Goal: Task Accomplishment & Management: Use online tool/utility

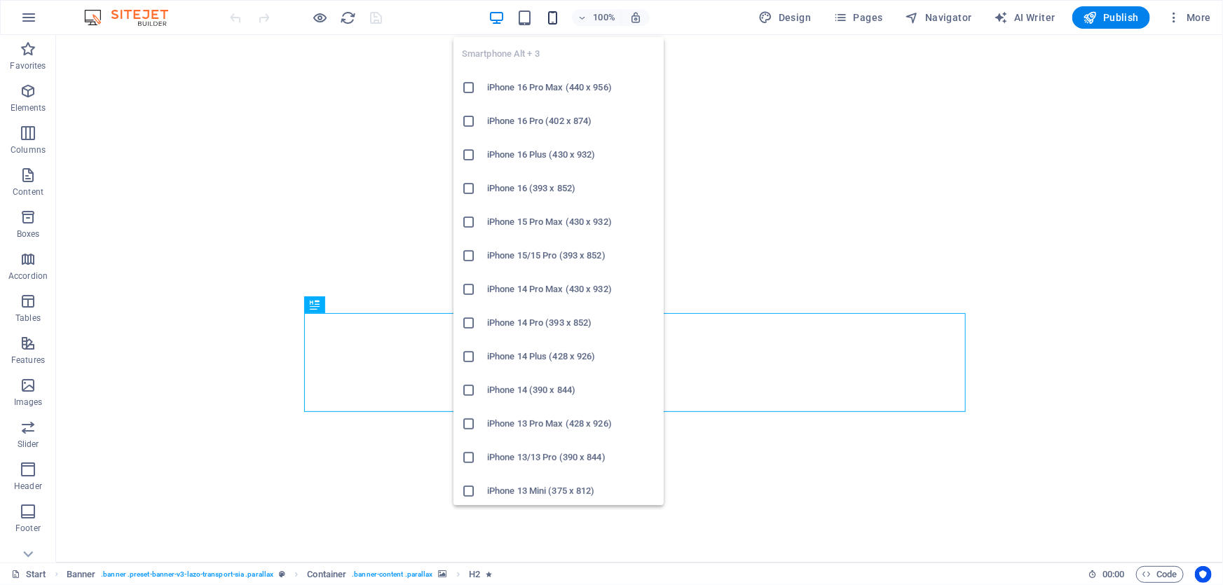
click at [550, 16] on icon "button" at bounding box center [552, 18] width 16 height 16
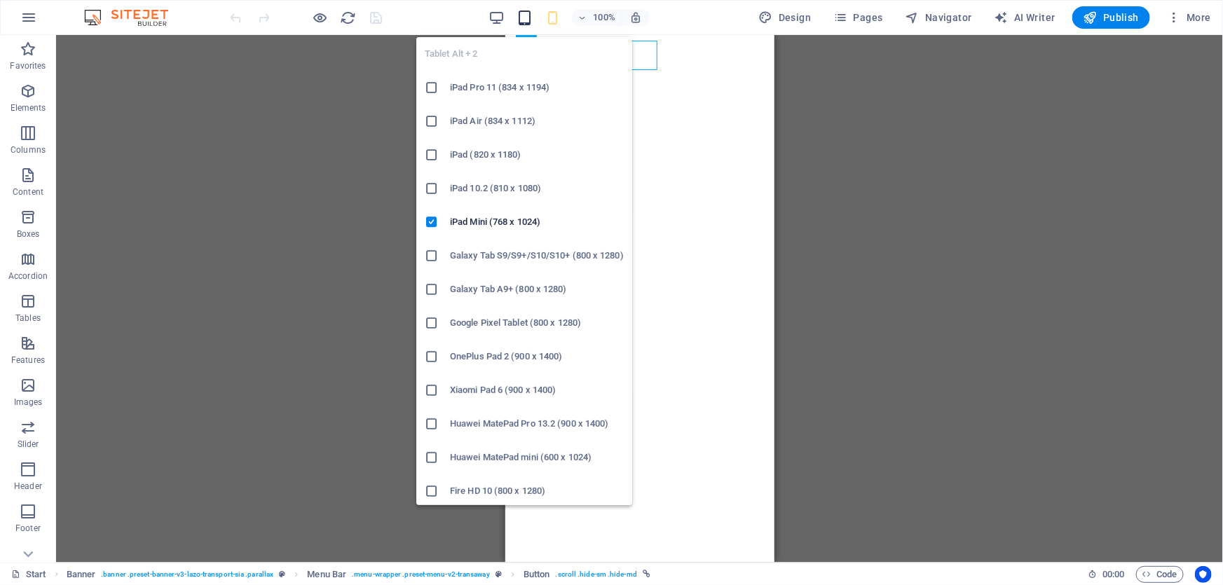
click at [532, 15] on icon "button" at bounding box center [524, 18] width 16 height 16
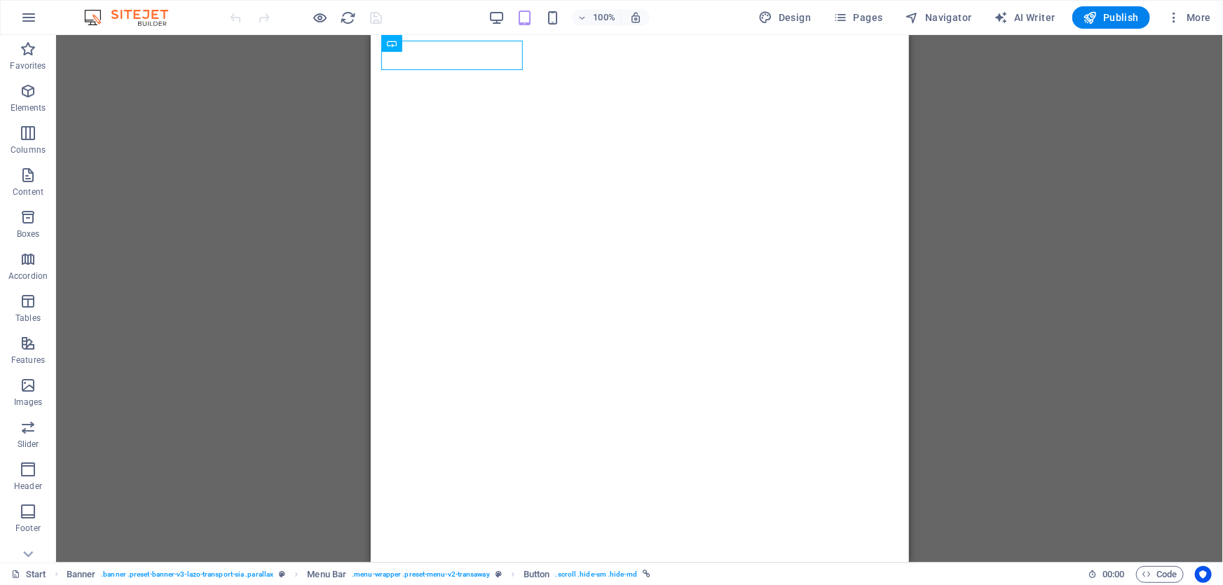
click at [513, 18] on div "100%" at bounding box center [569, 17] width 162 height 22
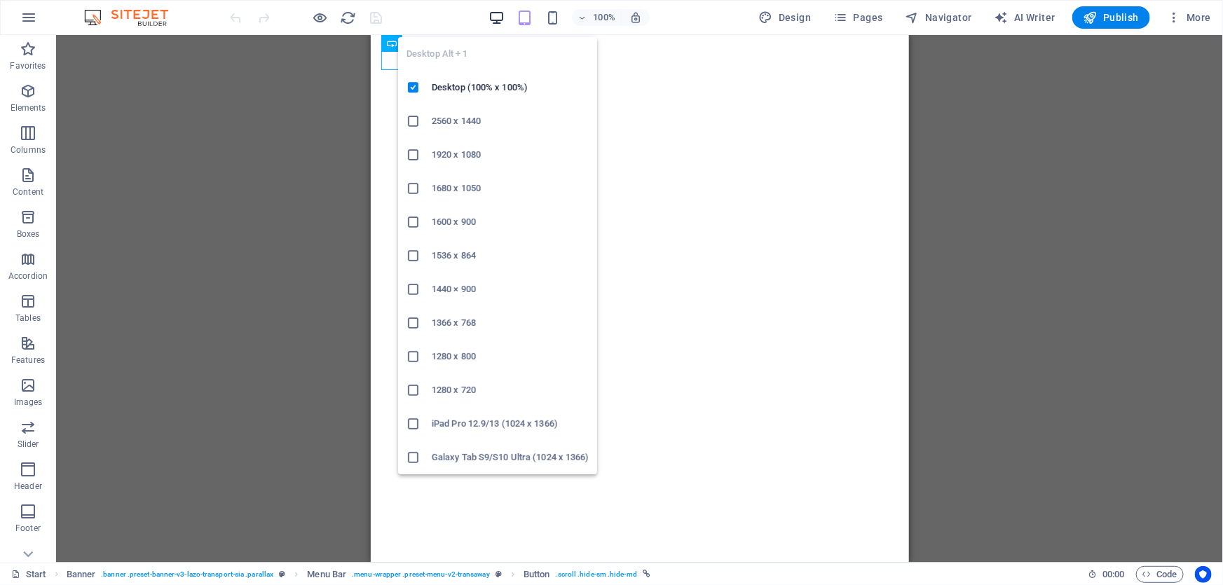
click at [491, 20] on icon "button" at bounding box center [496, 18] width 16 height 16
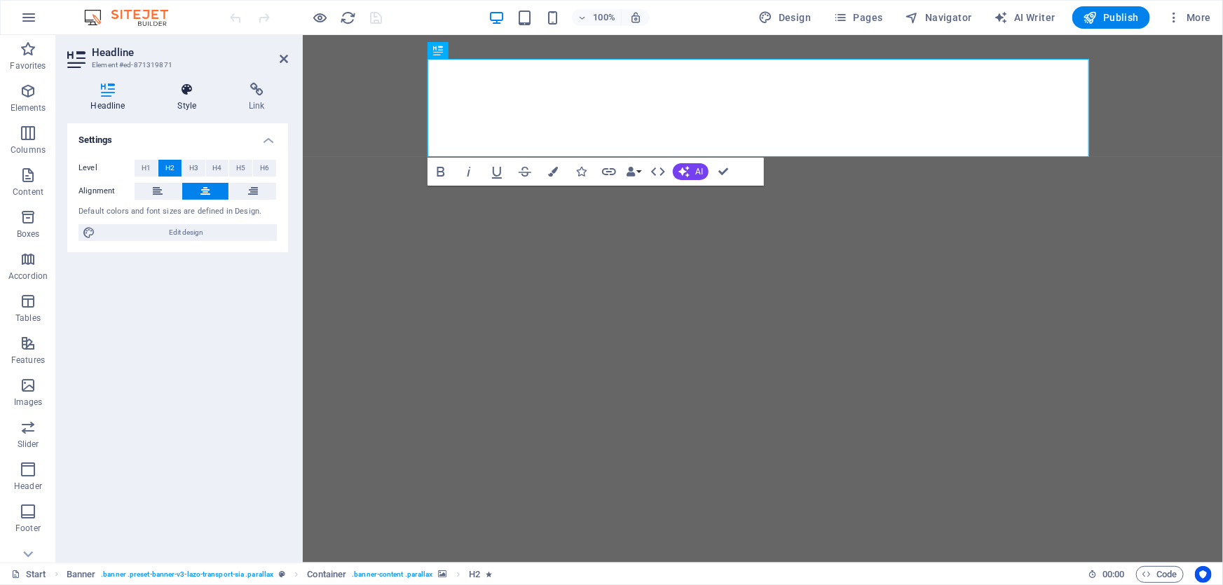
click at [190, 103] on h4 "Style" at bounding box center [189, 97] width 71 height 29
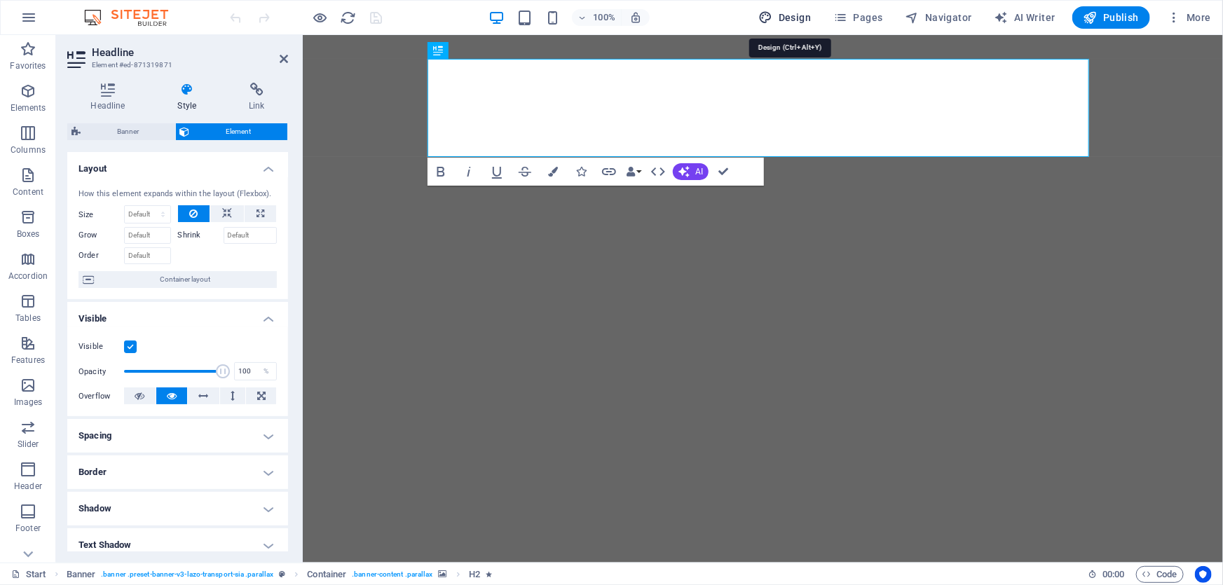
click at [799, 21] on span "Design" at bounding box center [785, 18] width 53 height 14
select select "px"
select select "400"
select select "px"
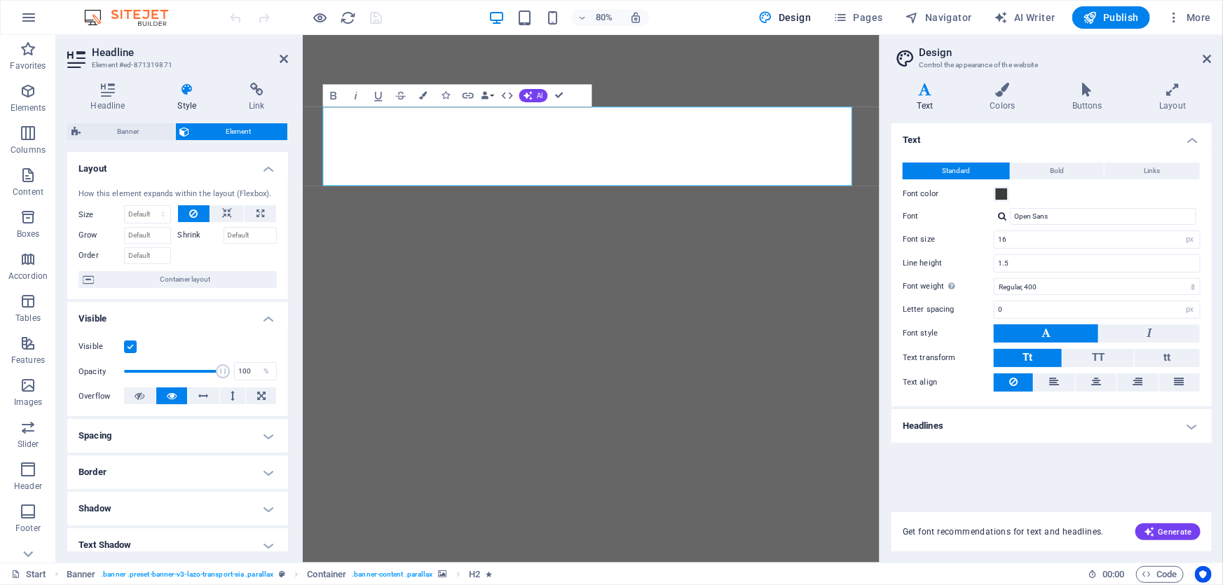
click at [1216, 53] on aside "Design Control the appearance of the website Variants Text Colors Buttons Layou…" at bounding box center [1050, 299] width 343 height 528
click at [1204, 60] on icon at bounding box center [1207, 58] width 8 height 11
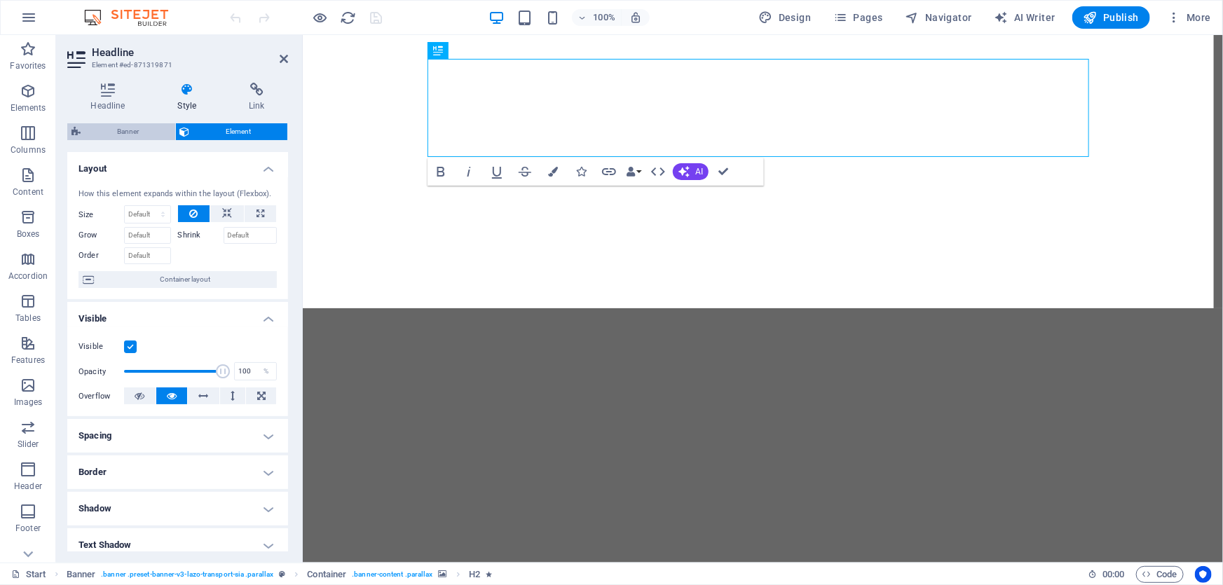
click at [121, 135] on span "Banner" at bounding box center [128, 131] width 86 height 17
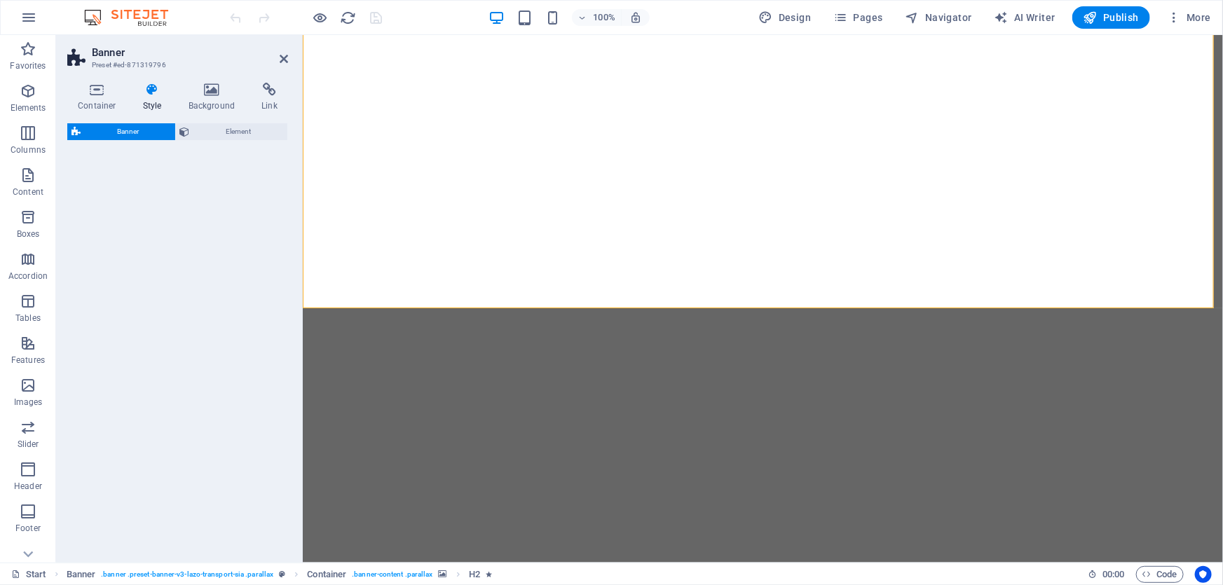
select select "preset-banner-v3-[PERSON_NAME]-transport-sia"
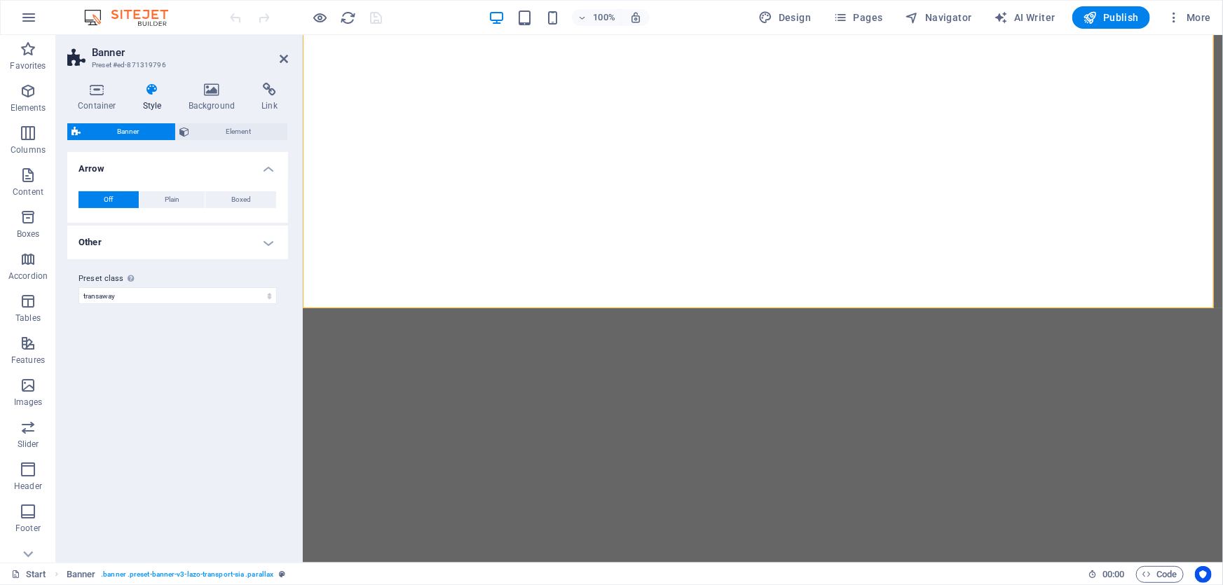
click at [164, 235] on h4 "Other" at bounding box center [177, 243] width 221 height 34
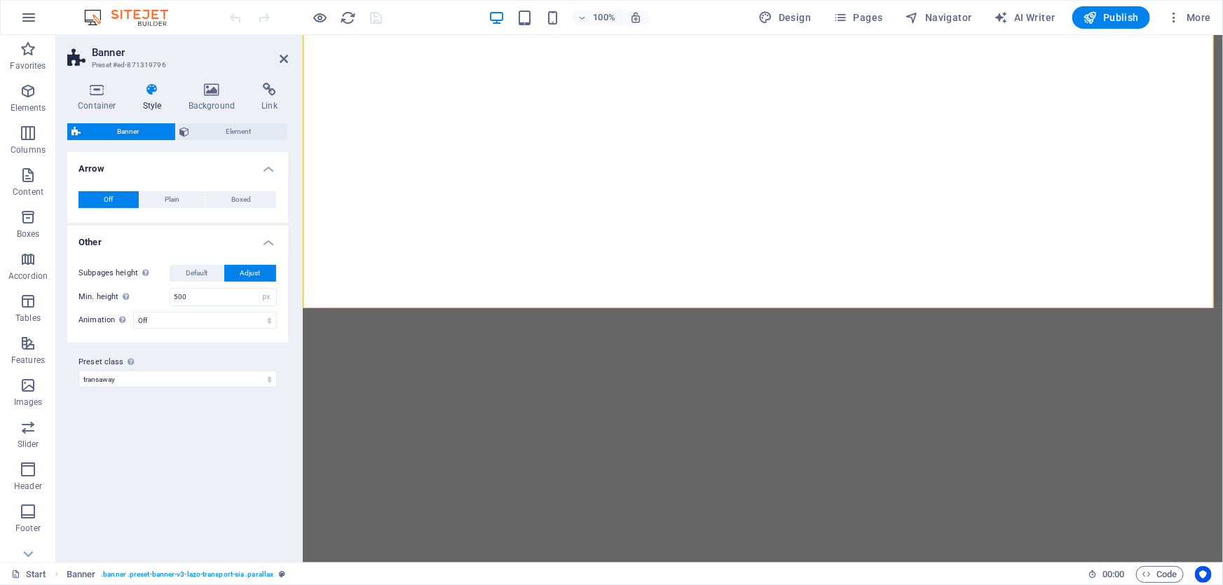
click at [164, 235] on h4 "Other" at bounding box center [177, 238] width 221 height 25
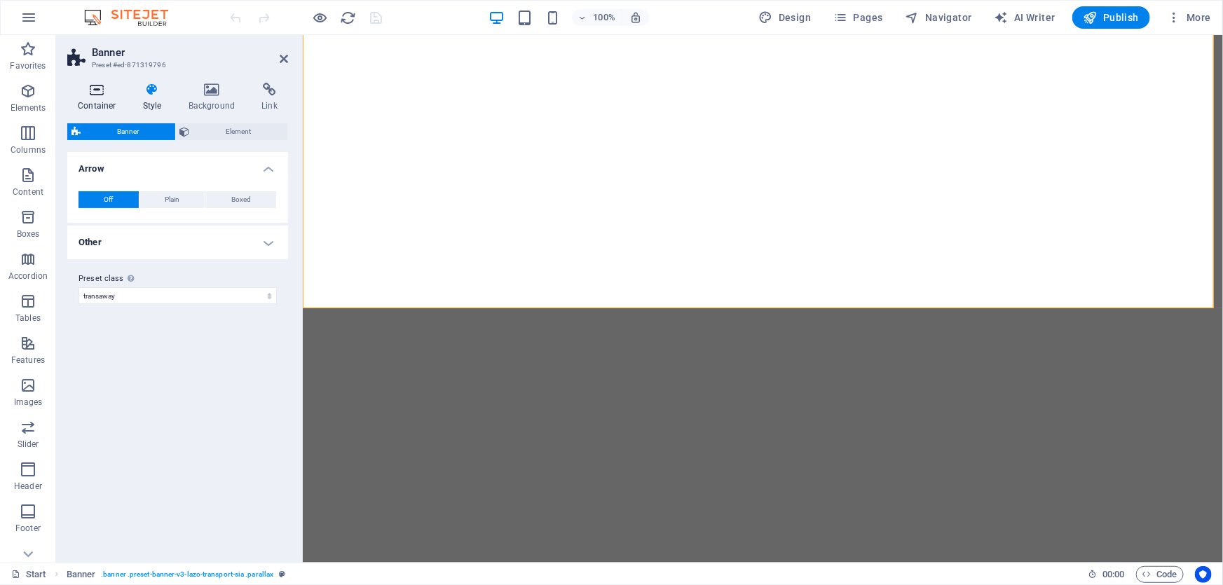
click at [80, 98] on h4 "Container" at bounding box center [99, 97] width 65 height 29
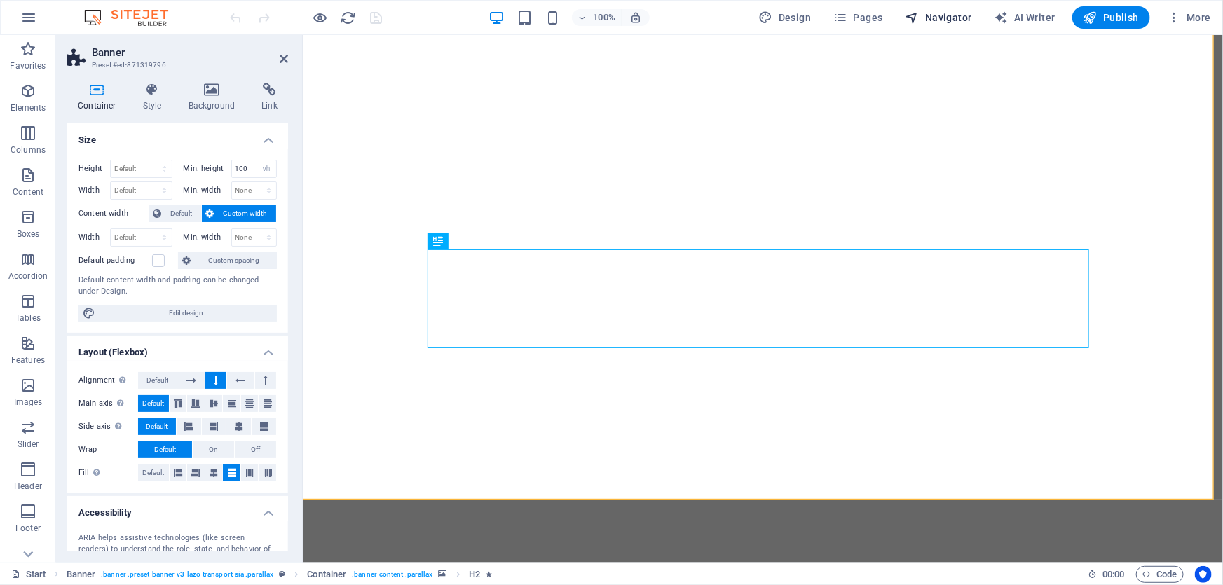
click at [940, 13] on span "Navigator" at bounding box center [938, 18] width 67 height 14
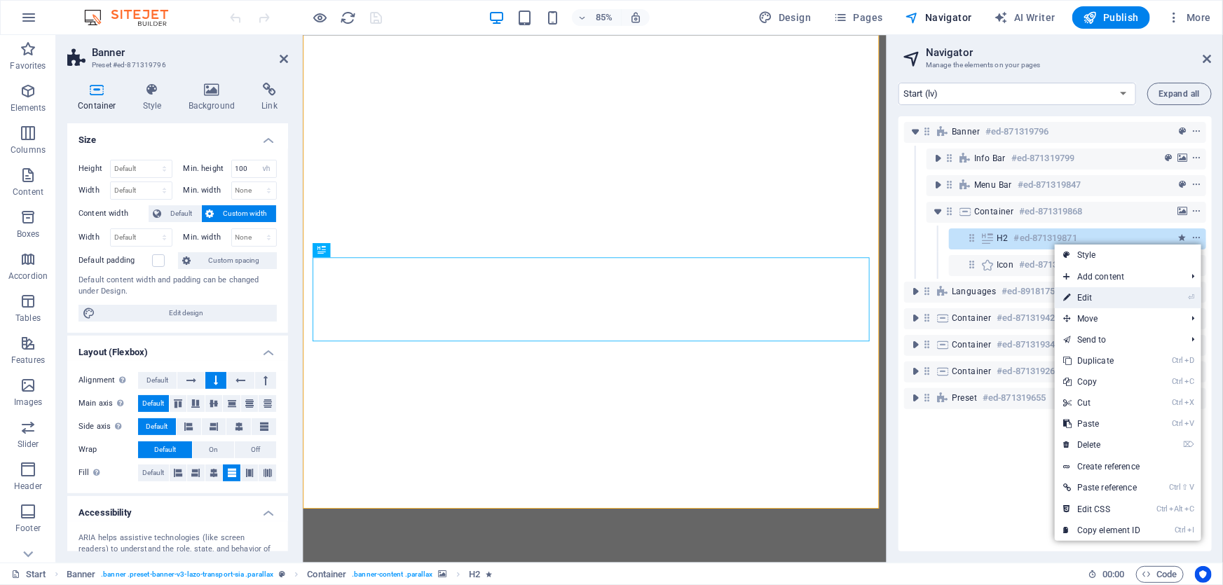
click at [1093, 303] on link "⏎ Edit" at bounding box center [1102, 297] width 94 height 21
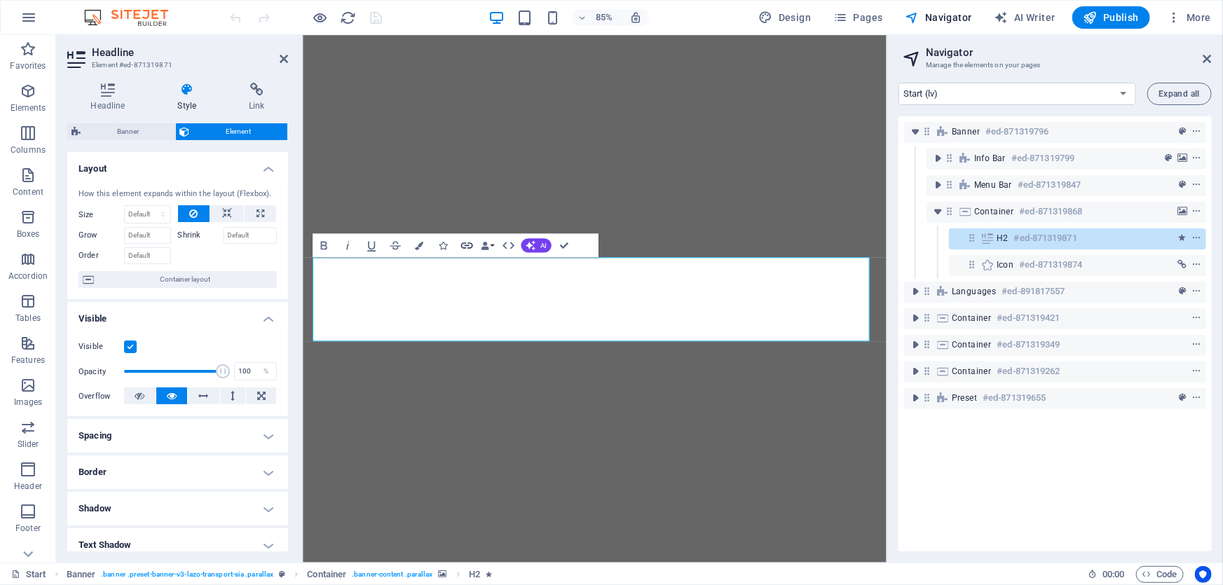
drag, startPoint x: 893, startPoint y: 231, endPoint x: 467, endPoint y: 248, distance: 427.0
click at [467, 248] on icon "button" at bounding box center [467, 245] width 14 height 14
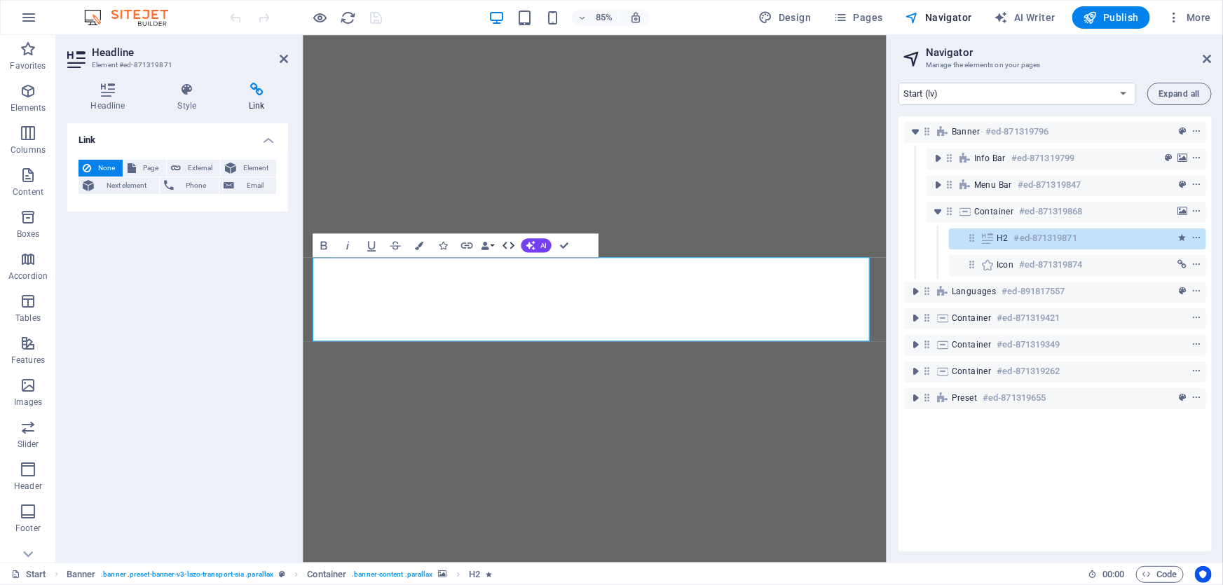
click at [507, 246] on icon "button" at bounding box center [508, 245] width 14 height 14
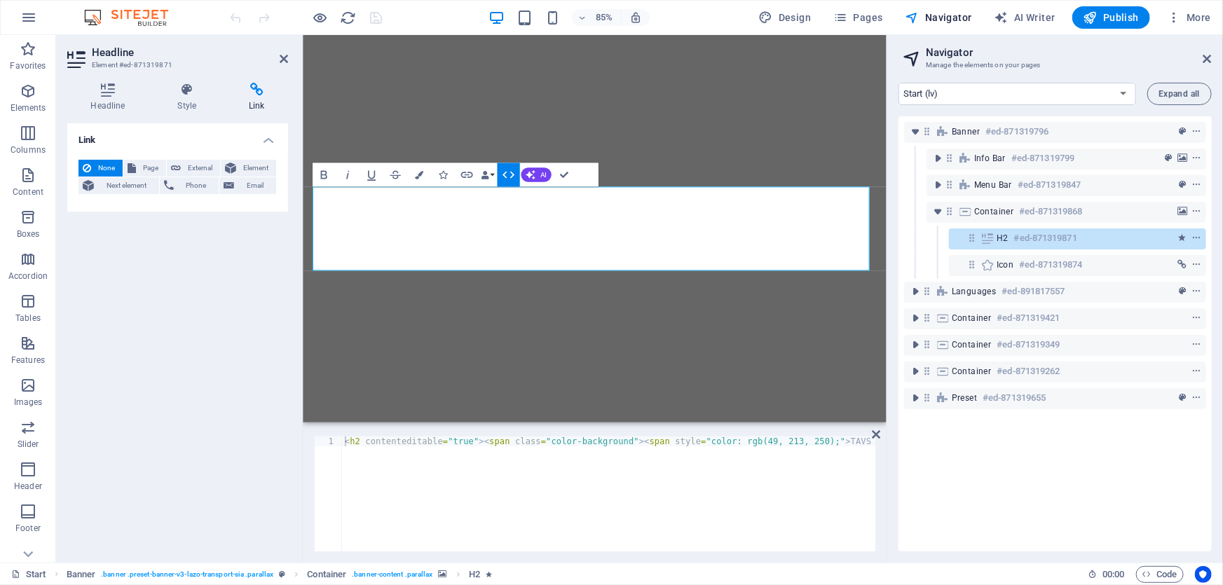
click at [509, 180] on icon "button" at bounding box center [508, 175] width 14 height 14
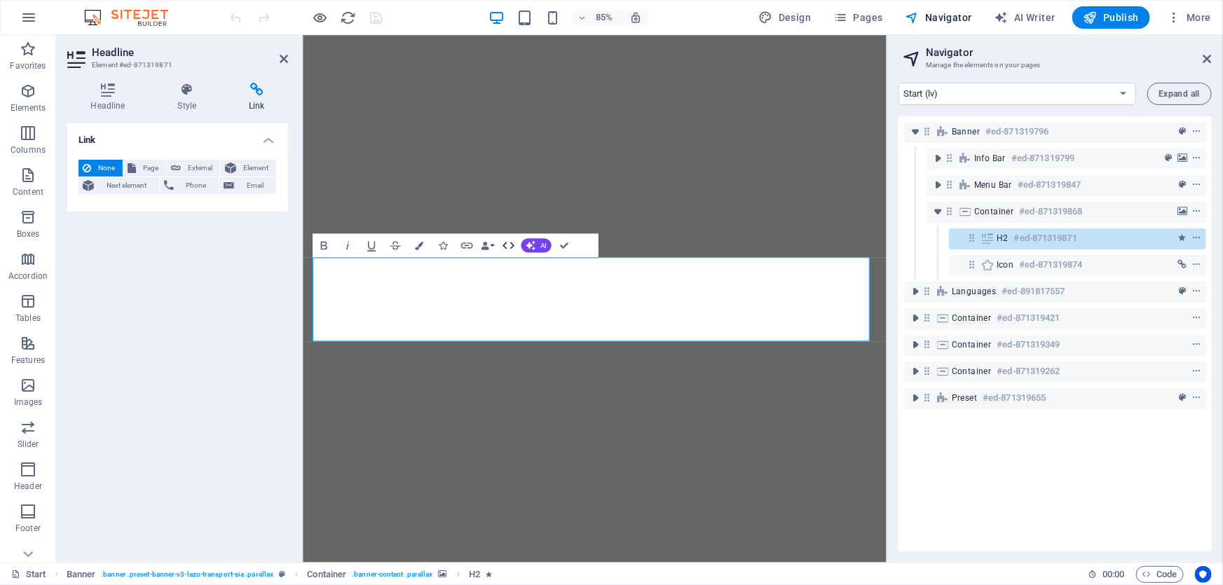
click at [504, 242] on icon "button" at bounding box center [508, 245] width 12 height 7
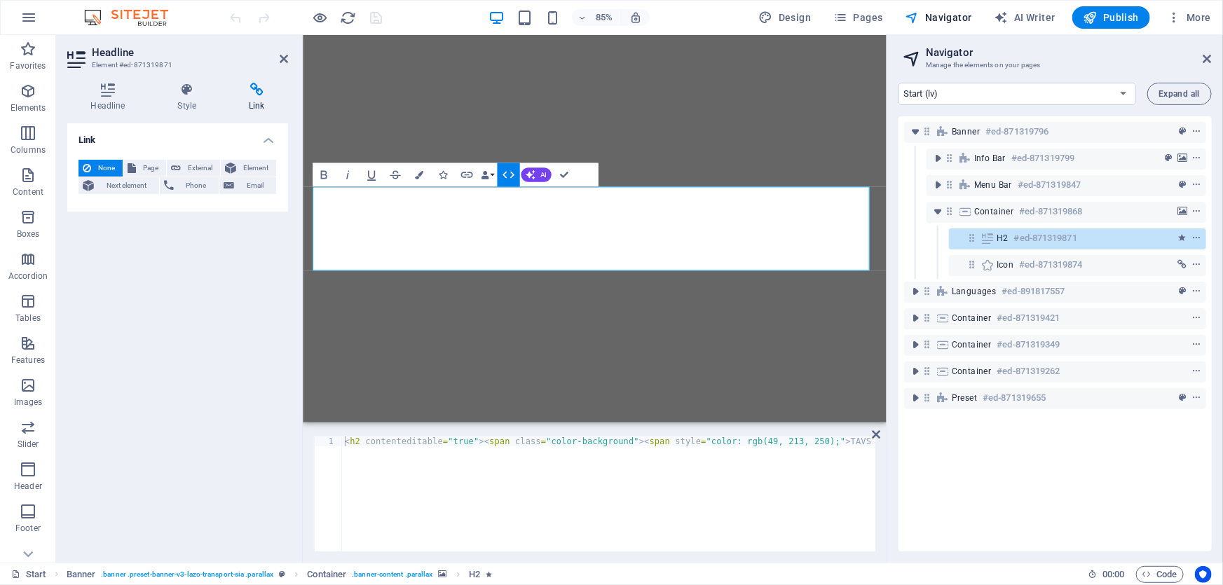
click at [509, 165] on button "HTML" at bounding box center [508, 175] width 22 height 24
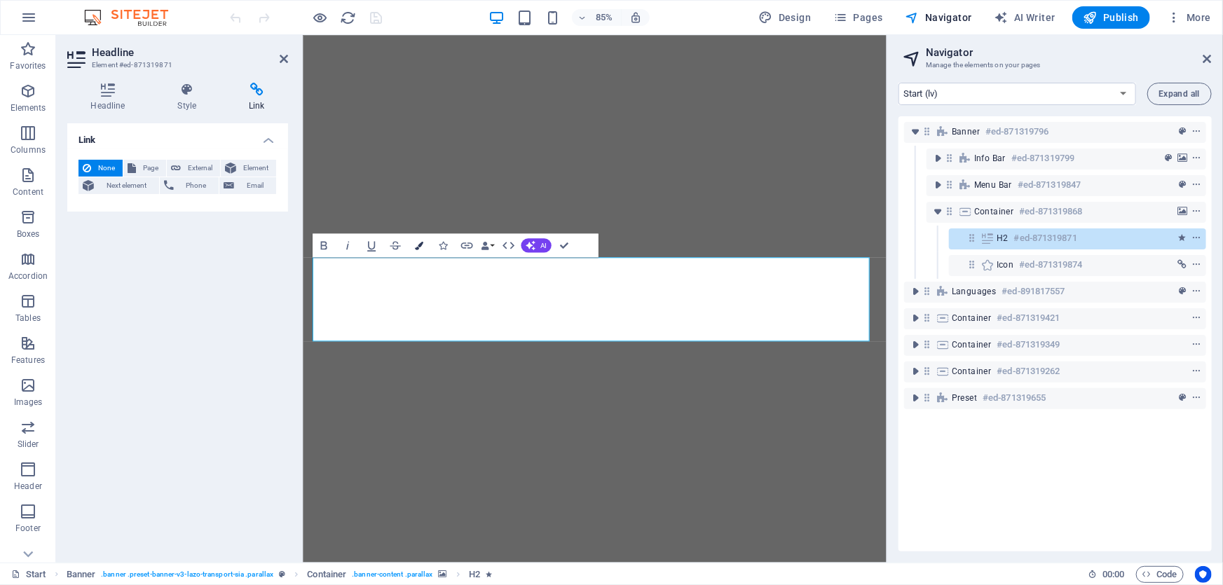
click at [422, 244] on icon "button" at bounding box center [419, 245] width 8 height 8
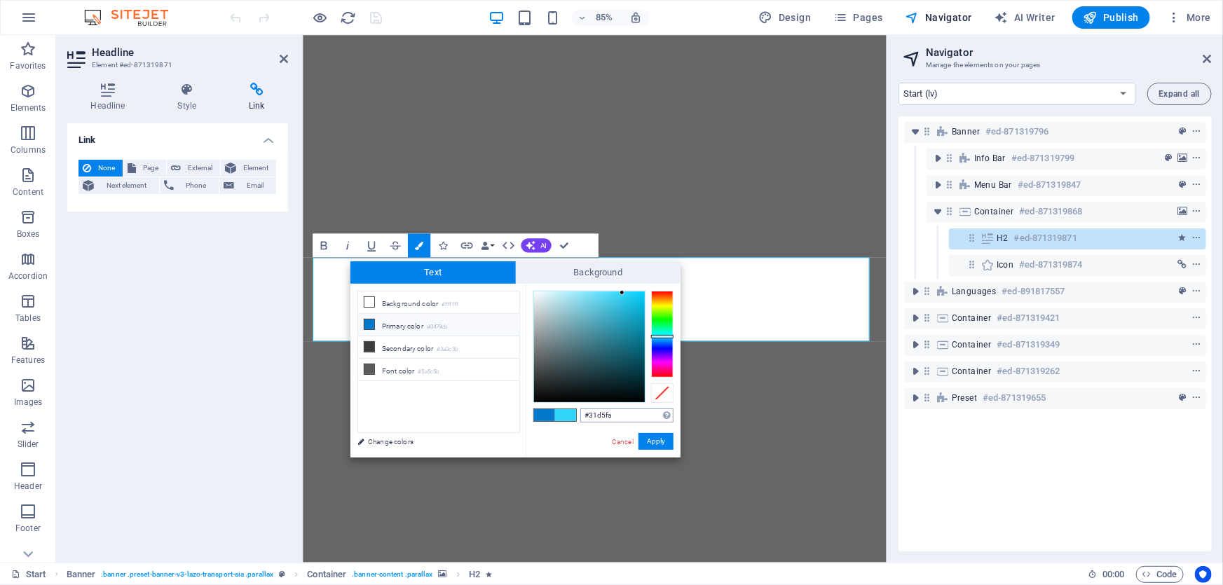
drag, startPoint x: 616, startPoint y: 415, endPoint x: 579, endPoint y: 416, distance: 36.5
click at [580, 416] on input "#31d5fa" at bounding box center [626, 415] width 93 height 14
click at [656, 442] on button "Apply" at bounding box center [655, 441] width 35 height 17
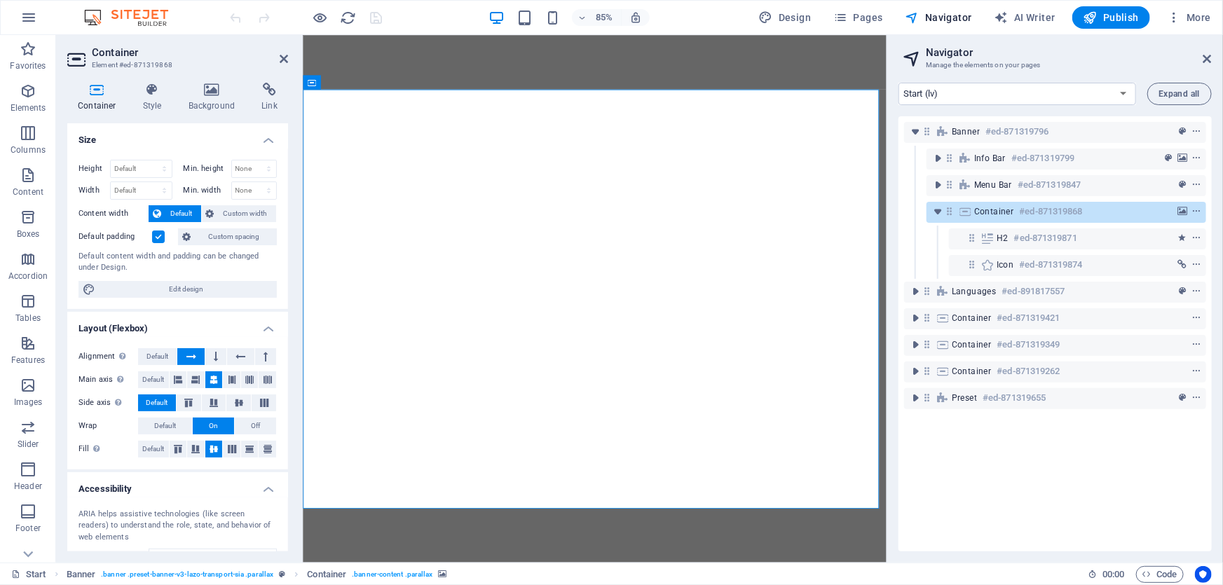
click at [1201, 49] on h2 "Navigator" at bounding box center [1069, 52] width 286 height 13
click at [1207, 62] on icon at bounding box center [1207, 58] width 8 height 11
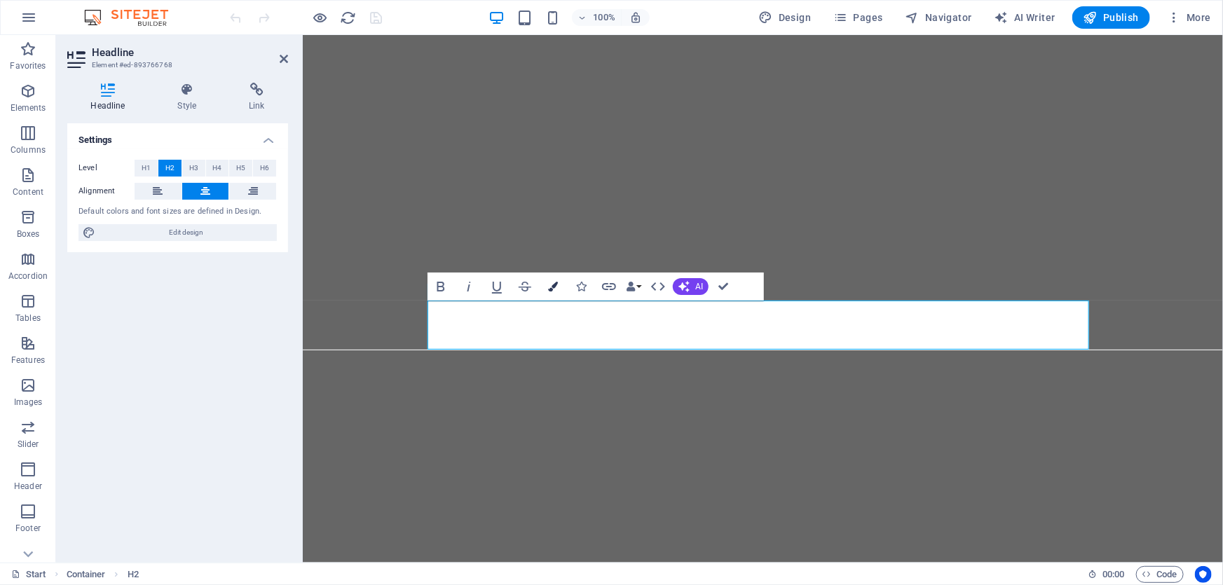
click at [548, 282] on icon "button" at bounding box center [553, 287] width 10 height 10
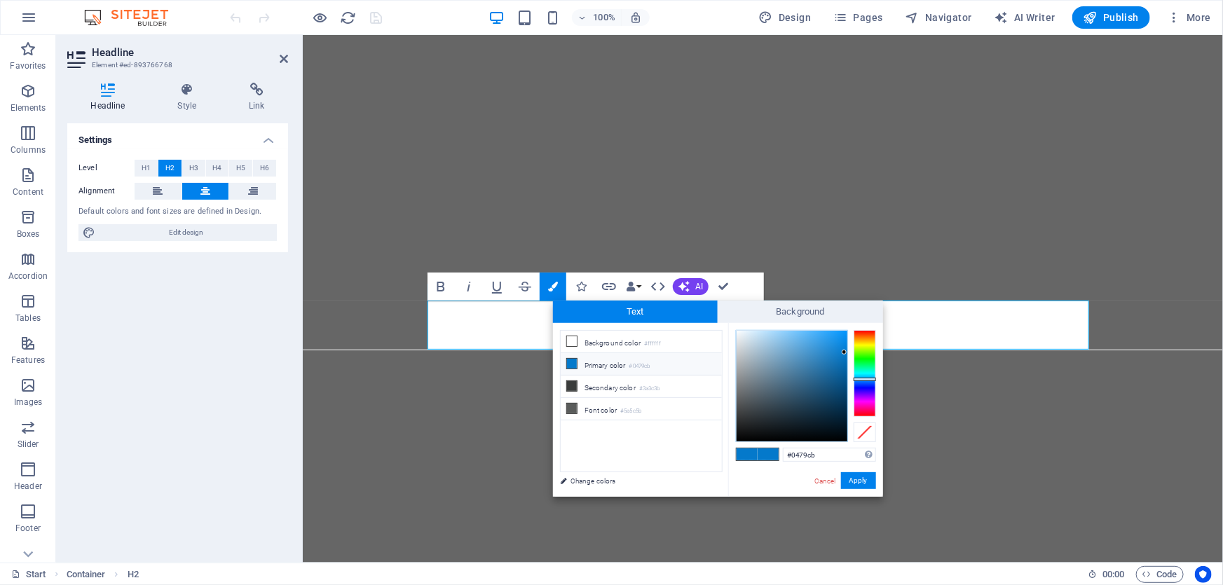
drag, startPoint x: 834, startPoint y: 456, endPoint x: 735, endPoint y: 449, distance: 99.0
click at [735, 449] on div "#0479cb Supported formats #0852ed rgb(8, 82, 237) rgba(8, 82, 237, 90%) hsv(221…" at bounding box center [805, 511] width 155 height 377
click at [870, 476] on button "Apply" at bounding box center [858, 480] width 35 height 17
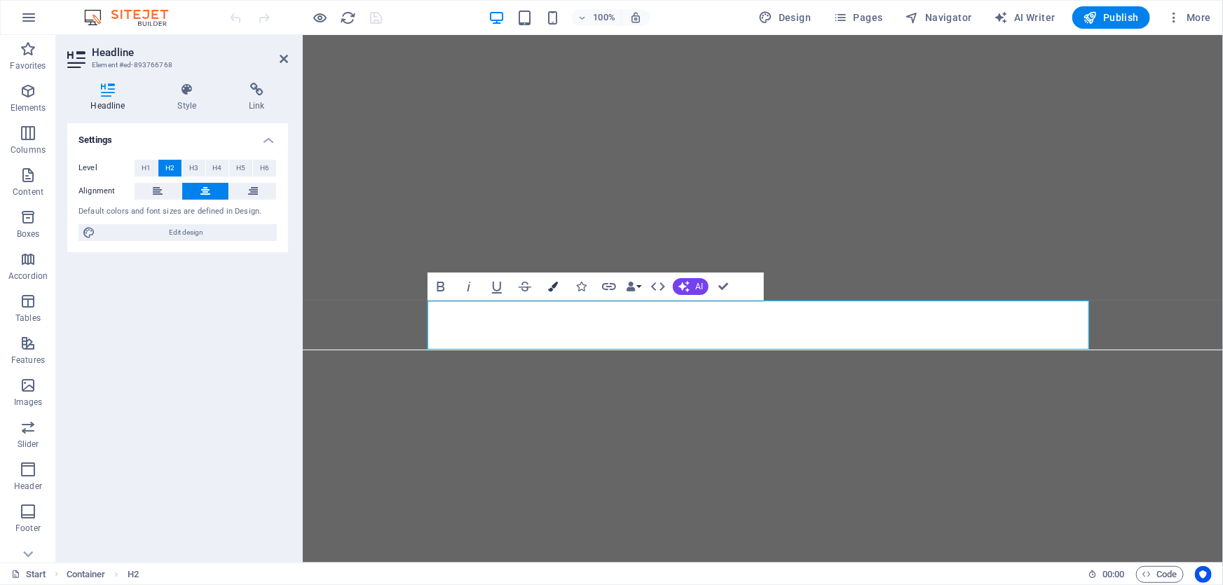
click at [543, 291] on button "Colors" at bounding box center [553, 287] width 27 height 28
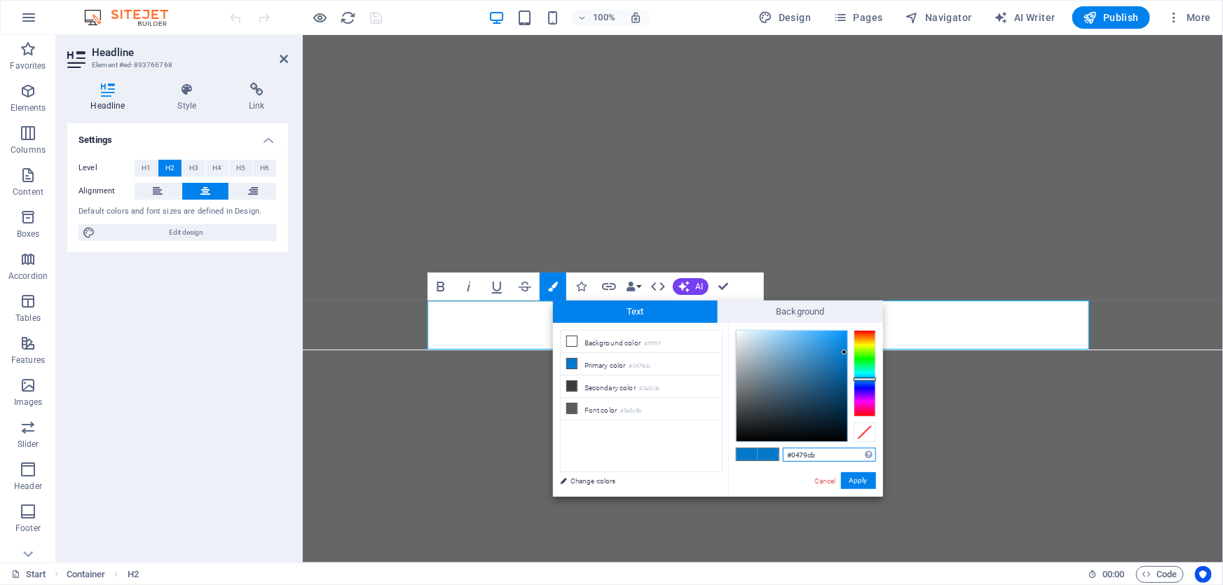
drag, startPoint x: 848, startPoint y: 462, endPoint x: 717, endPoint y: 449, distance: 131.6
click at [717, 449] on div "less Background color #ffffff Primary color #0479cb Secondary color #3a3c3b Fon…" at bounding box center [718, 410] width 330 height 174
paste input "31d5fa"
type input "#31d5fa"
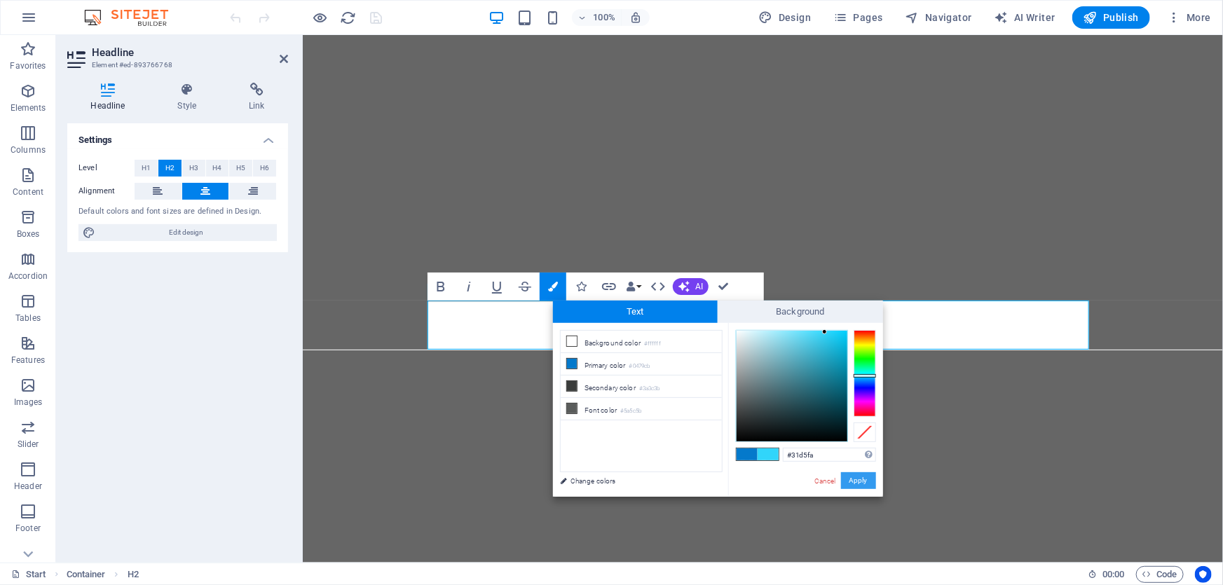
click at [869, 479] on button "Apply" at bounding box center [858, 480] width 35 height 17
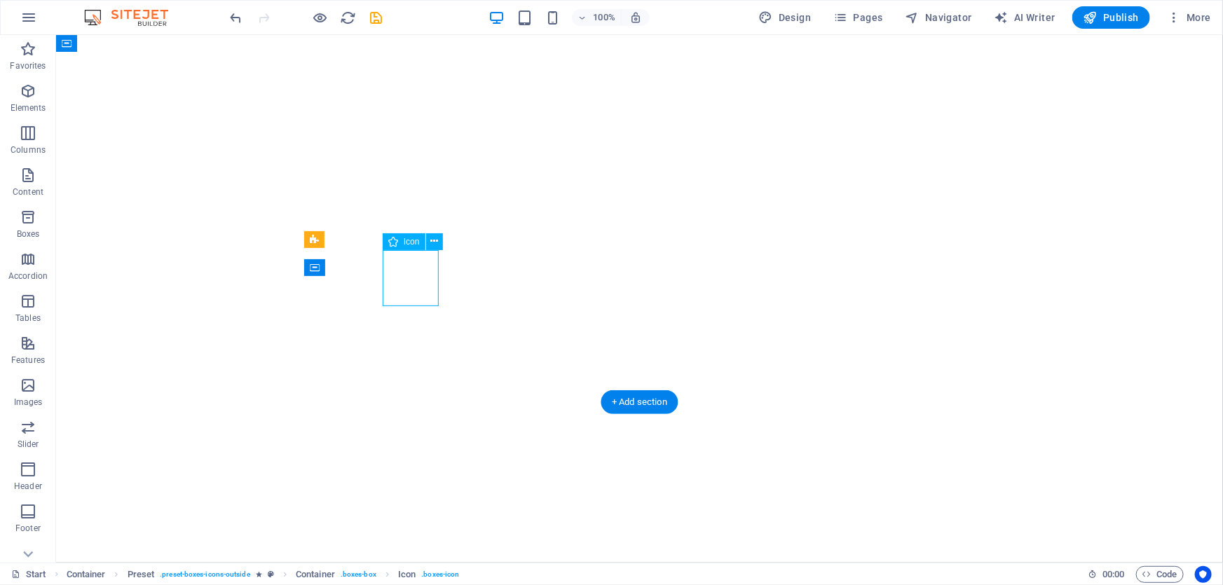
select select "xMidYMid"
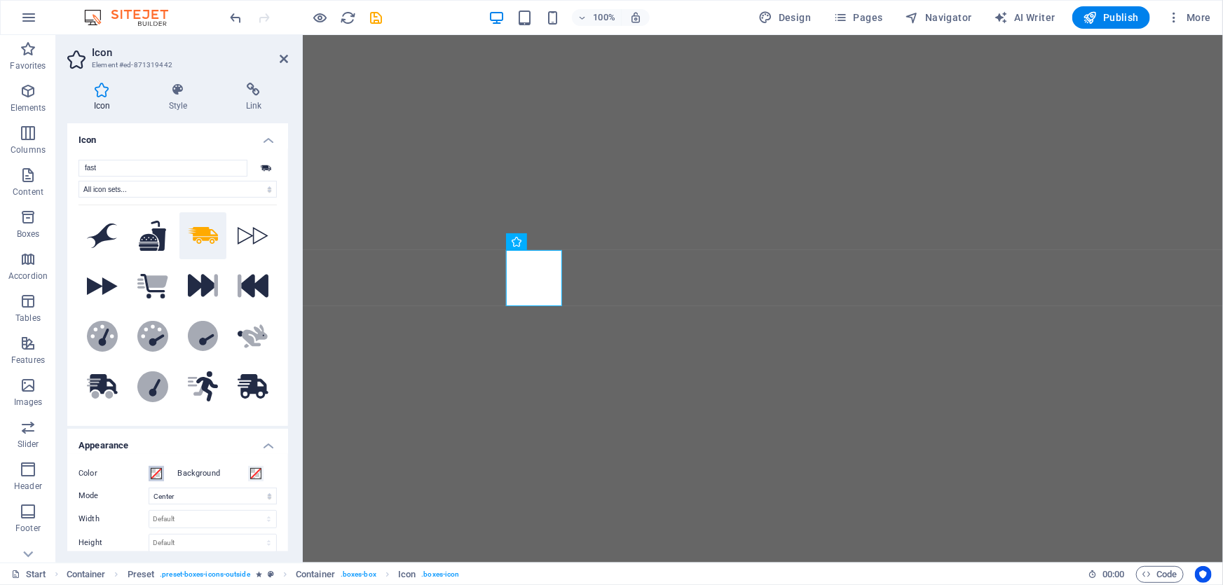
click at [160, 473] on span at bounding box center [156, 473] width 11 height 11
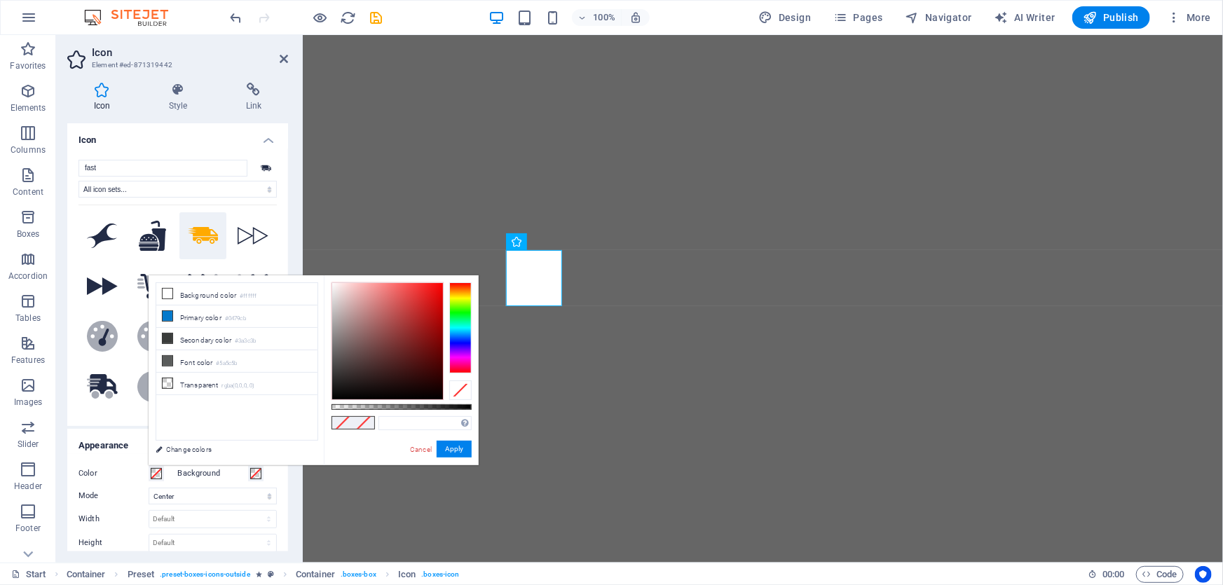
click at [427, 413] on div "Supported formats #0852ed rgb(8, 82, 237) rgba(8, 82, 237, 90%) hsv(221,97,93) …" at bounding box center [401, 471] width 155 height 393
click at [423, 427] on input "text" at bounding box center [424, 423] width 93 height 14
paste input "#31d5fa"
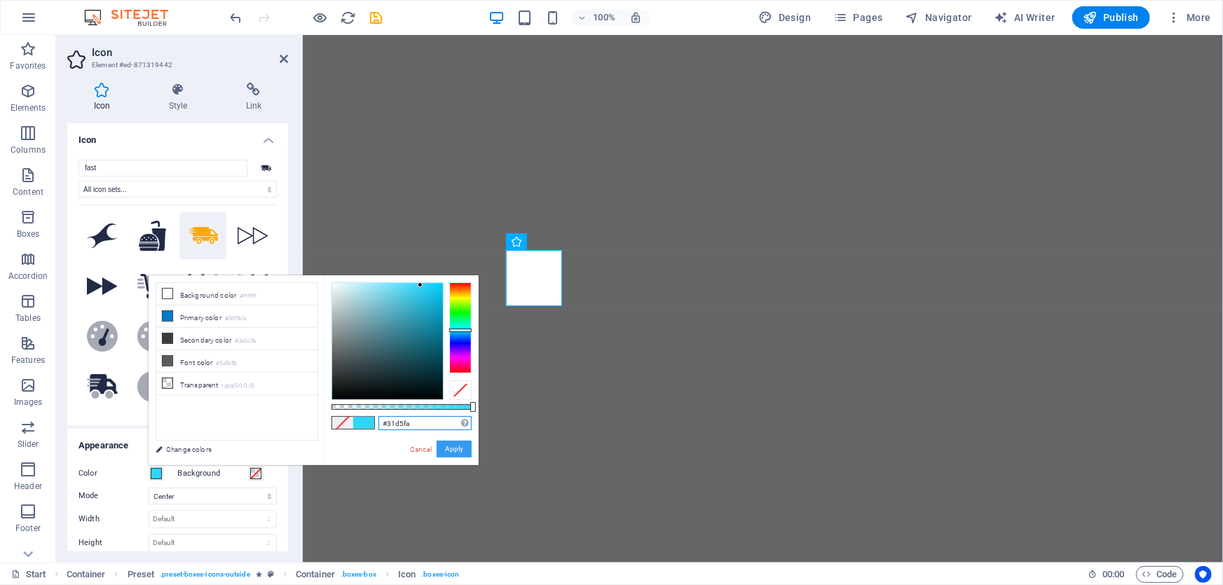
type input "#31d5fa"
click at [446, 446] on button "Apply" at bounding box center [454, 449] width 35 height 17
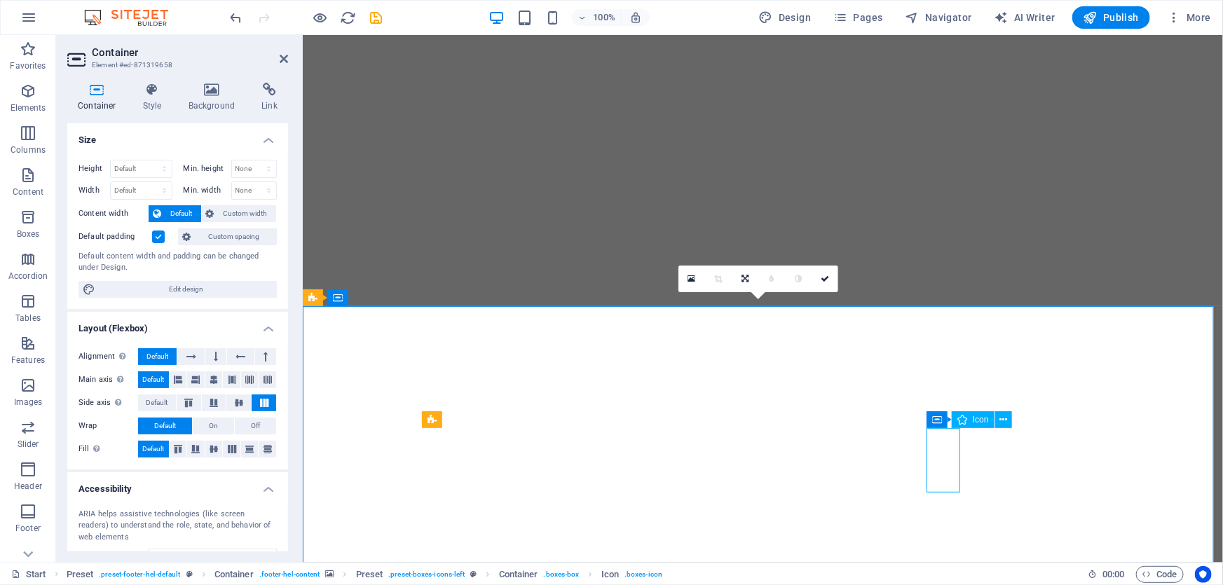
select select "xMidYMid"
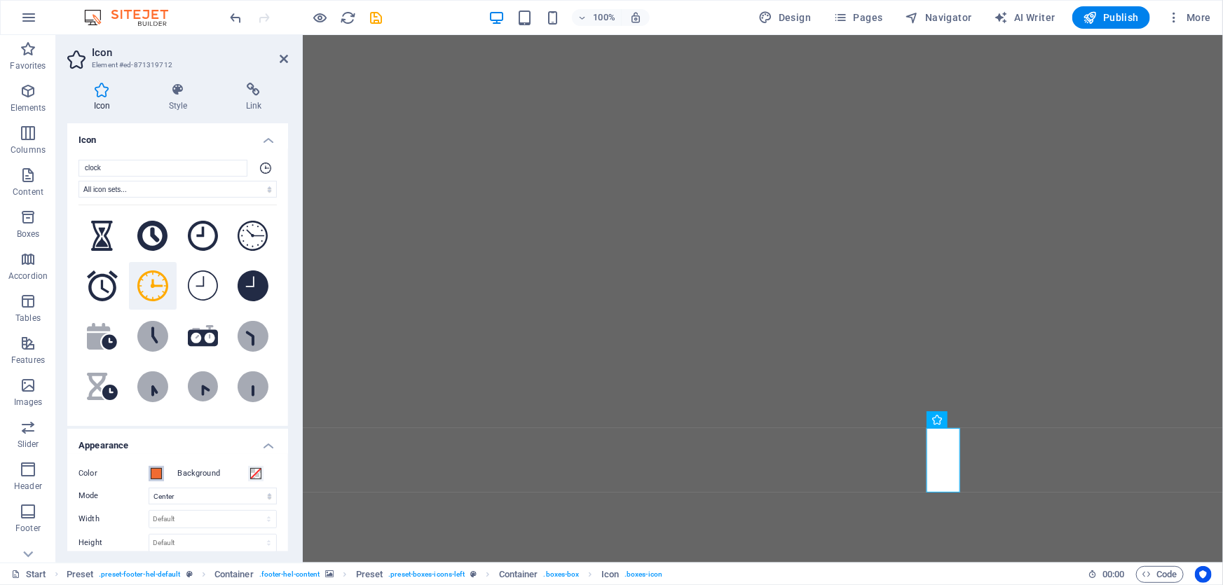
click at [162, 474] on button "Color" at bounding box center [156, 473] width 15 height 15
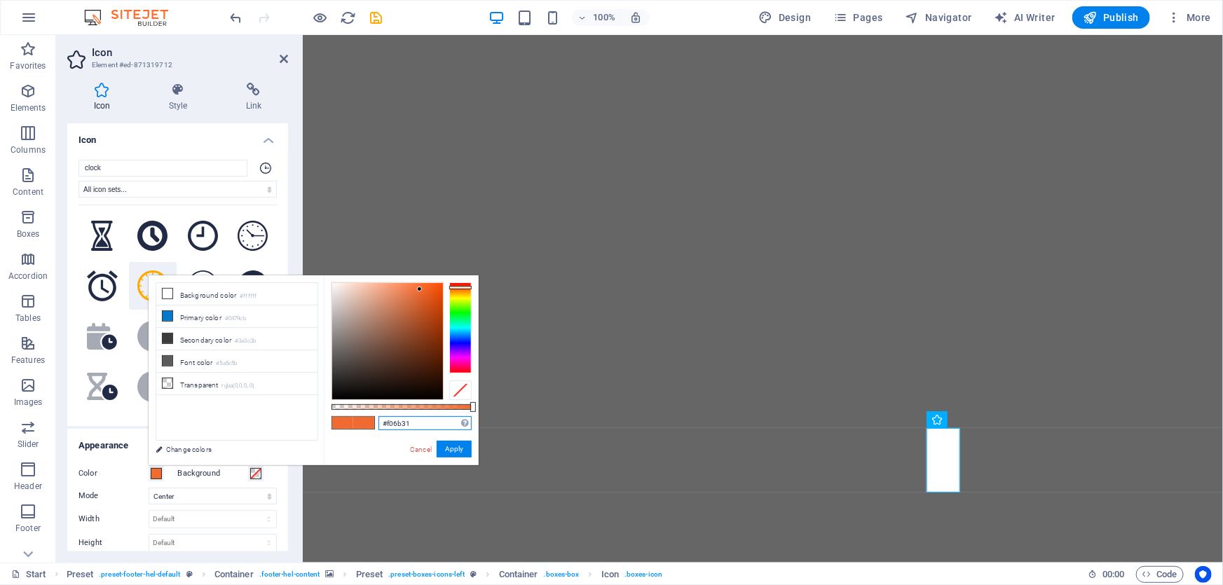
drag, startPoint x: 423, startPoint y: 427, endPoint x: 343, endPoint y: 432, distance: 80.0
click at [343, 432] on div "#f06b31 Supported formats #0852ed rgb(8, 82, 237) rgba(8, 82, 237, 90%) hsv(221…" at bounding box center [401, 471] width 155 height 393
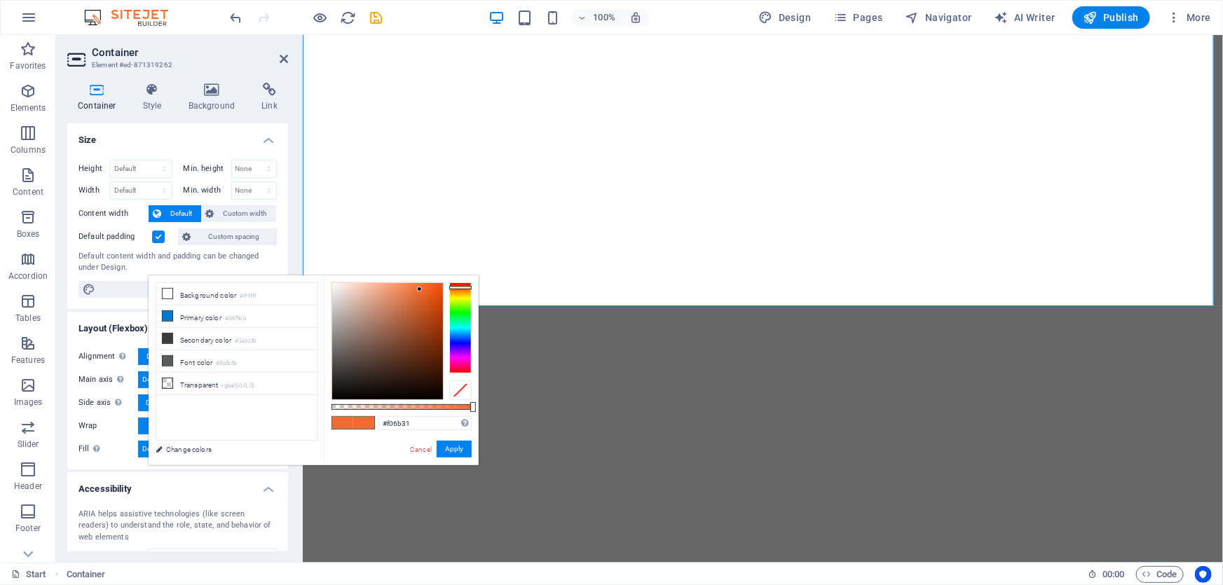
click at [418, 441] on div "Cancel Apply" at bounding box center [439, 450] width 63 height 18
click at [417, 450] on link "Cancel" at bounding box center [420, 449] width 25 height 11
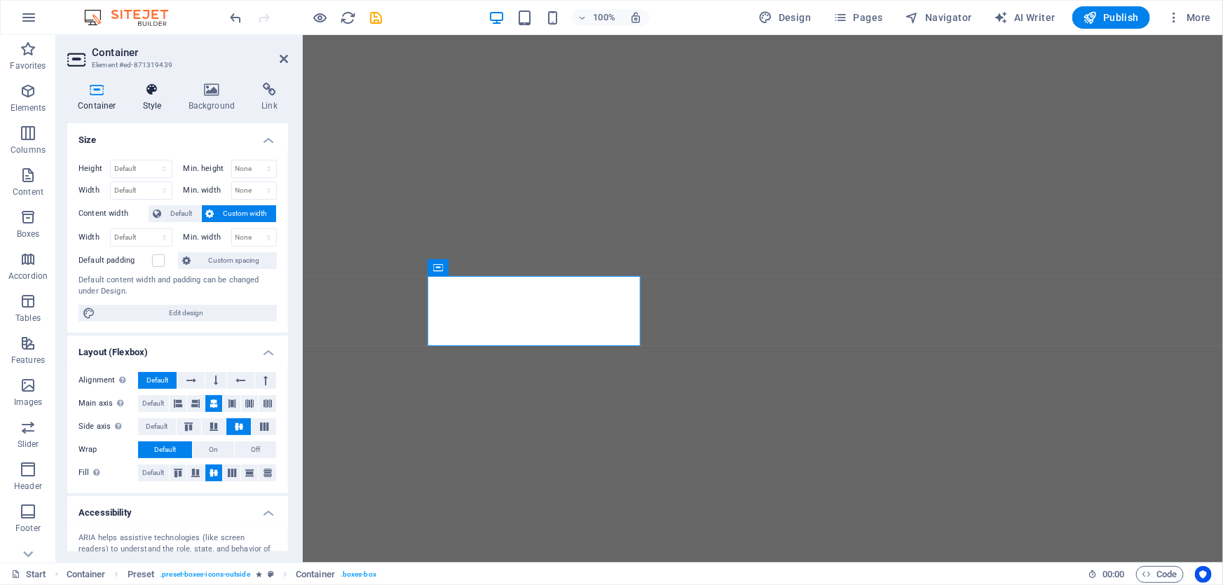
click at [153, 100] on h4 "Style" at bounding box center [155, 97] width 46 height 29
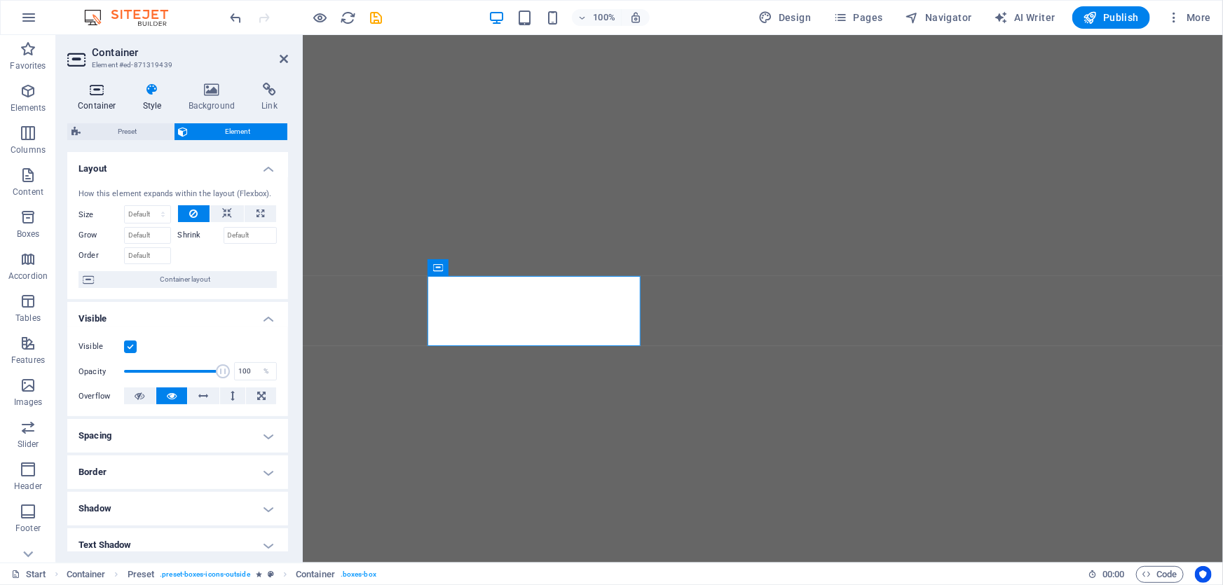
click at [91, 92] on icon at bounding box center [97, 90] width 60 height 14
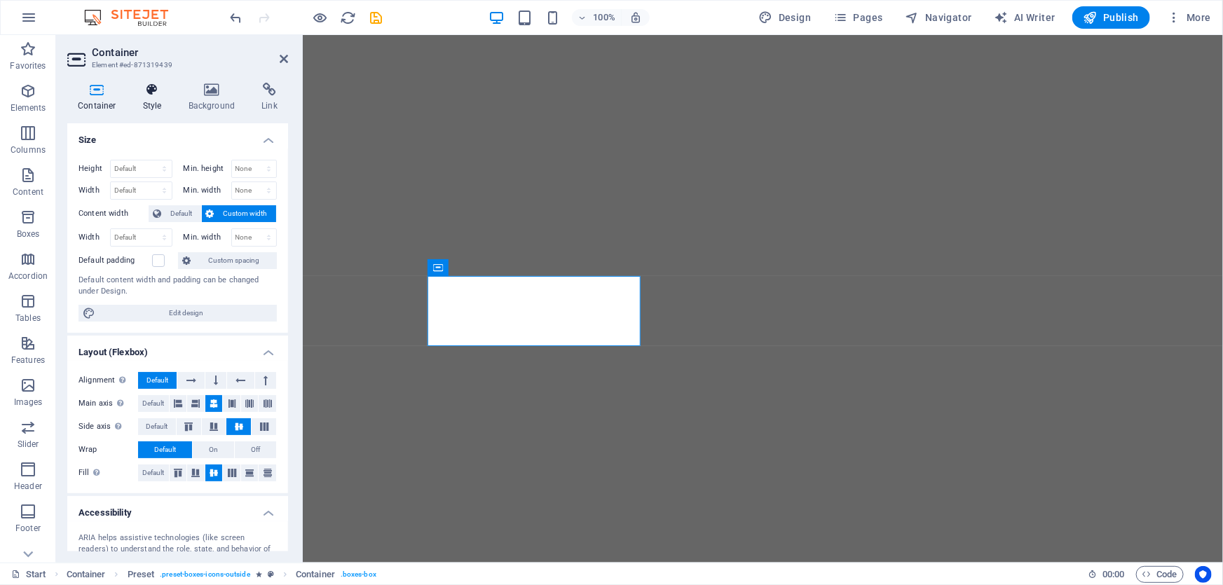
click at [153, 96] on icon at bounding box center [152, 90] width 40 height 14
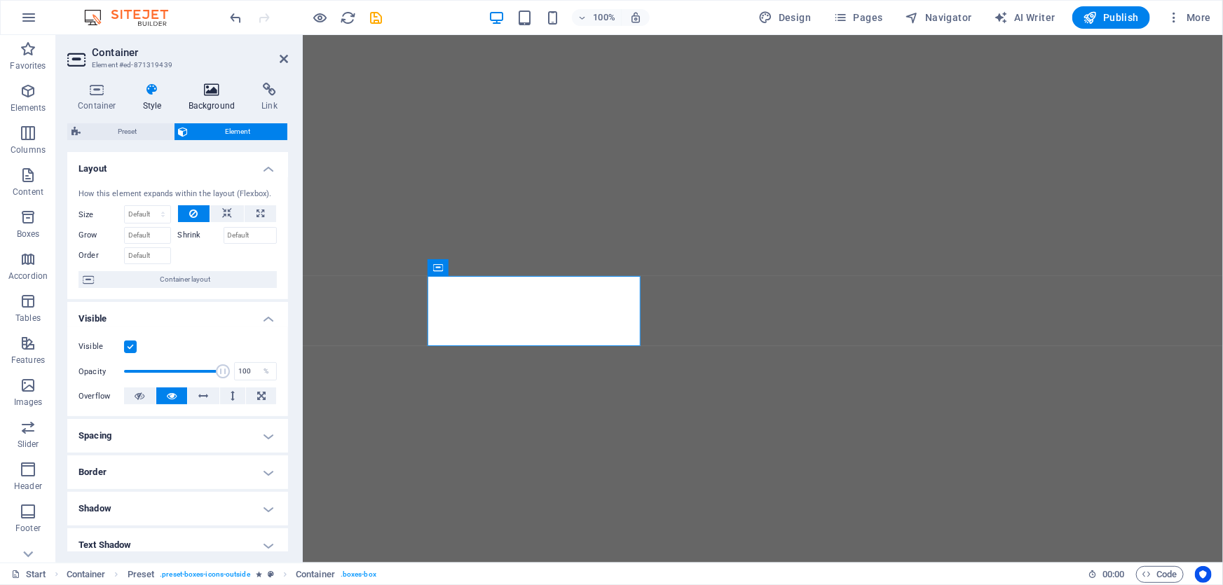
click at [196, 88] on icon at bounding box center [212, 90] width 68 height 14
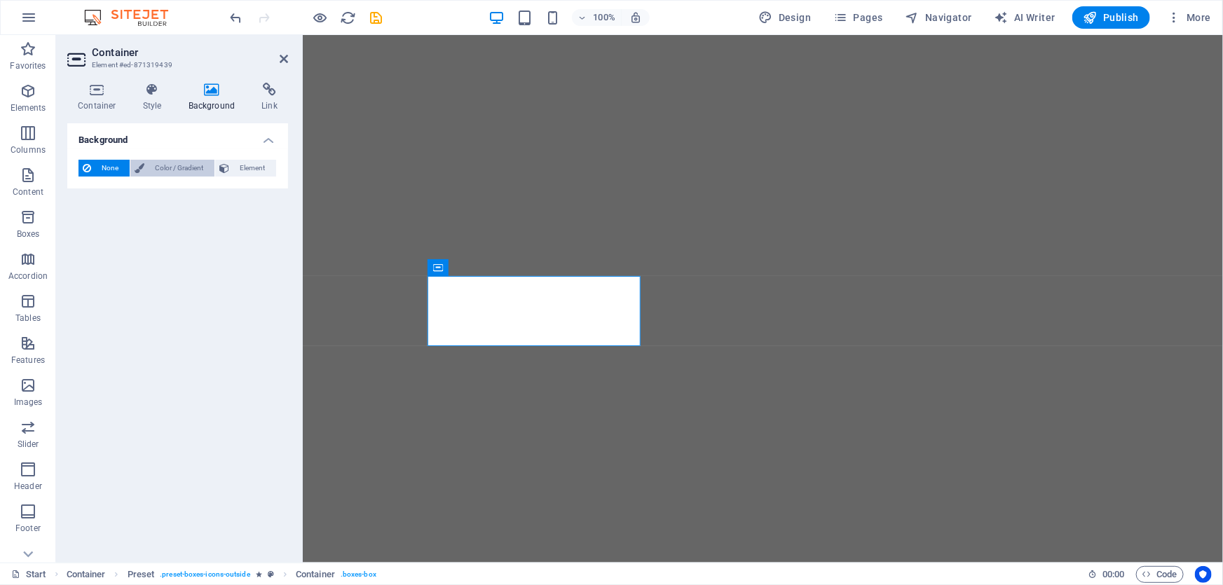
click at [184, 167] on span "Color / Gradient" at bounding box center [180, 168] width 62 height 17
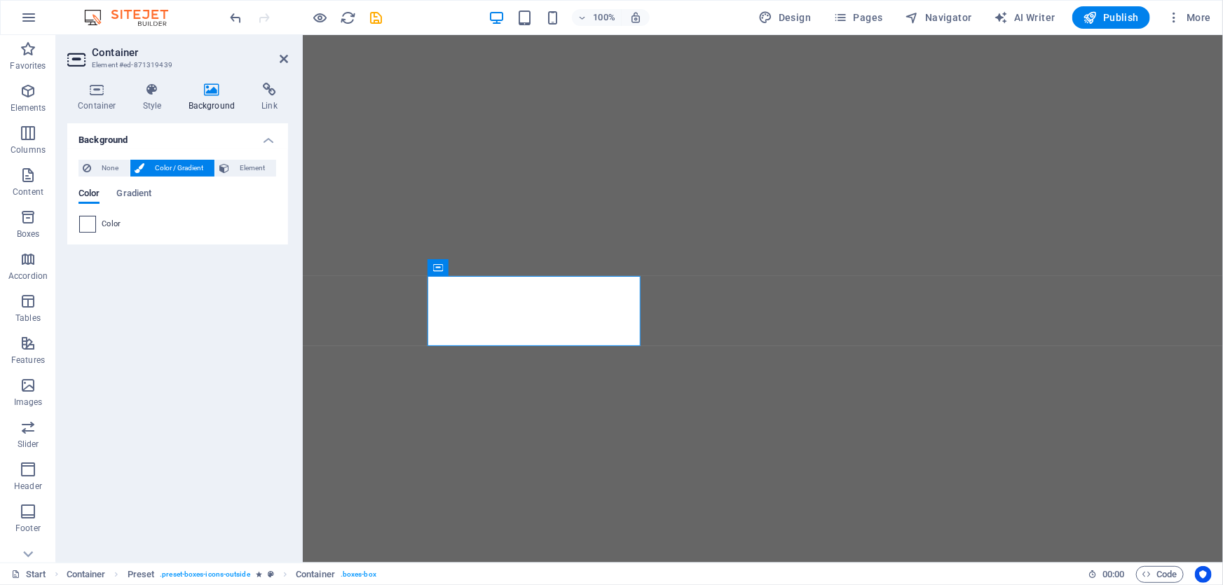
click at [90, 225] on span at bounding box center [87, 224] width 15 height 15
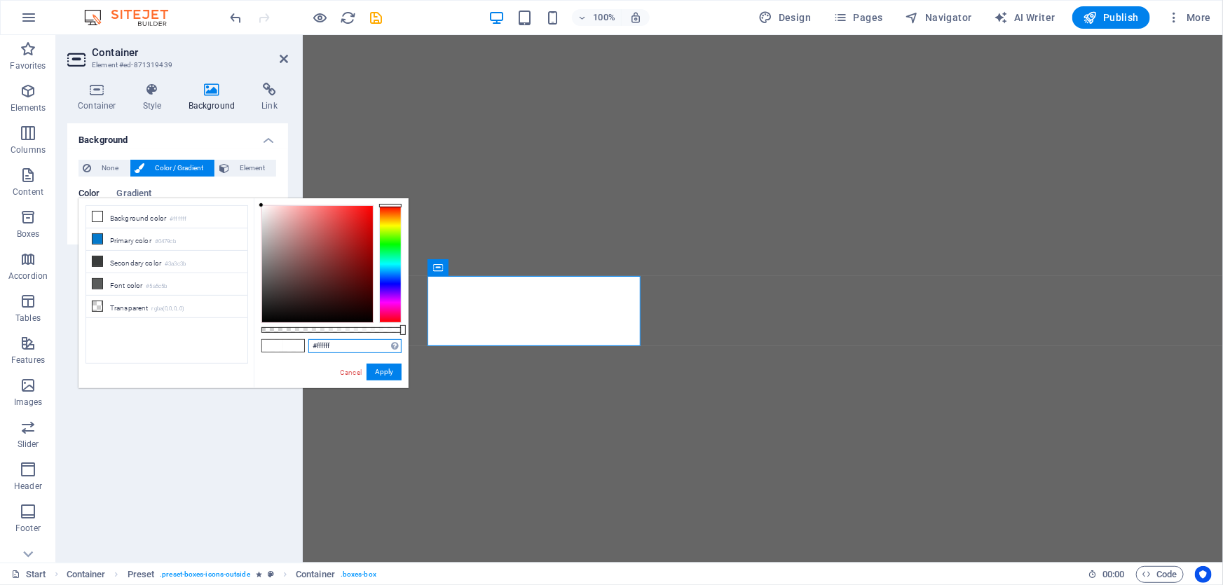
drag, startPoint x: 338, startPoint y: 350, endPoint x: 268, endPoint y: 345, distance: 70.9
click at [268, 345] on div "#ffffff Supported formats #0852ed rgb(8, 82, 237) rgba(8, 82, 237, 90%) hsv(221…" at bounding box center [331, 394] width 155 height 393
paste input "06b31"
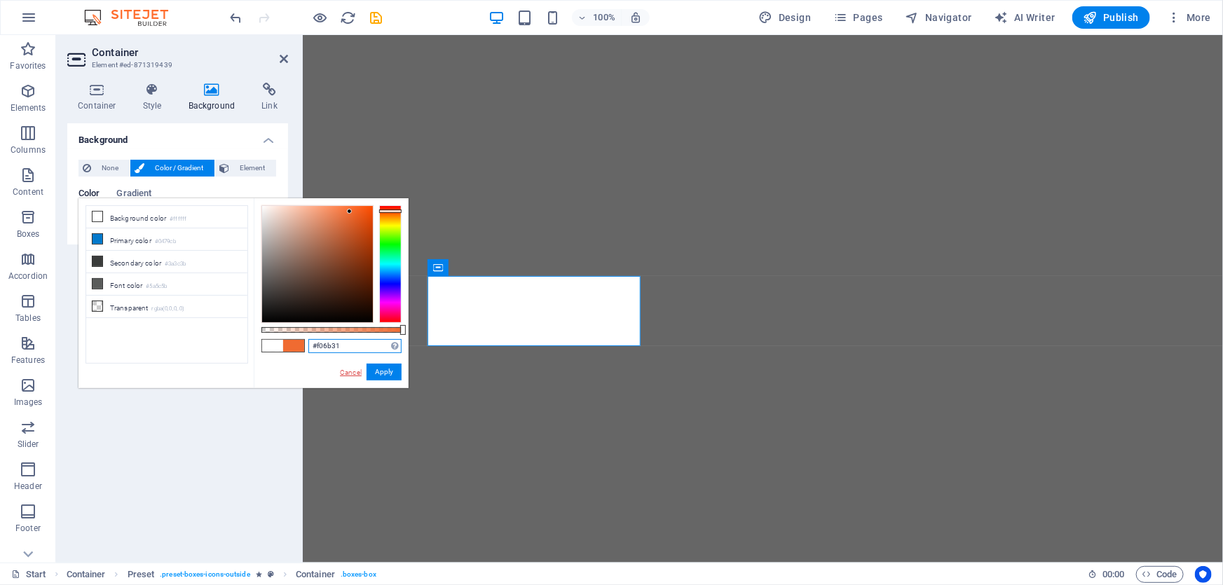
type input "#f06b31"
click at [345, 371] on link "Cancel" at bounding box center [350, 372] width 25 height 11
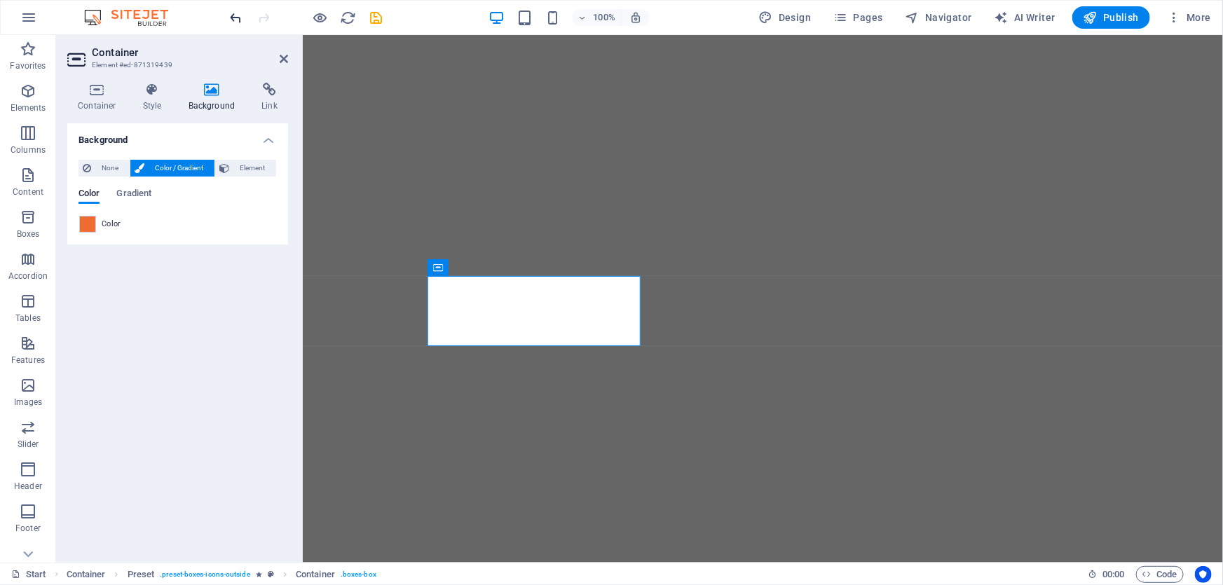
drag, startPoint x: 212, startPoint y: 1, endPoint x: 232, endPoint y: 14, distance: 23.3
click at [217, 4] on div "100% Design Pages Navigator AI Writer Publish More" at bounding box center [611, 18] width 1221 height 34
click at [245, 18] on div at bounding box center [306, 17] width 157 height 22
click at [233, 18] on icon "undo" at bounding box center [236, 18] width 16 height 16
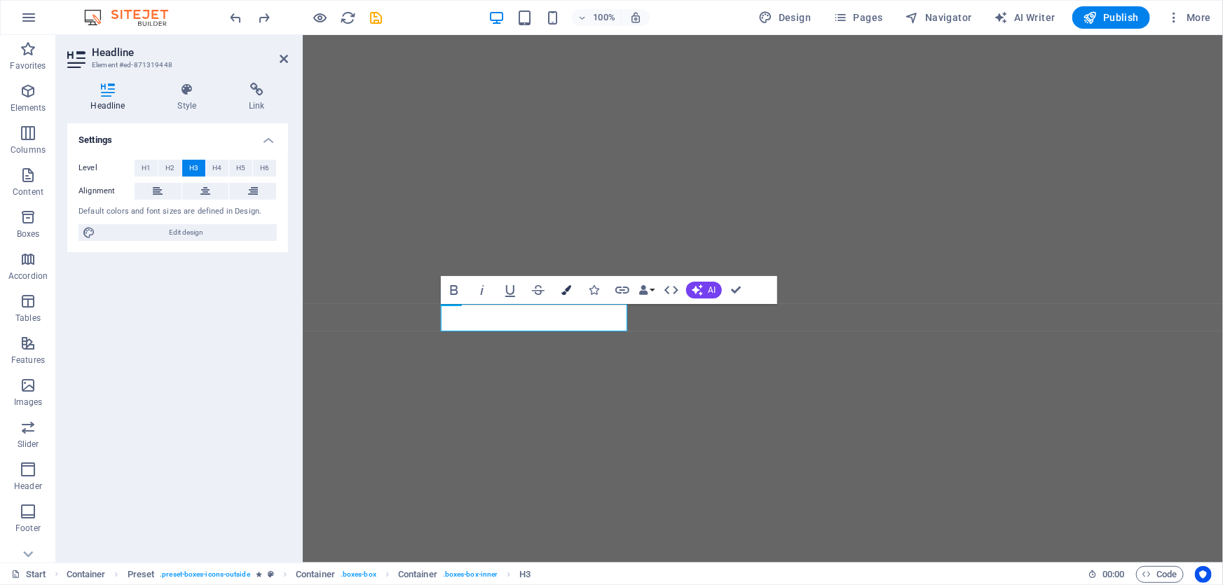
click at [560, 294] on button "Colors" at bounding box center [566, 290] width 27 height 28
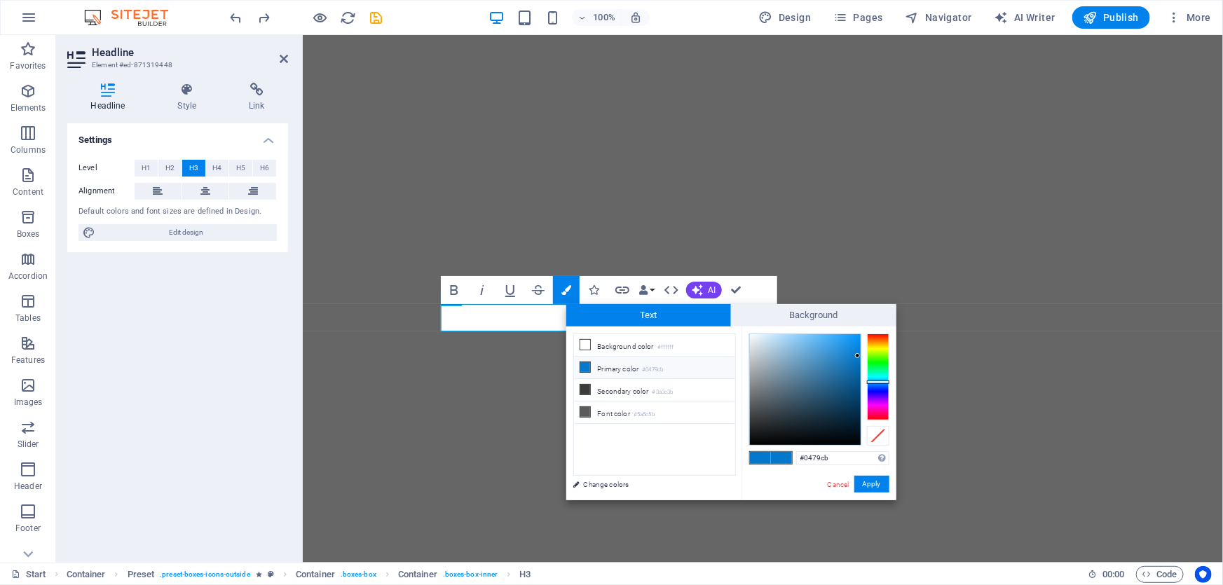
drag, startPoint x: 837, startPoint y: 451, endPoint x: 757, endPoint y: 448, distance: 79.9
click at [757, 448] on div "#0479cb Supported formats #0852ed rgb(8, 82, 237) rgba(8, 82, 237, 90%) hsv(221…" at bounding box center [818, 515] width 155 height 377
type input "#f06b31"
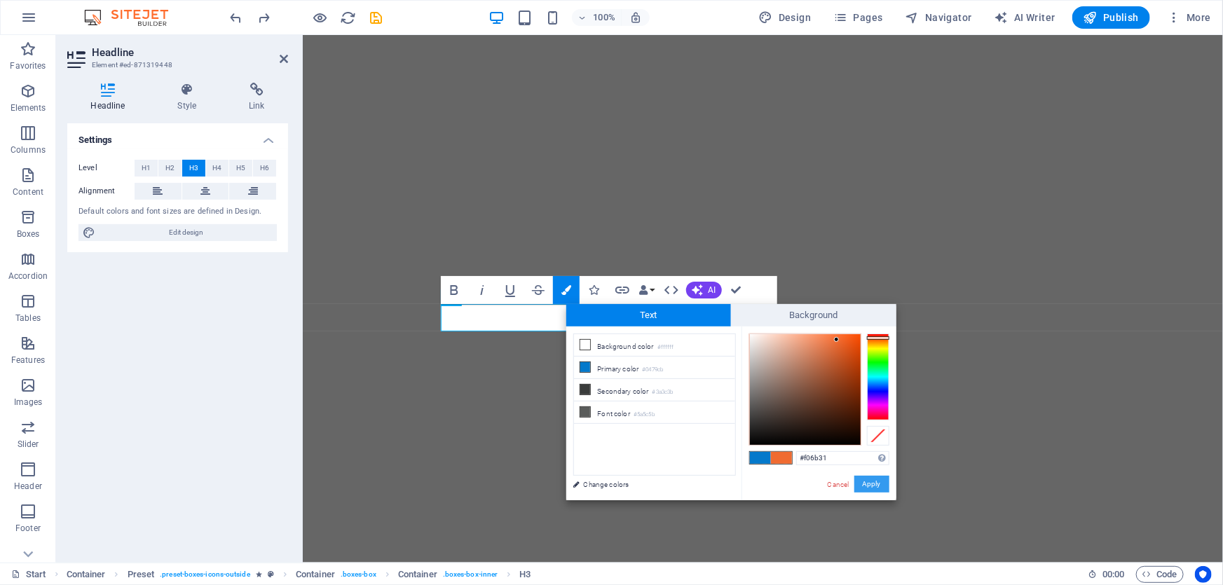
click at [867, 483] on button "Apply" at bounding box center [871, 484] width 35 height 17
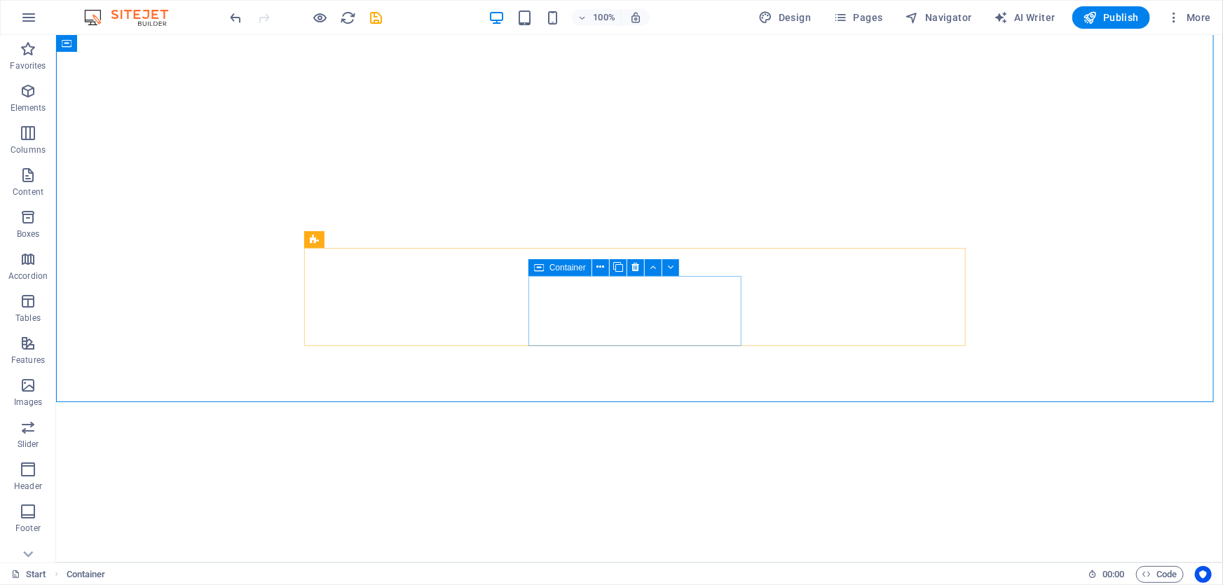
click at [564, 266] on span "Container" at bounding box center [567, 267] width 36 height 8
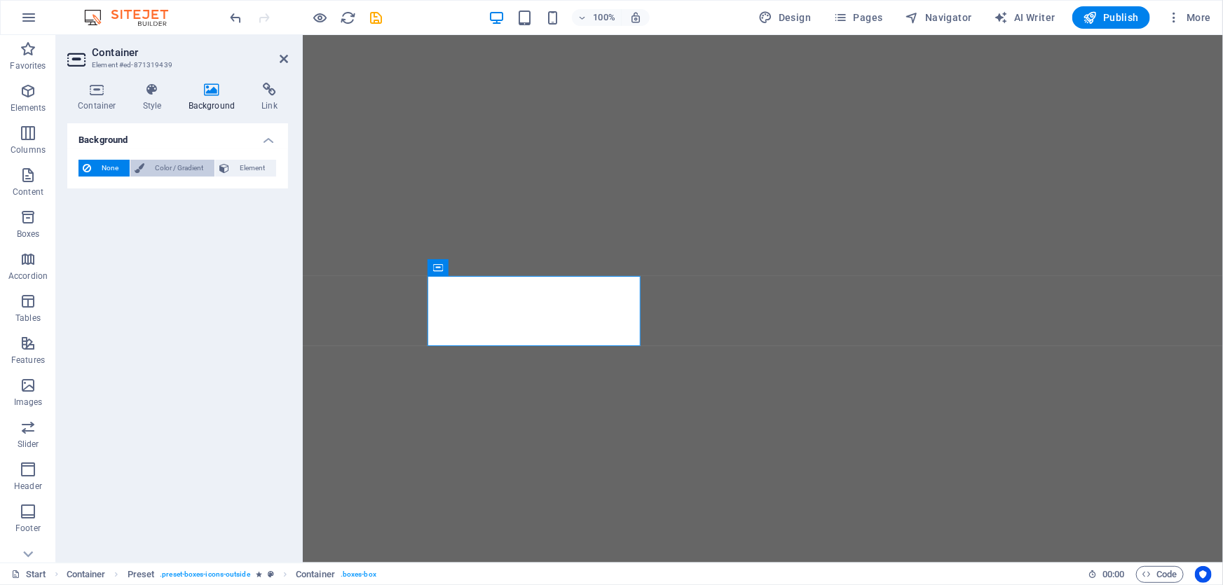
click at [189, 167] on span "Color / Gradient" at bounding box center [180, 168] width 62 height 17
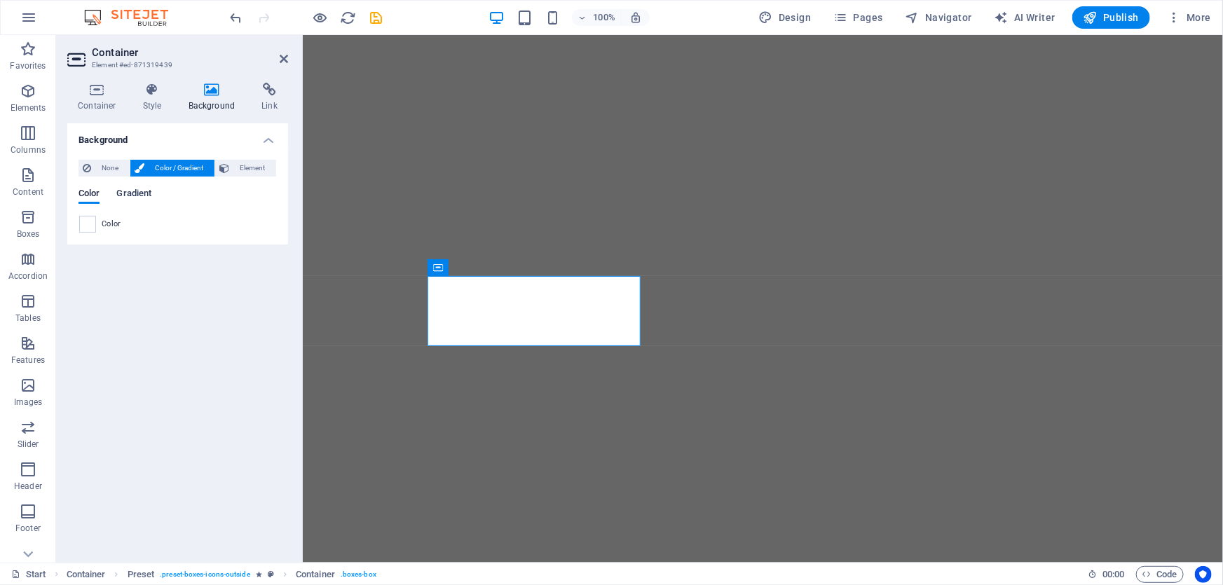
click at [139, 194] on span "Gradient" at bounding box center [133, 195] width 35 height 20
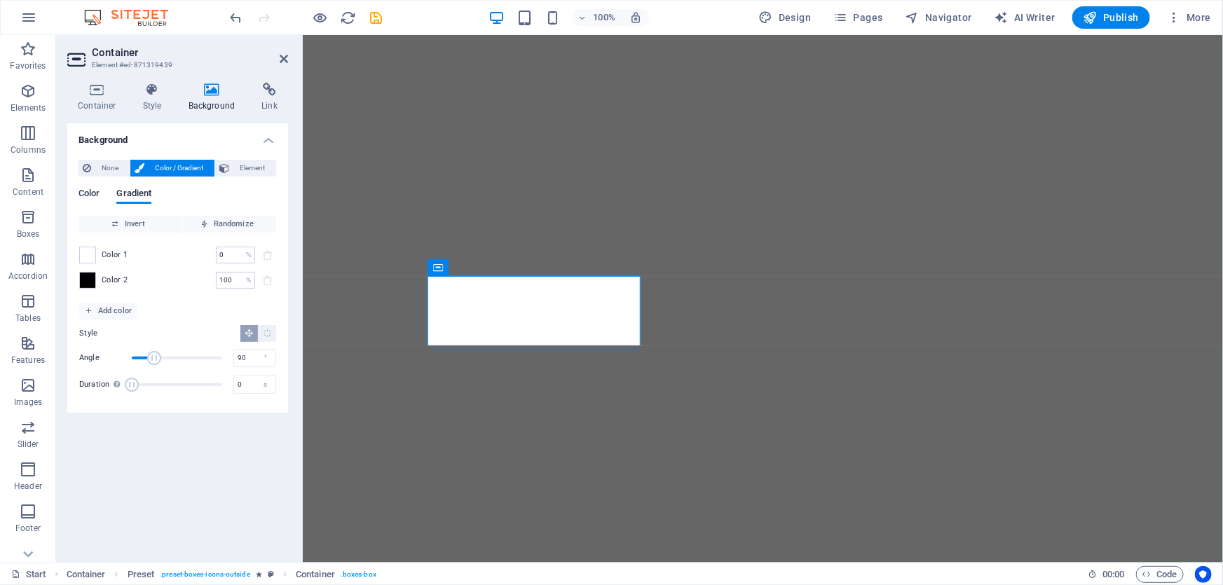
click at [87, 194] on span "Color" at bounding box center [88, 195] width 21 height 20
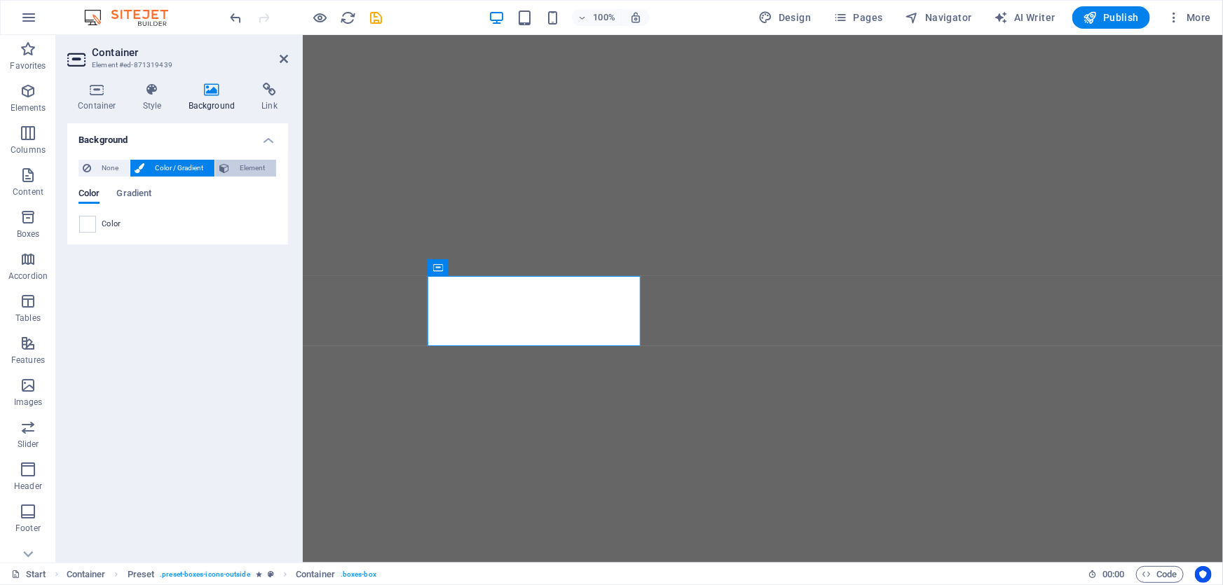
click at [263, 167] on span "Element" at bounding box center [252, 168] width 39 height 17
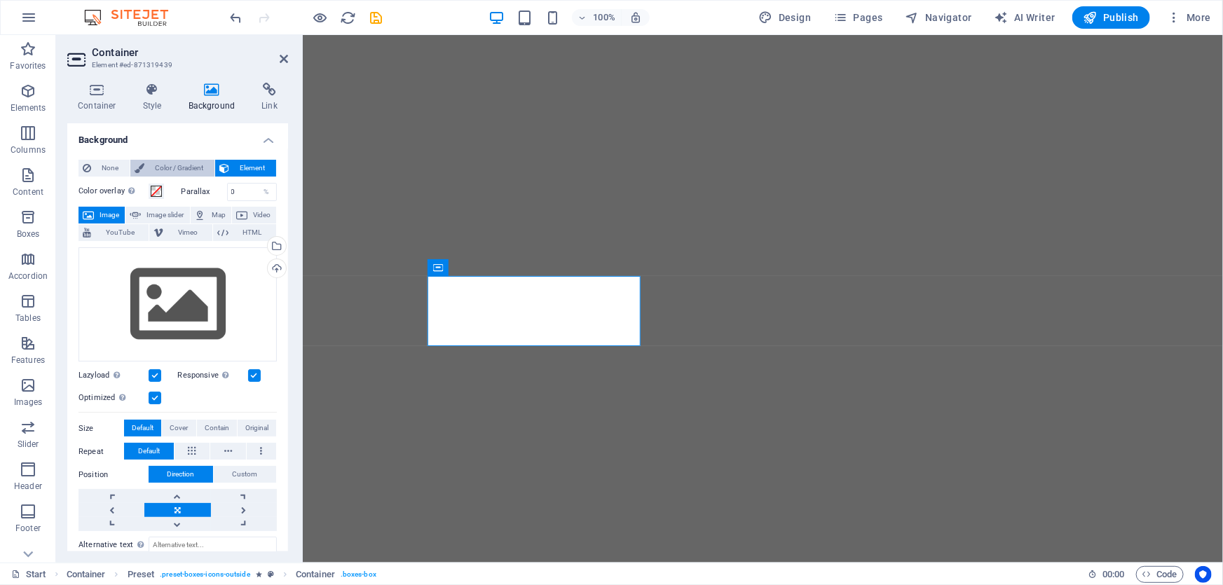
click at [191, 170] on span "Color / Gradient" at bounding box center [180, 168] width 62 height 17
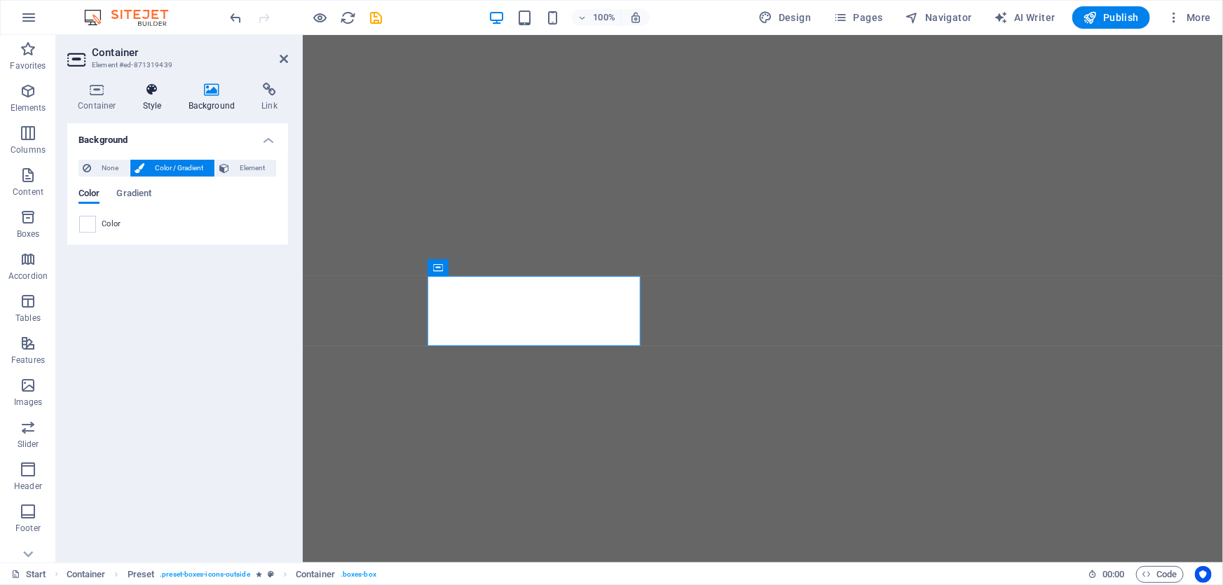
click at [147, 101] on h4 "Style" at bounding box center [155, 97] width 46 height 29
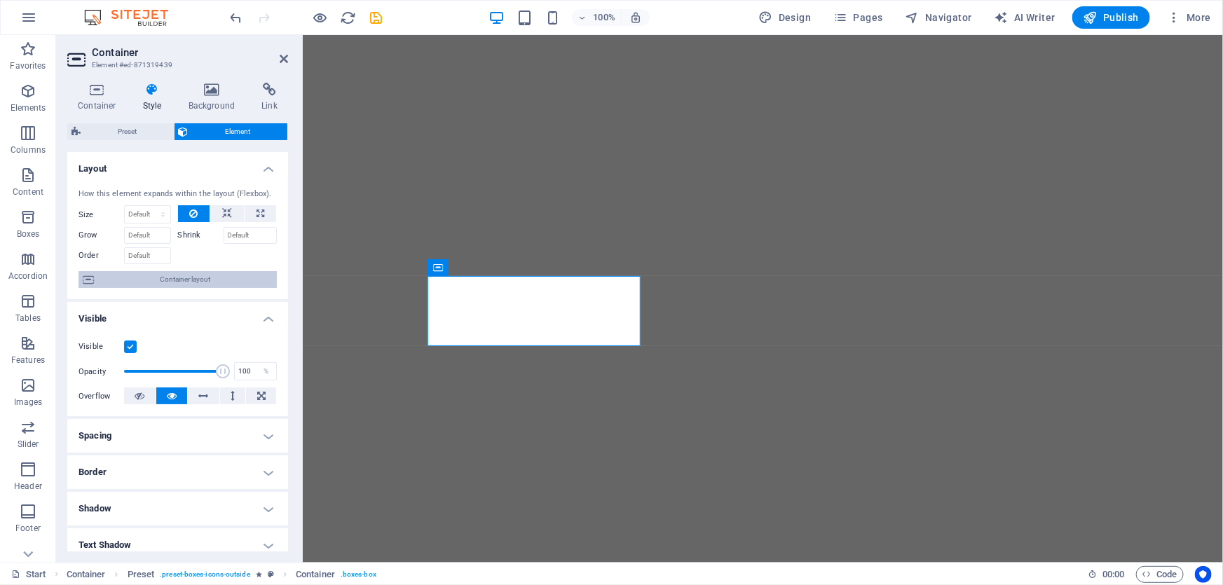
click at [176, 282] on span "Container layout" at bounding box center [185, 279] width 174 height 17
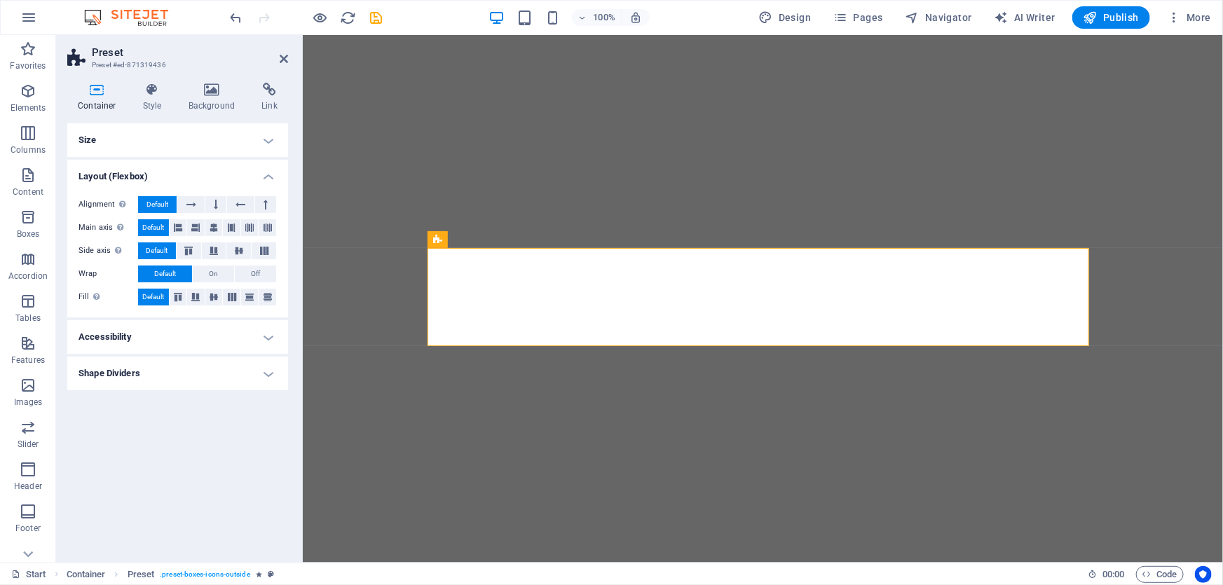
click at [148, 362] on h4 "Shape Dividers" at bounding box center [177, 374] width 221 height 34
click at [172, 341] on h4 "Accessibility" at bounding box center [177, 337] width 221 height 34
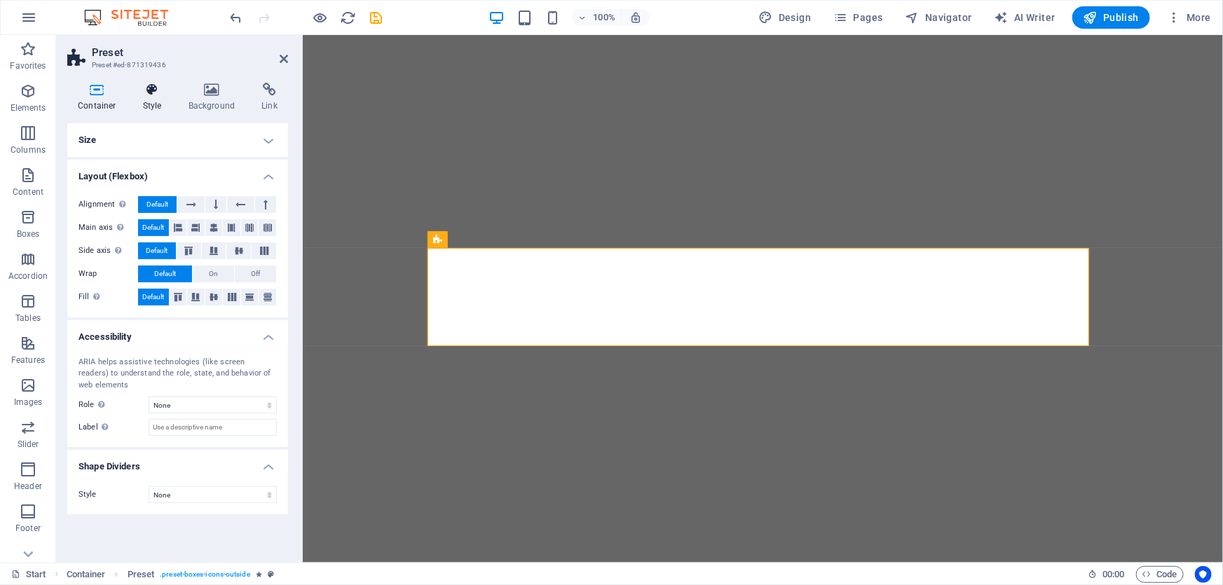
click at [136, 102] on h4 "Style" at bounding box center [155, 97] width 46 height 29
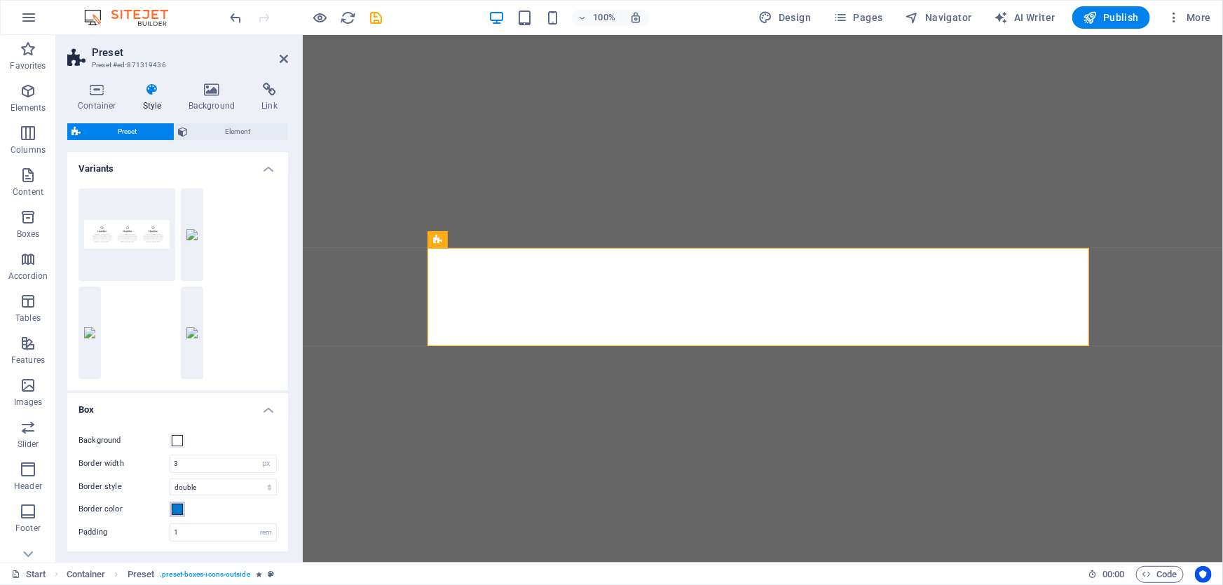
click at [174, 508] on span at bounding box center [177, 509] width 11 height 11
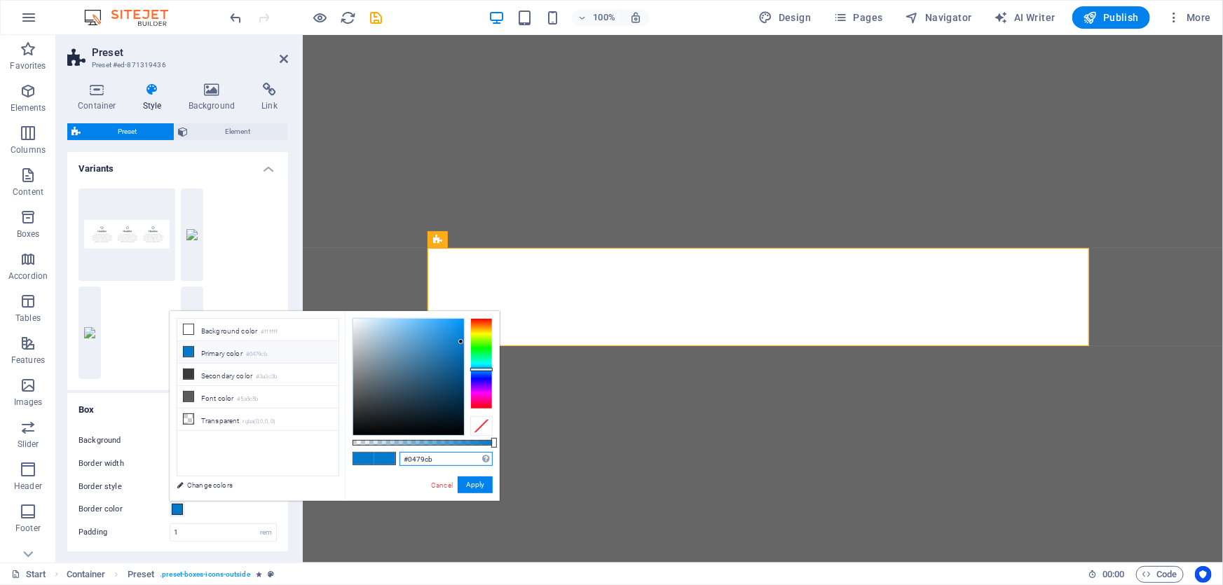
drag, startPoint x: 418, startPoint y: 461, endPoint x: 340, endPoint y: 460, distance: 77.8
click at [341, 461] on div "less Background color #ffffff Primary color #0479cb Secondary color #3a3c3b Fon…" at bounding box center [335, 406] width 330 height 190
paste input "f06b31"
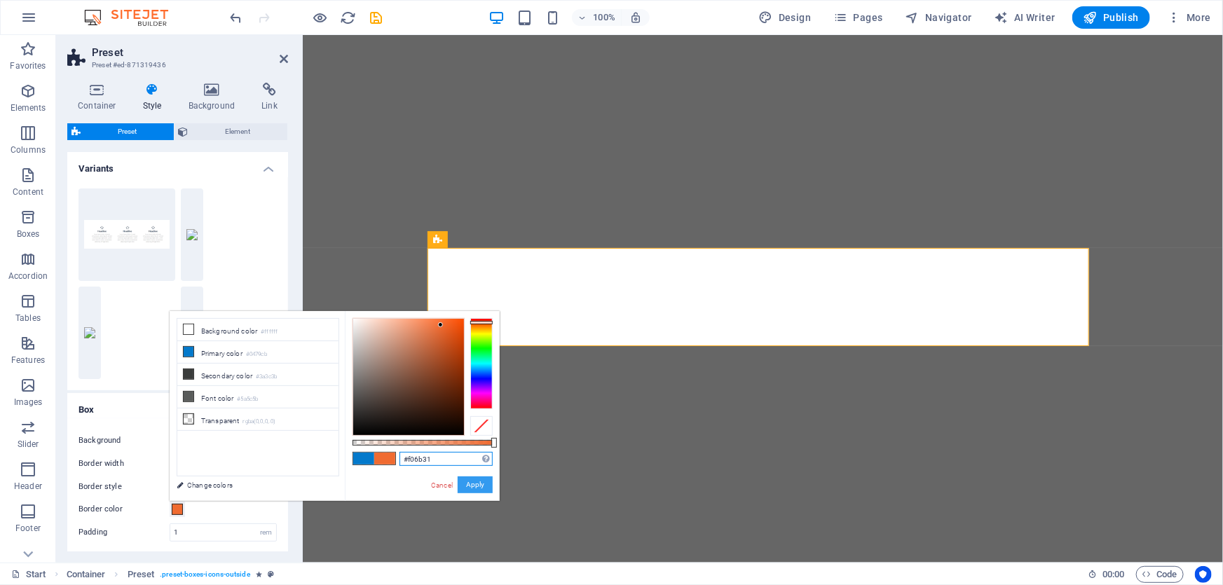
type input "#f06b31"
click at [473, 483] on button "Apply" at bounding box center [475, 484] width 35 height 17
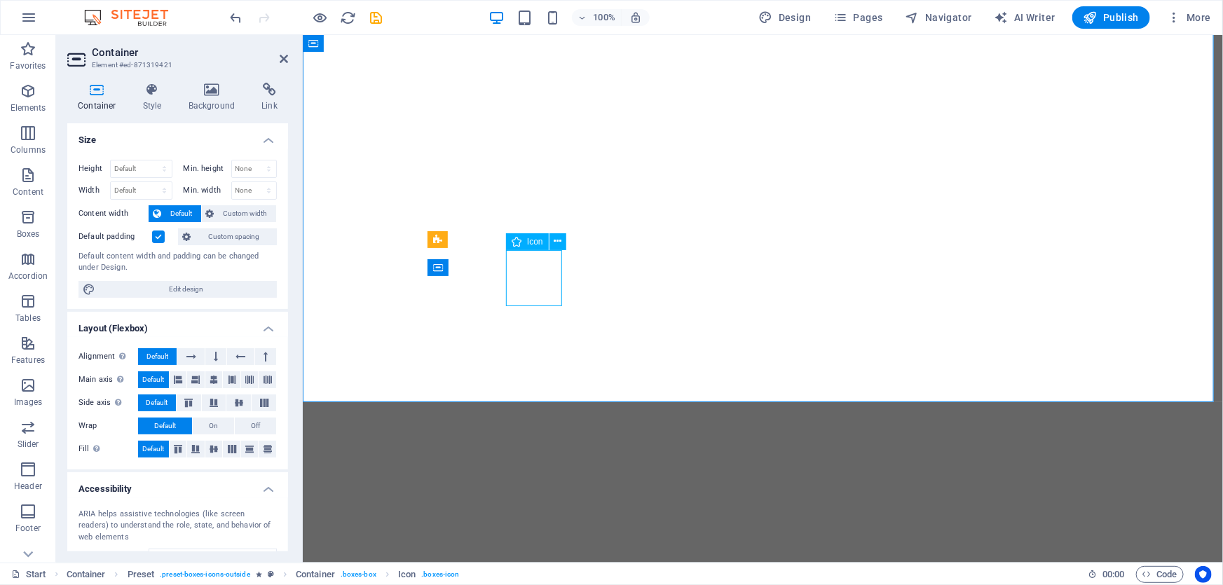
select select "xMidYMid"
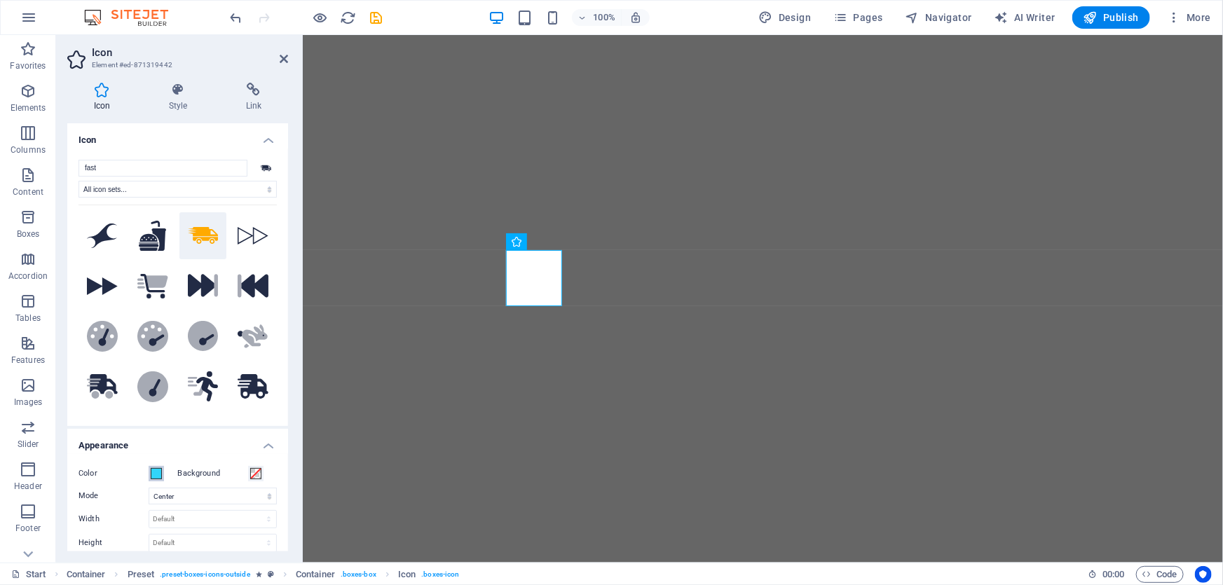
click at [152, 469] on span at bounding box center [156, 473] width 11 height 11
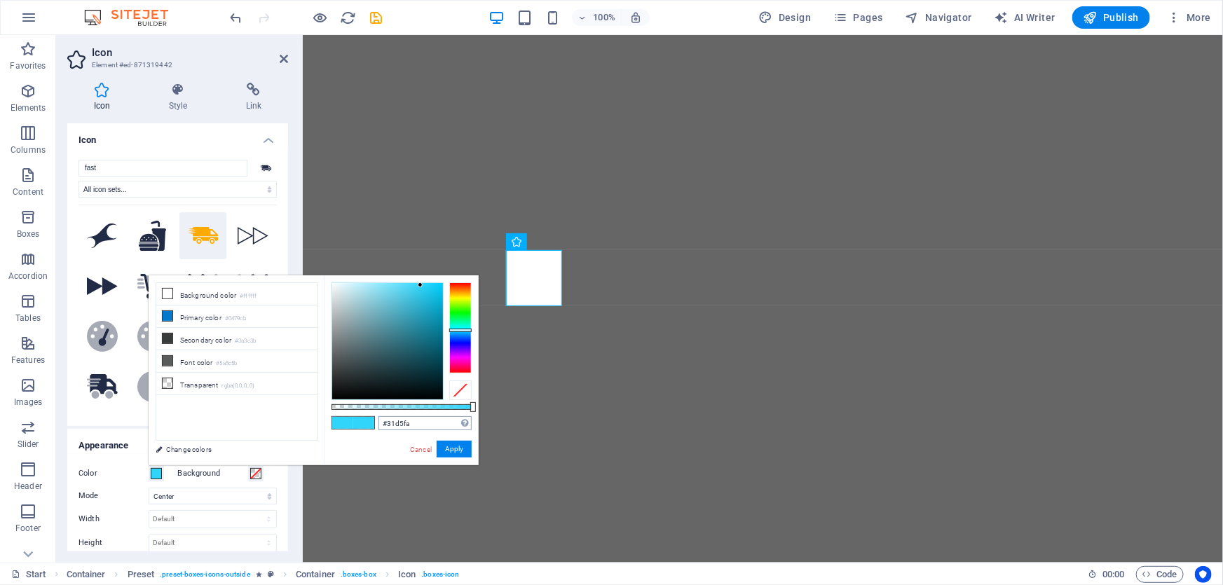
click at [428, 415] on div "#31d5fa Supported formats #0852ed rgb(8, 82, 237) rgba(8, 82, 237, 90%) hsv(221…" at bounding box center [401, 471] width 155 height 393
drag, startPoint x: 425, startPoint y: 418, endPoint x: 373, endPoint y: 425, distance: 52.3
click at [373, 425] on div "#31d5fa Supported formats #0852ed rgb(8, 82, 237) rgba(8, 82, 237, 90%) hsv(221…" at bounding box center [401, 471] width 155 height 393
click at [465, 450] on button "Apply" at bounding box center [454, 449] width 35 height 17
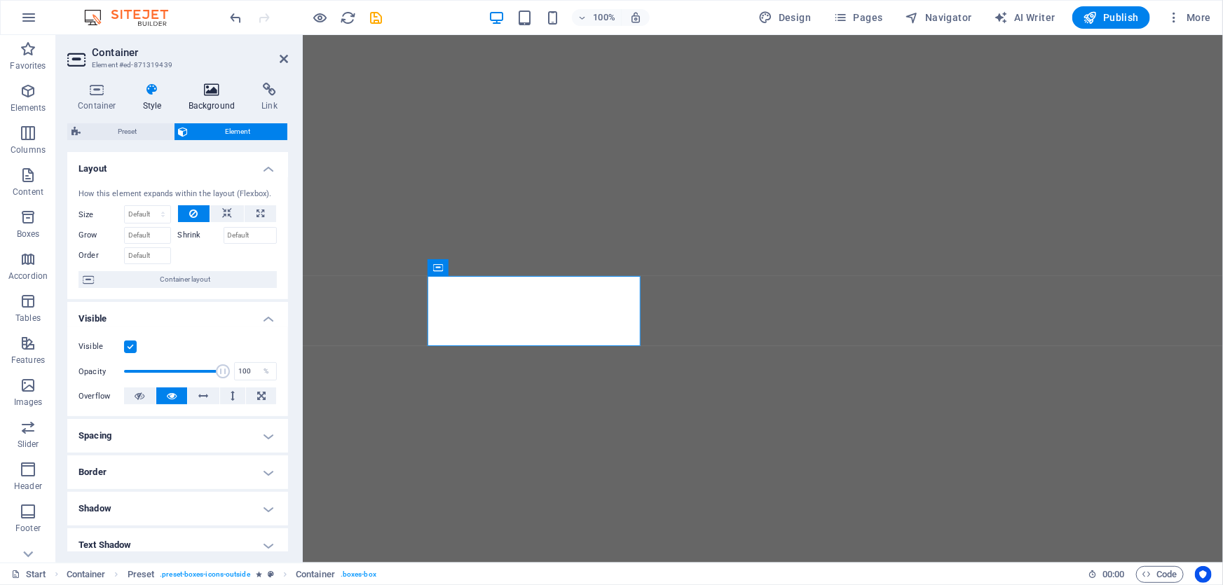
click at [224, 98] on h4 "Background" at bounding box center [215, 97] width 74 height 29
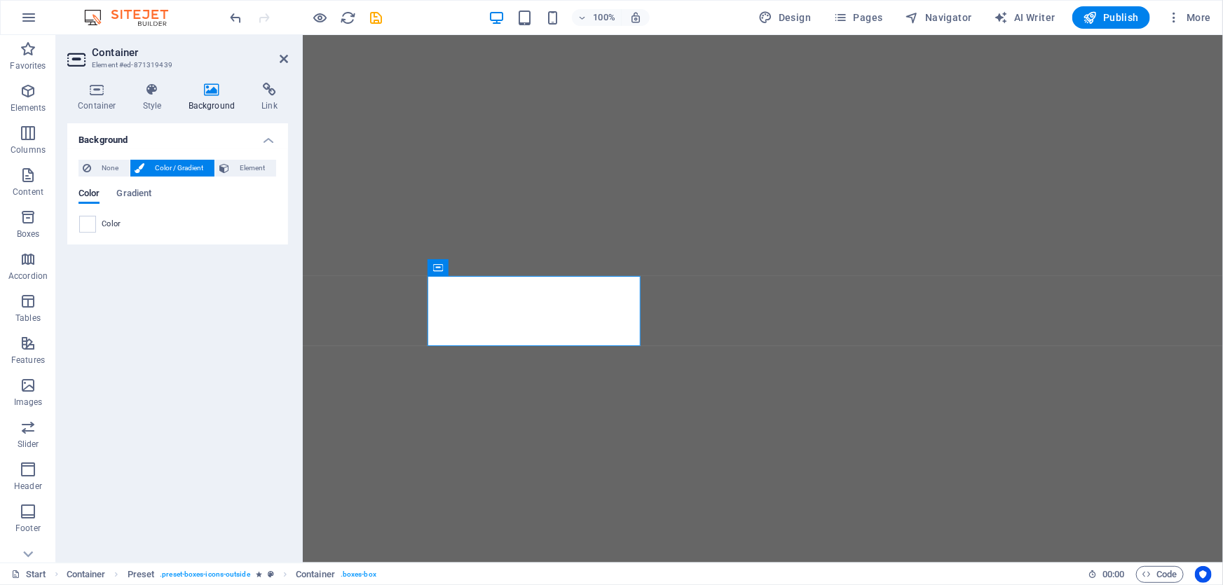
click at [153, 79] on div "Container Style Background Link Size Height Default px rem % vh vw Min. height …" at bounding box center [177, 316] width 243 height 491
click at [154, 98] on h4 "Style" at bounding box center [155, 97] width 46 height 29
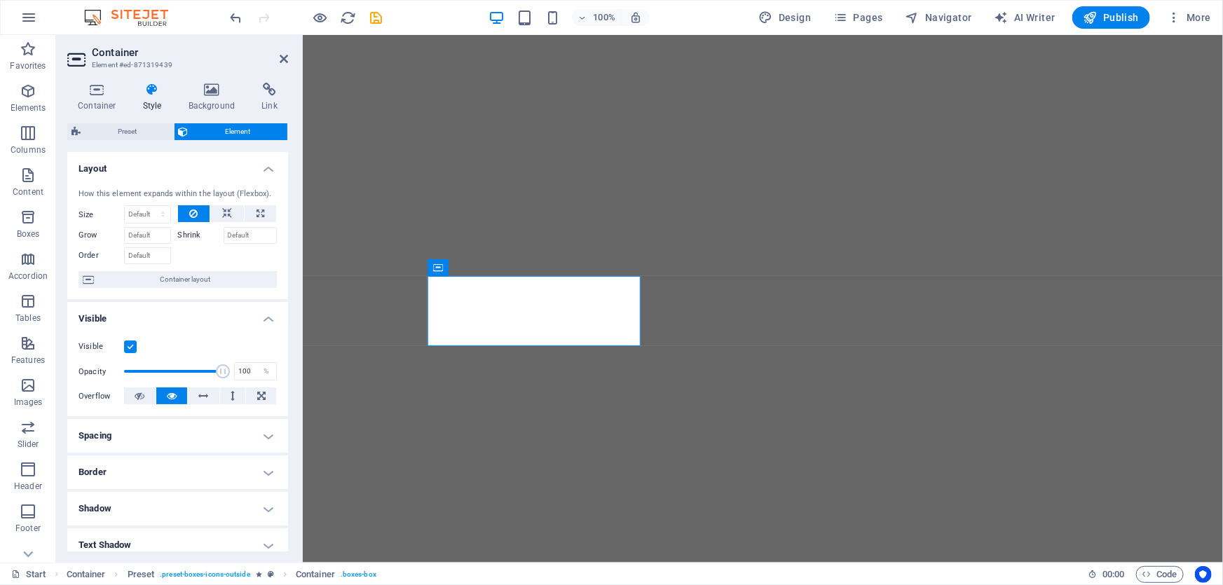
click at [142, 470] on h4 "Border" at bounding box center [177, 472] width 221 height 34
click at [118, 102] on h4 "Container" at bounding box center [99, 97] width 65 height 29
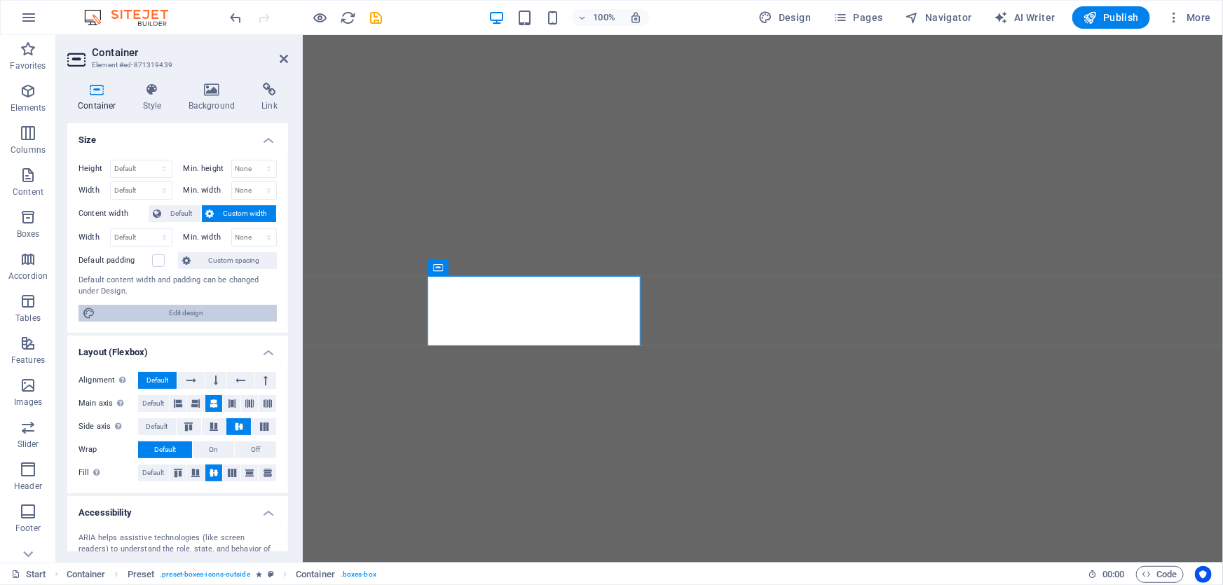
click at [167, 317] on span "Edit design" at bounding box center [185, 313] width 173 height 17
select select "rem"
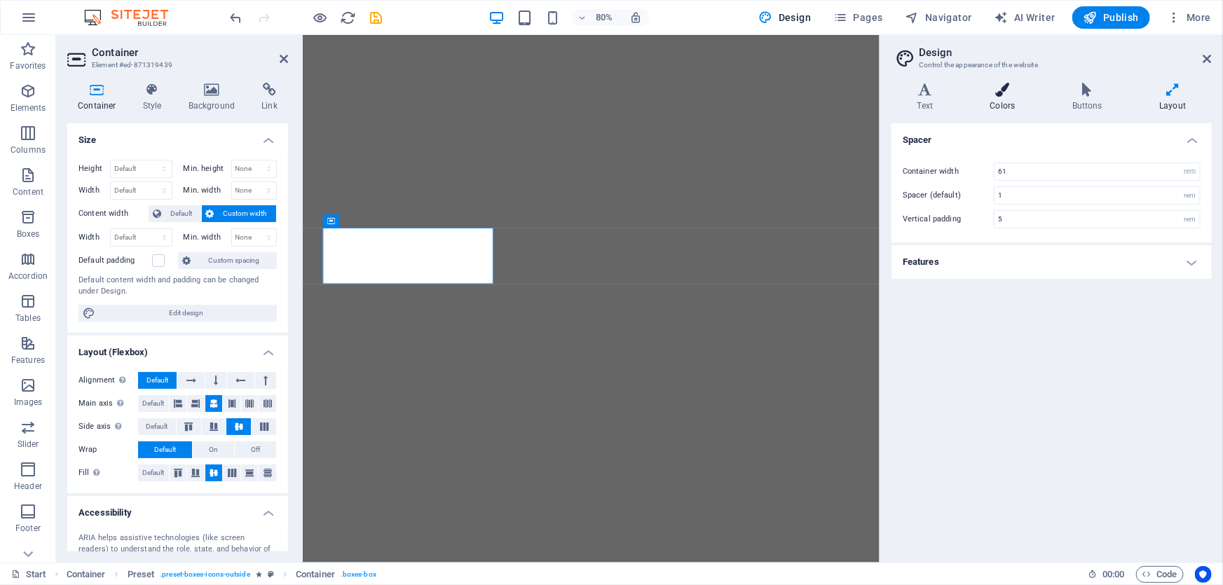
click at [1008, 83] on icon at bounding box center [1002, 90] width 76 height 14
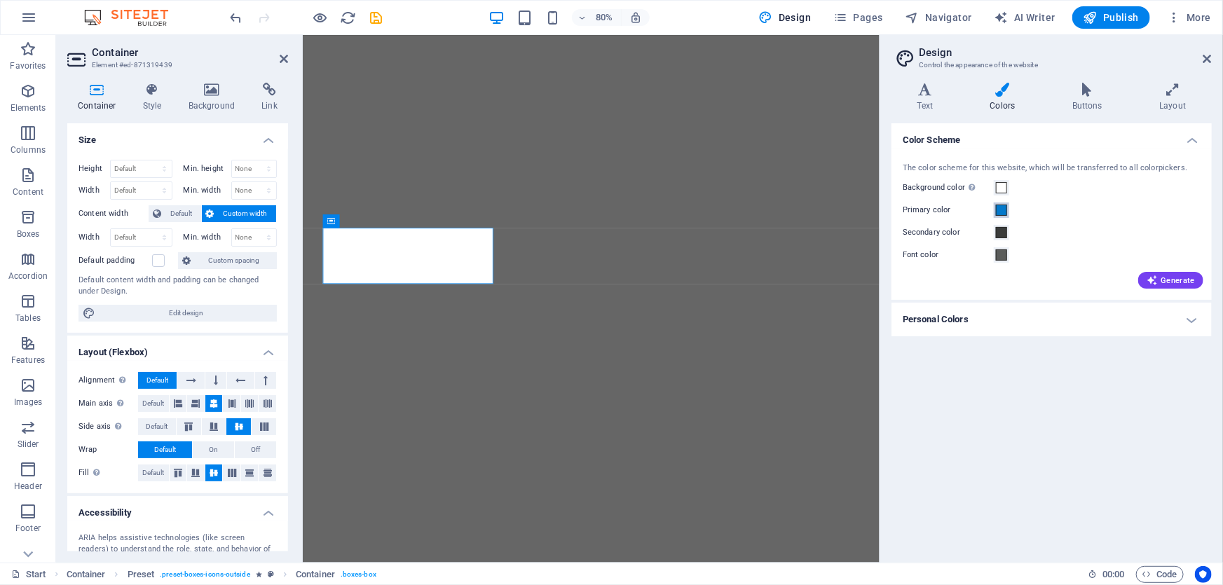
click at [1008, 202] on button "Primary color" at bounding box center [1001, 209] width 15 height 15
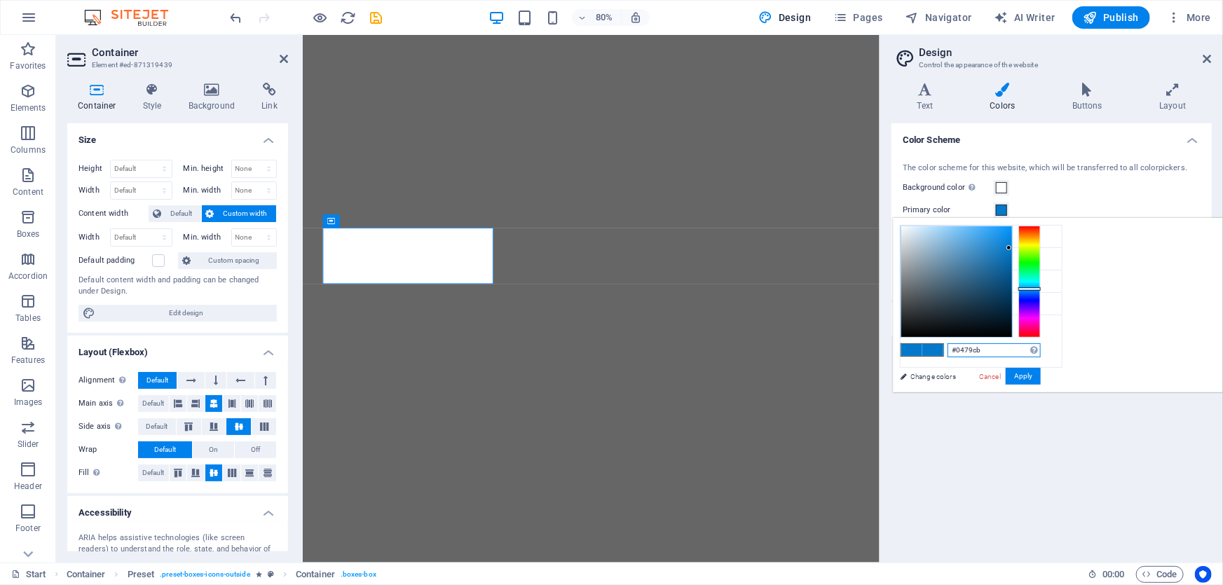
drag, startPoint x: 1174, startPoint y: 347, endPoint x: 1065, endPoint y: 356, distance: 109.7
click at [1065, 356] on div "less Background color #ffffff Primary color #0479cb Secondary color #3a3c3b Fon…" at bounding box center [1058, 305] width 330 height 174
paste input "31d5fa"
type input "#31d5fa"
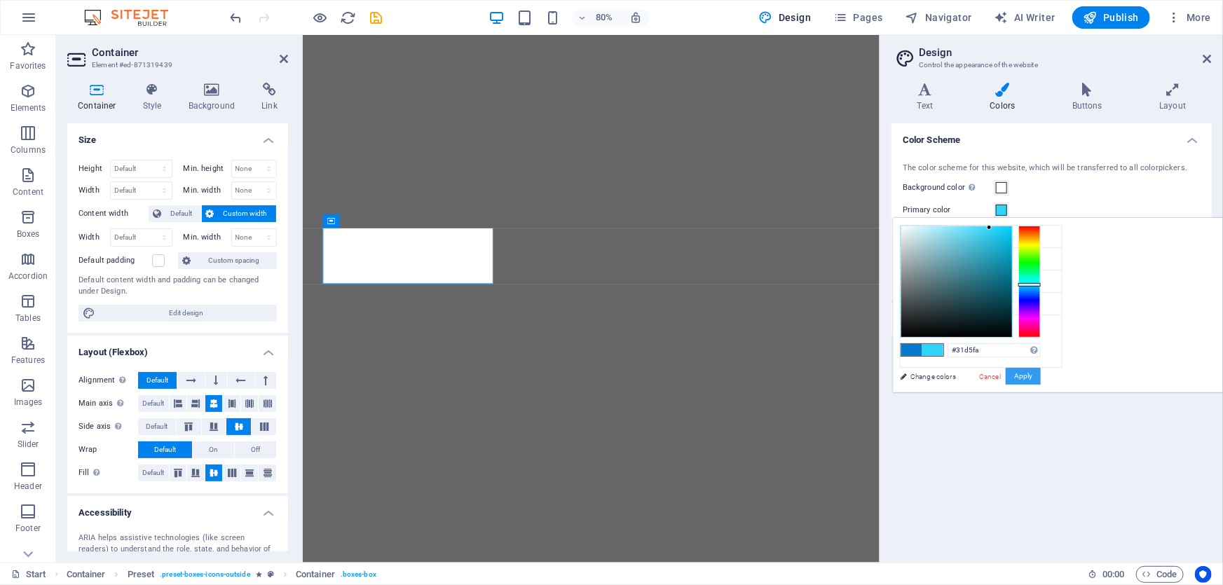
click at [1040, 371] on button "Apply" at bounding box center [1022, 376] width 35 height 17
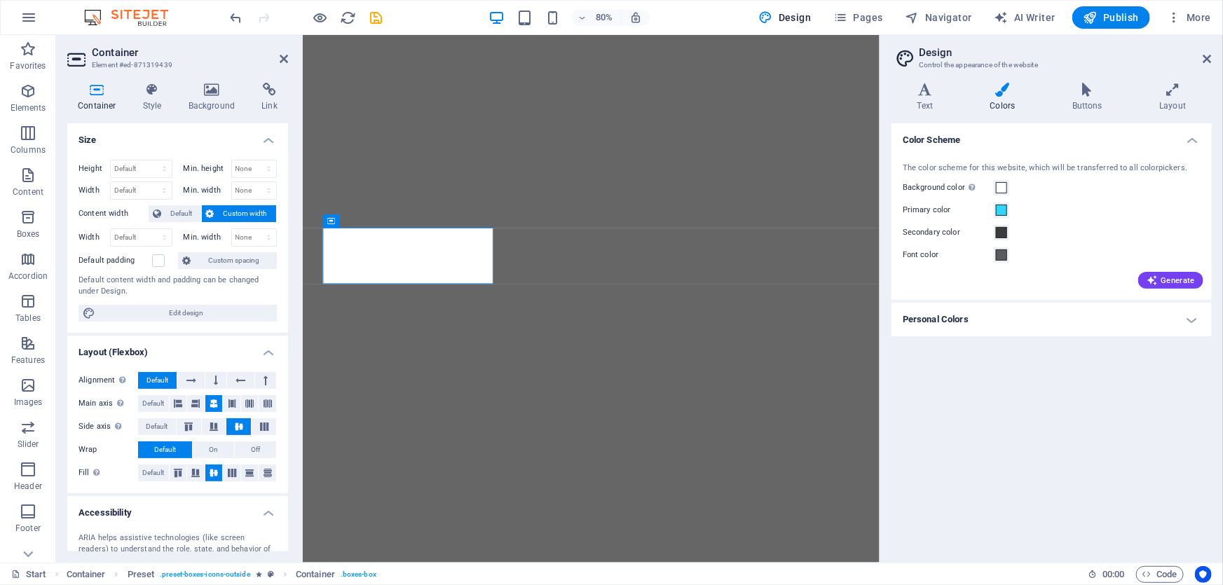
click at [1092, 432] on div "Color Scheme The color scheme for this website, which will be transferred to al…" at bounding box center [1051, 337] width 320 height 428
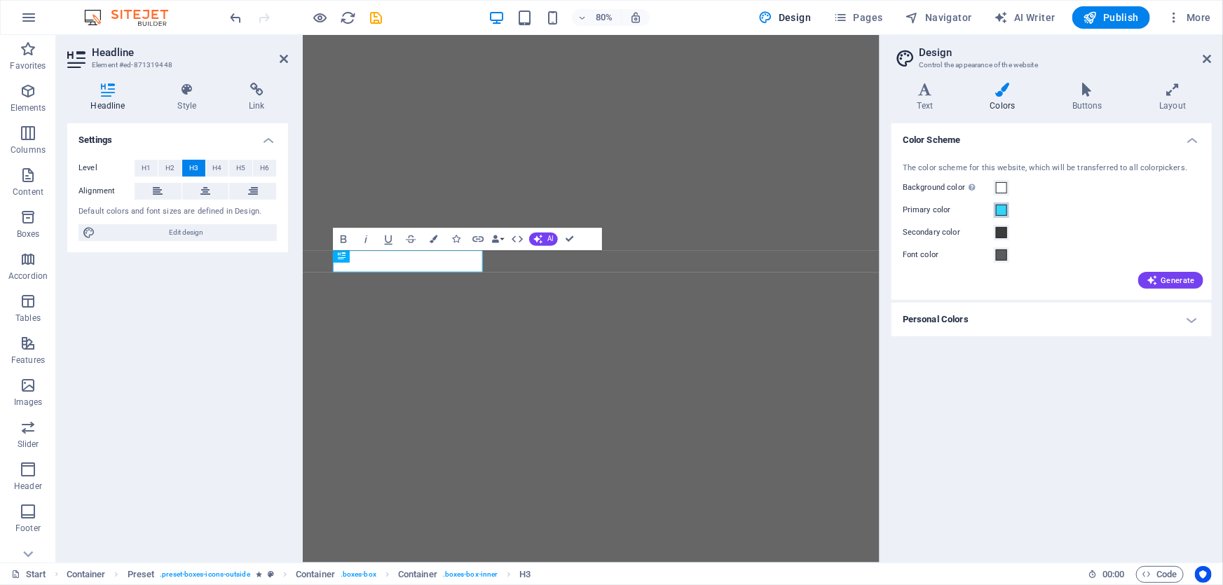
click at [1002, 209] on span at bounding box center [1001, 210] width 11 height 11
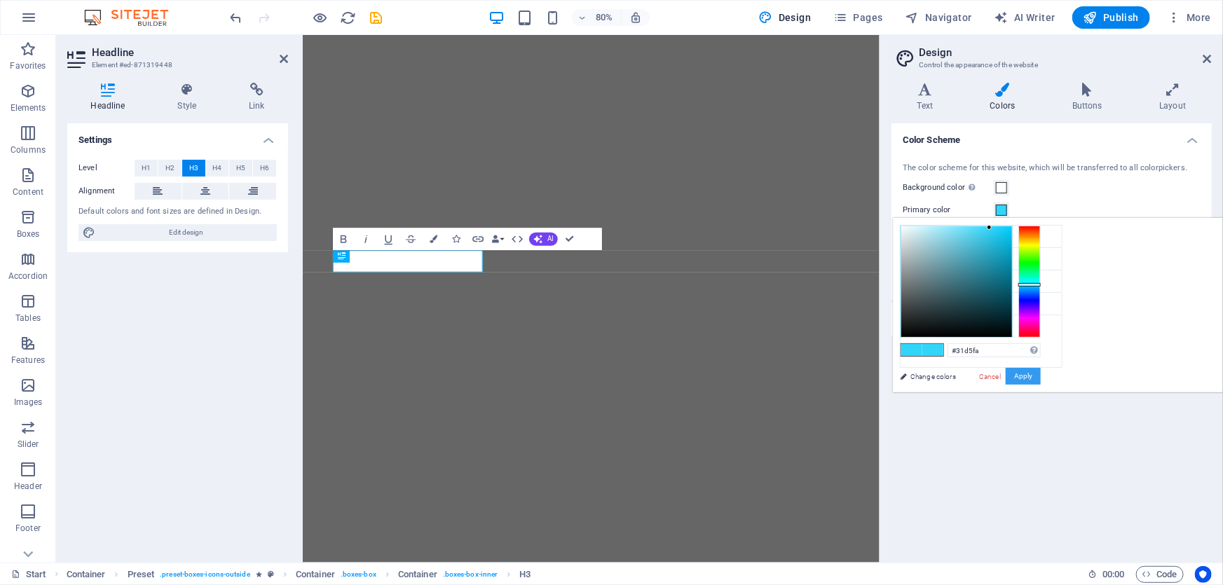
click at [1040, 374] on button "Apply" at bounding box center [1022, 376] width 35 height 17
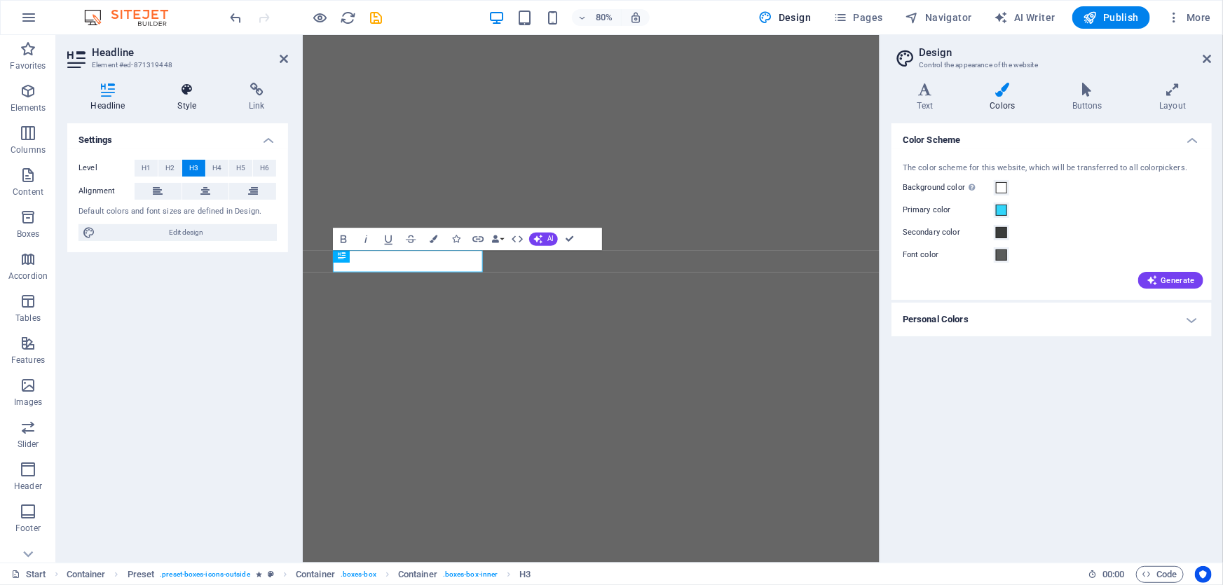
click at [195, 101] on h4 "Style" at bounding box center [189, 97] width 71 height 29
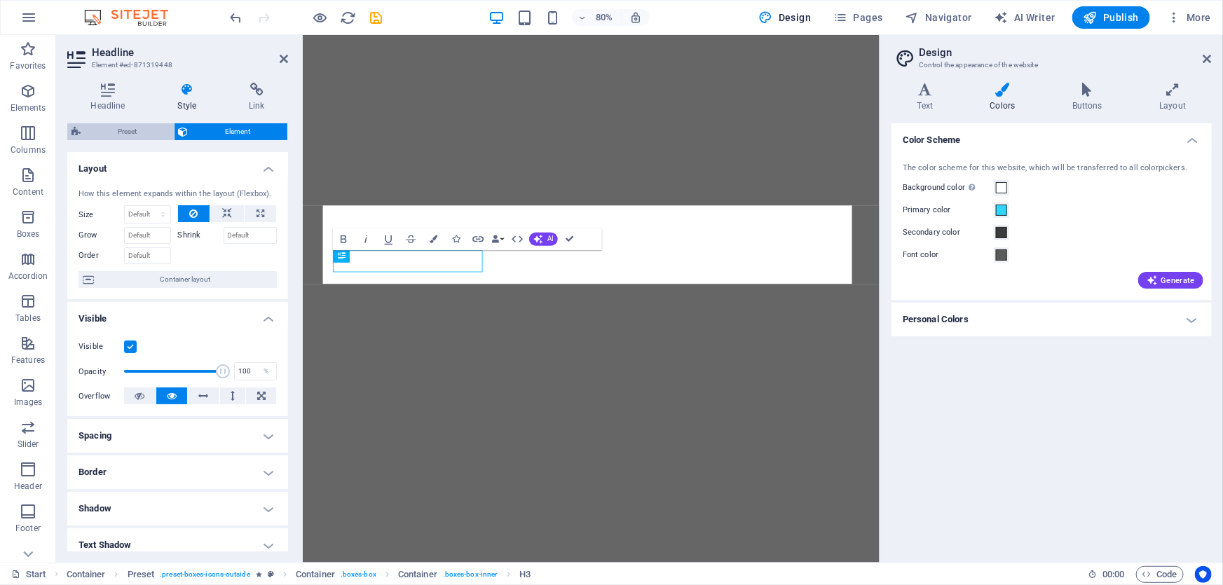
click at [137, 125] on span "Preset" at bounding box center [127, 131] width 85 height 17
select select "px"
select select "double"
select select "preset-boxes-icons-outside"
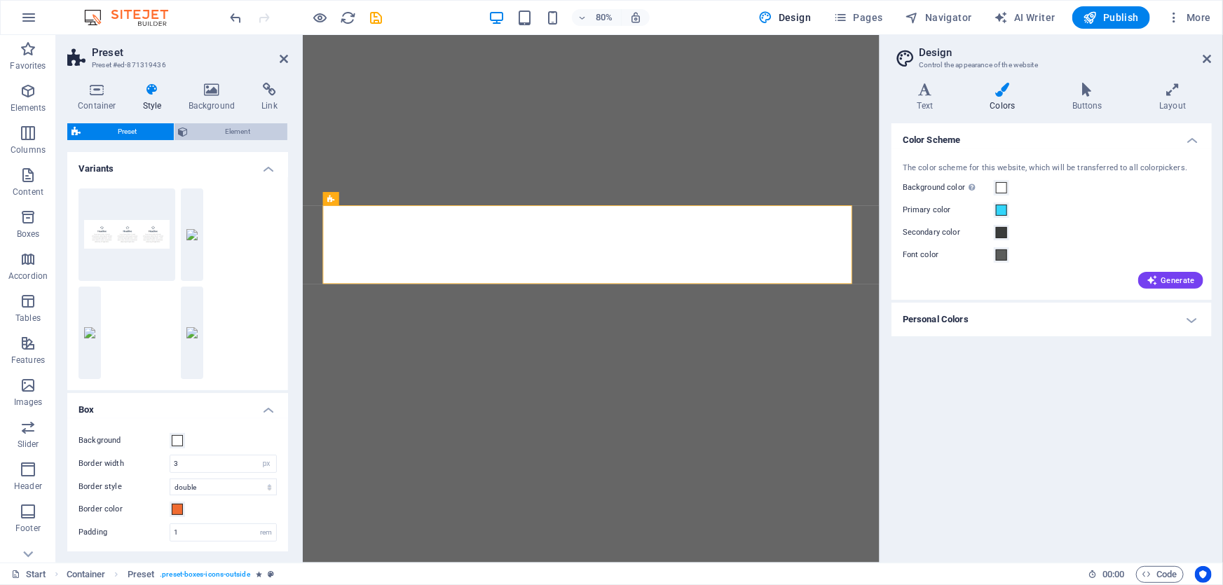
click at [224, 133] on span "Element" at bounding box center [238, 131] width 91 height 17
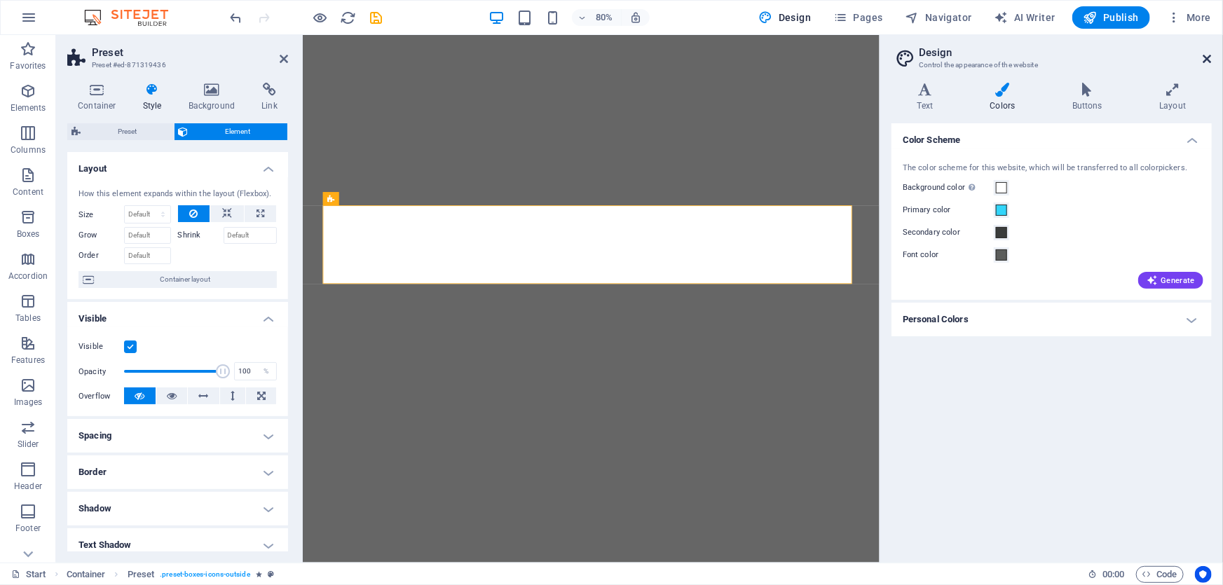
click at [1207, 61] on icon at bounding box center [1207, 58] width 8 height 11
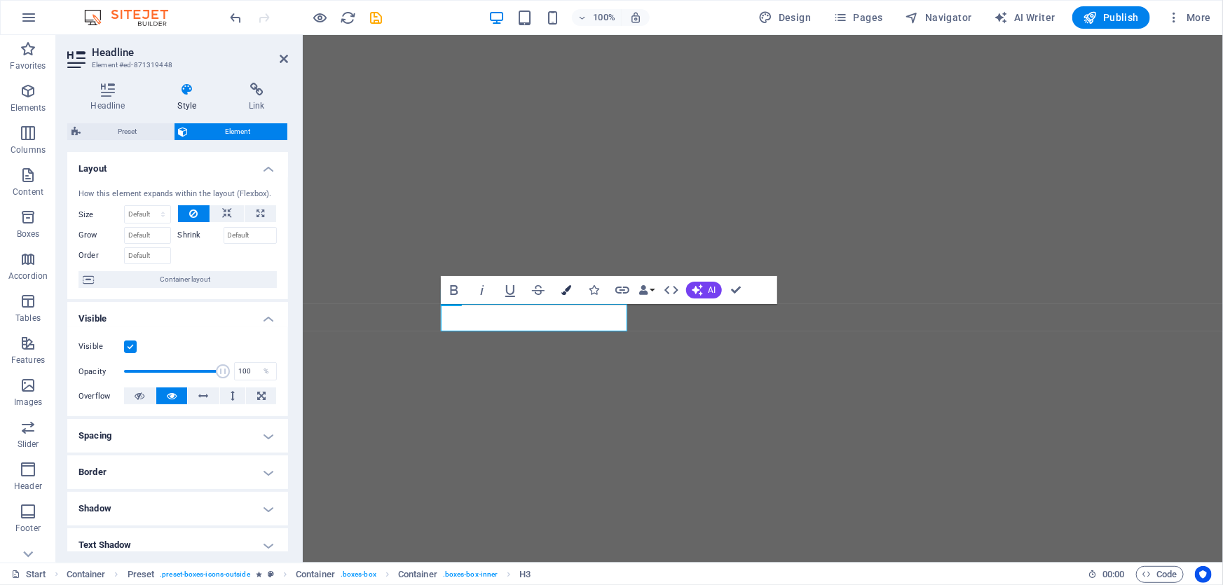
click at [568, 288] on icon "button" at bounding box center [566, 290] width 10 height 10
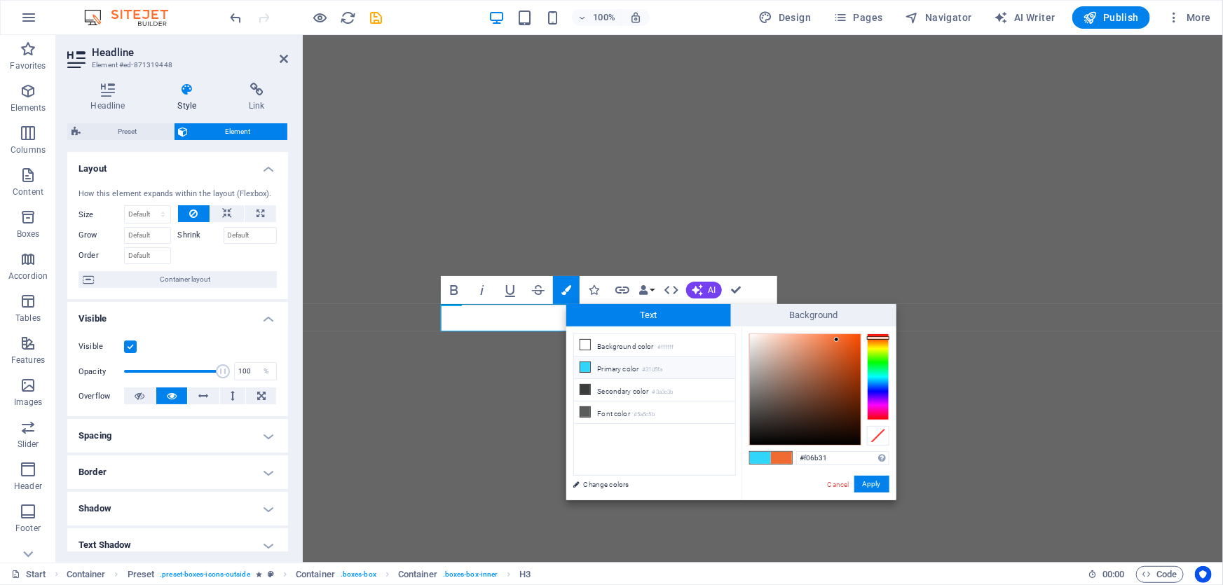
drag, startPoint x: 837, startPoint y: 454, endPoint x: 756, endPoint y: 449, distance: 81.4
click at [756, 453] on div "#f06b31 Supported formats #0852ed rgb(8, 82, 237) rgba(8, 82, 237, 90%) hsv(221…" at bounding box center [818, 515] width 155 height 377
type input "#31d5fa"
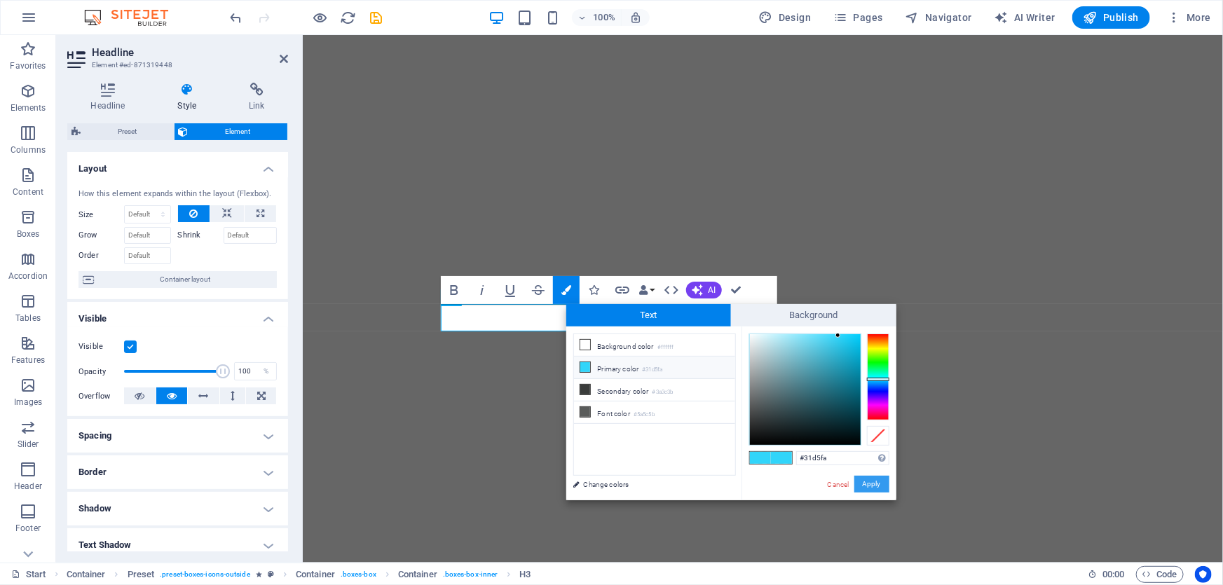
click at [883, 490] on button "Apply" at bounding box center [871, 484] width 35 height 17
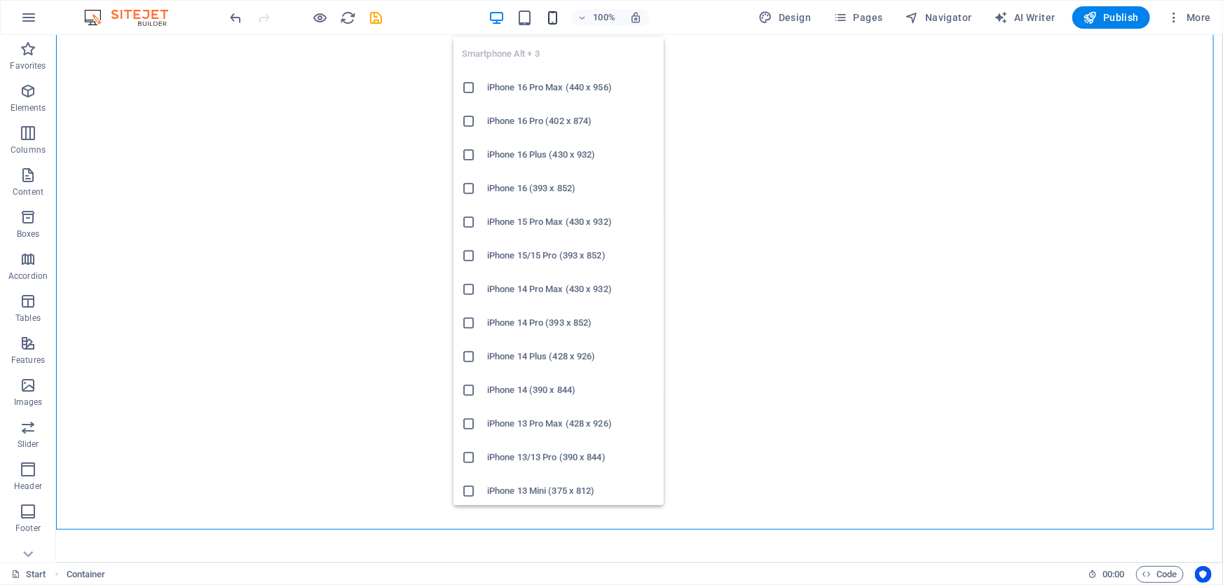
click at [557, 14] on icon "button" at bounding box center [552, 18] width 16 height 16
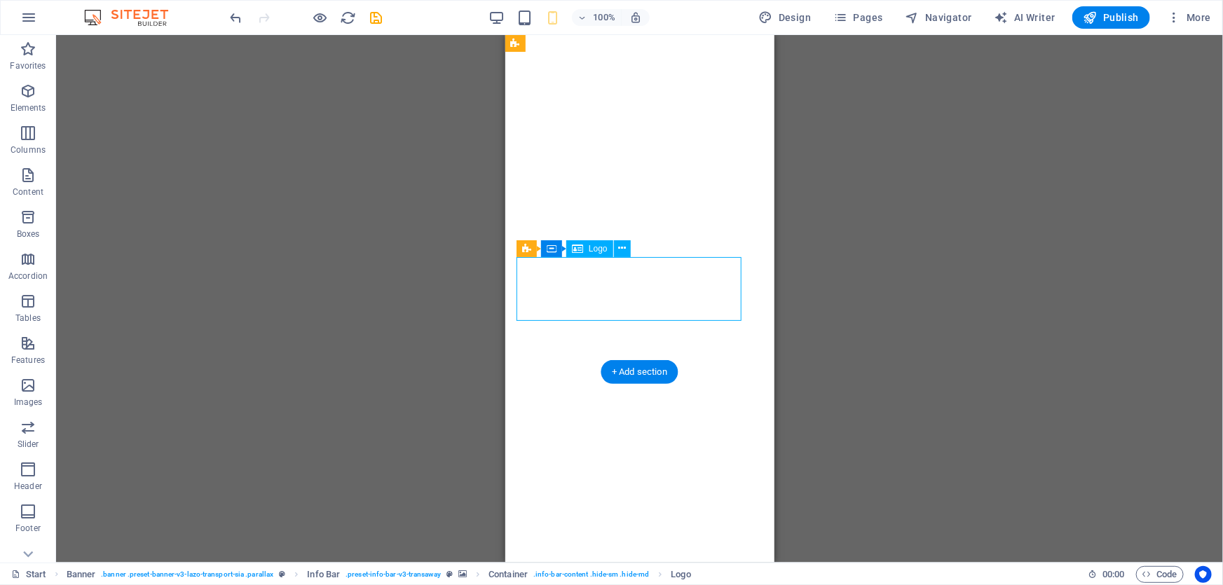
select select "px"
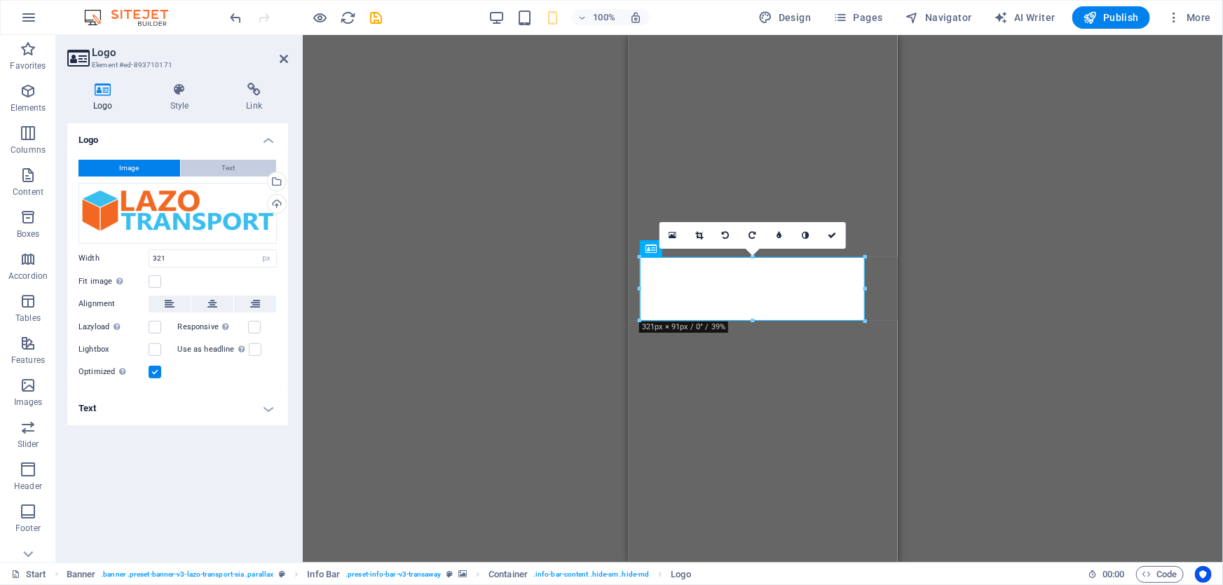
click at [200, 165] on button "Text" at bounding box center [228, 168] width 95 height 17
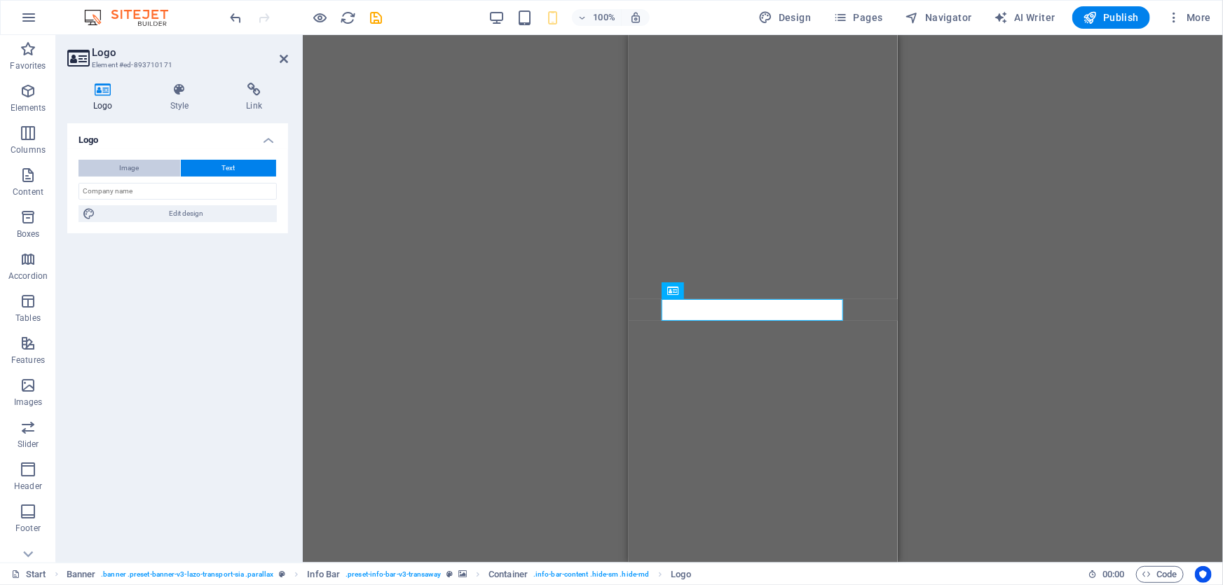
click at [137, 167] on span "Image" at bounding box center [130, 168] width 20 height 17
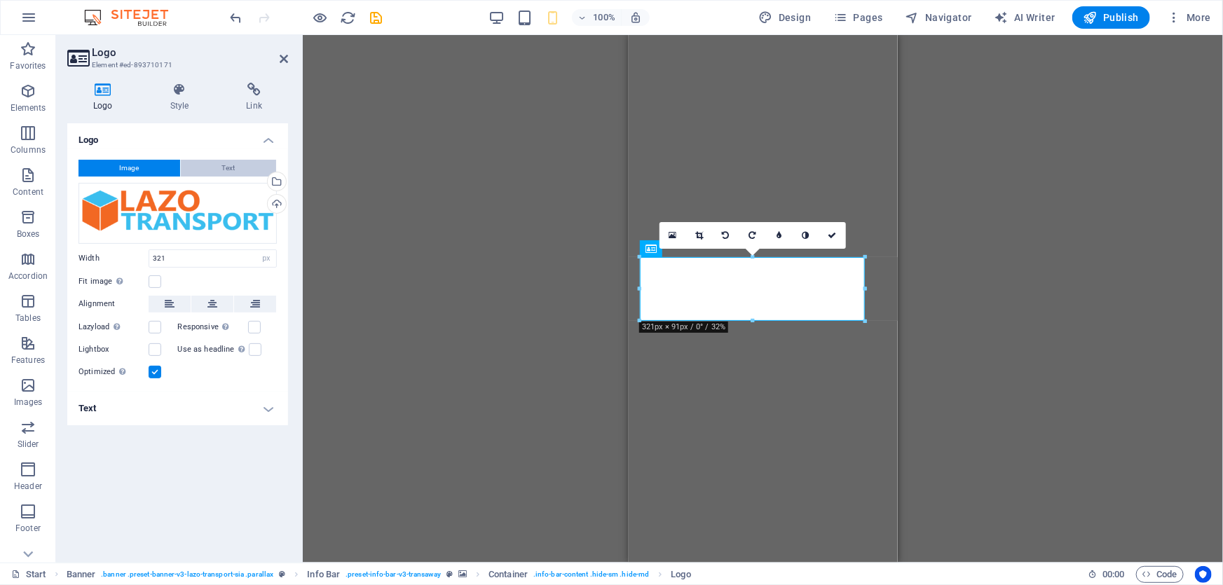
click at [203, 174] on button "Text" at bounding box center [228, 168] width 95 height 17
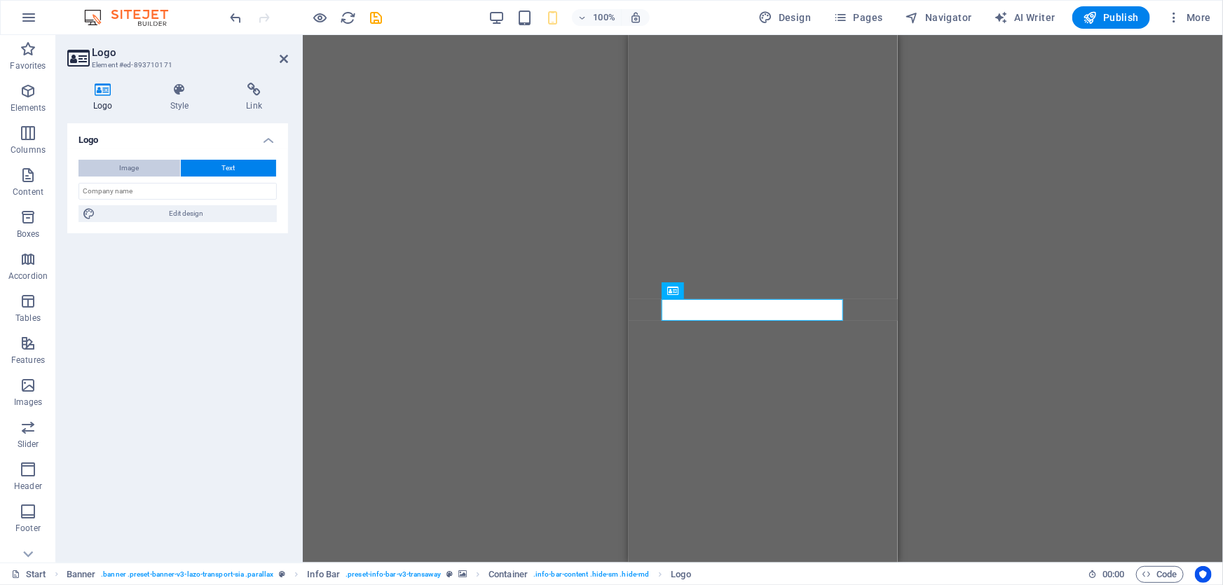
click at [153, 167] on button "Image" at bounding box center [129, 168] width 102 height 17
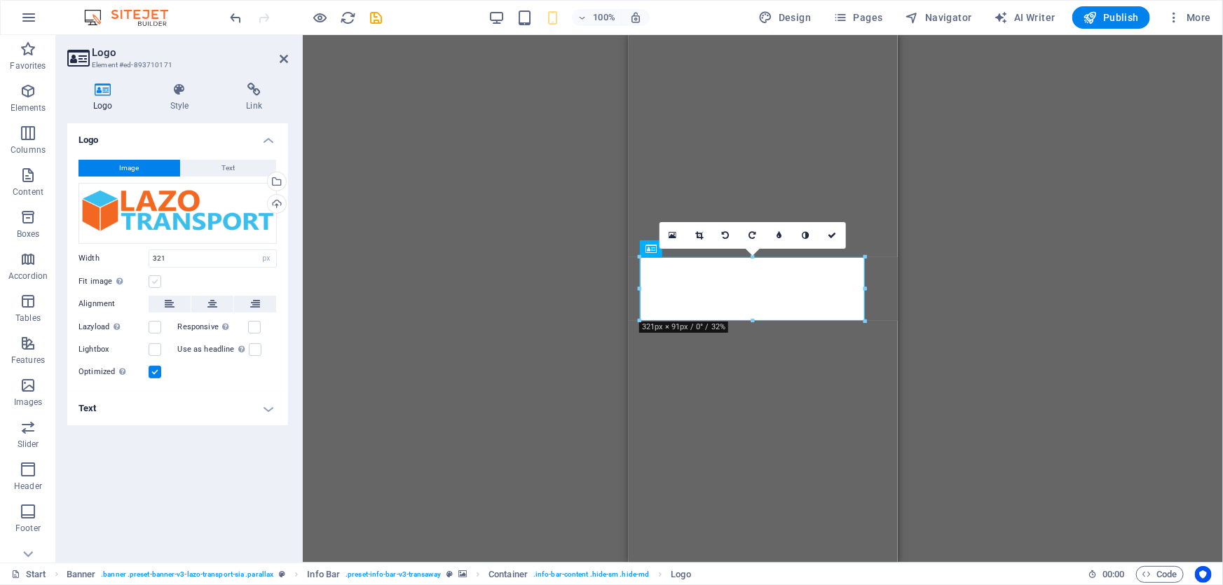
click at [154, 275] on label at bounding box center [155, 281] width 13 height 13
click at [0, 0] on input "Fit image Automatically fit image to a fixed width and height" at bounding box center [0, 0] width 0 height 0
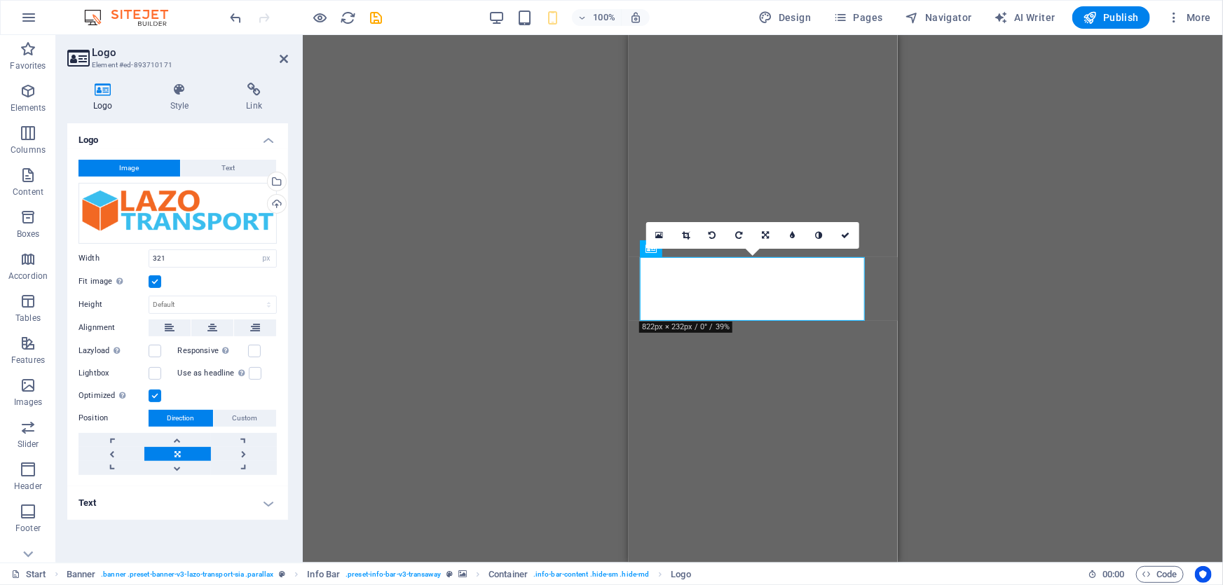
click at [154, 275] on label at bounding box center [155, 281] width 13 height 13
click at [0, 0] on input "Fit image Automatically fit image to a fixed width and height" at bounding box center [0, 0] width 0 height 0
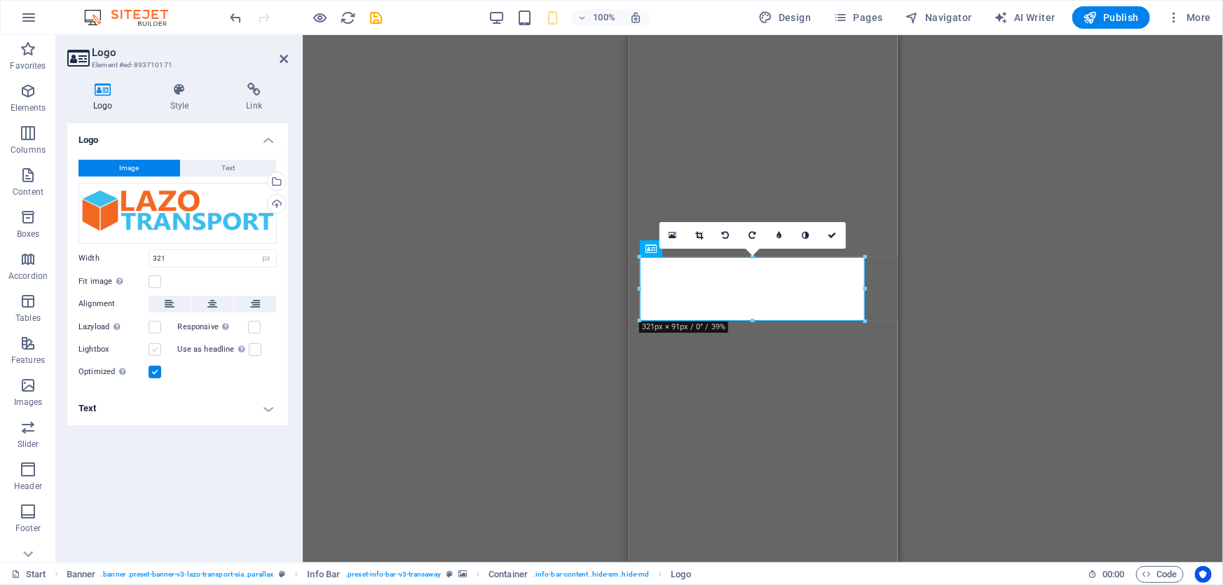
click at [156, 351] on label at bounding box center [155, 349] width 13 height 13
click at [0, 0] on input "Lightbox" at bounding box center [0, 0] width 0 height 0
click at [156, 351] on label at bounding box center [155, 349] width 13 height 13
click at [0, 0] on input "Lightbox" at bounding box center [0, 0] width 0 height 0
click at [380, 376] on div "H2 Banner Container Menu Bar Container Info Bar Button Container Container Icon…" at bounding box center [763, 299] width 920 height 528
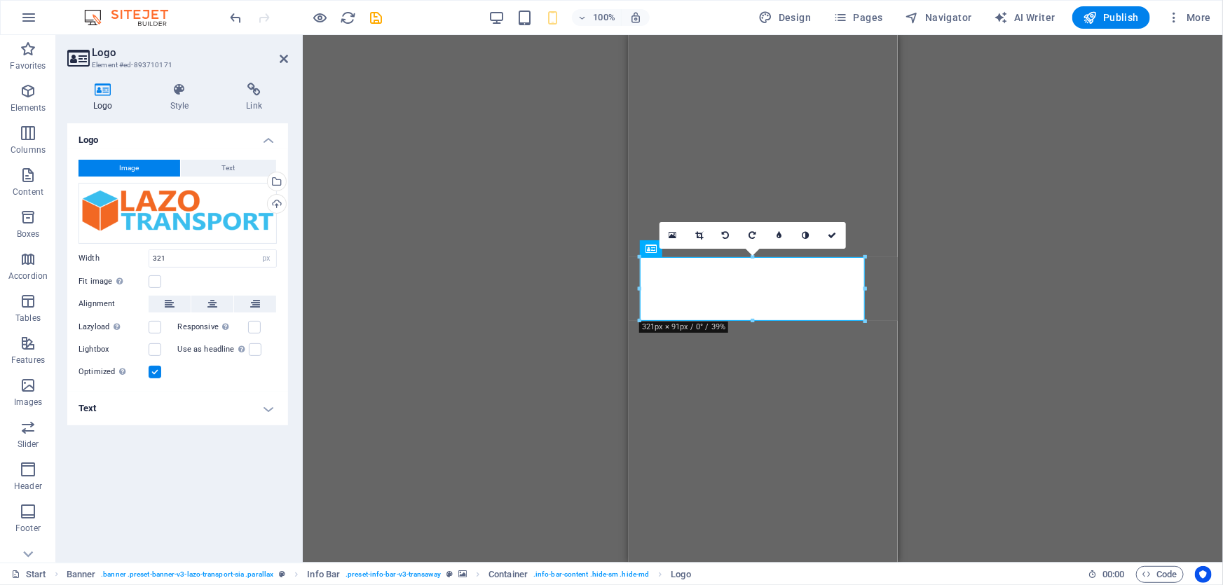
click at [380, 376] on div "H2 Banner Container Menu Bar Container Info Bar Button Container Container Icon…" at bounding box center [763, 299] width 920 height 528
drag, startPoint x: 359, startPoint y: 68, endPoint x: 343, endPoint y: 39, distance: 33.6
click at [359, 66] on div "H2 Banner Container Menu Bar Container Info Bar Button Container Container Icon…" at bounding box center [763, 299] width 920 height 528
click at [273, 56] on h2 "Logo" at bounding box center [190, 52] width 196 height 13
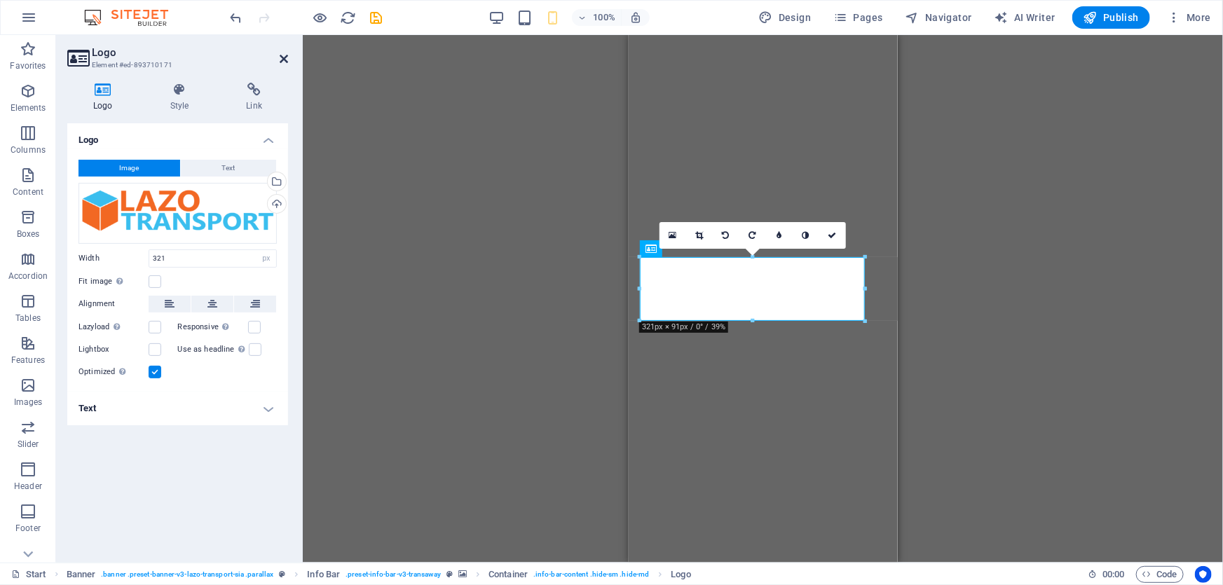
click at [280, 59] on icon at bounding box center [284, 58] width 8 height 11
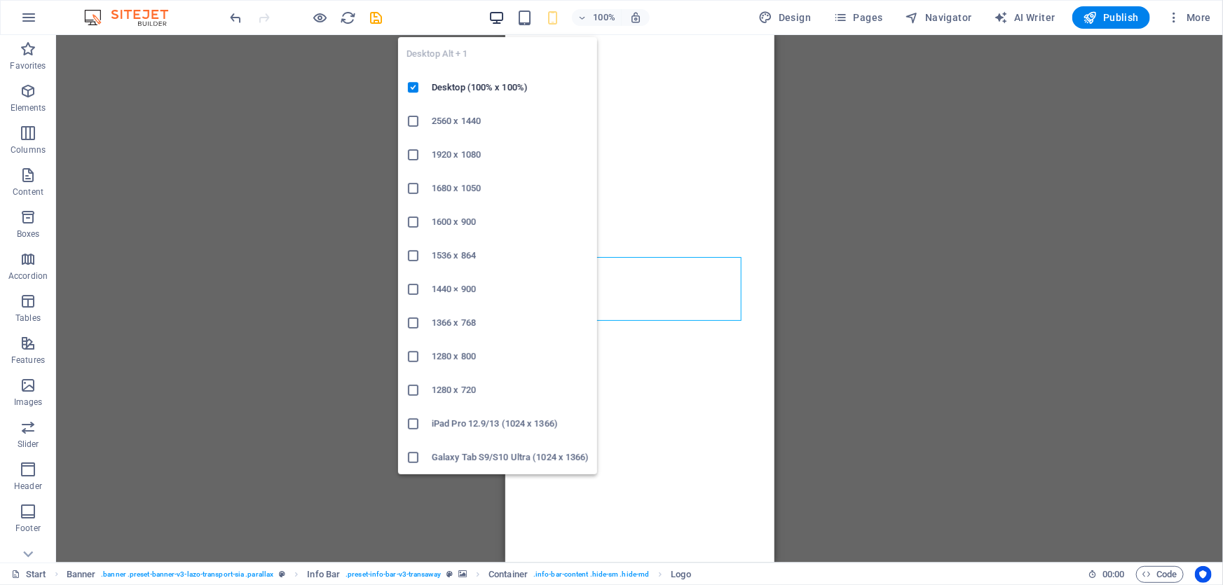
click at [490, 20] on icon "button" at bounding box center [496, 18] width 16 height 16
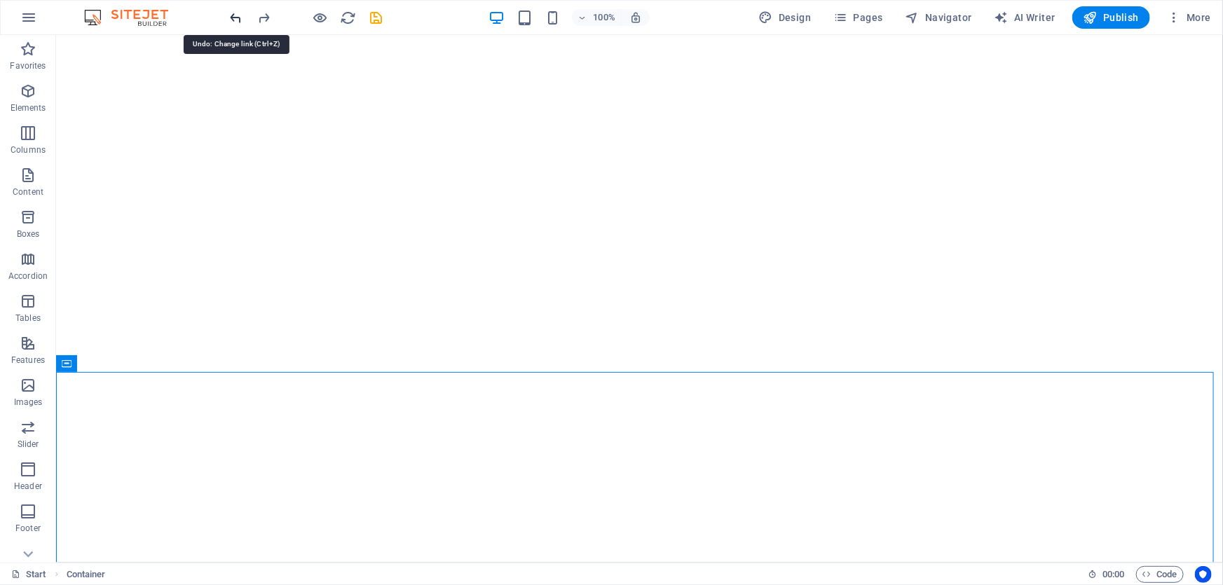
click at [237, 14] on icon "undo" at bounding box center [236, 18] width 16 height 16
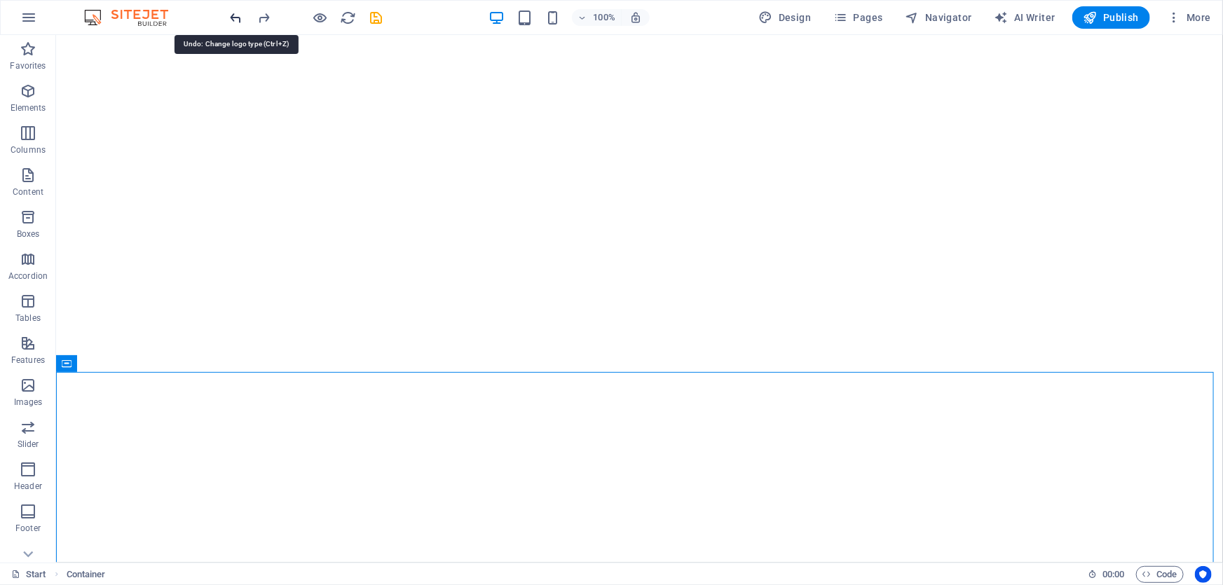
click at [237, 14] on icon "undo" at bounding box center [236, 18] width 16 height 16
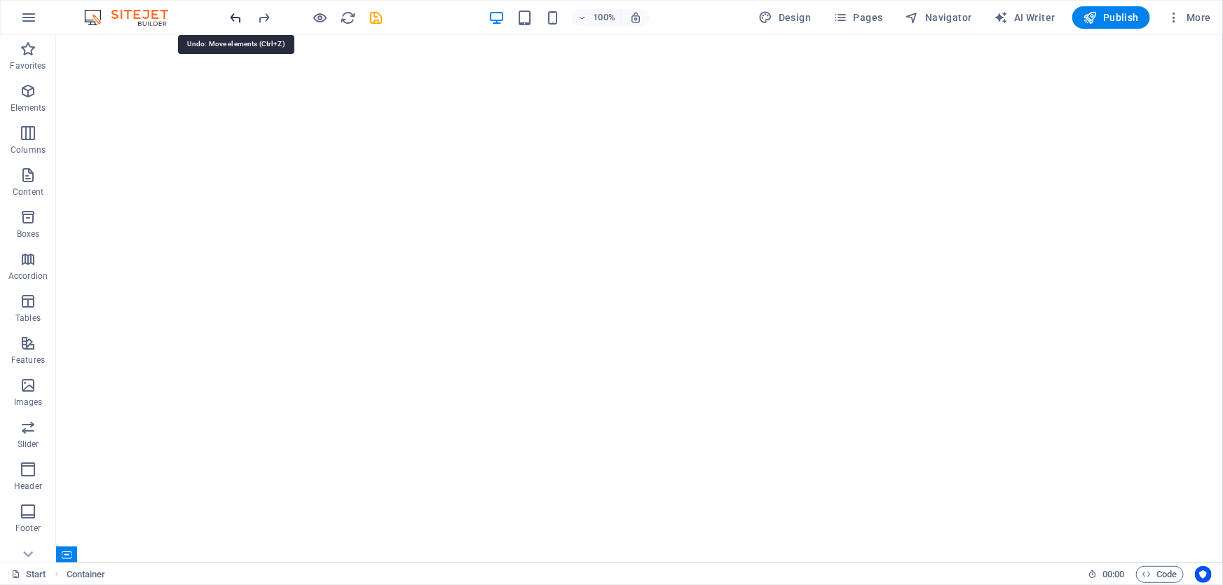
click at [237, 14] on icon "undo" at bounding box center [236, 18] width 16 height 16
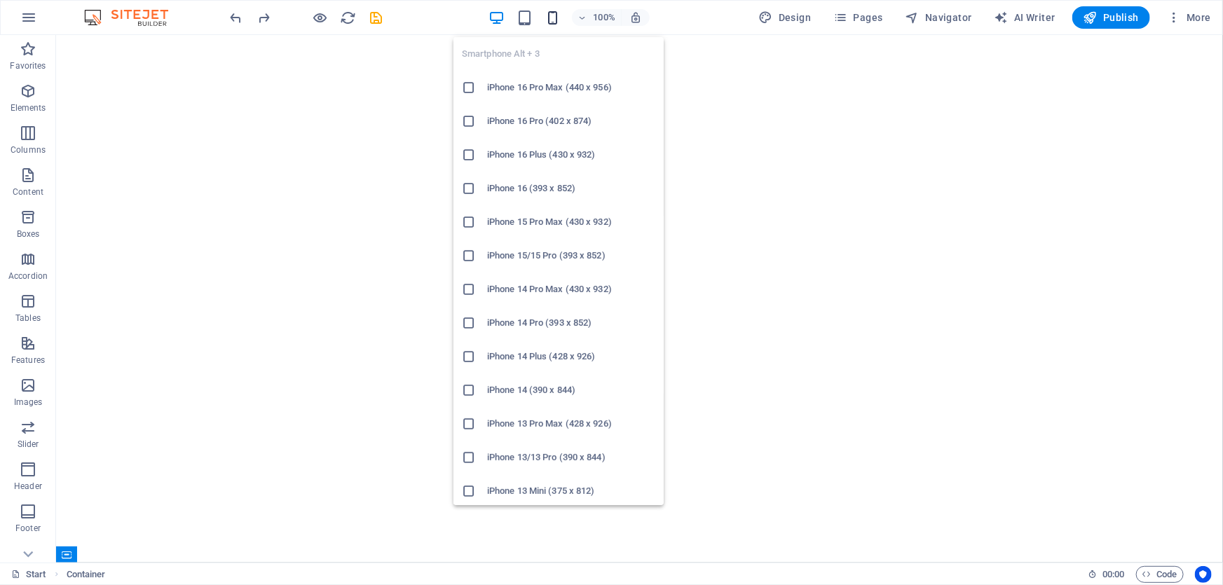
click at [555, 20] on icon "button" at bounding box center [552, 18] width 16 height 16
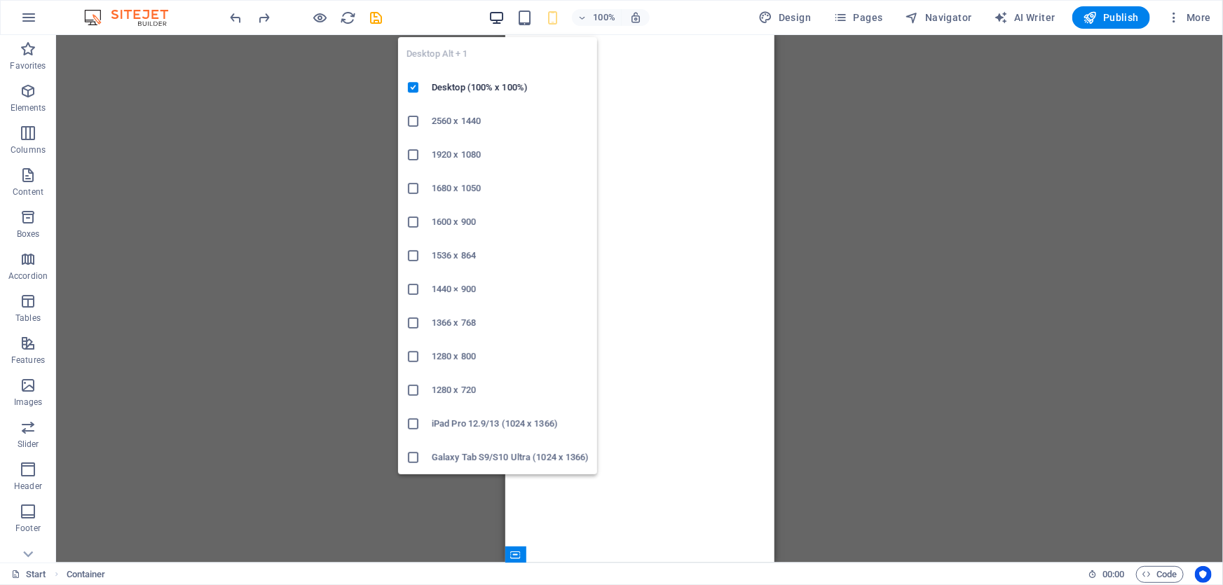
click at [504, 11] on icon "button" at bounding box center [496, 18] width 16 height 16
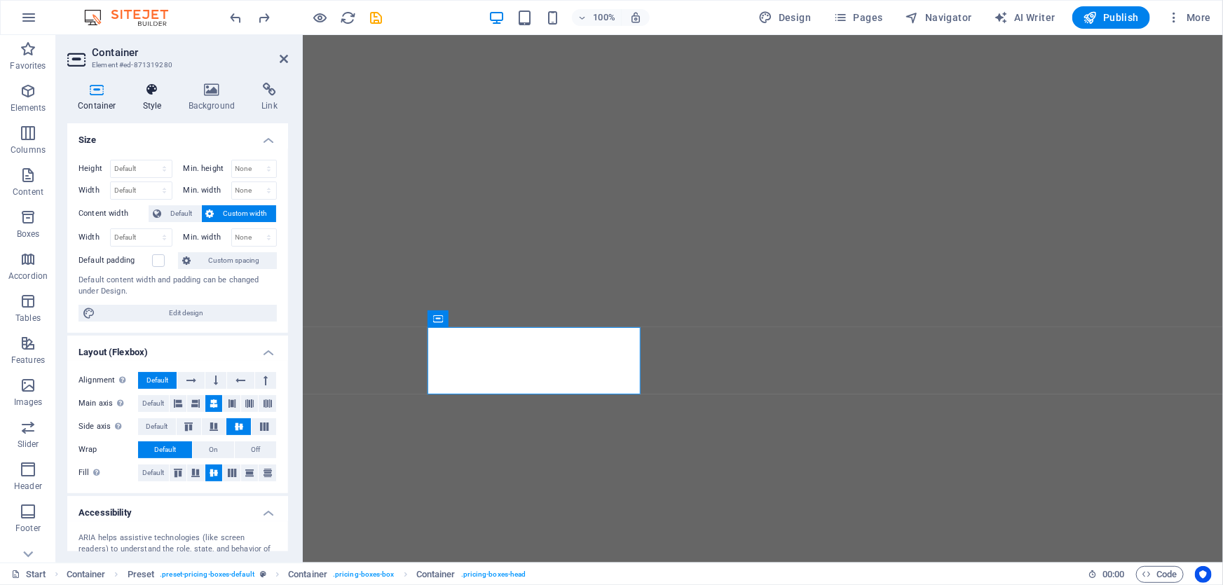
click at [150, 97] on h4 "Style" at bounding box center [155, 97] width 46 height 29
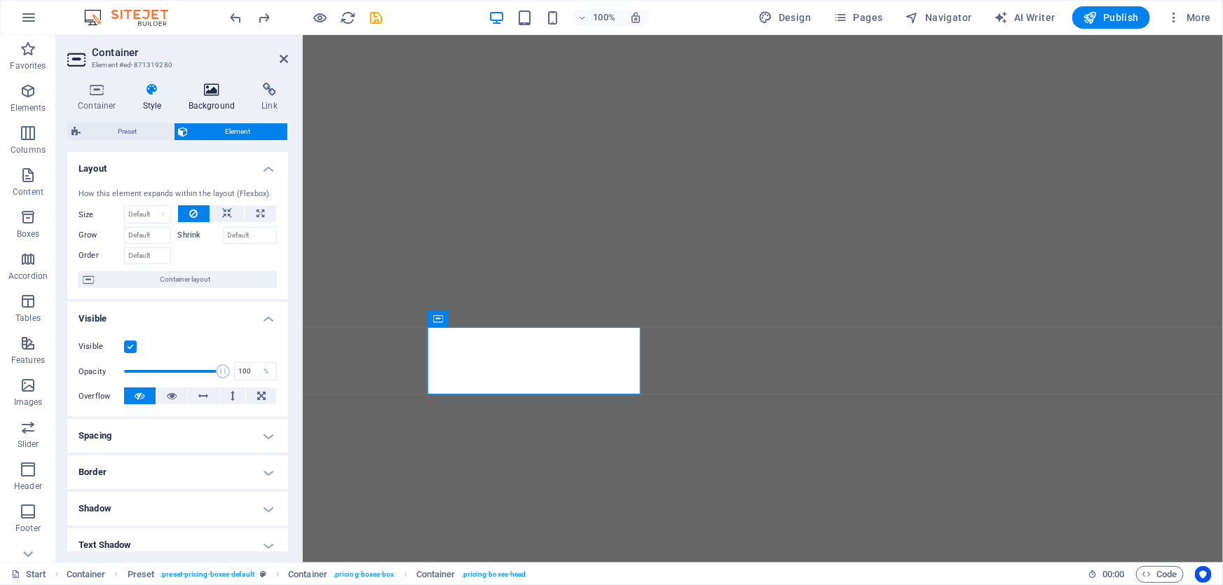
click at [203, 101] on h4 "Background" at bounding box center [215, 97] width 74 height 29
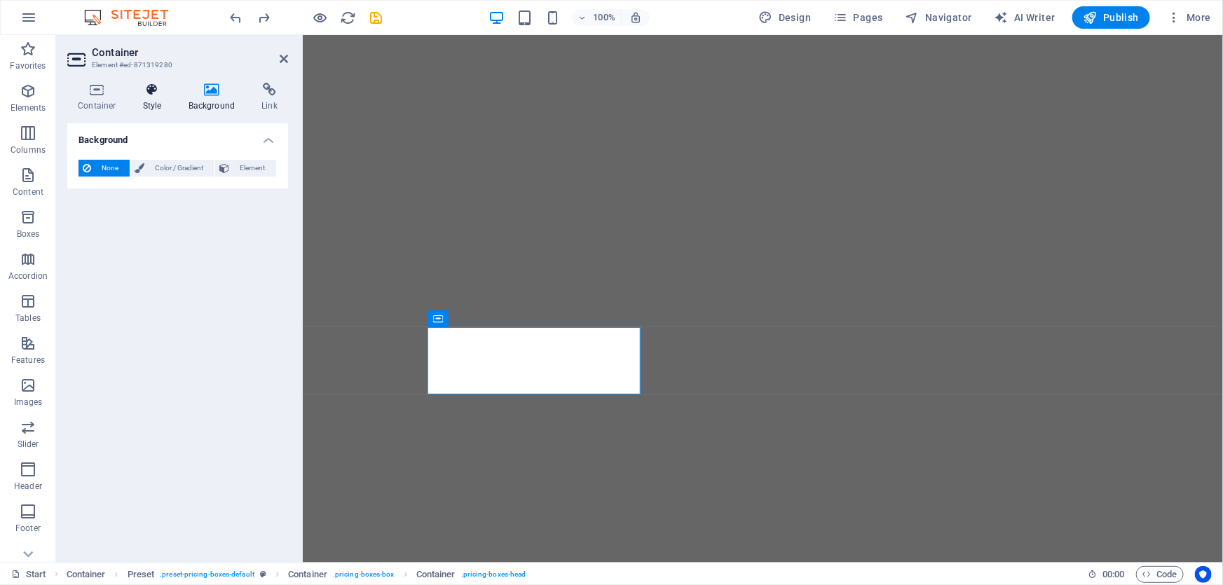
click at [156, 102] on h4 "Style" at bounding box center [155, 97] width 46 height 29
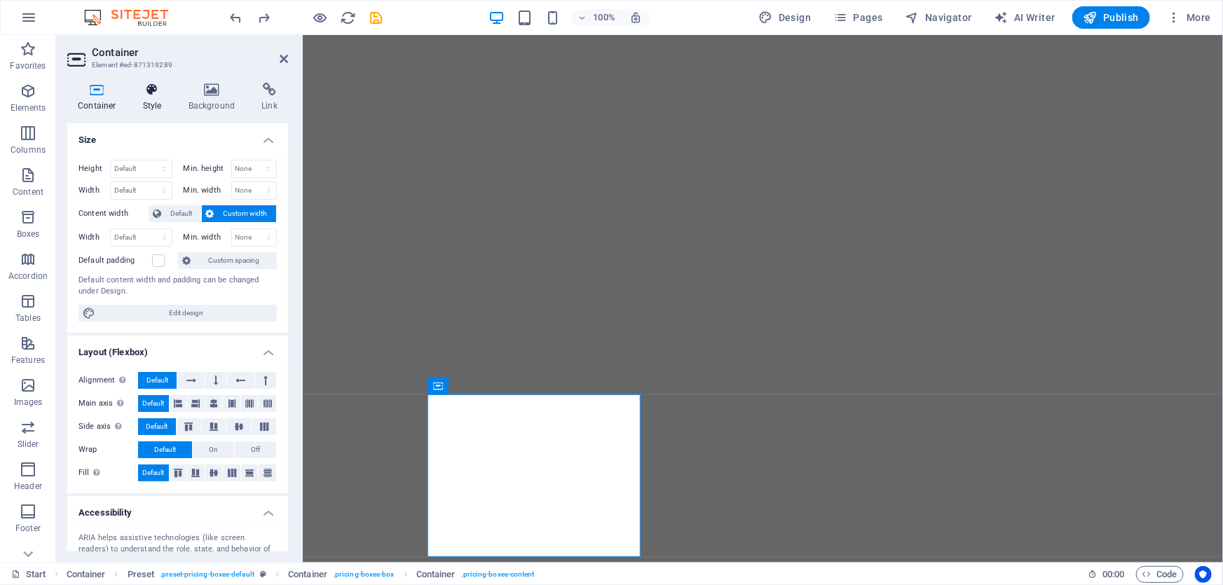
click at [160, 102] on h4 "Style" at bounding box center [155, 97] width 46 height 29
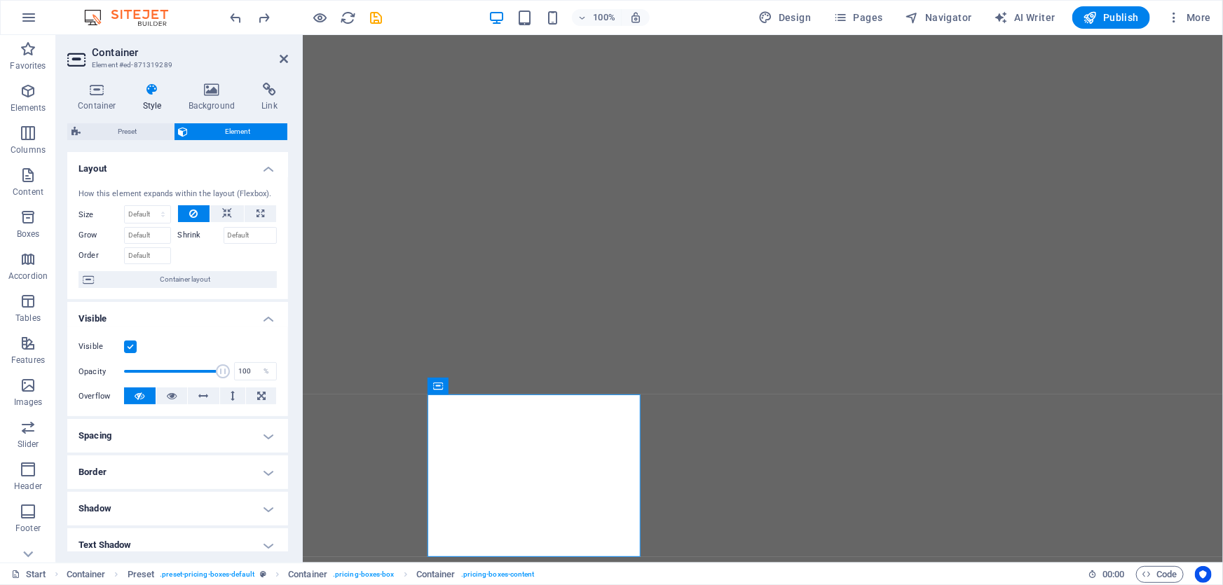
click at [132, 487] on h4 "Border" at bounding box center [177, 472] width 221 height 34
click at [184, 502] on span at bounding box center [184, 501] width 10 height 10
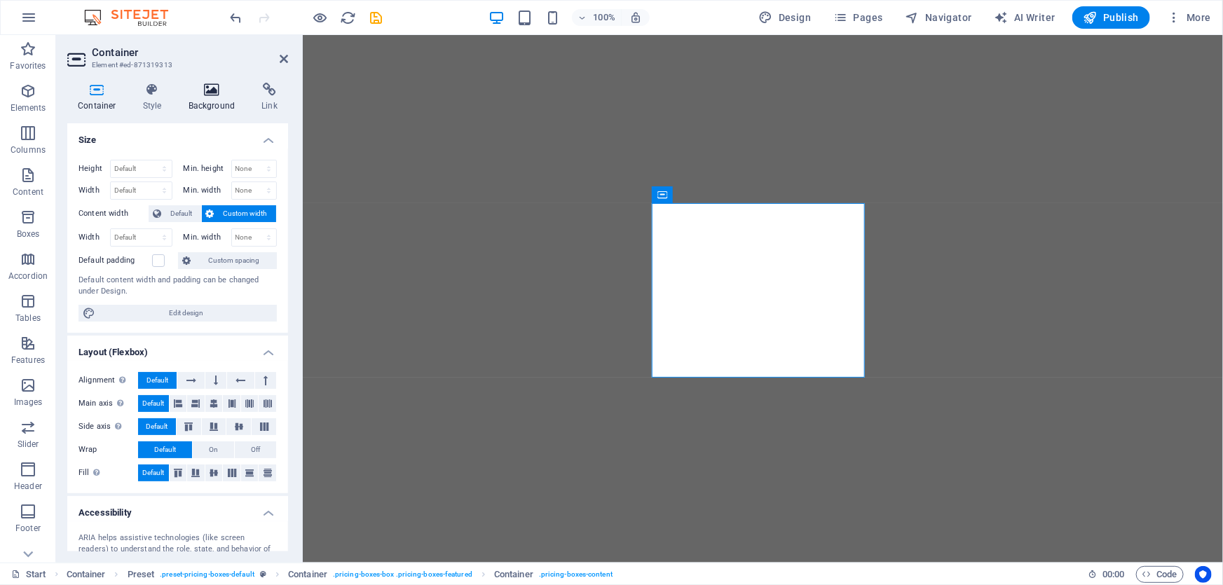
click at [196, 95] on icon at bounding box center [212, 90] width 68 height 14
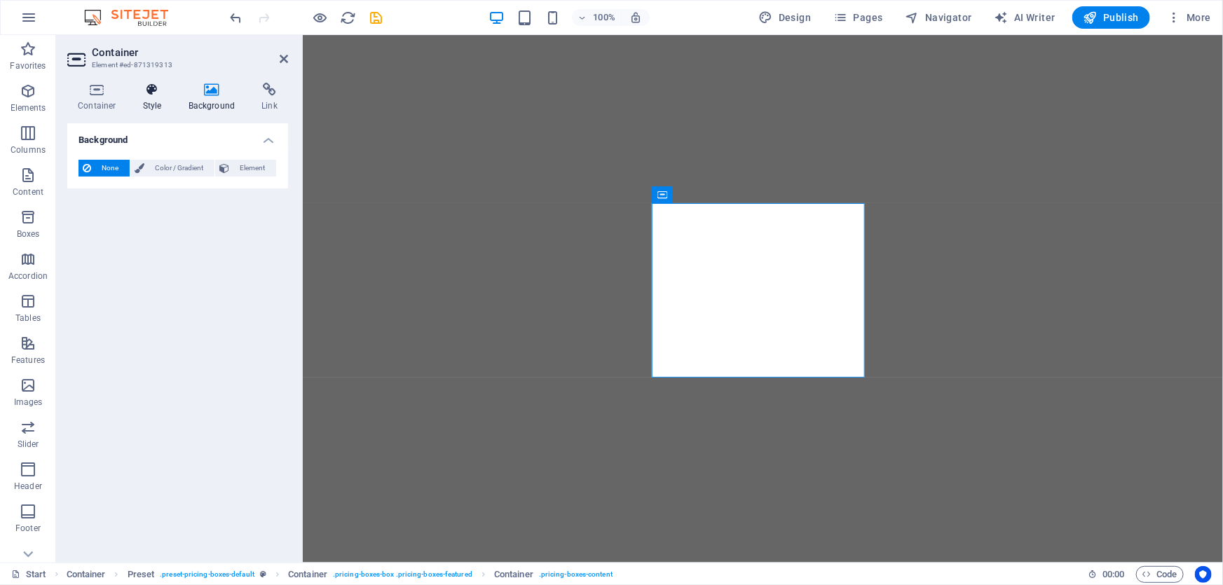
drag, startPoint x: 151, startPoint y: 99, endPoint x: 152, endPoint y: 146, distance: 46.3
click at [151, 100] on h4 "Style" at bounding box center [155, 97] width 46 height 29
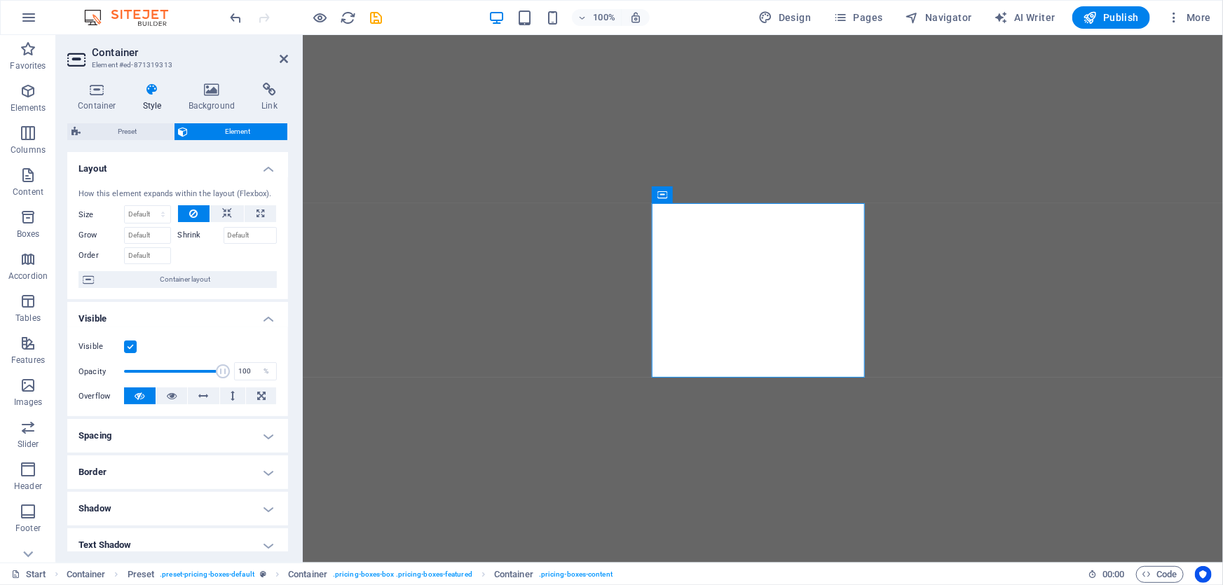
click at [185, 471] on h4 "Border" at bounding box center [177, 472] width 221 height 34
click at [186, 500] on span at bounding box center [184, 501] width 10 height 10
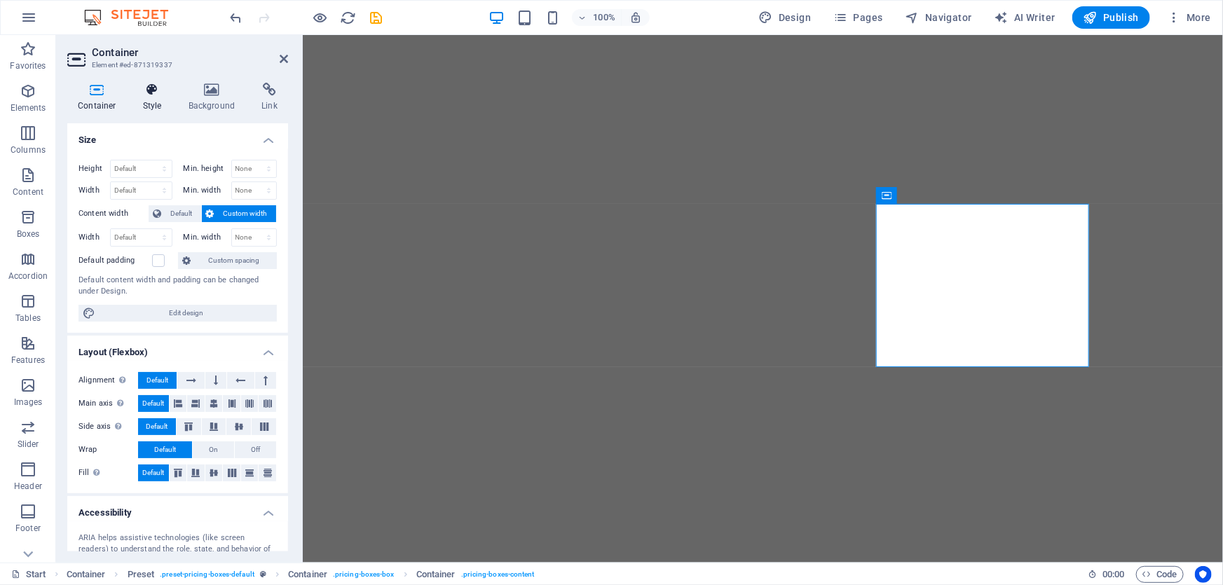
click at [156, 104] on h4 "Style" at bounding box center [155, 97] width 46 height 29
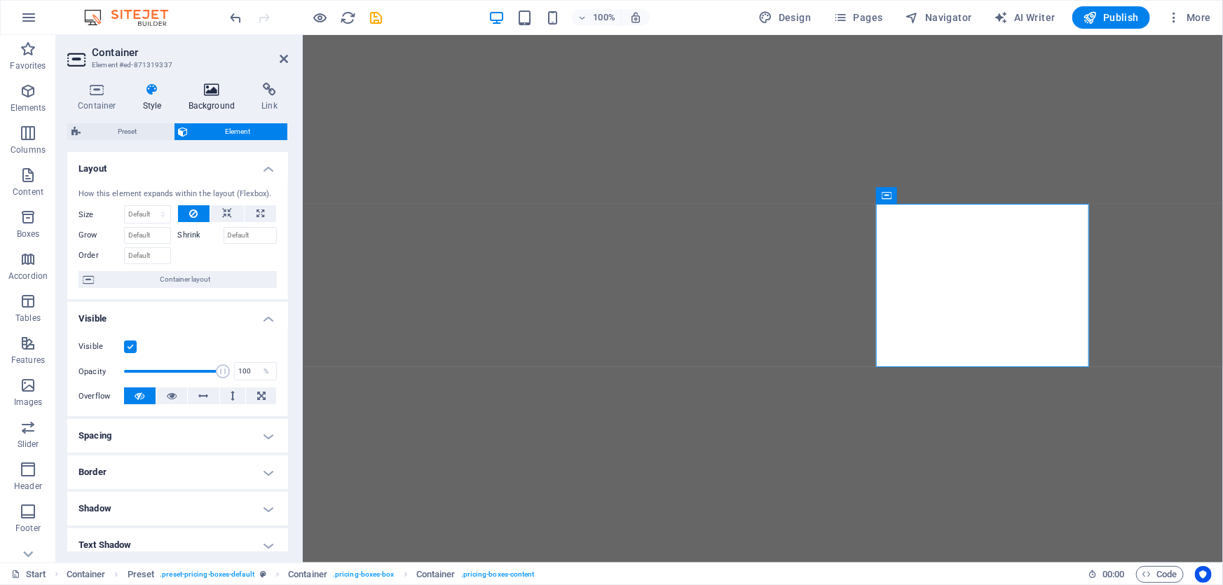
click at [205, 105] on h4 "Background" at bounding box center [215, 97] width 74 height 29
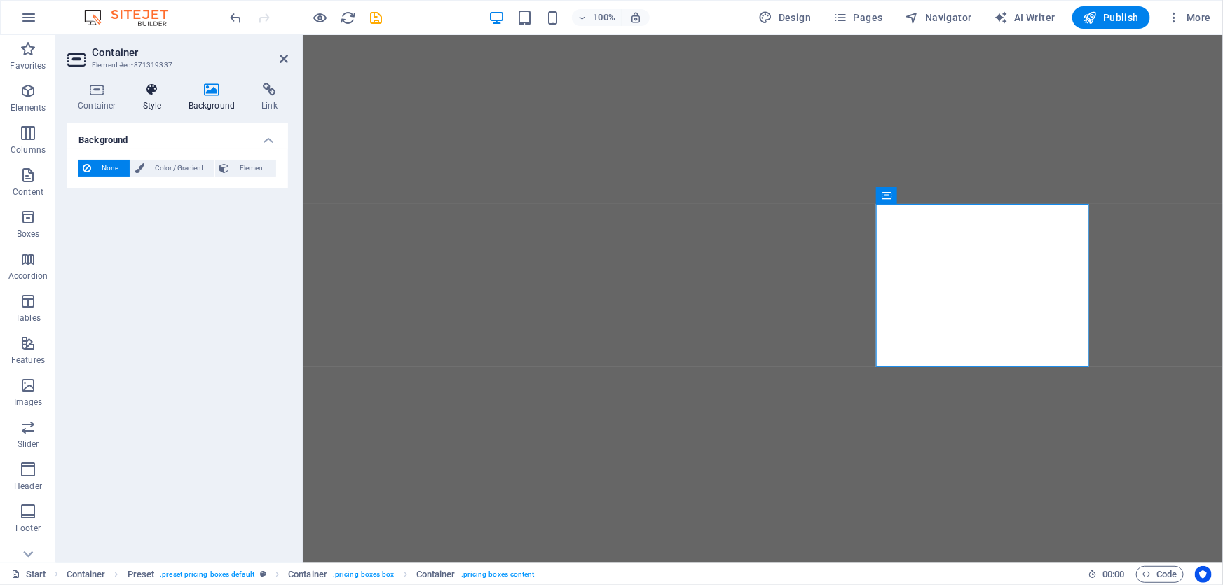
click at [159, 101] on h4 "Style" at bounding box center [155, 97] width 46 height 29
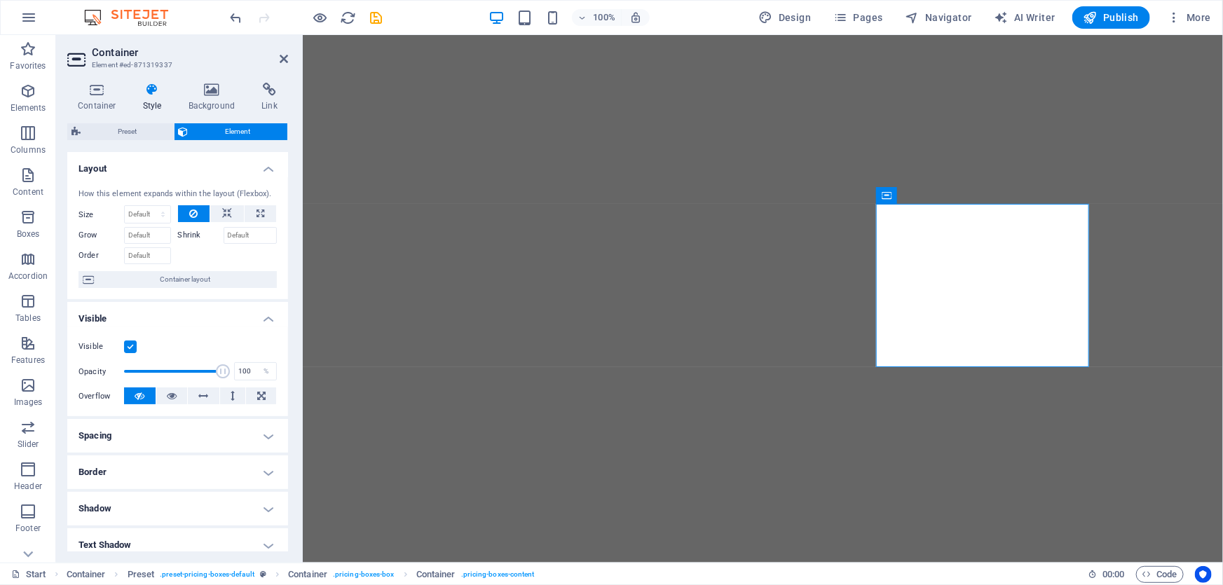
click at [151, 455] on h4 "Border" at bounding box center [177, 472] width 221 height 34
click at [180, 501] on span at bounding box center [184, 501] width 10 height 10
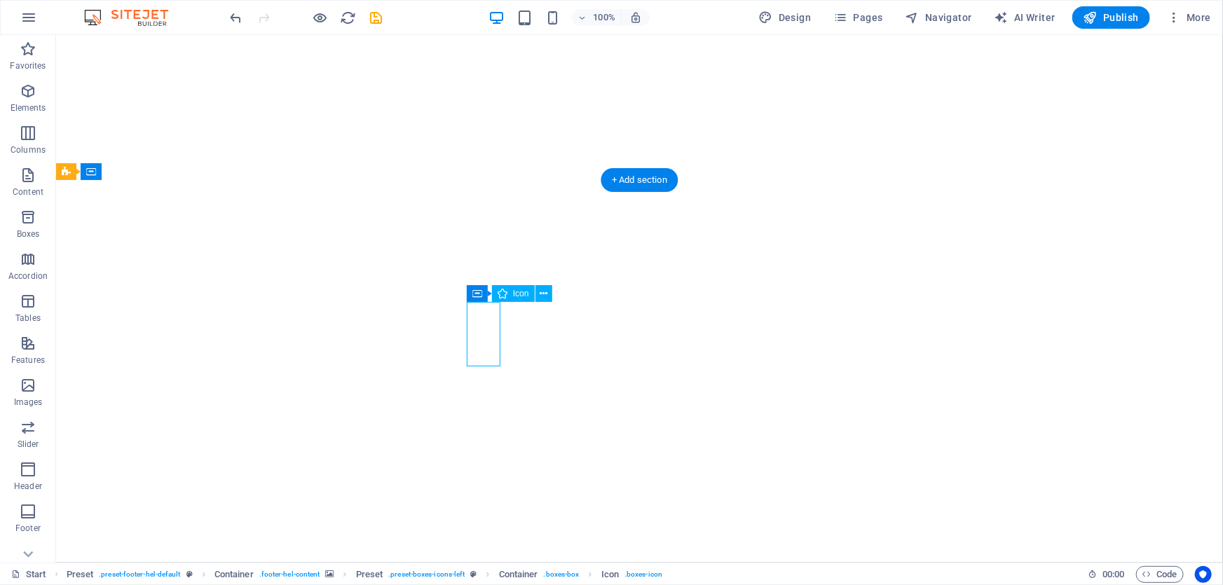
select select "xMidYMid"
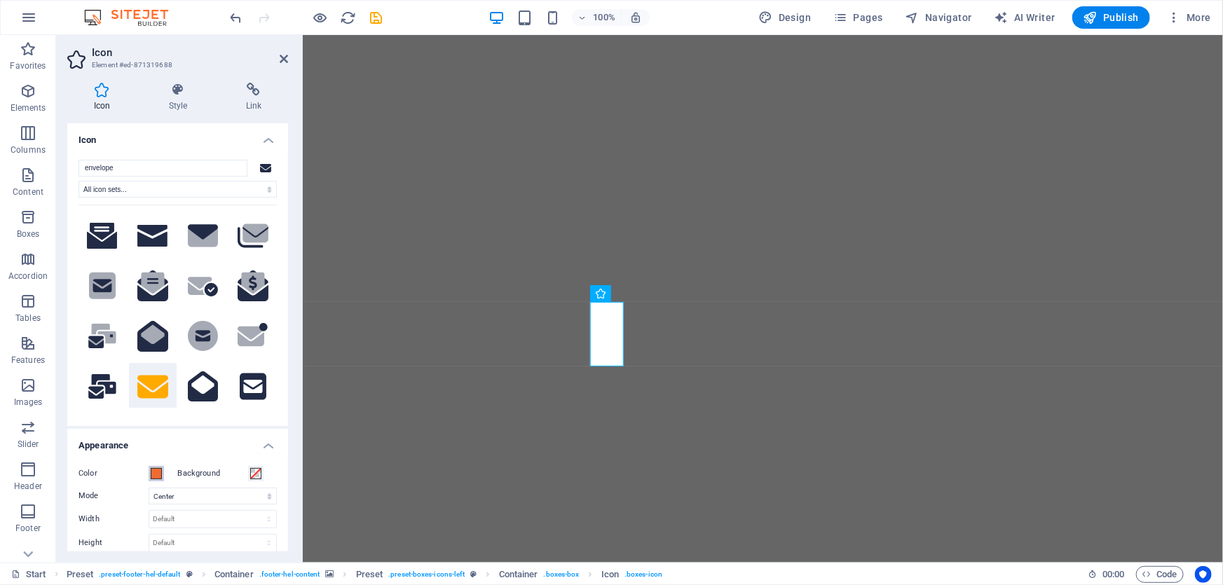
click at [151, 474] on span at bounding box center [156, 473] width 11 height 11
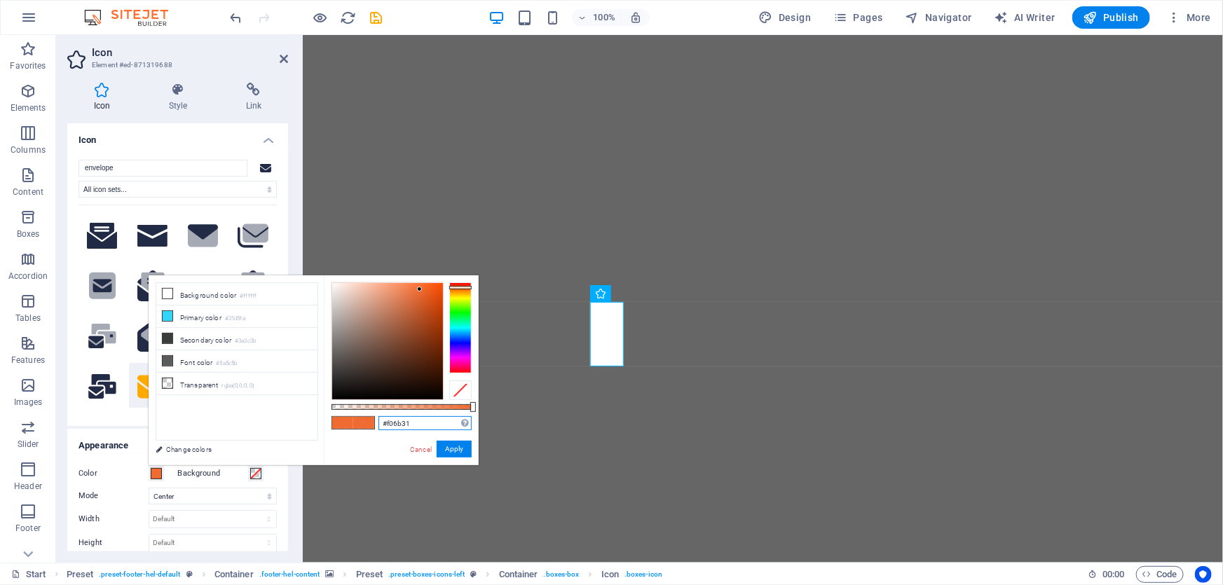
drag, startPoint x: 428, startPoint y: 427, endPoint x: 343, endPoint y: 420, distance: 85.7
click at [343, 420] on div "#f06b31 Supported formats #0852ed rgb(8, 82, 237) rgba(8, 82, 237, 90%) hsv(221…" at bounding box center [401, 471] width 155 height 393
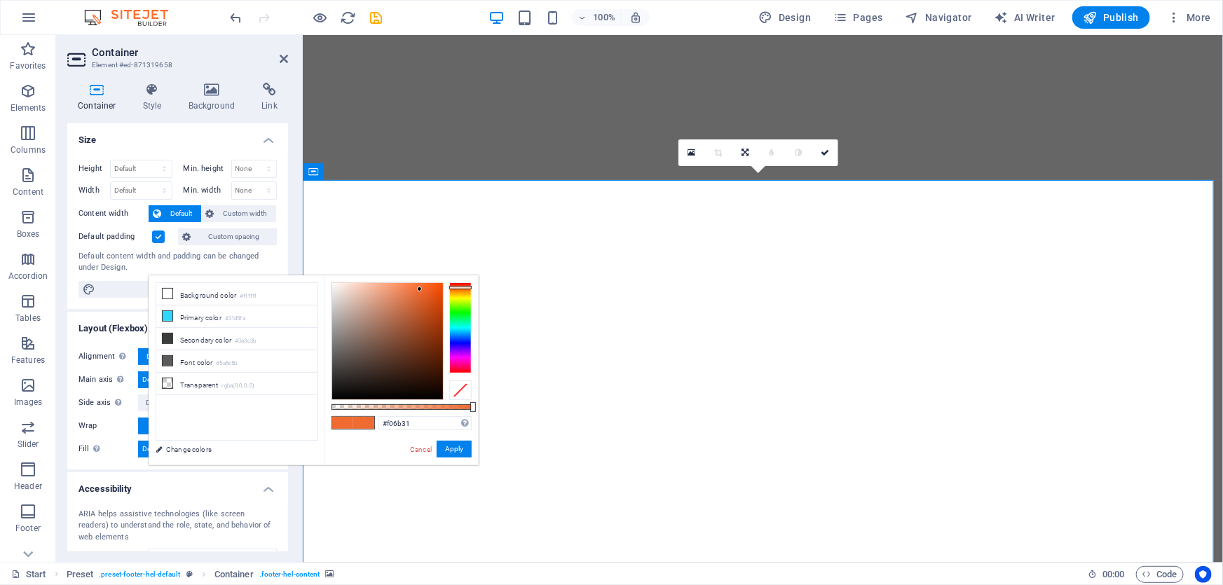
click at [434, 454] on div "Cancel Apply" at bounding box center [439, 450] width 63 height 18
click at [422, 450] on link "Cancel" at bounding box center [420, 449] width 25 height 11
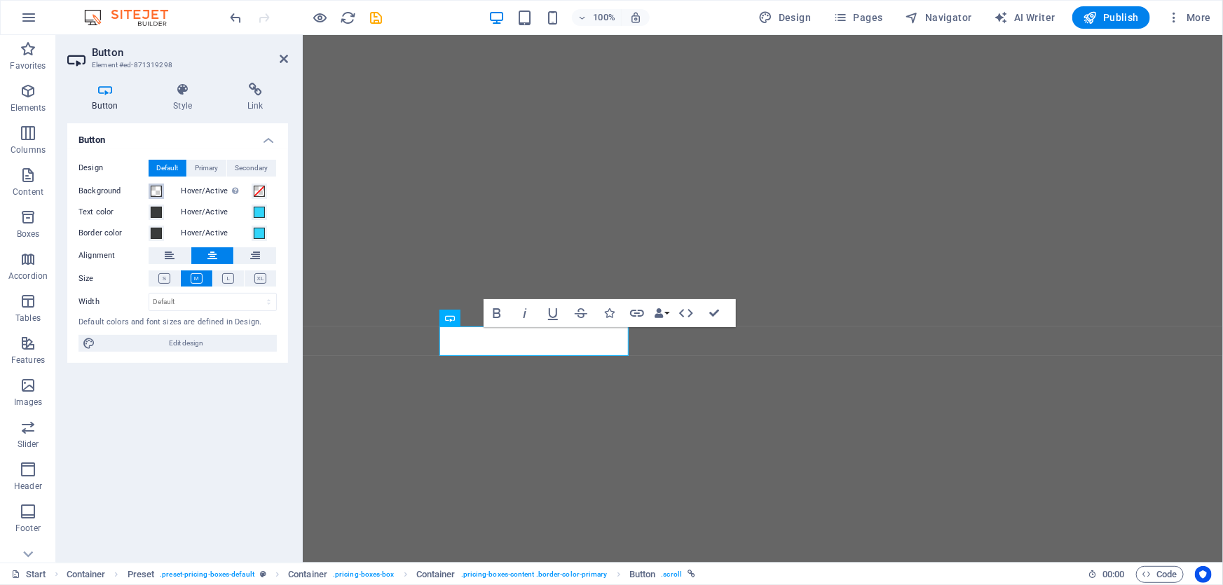
click at [158, 190] on span at bounding box center [156, 191] width 11 height 11
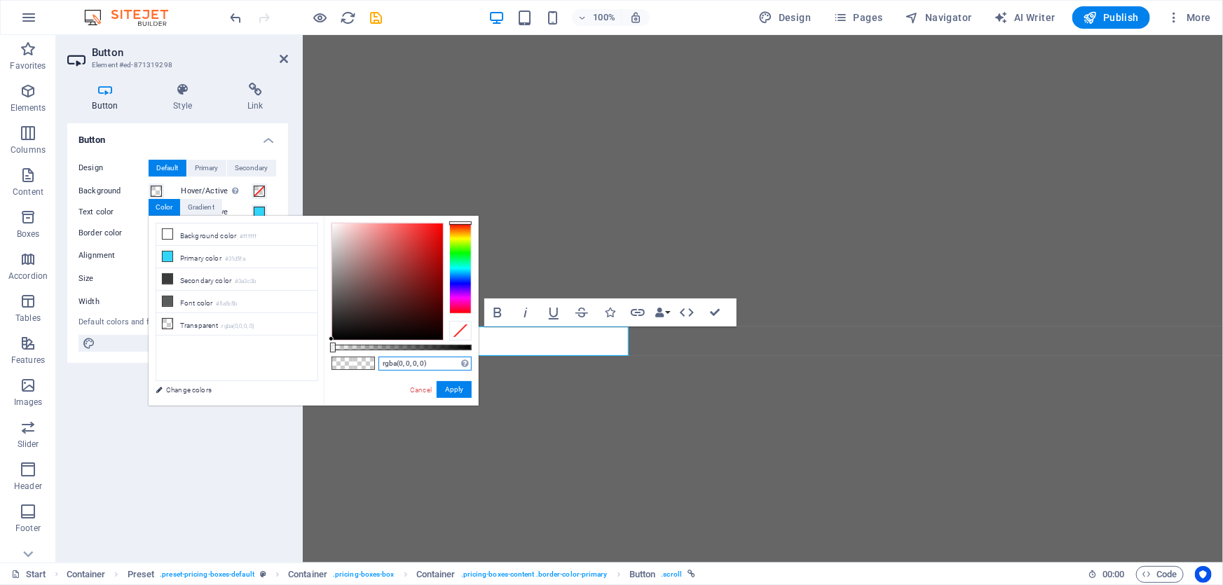
drag, startPoint x: 433, startPoint y: 365, endPoint x: 350, endPoint y: 360, distance: 82.8
click at [350, 360] on div "rgba(0, 0, 0, 0) Supported formats #0852ed rgb(8, 82, 237) rgba(8, 82, 237, 90%…" at bounding box center [401, 412] width 155 height 393
paste input "#f06b31"
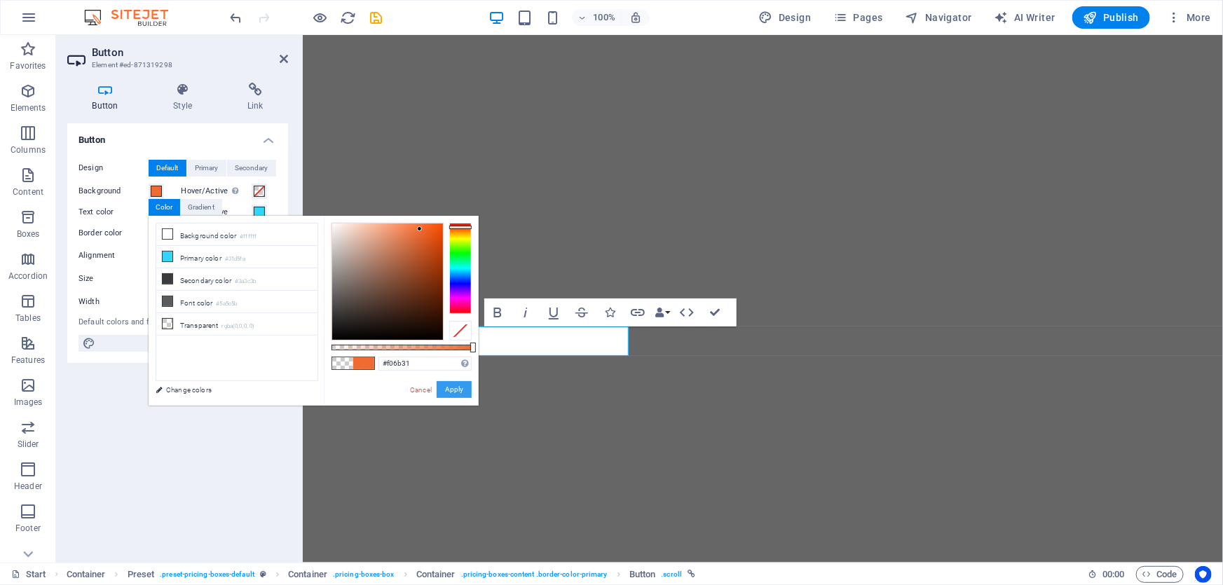
click at [463, 391] on button "Apply" at bounding box center [454, 389] width 35 height 17
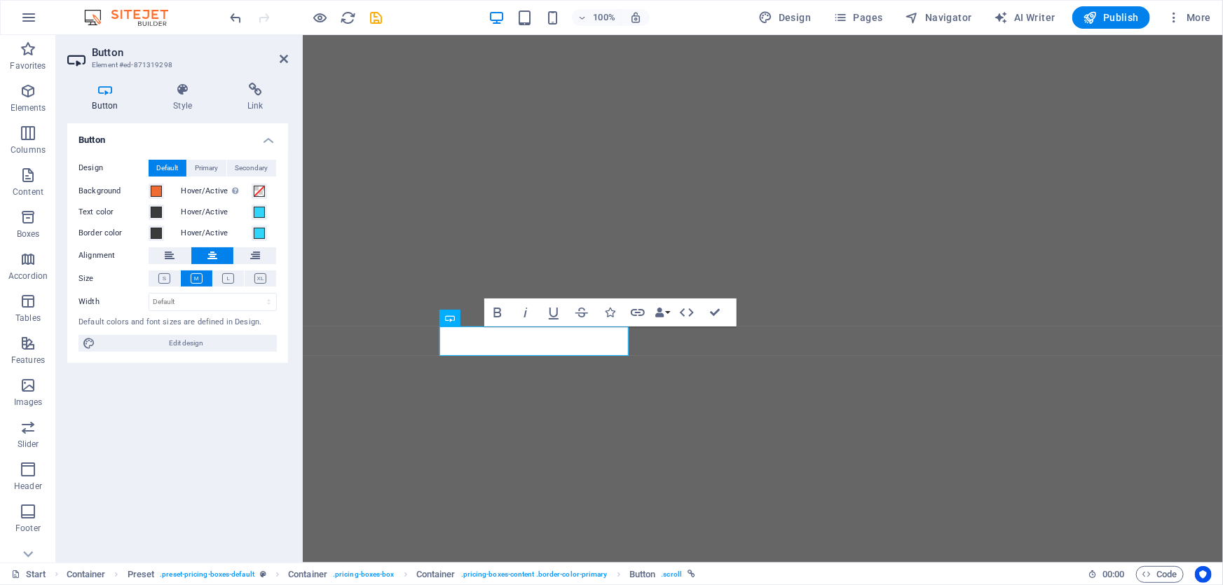
click at [157, 199] on div "Background" at bounding box center [127, 192] width 99 height 19
click at [153, 196] on span at bounding box center [156, 191] width 11 height 11
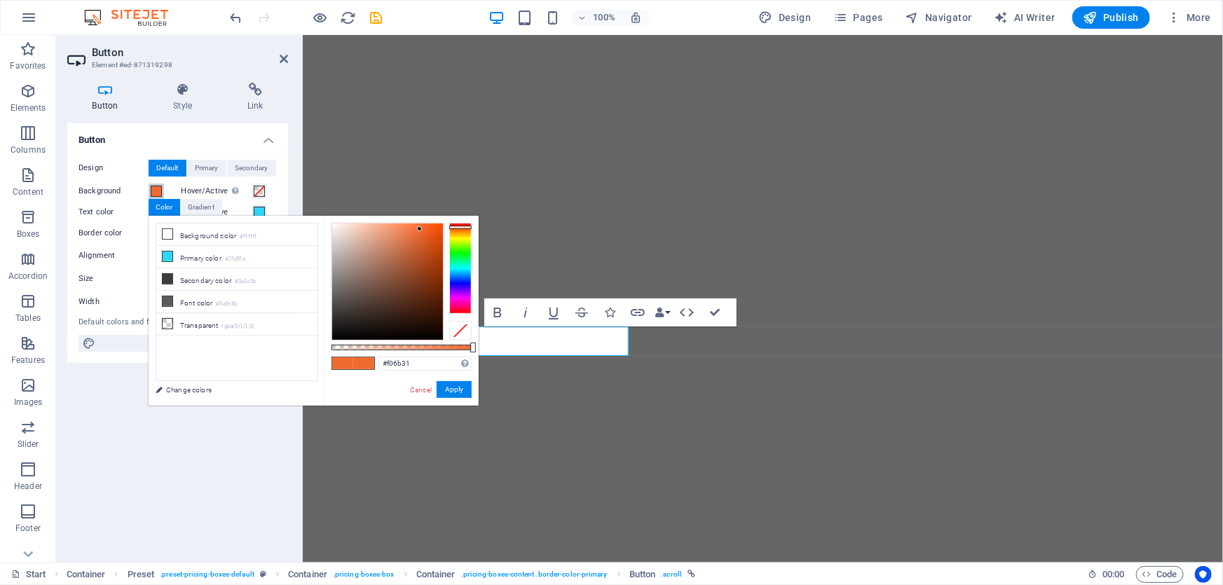
type input "rgba(240, 107, 49, 0.586)"
click at [413, 348] on div at bounding box center [401, 348] width 140 height 6
click at [457, 390] on button "Apply" at bounding box center [454, 389] width 35 height 17
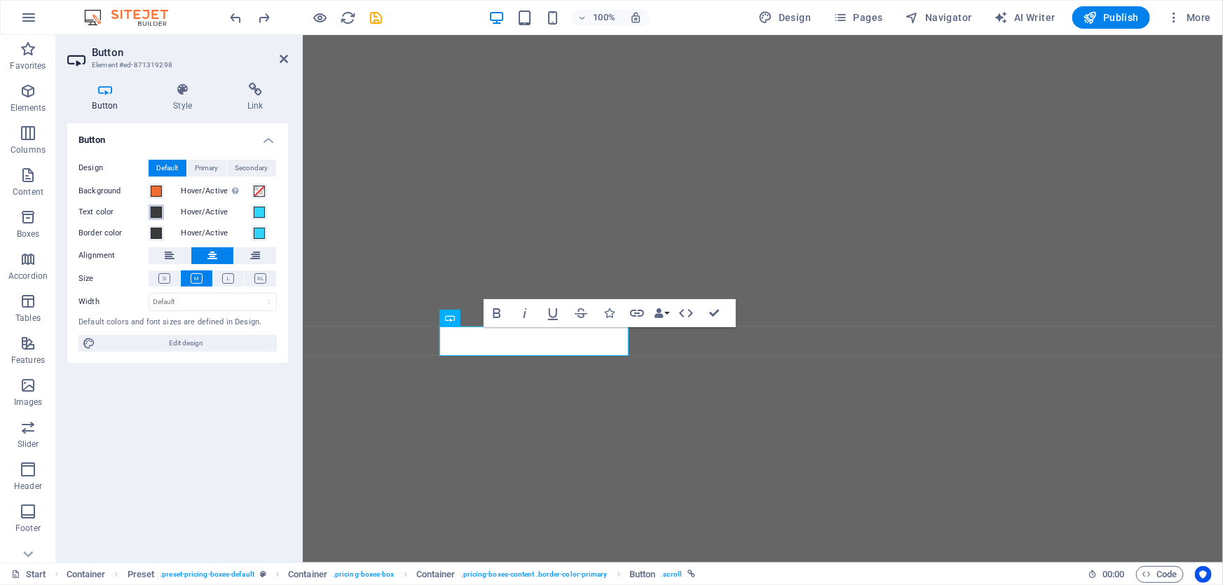
click at [155, 212] on span at bounding box center [156, 212] width 11 height 11
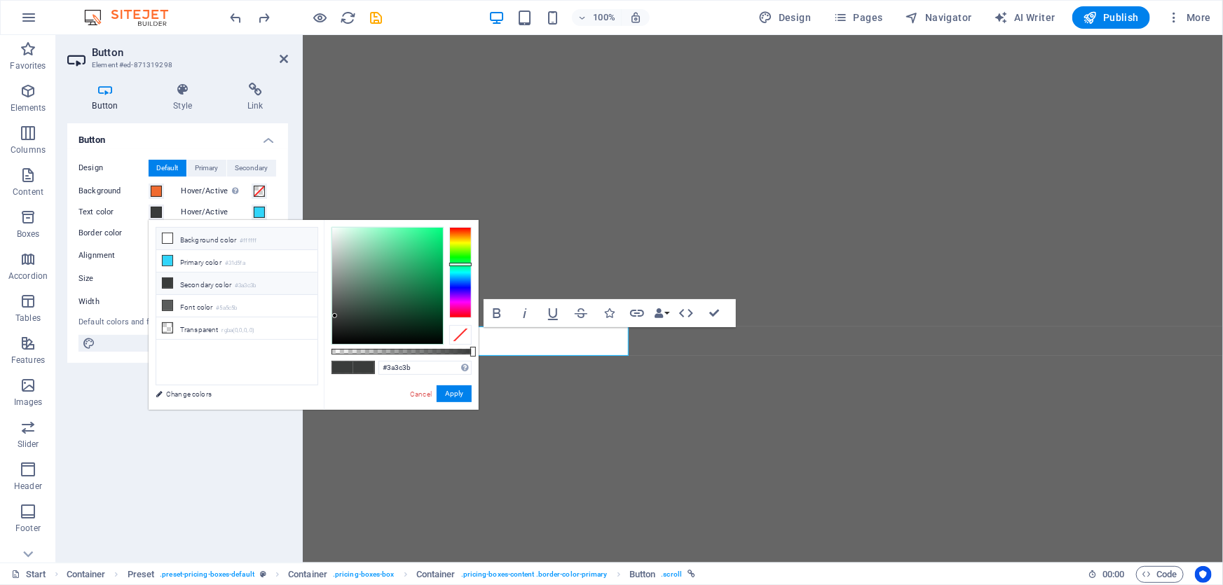
click at [169, 240] on icon at bounding box center [168, 238] width 10 height 10
type input "#ffffff"
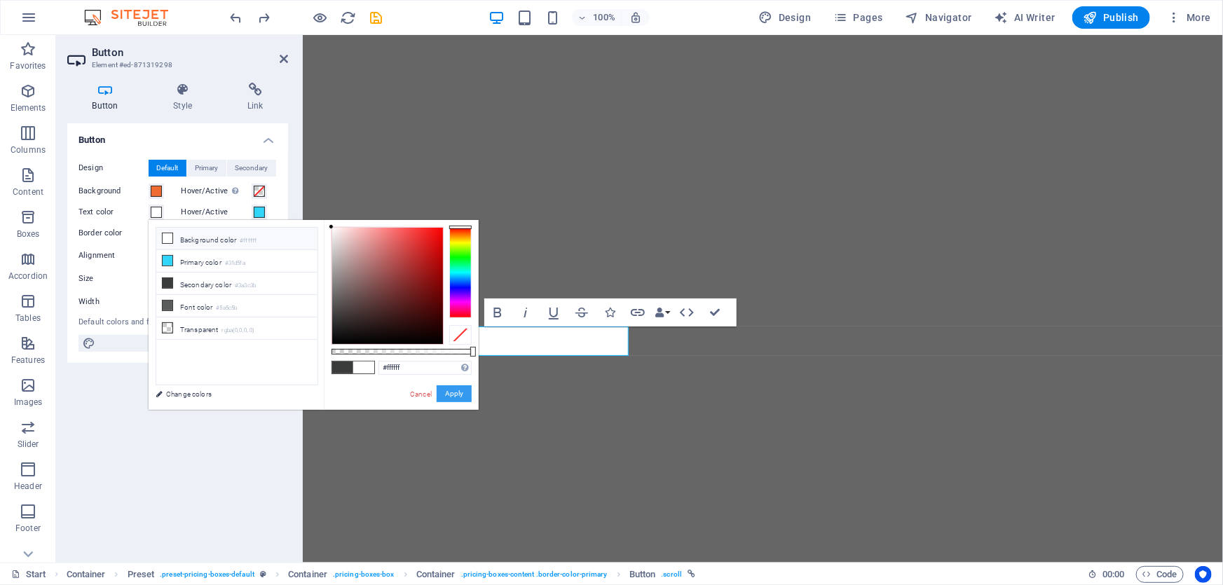
click at [457, 386] on button "Apply" at bounding box center [454, 393] width 35 height 17
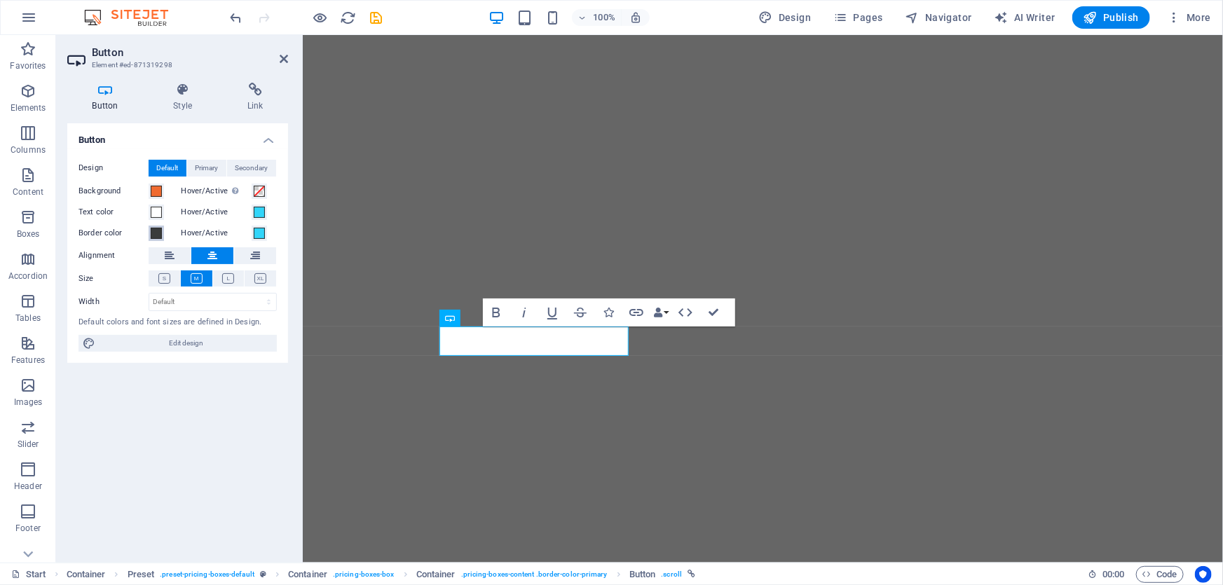
click at [153, 236] on span at bounding box center [156, 233] width 11 height 11
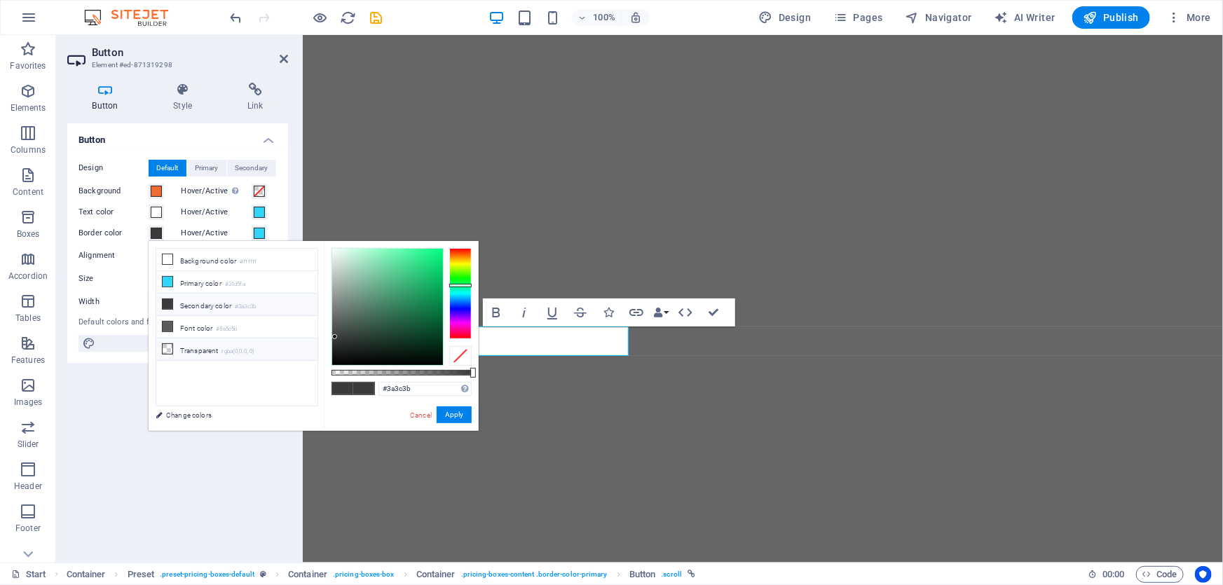
click at [165, 346] on icon at bounding box center [168, 349] width 10 height 10
type input "rgba(0, 0, 0, 0)"
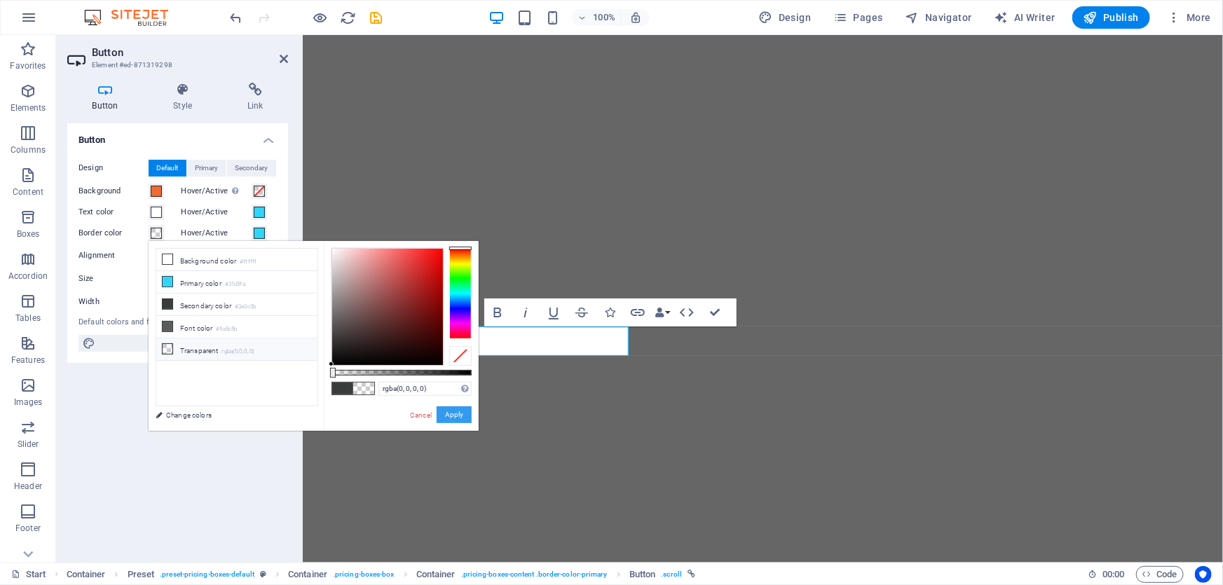
click at [455, 414] on button "Apply" at bounding box center [454, 414] width 35 height 17
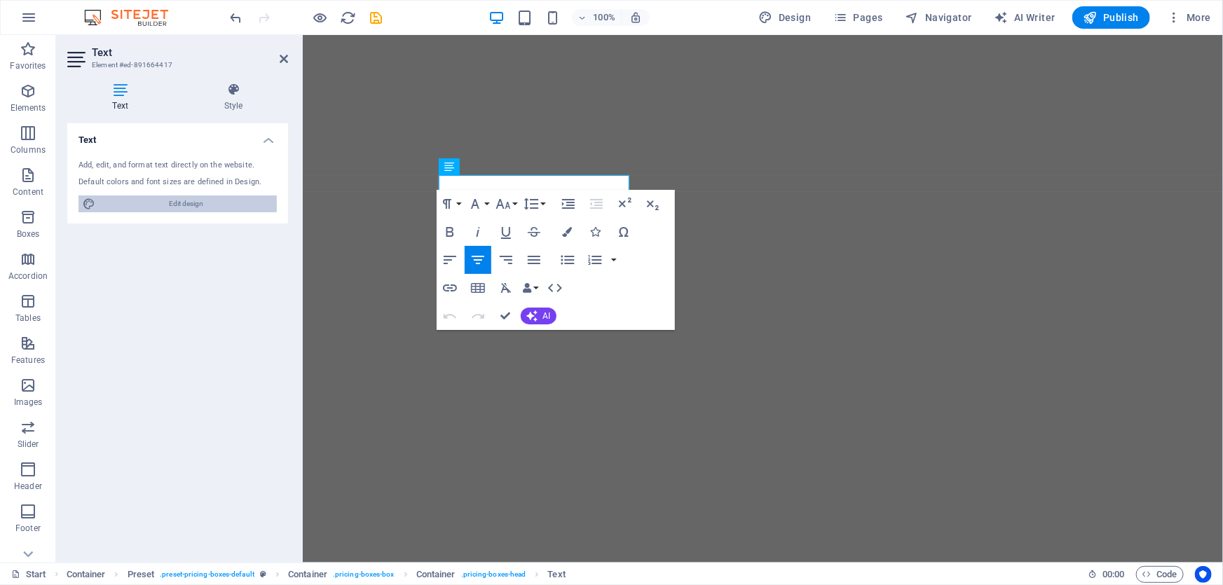
click at [223, 197] on span "Edit design" at bounding box center [185, 203] width 173 height 17
select select "px"
select select "400"
select select "px"
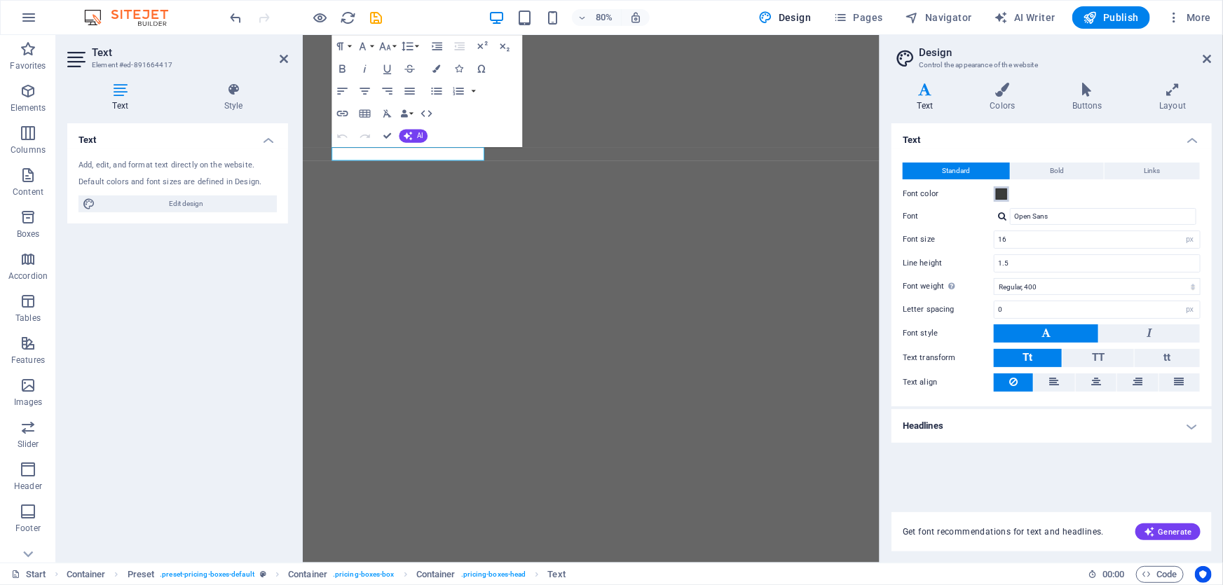
drag, startPoint x: 1011, startPoint y: 189, endPoint x: 1003, endPoint y: 197, distance: 10.9
click at [1011, 189] on div "Font color" at bounding box center [1051, 194] width 298 height 17
click at [1002, 200] on button "Font color" at bounding box center [1001, 193] width 15 height 15
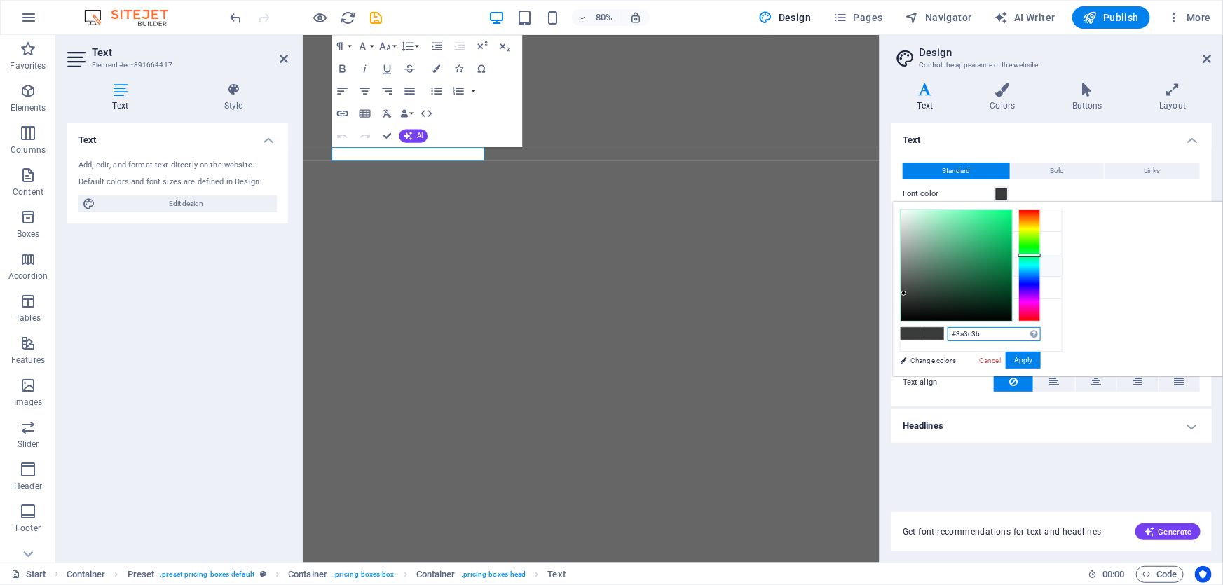
drag, startPoint x: 1158, startPoint y: 335, endPoint x: 1101, endPoint y: 338, distance: 57.6
click at [1047, 338] on div "#3a3c3b Supported formats #0852ed rgb(8, 82, 237) rgba(8, 82, 237, 90%) hsv(221…" at bounding box center [970, 390] width 155 height 377
paste input "f06b31"
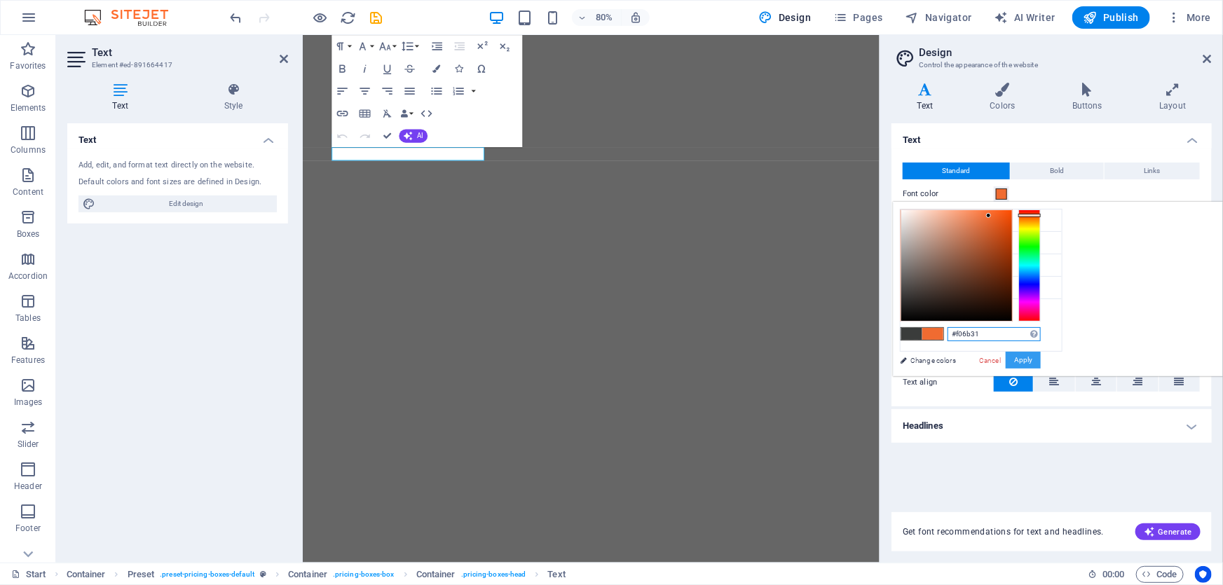
type input "#f06b31"
click at [1040, 357] on button "Apply" at bounding box center [1022, 360] width 35 height 17
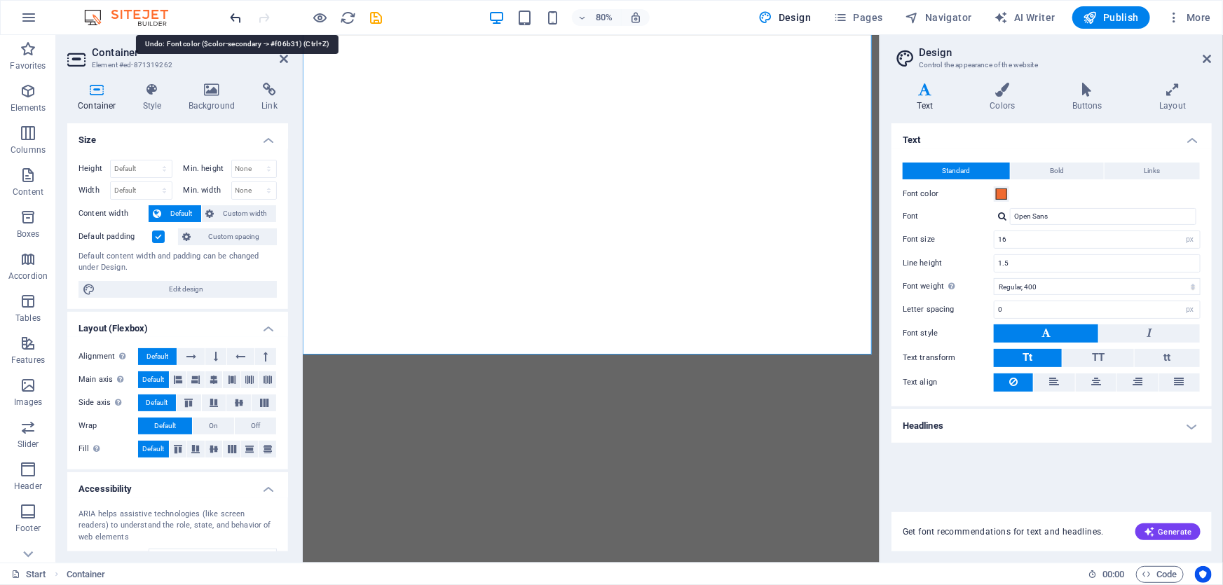
click at [233, 18] on icon "undo" at bounding box center [236, 18] width 16 height 16
click at [267, 20] on icon "redo" at bounding box center [264, 18] width 16 height 16
click at [267, 20] on div at bounding box center [306, 17] width 157 height 22
click at [235, 11] on icon "undo" at bounding box center [236, 18] width 16 height 16
click at [259, 11] on icon "redo" at bounding box center [264, 18] width 16 height 16
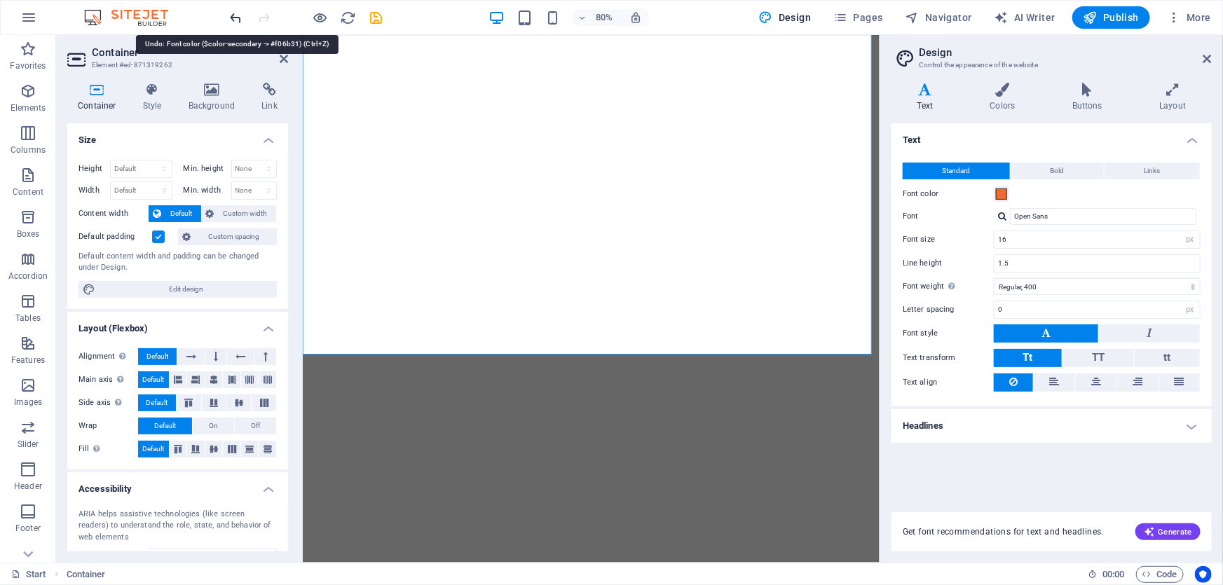
click at [233, 18] on icon "undo" at bounding box center [236, 18] width 16 height 16
click at [263, 15] on icon "redo" at bounding box center [264, 18] width 16 height 16
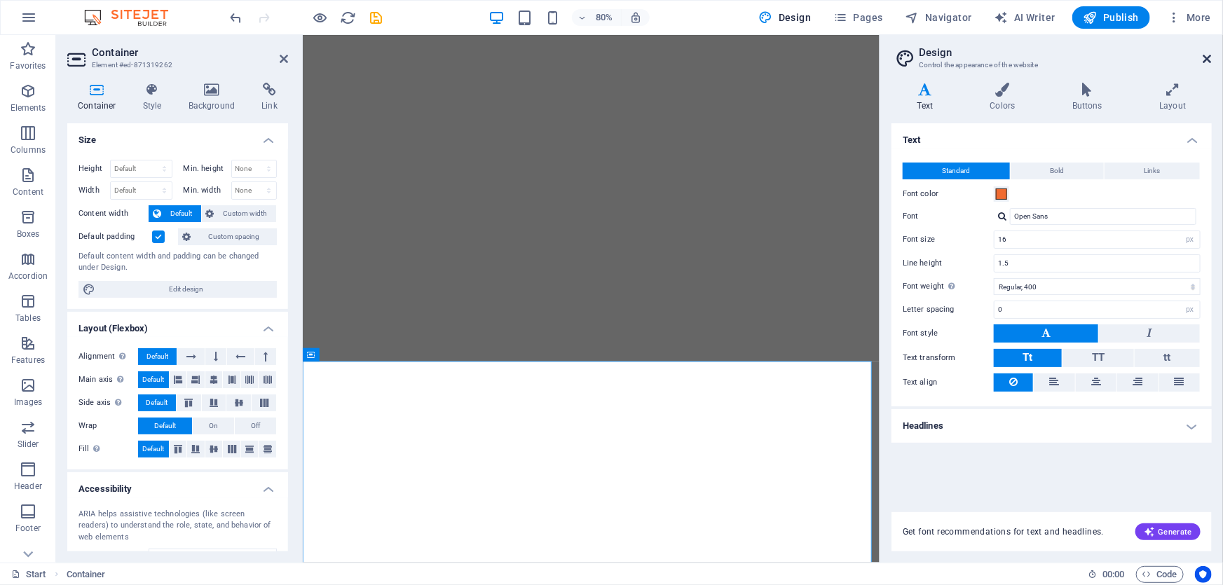
click at [1204, 58] on icon at bounding box center [1207, 58] width 8 height 11
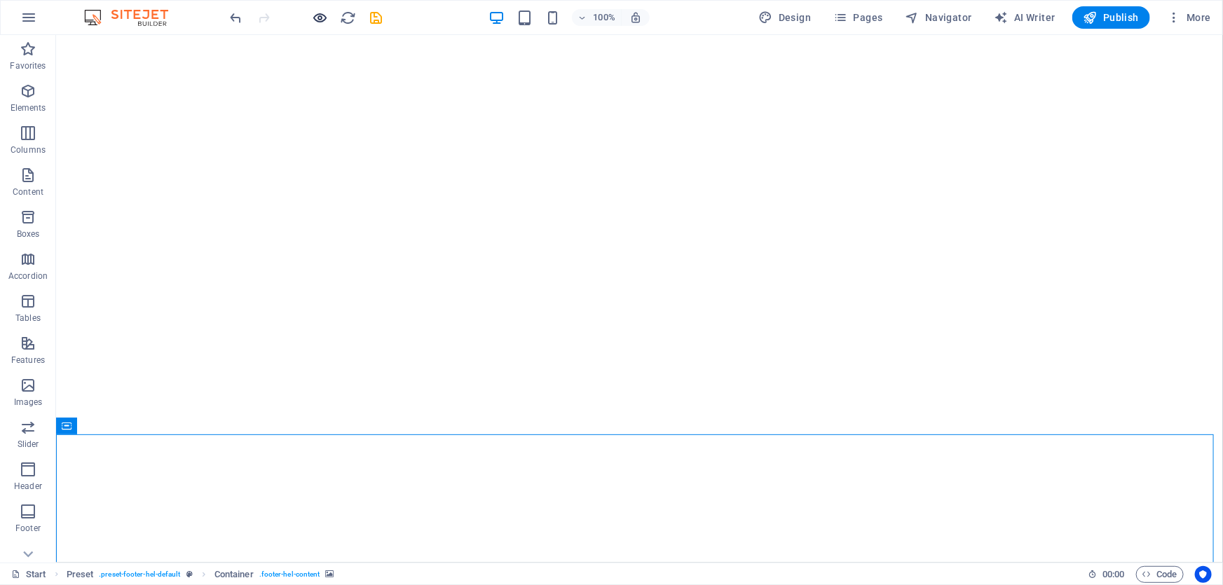
drag, startPoint x: 308, startPoint y: 15, endPoint x: 314, endPoint y: 19, distance: 7.2
click at [308, 16] on div at bounding box center [306, 17] width 157 height 22
click at [317, 18] on icon "button" at bounding box center [320, 18] width 16 height 16
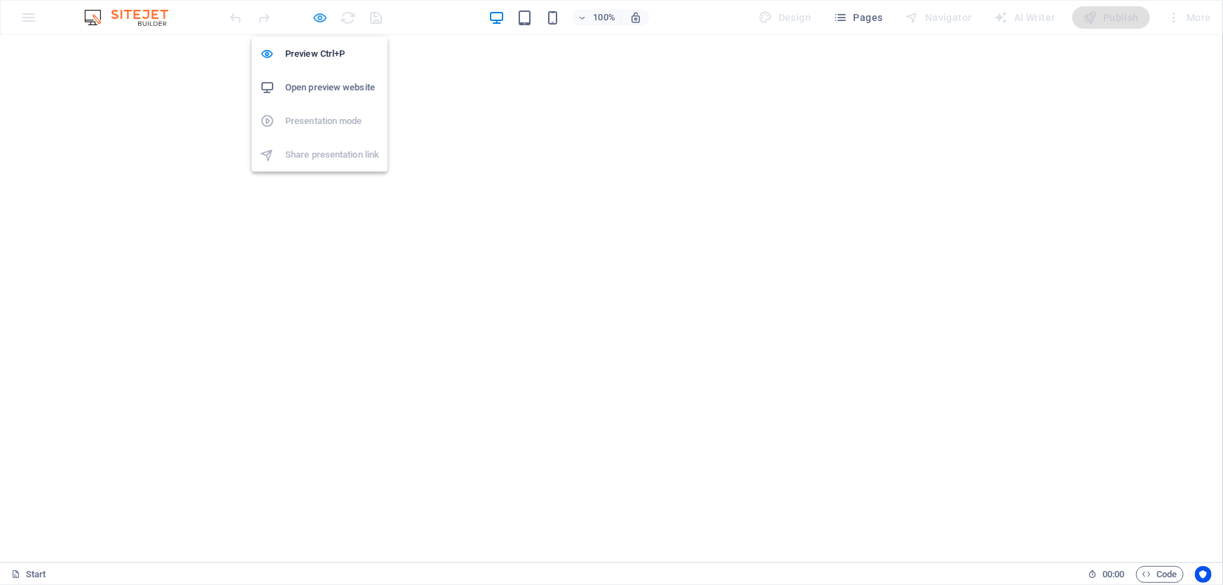
click at [315, 14] on icon "button" at bounding box center [320, 18] width 16 height 16
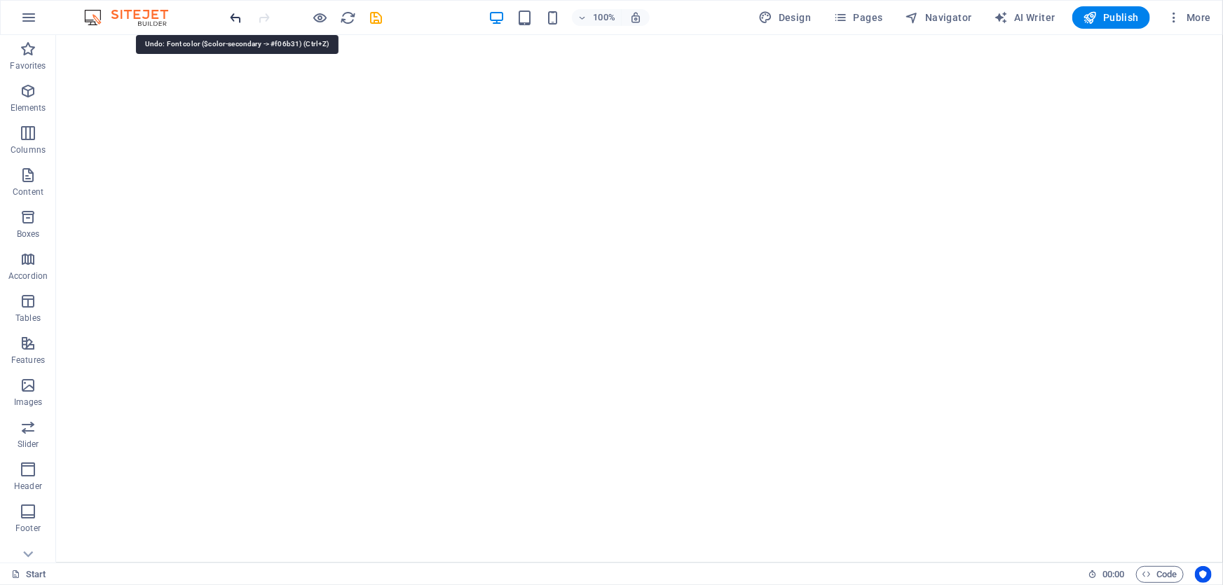
click at [228, 16] on icon "undo" at bounding box center [236, 18] width 16 height 16
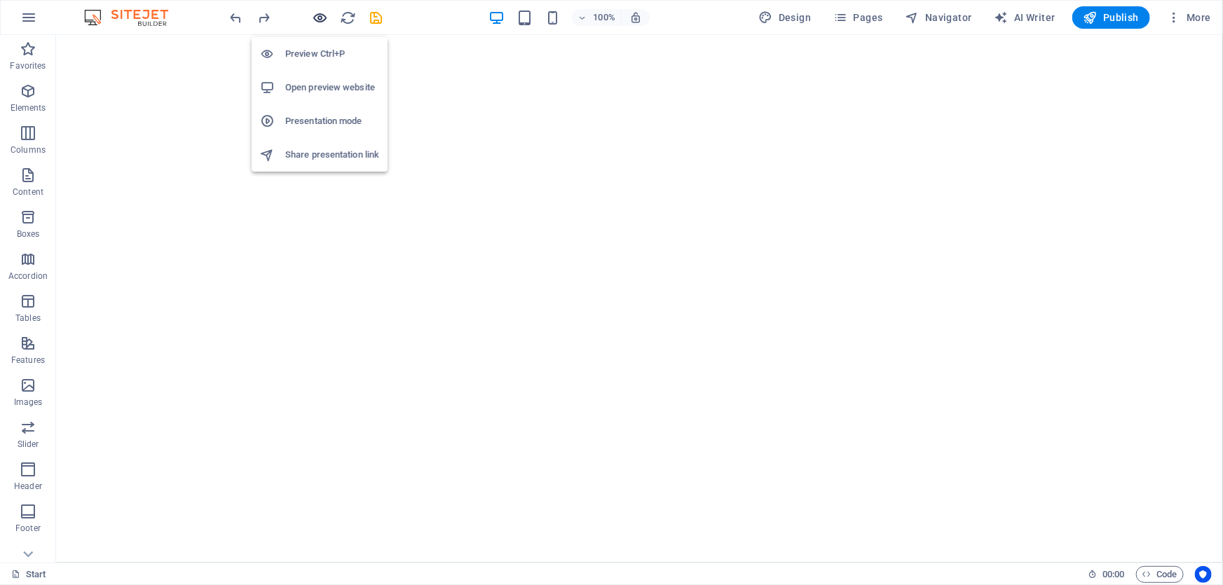
click at [319, 15] on icon "button" at bounding box center [320, 18] width 16 height 16
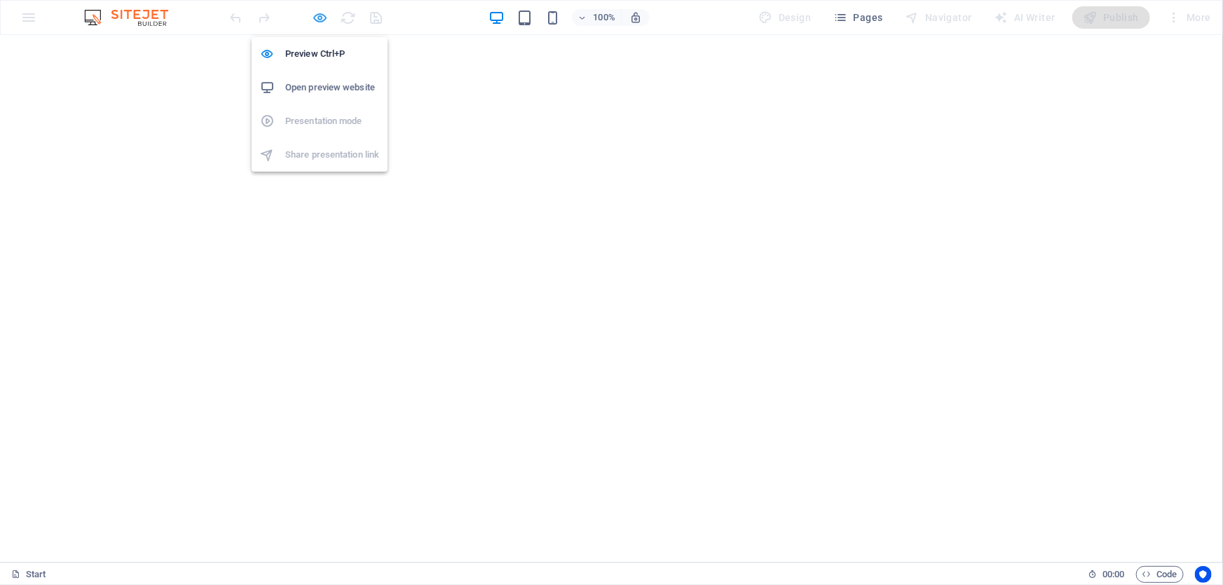
click at [322, 10] on icon "button" at bounding box center [320, 18] width 16 height 16
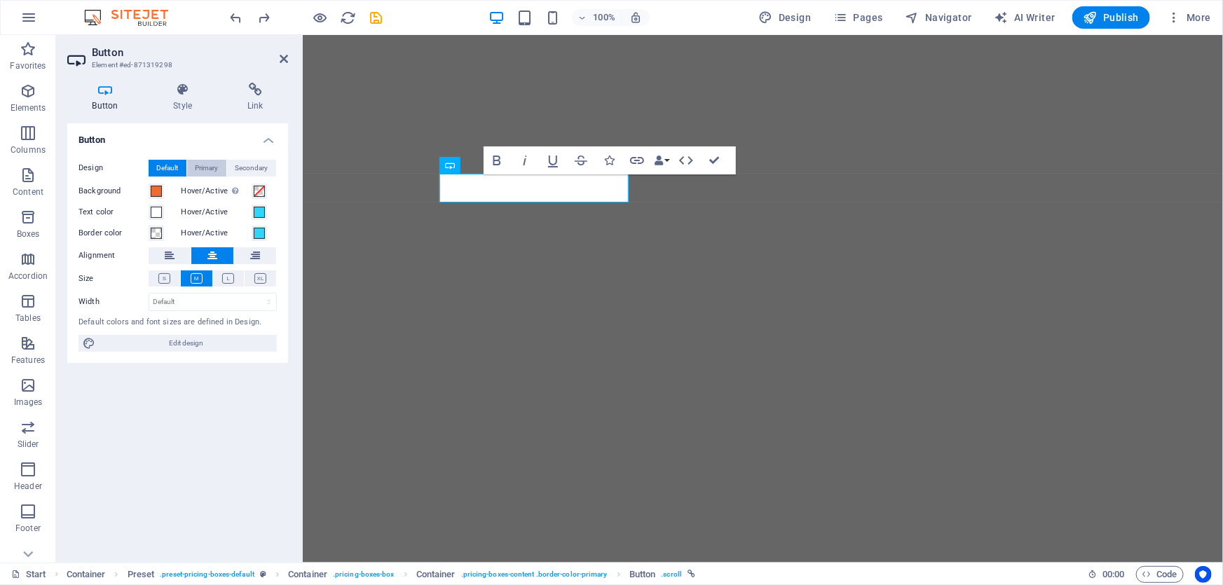
click at [205, 166] on span "Primary" at bounding box center [206, 168] width 23 height 17
click at [259, 170] on span "Secondary" at bounding box center [251, 168] width 33 height 17
click at [261, 99] on h4 "Link" at bounding box center [255, 97] width 66 height 29
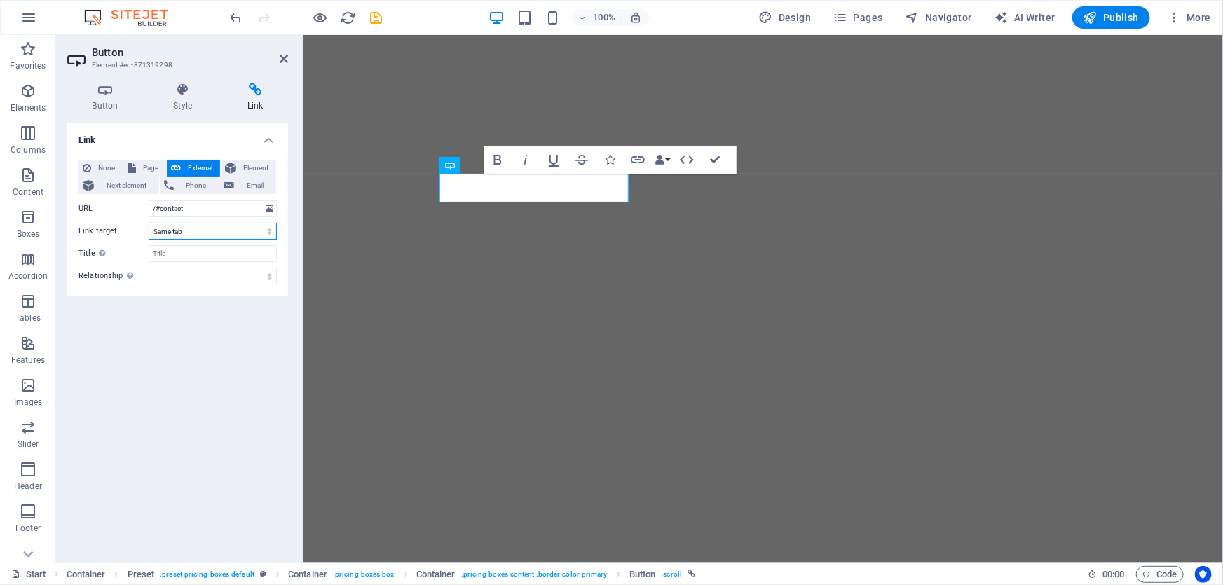
click at [246, 223] on select "New tab Same tab Overlay" at bounding box center [213, 231] width 128 height 17
click at [236, 227] on select "New tab Same tab Overlay" at bounding box center [213, 231] width 128 height 17
select select "blank"
click at [149, 223] on select "New tab Same tab Overlay" at bounding box center [213, 231] width 128 height 17
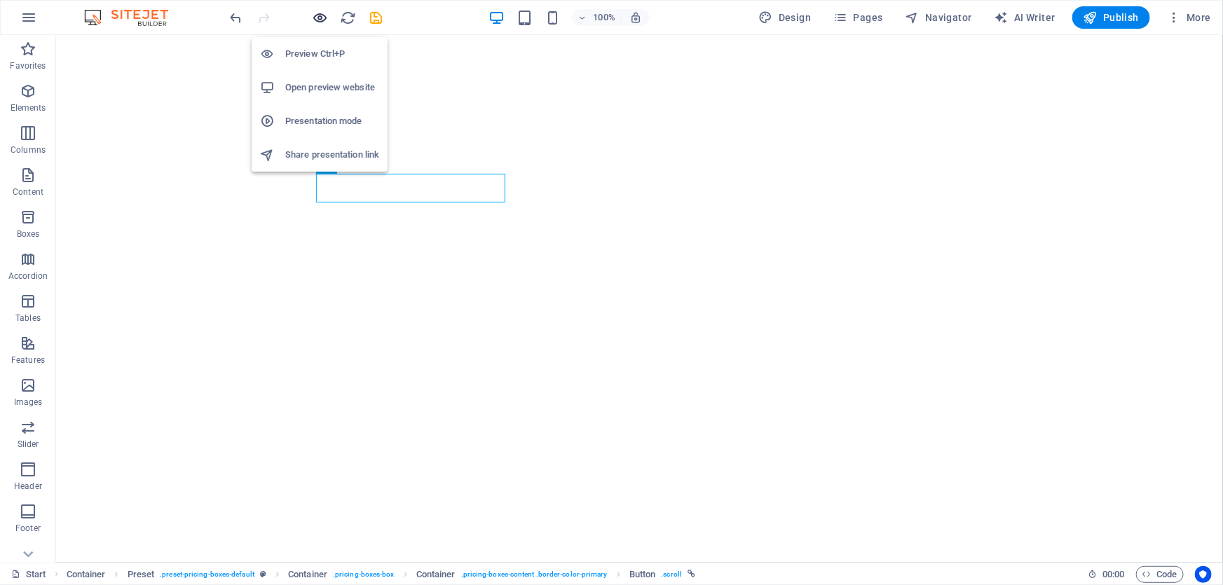
click at [322, 20] on icon "button" at bounding box center [320, 18] width 16 height 16
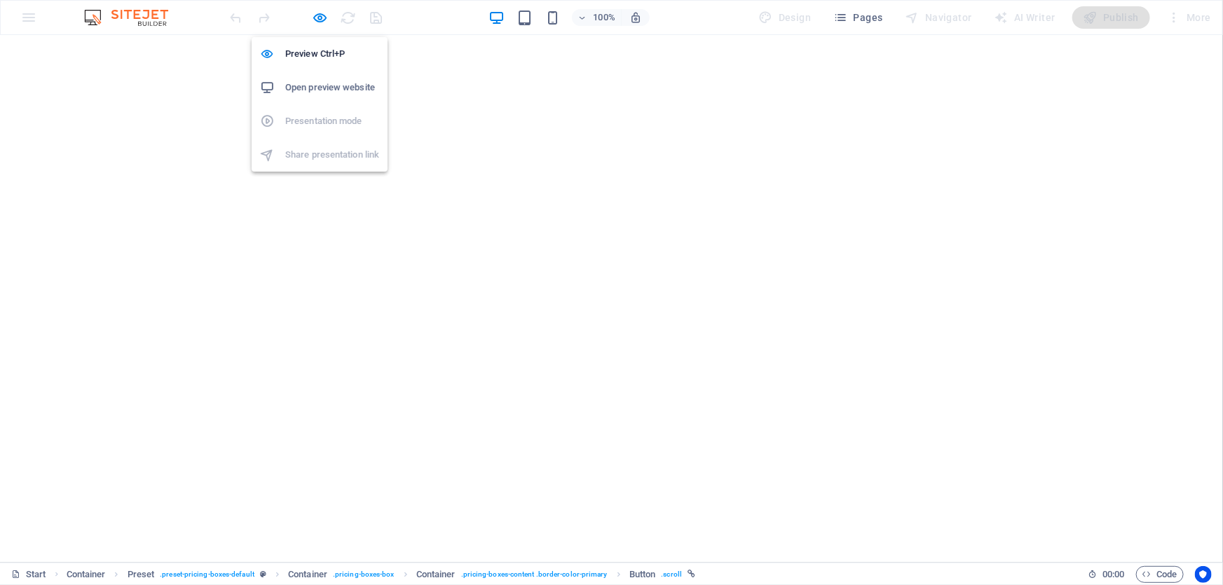
drag, startPoint x: 327, startPoint y: 16, endPoint x: 295, endPoint y: 27, distance: 34.1
click at [327, 17] on icon "button" at bounding box center [320, 18] width 16 height 16
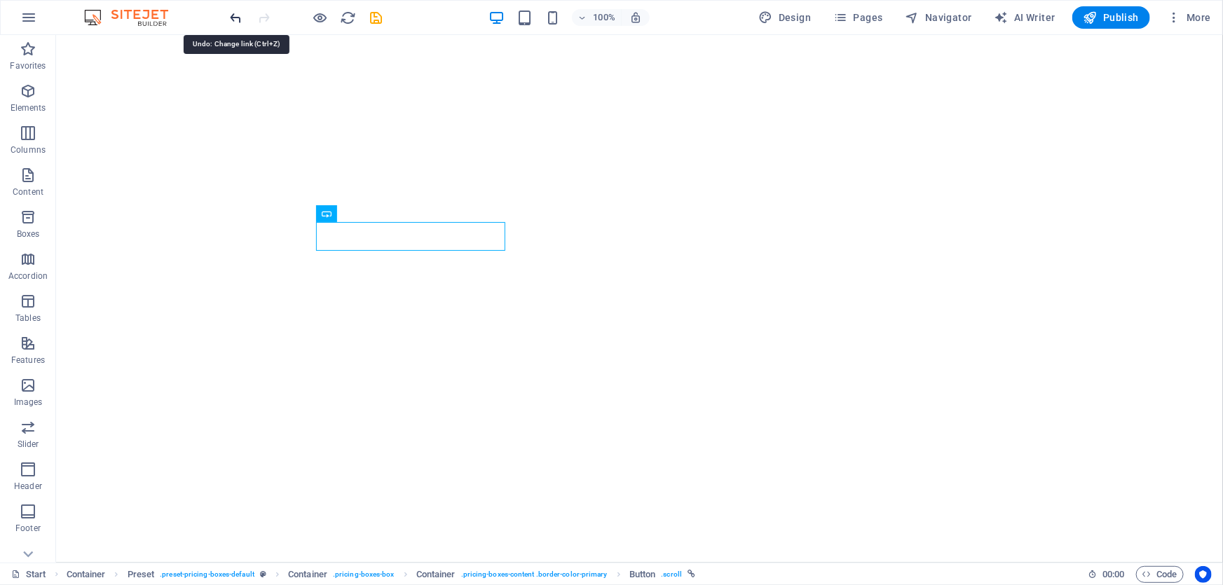
click at [228, 16] on icon "undo" at bounding box center [236, 18] width 16 height 16
click at [236, 17] on icon "undo" at bounding box center [236, 18] width 16 height 16
click at [237, 17] on icon "undo" at bounding box center [236, 18] width 16 height 16
click at [240, 17] on icon "undo" at bounding box center [236, 18] width 16 height 16
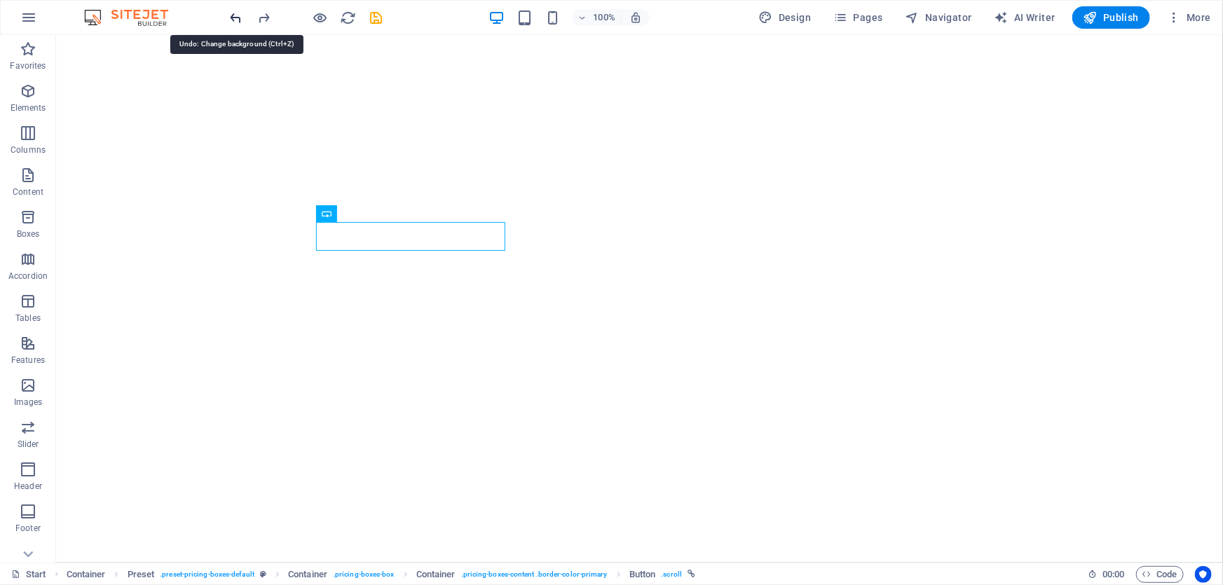
click at [238, 18] on icon "undo" at bounding box center [236, 18] width 16 height 16
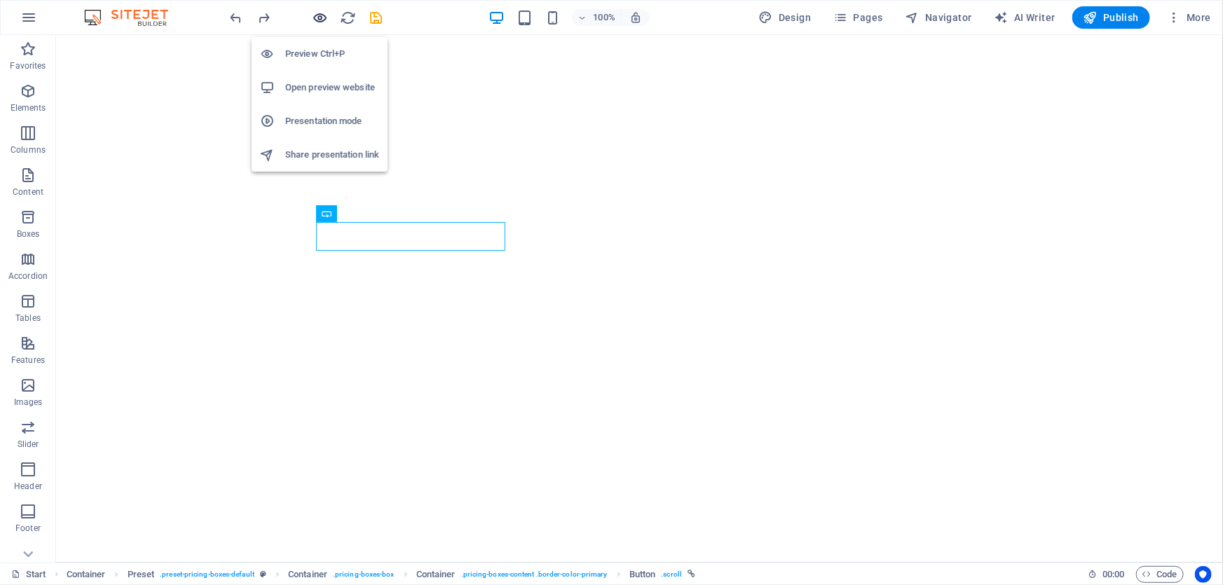
click at [319, 16] on icon "button" at bounding box center [320, 18] width 16 height 16
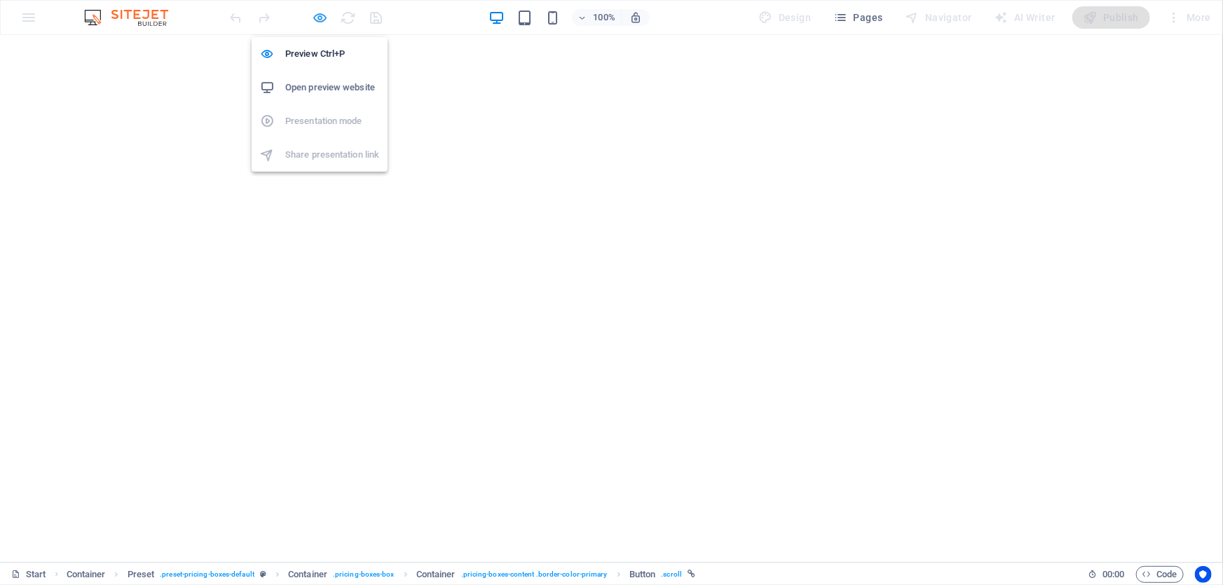
click at [327, 23] on icon "button" at bounding box center [320, 18] width 16 height 16
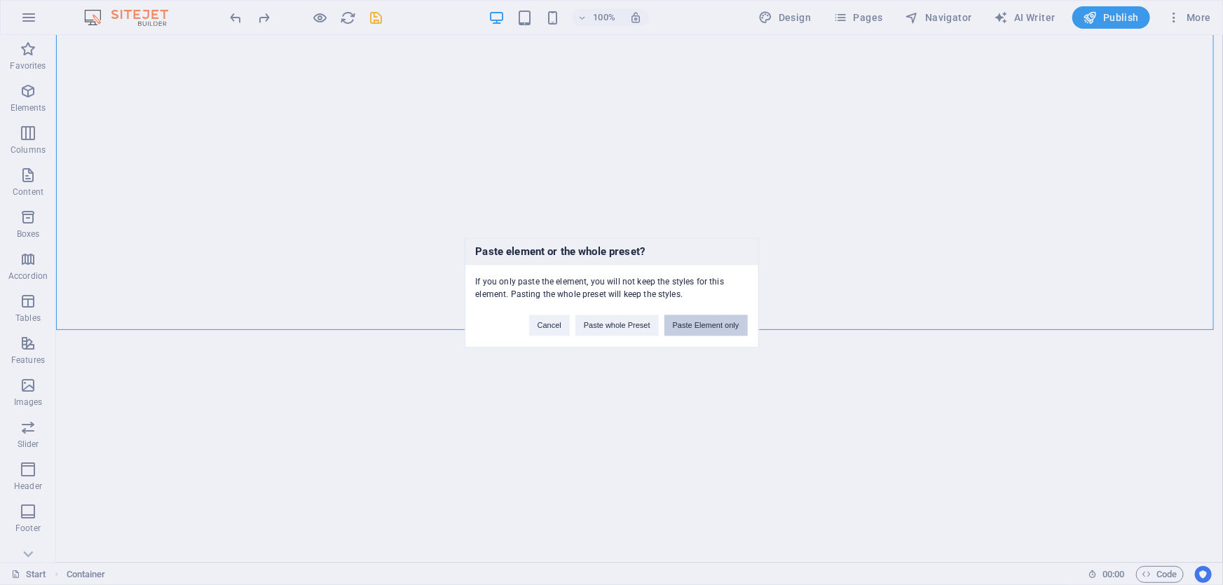
click at [692, 334] on button "Paste Element only" at bounding box center [705, 325] width 83 height 21
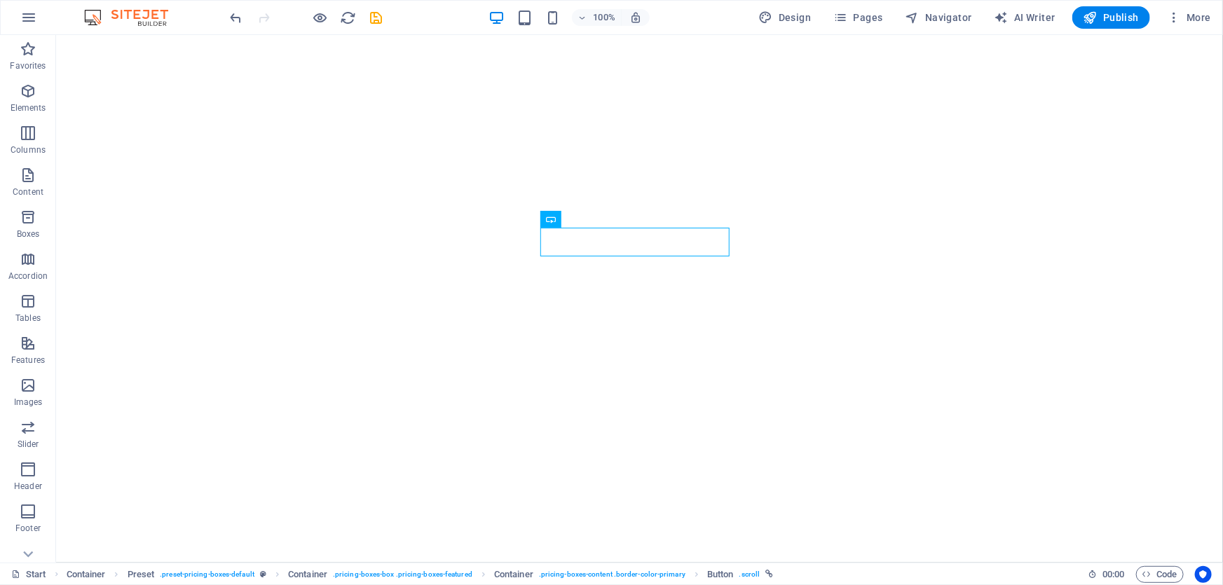
click at [315, 7] on div at bounding box center [306, 17] width 157 height 22
click at [315, 17] on icon "button" at bounding box center [320, 18] width 16 height 16
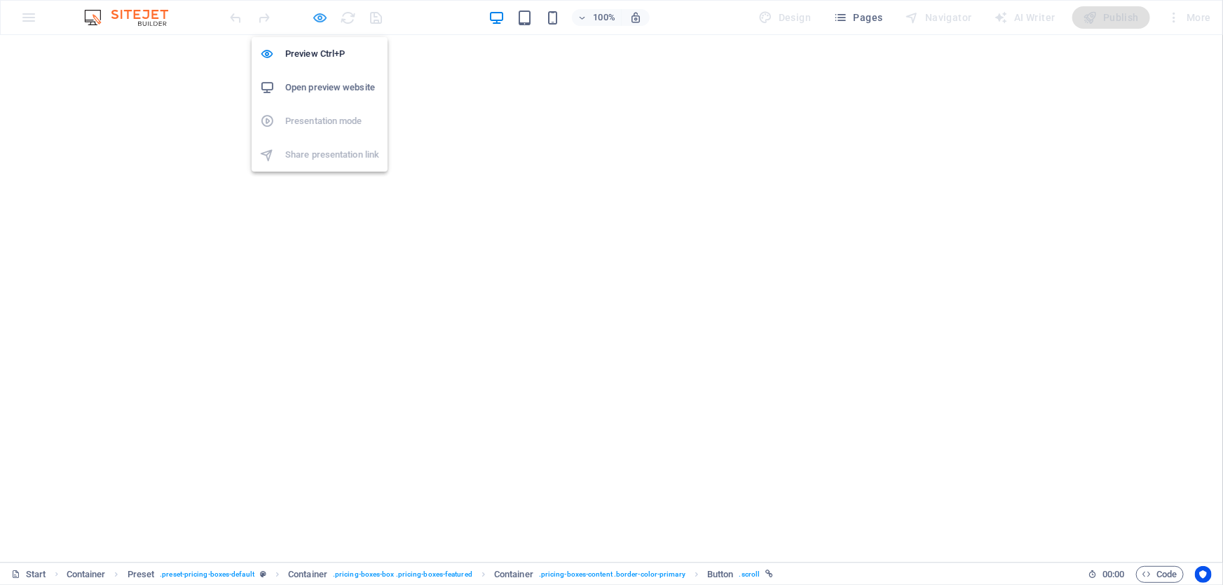
click at [315, 22] on icon "button" at bounding box center [320, 18] width 16 height 16
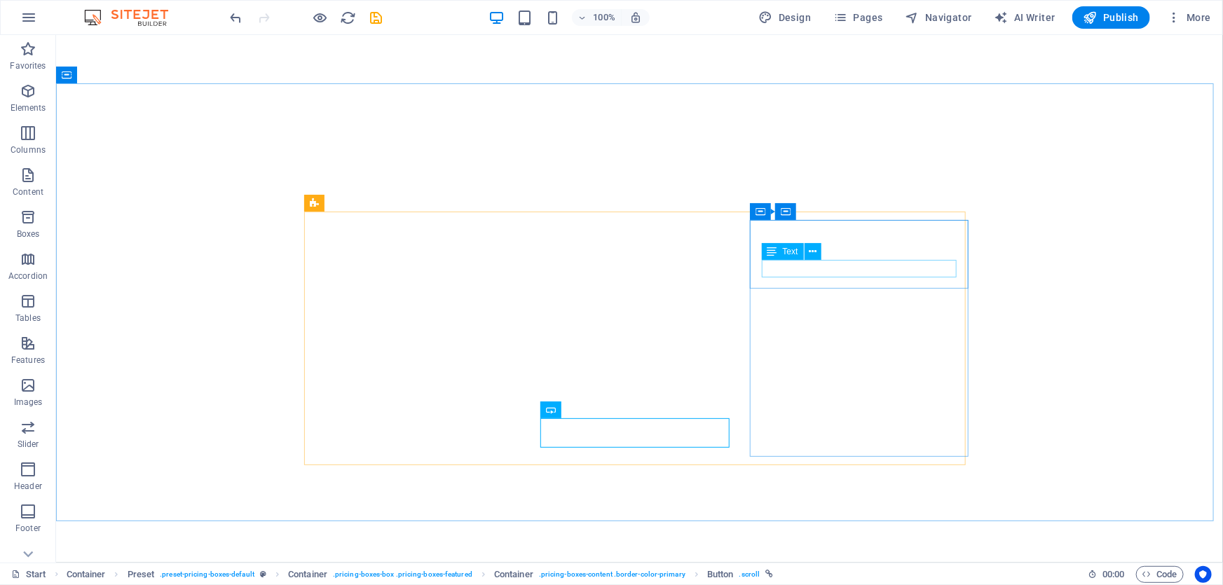
click at [768, 255] on div "Text" at bounding box center [783, 251] width 42 height 17
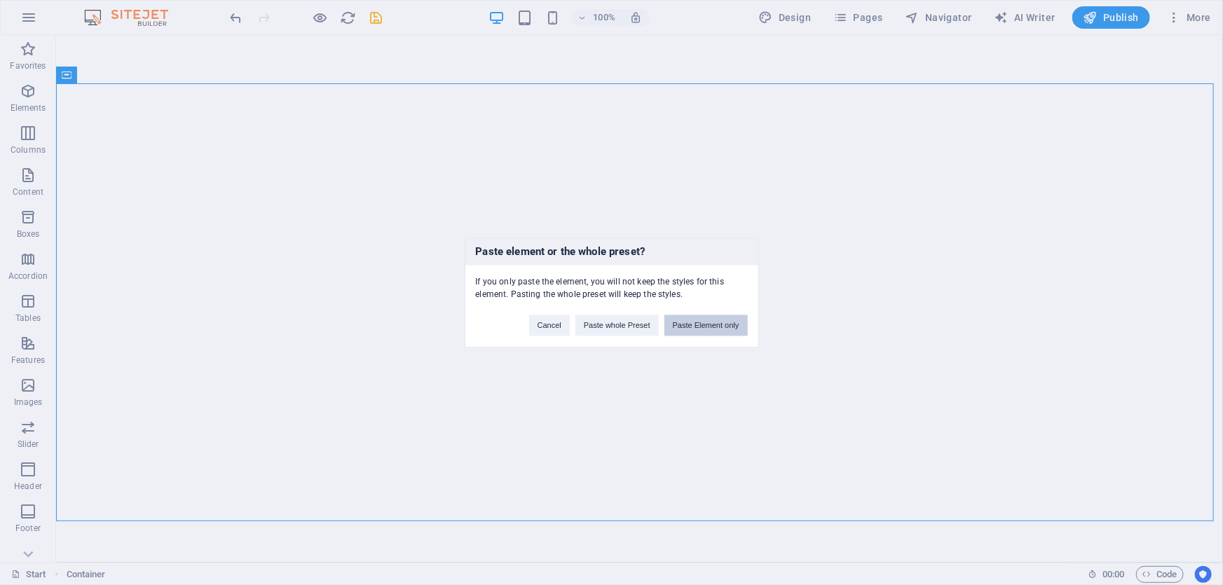
click at [695, 321] on button "Paste Element only" at bounding box center [705, 325] width 83 height 21
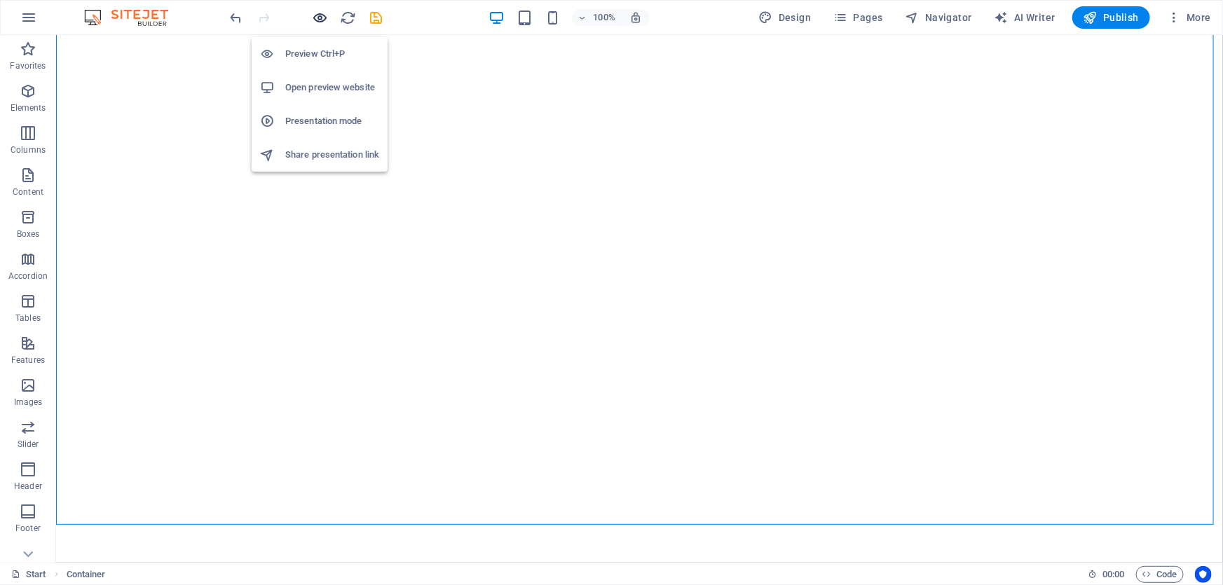
click at [312, 14] on icon "button" at bounding box center [320, 18] width 16 height 16
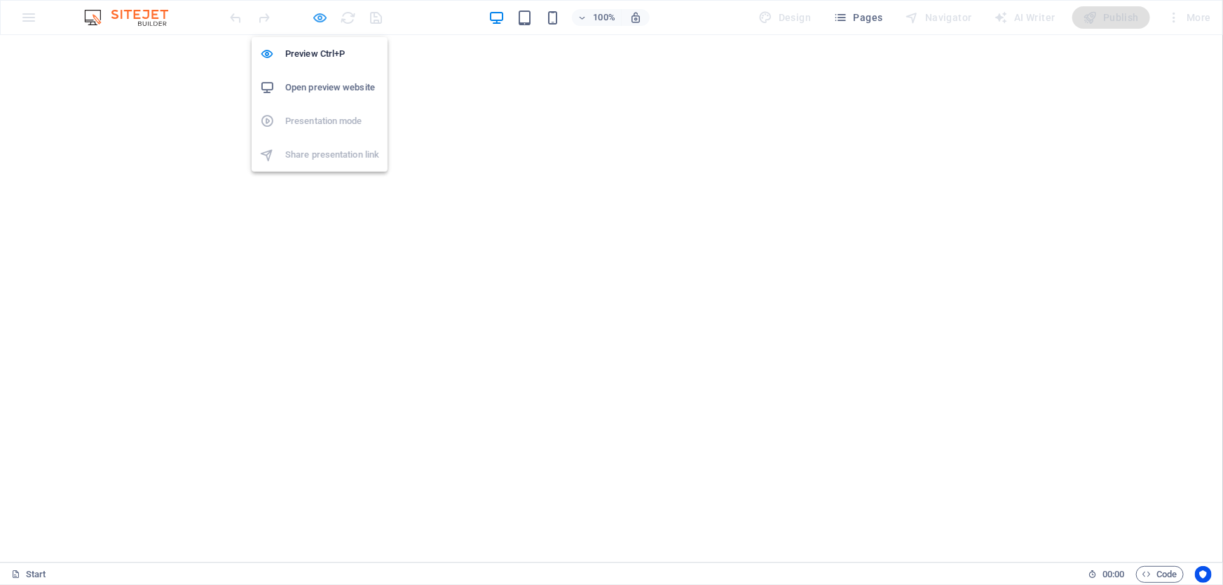
click at [321, 18] on icon "button" at bounding box center [320, 18] width 16 height 16
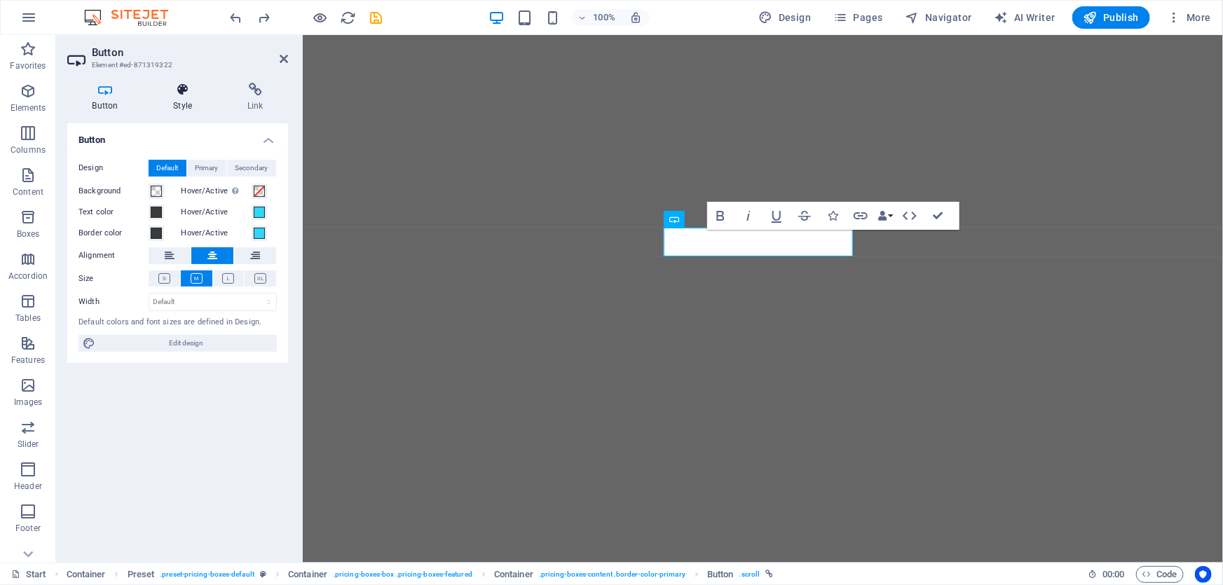
click at [176, 101] on h4 "Style" at bounding box center [186, 97] width 74 height 29
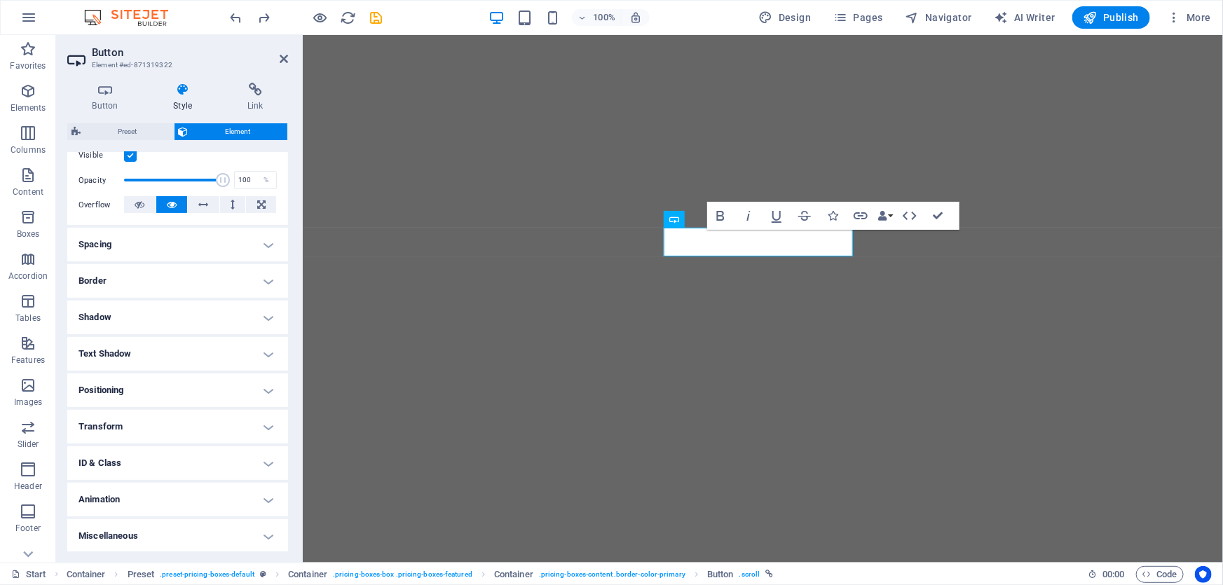
scroll to position [192, 0]
click at [249, 100] on h4 "Link" at bounding box center [255, 97] width 66 height 29
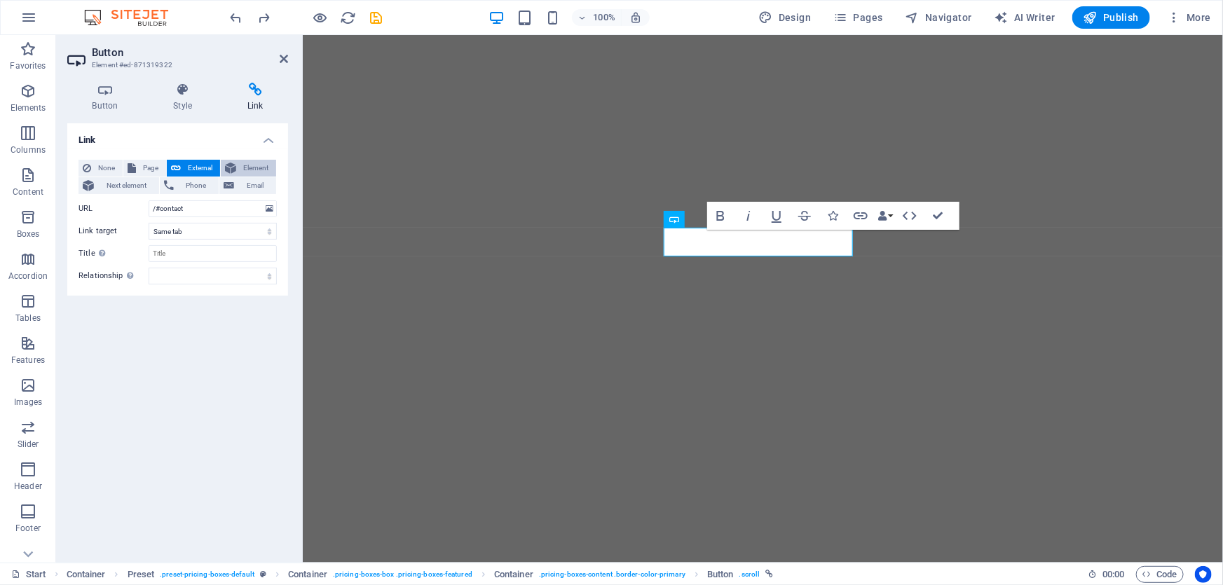
click at [259, 170] on span "Element" at bounding box center [256, 168] width 32 height 17
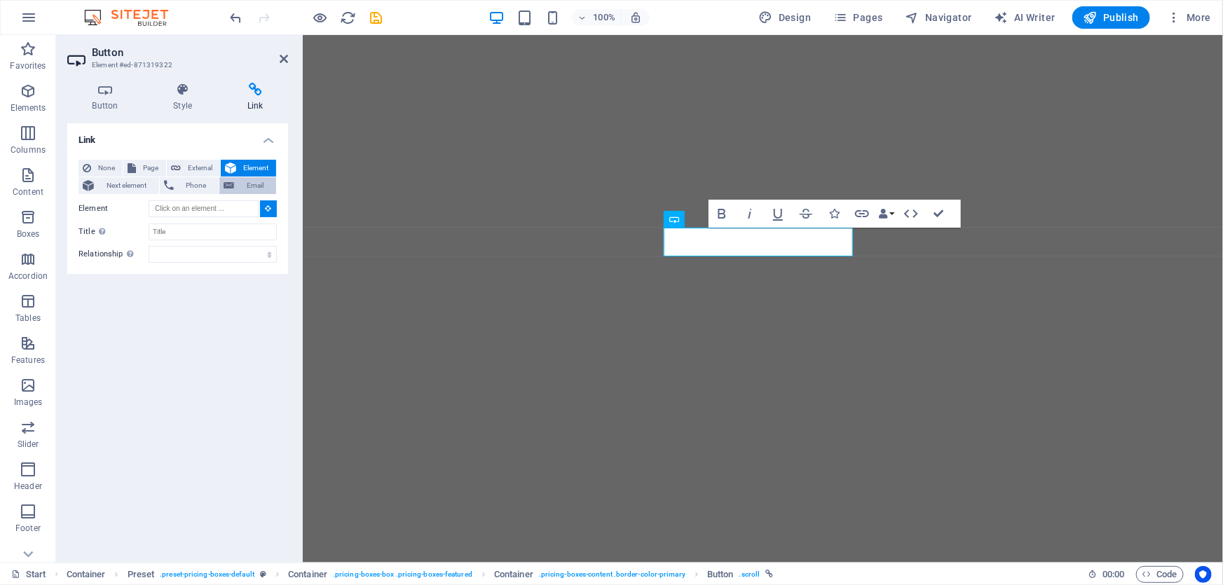
click at [249, 185] on span "Email" at bounding box center [255, 185] width 34 height 17
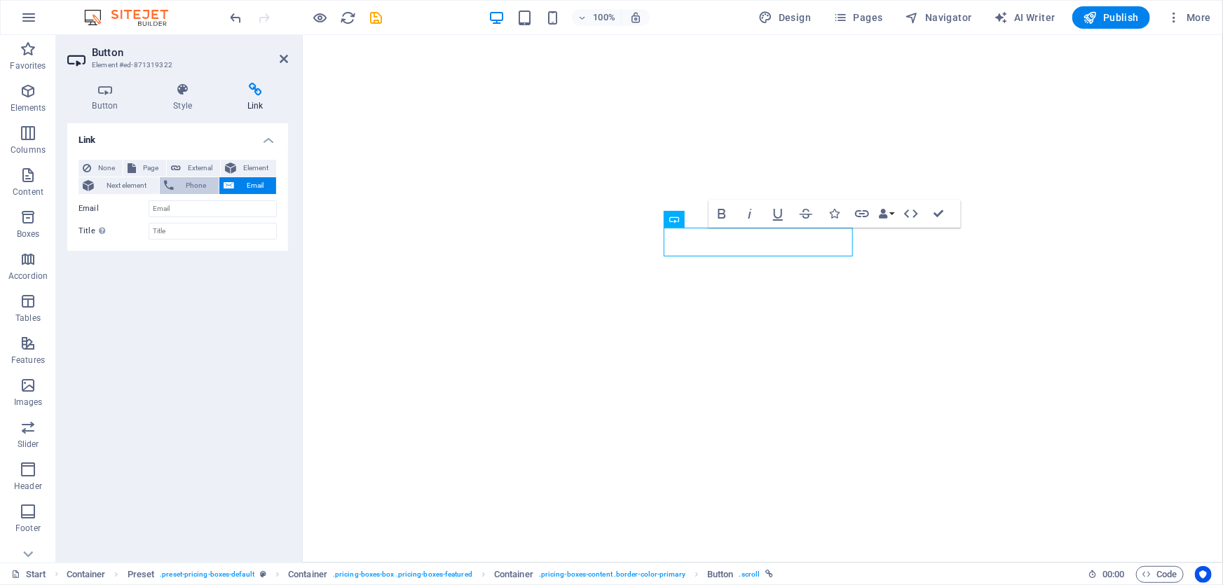
click at [203, 187] on span "Phone" at bounding box center [196, 185] width 37 height 17
click at [119, 183] on span "Next element" at bounding box center [126, 185] width 57 height 17
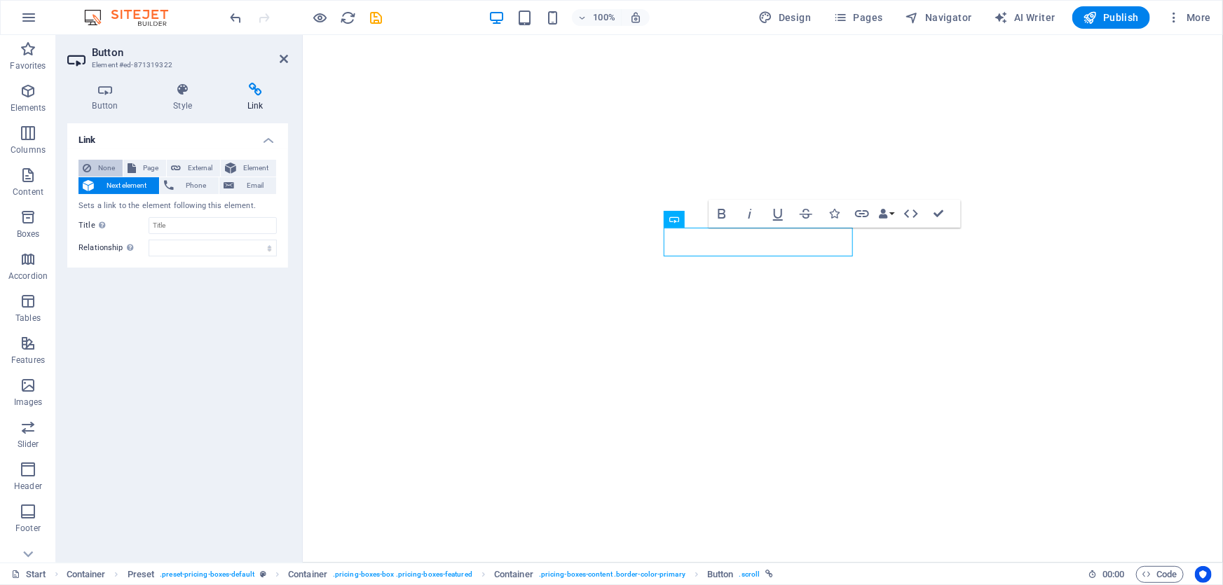
click at [111, 172] on span "None" at bounding box center [106, 168] width 23 height 17
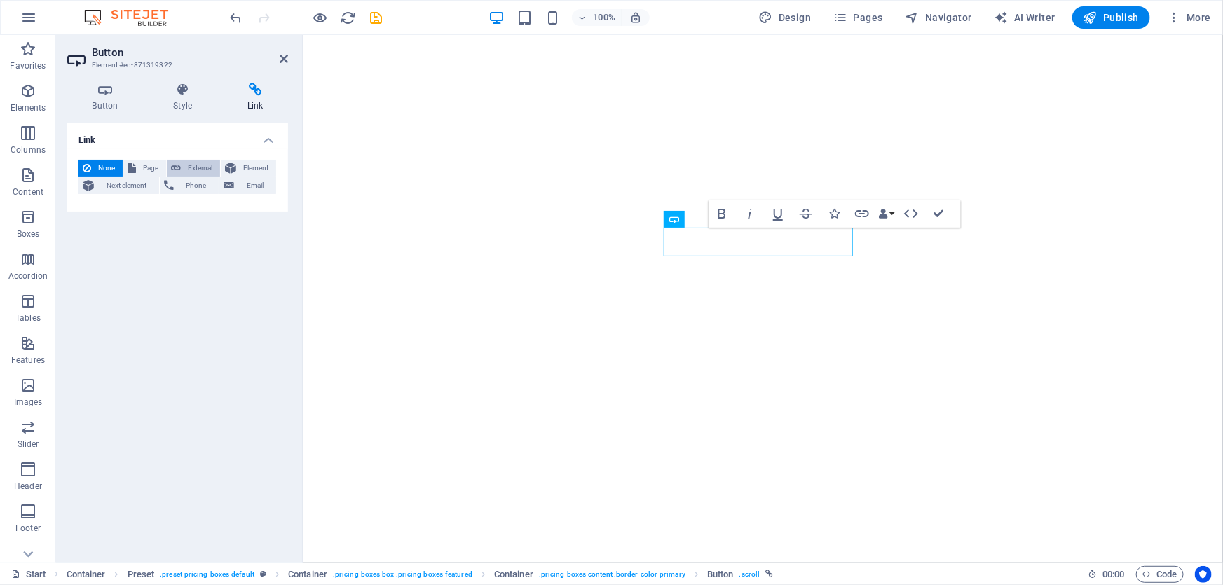
click at [217, 165] on button "External" at bounding box center [193, 168] width 53 height 17
select select "blank"
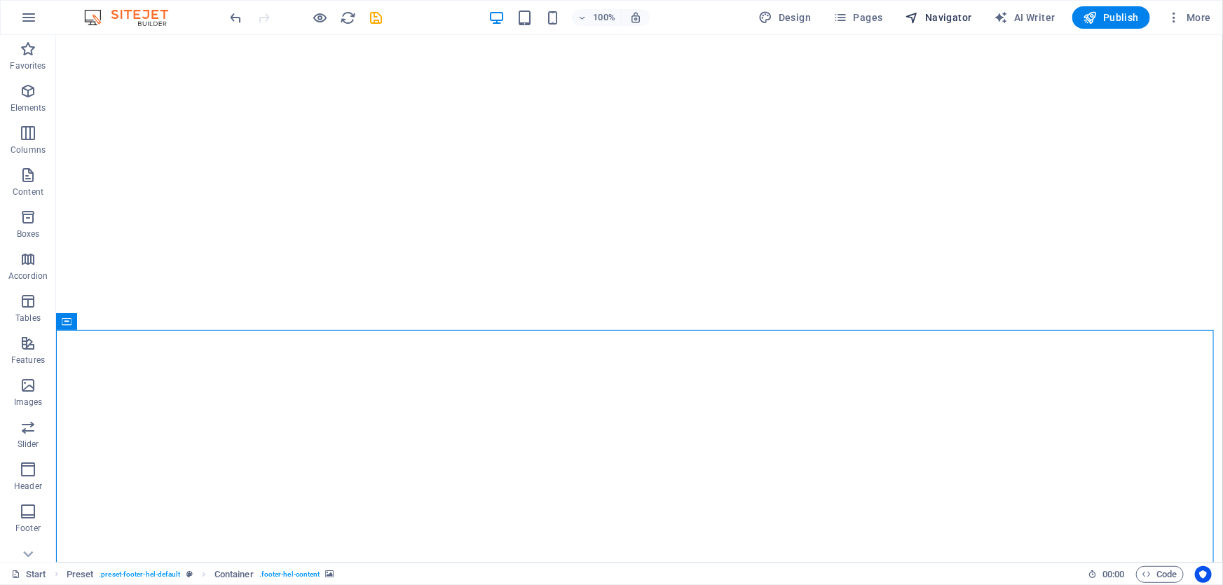
click at [950, 7] on button "Navigator" at bounding box center [939, 17] width 78 height 22
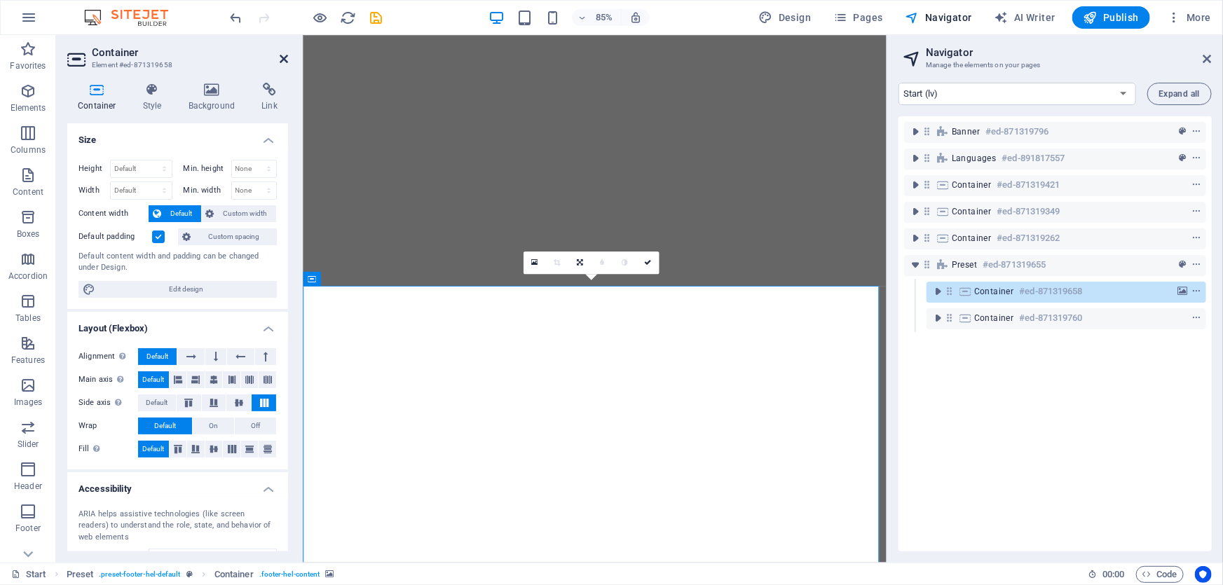
click at [284, 57] on icon at bounding box center [284, 58] width 8 height 11
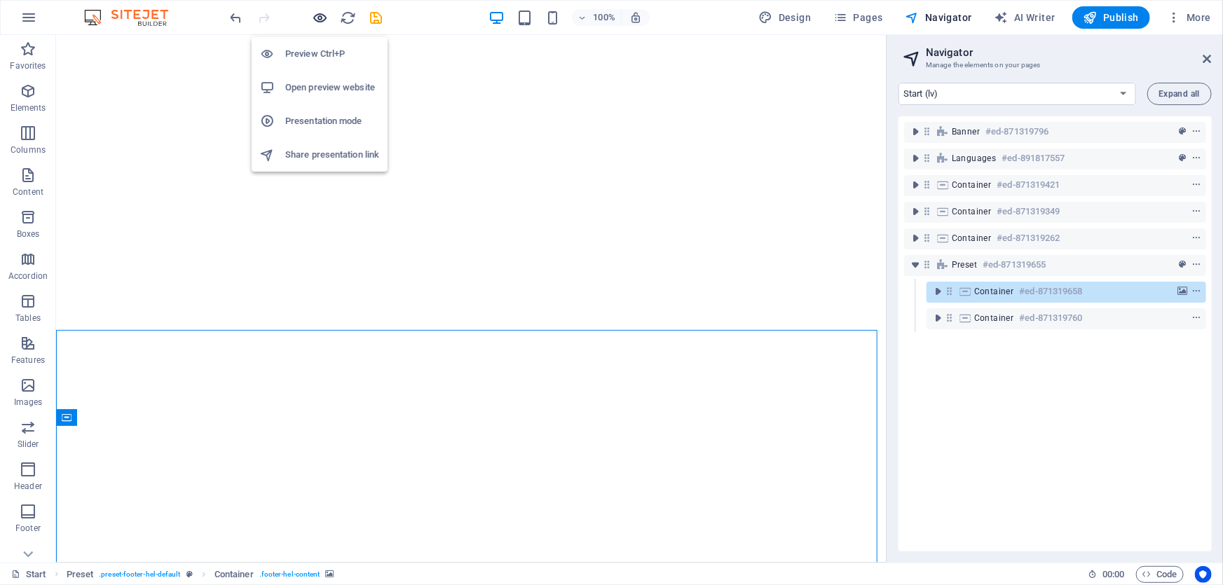
click at [319, 18] on icon "button" at bounding box center [320, 18] width 16 height 16
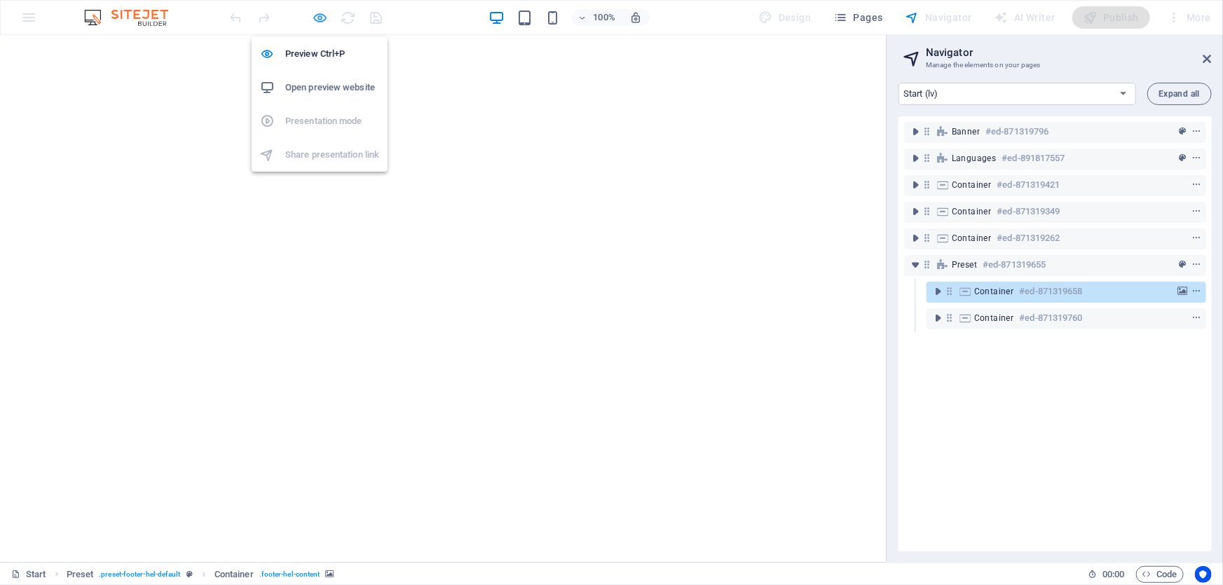
click at [320, 23] on icon "button" at bounding box center [320, 18] width 16 height 16
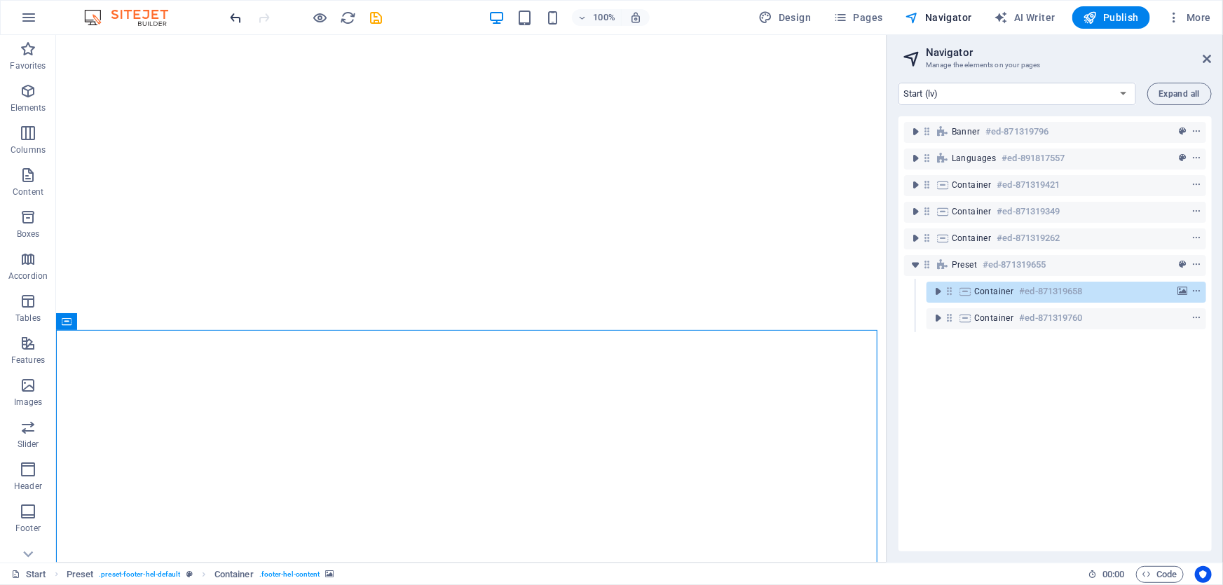
click at [242, 18] on icon "undo" at bounding box center [236, 18] width 16 height 16
click at [238, 17] on icon "undo" at bounding box center [236, 18] width 16 height 16
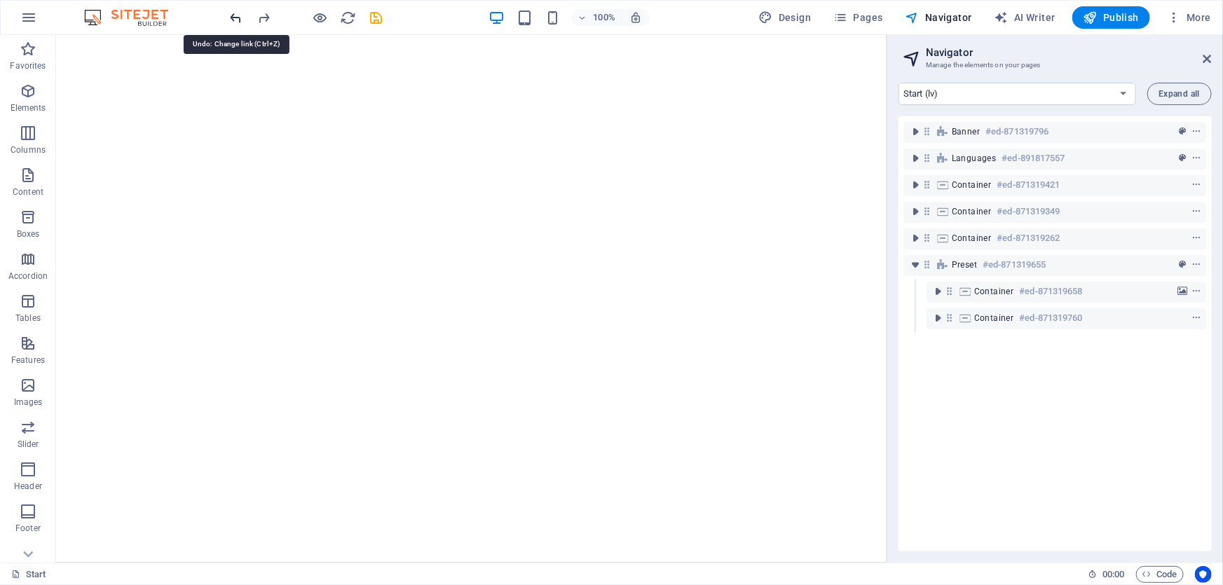
click at [232, 19] on icon "undo" at bounding box center [236, 18] width 16 height 16
click at [238, 18] on icon "undo" at bounding box center [236, 18] width 16 height 16
click at [1207, 55] on icon at bounding box center [1207, 58] width 8 height 11
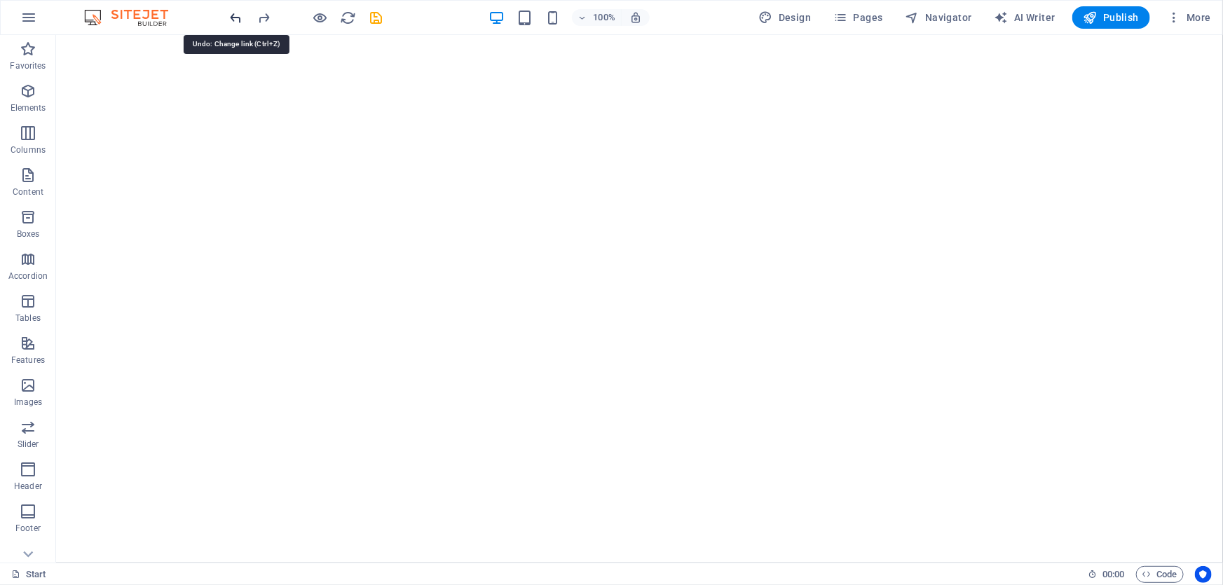
click at [236, 14] on icon "undo" at bounding box center [236, 18] width 16 height 16
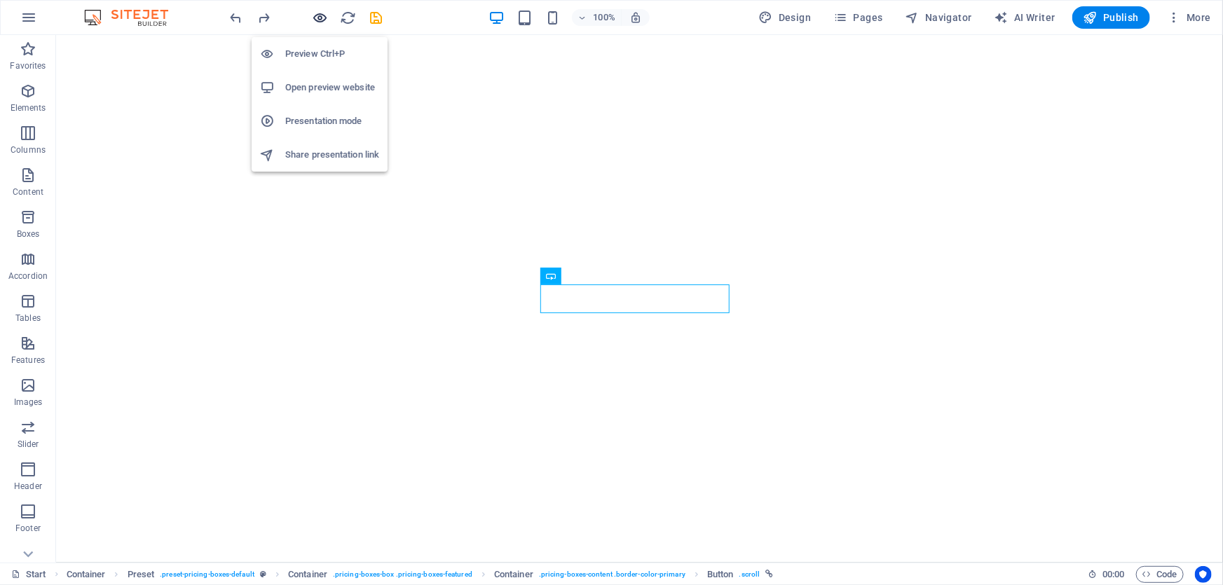
click at [322, 21] on icon "button" at bounding box center [320, 18] width 16 height 16
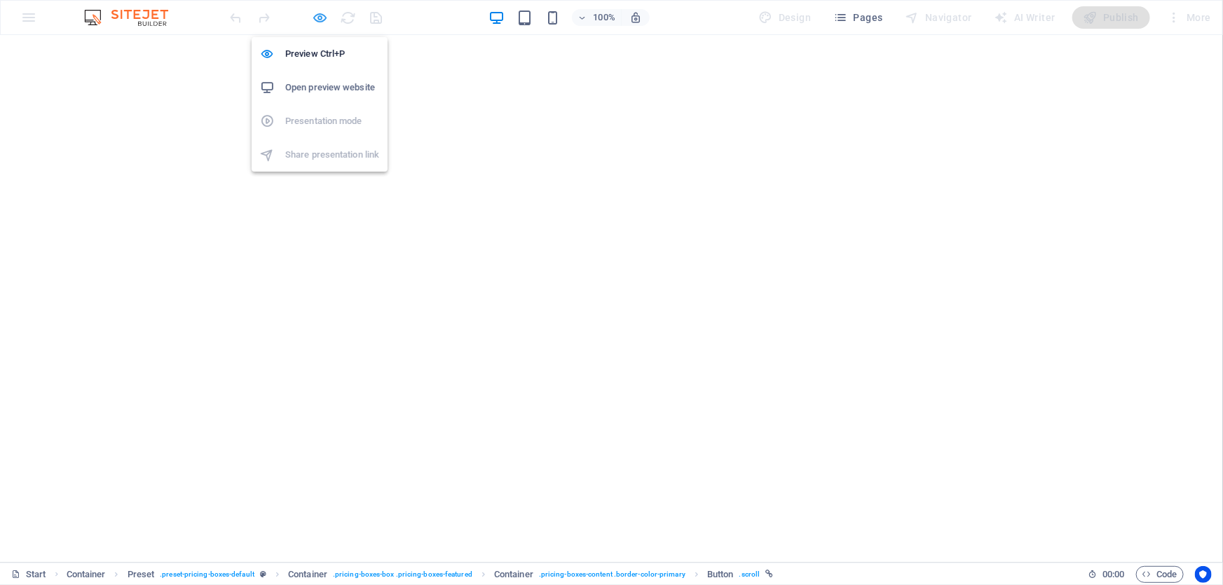
click at [321, 27] on div "Preview Ctrl+P Open preview website Presentation mode Share presentation link" at bounding box center [320, 99] width 136 height 146
click at [315, 17] on icon "button" at bounding box center [320, 18] width 16 height 16
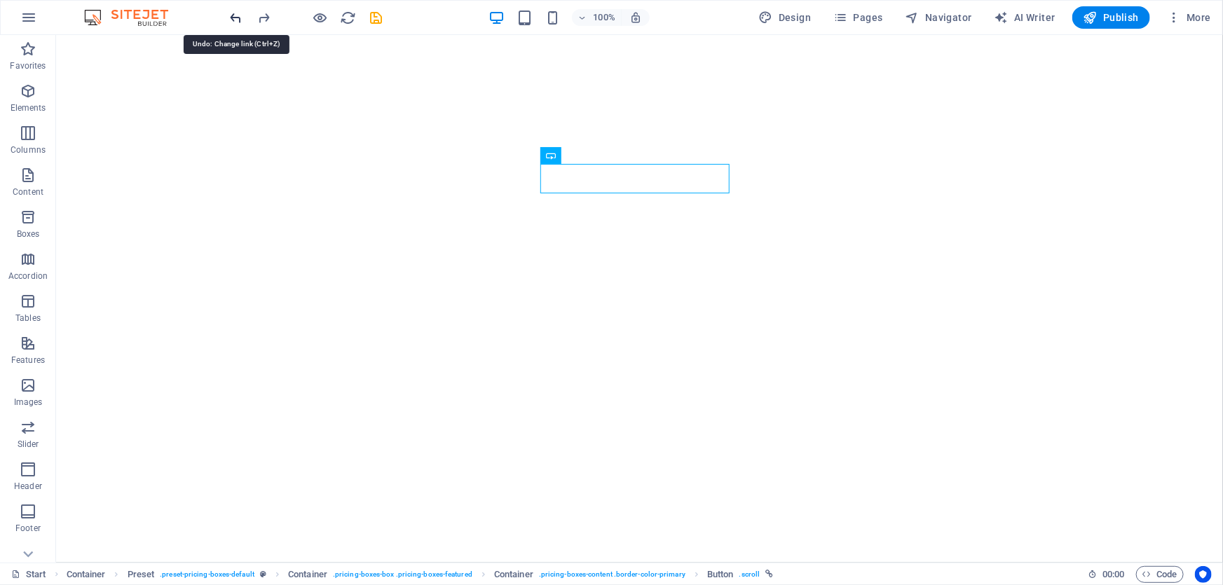
click at [238, 19] on icon "undo" at bounding box center [236, 18] width 16 height 16
click at [248, 15] on div at bounding box center [306, 17] width 157 height 22
click at [237, 18] on icon "undo" at bounding box center [236, 18] width 16 height 16
click at [238, 18] on icon "undo" at bounding box center [236, 18] width 16 height 16
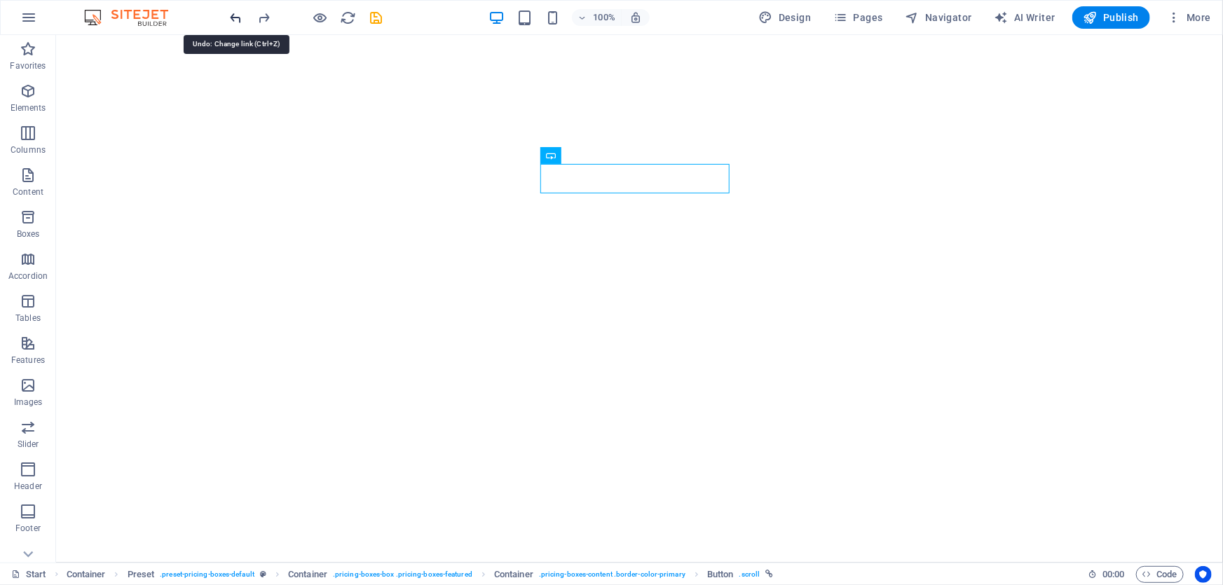
click at [238, 18] on icon "undo" at bounding box center [236, 18] width 16 height 16
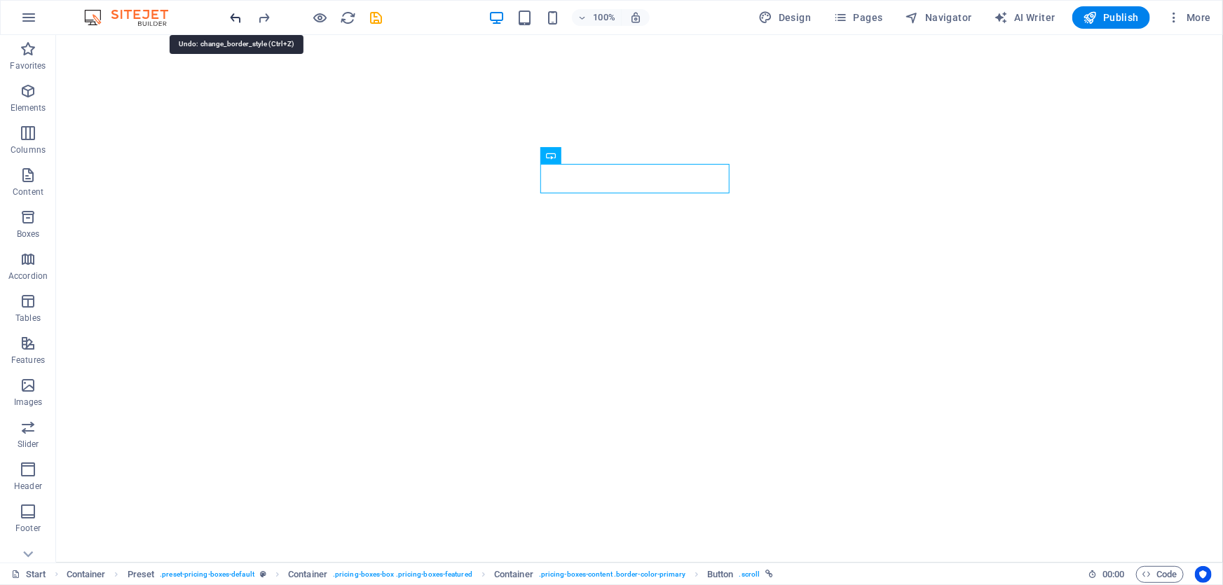
click at [238, 18] on icon "undo" at bounding box center [236, 18] width 16 height 16
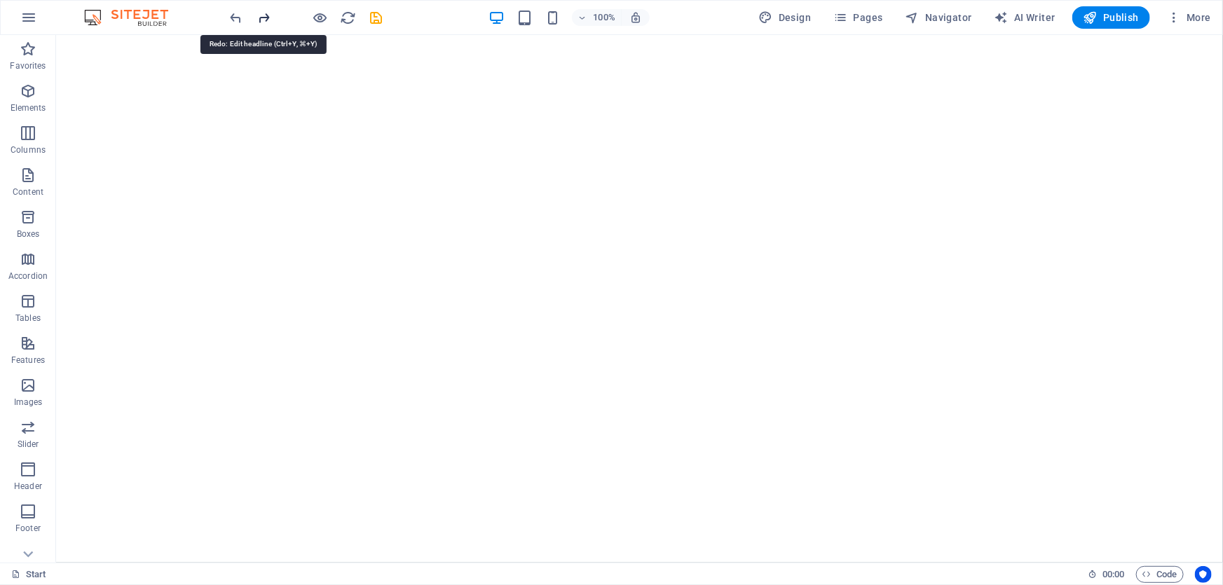
click at [262, 13] on icon "redo" at bounding box center [264, 18] width 16 height 16
click at [309, 14] on div at bounding box center [306, 17] width 157 height 22
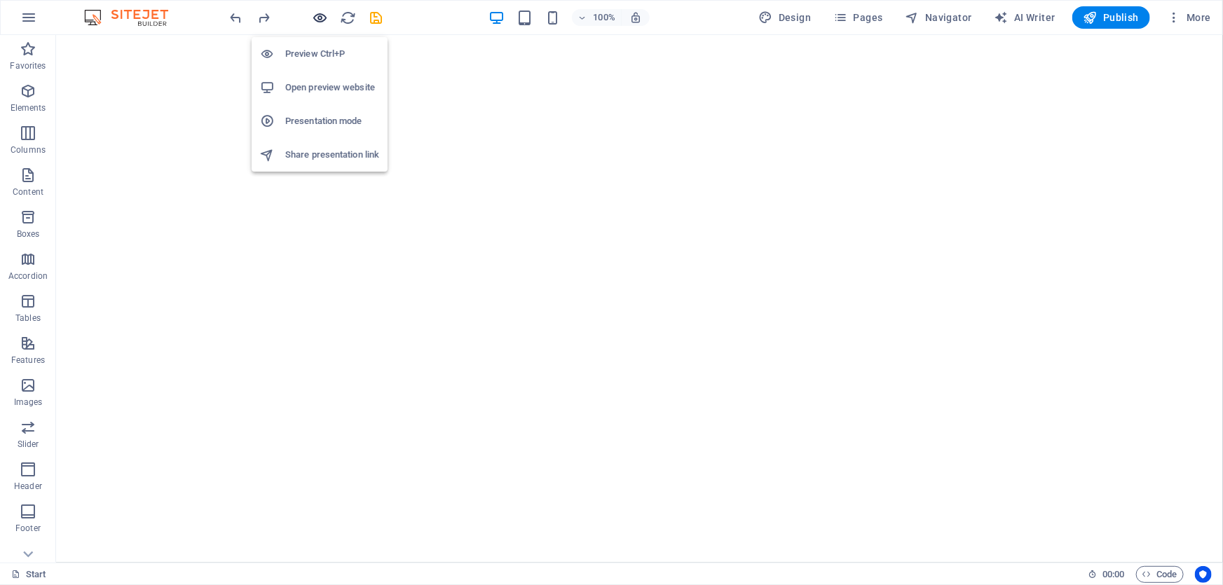
click at [320, 12] on icon "button" at bounding box center [320, 18] width 16 height 16
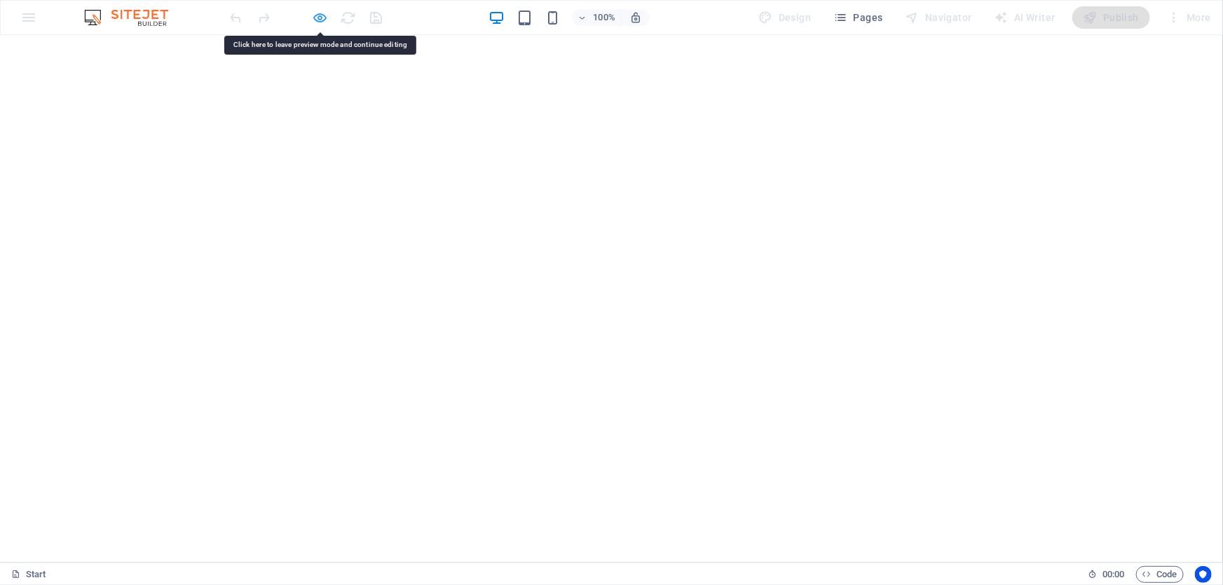
drag, startPoint x: 385, startPoint y: 93, endPoint x: 325, endPoint y: 15, distance: 98.9
click at [325, 15] on icon "button" at bounding box center [320, 18] width 16 height 16
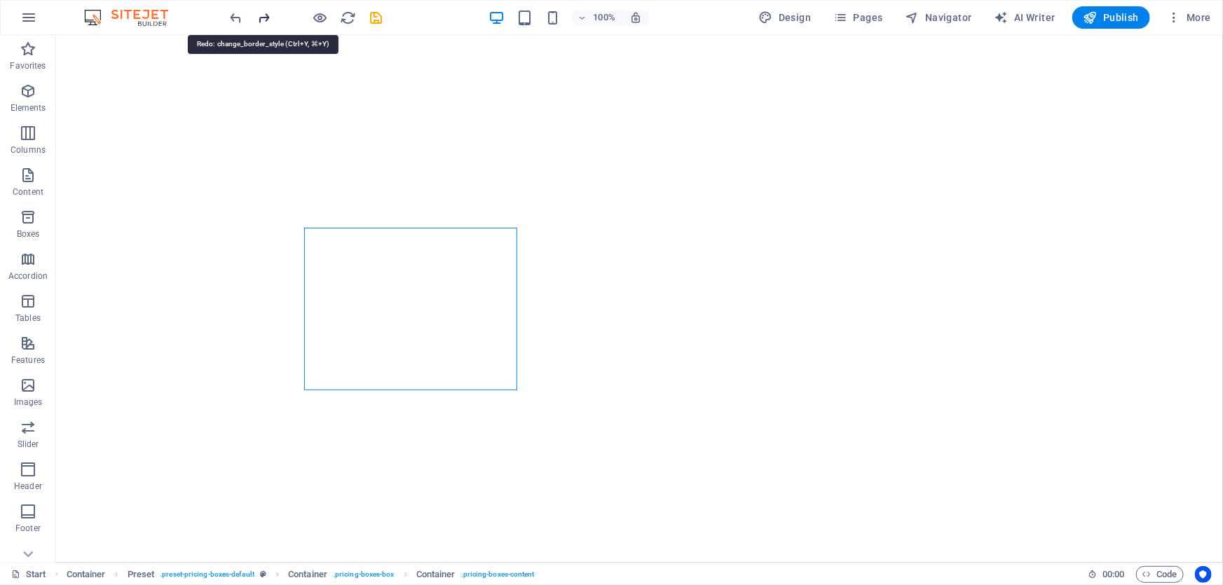
click at [265, 18] on icon "redo" at bounding box center [264, 18] width 16 height 16
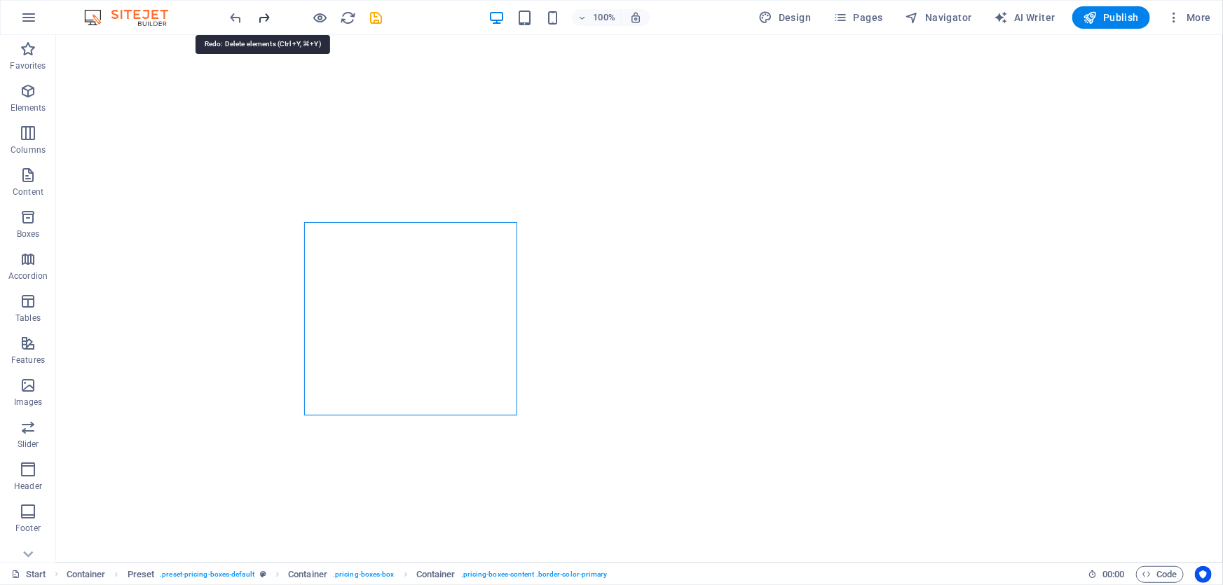
click at [265, 18] on icon "redo" at bounding box center [264, 18] width 16 height 16
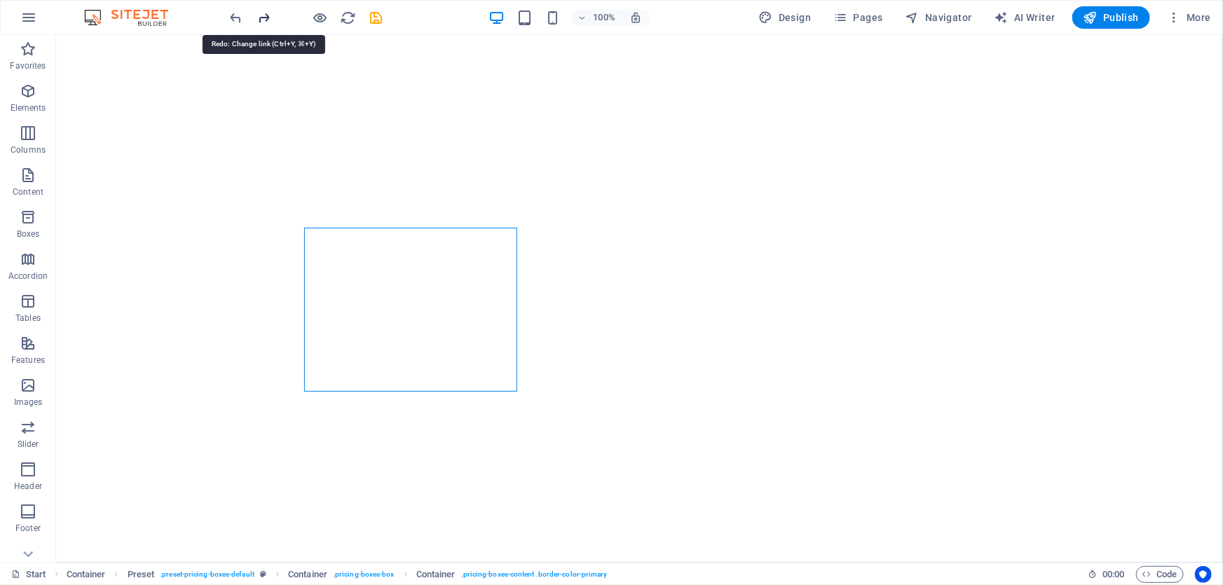
click at [265, 18] on icon "redo" at bounding box center [264, 18] width 16 height 16
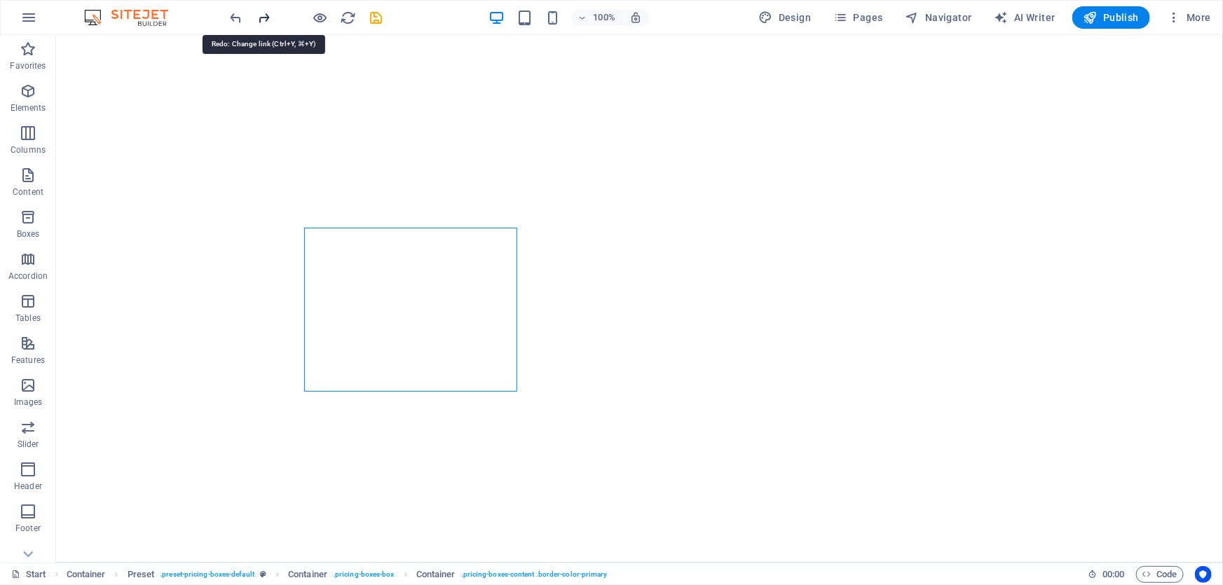
click at [265, 18] on icon "redo" at bounding box center [264, 18] width 16 height 16
click at [265, 18] on div at bounding box center [306, 17] width 157 height 22
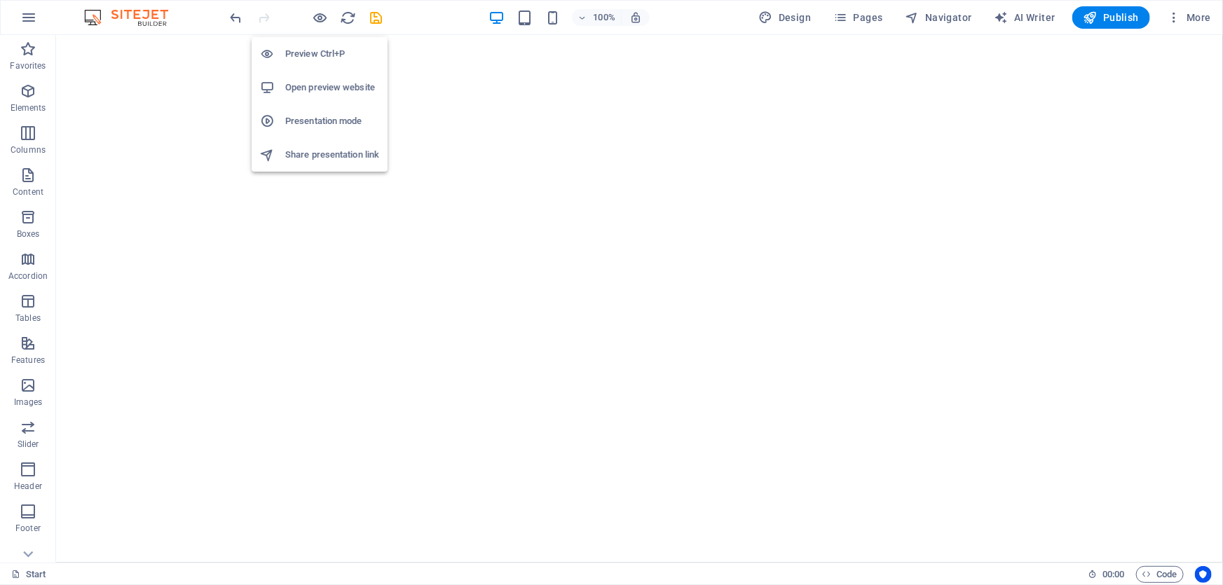
click at [314, 26] on div "Preview Ctrl+P Open preview website Presentation mode Share presentation link" at bounding box center [320, 99] width 136 height 146
click at [319, 18] on icon "button" at bounding box center [320, 18] width 16 height 16
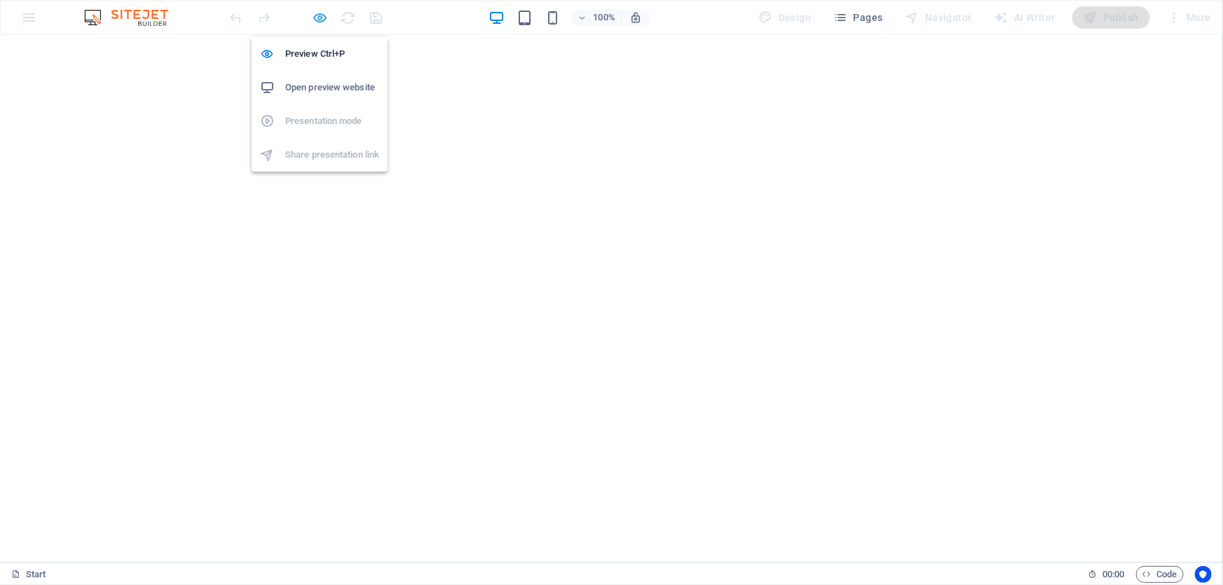
click at [315, 12] on icon "button" at bounding box center [320, 18] width 16 height 16
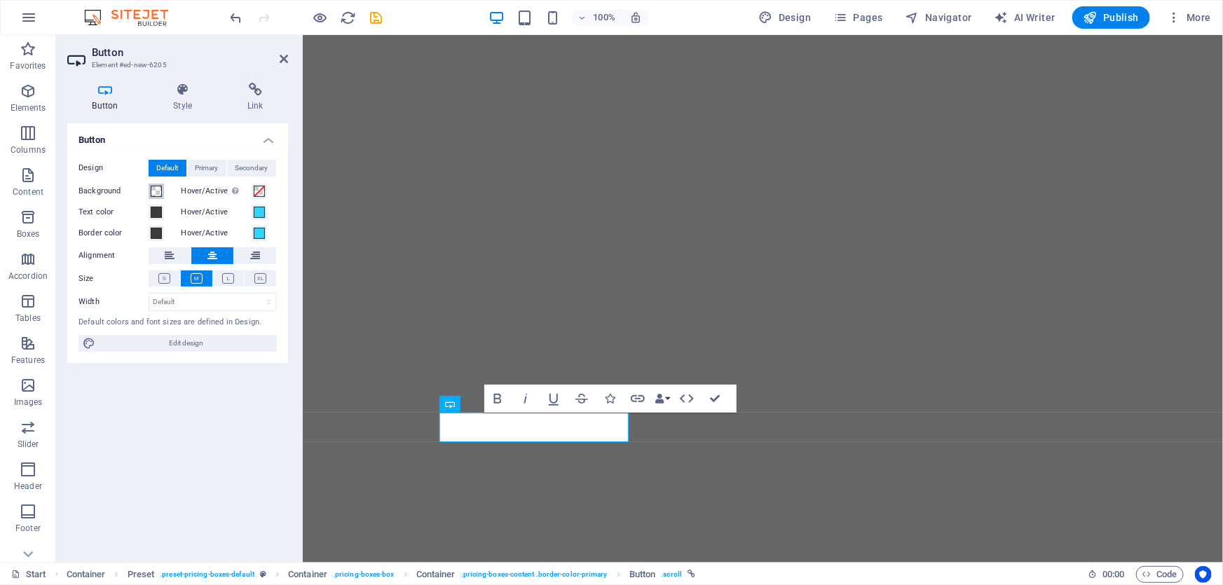
click at [151, 191] on span at bounding box center [156, 191] width 11 height 11
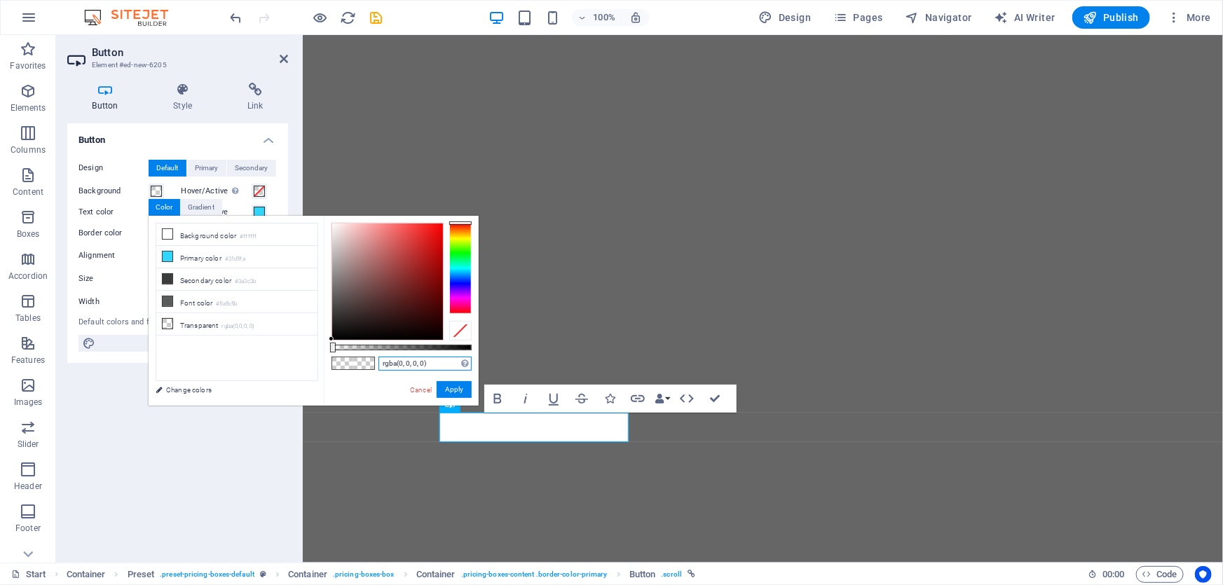
drag, startPoint x: 430, startPoint y: 363, endPoint x: 310, endPoint y: 353, distance: 119.5
click at [310, 353] on div "less Background color #ffffff Primary color #31d5fa Secondary color #3a3c3b Fon…" at bounding box center [314, 311] width 330 height 190
paste input "#f06b31"
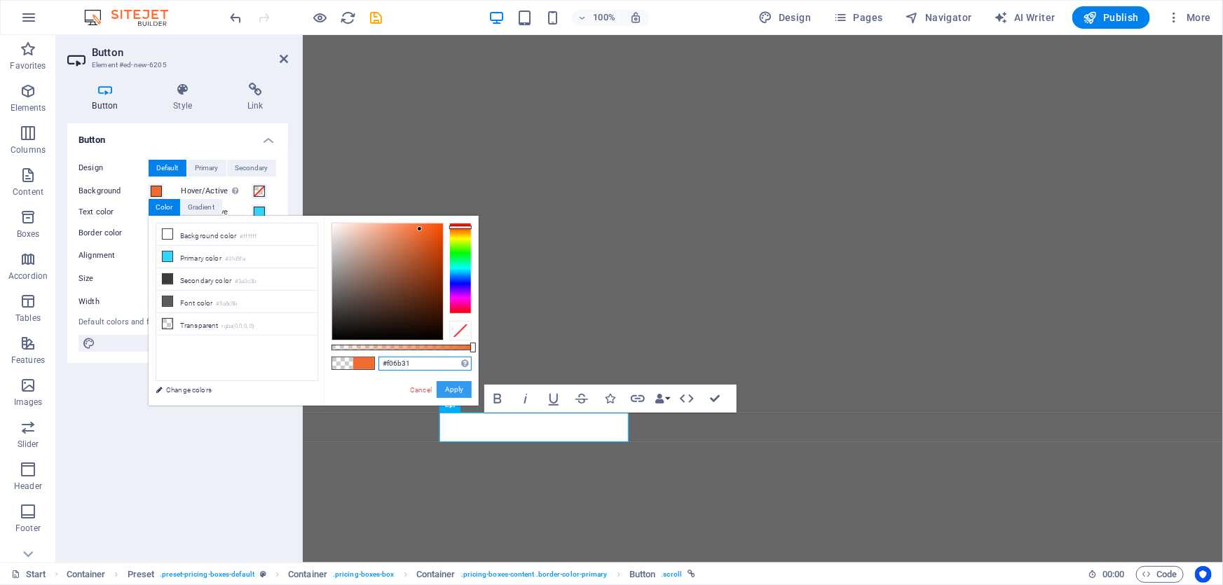
type input "#f06b31"
click at [459, 388] on button "Apply" at bounding box center [454, 389] width 35 height 17
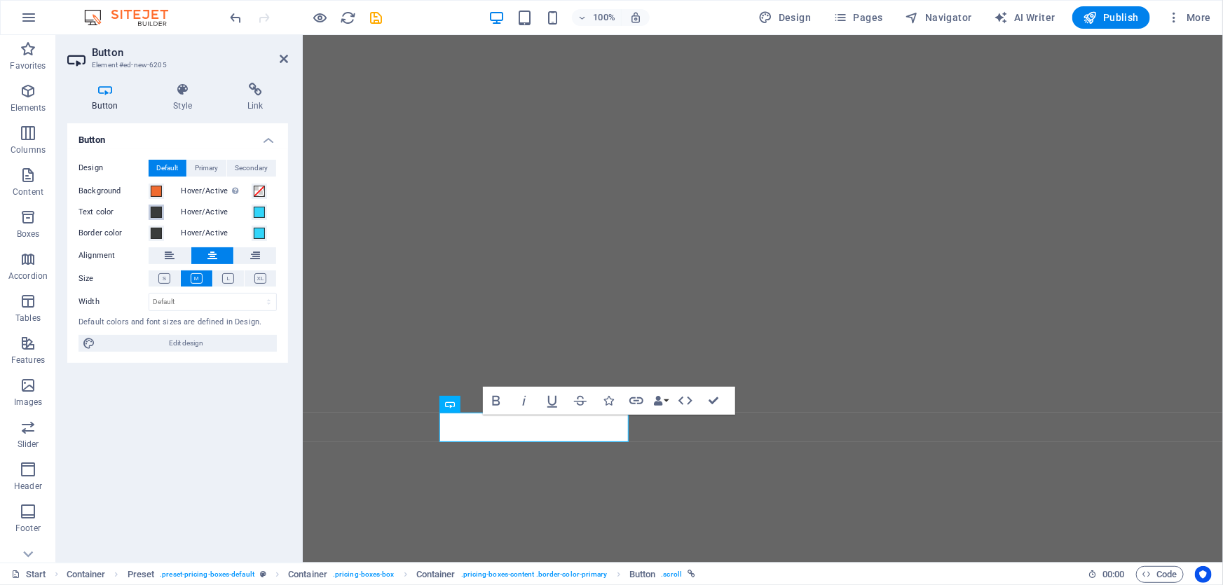
click at [156, 209] on span at bounding box center [156, 212] width 11 height 11
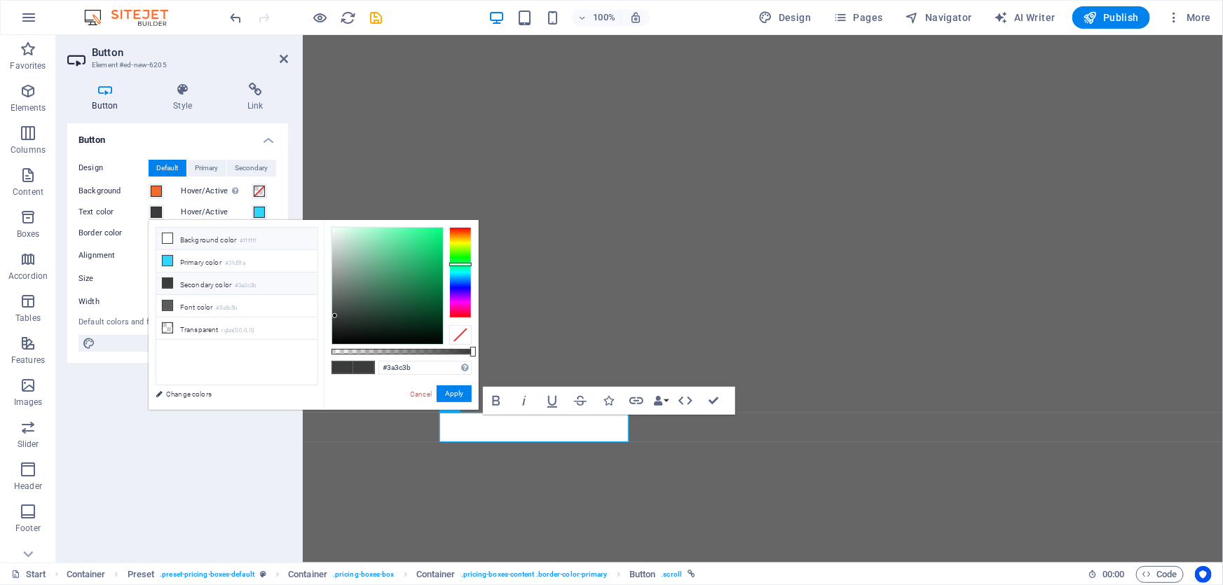
click at [224, 238] on li "Background color #ffffff" at bounding box center [236, 239] width 161 height 22
type input "#ffffff"
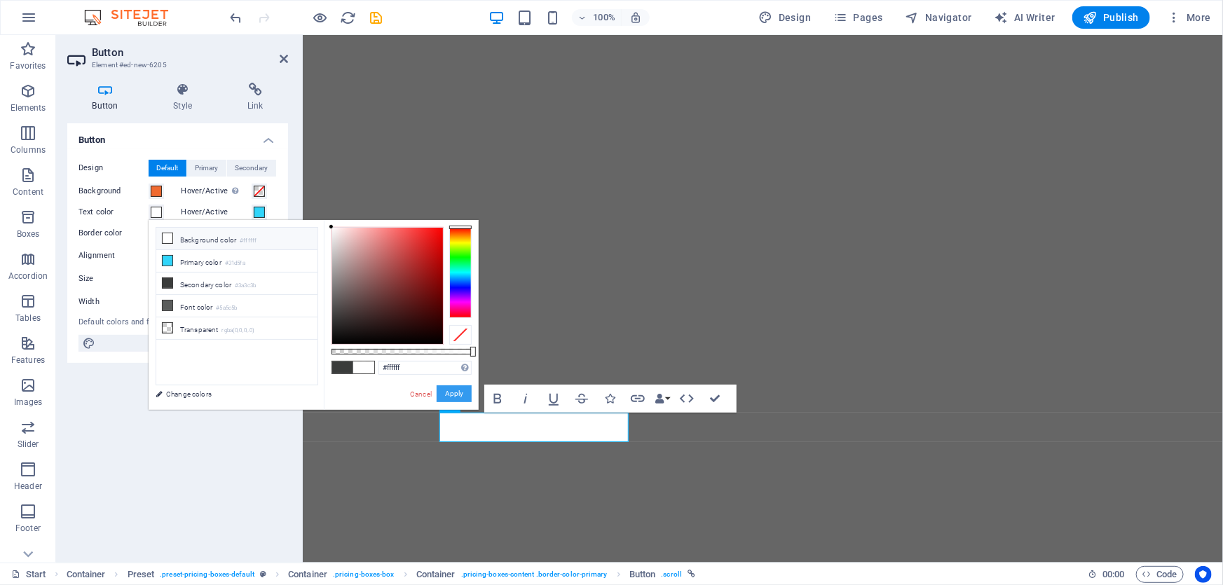
click at [456, 399] on button "Apply" at bounding box center [454, 393] width 35 height 17
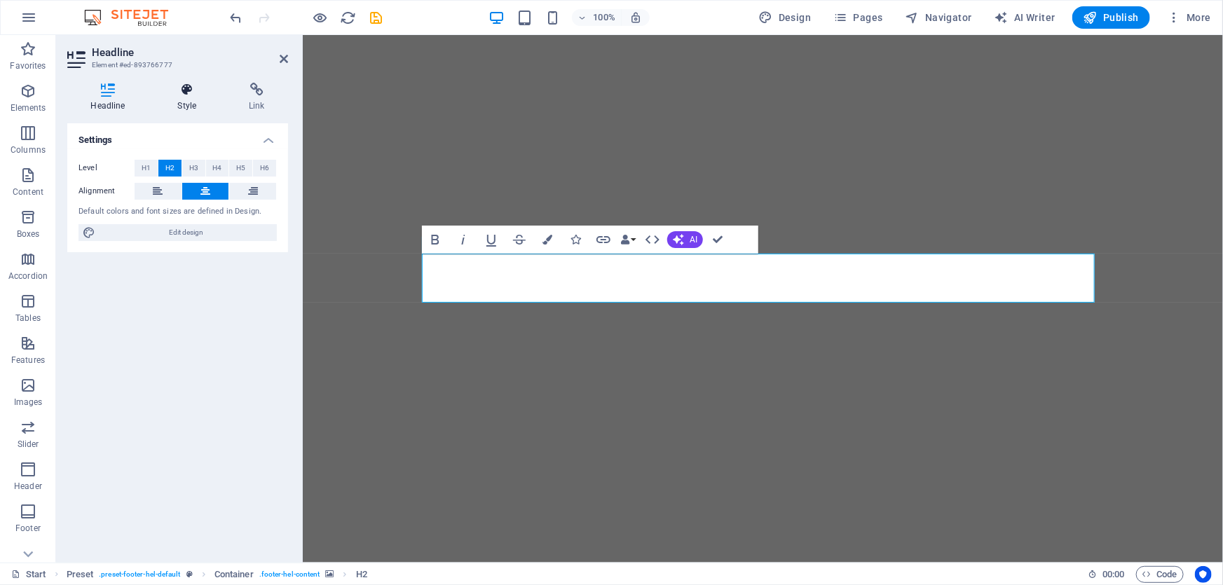
click at [181, 88] on icon at bounding box center [187, 90] width 66 height 14
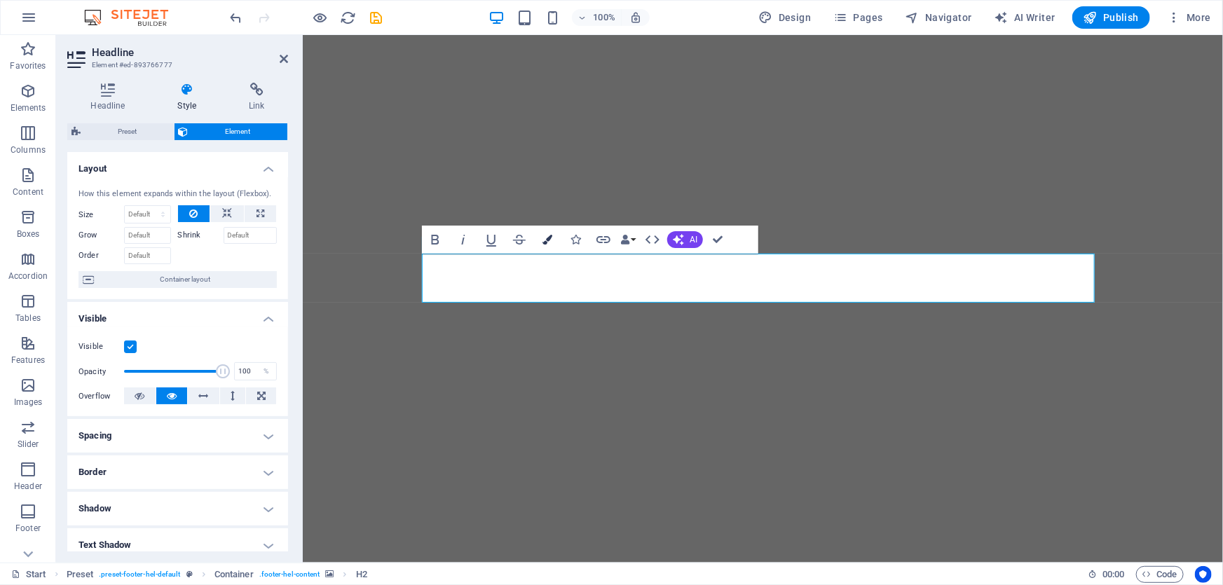
drag, startPoint x: 535, startPoint y: 242, endPoint x: 542, endPoint y: 242, distance: 7.0
click at [541, 242] on button "Colors" at bounding box center [547, 240] width 27 height 28
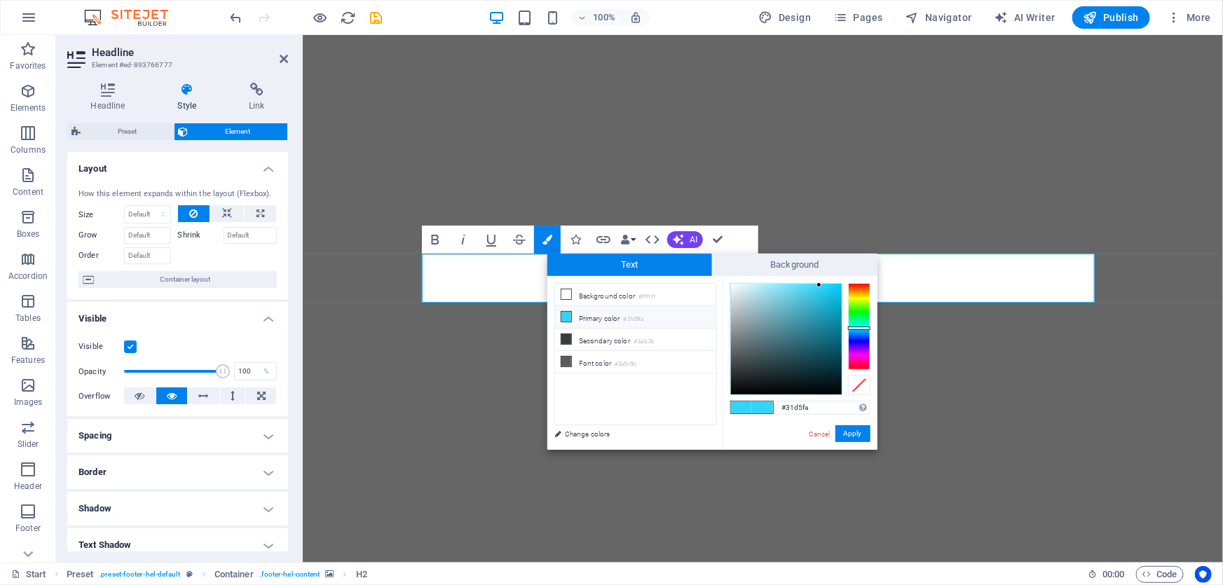
drag, startPoint x: 601, startPoint y: 318, endPoint x: 773, endPoint y: 370, distance: 179.3
click at [602, 318] on li "Primary color #31d5fa" at bounding box center [635, 317] width 161 height 22
drag, startPoint x: 829, startPoint y: 406, endPoint x: 748, endPoint y: 405, distance: 81.3
click at [748, 405] on div "#31d5fa Supported formats #0852ed rgb(8, 82, 237) rgba(8, 82, 237, 90%) hsv(221…" at bounding box center [799, 464] width 155 height 377
click at [813, 429] on link "Cancel" at bounding box center [819, 434] width 25 height 11
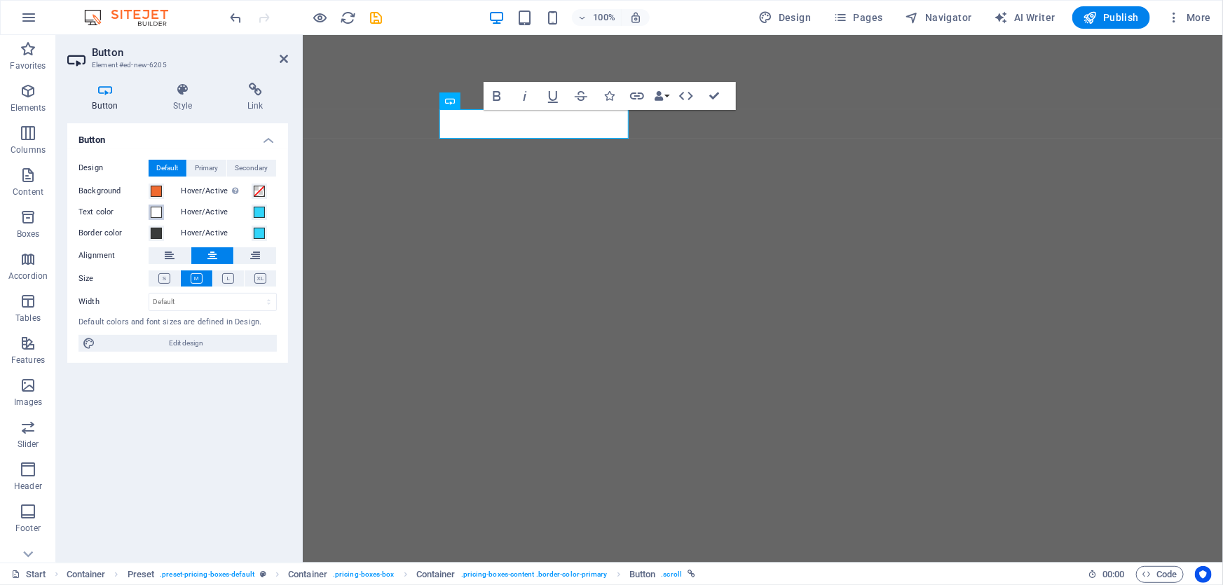
click at [156, 212] on span at bounding box center [156, 212] width 11 height 11
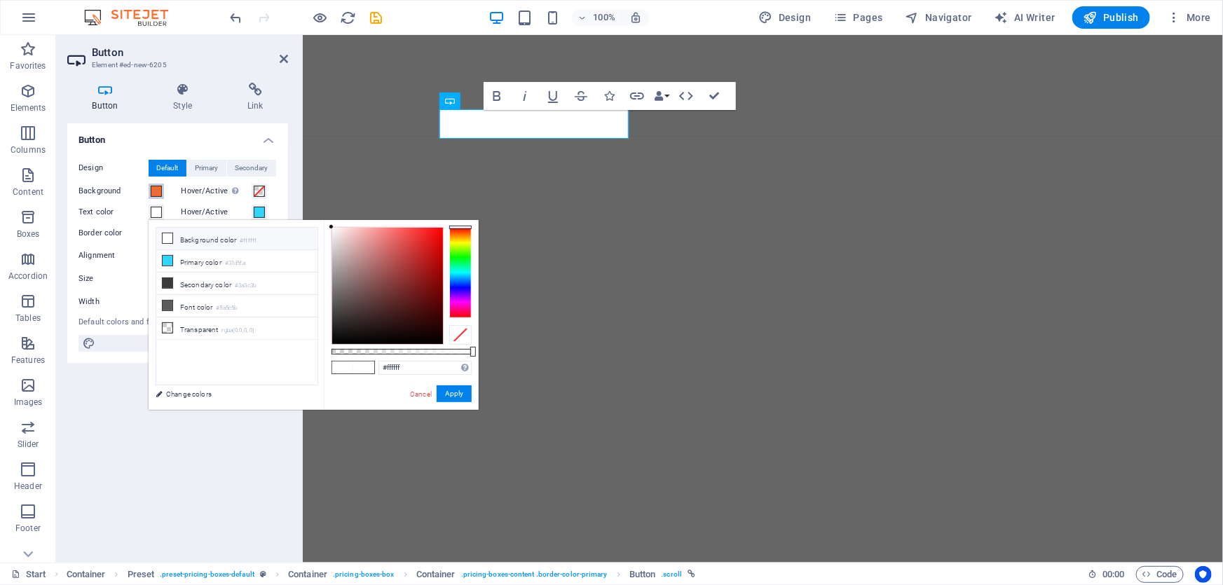
click at [158, 191] on span at bounding box center [156, 191] width 11 height 11
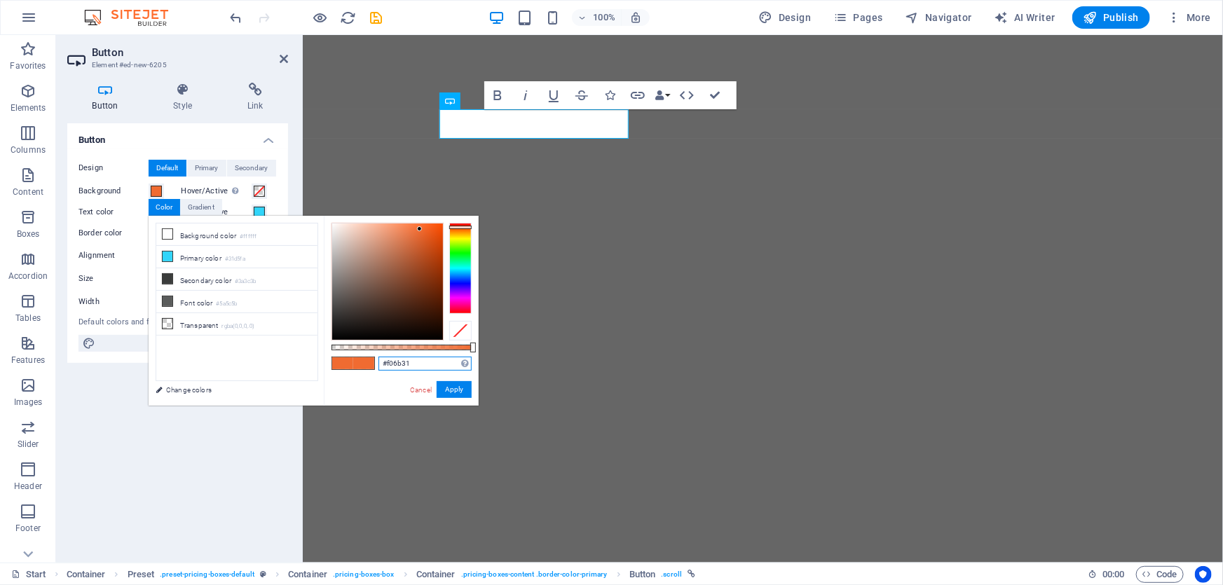
drag, startPoint x: 420, startPoint y: 359, endPoint x: 332, endPoint y: 350, distance: 88.8
click at [332, 350] on div "#f06b31 Supported formats #0852ed rgb(8, 82, 237) rgba(8, 82, 237, 90%) hsv(221…" at bounding box center [401, 412] width 155 height 393
paste input "31d5fa"
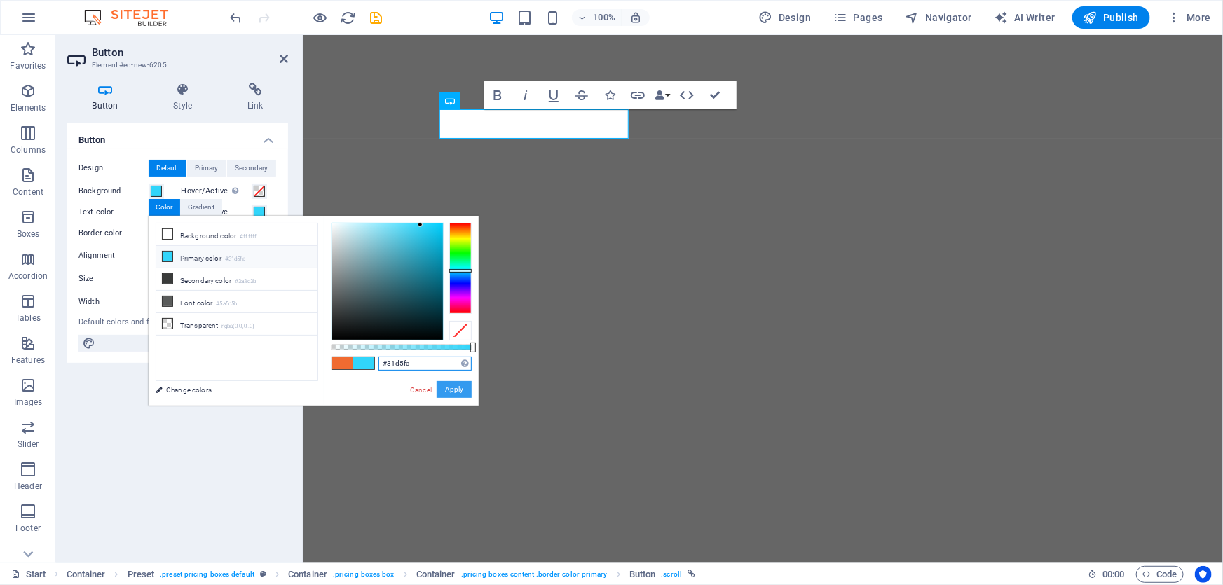
type input "#31d5fa"
click at [460, 385] on button "Apply" at bounding box center [454, 389] width 35 height 17
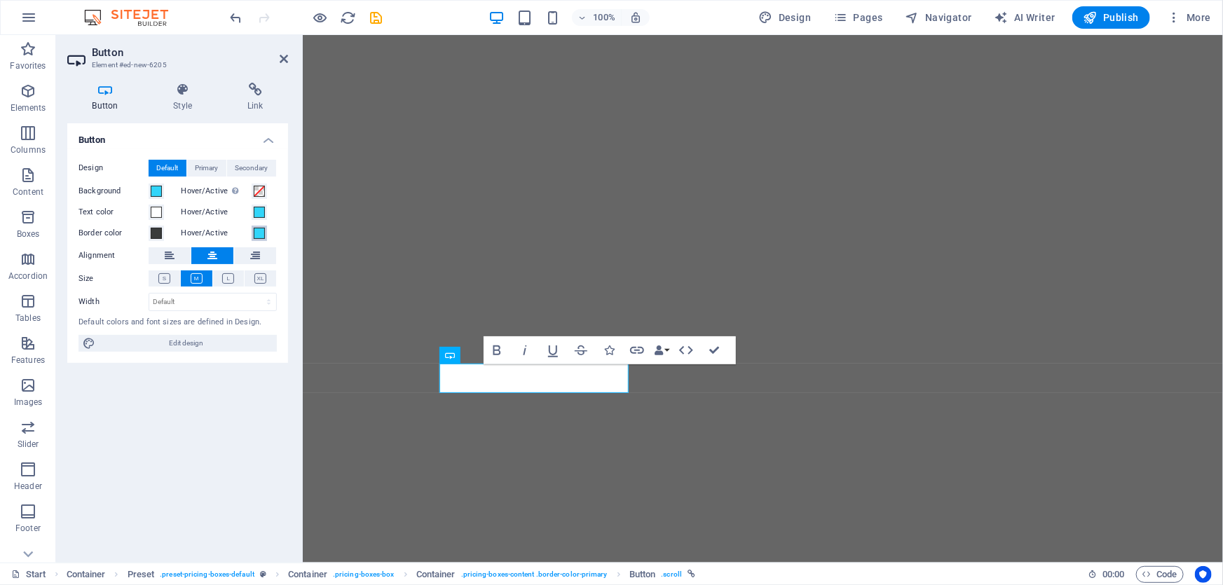
click at [254, 233] on span at bounding box center [259, 233] width 11 height 11
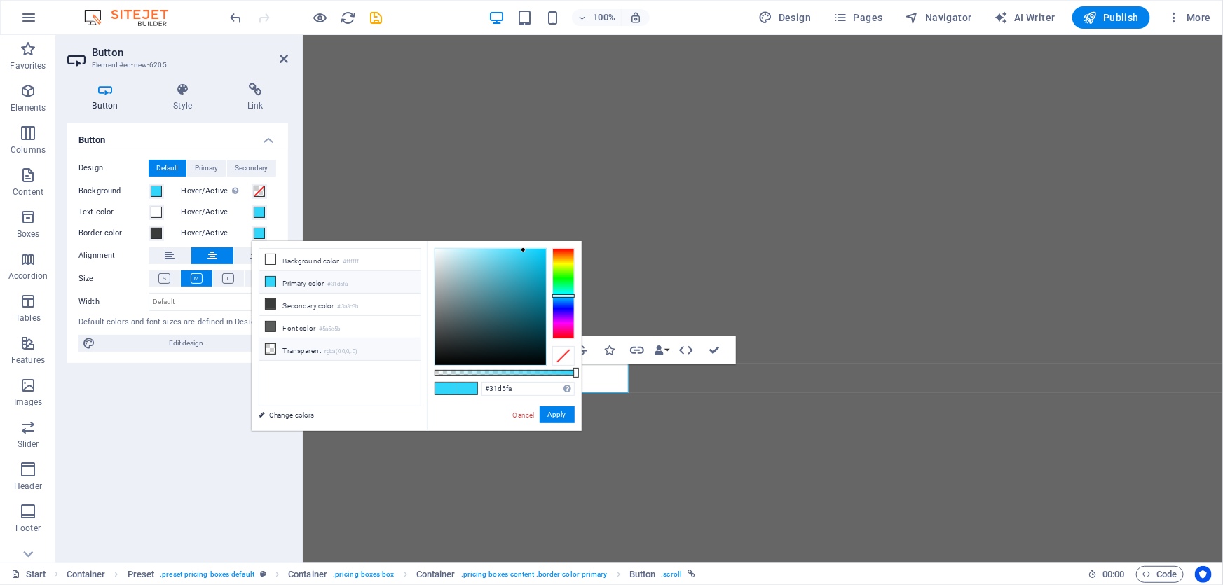
click at [280, 353] on li "Transparent rgba(0,0,0,.0)" at bounding box center [339, 349] width 161 height 22
type input "rgba(0, 0, 0, 0)"
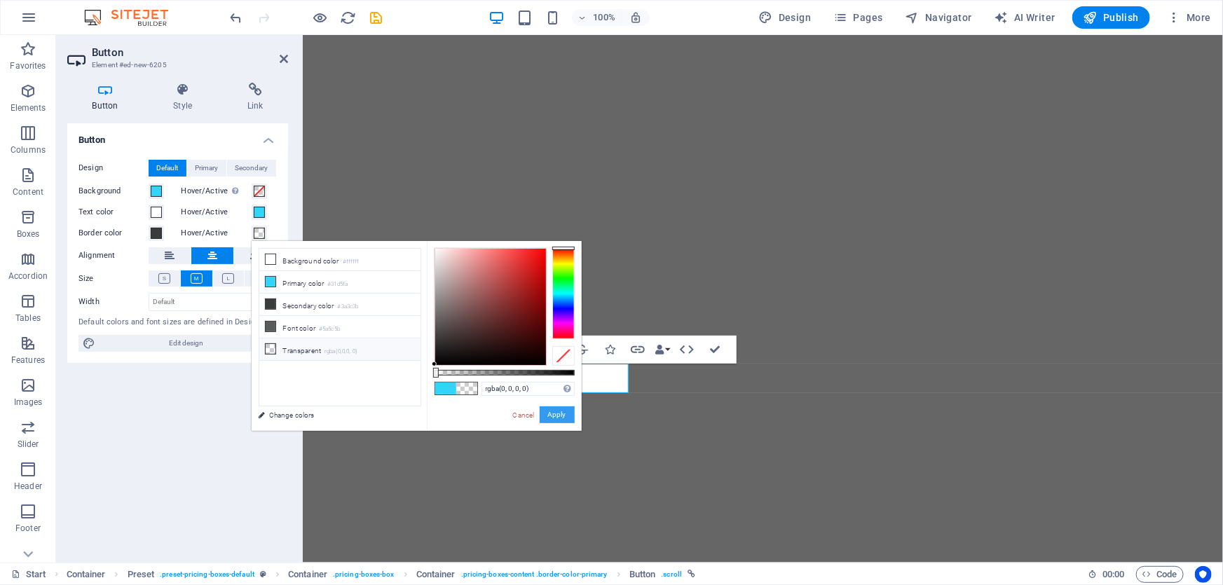
click at [556, 415] on button "Apply" at bounding box center [557, 414] width 35 height 17
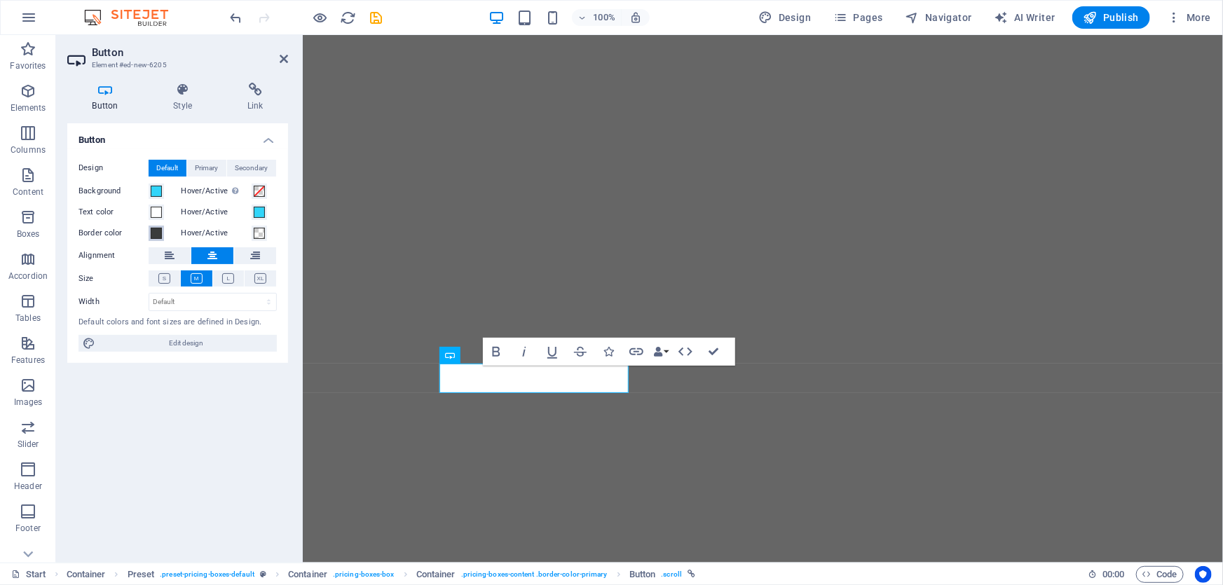
click at [154, 235] on span at bounding box center [156, 233] width 11 height 11
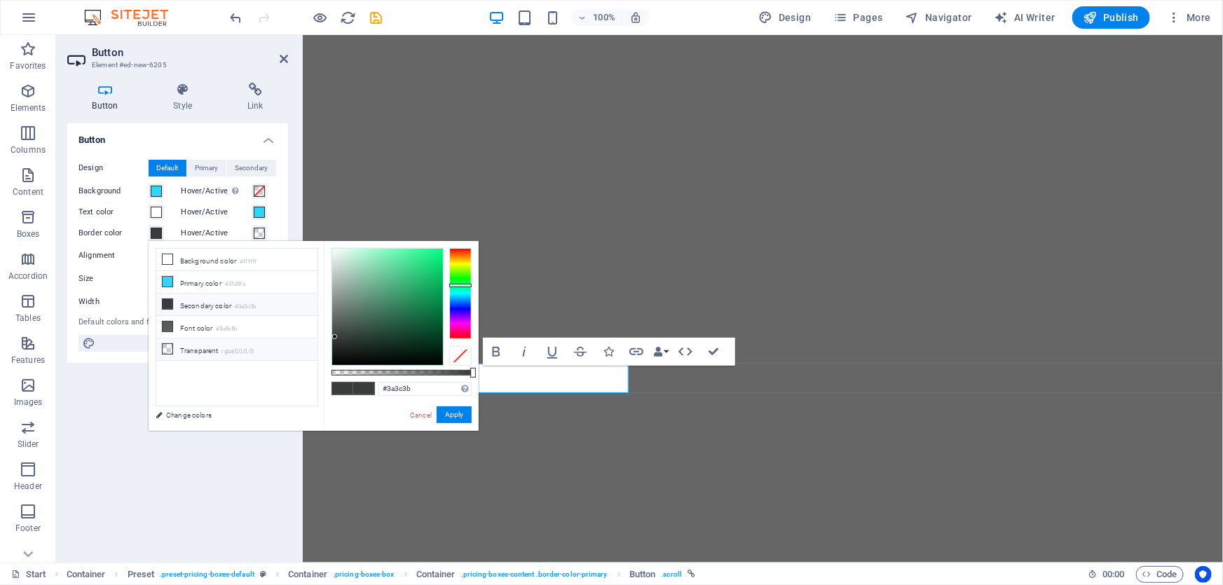
click at [170, 341] on li "Transparent rgba(0,0,0,.0)" at bounding box center [236, 349] width 161 height 22
type input "rgba(0, 0, 0, 0)"
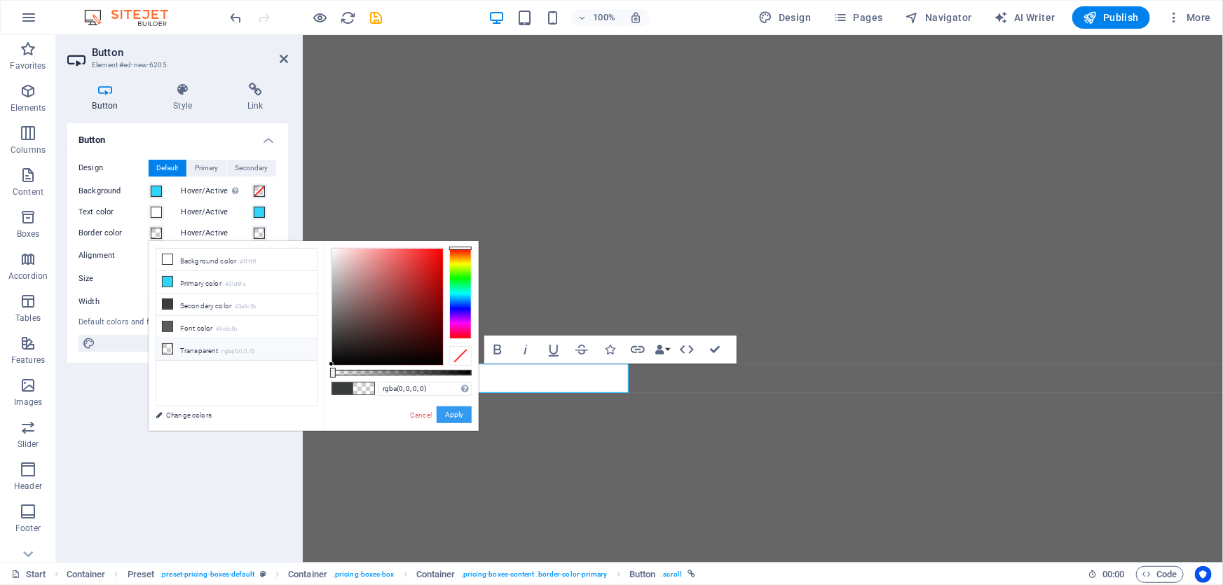
click at [455, 413] on button "Apply" at bounding box center [454, 414] width 35 height 17
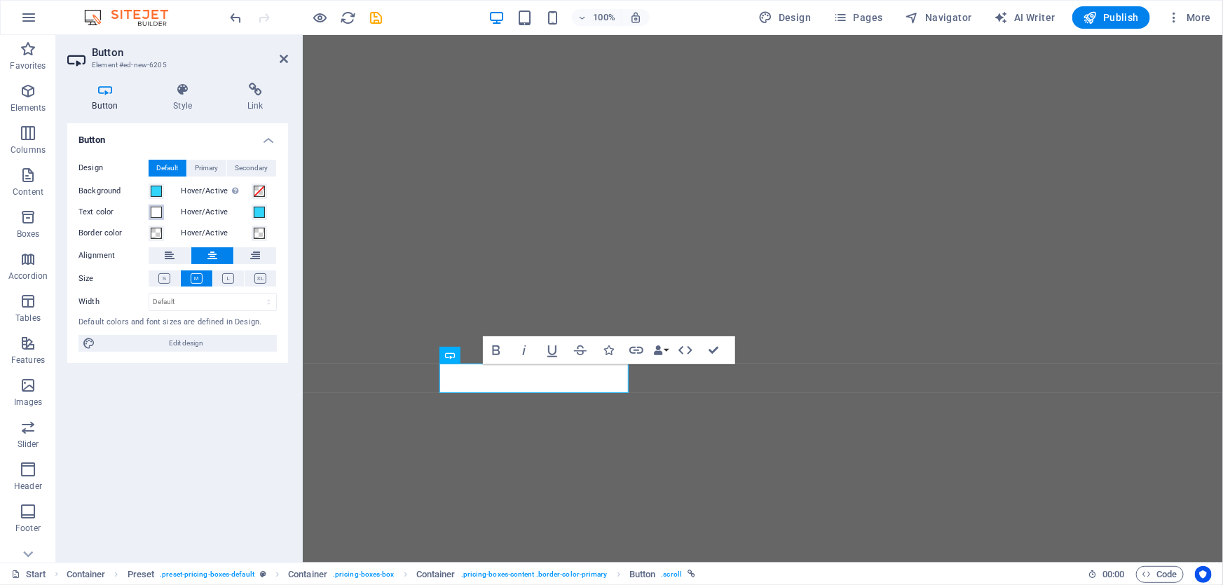
click at [155, 219] on button "Text color" at bounding box center [156, 212] width 15 height 15
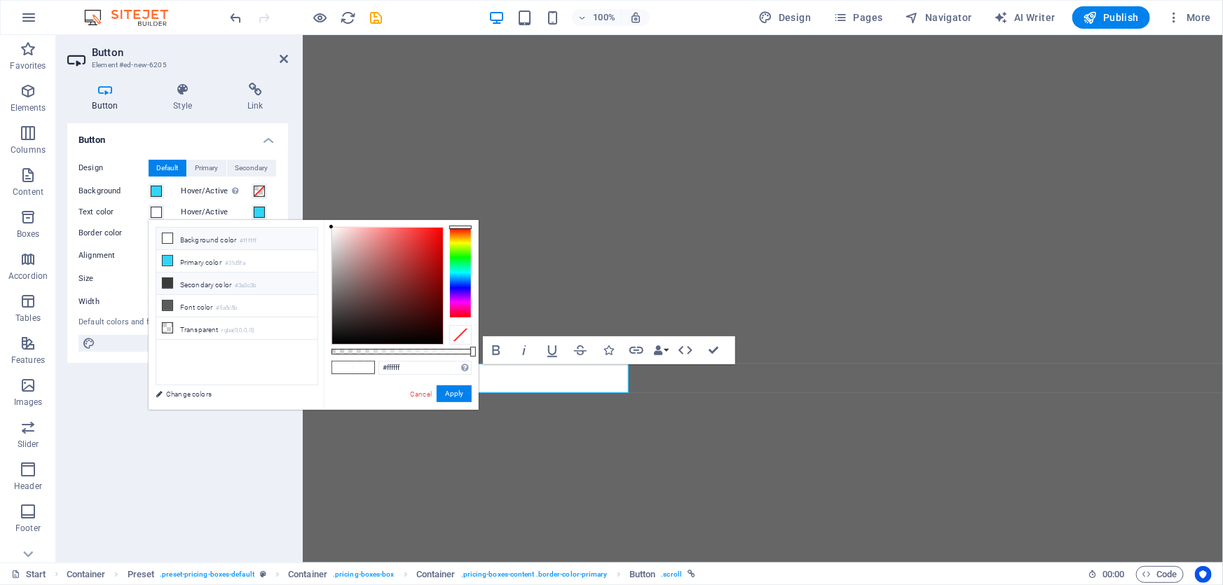
click at [174, 283] on li "Secondary color #3a3c3b" at bounding box center [236, 284] width 161 height 22
type input "#3a3c3b"
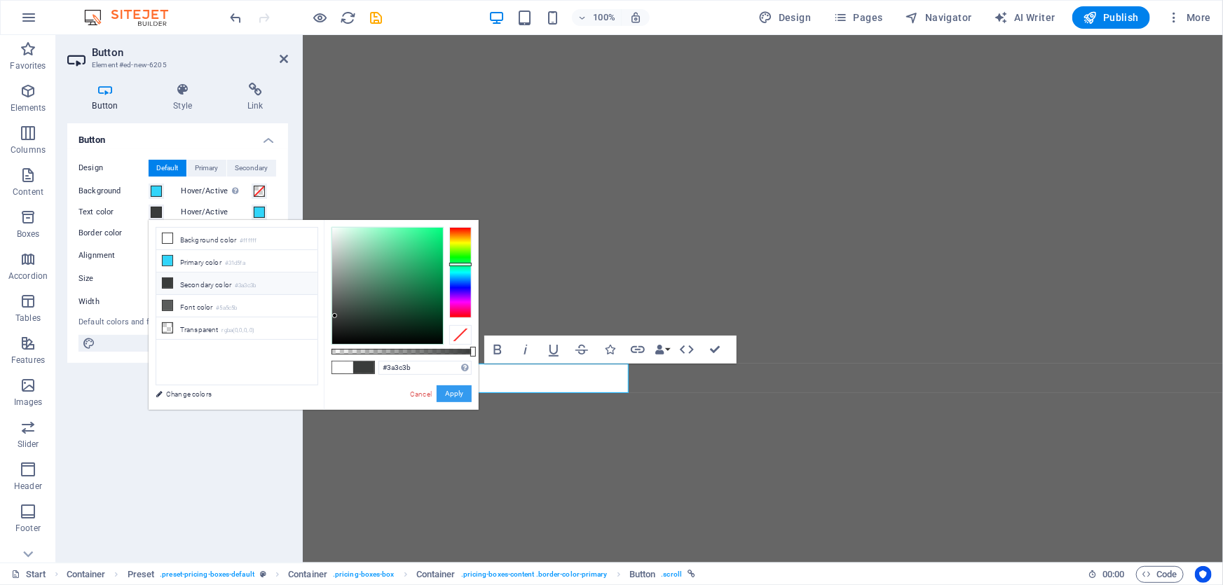
click at [453, 398] on button "Apply" at bounding box center [454, 393] width 35 height 17
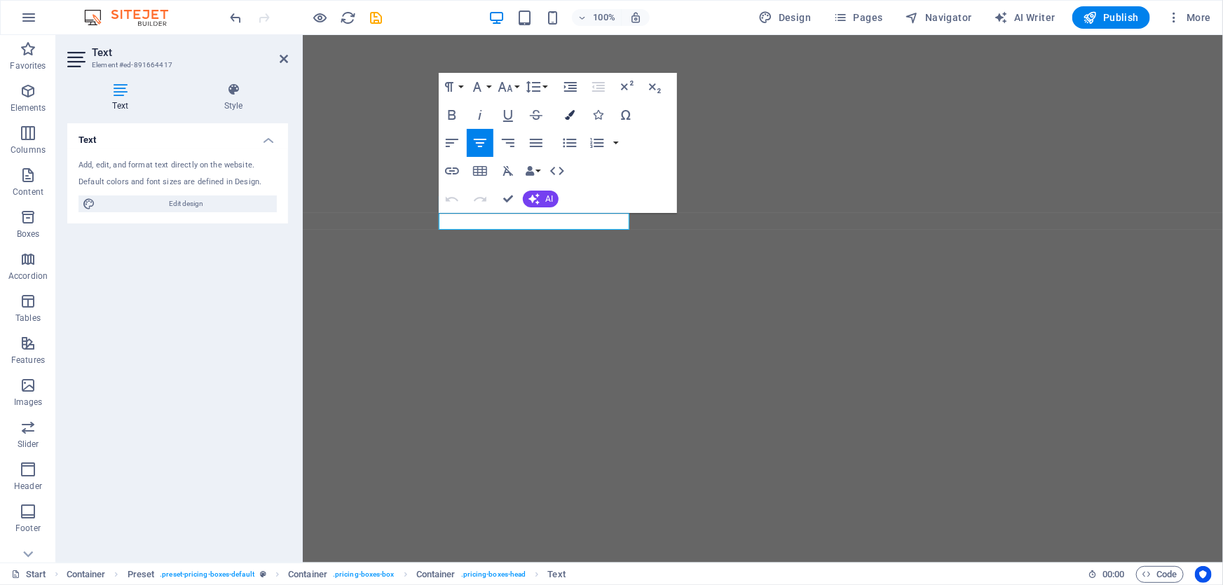
click at [563, 119] on button "Colors" at bounding box center [569, 115] width 27 height 28
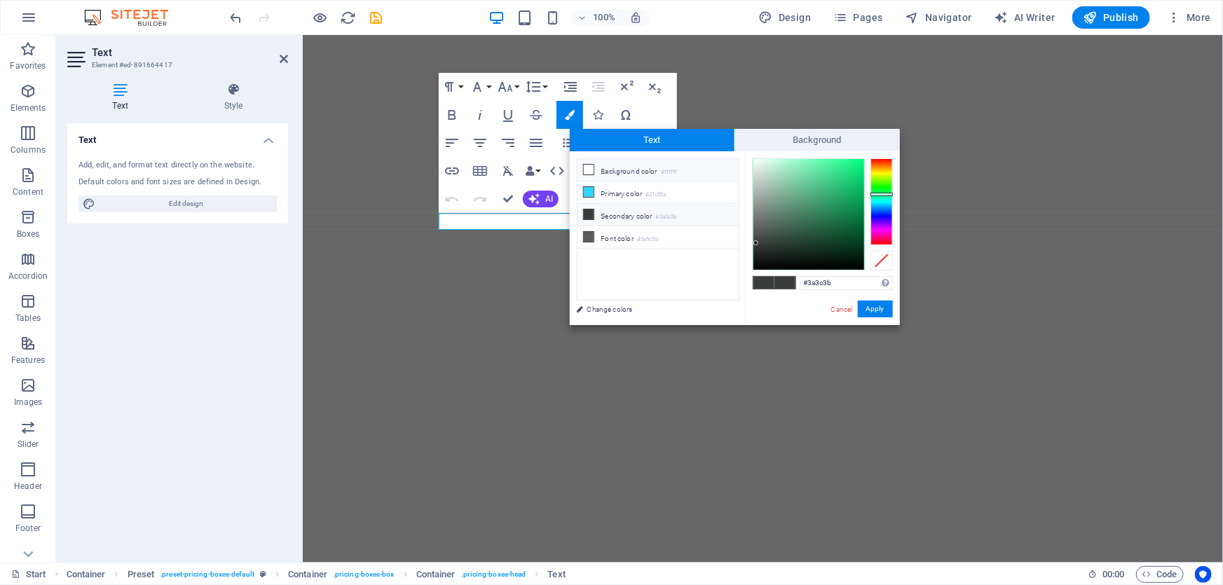
click at [621, 171] on li "Background color #ffffff" at bounding box center [657, 170] width 161 height 22
type input "#ffffff"
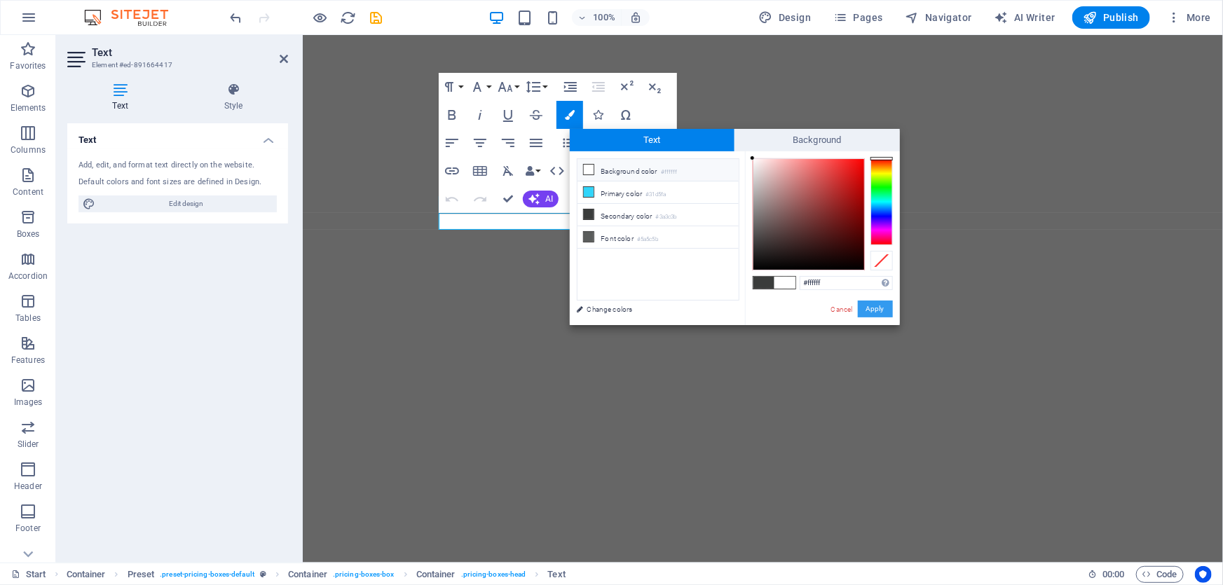
click at [875, 307] on button "Apply" at bounding box center [875, 309] width 35 height 17
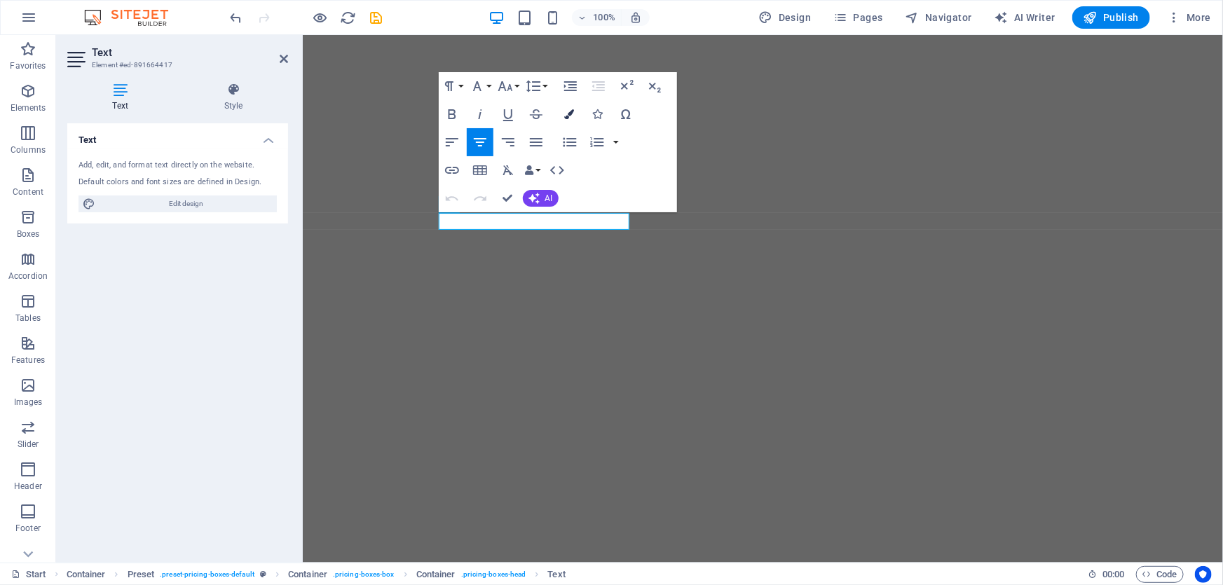
click at [568, 114] on icon "button" at bounding box center [570, 114] width 10 height 10
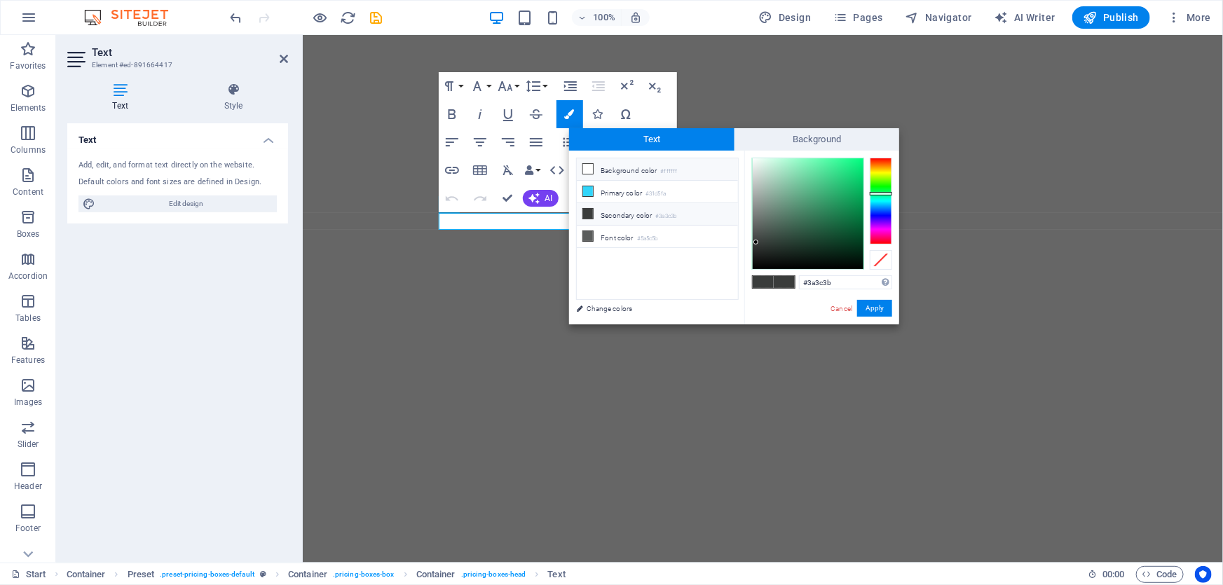
click at [616, 170] on li "Background color #ffffff" at bounding box center [657, 169] width 161 height 22
type input "#ffffff"
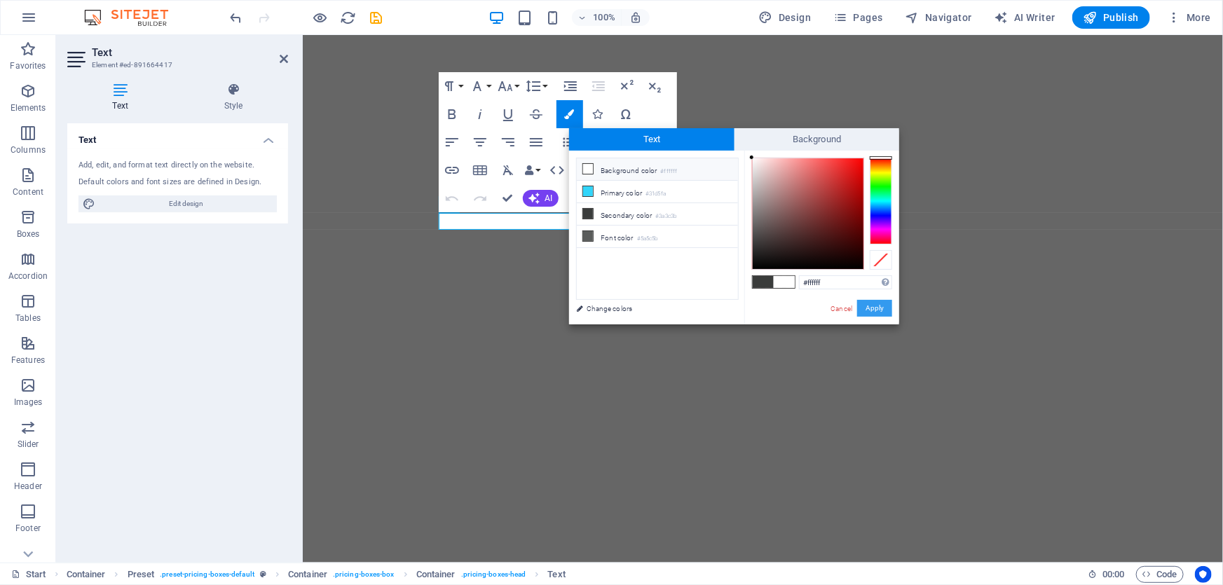
click at [890, 312] on button "Apply" at bounding box center [874, 308] width 35 height 17
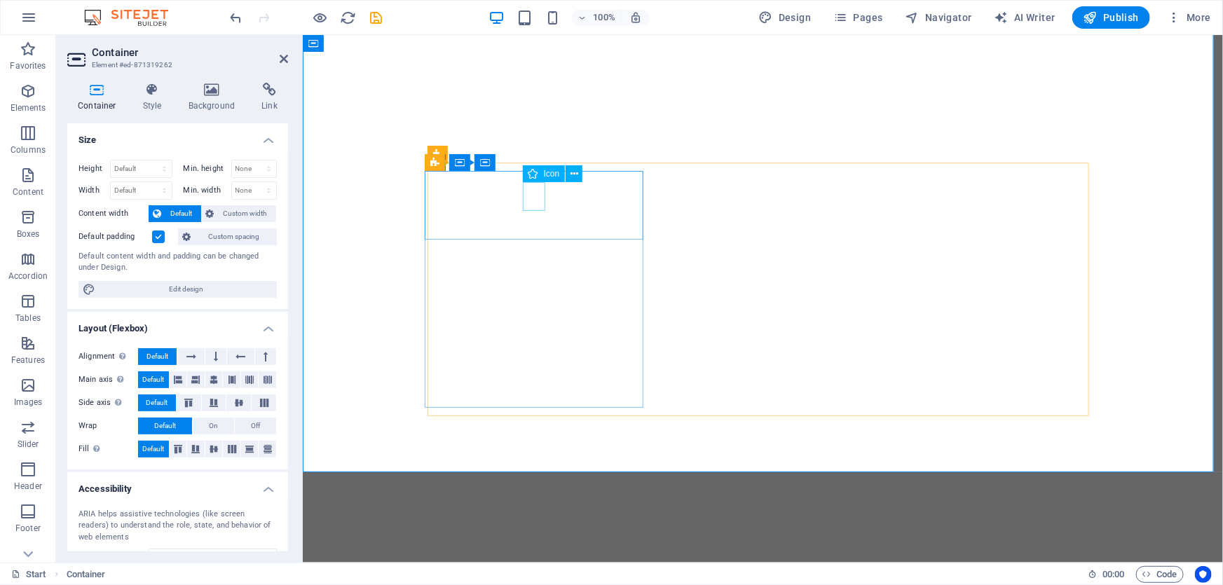
select select "xMidYMid"
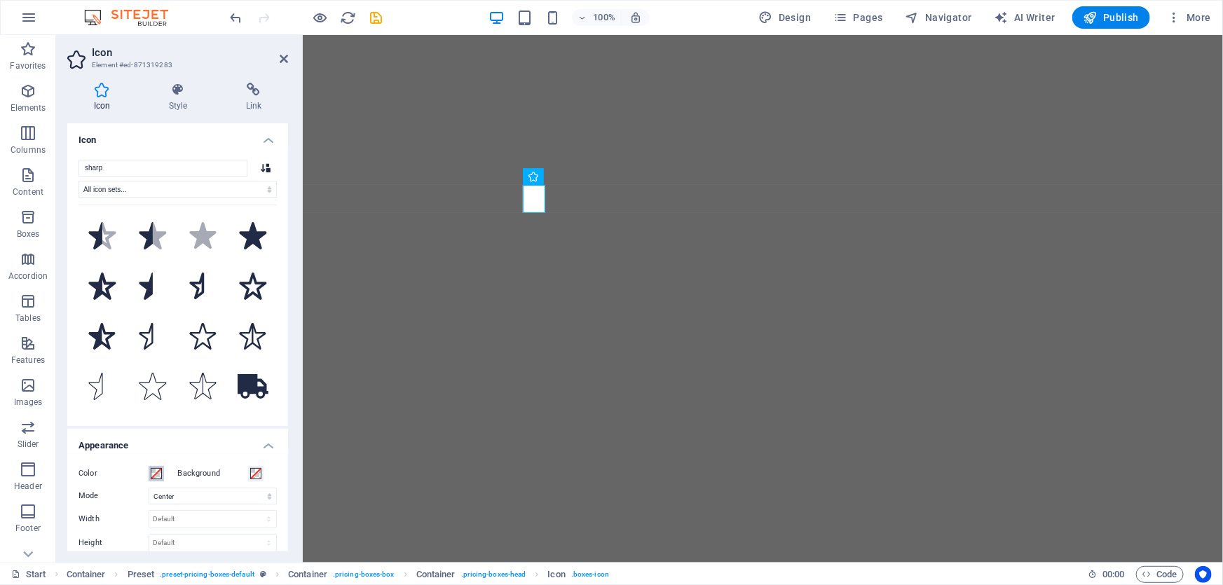
click at [152, 470] on span at bounding box center [156, 473] width 11 height 11
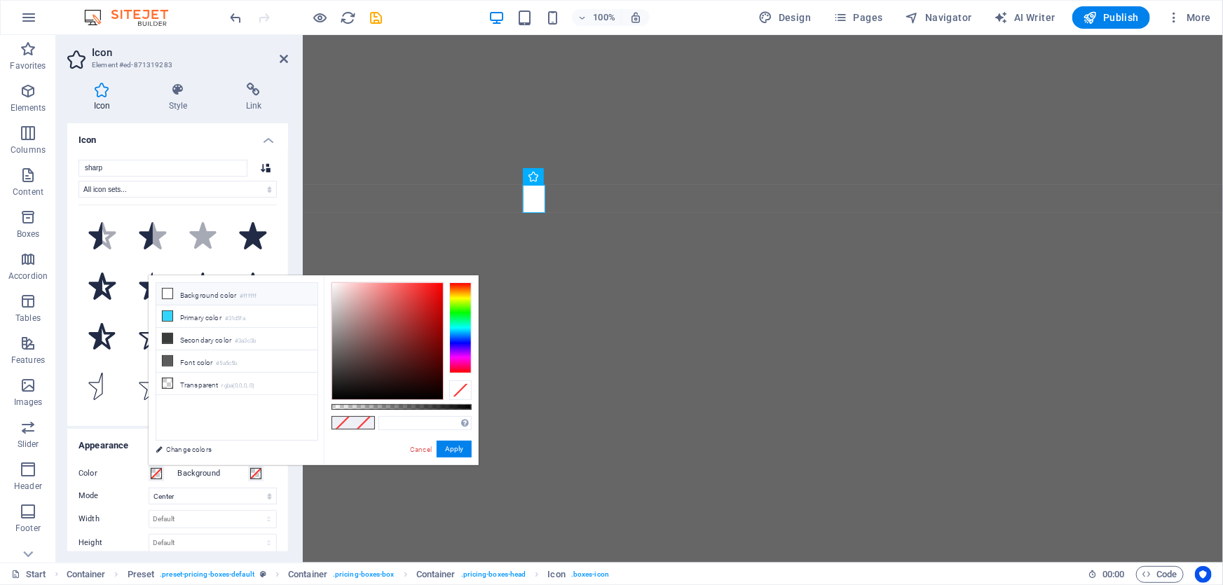
click at [217, 295] on li "Background color #ffffff" at bounding box center [236, 294] width 161 height 22
type input "#ffffff"
click at [469, 448] on button "Apply" at bounding box center [454, 449] width 35 height 17
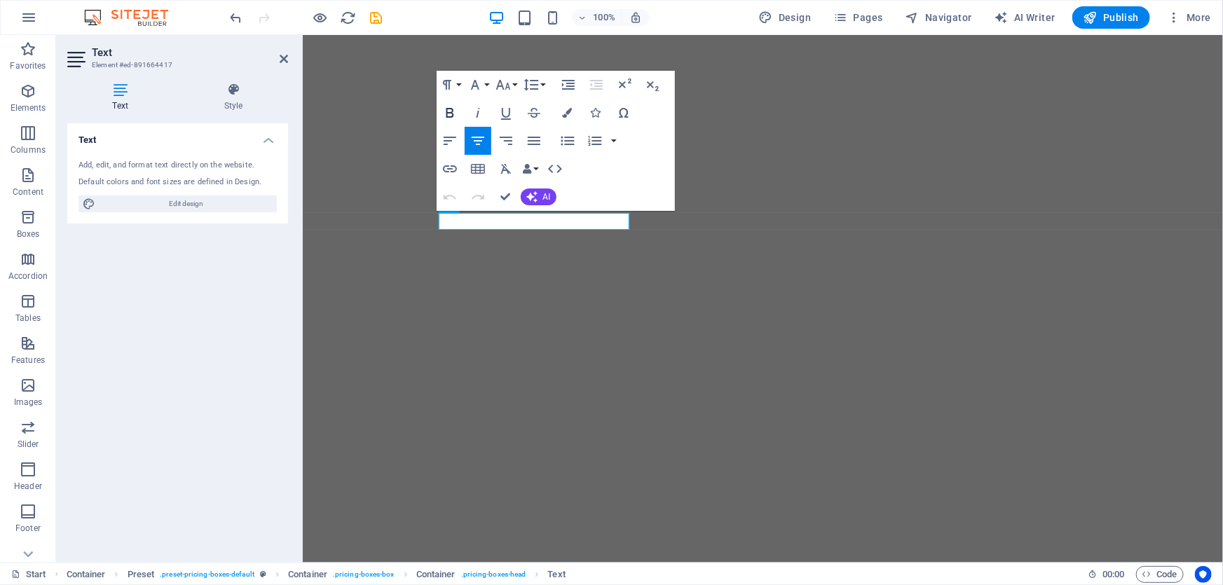
click at [456, 112] on icon "button" at bounding box center [449, 112] width 17 height 17
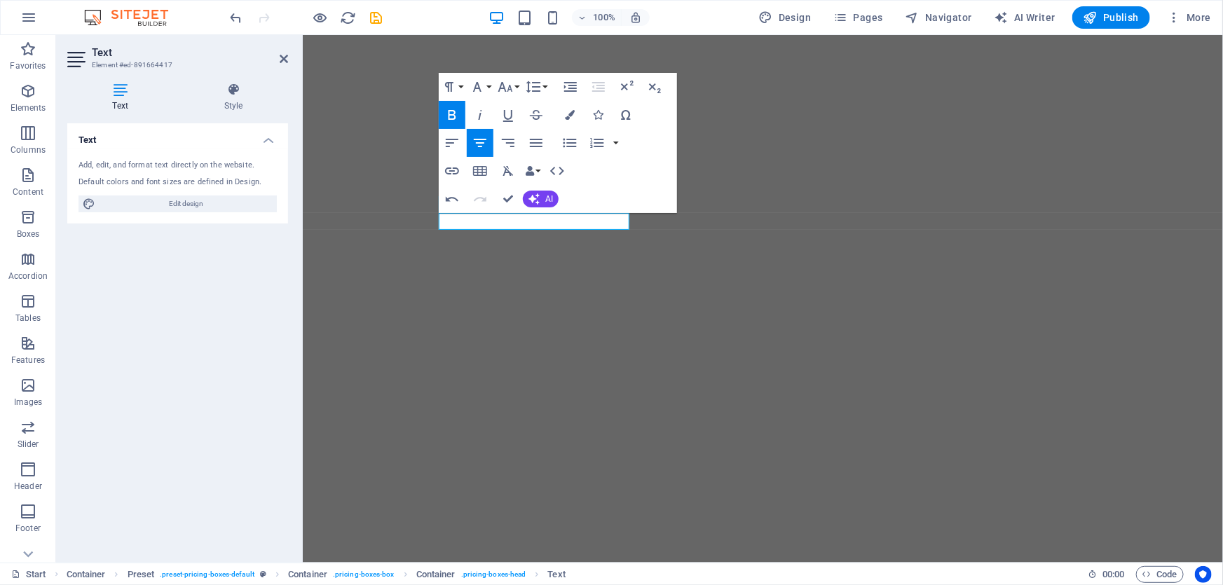
click at [458, 112] on icon "button" at bounding box center [452, 115] width 17 height 17
click at [456, 113] on icon "button" at bounding box center [452, 115] width 17 height 17
click at [568, 107] on button "Colors" at bounding box center [569, 115] width 27 height 28
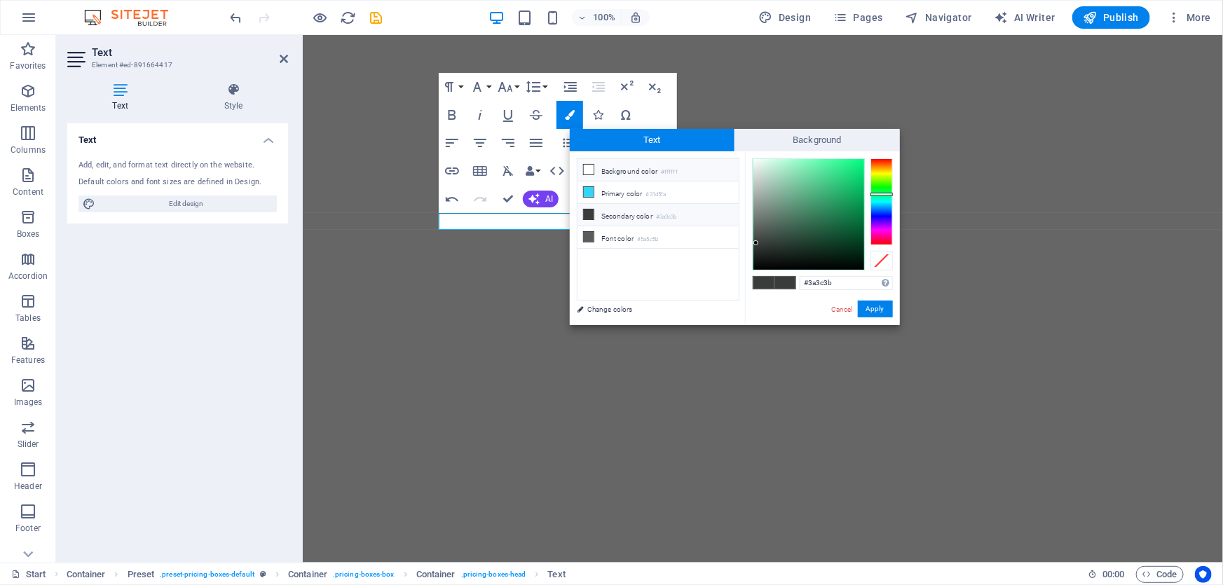
click at [620, 177] on li "Background color #ffffff" at bounding box center [657, 170] width 161 height 22
type input "#ffffff"
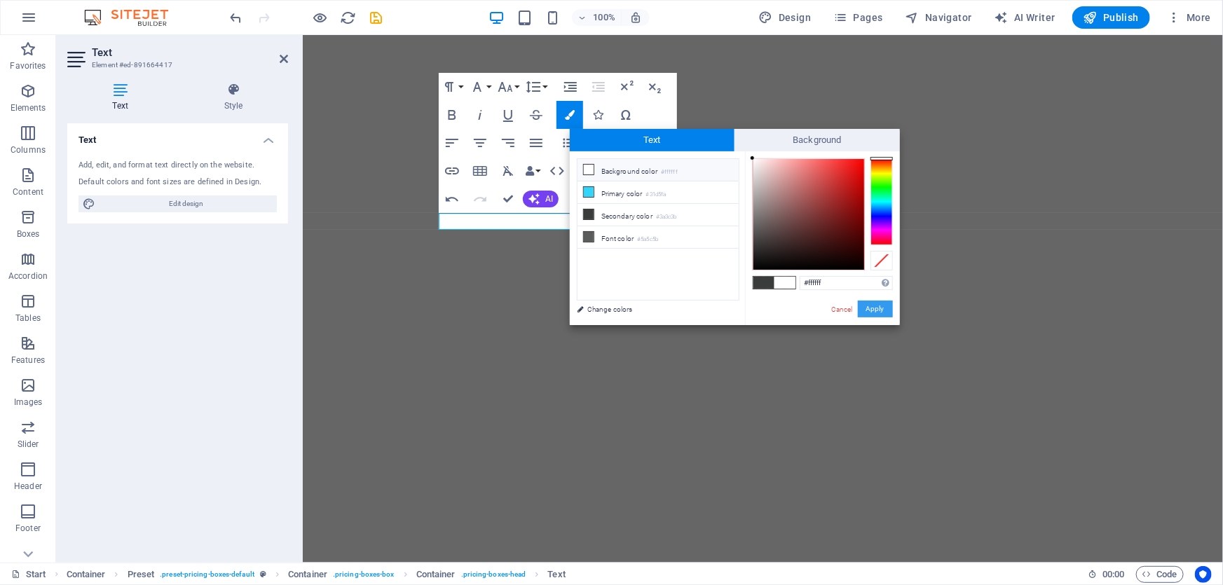
click at [881, 305] on button "Apply" at bounding box center [875, 309] width 35 height 17
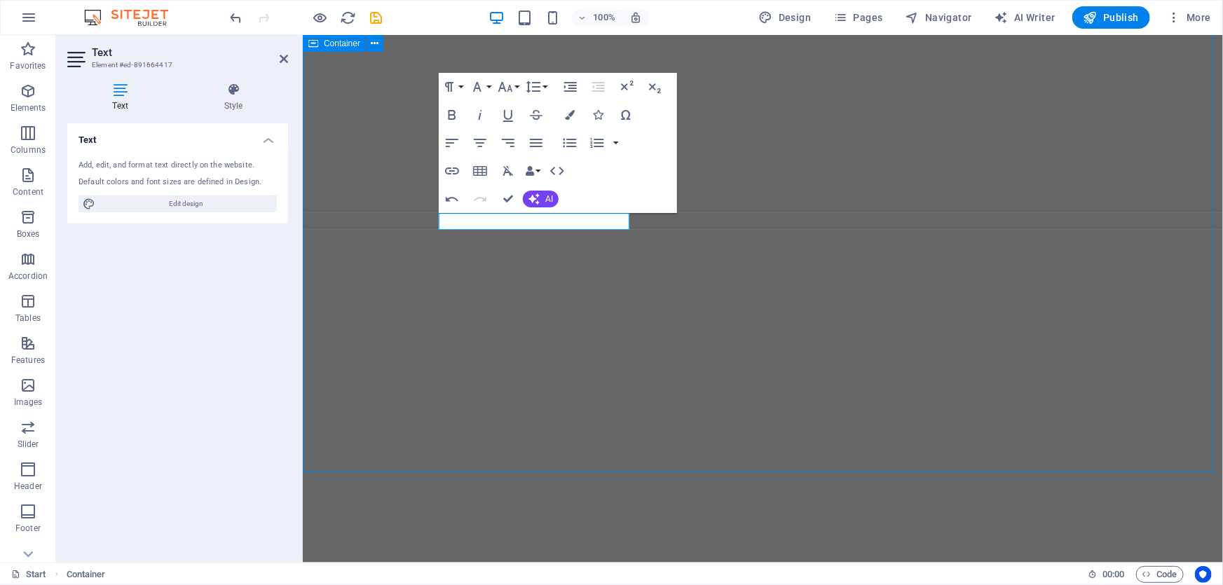
select select "px"
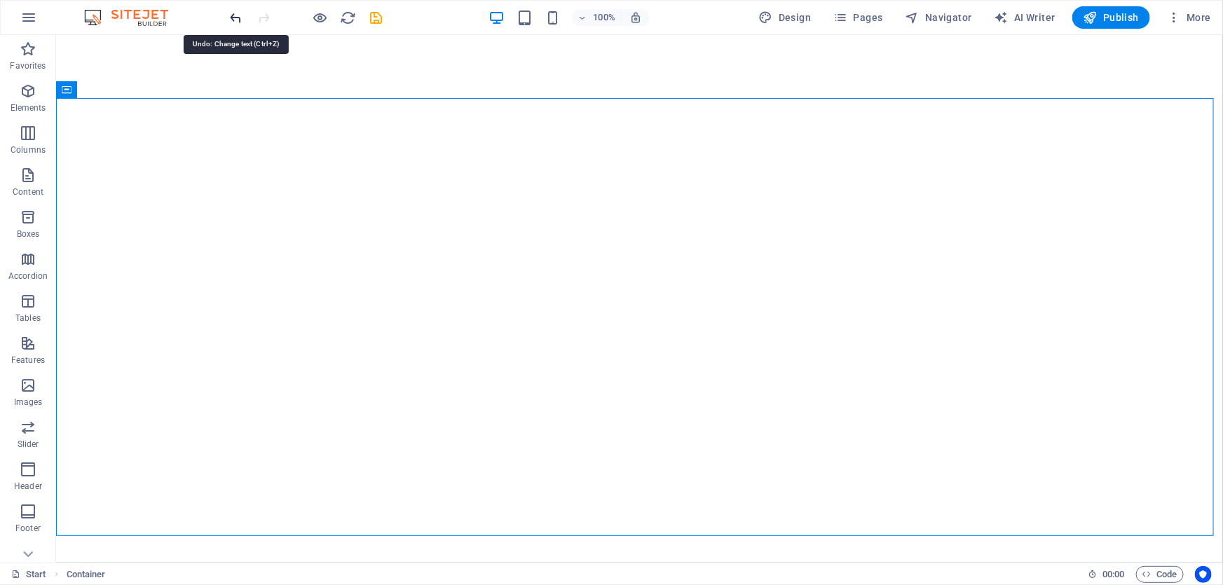
click at [231, 12] on icon "undo" at bounding box center [236, 18] width 16 height 16
click at [254, 11] on div at bounding box center [306, 17] width 157 height 22
click at [260, 15] on icon "redo" at bounding box center [264, 18] width 16 height 16
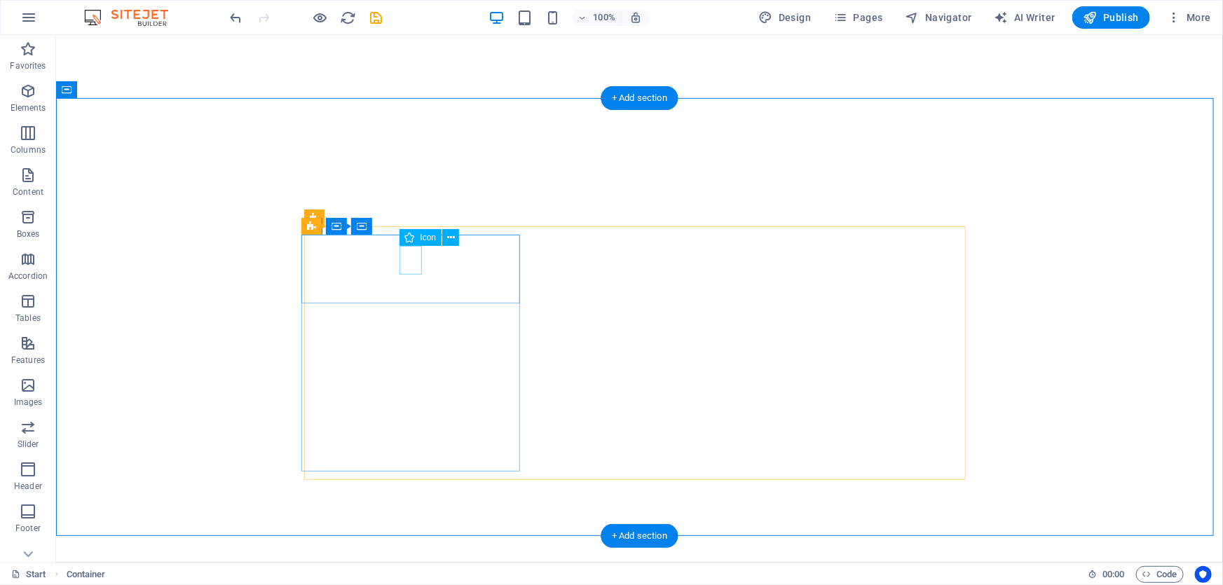
select select "xMidYMid"
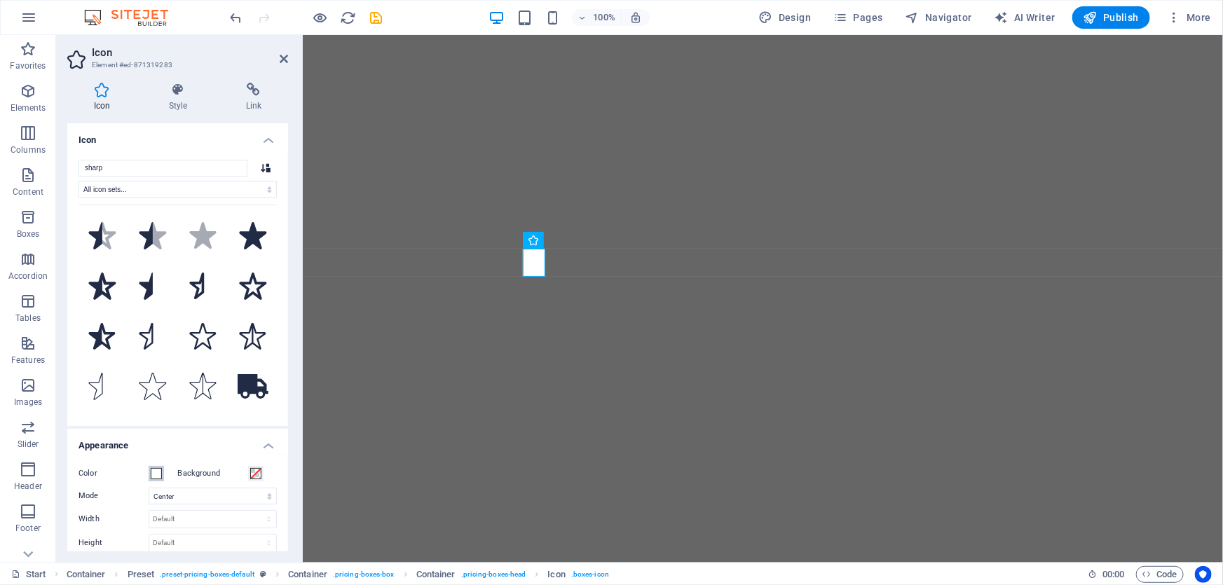
click at [162, 476] on button "Color" at bounding box center [156, 473] width 15 height 15
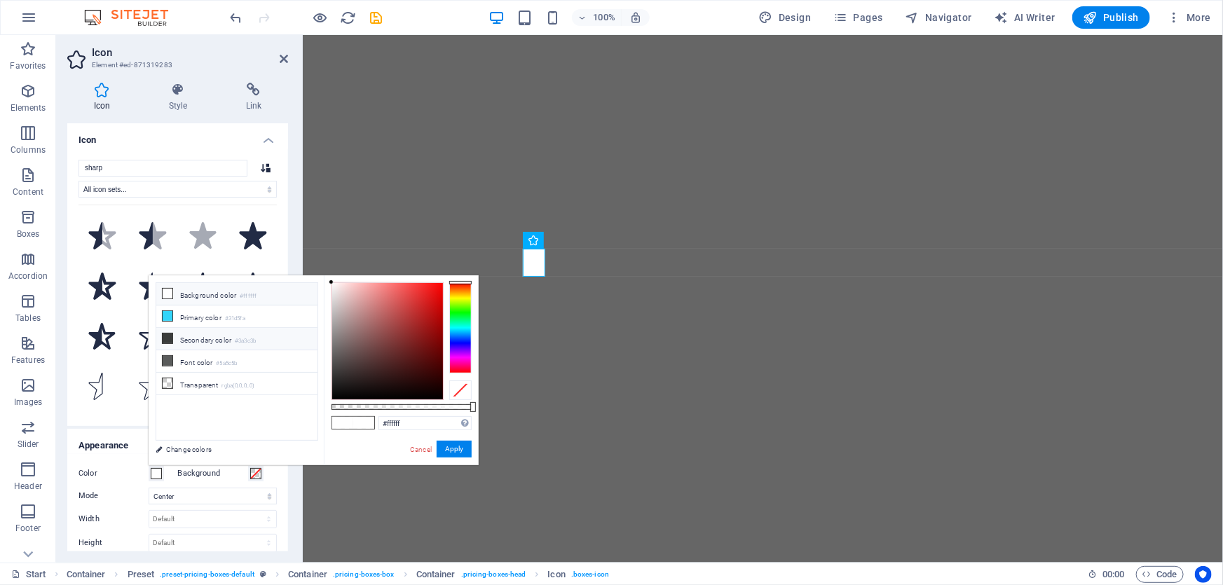
click at [210, 343] on li "Secondary color #3a3c3b" at bounding box center [236, 339] width 161 height 22
type input "#3a3c3b"
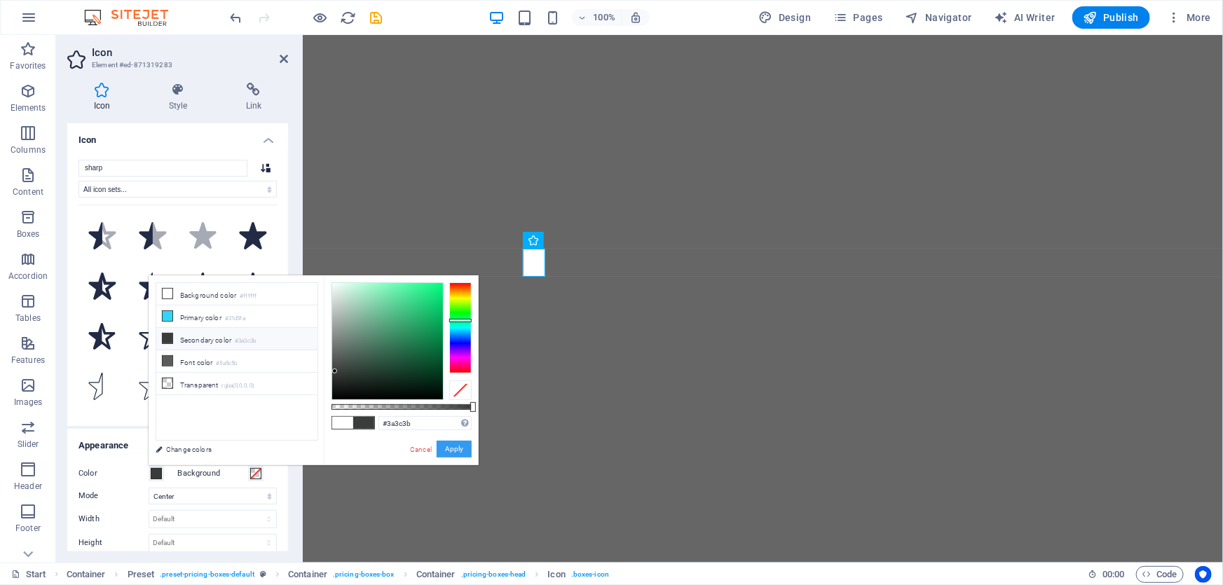
click at [469, 448] on button "Apply" at bounding box center [454, 449] width 35 height 17
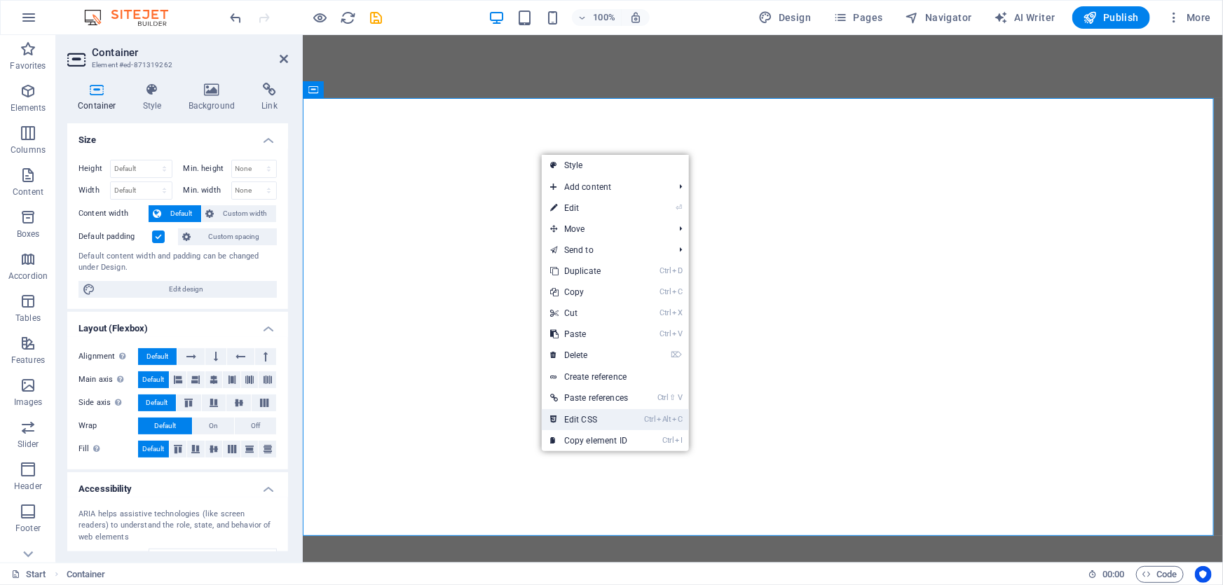
click at [575, 417] on link "Ctrl Alt C Edit CSS" at bounding box center [589, 419] width 95 height 21
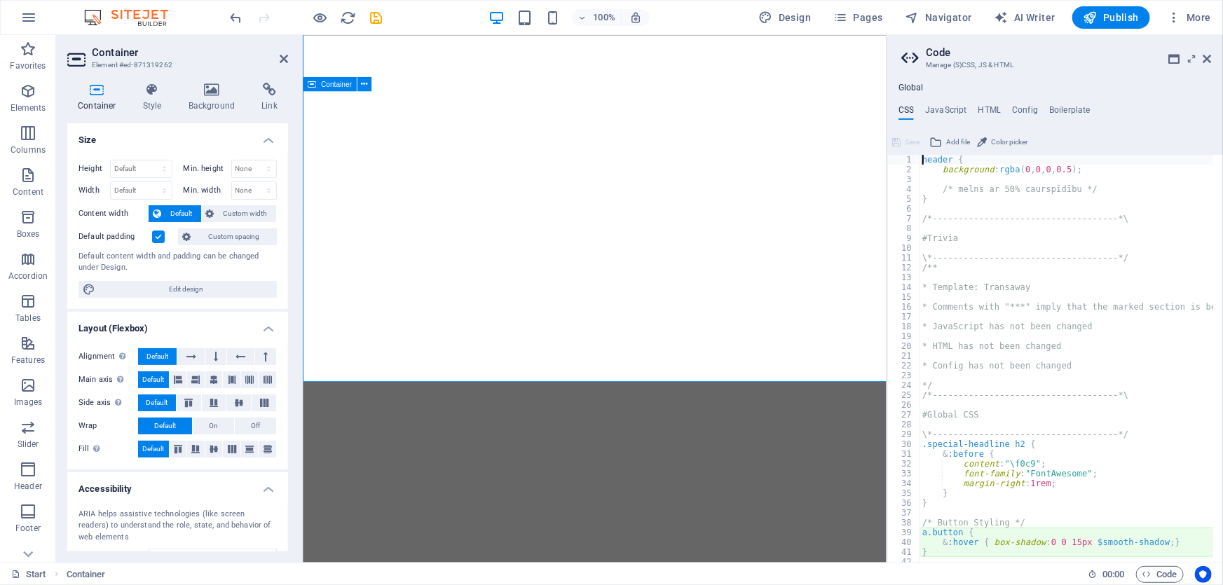
type textarea "@include pricing-boxes("
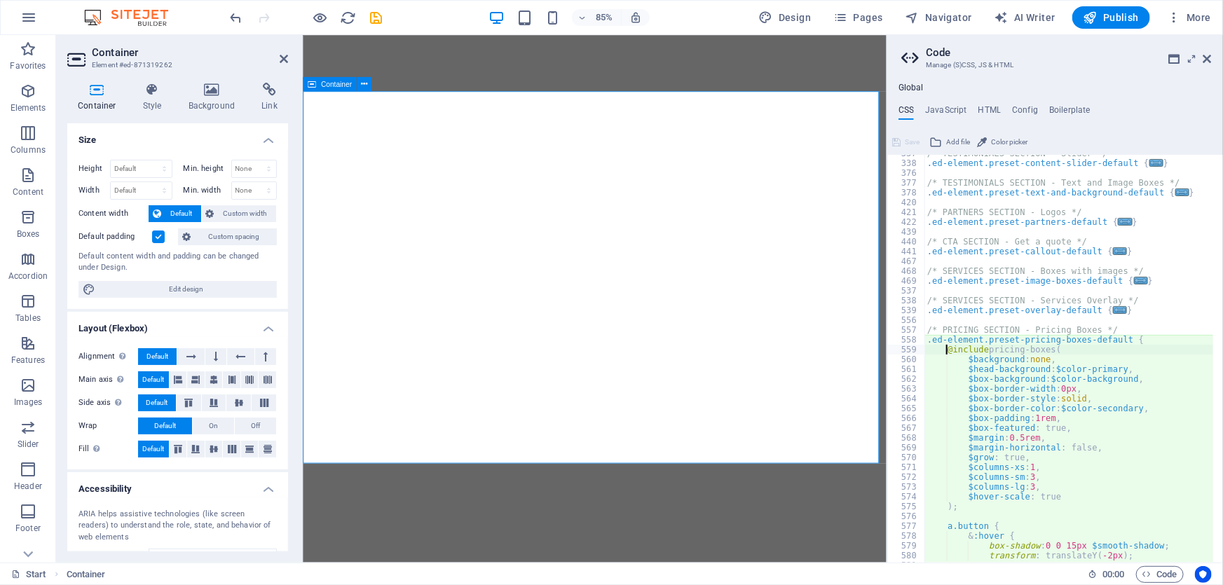
scroll to position [968, 0]
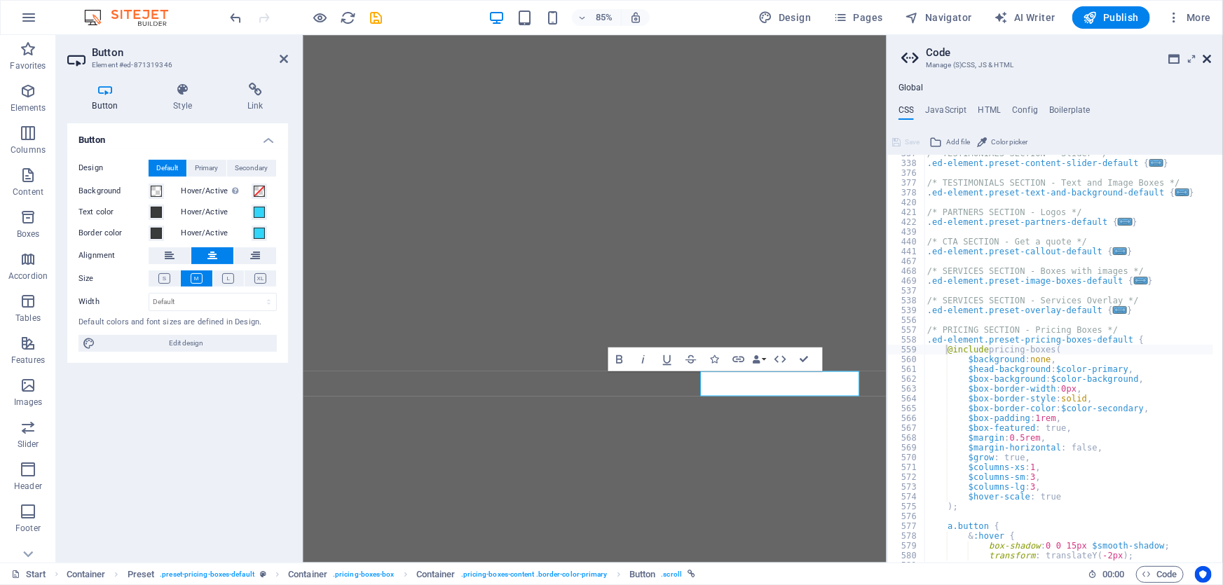
click at [1207, 62] on icon at bounding box center [1207, 58] width 8 height 11
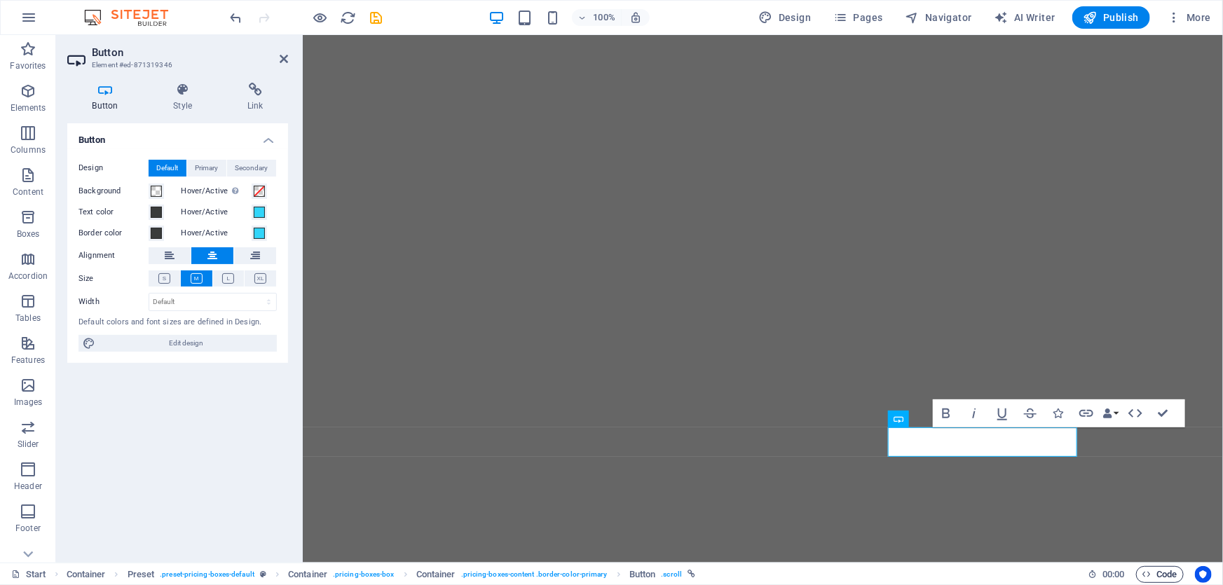
click at [1170, 573] on span "Code" at bounding box center [1159, 574] width 35 height 17
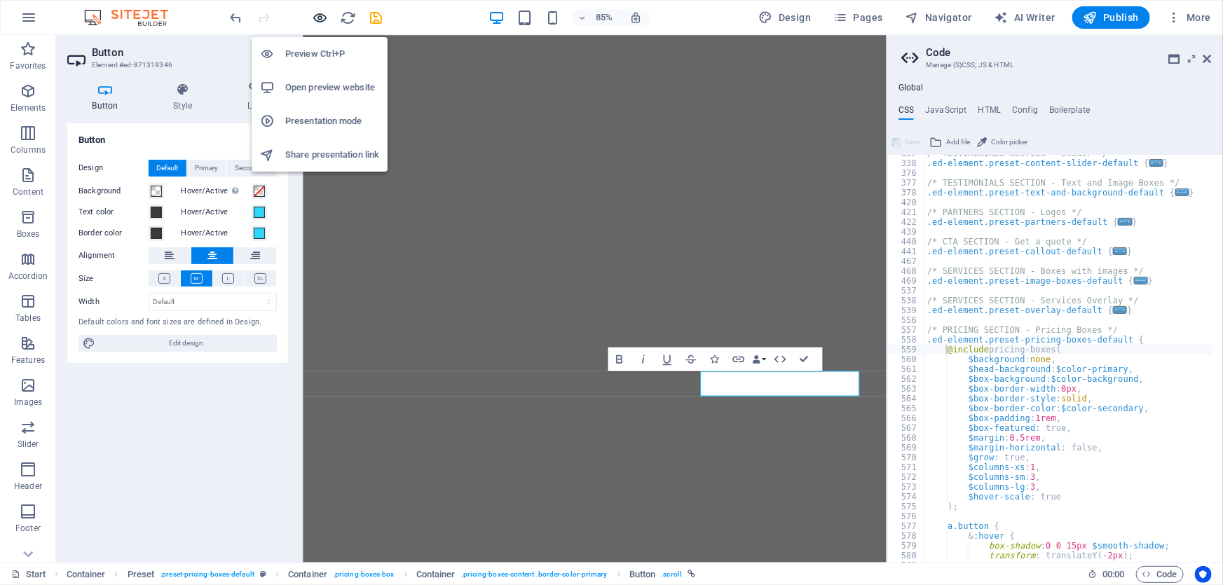
click at [315, 12] on icon "button" at bounding box center [320, 18] width 16 height 16
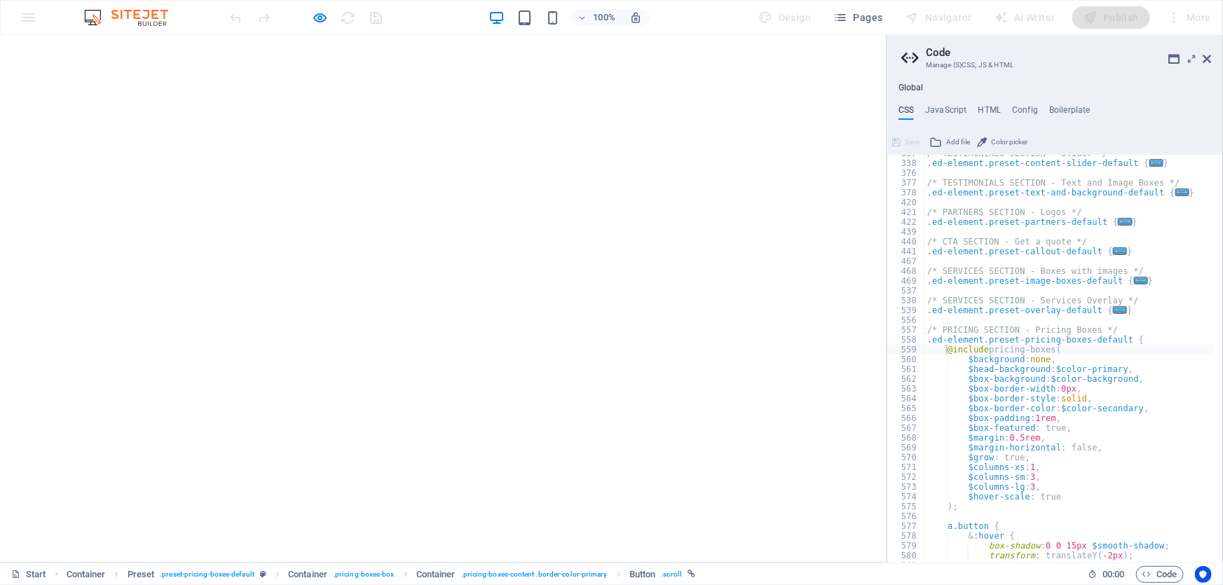
click at [1214, 49] on aside "Code Manage (S)CSS, JS & HTML Global CSS JavaScript HTML Config Boilerplate @in…" at bounding box center [1054, 299] width 336 height 528
click at [1207, 62] on icon at bounding box center [1207, 58] width 8 height 11
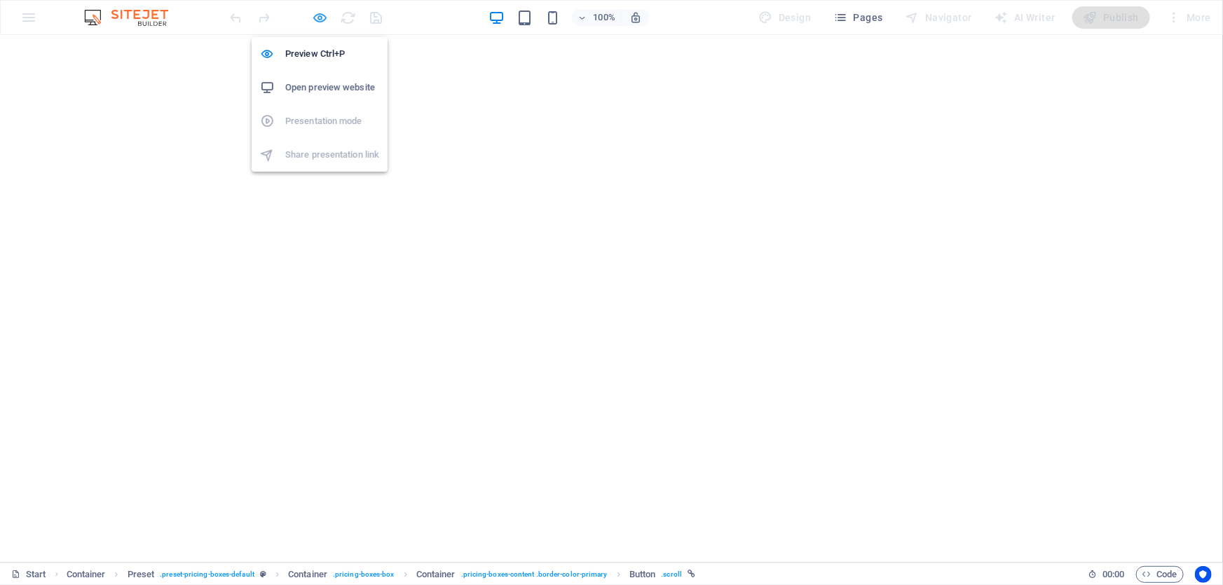
click at [322, 18] on icon "button" at bounding box center [320, 18] width 16 height 16
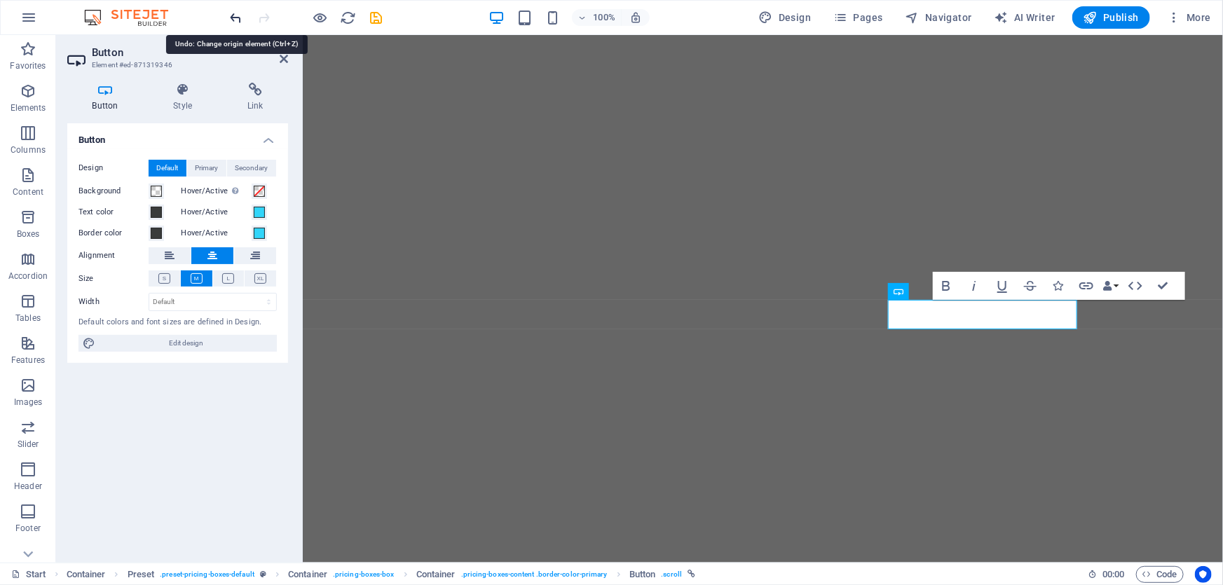
click at [234, 15] on icon "undo" at bounding box center [236, 18] width 16 height 16
click at [236, 15] on icon "undo" at bounding box center [236, 18] width 16 height 16
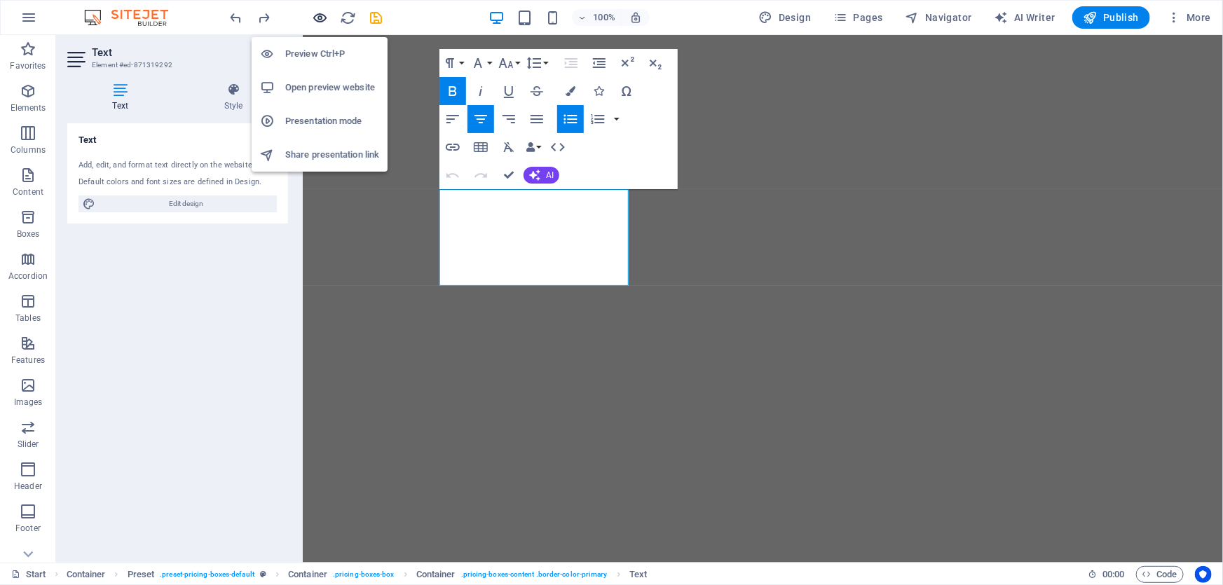
click at [322, 13] on icon "button" at bounding box center [320, 18] width 16 height 16
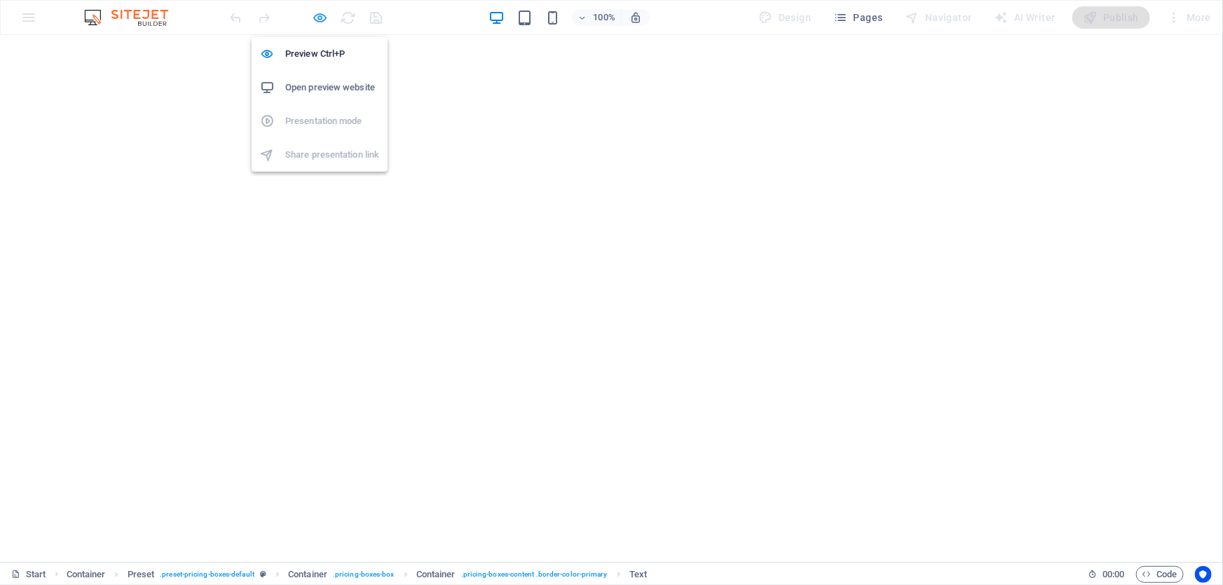
click at [317, 14] on icon "button" at bounding box center [320, 18] width 16 height 16
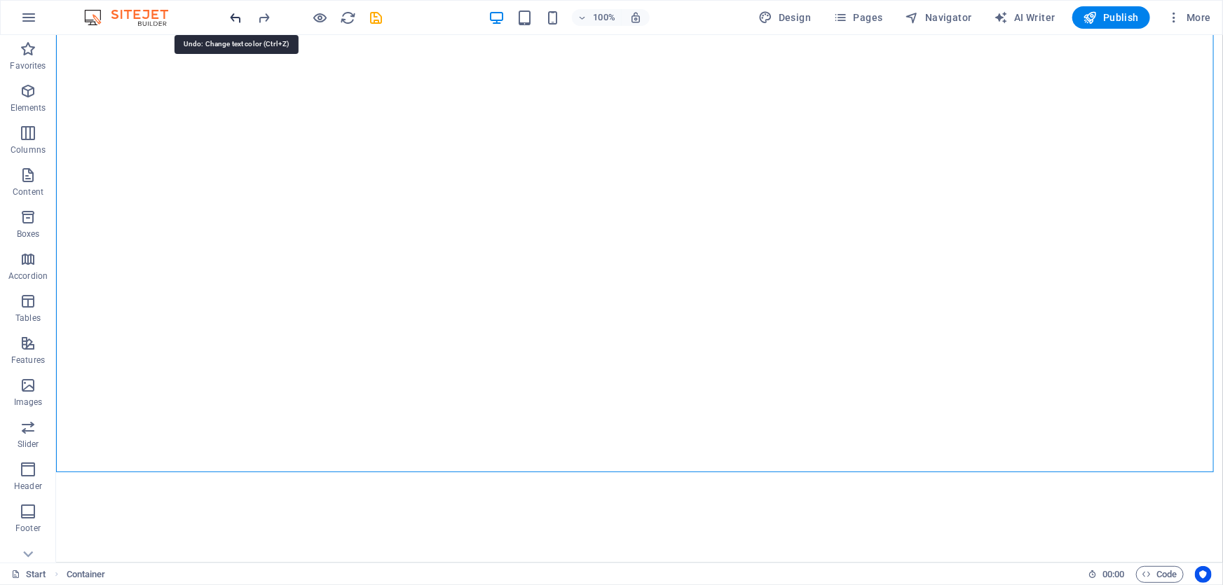
click at [231, 19] on icon "undo" at bounding box center [236, 18] width 16 height 16
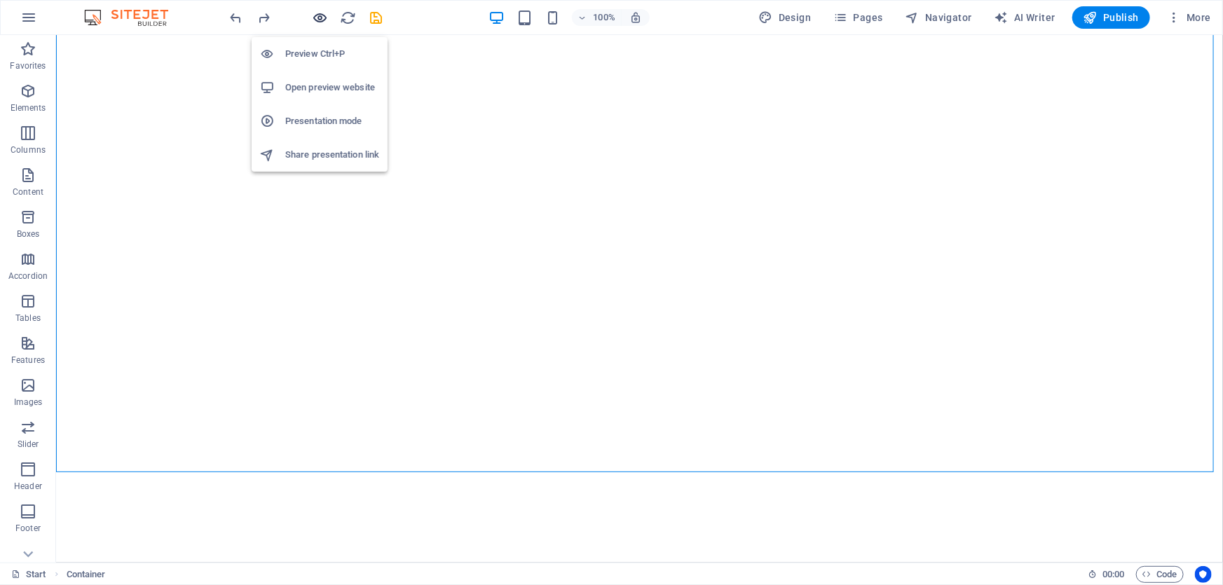
click at [322, 15] on icon "button" at bounding box center [320, 18] width 16 height 16
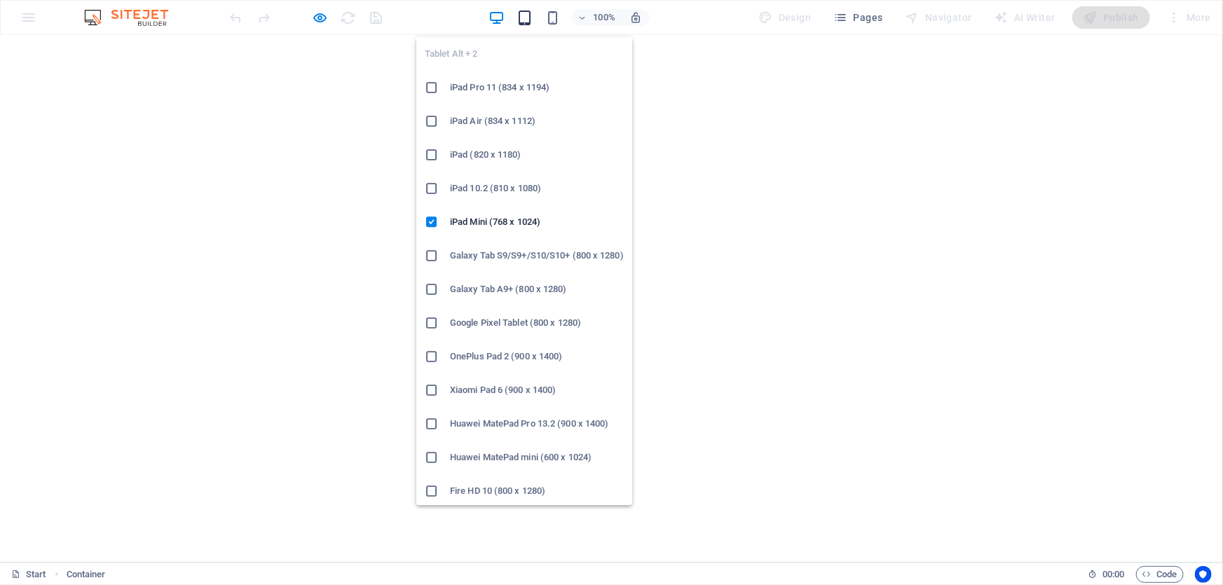
click at [521, 18] on icon "button" at bounding box center [524, 18] width 16 height 16
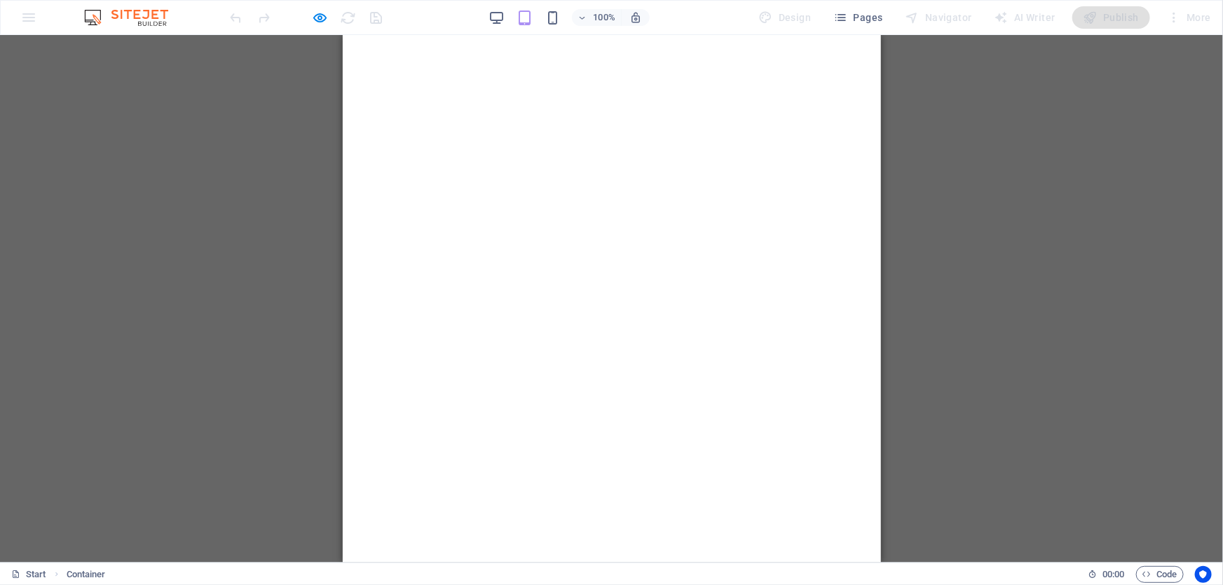
click at [508, 14] on div "100%" at bounding box center [569, 17] width 162 height 22
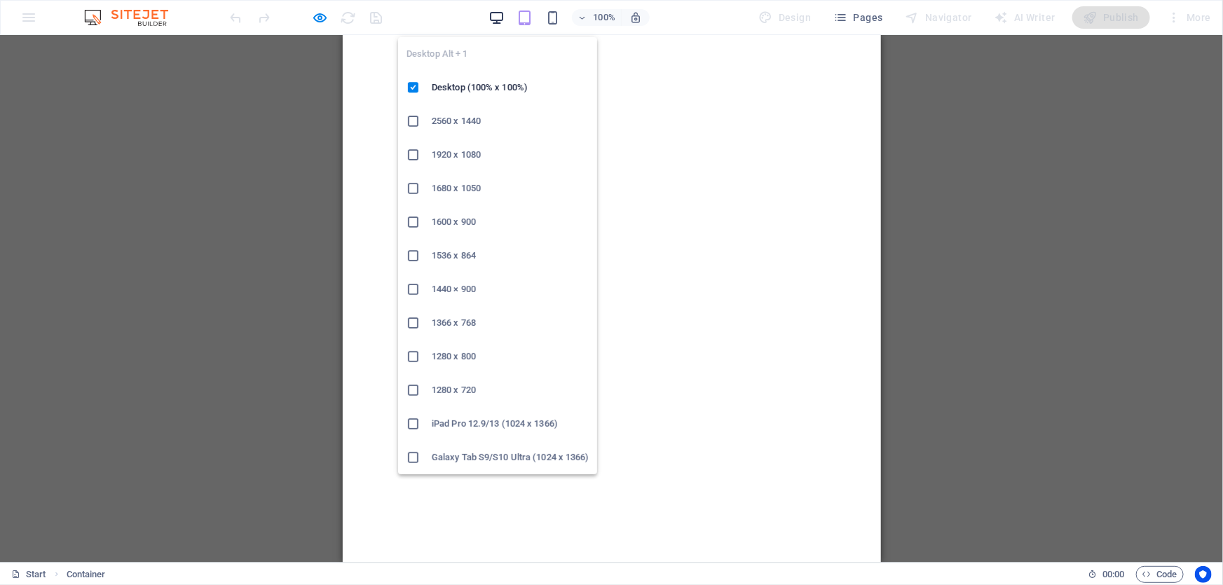
click at [498, 19] on icon "button" at bounding box center [496, 18] width 16 height 16
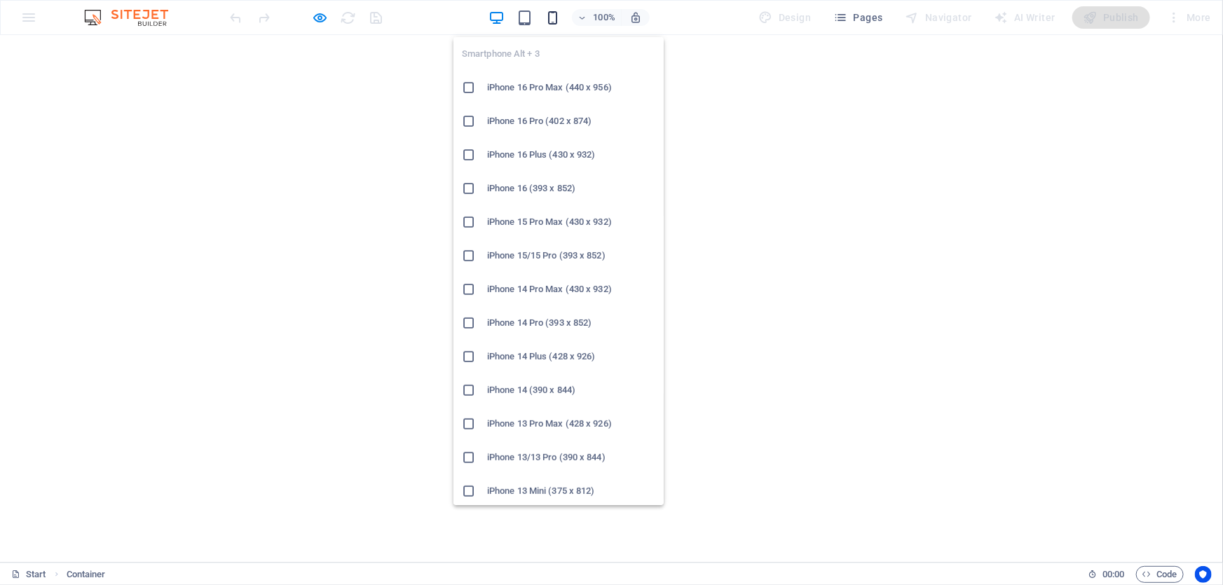
click at [554, 15] on icon "button" at bounding box center [552, 18] width 16 height 16
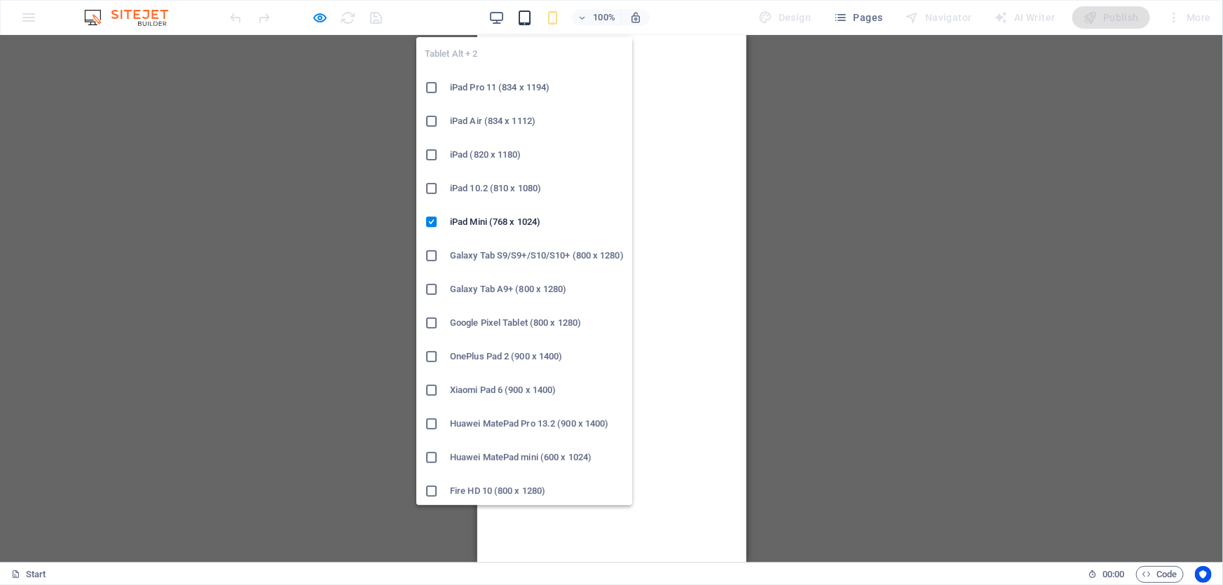
click at [525, 18] on icon "button" at bounding box center [524, 18] width 16 height 16
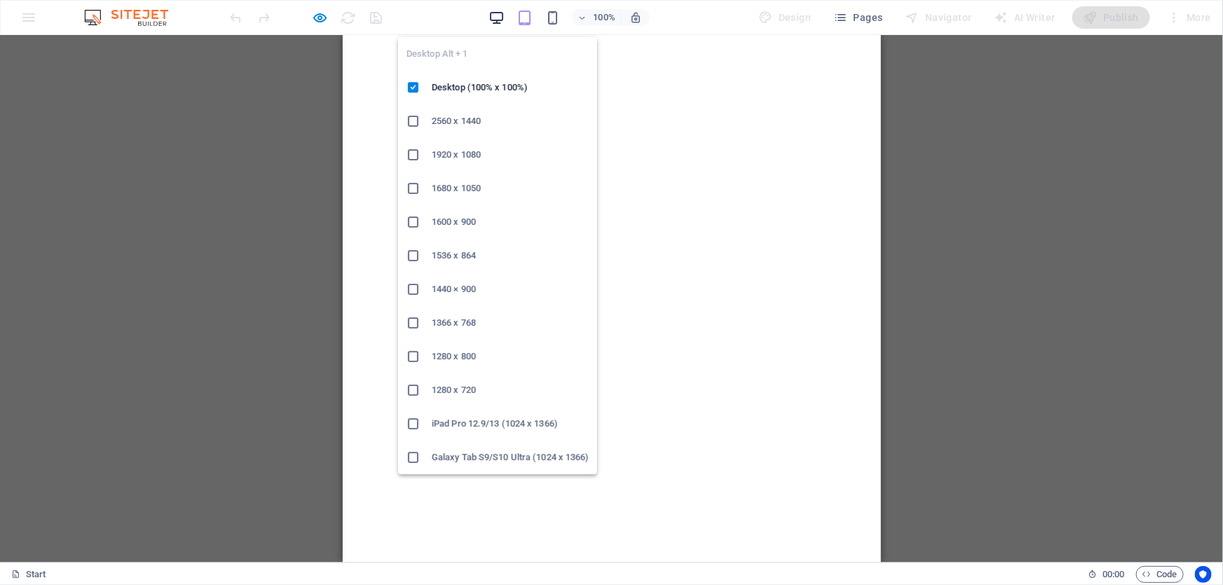
click at [500, 22] on icon "button" at bounding box center [496, 18] width 16 height 16
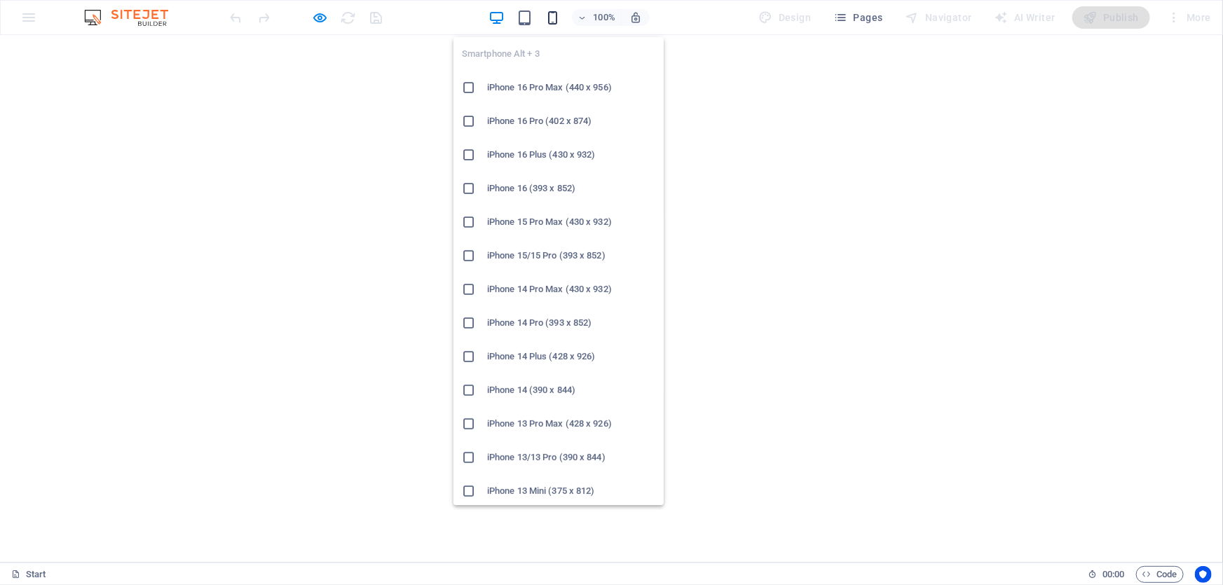
click at [556, 20] on icon "button" at bounding box center [552, 18] width 16 height 16
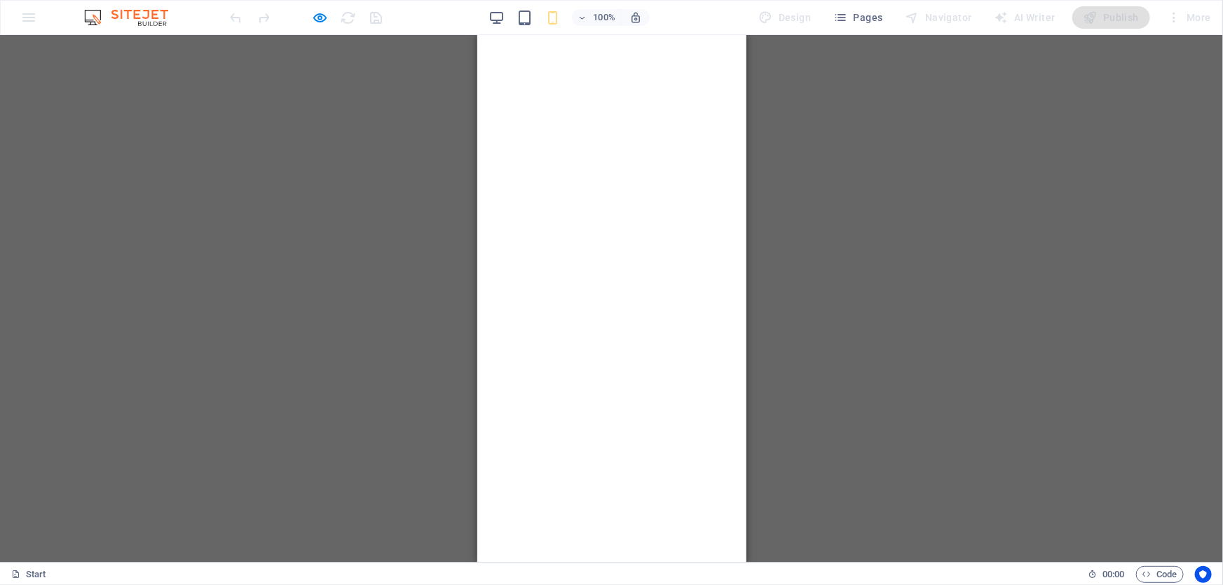
click at [508, 13] on div "100%" at bounding box center [569, 17] width 162 height 22
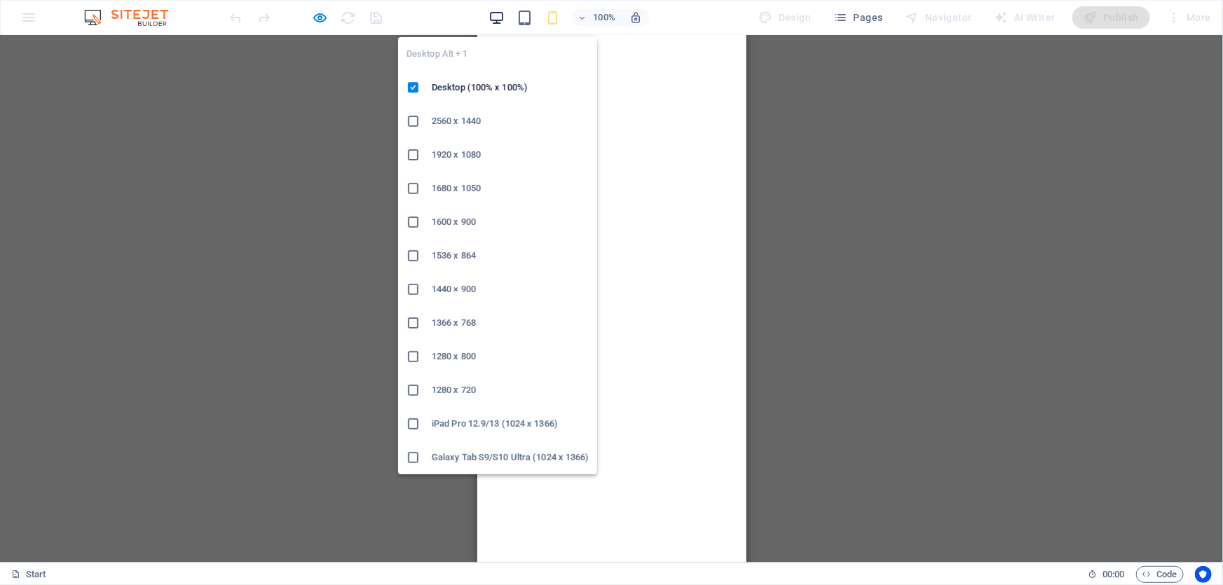
click at [503, 15] on icon "button" at bounding box center [496, 18] width 16 height 16
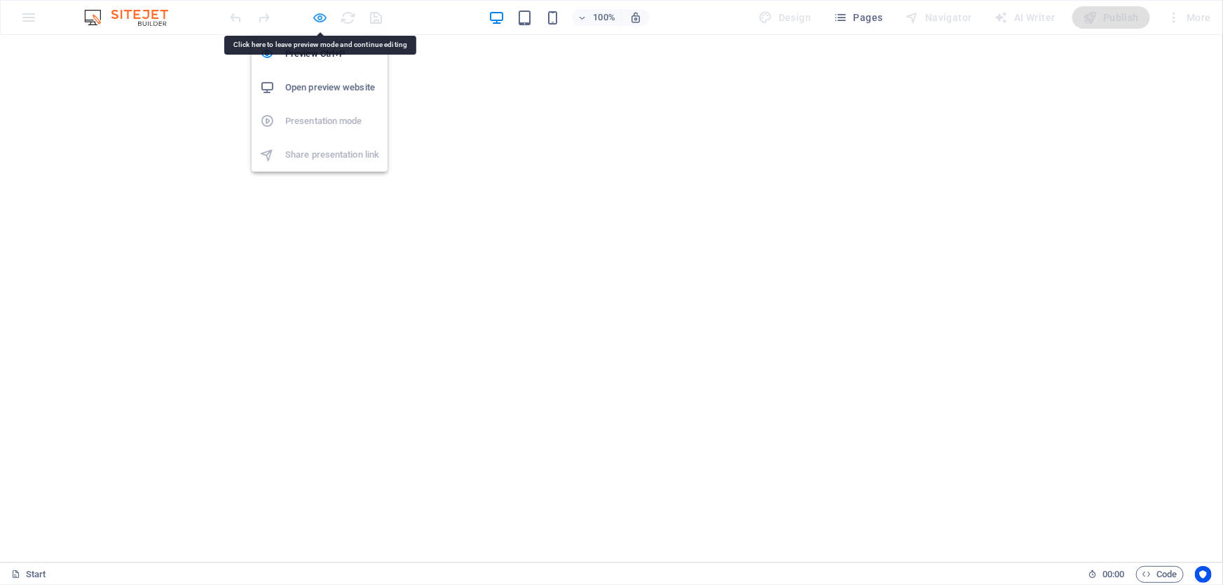
click at [320, 22] on icon "button" at bounding box center [320, 18] width 16 height 16
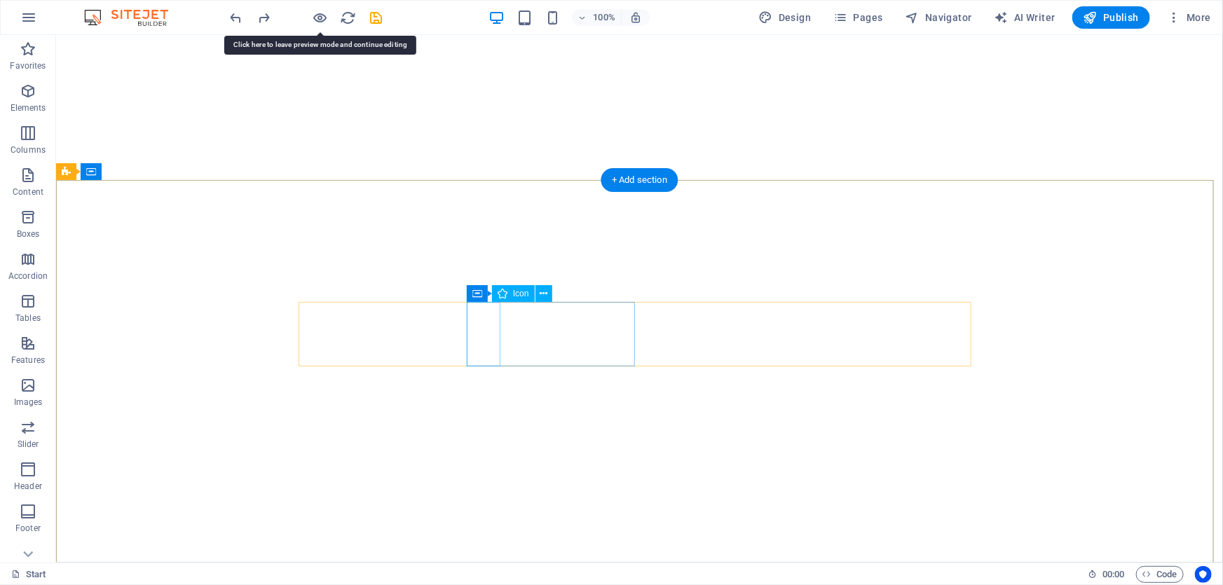
select select "xMidYMid"
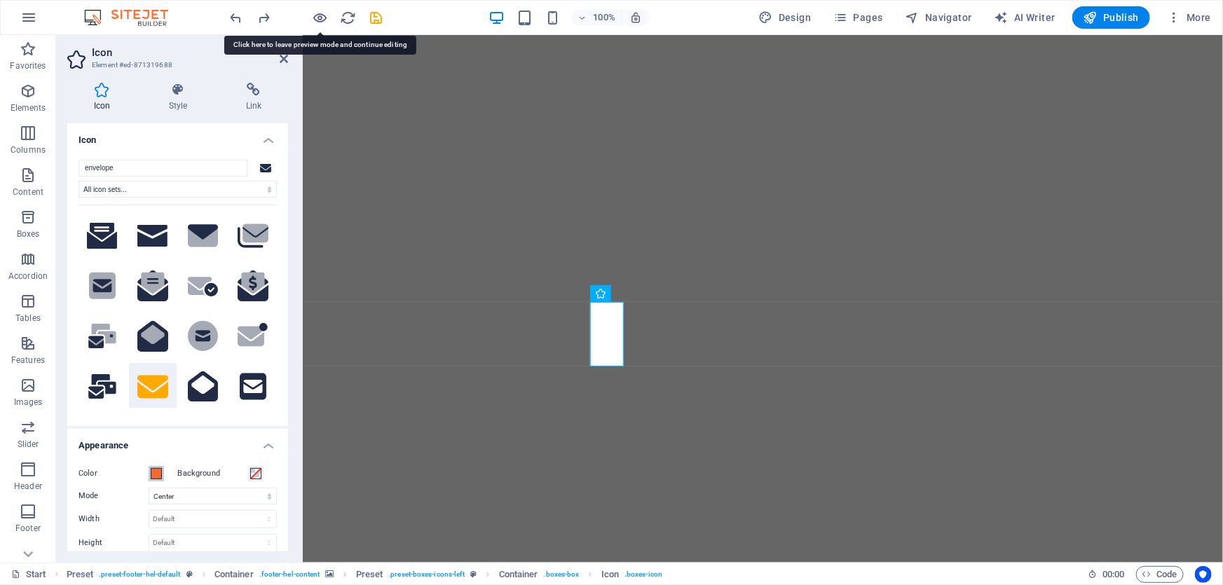
click at [149, 476] on button "Color" at bounding box center [156, 473] width 15 height 15
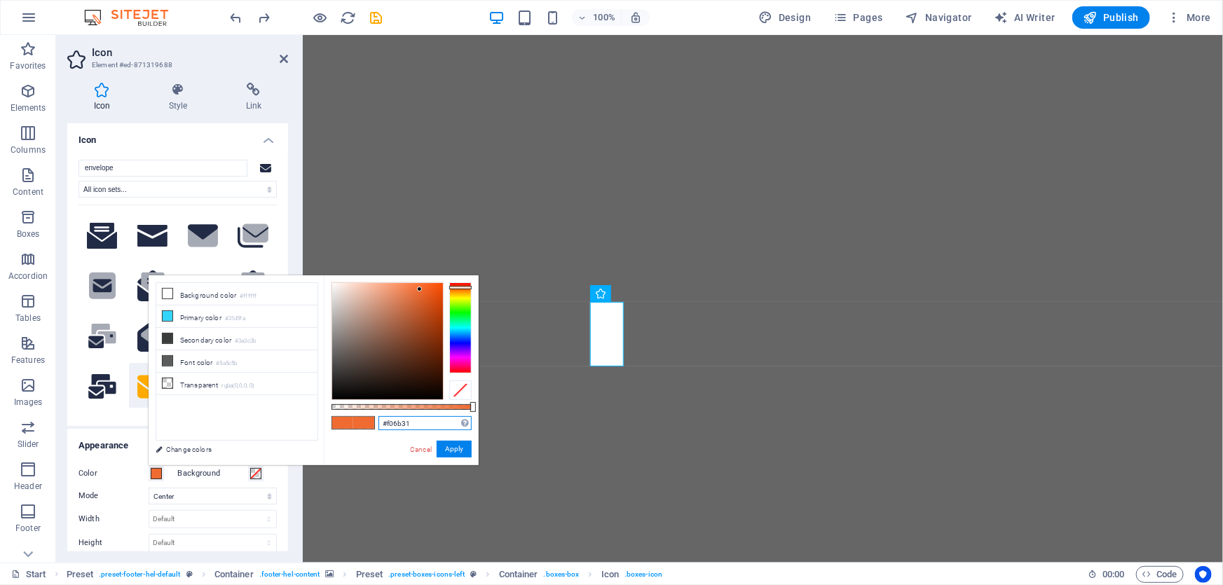
drag, startPoint x: 420, startPoint y: 424, endPoint x: 358, endPoint y: 429, distance: 62.6
click at [358, 429] on div "#f06b31 Supported formats #0852ed rgb(8, 82, 237) rgba(8, 82, 237, 90%) hsv(221…" at bounding box center [401, 471] width 155 height 393
click at [447, 451] on button "Apply" at bounding box center [454, 449] width 35 height 17
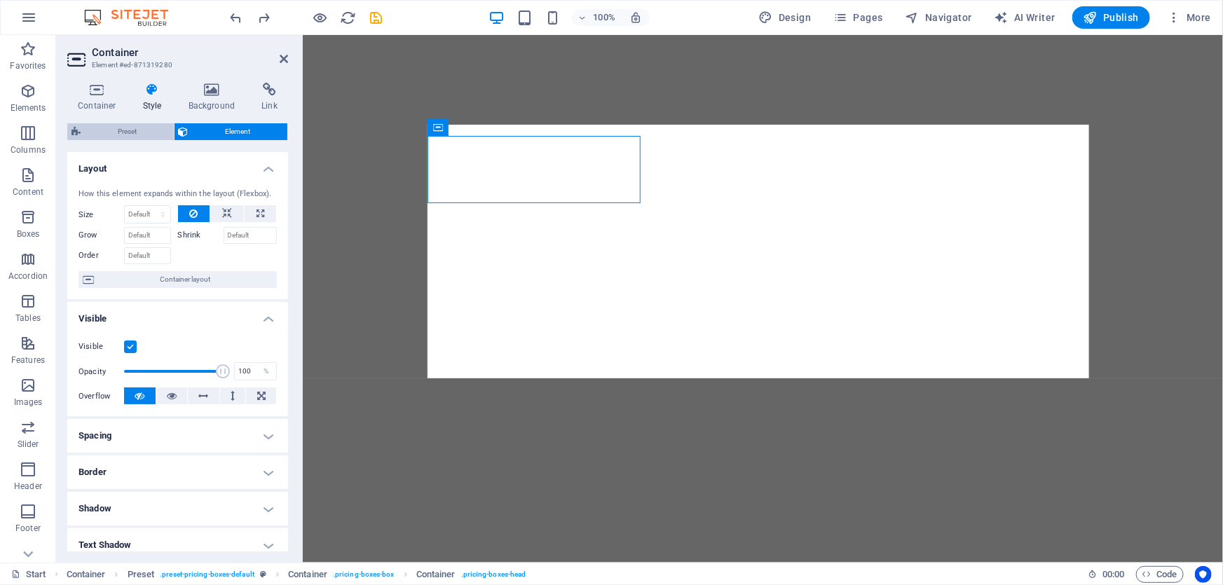
click at [137, 132] on span "Preset" at bounding box center [127, 131] width 85 height 17
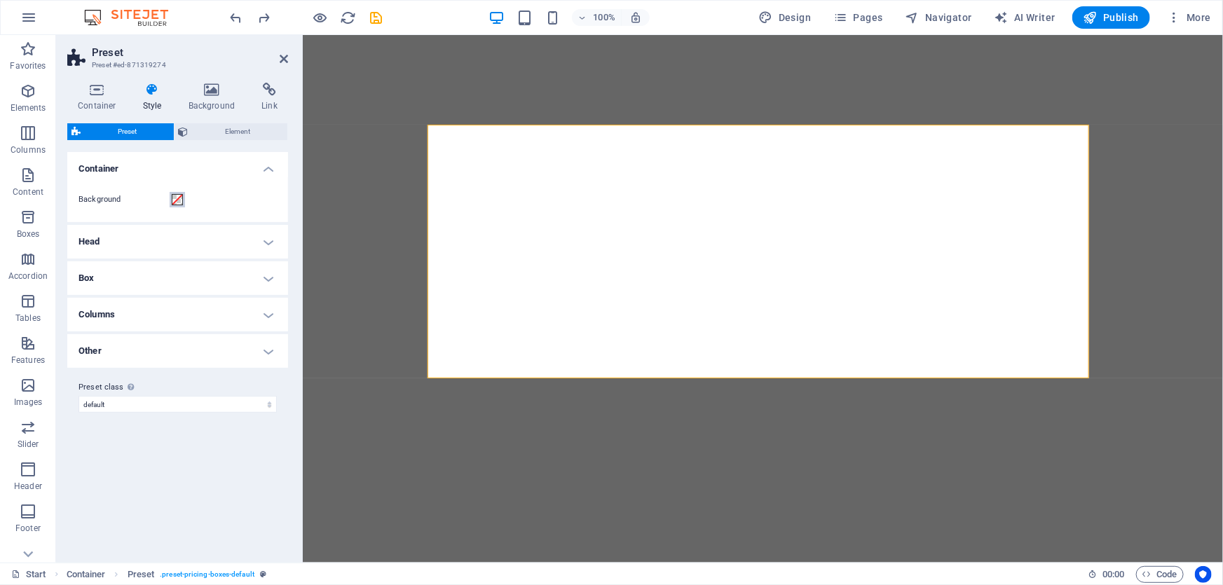
click at [177, 198] on span at bounding box center [177, 199] width 11 height 11
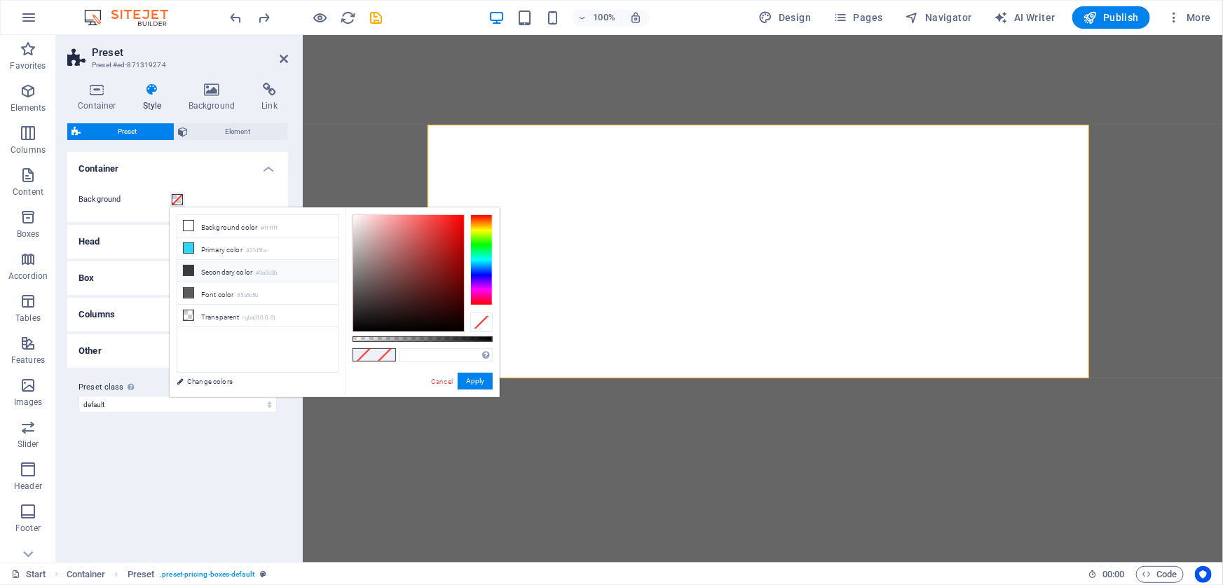
click at [207, 276] on li "Secondary color #3a3c3b" at bounding box center [257, 271] width 161 height 22
type input "#3a3c3b"
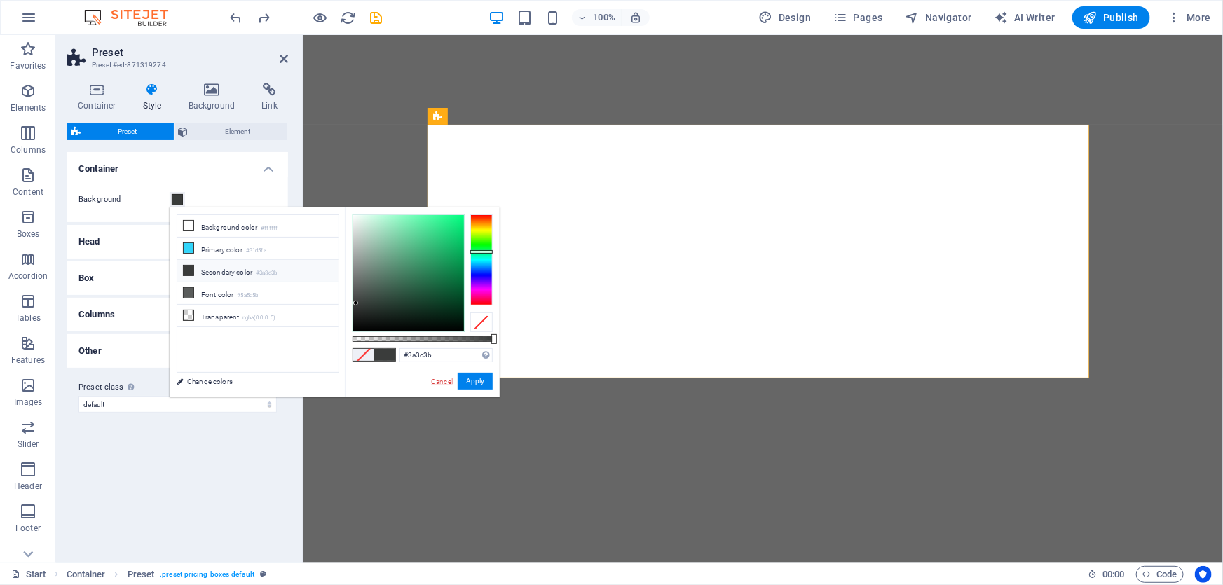
click at [446, 382] on link "Cancel" at bounding box center [442, 381] width 25 height 11
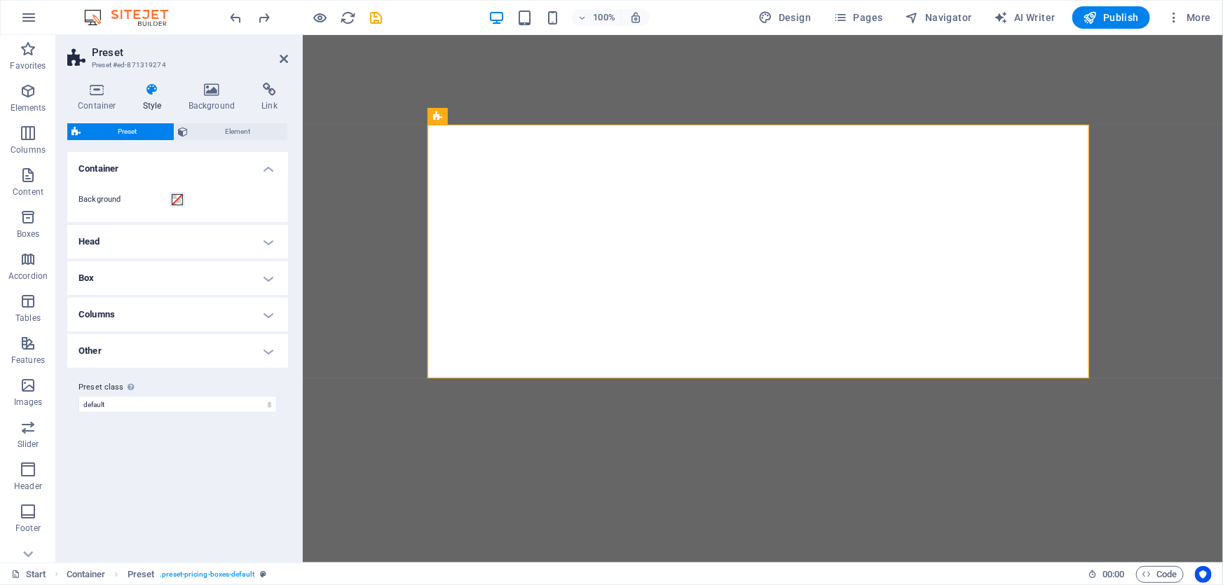
click at [148, 245] on h4 "Head" at bounding box center [177, 242] width 221 height 34
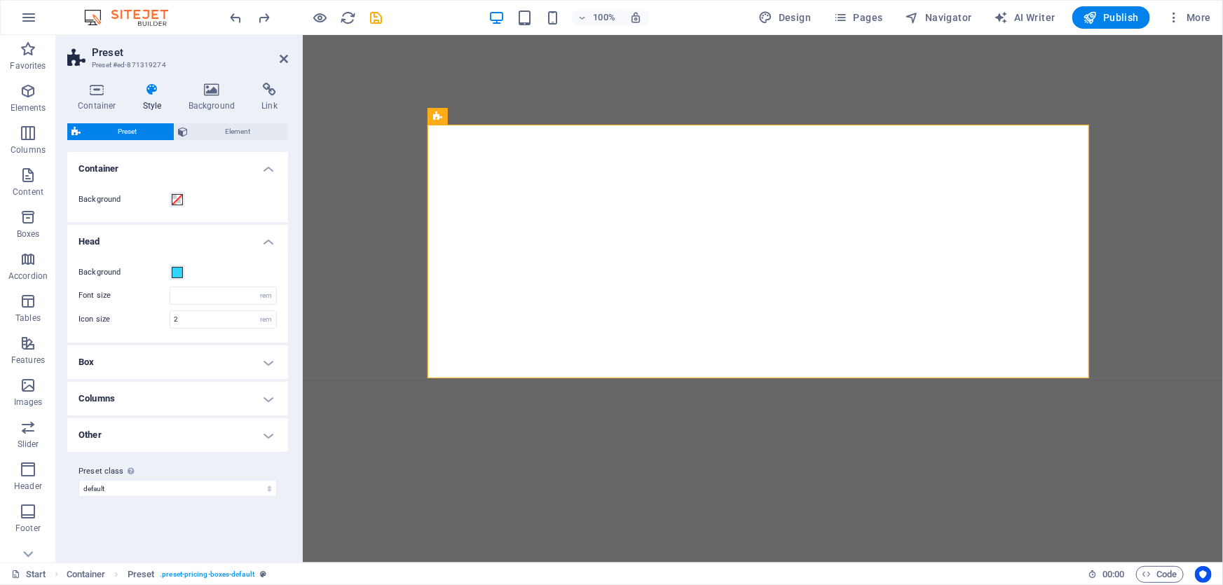
click at [168, 273] on label "Background" at bounding box center [123, 272] width 91 height 17
click at [170, 273] on button "Background" at bounding box center [177, 272] width 15 height 15
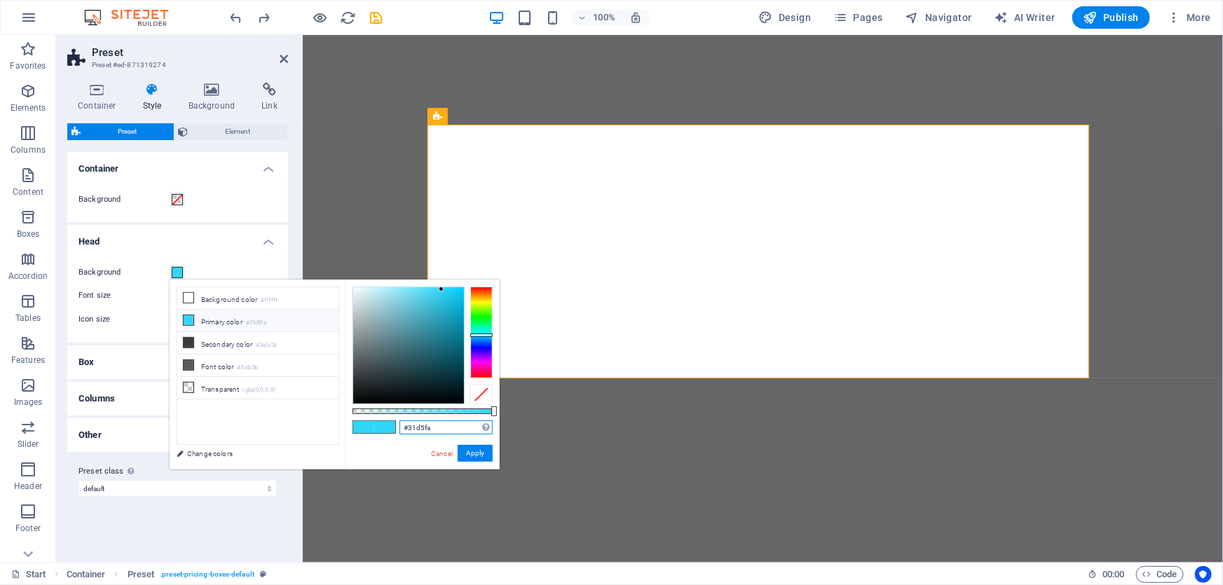
drag, startPoint x: 425, startPoint y: 430, endPoint x: 374, endPoint y: 427, distance: 51.2
click at [374, 427] on div "#31d5fa Supported formats #0852ed rgb(8, 82, 237) rgba(8, 82, 237, 90%) hsv(221…" at bounding box center [422, 476] width 155 height 393
paste input "f06b31"
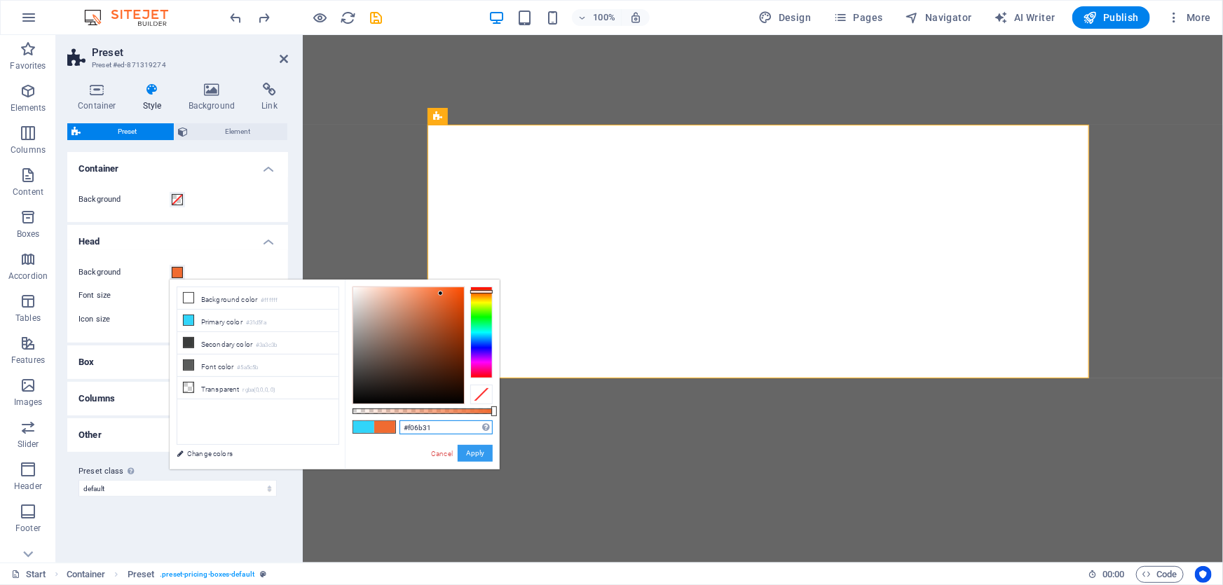
type input "#f06b31"
click at [477, 453] on button "Apply" at bounding box center [475, 453] width 35 height 17
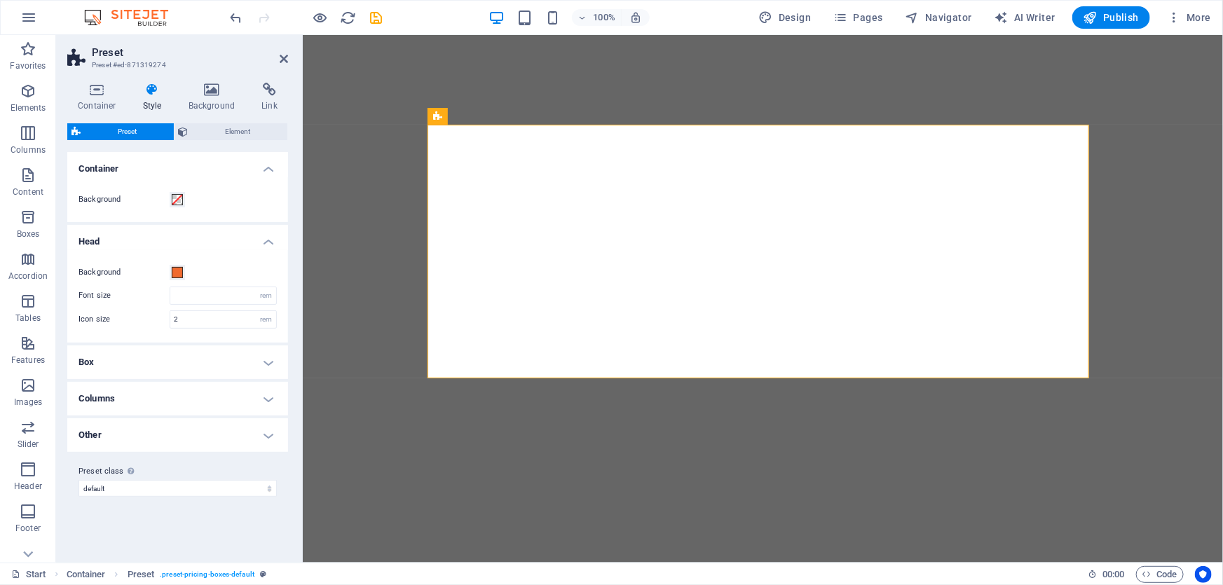
click at [160, 398] on h4 "Columns" at bounding box center [177, 399] width 221 height 34
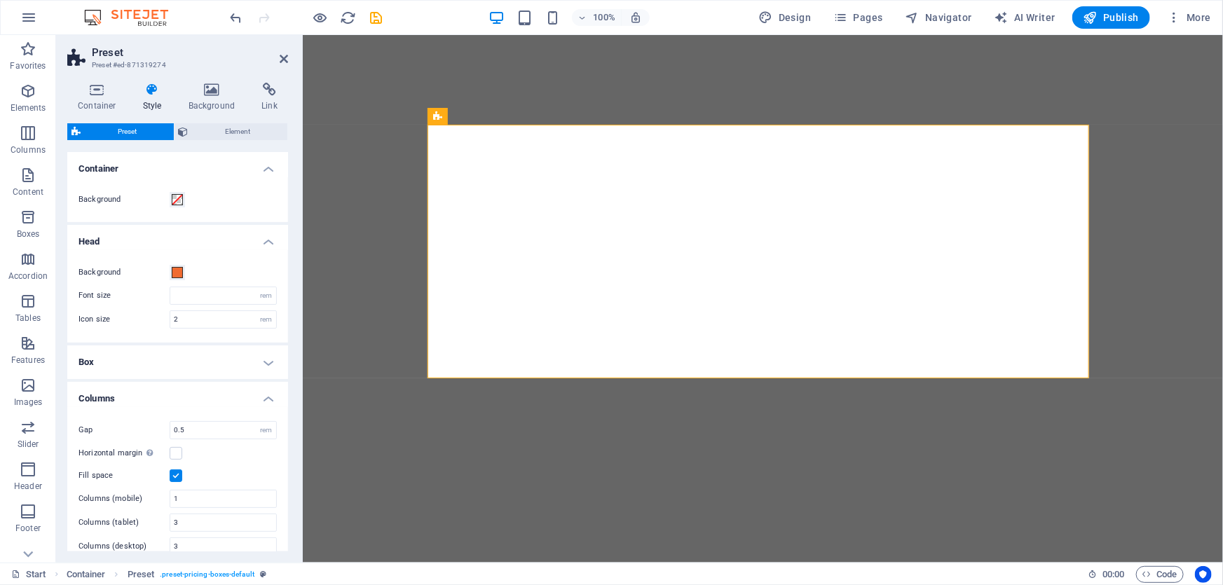
click at [160, 398] on h4 "Columns" at bounding box center [177, 394] width 221 height 25
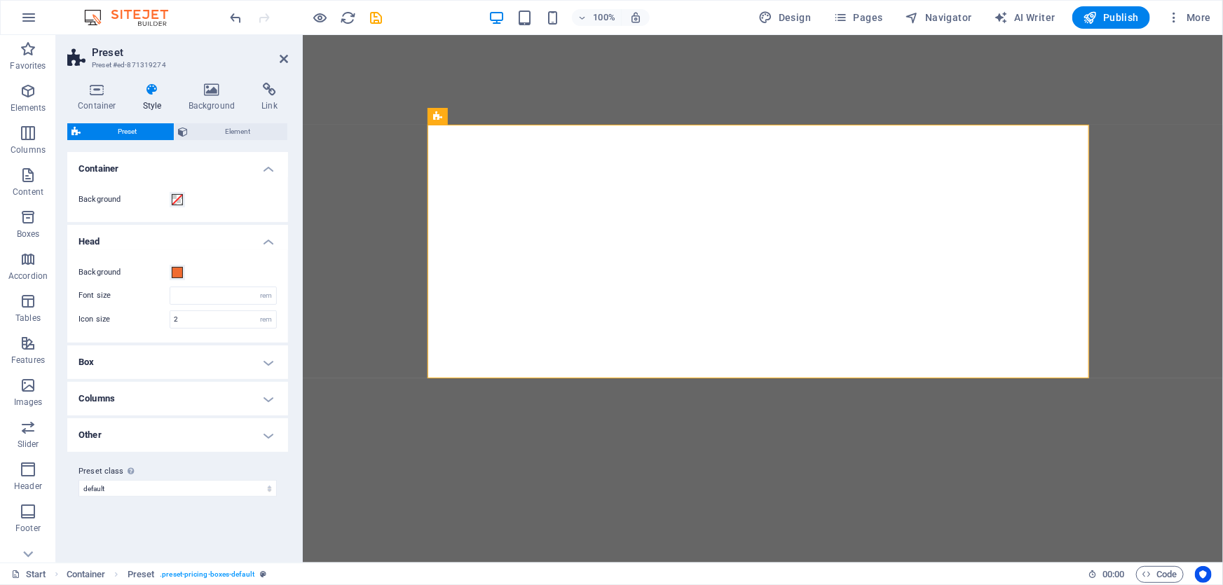
click at [172, 355] on h4 "Box" at bounding box center [177, 362] width 221 height 34
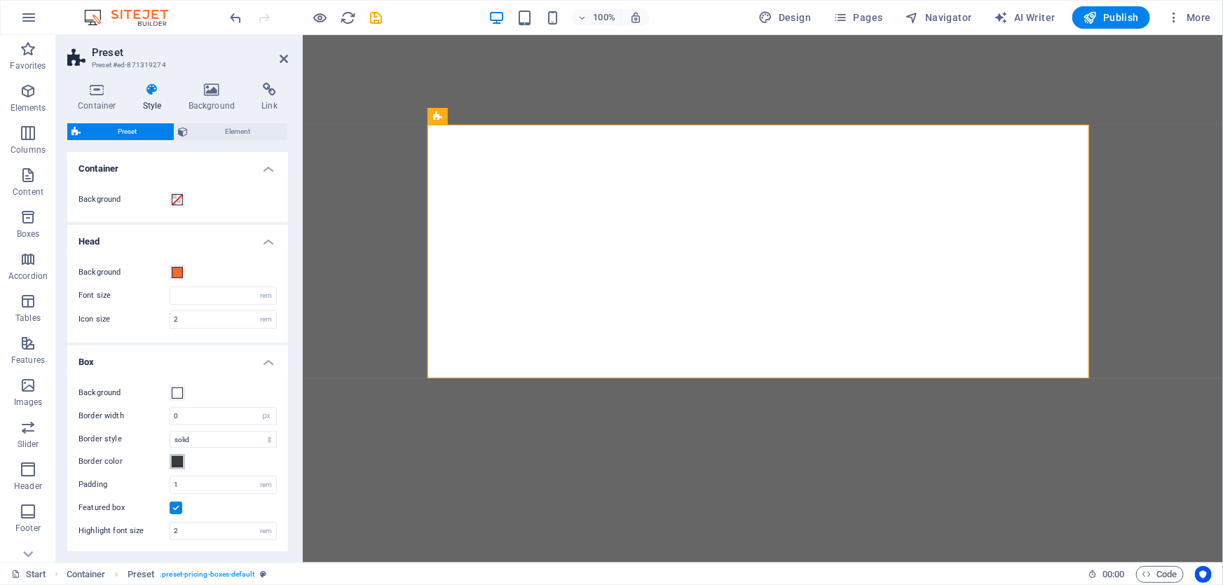
click at [179, 458] on span at bounding box center [177, 461] width 11 height 11
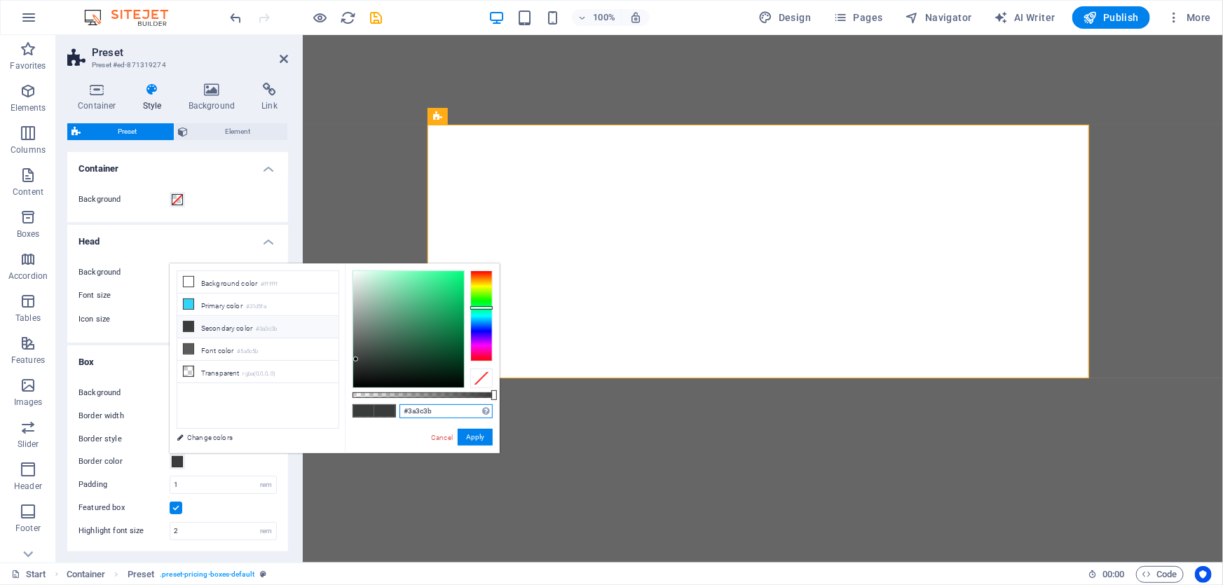
drag, startPoint x: 436, startPoint y: 409, endPoint x: 348, endPoint y: 411, distance: 88.3
click at [348, 410] on div "#3a3c3b Supported formats #0852ed rgb(8, 82, 237) rgba(8, 82, 237, 90%) hsv(221…" at bounding box center [422, 459] width 155 height 393
paste input "f06b31"
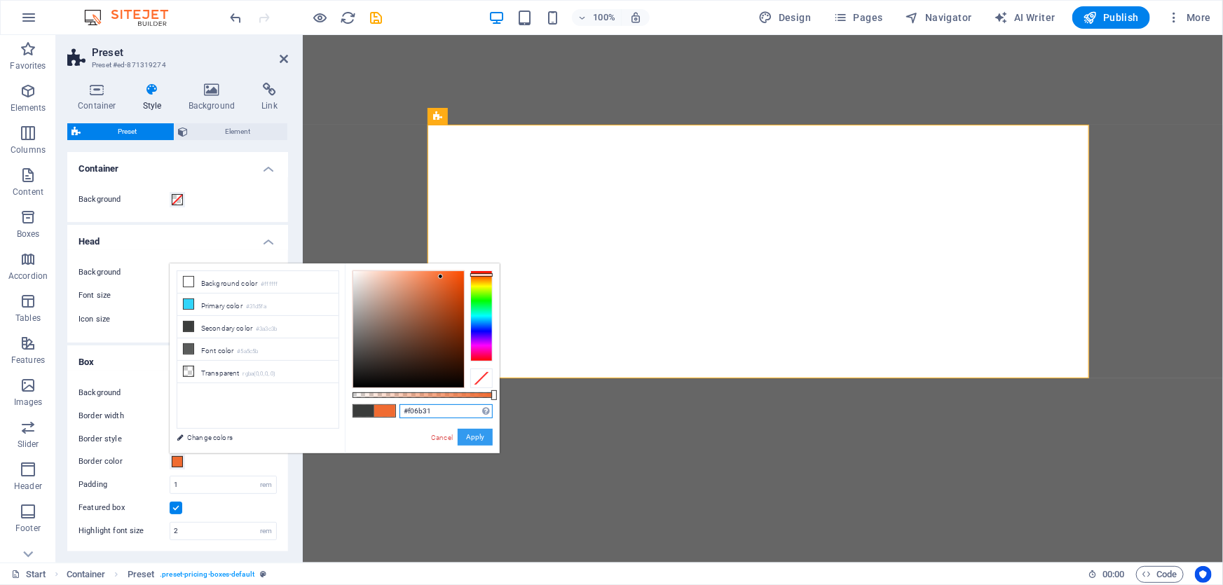
type input "#f06b31"
click at [476, 439] on button "Apply" at bounding box center [475, 437] width 35 height 17
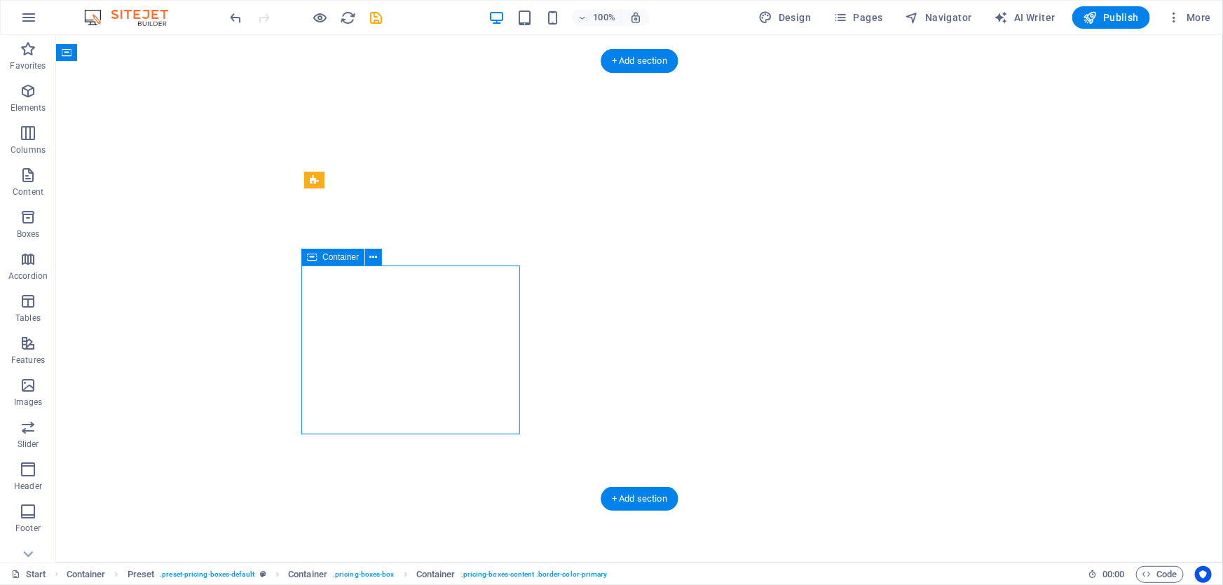
select select "px"
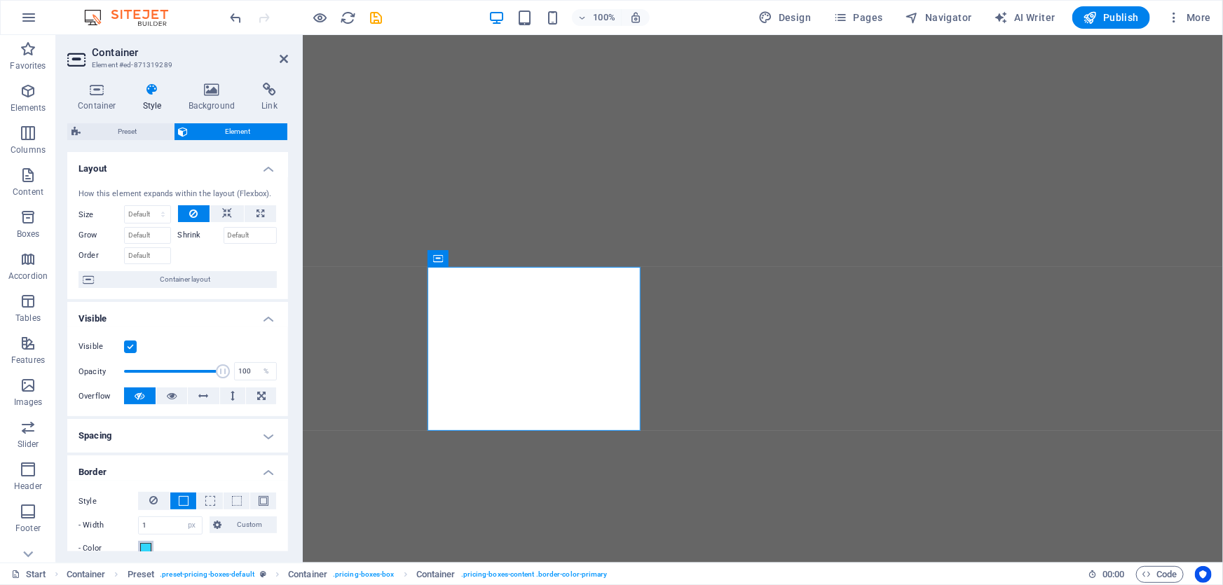
click at [143, 550] on span at bounding box center [145, 548] width 11 height 11
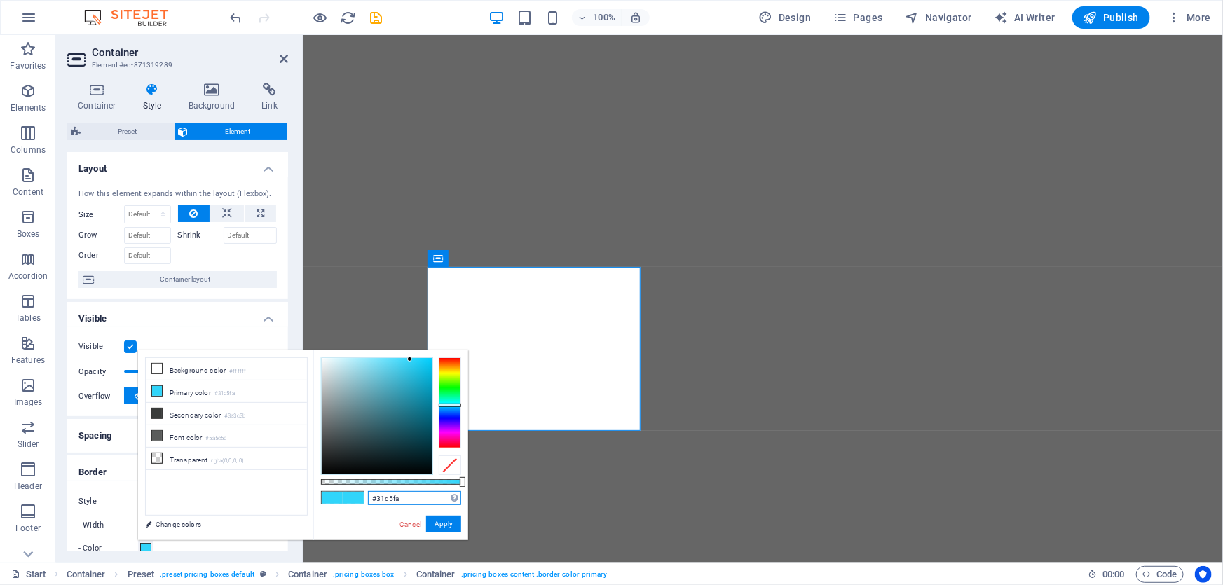
drag, startPoint x: 406, startPoint y: 500, endPoint x: 337, endPoint y: 497, distance: 69.4
click at [337, 497] on div "#31d5fa Supported formats #0852ed rgb(8, 82, 237) rgba(8, 82, 237, 90%) hsv(221…" at bounding box center [390, 546] width 155 height 393
paste input "f06b31"
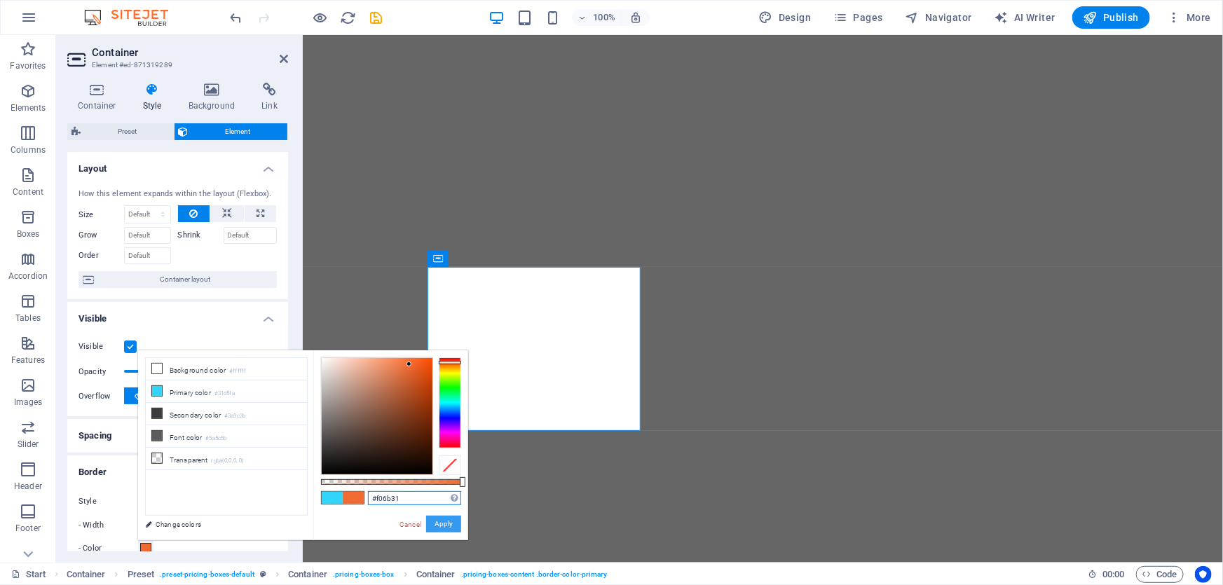
type input "#f06b31"
click at [452, 523] on button "Apply" at bounding box center [443, 524] width 35 height 17
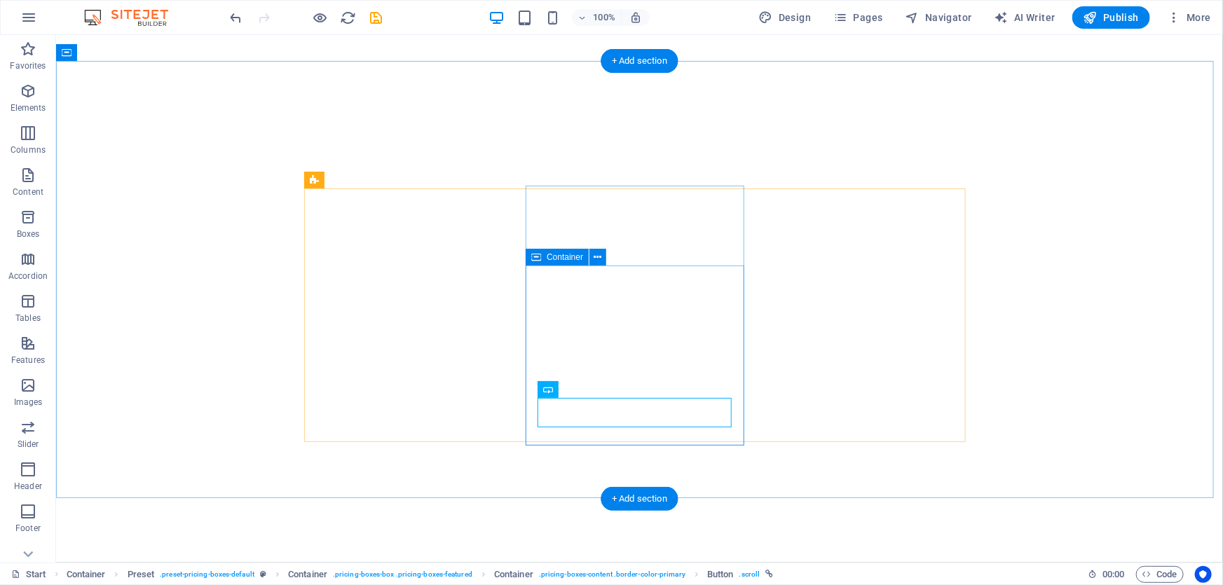
select select "px"
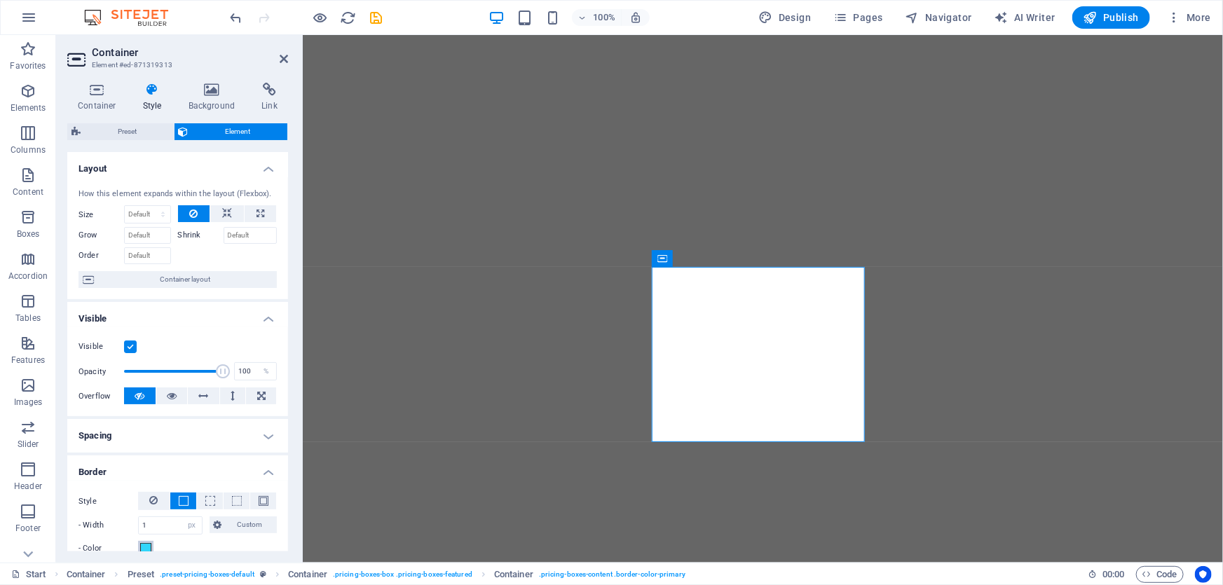
click at [151, 549] on span at bounding box center [145, 548] width 11 height 11
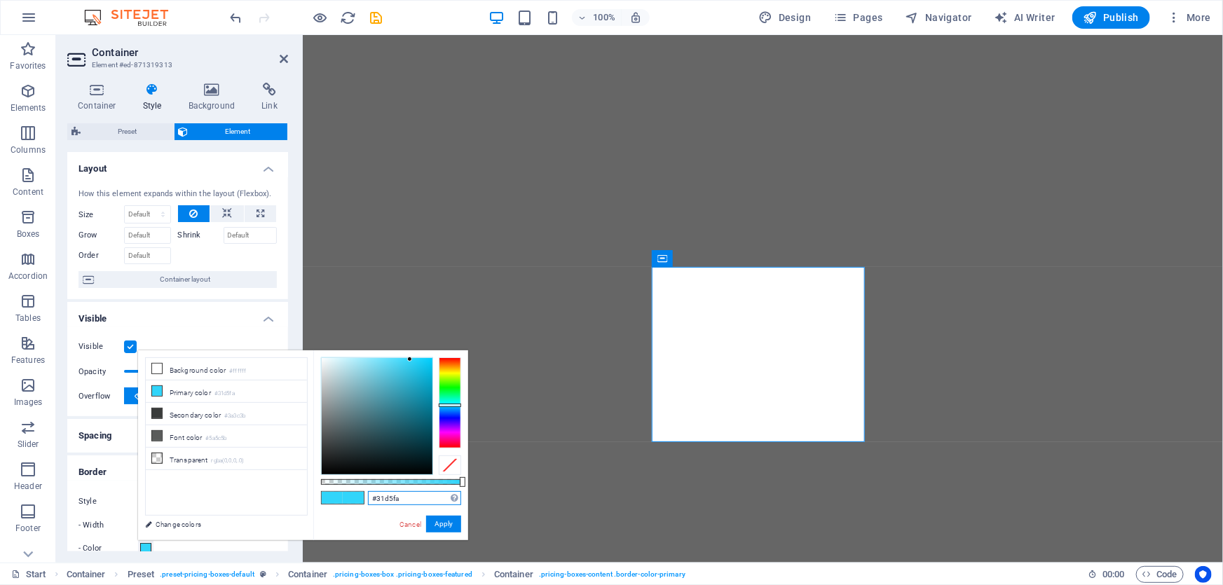
drag, startPoint x: 425, startPoint y: 498, endPoint x: 368, endPoint y: 507, distance: 57.4
click at [336, 500] on div "#31d5fa Supported formats #0852ed rgb(8, 82, 237) rgba(8, 82, 237, 90%) hsv(221…" at bounding box center [390, 546] width 155 height 393
paste input "f06b31"
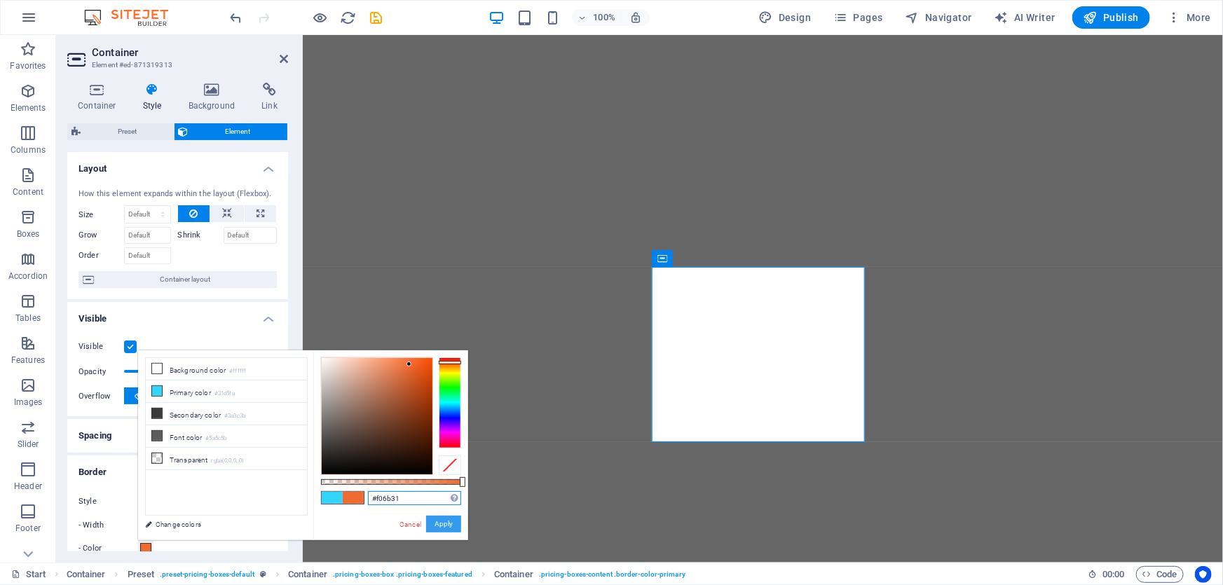
type input "#f06b31"
click at [441, 524] on button "Apply" at bounding box center [443, 524] width 35 height 17
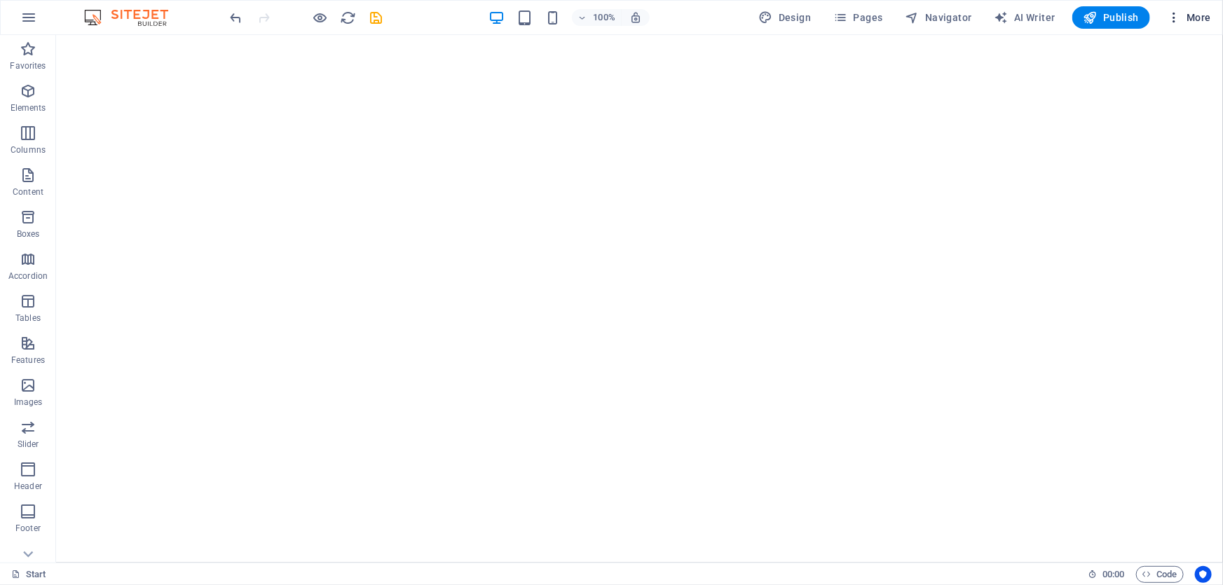
click at [1214, 13] on button "More" at bounding box center [1188, 17] width 55 height 22
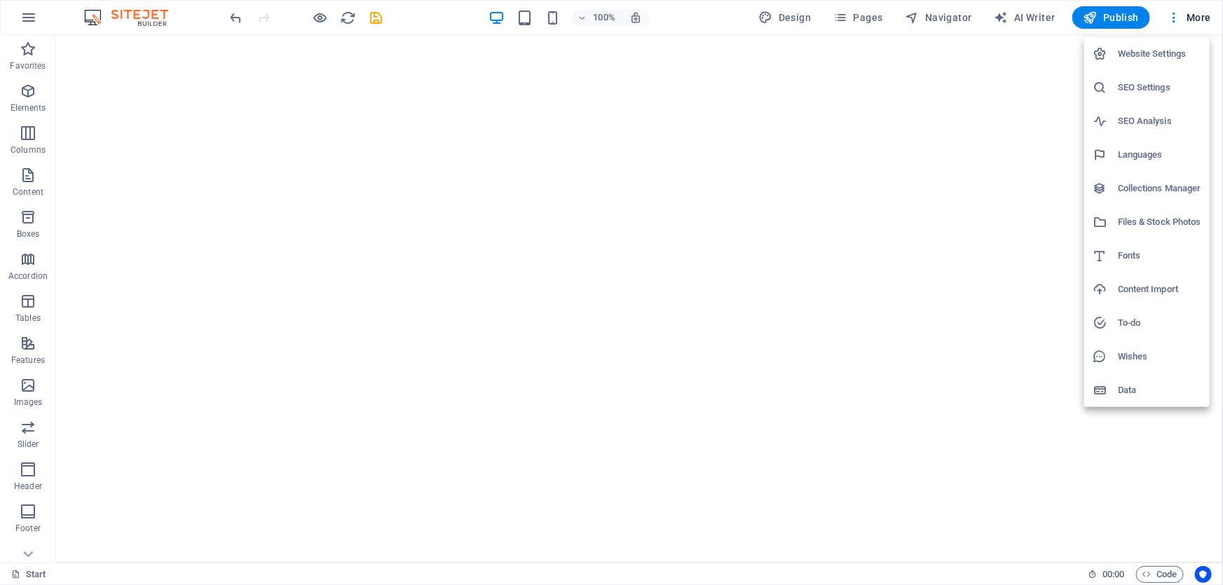
click at [1209, 14] on div at bounding box center [611, 292] width 1223 height 585
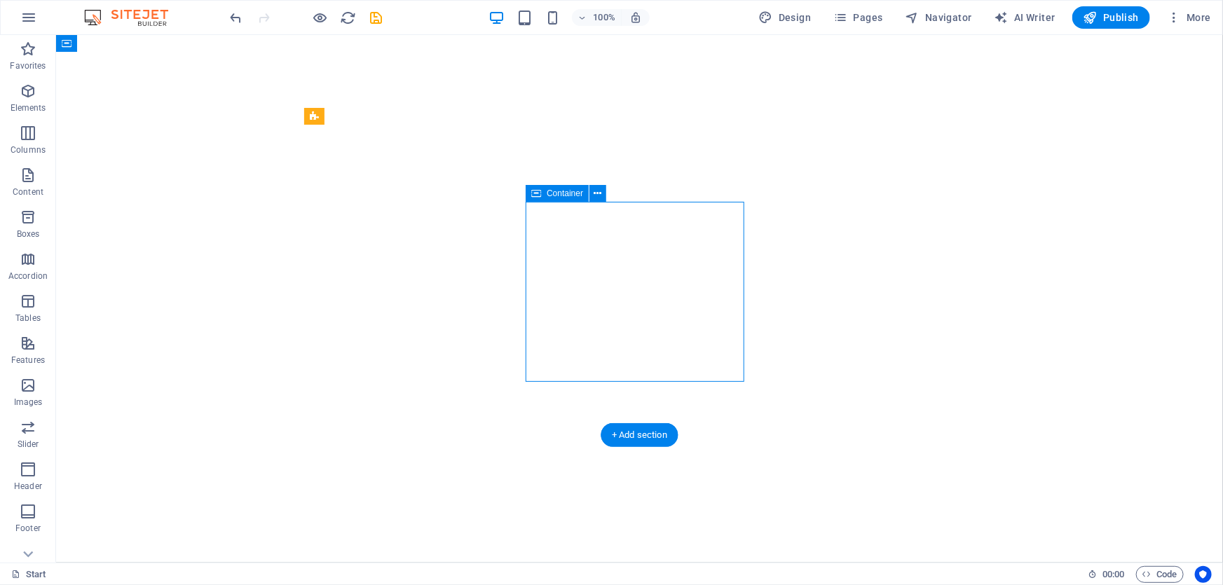
select select "px"
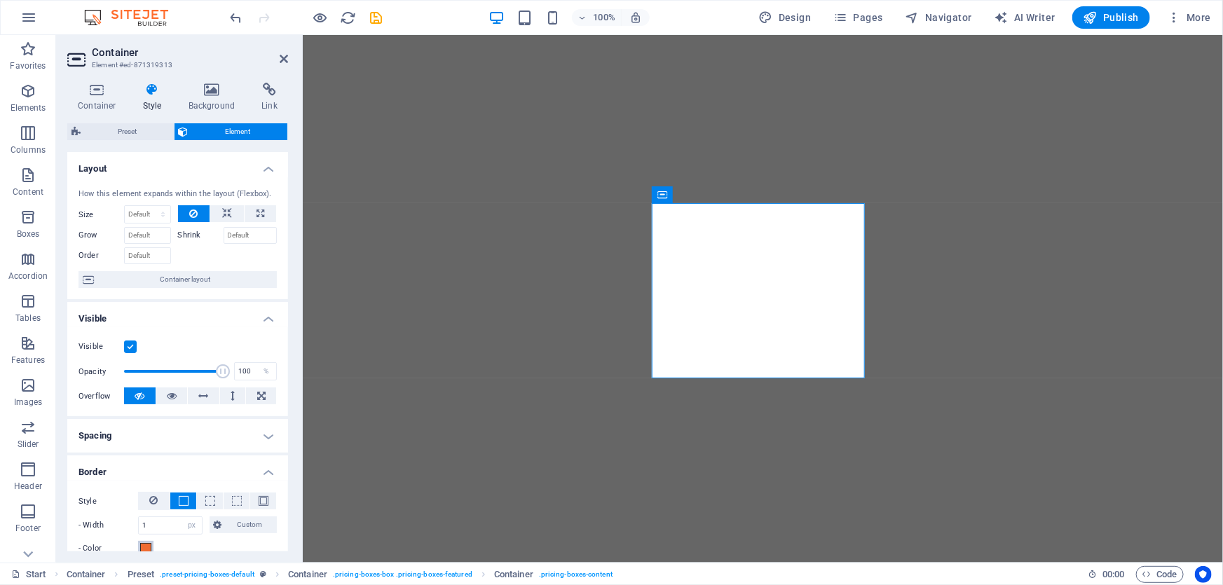
click at [140, 549] on span at bounding box center [145, 548] width 11 height 11
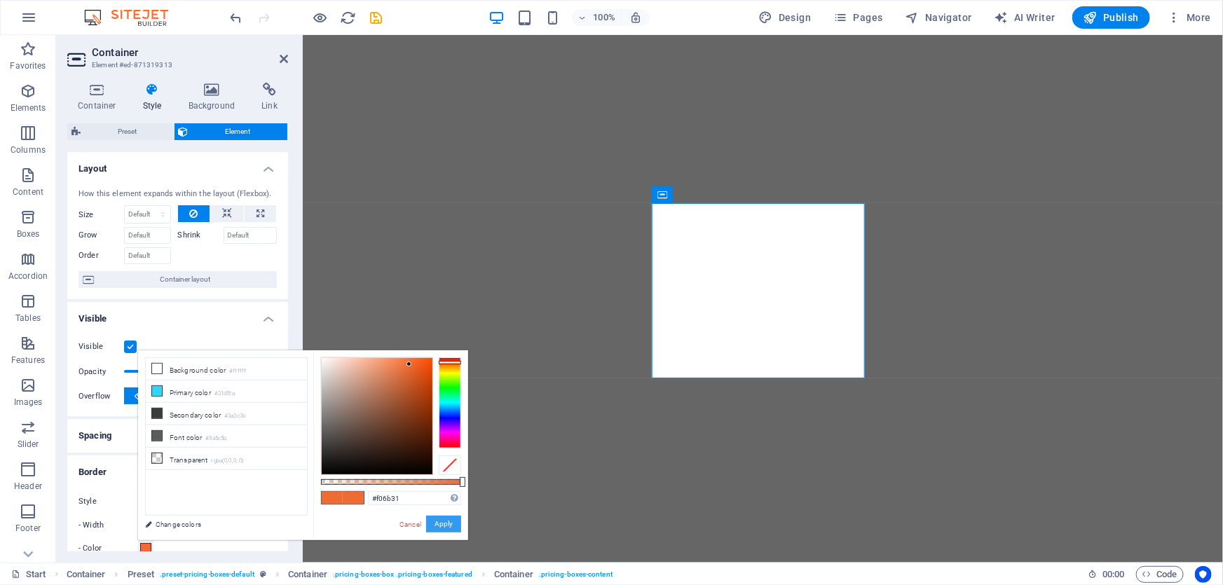
click at [457, 521] on button "Apply" at bounding box center [443, 524] width 35 height 17
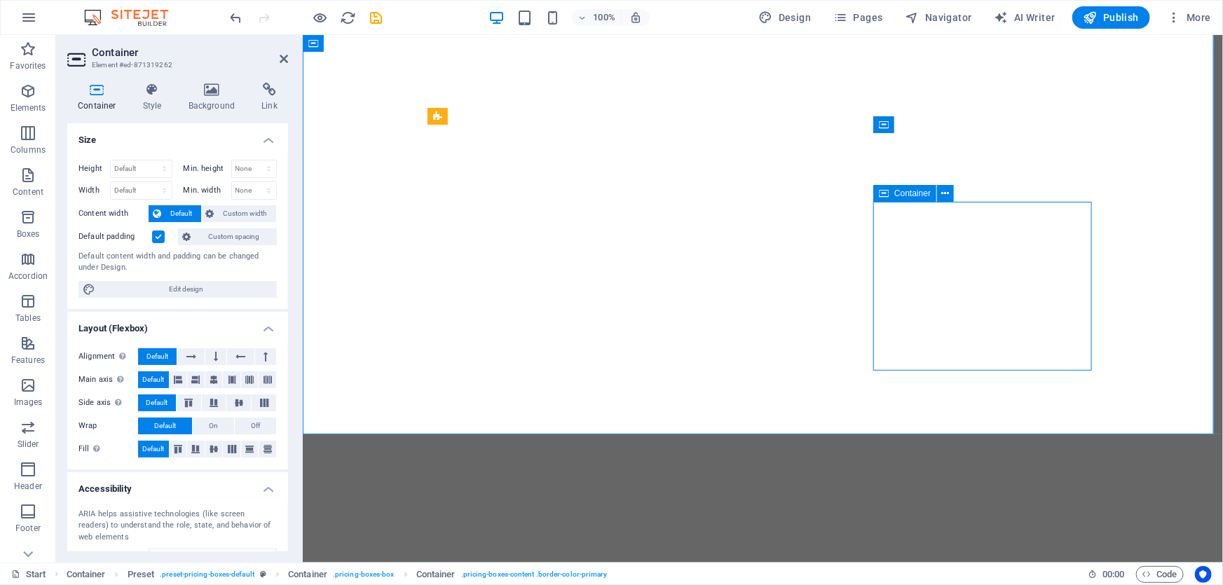
select select "px"
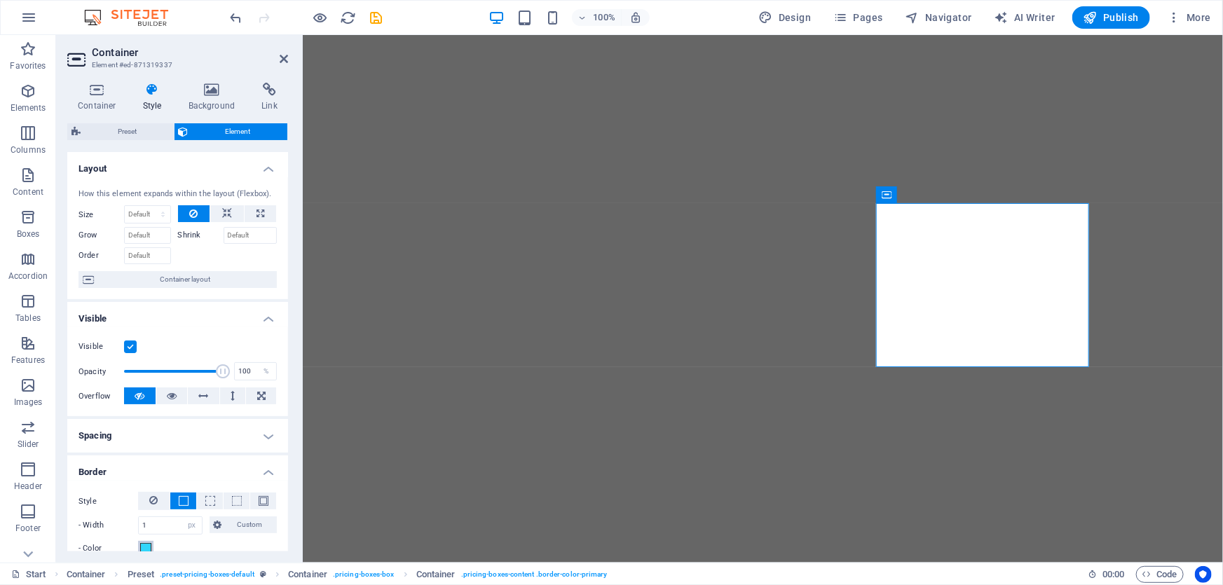
click at [141, 547] on span at bounding box center [145, 548] width 11 height 11
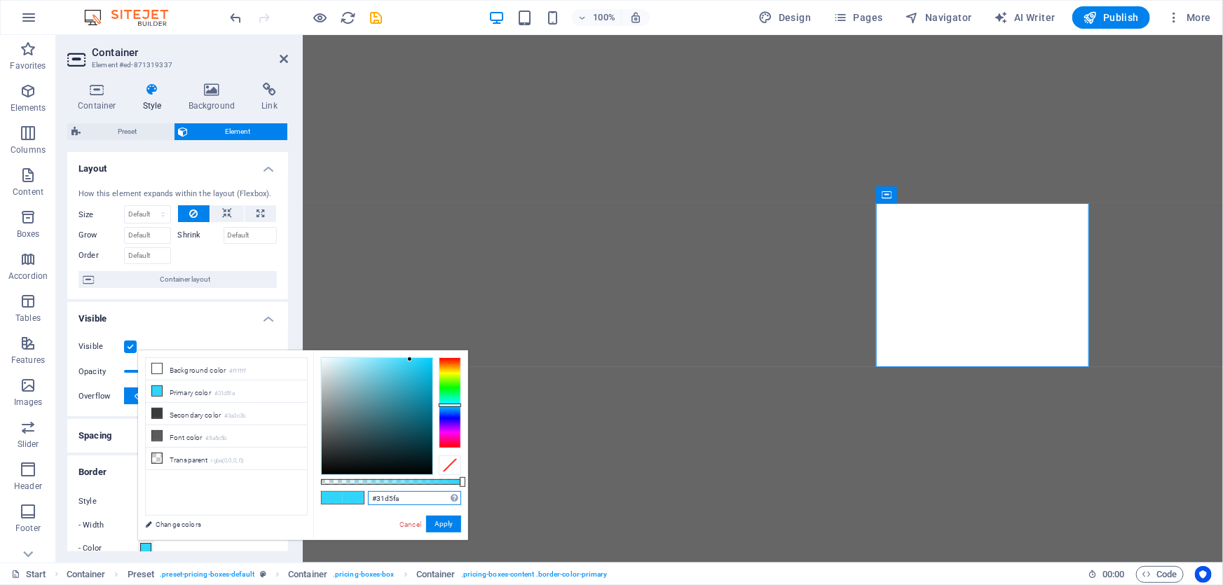
drag, startPoint x: 420, startPoint y: 493, endPoint x: 275, endPoint y: 486, distance: 145.2
click at [275, 486] on div "less Background color #ffffff Primary color #31d5fa Secondary color #3a3c3b Fon…" at bounding box center [303, 445] width 330 height 190
paste input "f06b31"
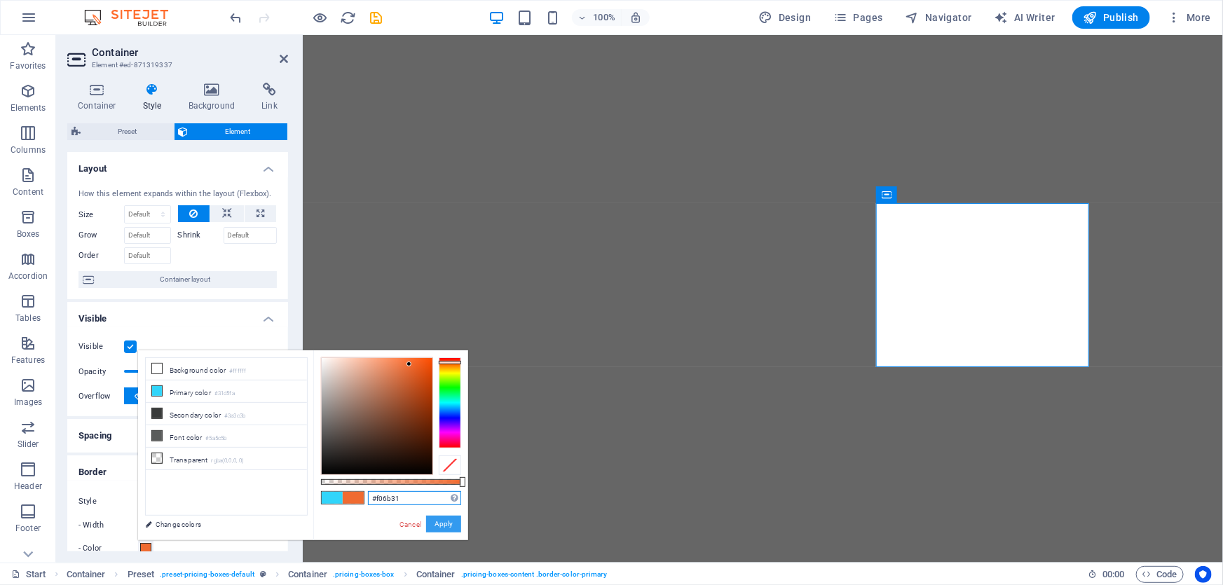
type input "#f06b31"
click at [452, 518] on button "Apply" at bounding box center [443, 524] width 35 height 17
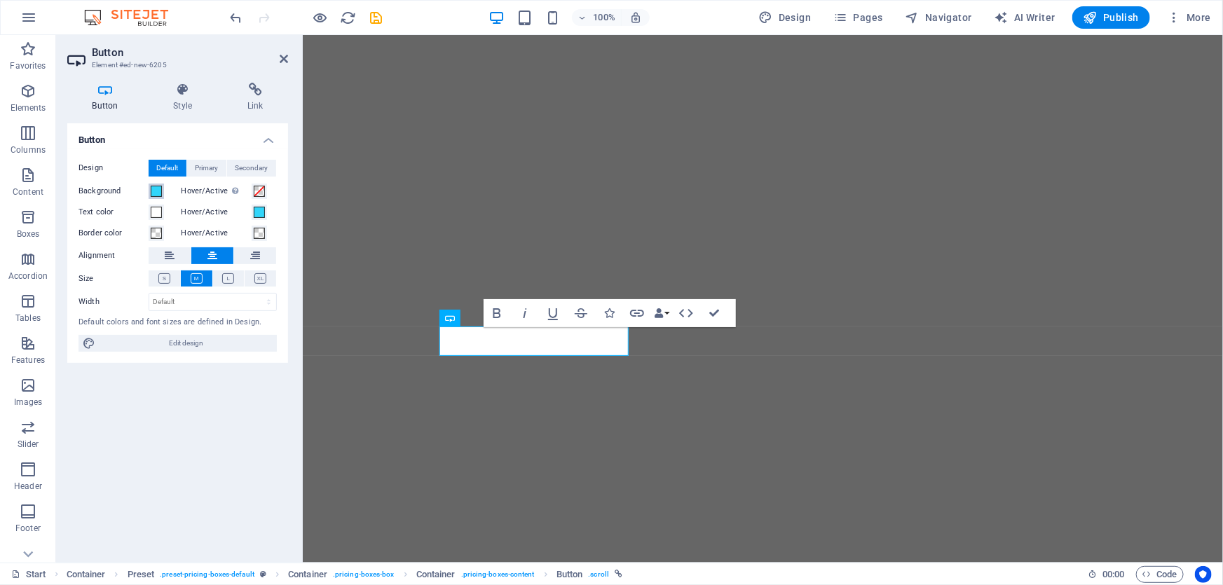
click at [162, 191] on button "Background" at bounding box center [156, 191] width 15 height 15
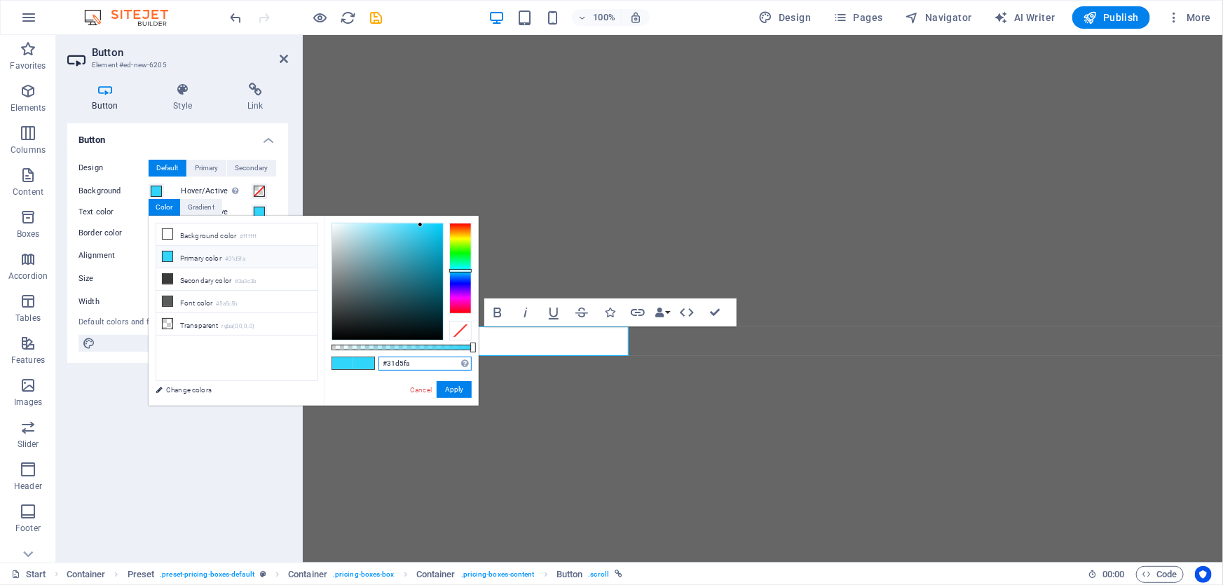
drag, startPoint x: 420, startPoint y: 365, endPoint x: 329, endPoint y: 367, distance: 90.4
click at [329, 367] on div "#31d5fa Supported formats #0852ed rgb(8, 82, 237) rgba(8, 82, 237, 90%) hsv(221…" at bounding box center [401, 412] width 155 height 393
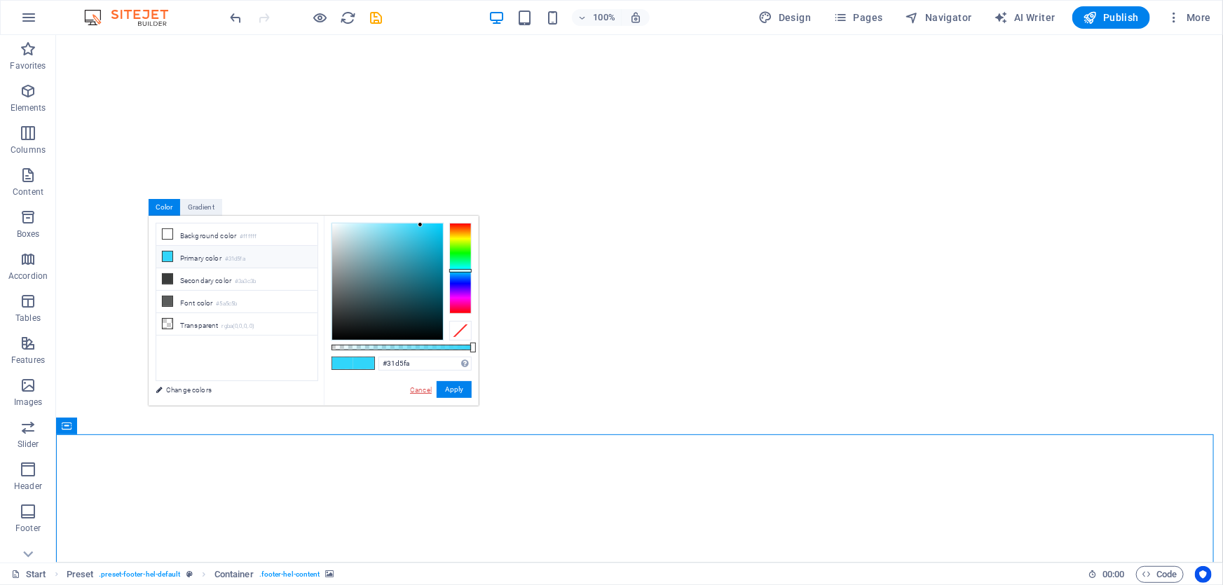
click at [422, 388] on link "Cancel" at bounding box center [420, 390] width 25 height 11
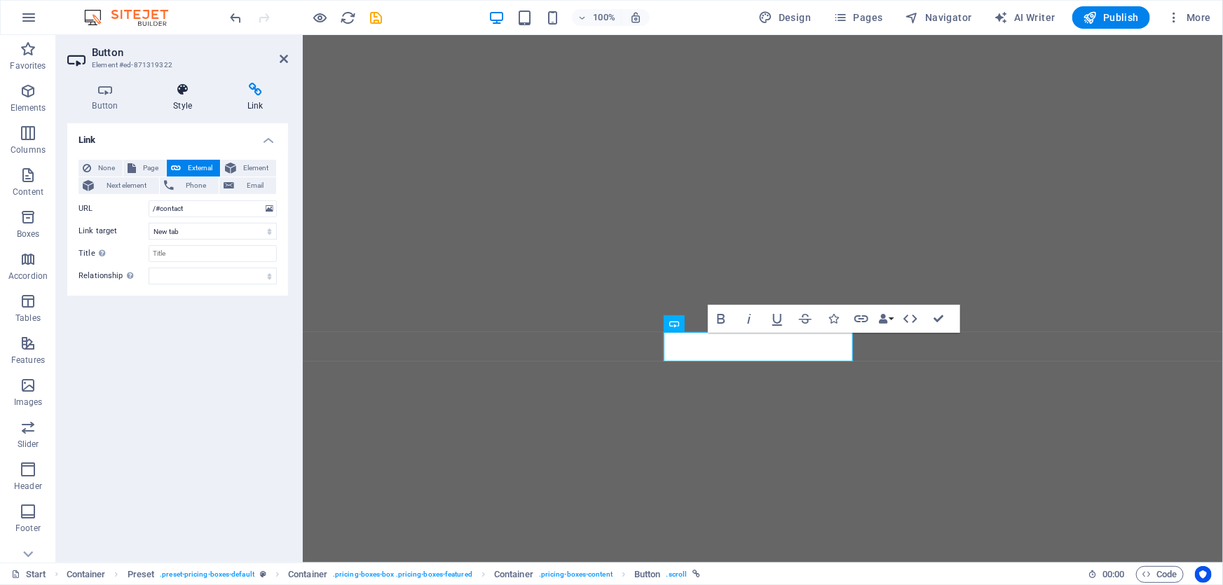
click at [172, 92] on icon at bounding box center [183, 90] width 69 height 14
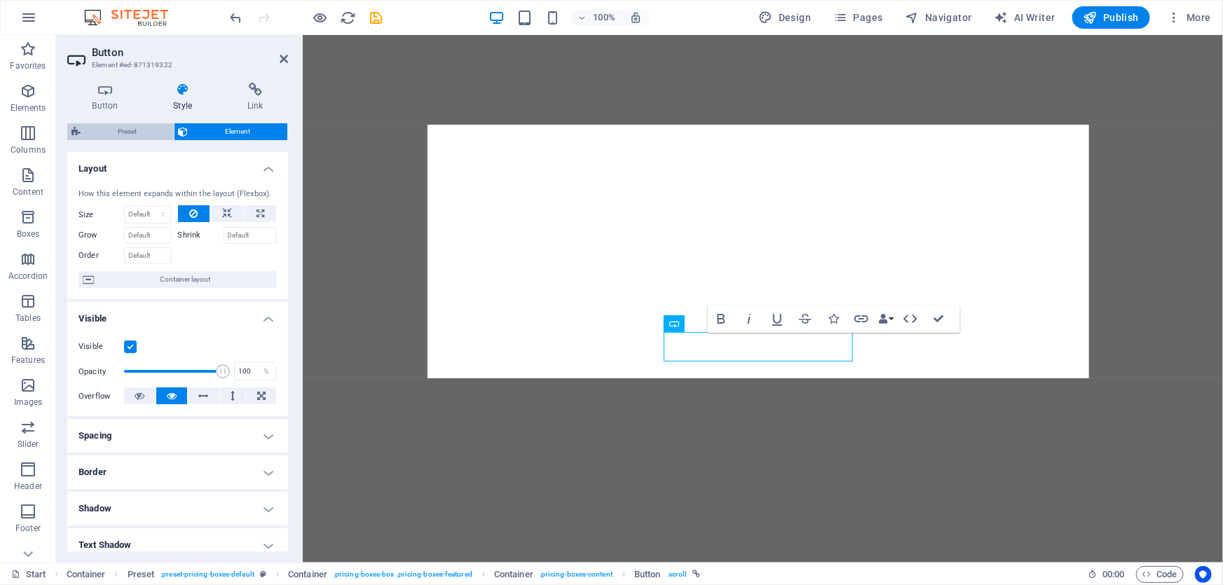
click at [139, 126] on span "Preset" at bounding box center [127, 131] width 85 height 17
select select "px"
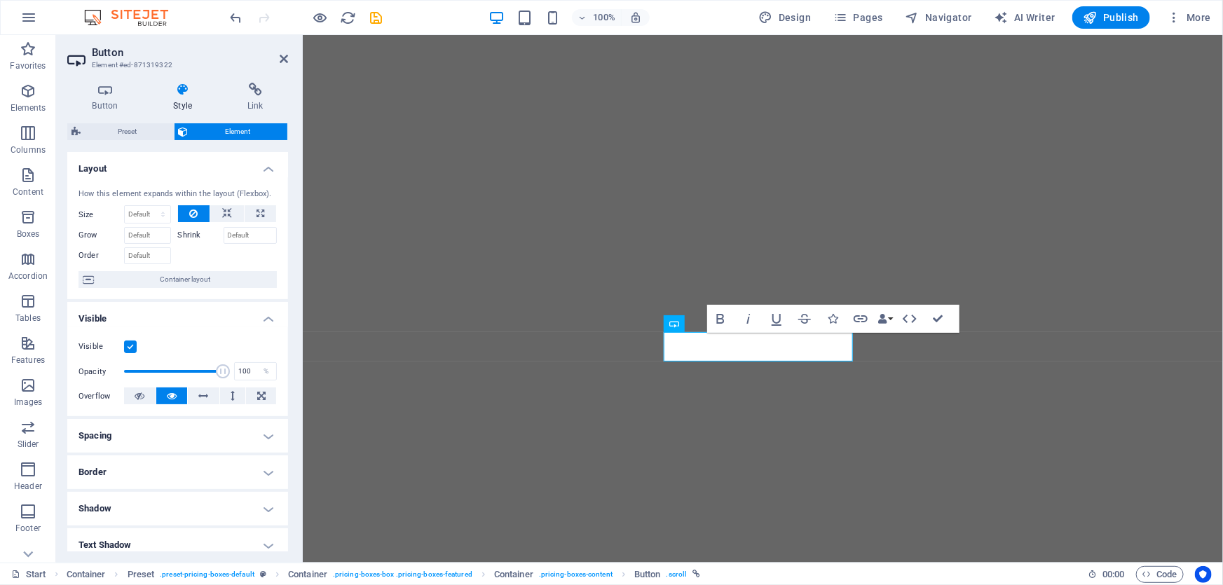
click at [109, 486] on h4 "Border" at bounding box center [177, 472] width 221 height 34
click at [134, 425] on h4 "Spacing" at bounding box center [177, 436] width 221 height 34
click at [890, 317] on button "Data Bindings" at bounding box center [885, 319] width 20 height 28
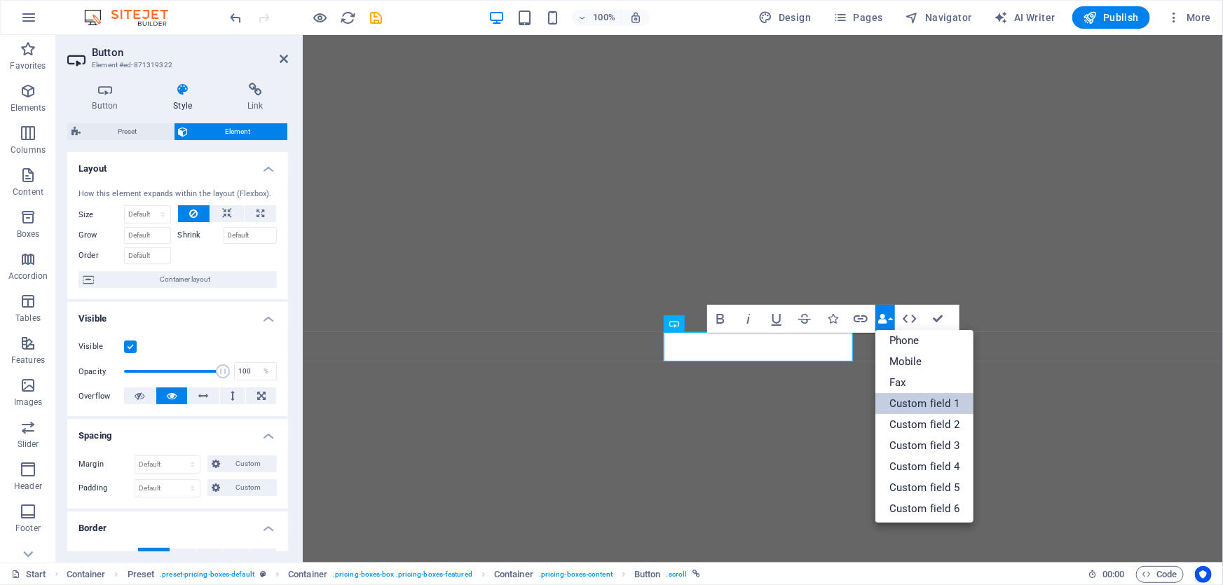
scroll to position [154, 0]
click at [944, 503] on link "Custom field 6" at bounding box center [924, 507] width 98 height 21
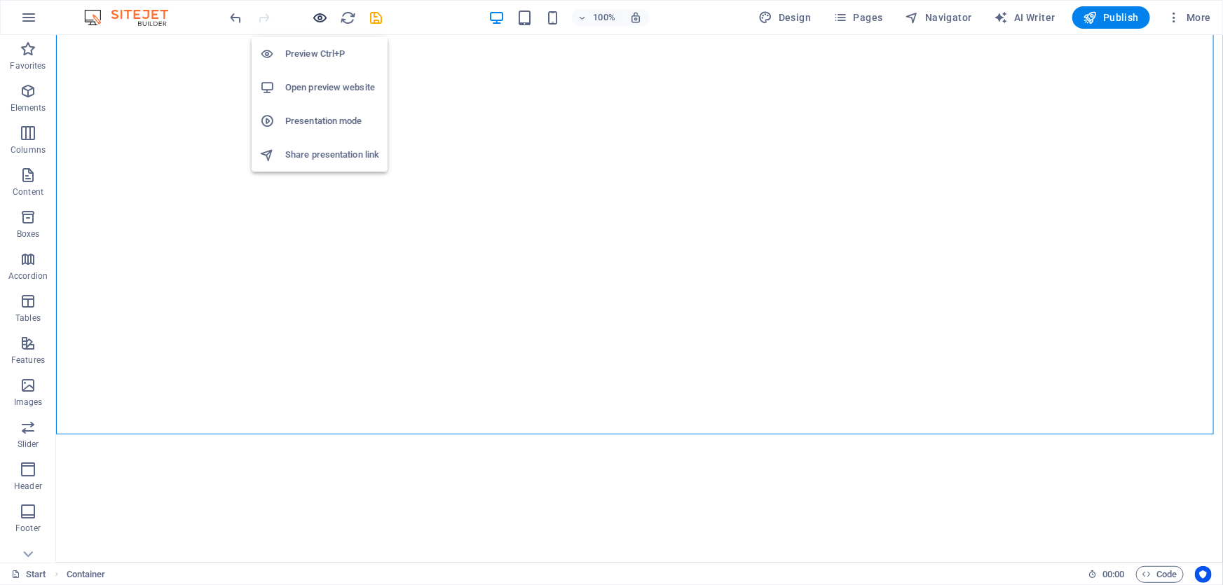
click at [316, 10] on icon "button" at bounding box center [320, 18] width 16 height 16
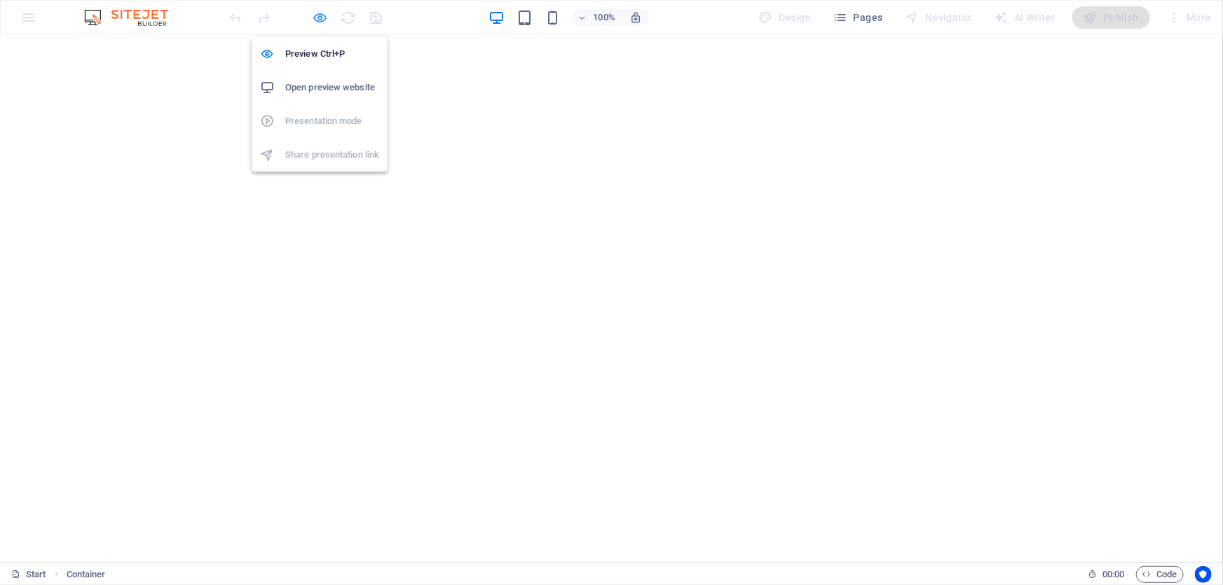
click at [315, 19] on icon "button" at bounding box center [320, 18] width 16 height 16
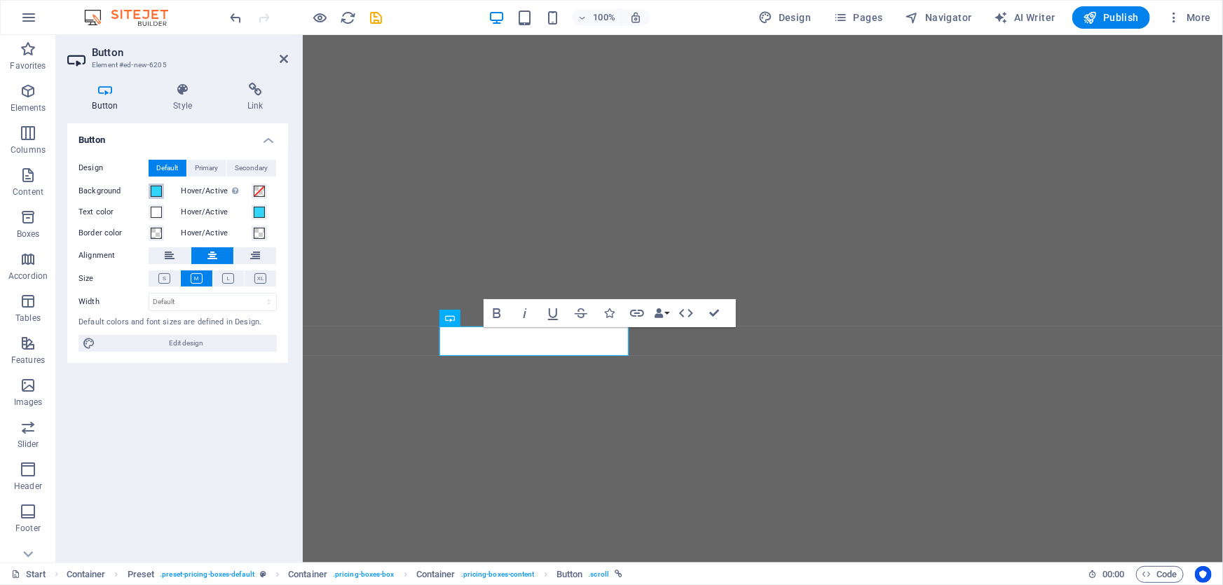
click at [153, 188] on span at bounding box center [156, 191] width 11 height 11
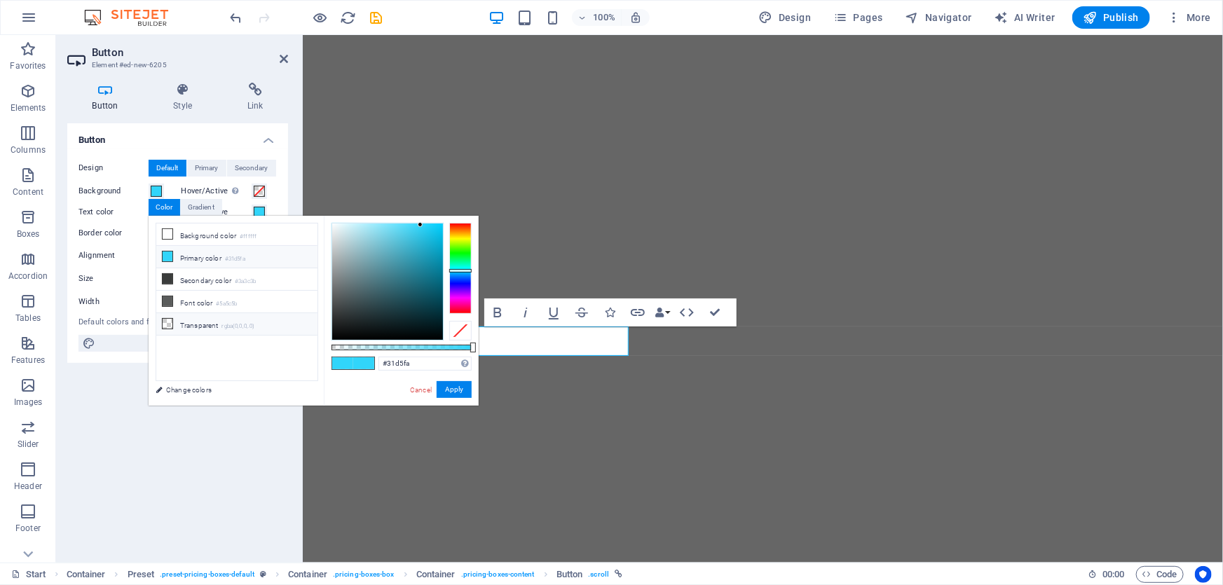
click at [218, 319] on li "Transparent rgba(0,0,0,.0)" at bounding box center [236, 324] width 161 height 22
type input "rgba(0, 0, 0, 0)"
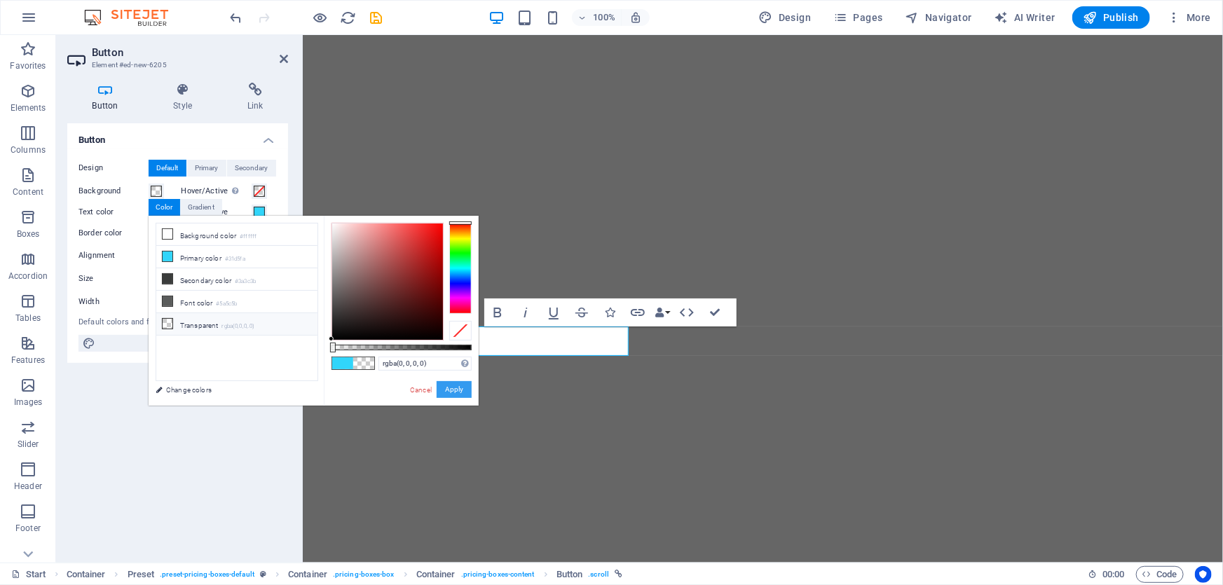
click at [466, 388] on button "Apply" at bounding box center [454, 389] width 35 height 17
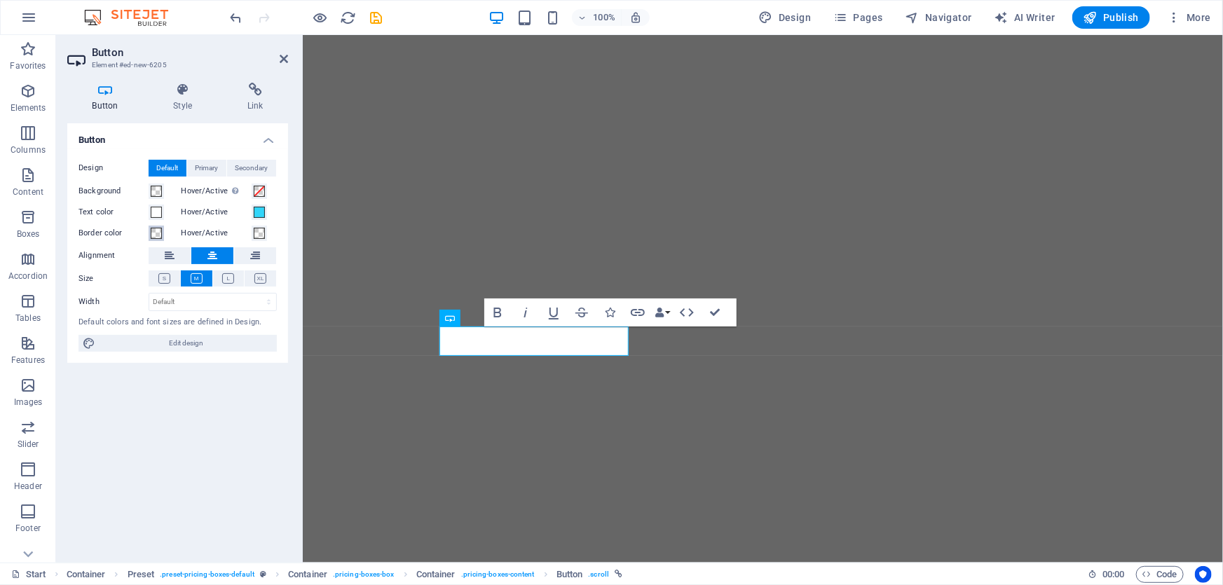
click at [155, 233] on span at bounding box center [156, 233] width 11 height 11
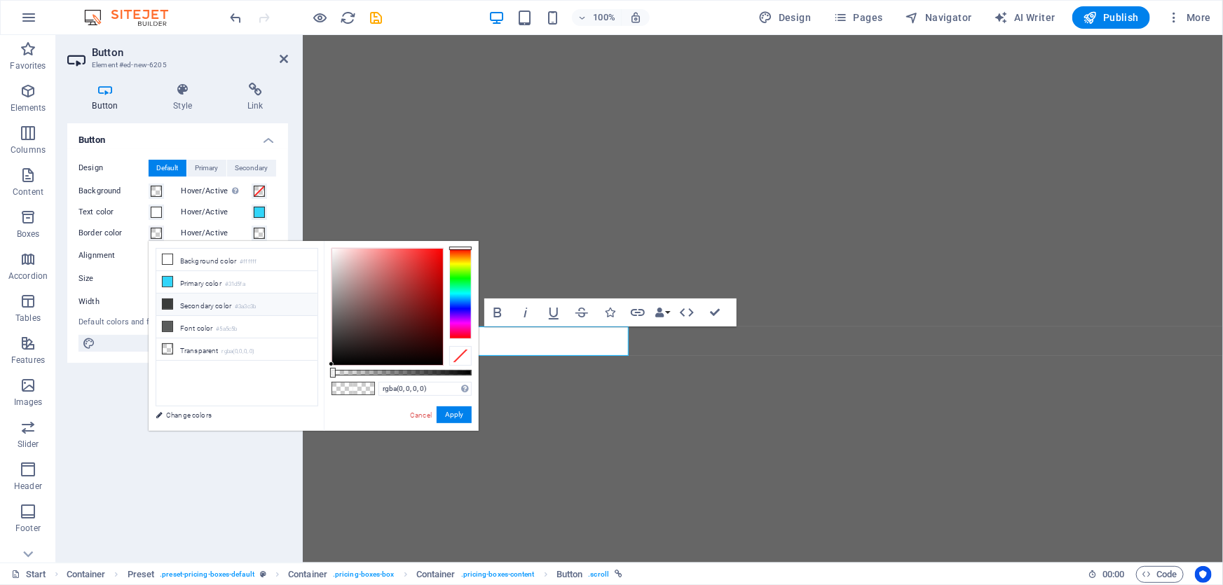
click at [209, 305] on li "Secondary color #3a3c3b" at bounding box center [236, 305] width 161 height 22
type input "#3a3c3b"
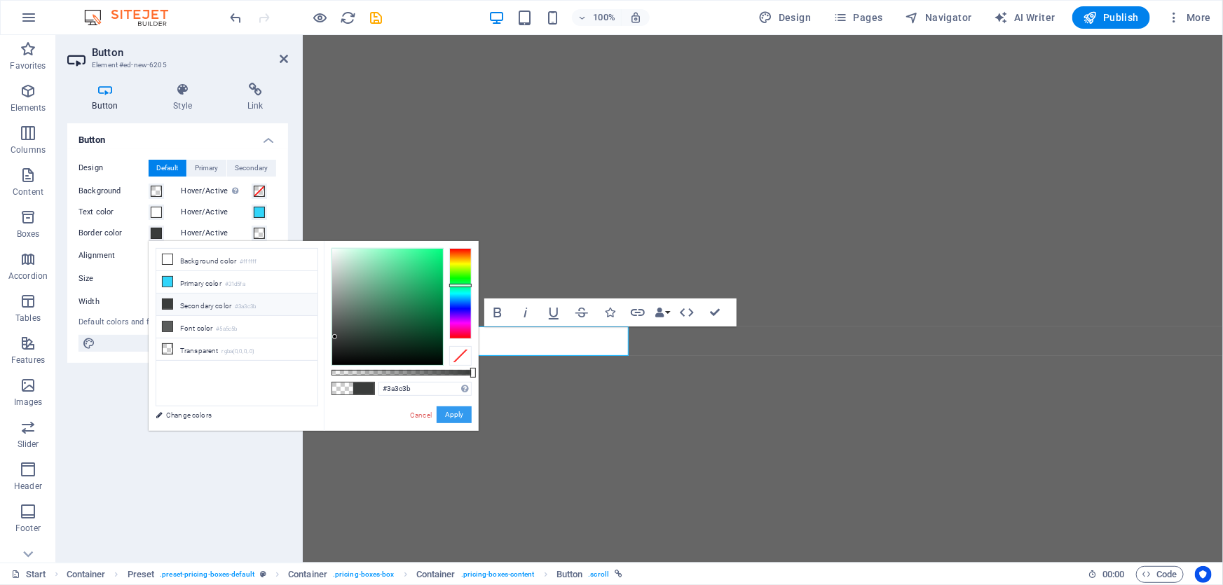
click at [448, 420] on button "Apply" at bounding box center [454, 414] width 35 height 17
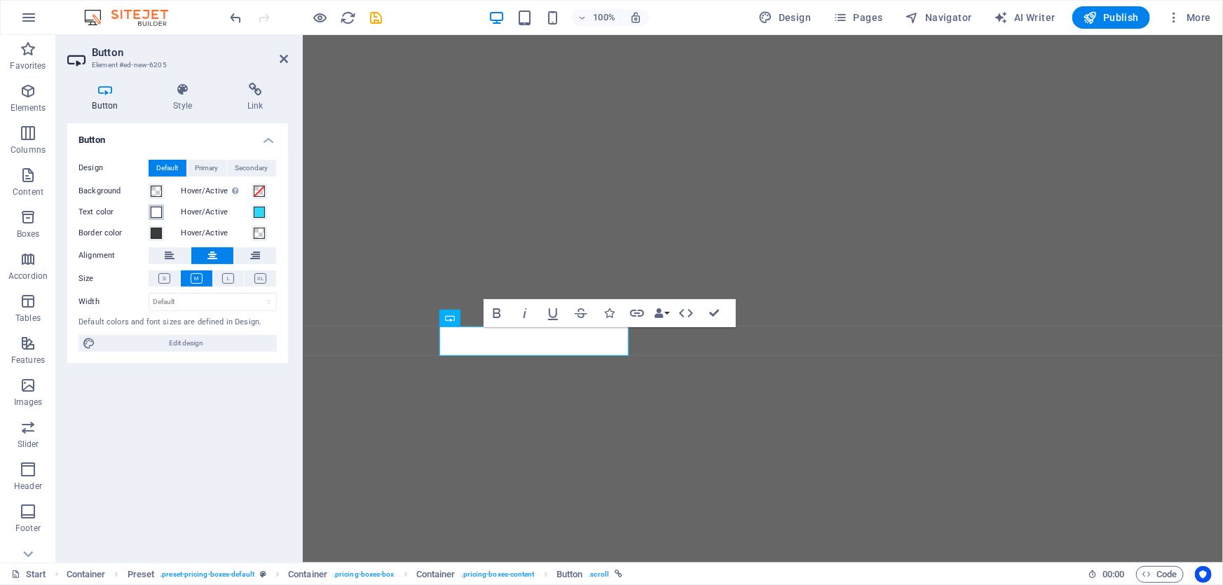
click at [158, 214] on span at bounding box center [156, 212] width 11 height 11
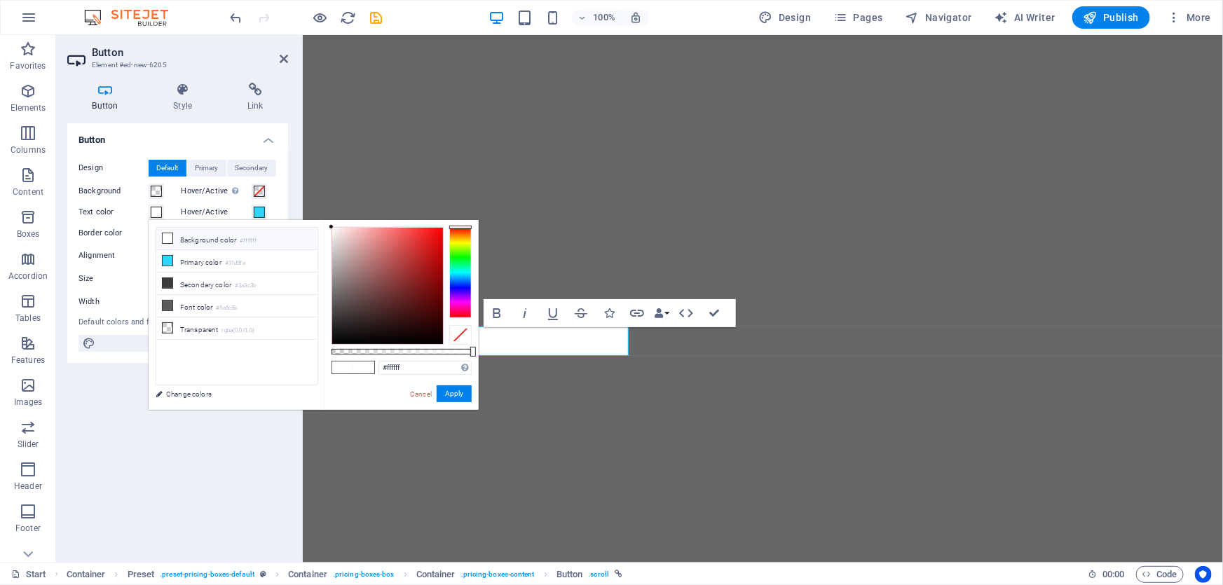
drag, startPoint x: 191, startPoint y: 284, endPoint x: 294, endPoint y: 343, distance: 118.9
click at [191, 286] on li "Secondary color #3a3c3b" at bounding box center [236, 284] width 161 height 22
type input "#3a3c3b"
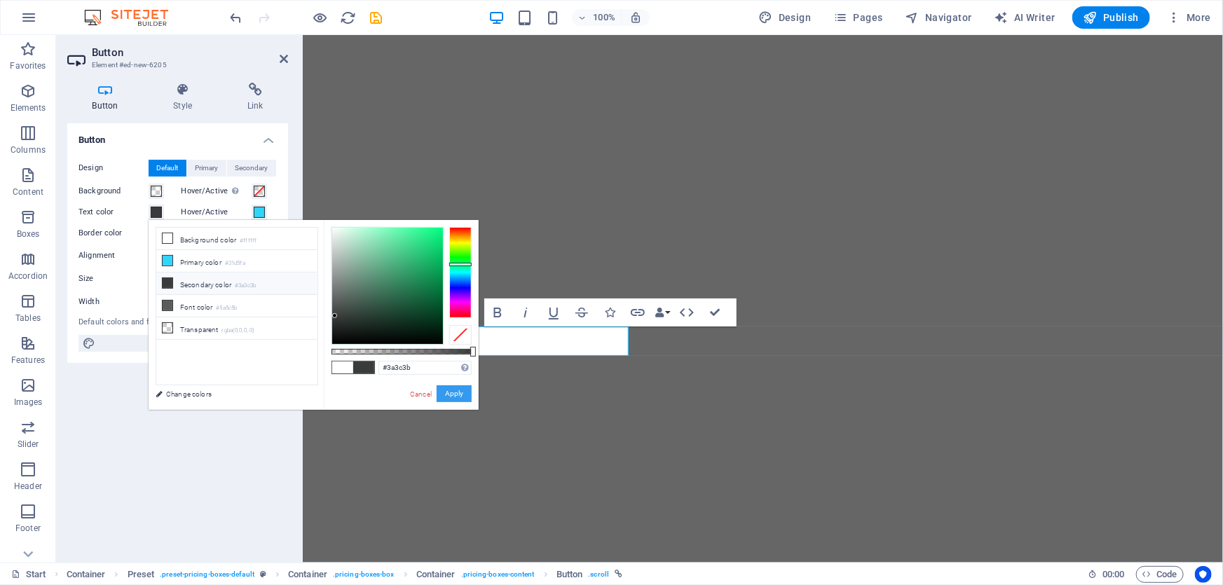
click at [461, 394] on button "Apply" at bounding box center [454, 393] width 35 height 17
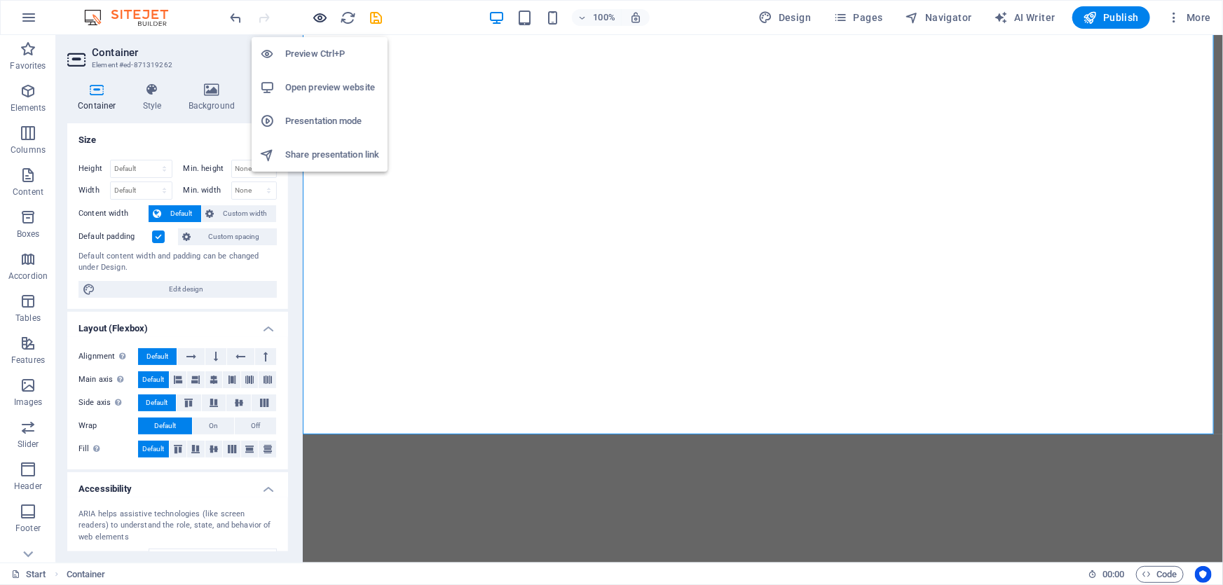
click at [322, 14] on icon "button" at bounding box center [320, 18] width 16 height 16
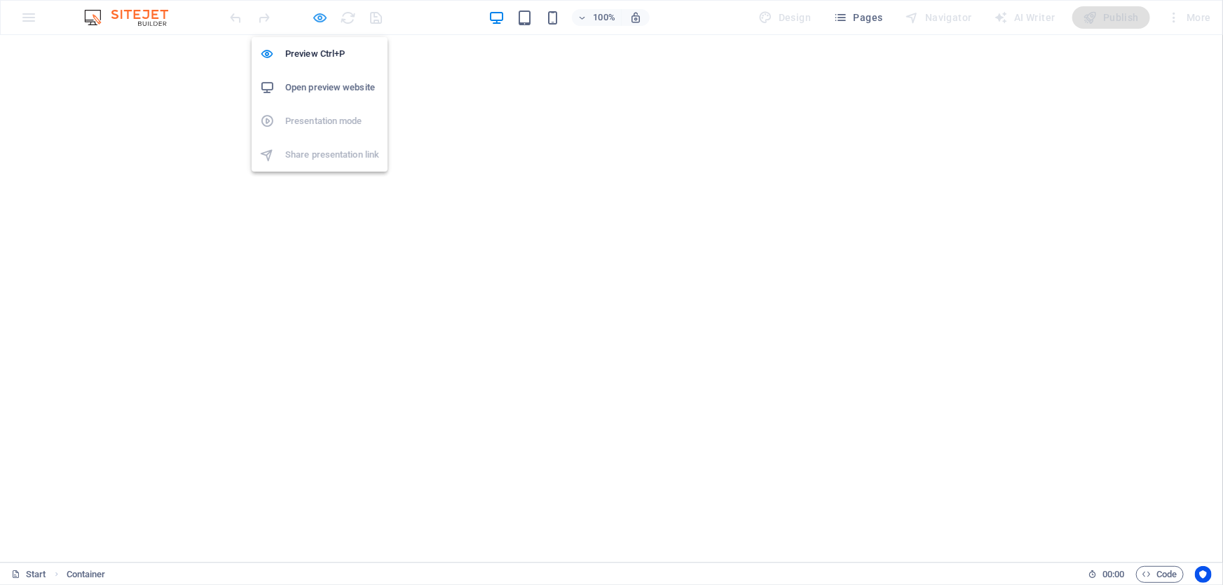
click at [312, 13] on icon "button" at bounding box center [320, 18] width 16 height 16
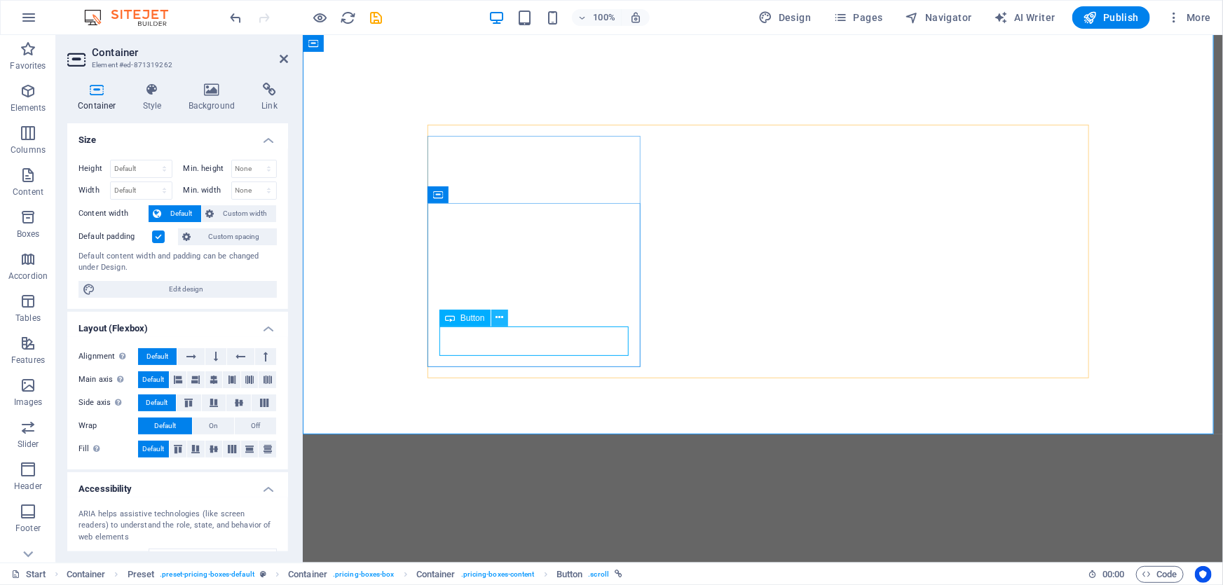
click at [495, 315] on icon at bounding box center [499, 317] width 8 height 15
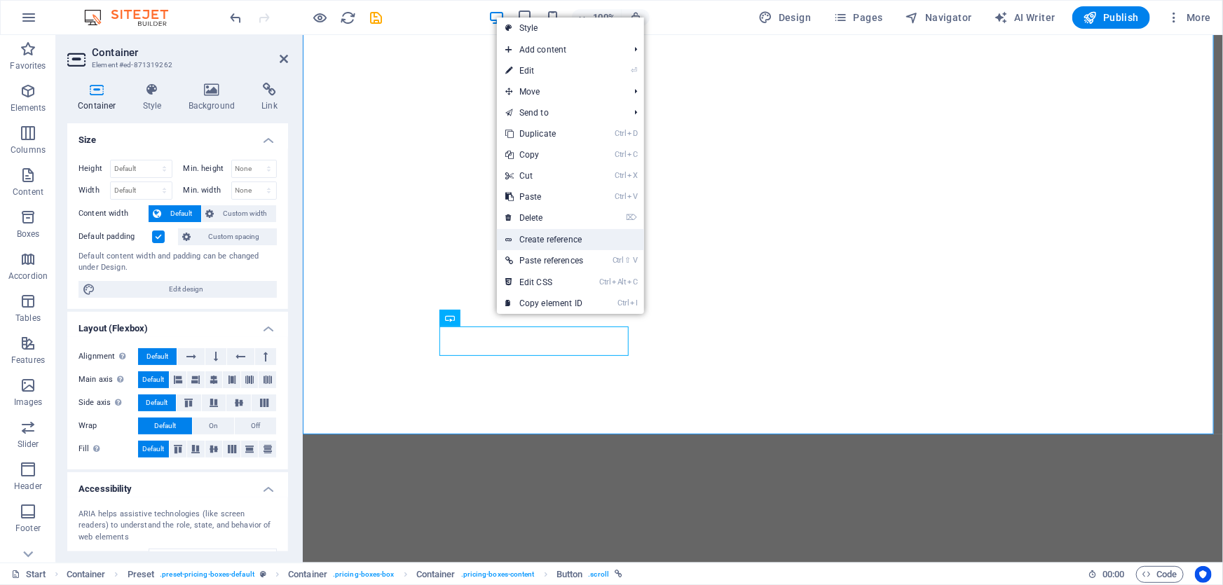
click at [559, 240] on link "Create reference" at bounding box center [570, 239] width 147 height 21
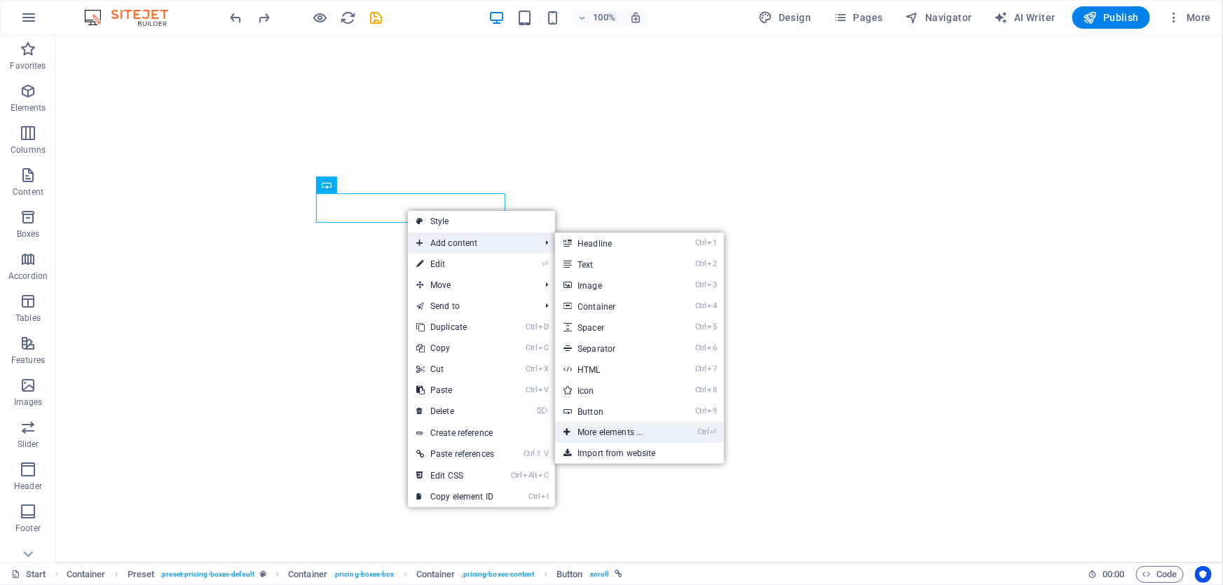
click at [654, 432] on link "Ctrl ⏎ More elements ..." at bounding box center [613, 432] width 116 height 21
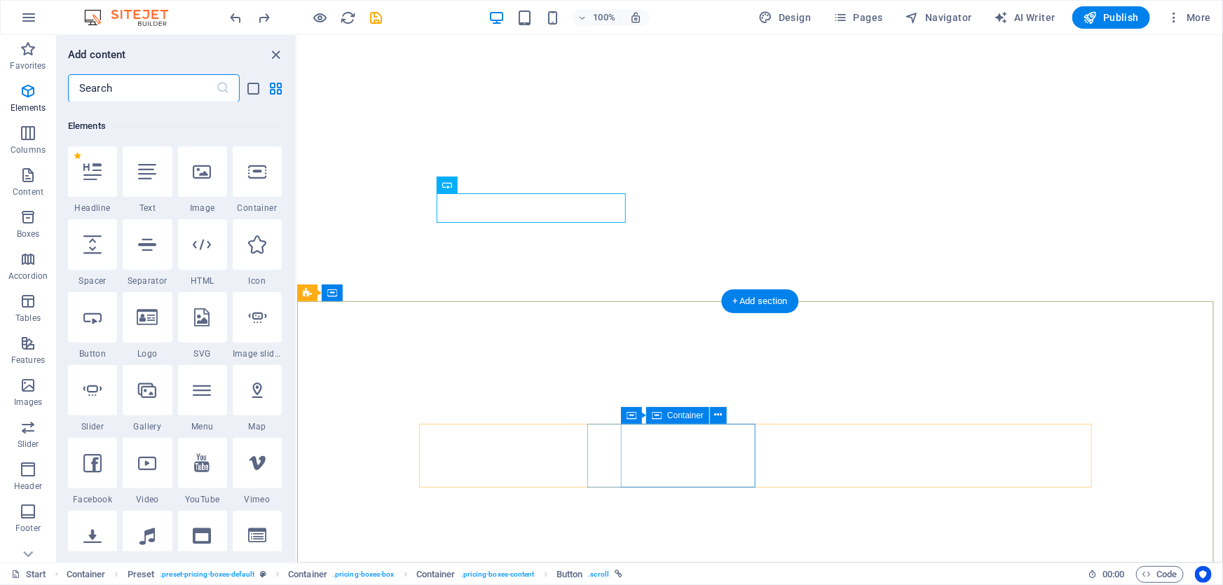
scroll to position [149, 0]
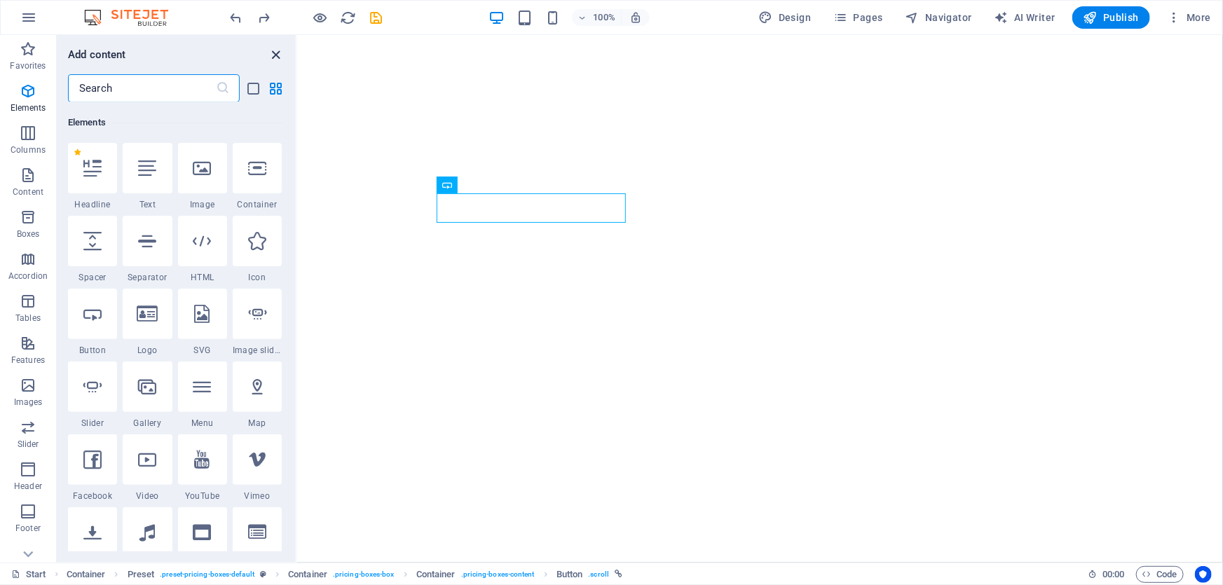
click at [277, 49] on icon "close panel" at bounding box center [276, 55] width 16 height 16
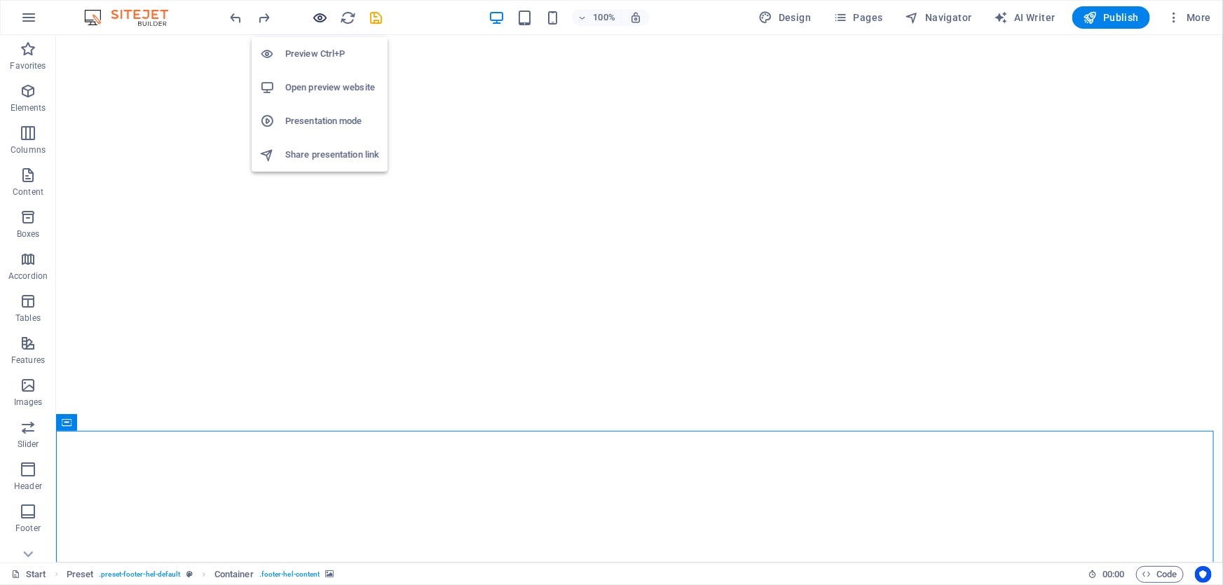
click at [320, 14] on icon "button" at bounding box center [320, 18] width 16 height 16
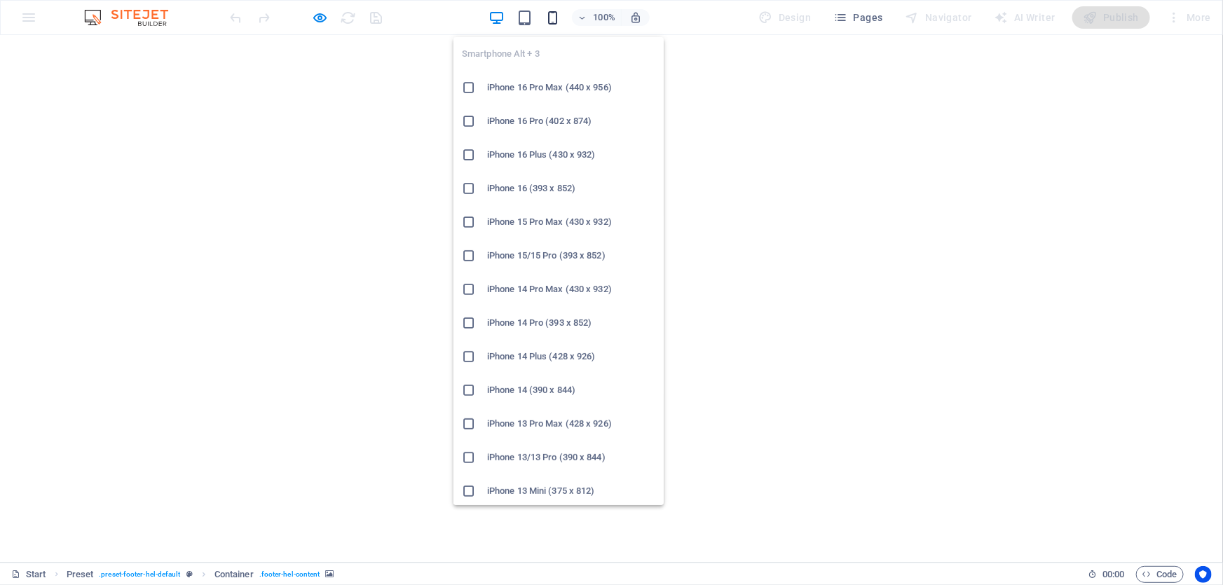
click at [555, 14] on icon "button" at bounding box center [552, 18] width 16 height 16
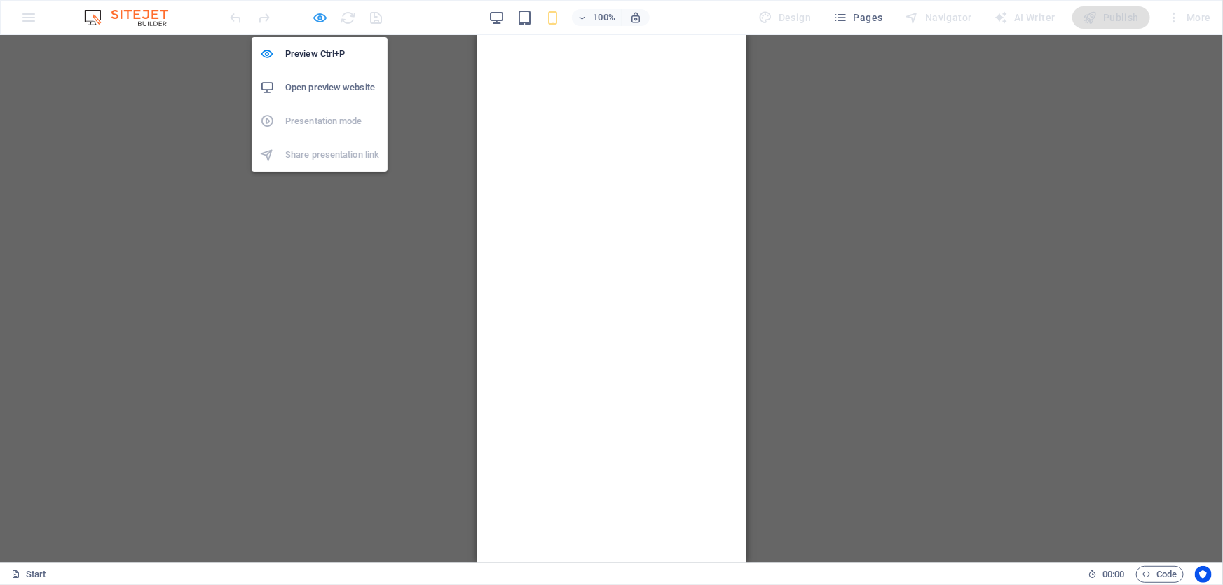
click at [320, 15] on icon "button" at bounding box center [320, 18] width 16 height 16
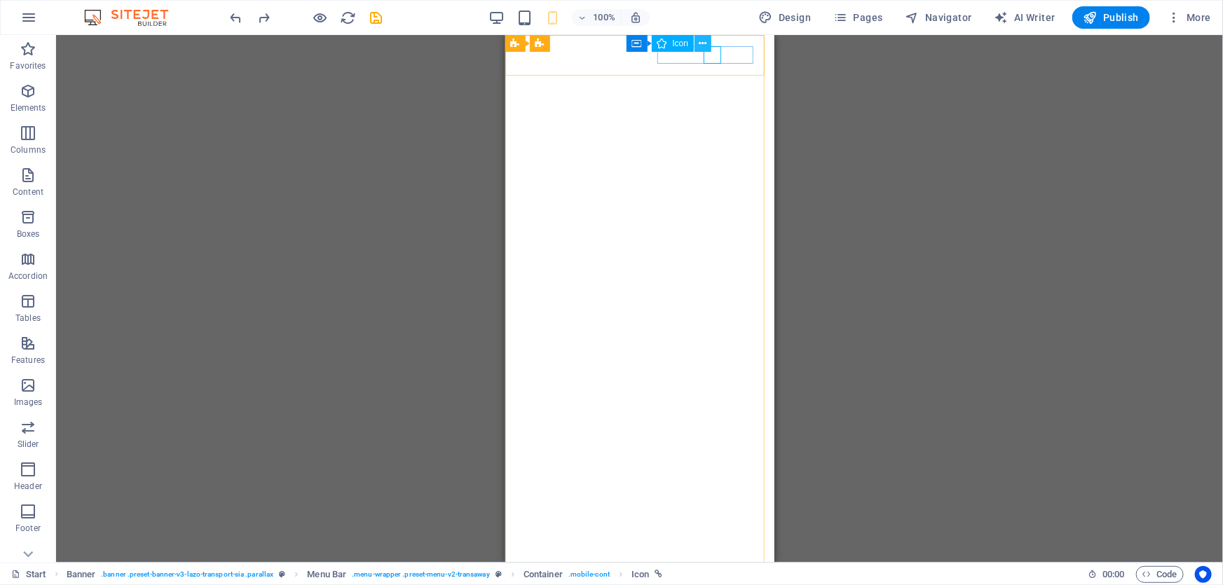
click at [708, 41] on button at bounding box center [702, 43] width 17 height 17
click at [805, 465] on div "H2 Banner Container Banner Menu Bar Container Info Bar Banner Button Container …" at bounding box center [639, 299] width 1167 height 528
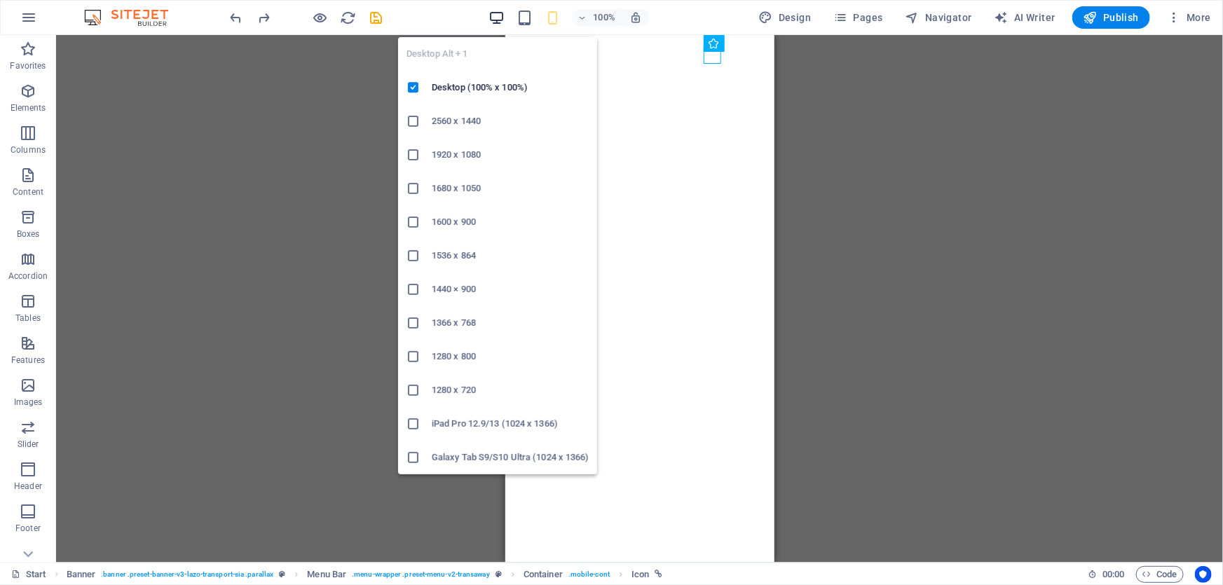
click at [504, 13] on icon "button" at bounding box center [496, 18] width 16 height 16
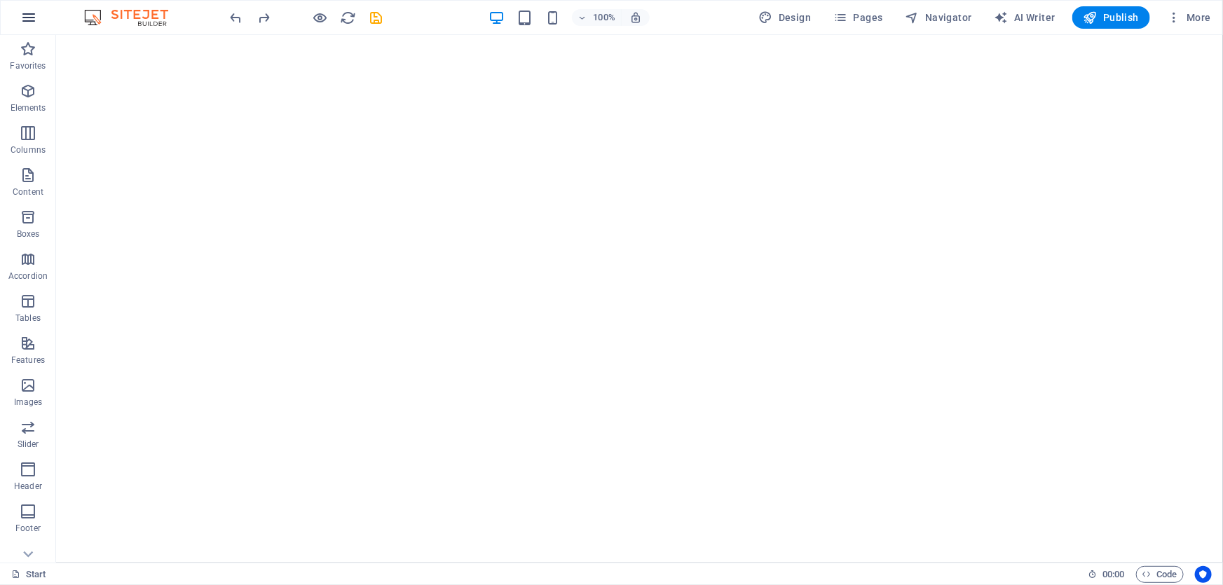
click at [33, 9] on icon "button" at bounding box center [28, 17] width 17 height 17
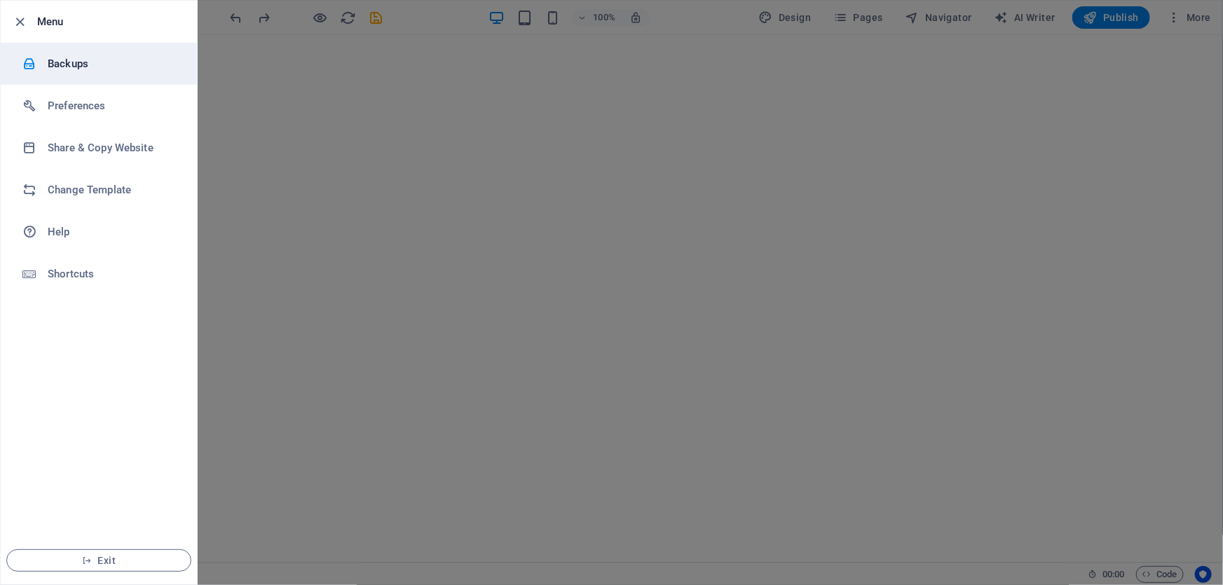
click at [41, 65] on div at bounding box center [34, 64] width 25 height 14
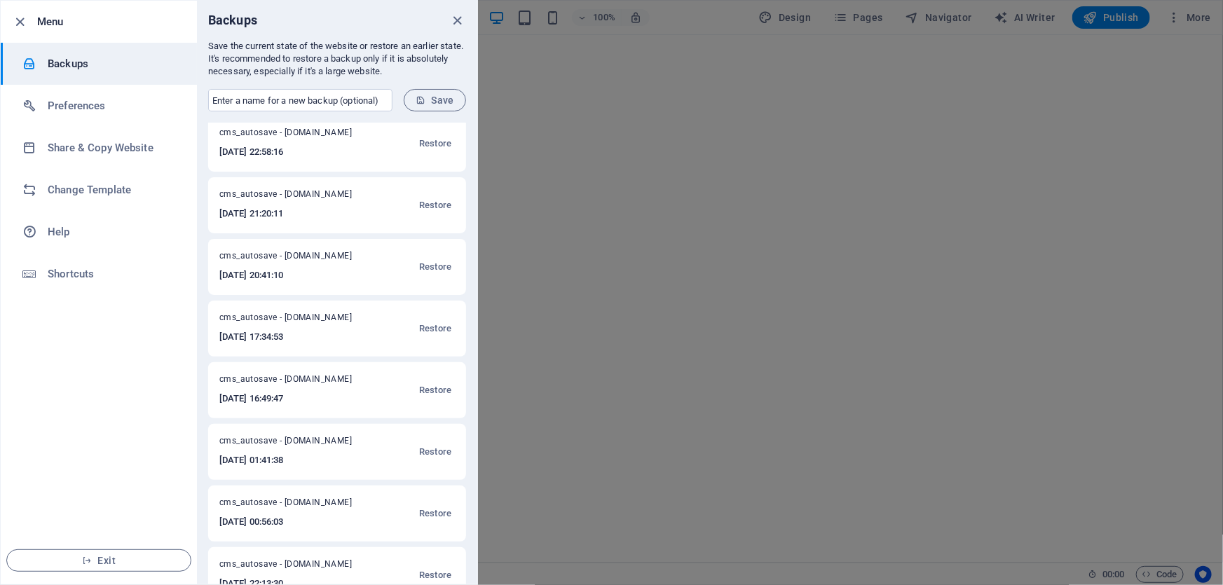
scroll to position [0, 0]
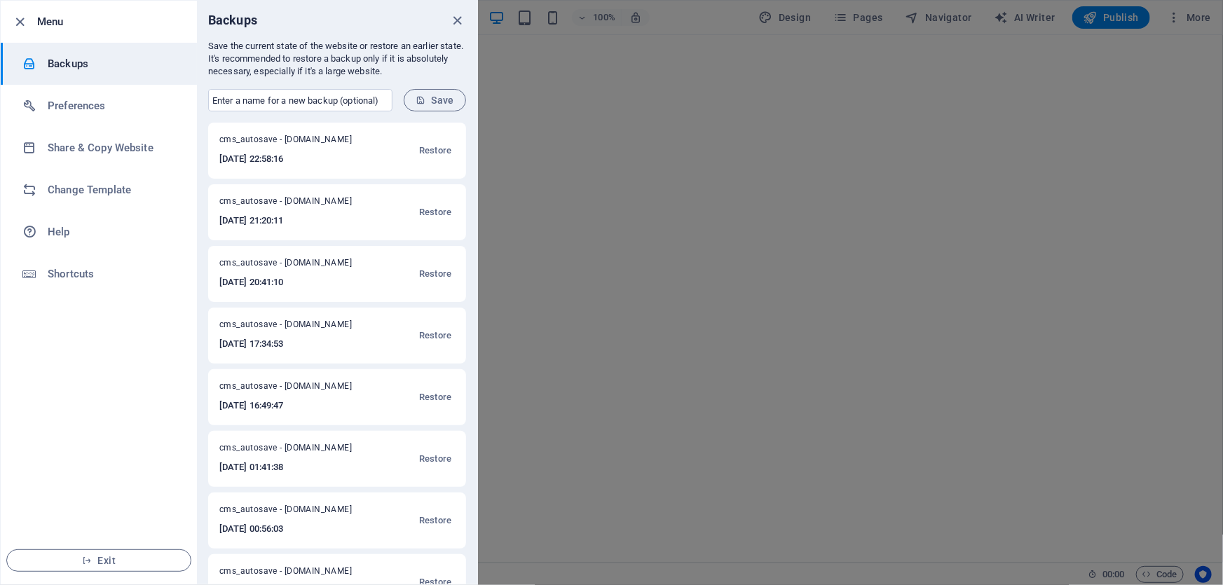
click at [334, 167] on h6 "[DATE] 22:58:16" at bounding box center [294, 159] width 151 height 17
click at [335, 135] on span "cms_autosave - [DOMAIN_NAME]" at bounding box center [294, 142] width 151 height 17
click at [391, 137] on div "cms_autosave - [DOMAIN_NAME] [DATE] 22:58:16 Restore" at bounding box center [337, 151] width 258 height 56
click at [432, 146] on span "Restore" at bounding box center [435, 150] width 32 height 17
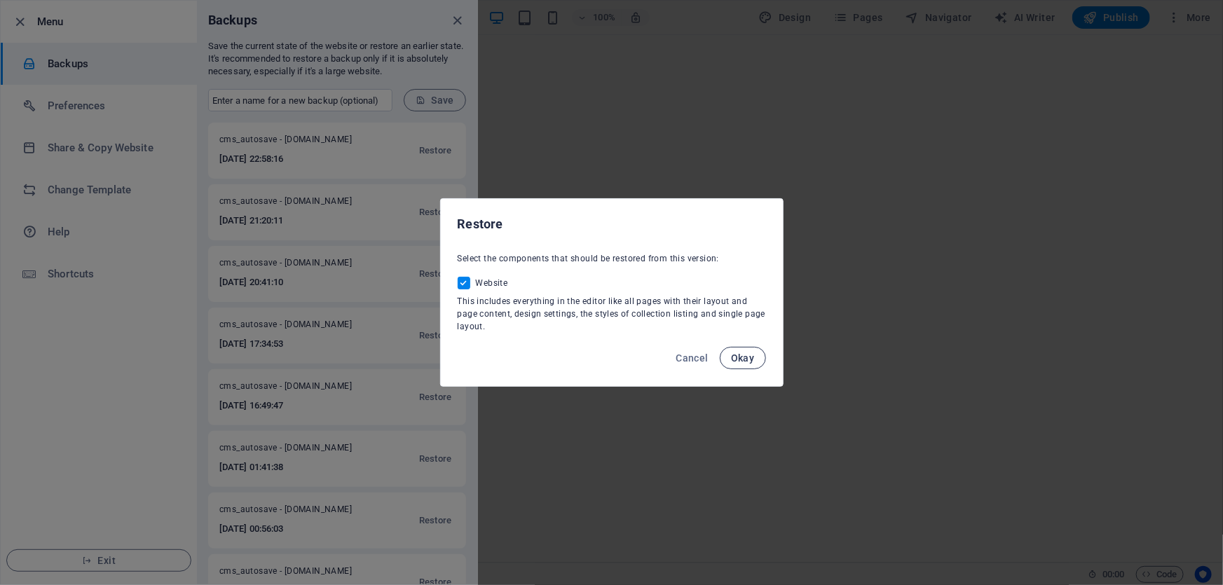
click at [744, 360] on span "Okay" at bounding box center [743, 357] width 24 height 11
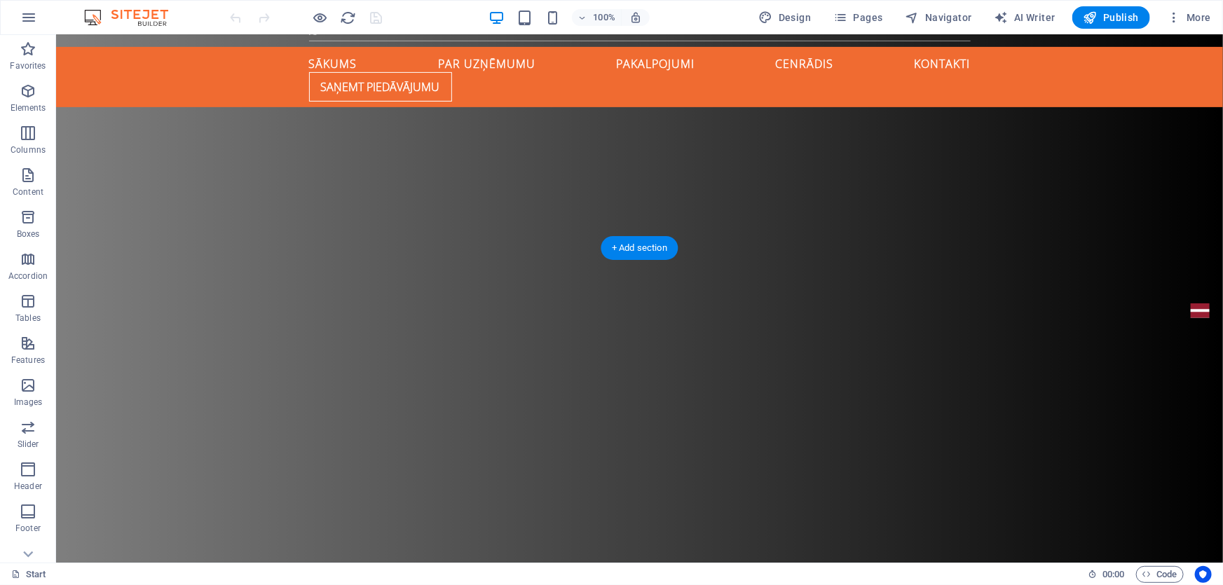
scroll to position [254, 0]
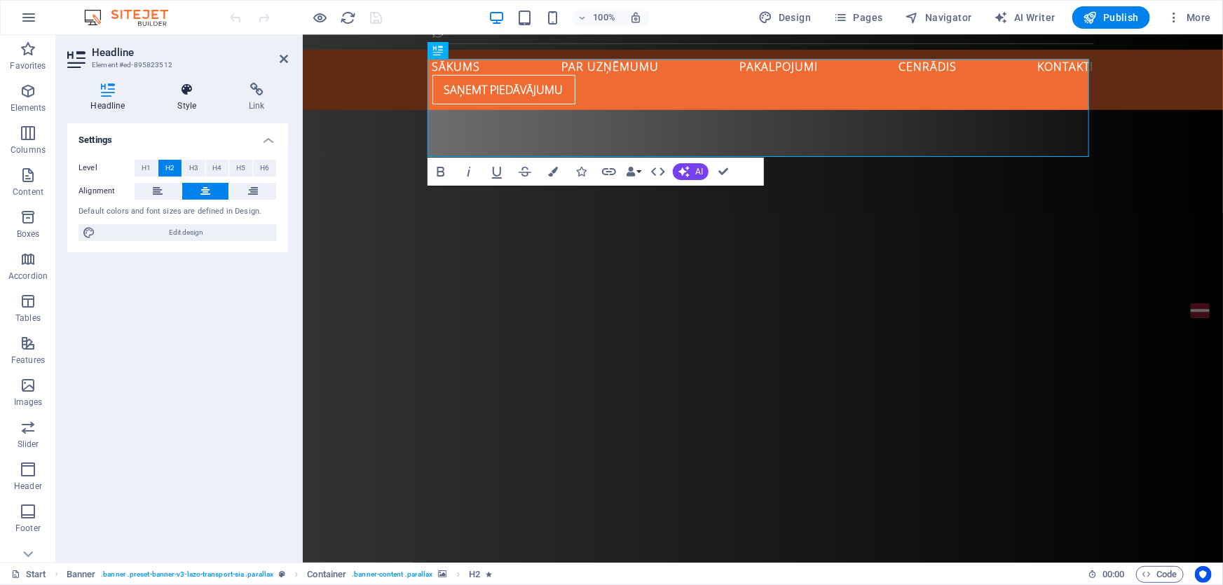
click at [179, 105] on h4 "Style" at bounding box center [189, 97] width 71 height 29
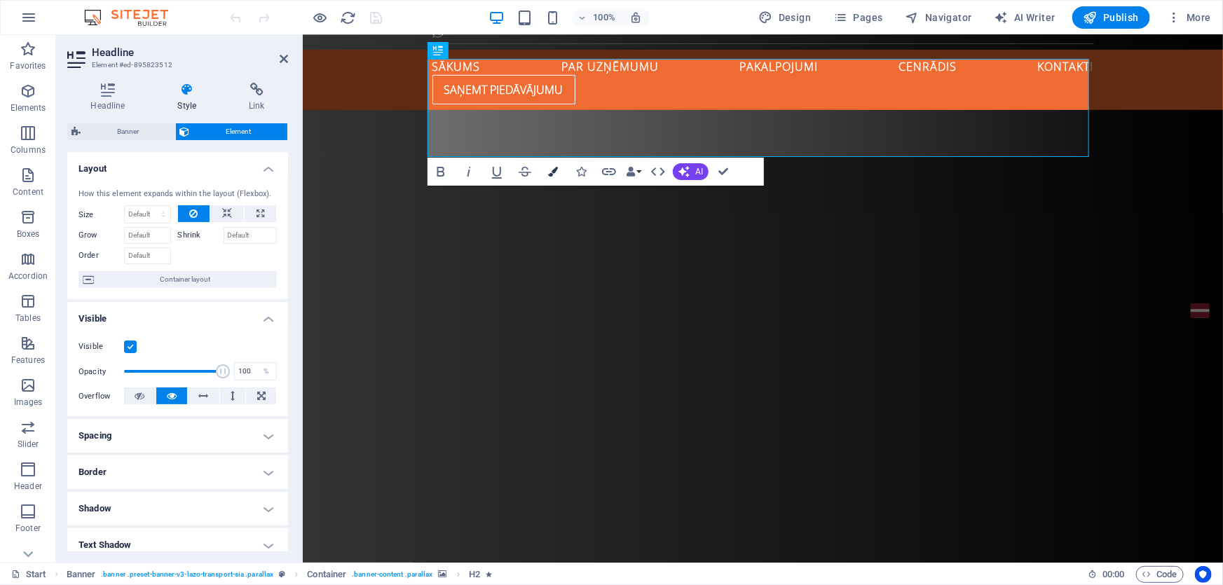
click at [557, 168] on icon "button" at bounding box center [553, 172] width 10 height 10
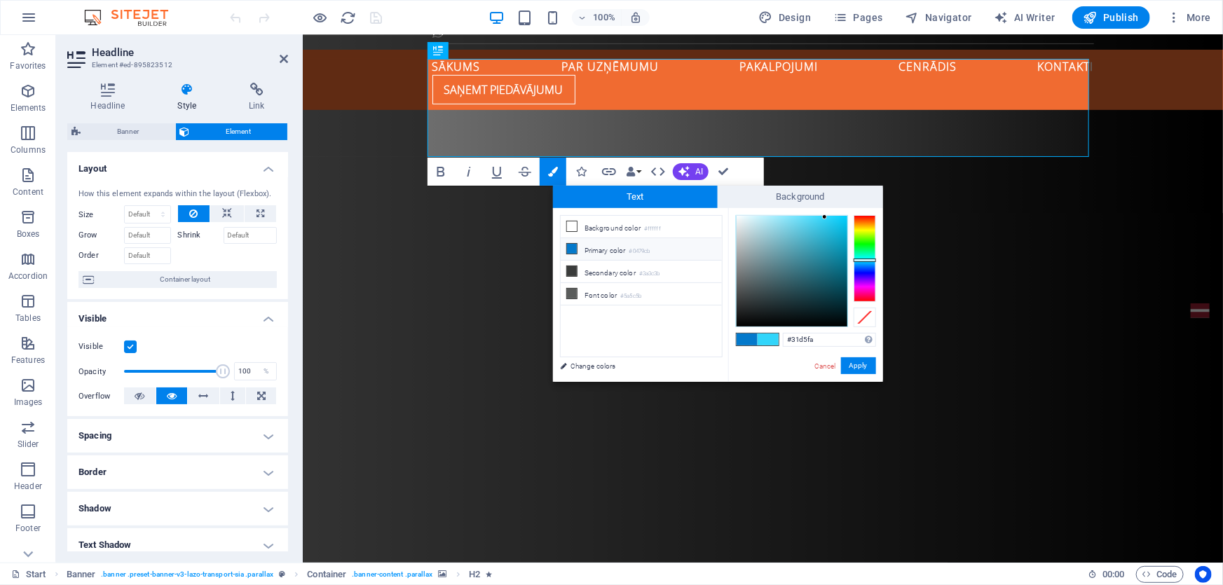
drag, startPoint x: 844, startPoint y: 334, endPoint x: 692, endPoint y: 319, distance: 152.8
click at [692, 319] on div "less Background color #ffffff Primary color #0479cb Secondary color #3a3c3b Fon…" at bounding box center [718, 295] width 330 height 174
click at [834, 364] on link "Cancel" at bounding box center [825, 366] width 25 height 11
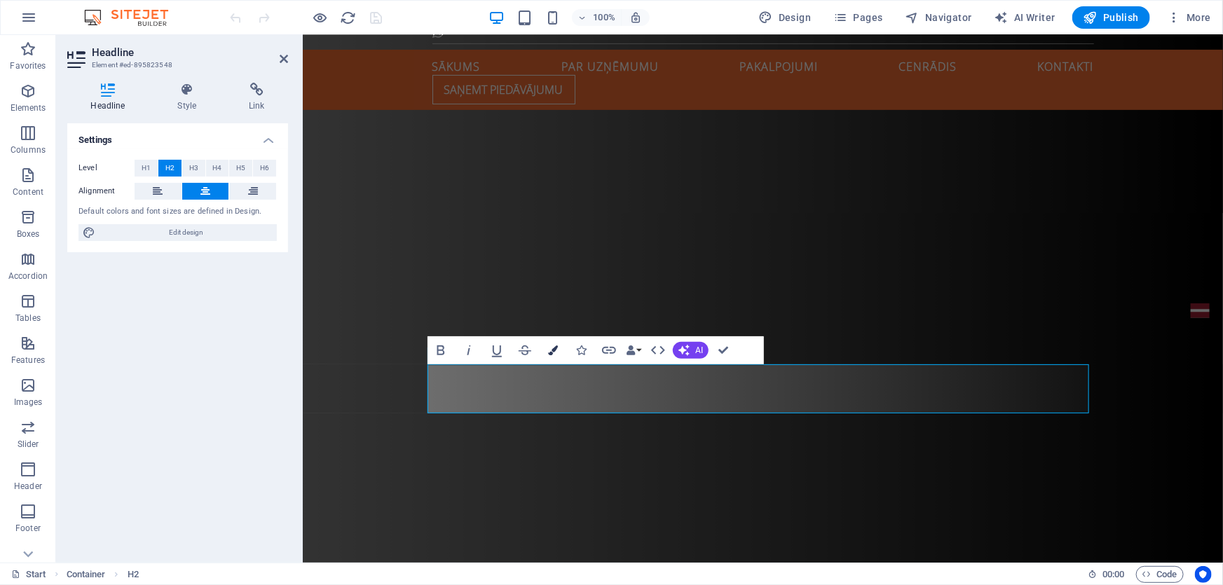
click at [554, 345] on icon "button" at bounding box center [553, 350] width 10 height 10
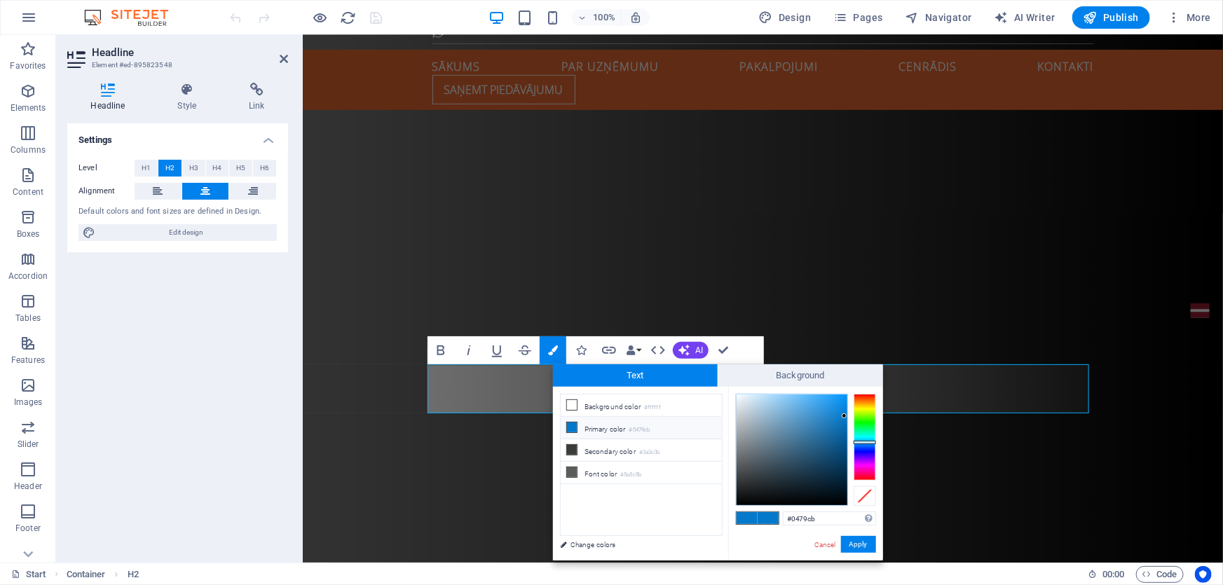
drag, startPoint x: 827, startPoint y: 520, endPoint x: 707, endPoint y: 507, distance: 120.6
click at [707, 507] on div "less Background color #ffffff Primary color #0479cb Secondary color #3a3c3b Fon…" at bounding box center [718, 474] width 330 height 174
type input "#31d5fa"
click at [870, 547] on button "Apply" at bounding box center [858, 544] width 35 height 17
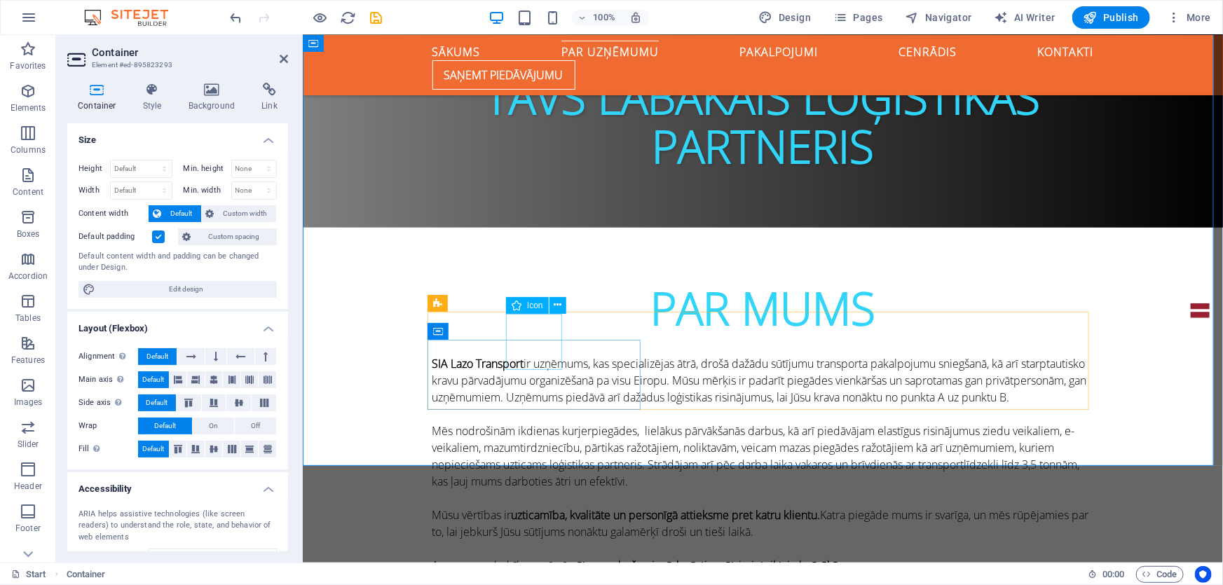
scroll to position [637, 0]
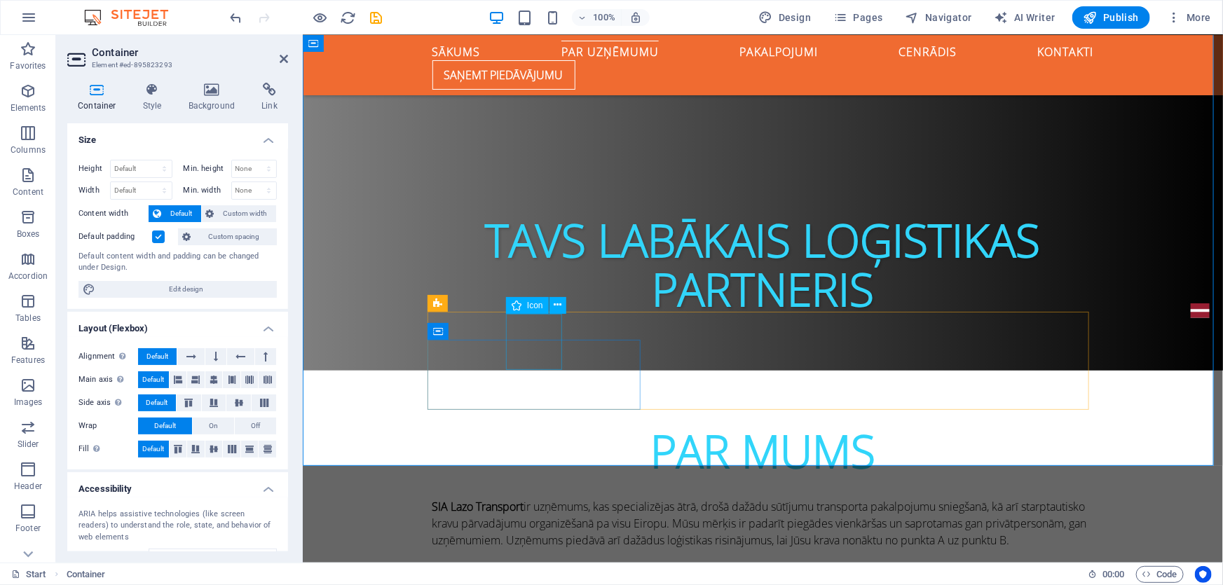
select select "xMidYMid"
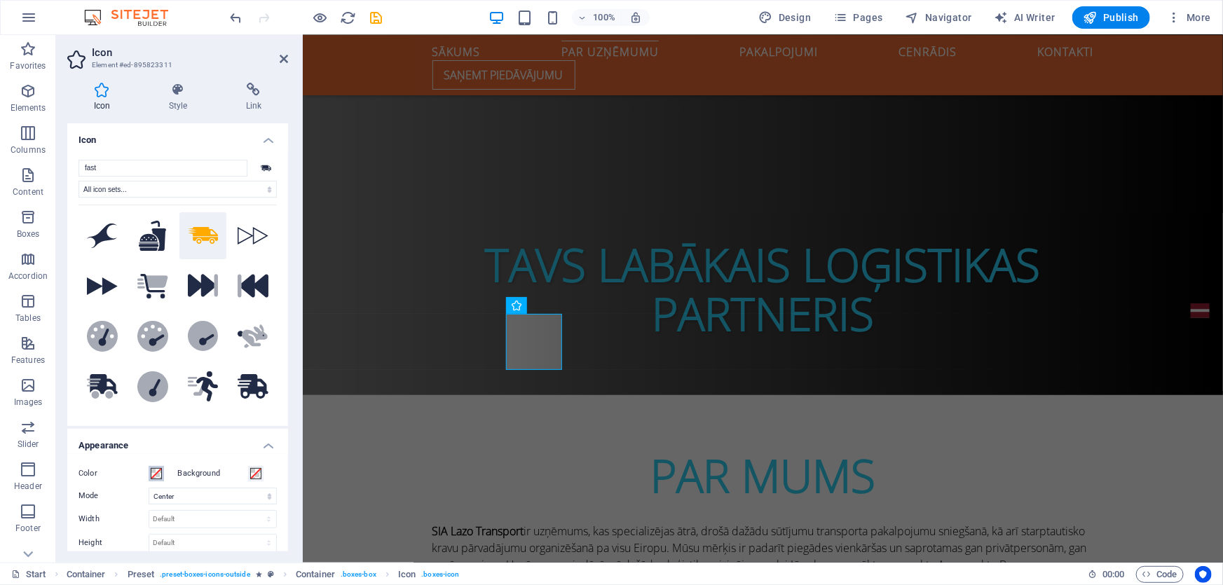
click at [151, 469] on span at bounding box center [156, 473] width 11 height 11
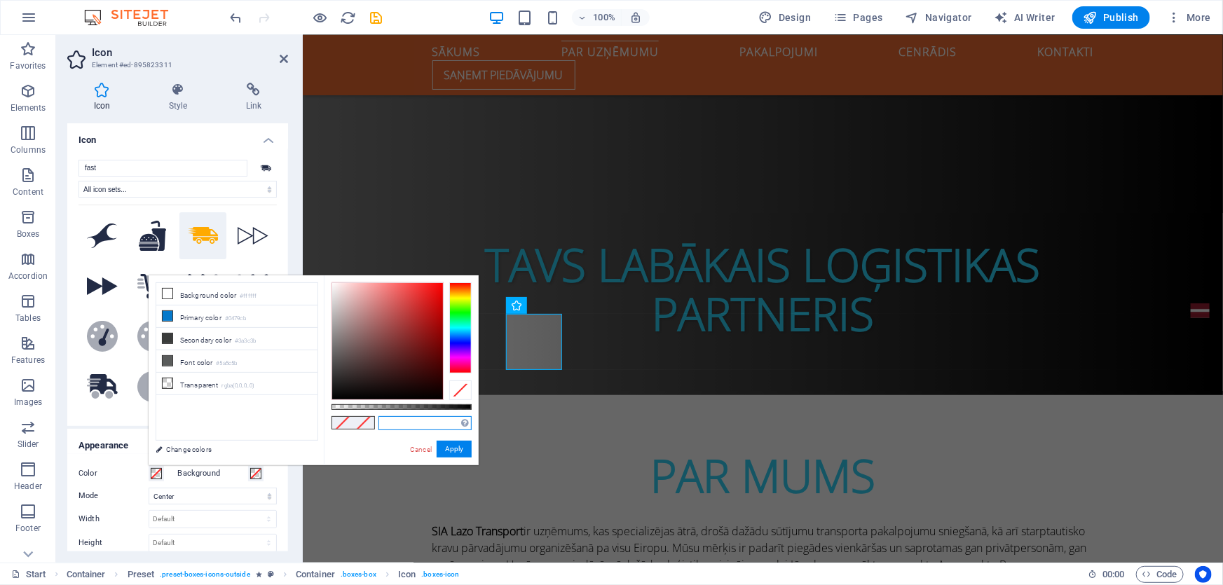
click at [402, 423] on input "text" at bounding box center [424, 423] width 93 height 14
paste input "#31d5fa"
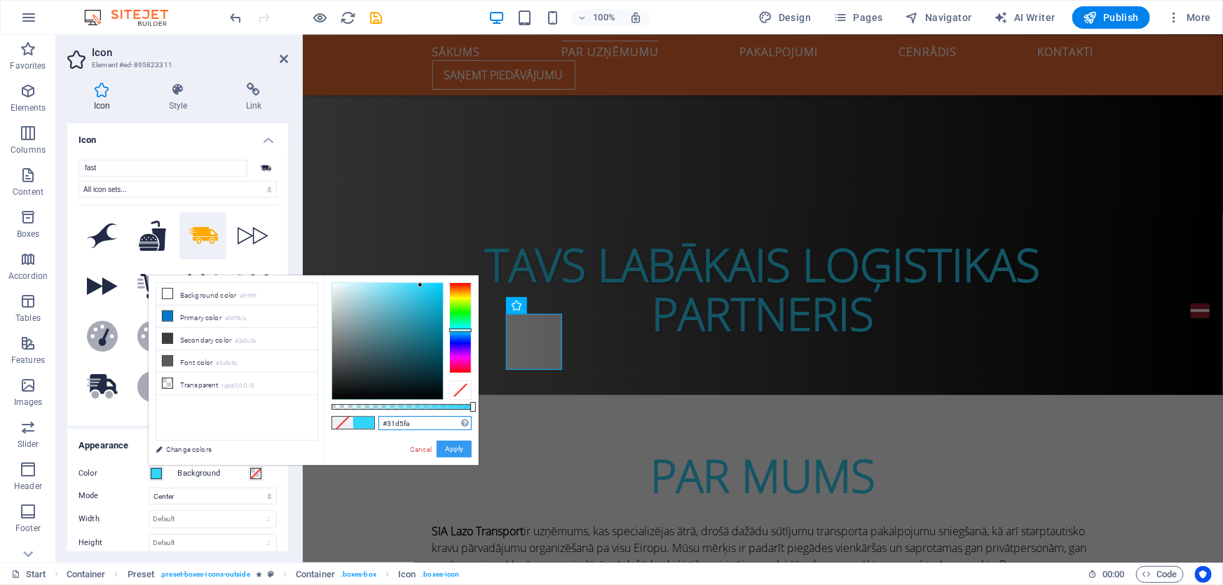
type input "#31d5fa"
click at [457, 448] on button "Apply" at bounding box center [454, 449] width 35 height 17
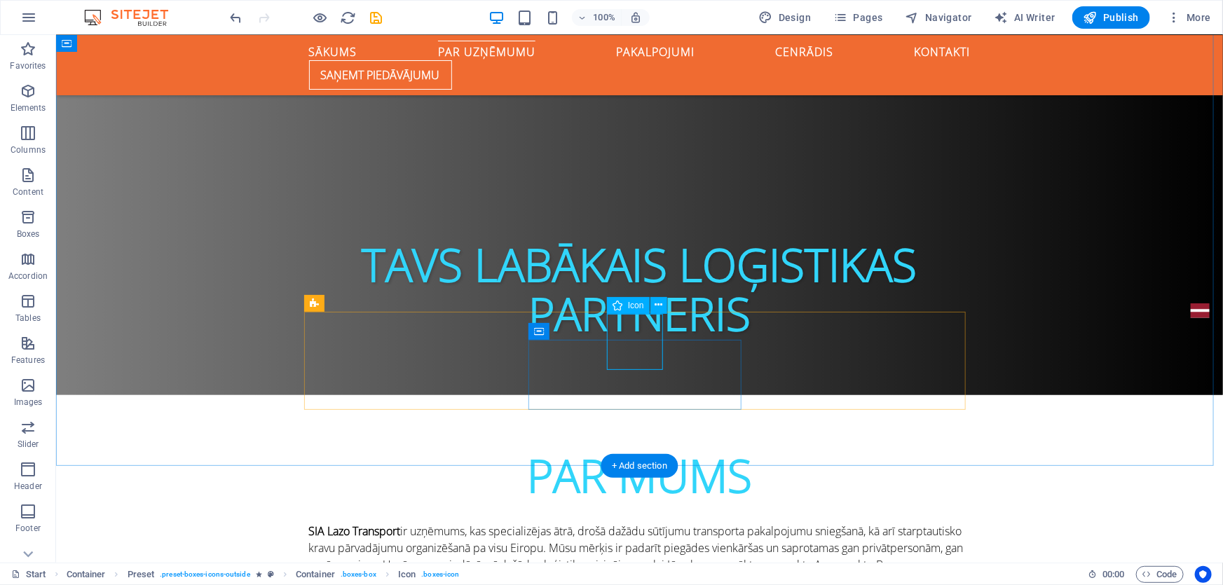
select select "xMidYMid"
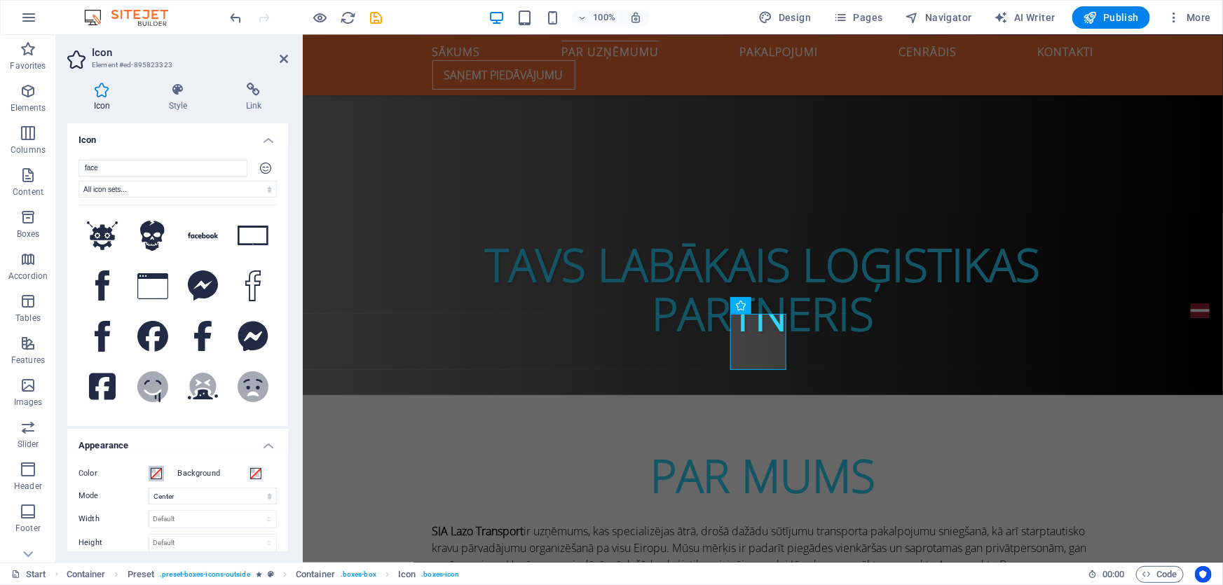
click at [149, 474] on button "Color" at bounding box center [156, 473] width 15 height 15
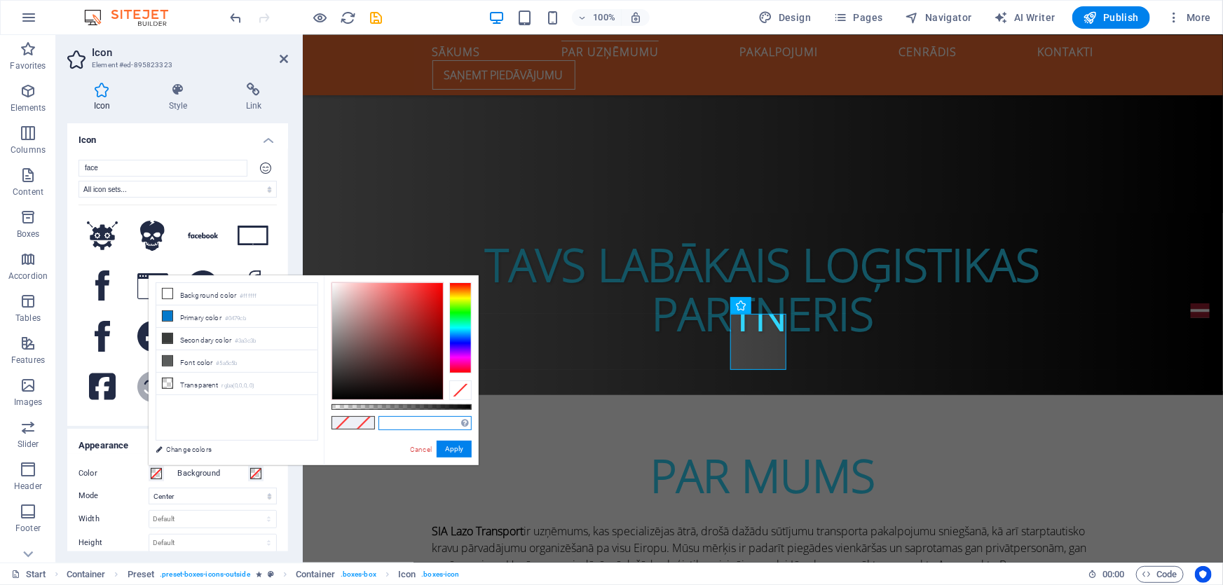
click at [439, 418] on input "text" at bounding box center [424, 423] width 93 height 14
paste input "#31d5fa"
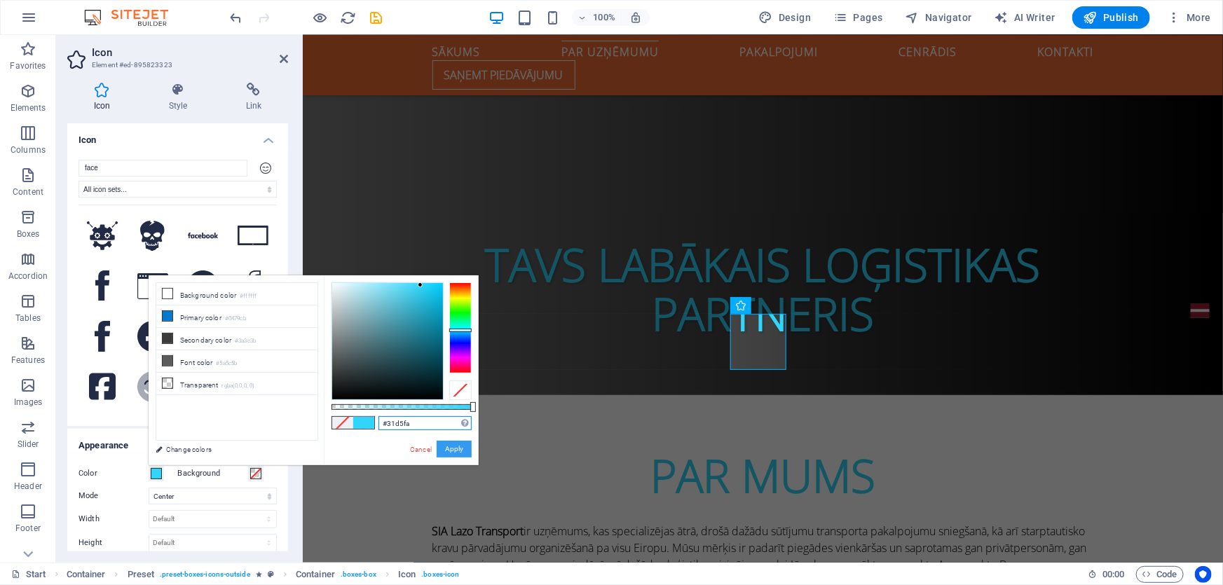
type input "#31d5fa"
click at [462, 454] on button "Apply" at bounding box center [454, 449] width 35 height 17
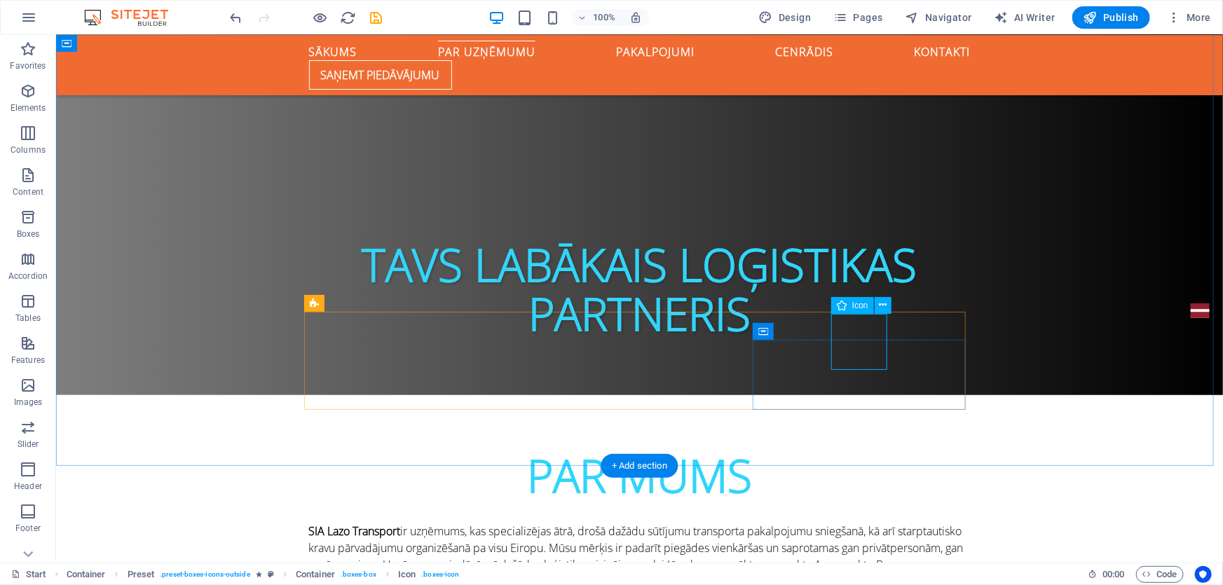
select select "xMidYMid"
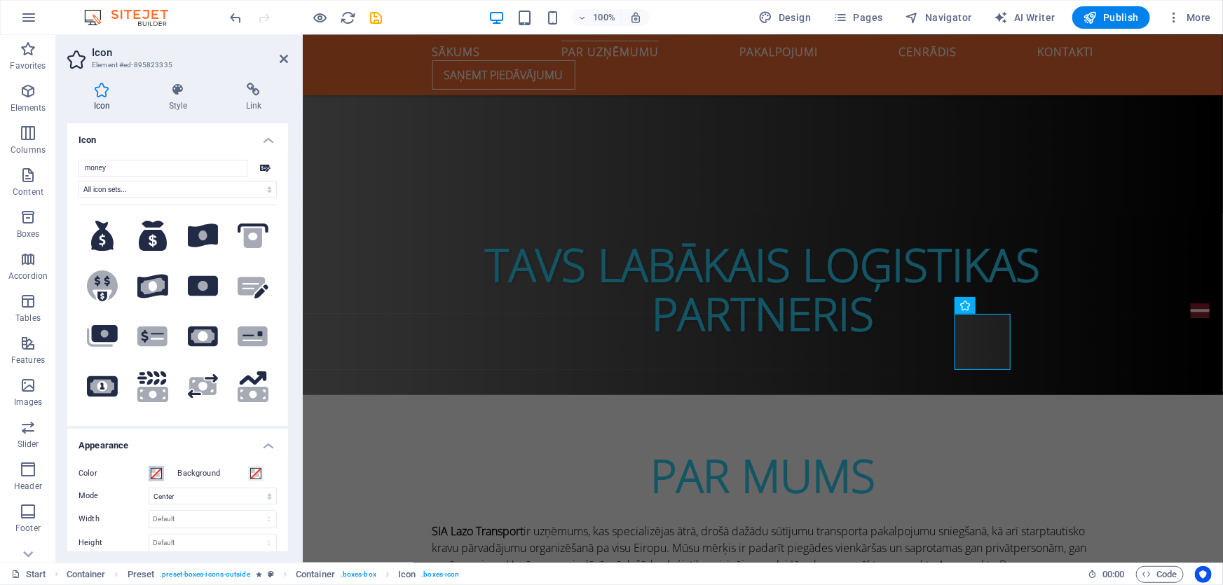
click at [159, 474] on span at bounding box center [156, 473] width 11 height 11
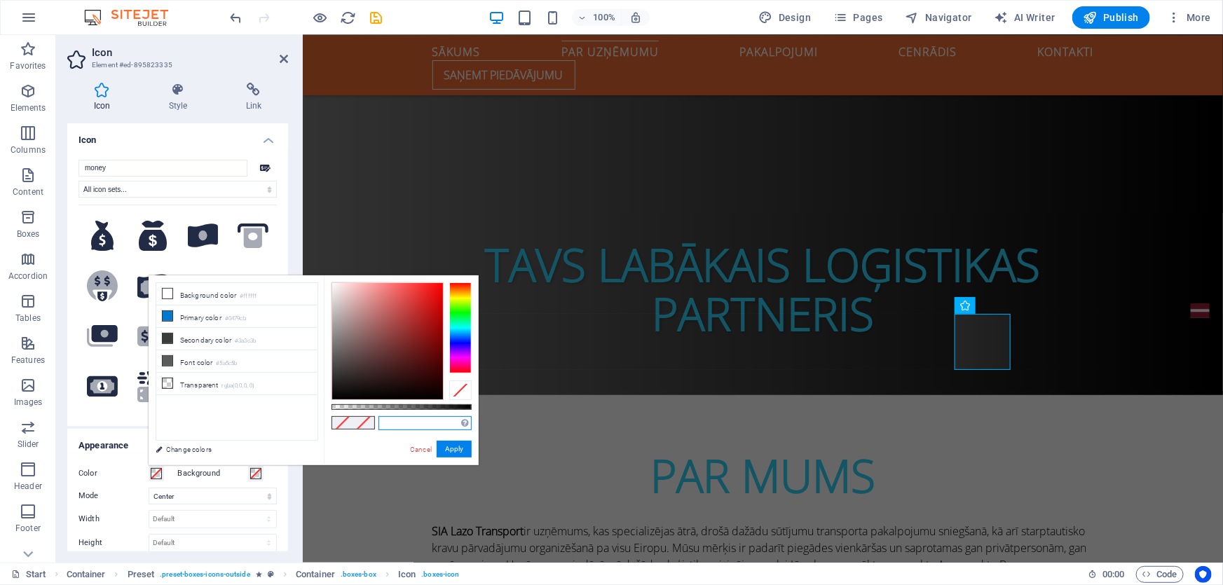
click at [401, 423] on input "text" at bounding box center [424, 423] width 93 height 14
paste input "#31d5fa"
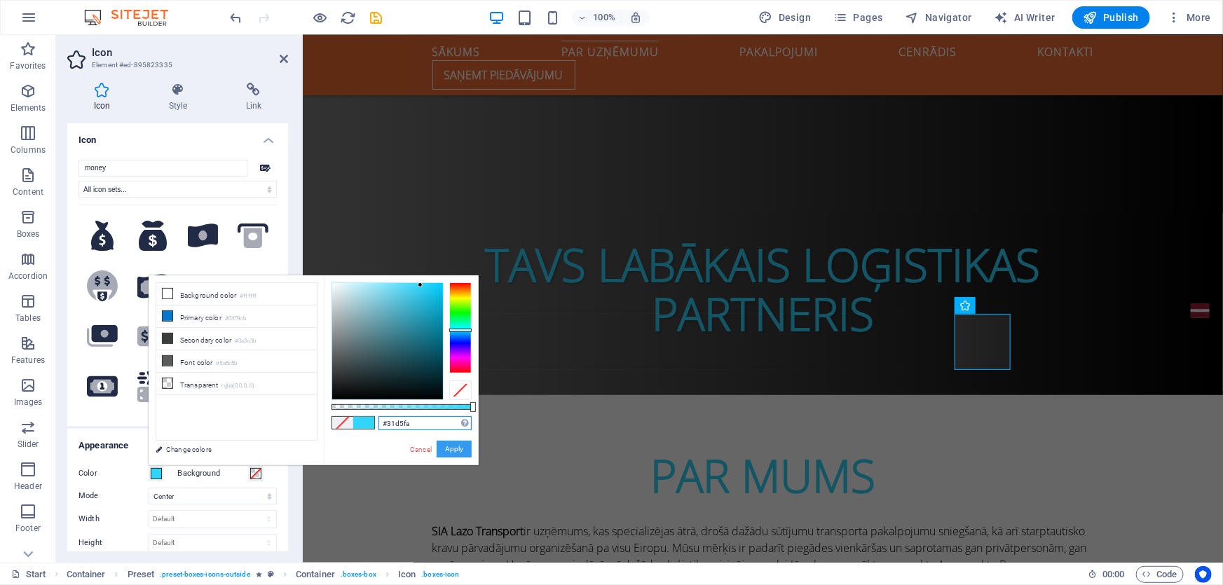
type input "#31d5fa"
click at [456, 446] on button "Apply" at bounding box center [454, 449] width 35 height 17
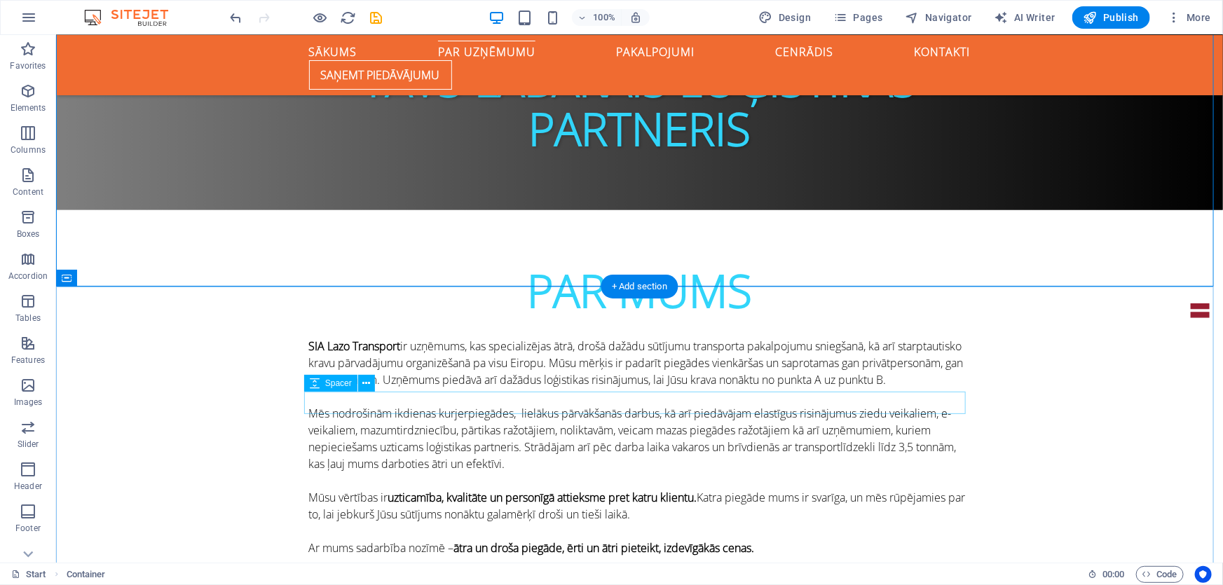
scroll to position [827, 0]
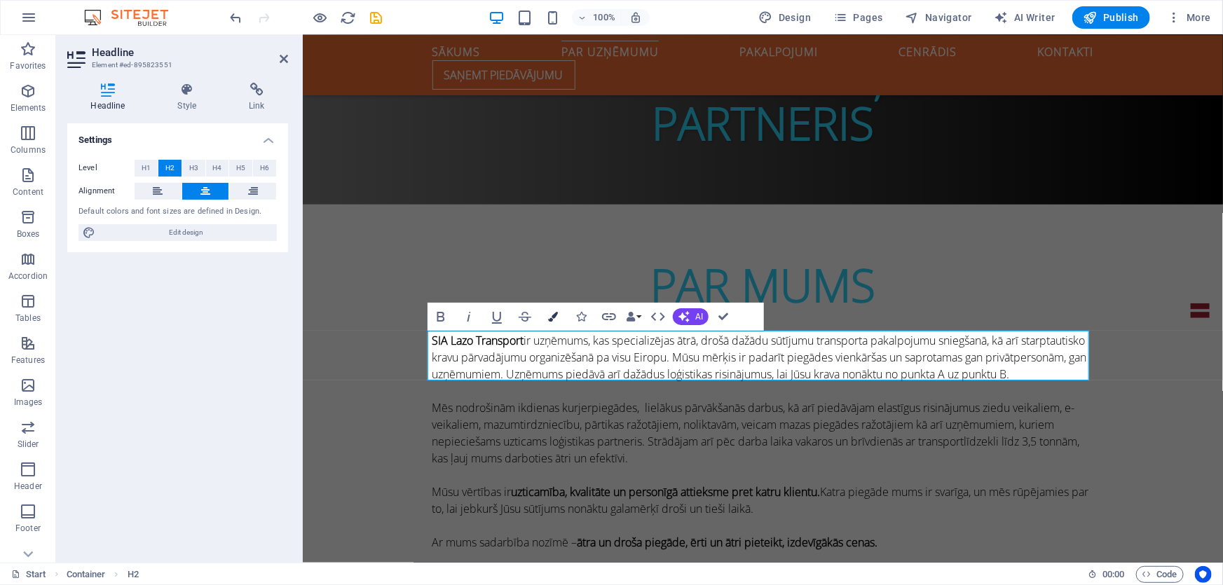
click at [553, 322] on icon "button" at bounding box center [553, 317] width 10 height 10
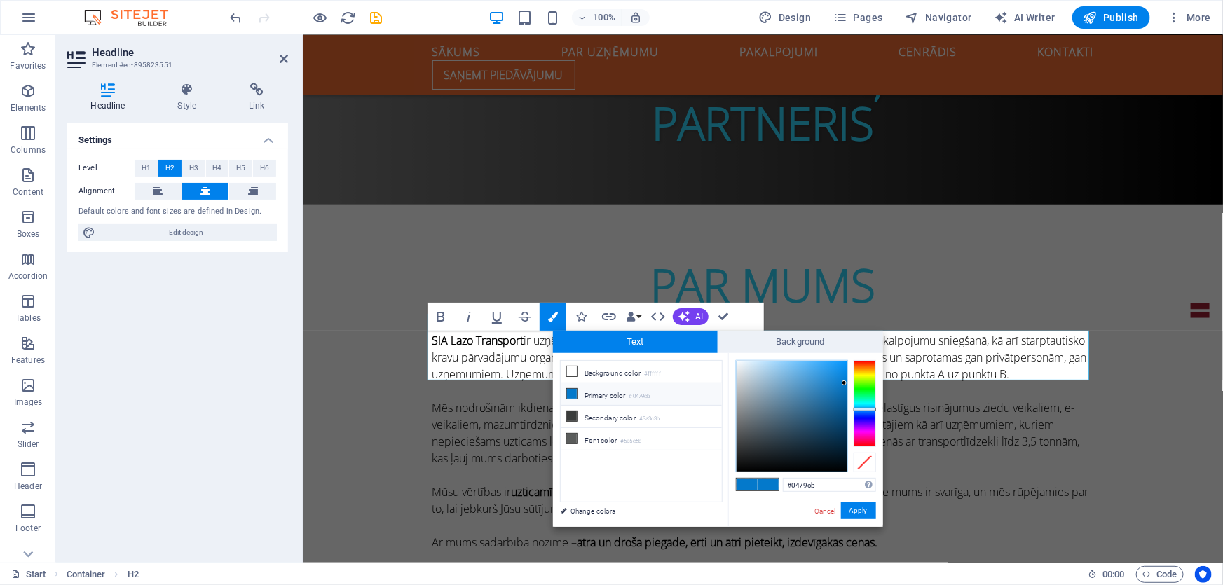
drag, startPoint x: 834, startPoint y: 490, endPoint x: 687, endPoint y: 469, distance: 148.6
click at [687, 469] on div "less Background color #ffffff Primary color #0479cb Secondary color #3a3c3b Fon…" at bounding box center [718, 440] width 330 height 174
type input "#31d5fa"
click at [858, 509] on button "Apply" at bounding box center [858, 510] width 35 height 17
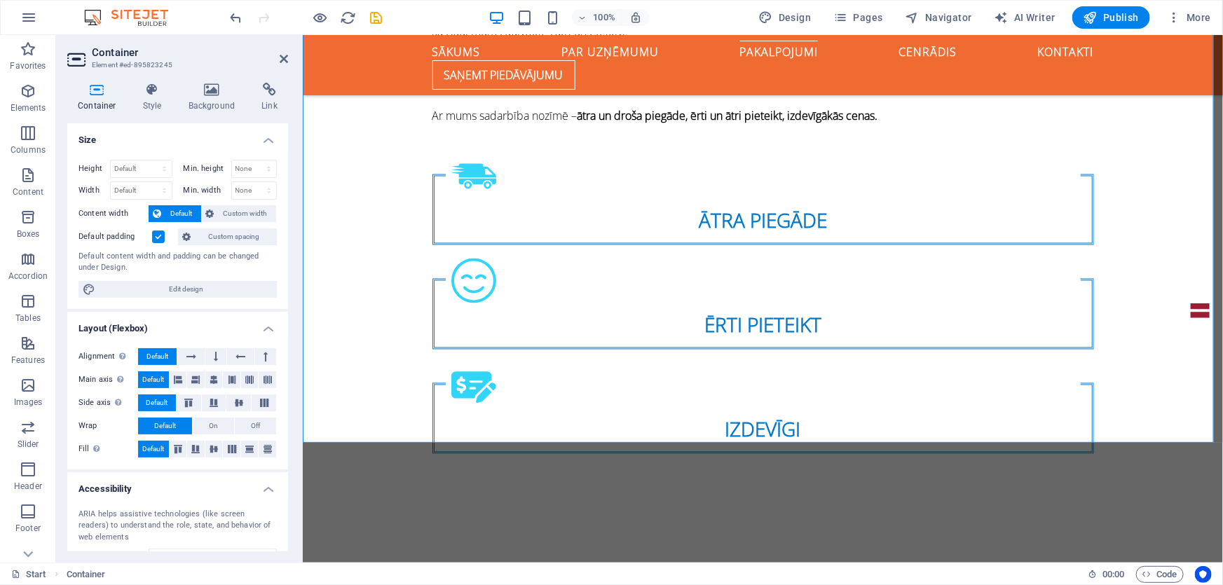
scroll to position [1274, 0]
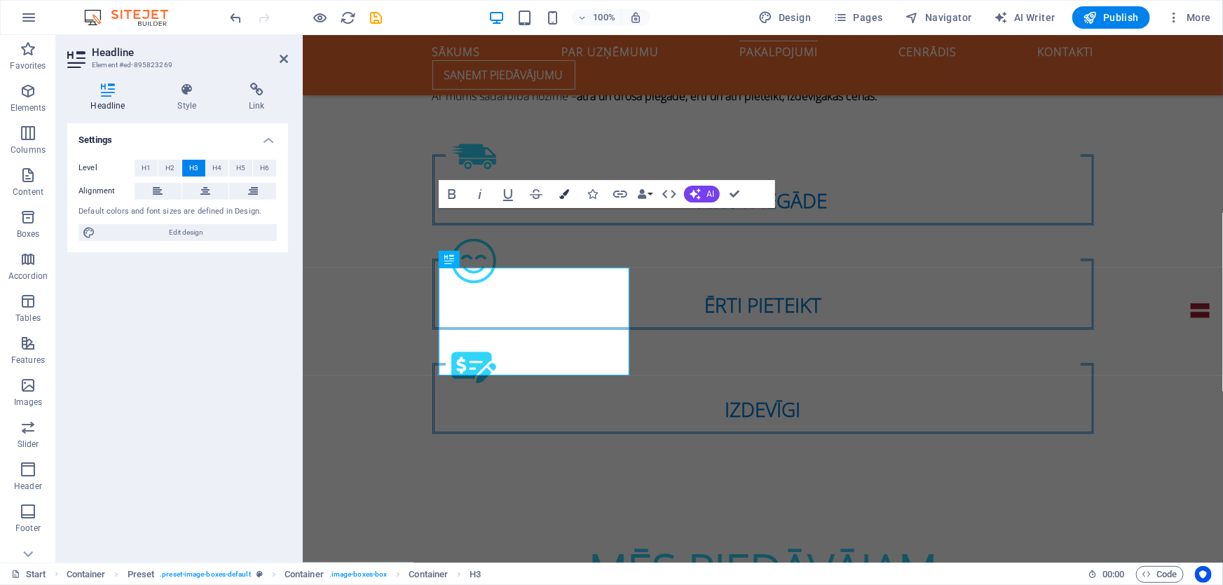
click at [565, 194] on icon "button" at bounding box center [564, 194] width 10 height 10
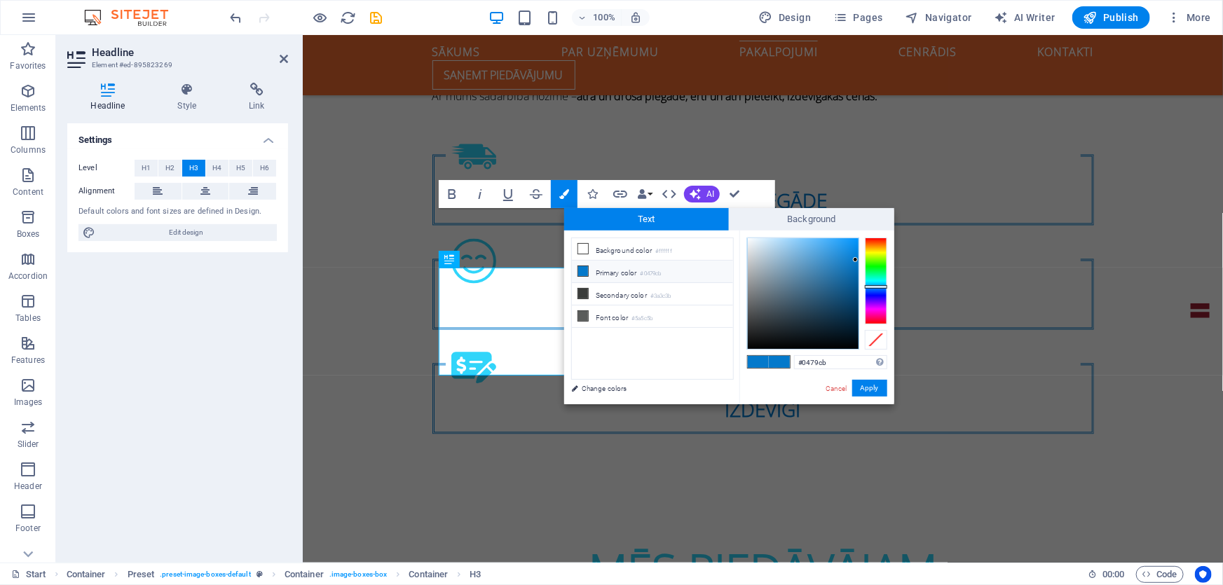
drag, startPoint x: 839, startPoint y: 369, endPoint x: 739, endPoint y: 364, distance: 100.3
click at [739, 364] on div "#0479cb Supported formats #0852ed rgb(8, 82, 237) rgba(8, 82, 237, 90%) hsv(221…" at bounding box center [816, 419] width 155 height 377
type input "#31d5fa"
click at [872, 394] on button "Apply" at bounding box center [869, 388] width 35 height 17
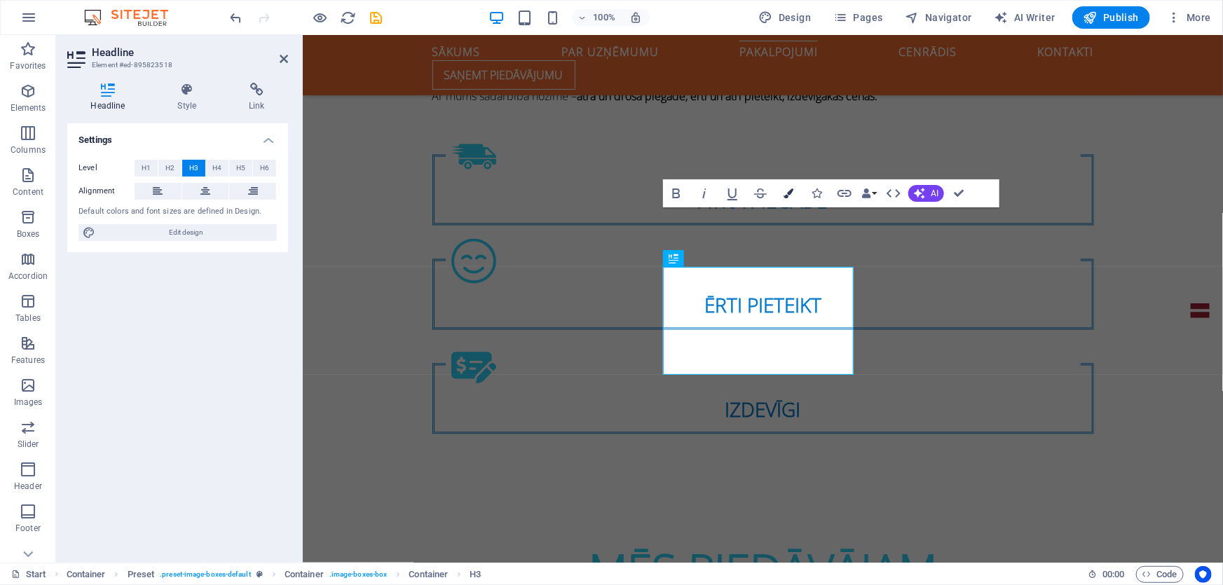
click at [789, 195] on icon "button" at bounding box center [788, 193] width 10 height 10
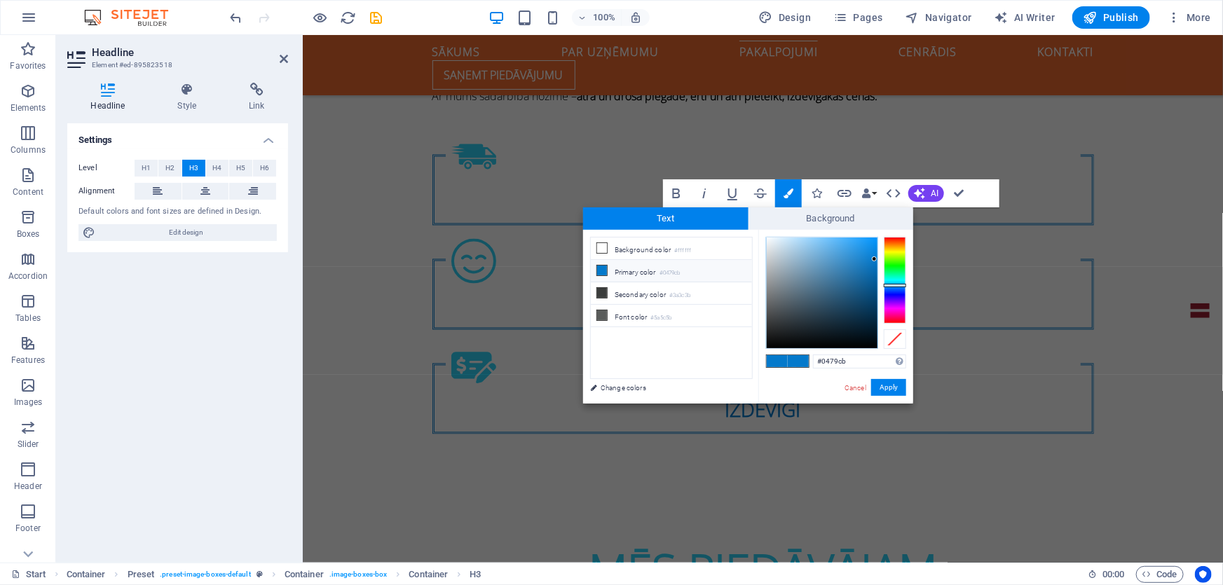
drag, startPoint x: 861, startPoint y: 362, endPoint x: 786, endPoint y: 355, distance: 75.3
click at [786, 355] on div "#0479cb Supported formats #0852ed rgb(8, 82, 237) rgba(8, 82, 237, 90%) hsv(221…" at bounding box center [835, 418] width 155 height 377
type input "#31d5fa"
click at [898, 394] on button "Apply" at bounding box center [888, 387] width 35 height 17
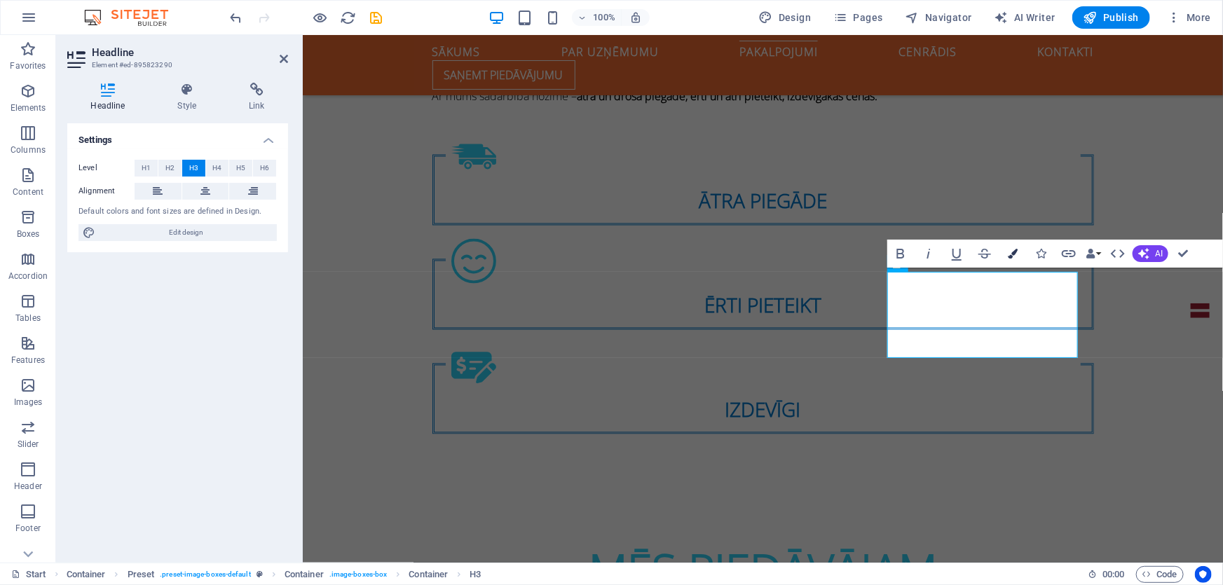
click at [1010, 259] on button "Colors" at bounding box center [1012, 254] width 27 height 28
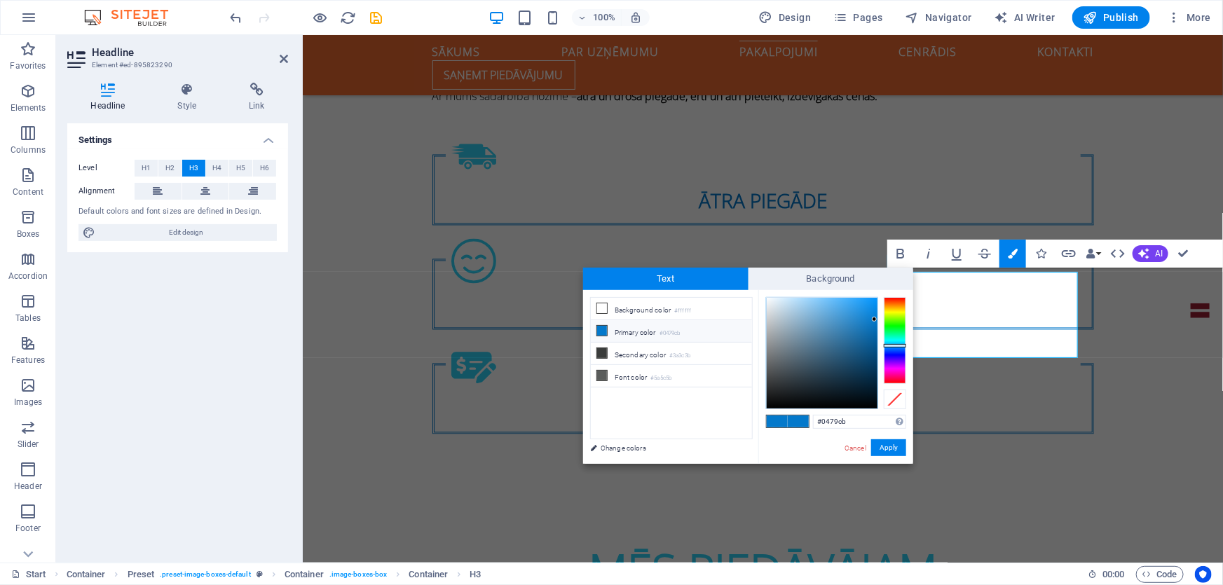
drag, startPoint x: 849, startPoint y: 425, endPoint x: 785, endPoint y: 425, distance: 63.8
click at [785, 425] on div "#0479cb Supported formats #0852ed rgb(8, 82, 237) rgba(8, 82, 237, 90%) hsv(221…" at bounding box center [835, 478] width 155 height 377
type input "#31d5fa"
drag, startPoint x: 895, startPoint y: 454, endPoint x: 576, endPoint y: 419, distance: 320.7
click at [895, 454] on button "Apply" at bounding box center [888, 447] width 35 height 17
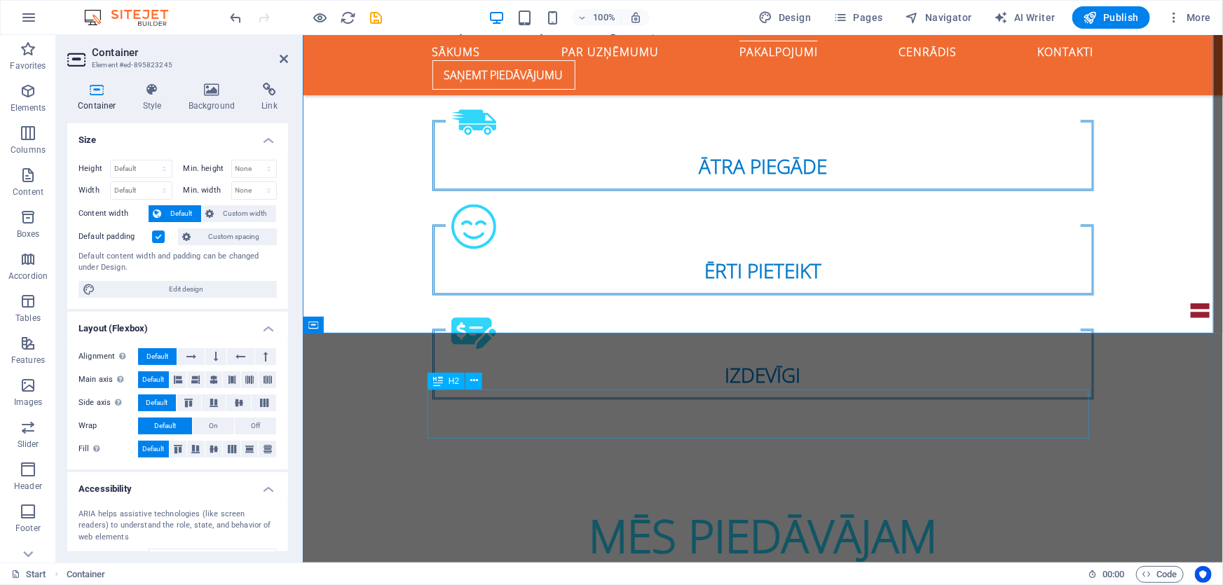
scroll to position [1464, 0]
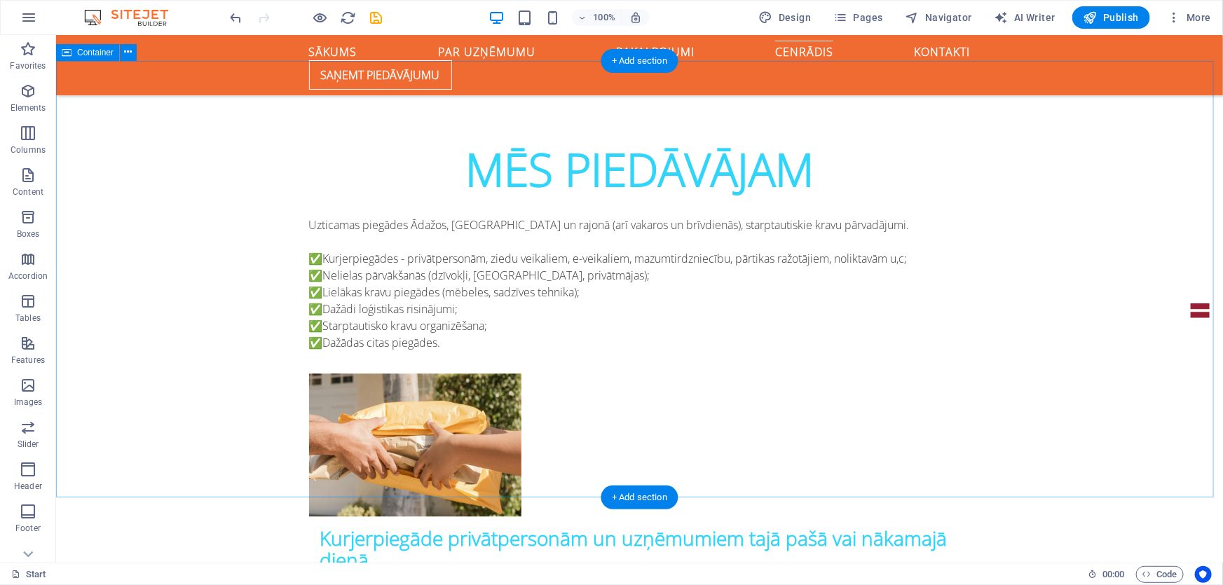
scroll to position [1656, 0]
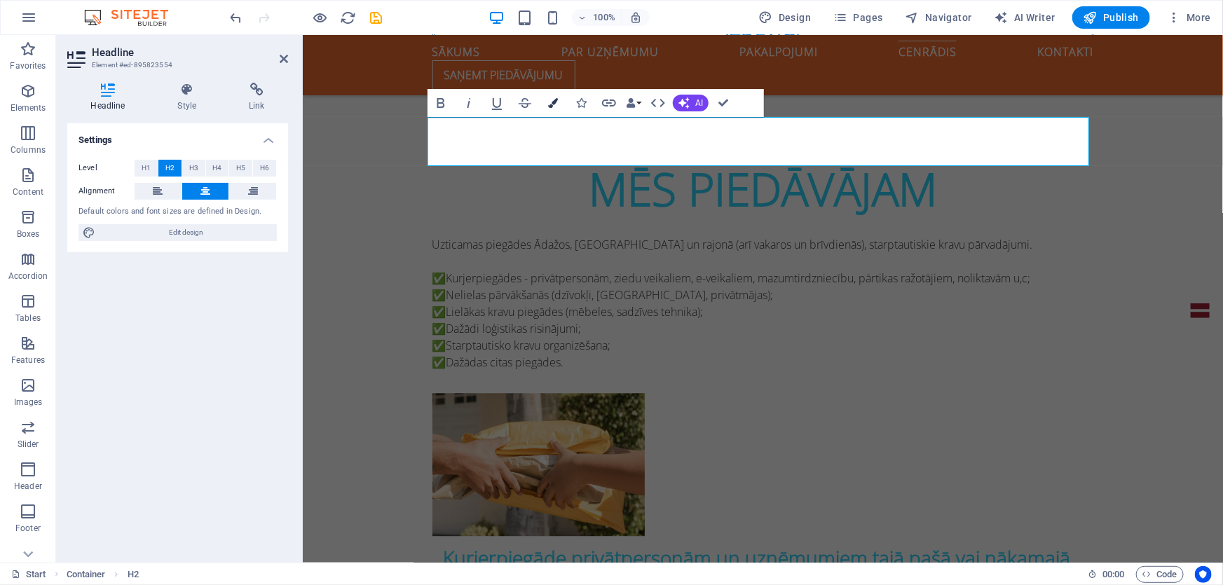
click at [559, 100] on button "Colors" at bounding box center [553, 103] width 27 height 28
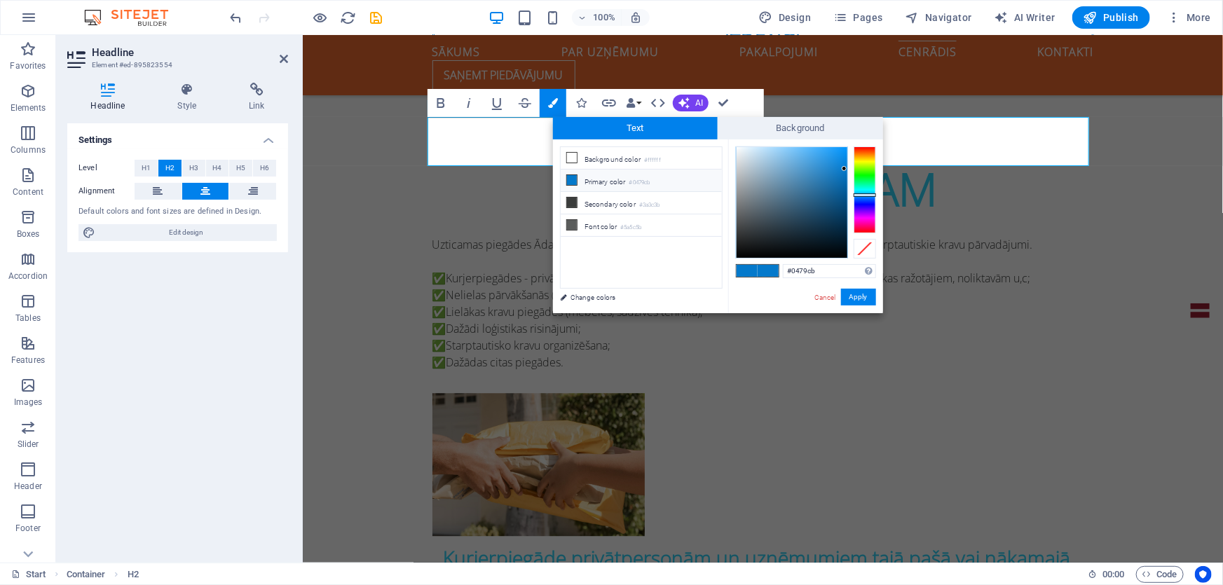
drag, startPoint x: 836, startPoint y: 269, endPoint x: 718, endPoint y: 266, distance: 117.7
click at [710, 266] on div "less Background color #ffffff Primary color #0479cb Secondary color #3a3c3b Fon…" at bounding box center [718, 226] width 330 height 174
type input "#31d5fa"
click at [860, 297] on button "Apply" at bounding box center [858, 297] width 35 height 17
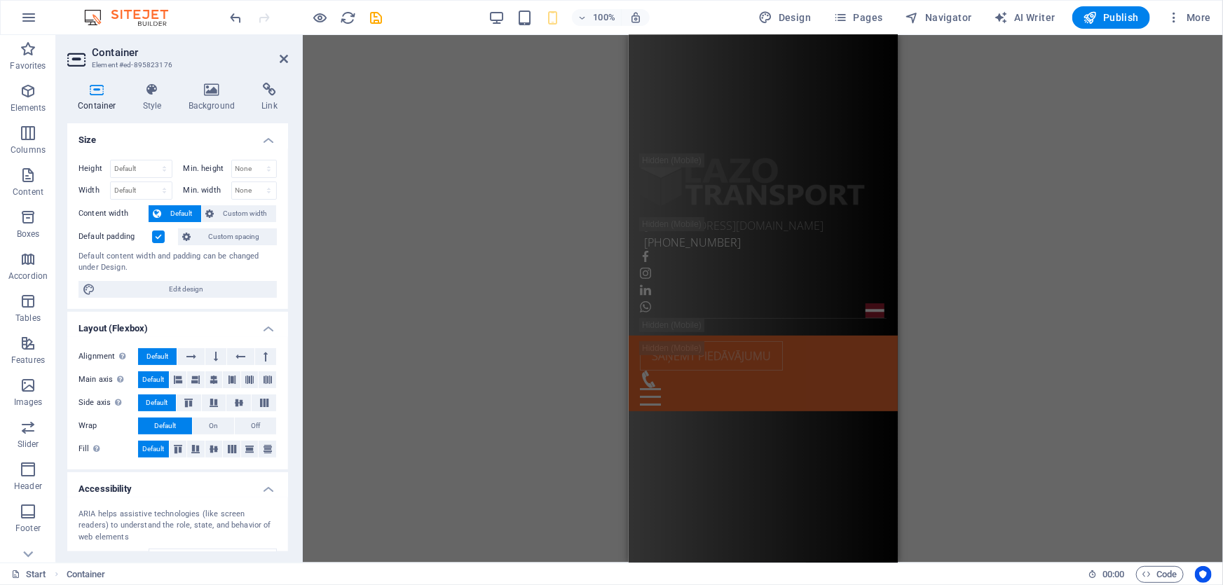
scroll to position [0, 0]
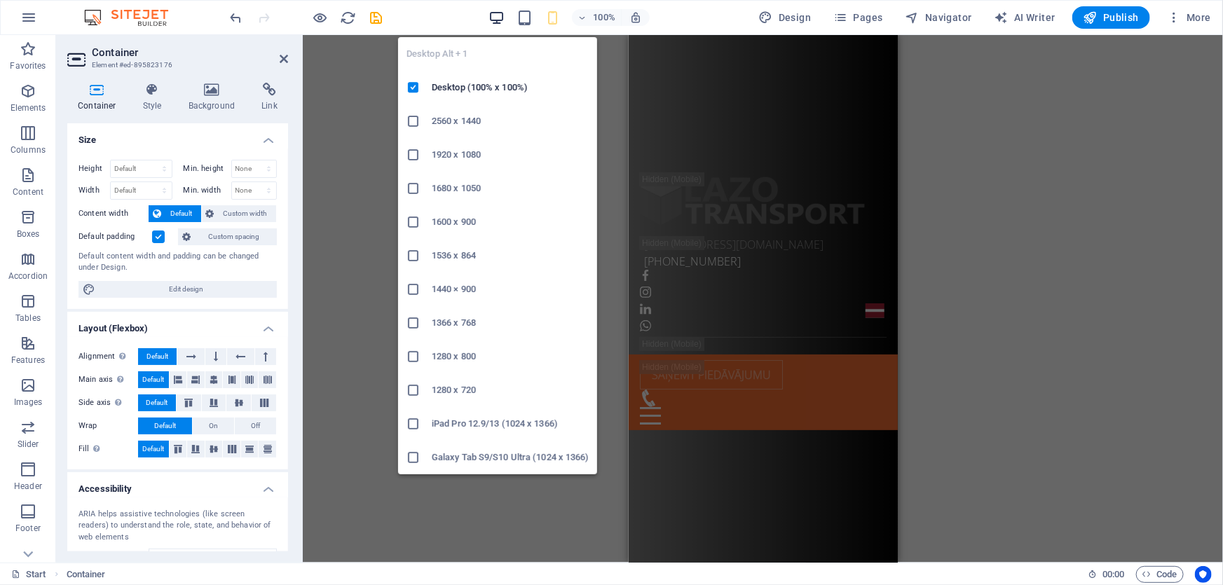
click at [503, 18] on icon "button" at bounding box center [496, 18] width 16 height 16
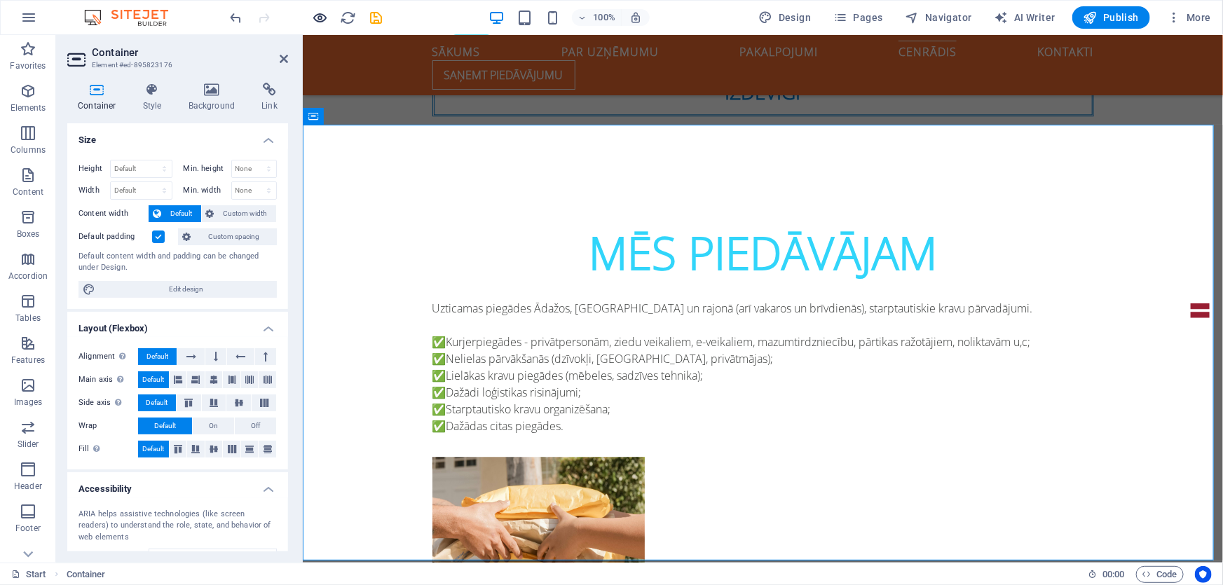
click at [321, 14] on icon "button" at bounding box center [320, 18] width 16 height 16
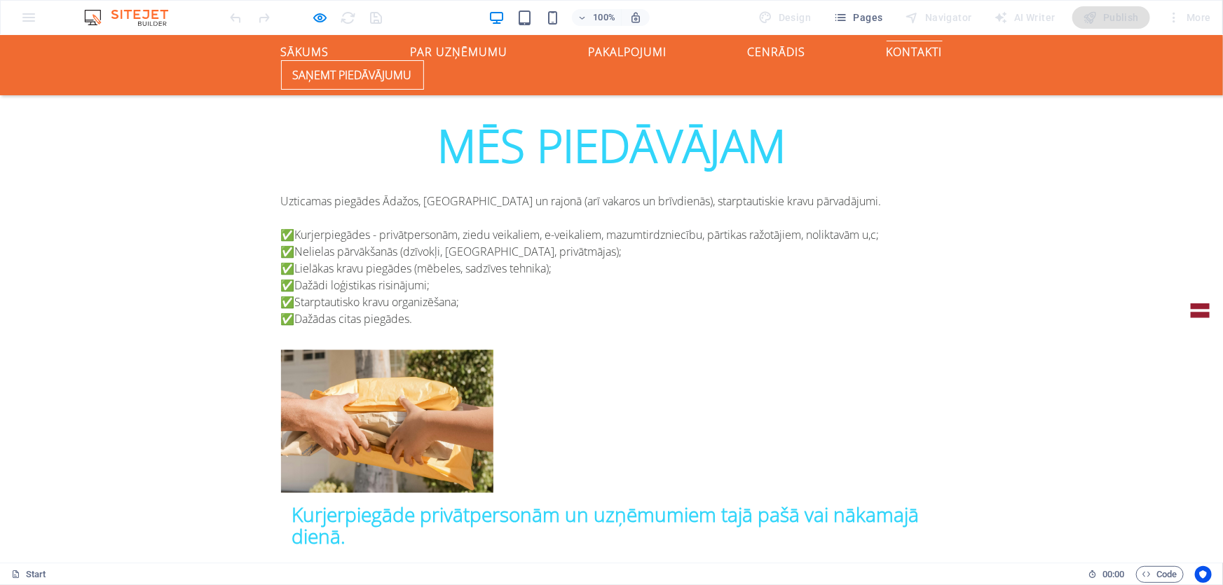
scroll to position [1696, 0]
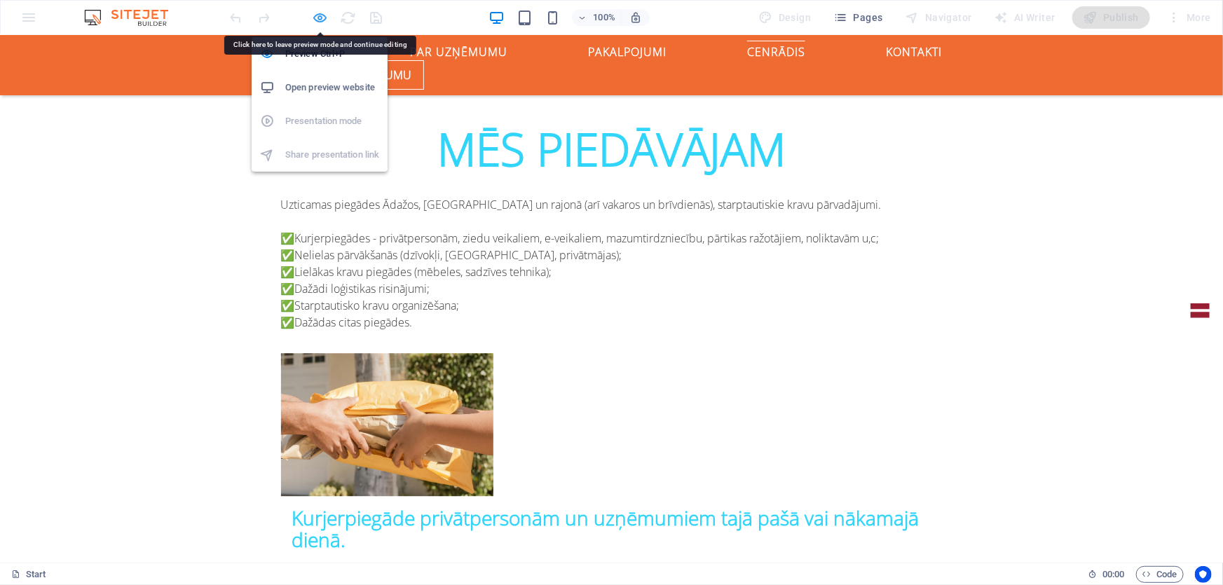
click at [321, 11] on icon "button" at bounding box center [320, 18] width 16 height 16
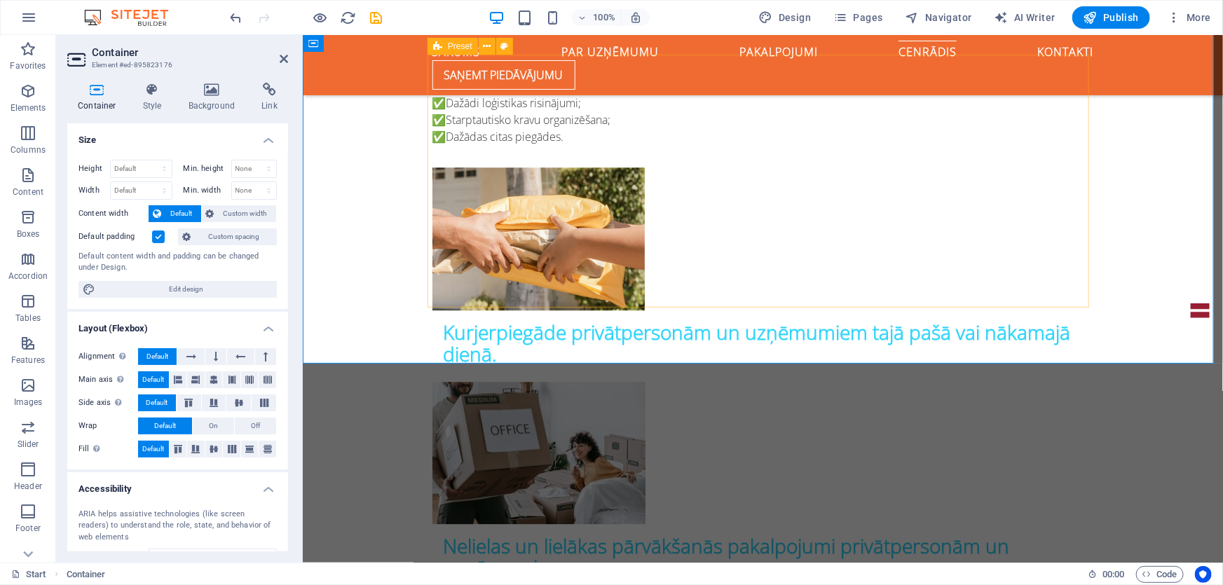
scroll to position [1886, 0]
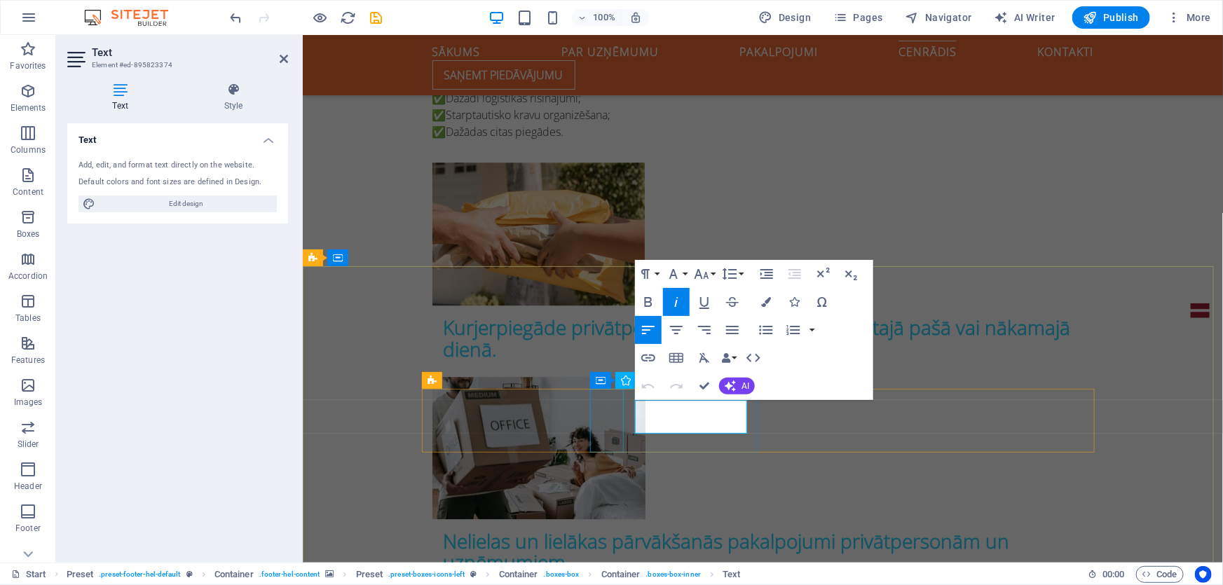
select select "xMidYMid"
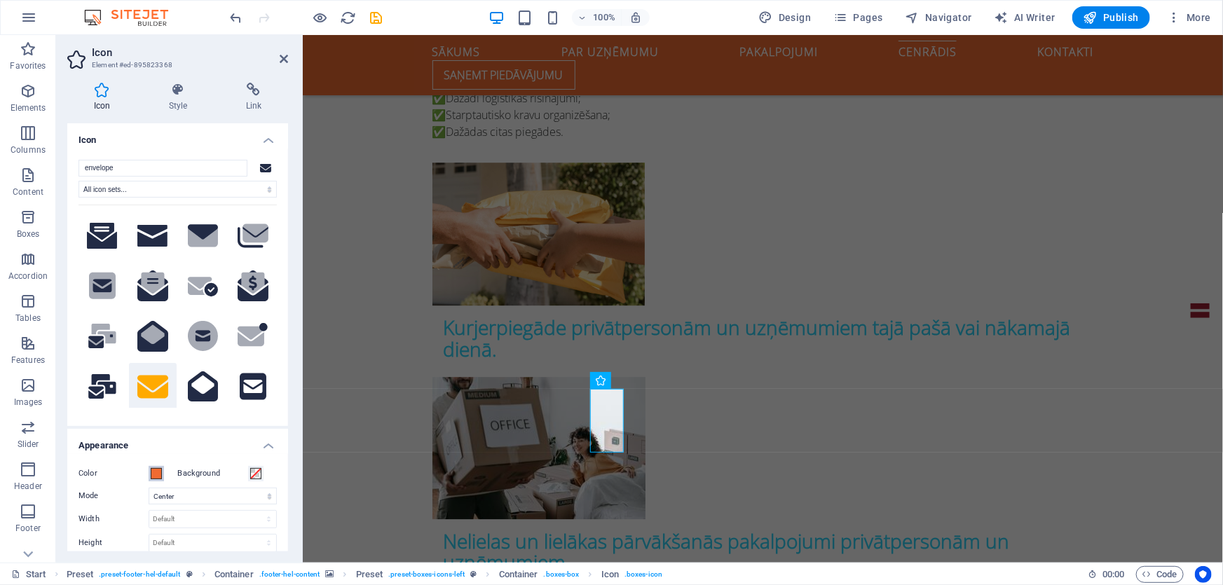
click at [153, 478] on span at bounding box center [156, 473] width 11 height 11
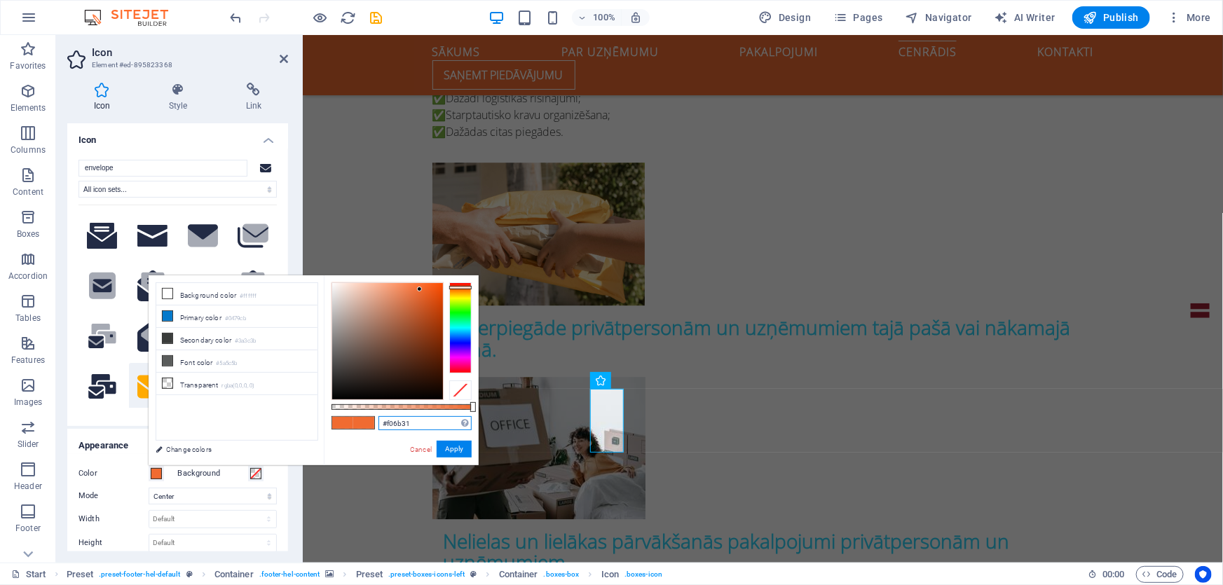
drag, startPoint x: 406, startPoint y: 420, endPoint x: 327, endPoint y: 413, distance: 80.2
click at [327, 413] on div "#f06b31 Supported formats #0852ed rgb(8, 82, 237) rgba(8, 82, 237, 90%) hsv(221…" at bounding box center [401, 471] width 155 height 393
paste input "31d5fa"
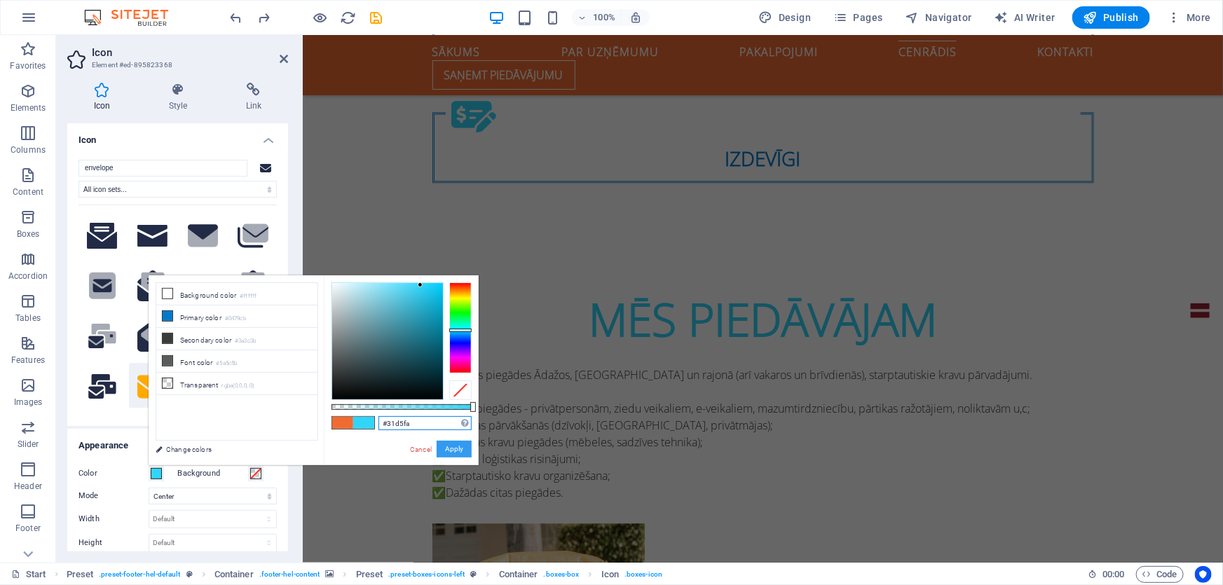
scroll to position [1498, 0]
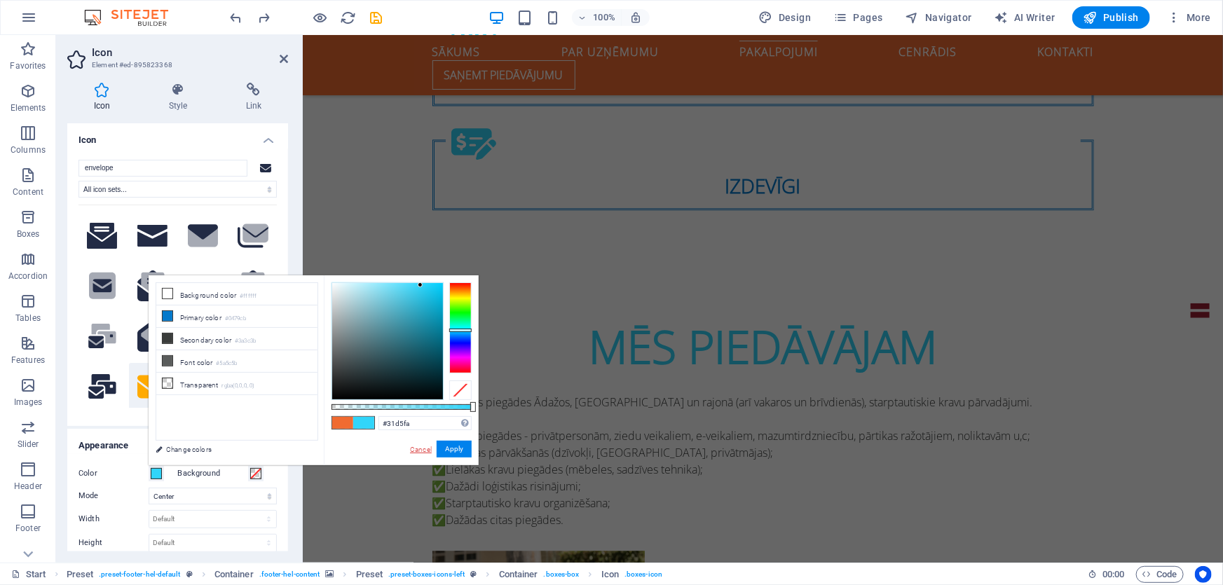
click at [421, 446] on link "Cancel" at bounding box center [420, 449] width 25 height 11
type input "#f06b31"
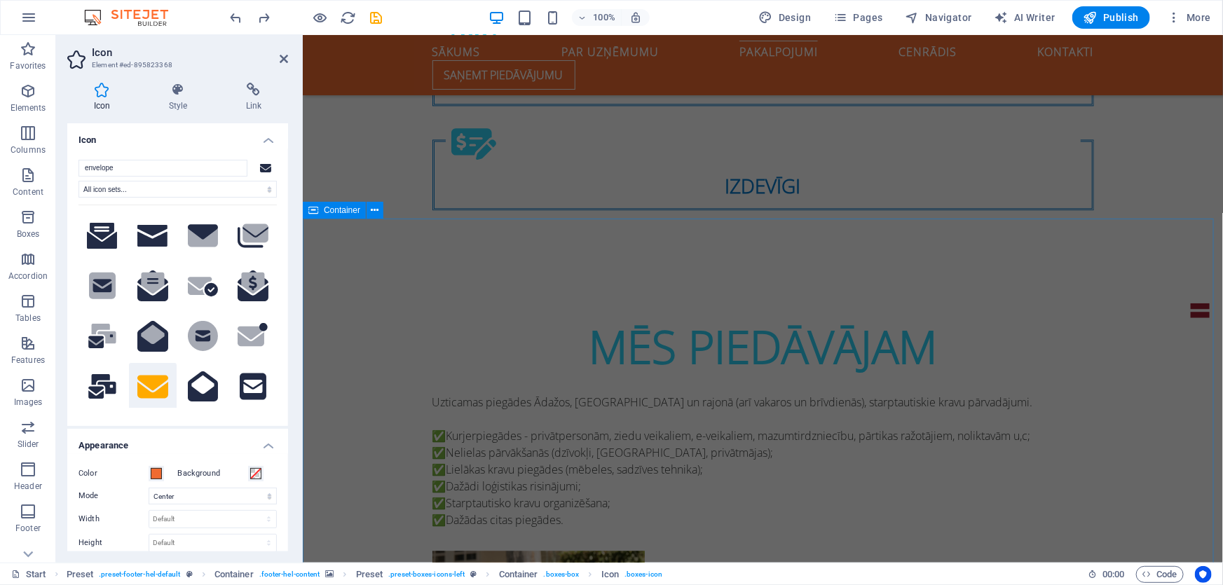
scroll to position [1816, 0]
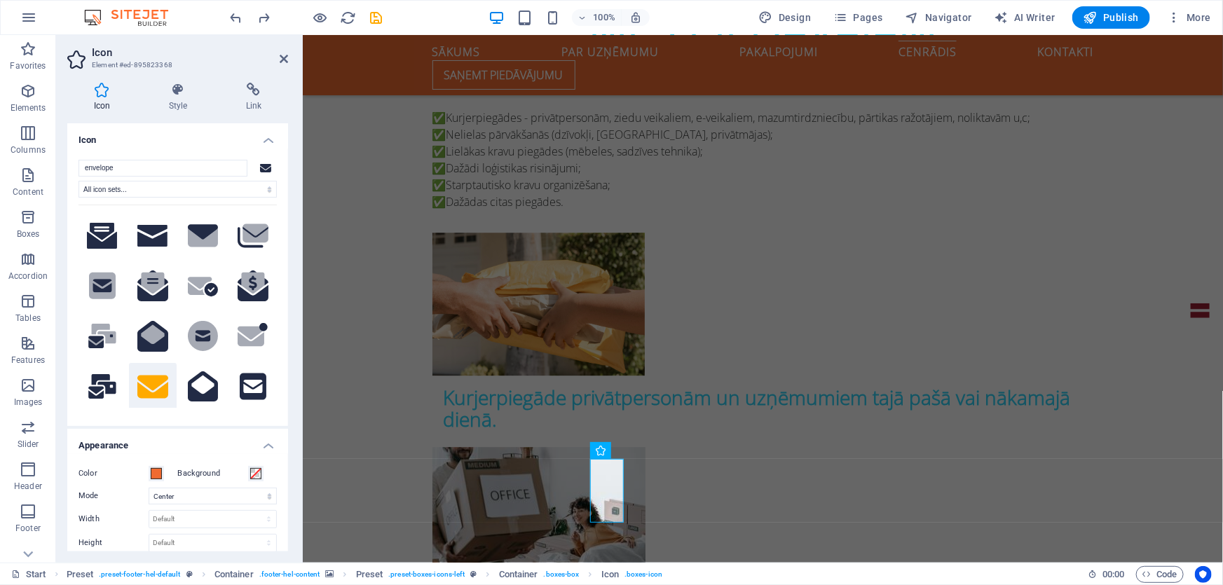
click at [142, 473] on label "Color" at bounding box center [113, 473] width 70 height 17
click at [149, 473] on button "Color" at bounding box center [156, 473] width 15 height 15
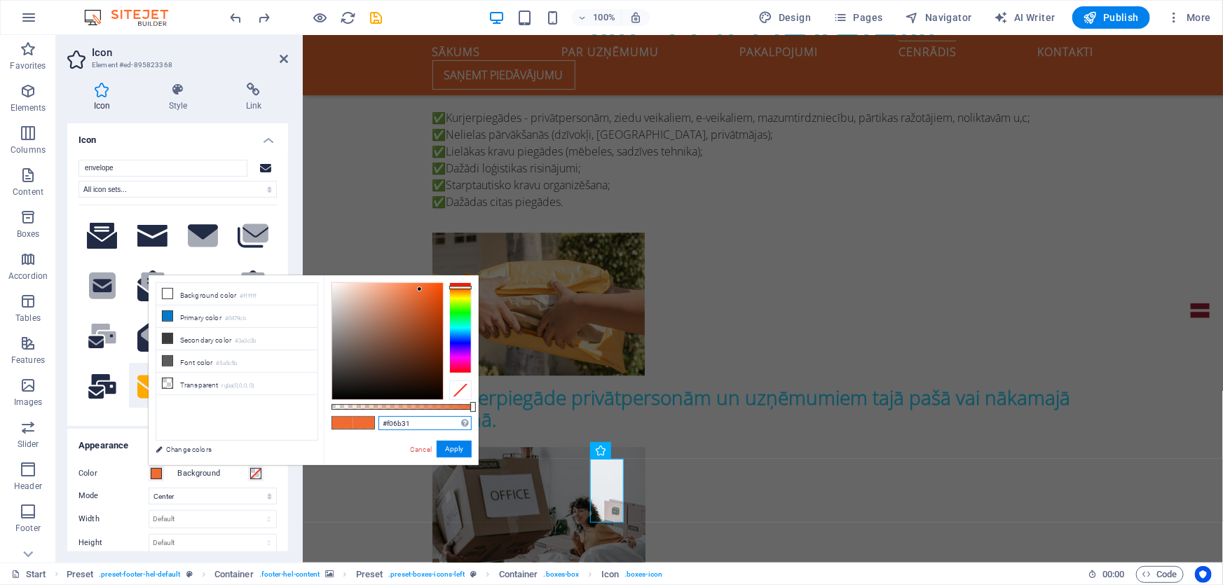
drag, startPoint x: 411, startPoint y: 425, endPoint x: 334, endPoint y: 423, distance: 77.1
click at [334, 423] on div "#f06b31 Supported formats #0852ed rgb(8, 82, 237) rgba(8, 82, 237, 90%) hsv(221…" at bounding box center [401, 471] width 155 height 393
click at [420, 451] on link "Cancel" at bounding box center [420, 449] width 25 height 11
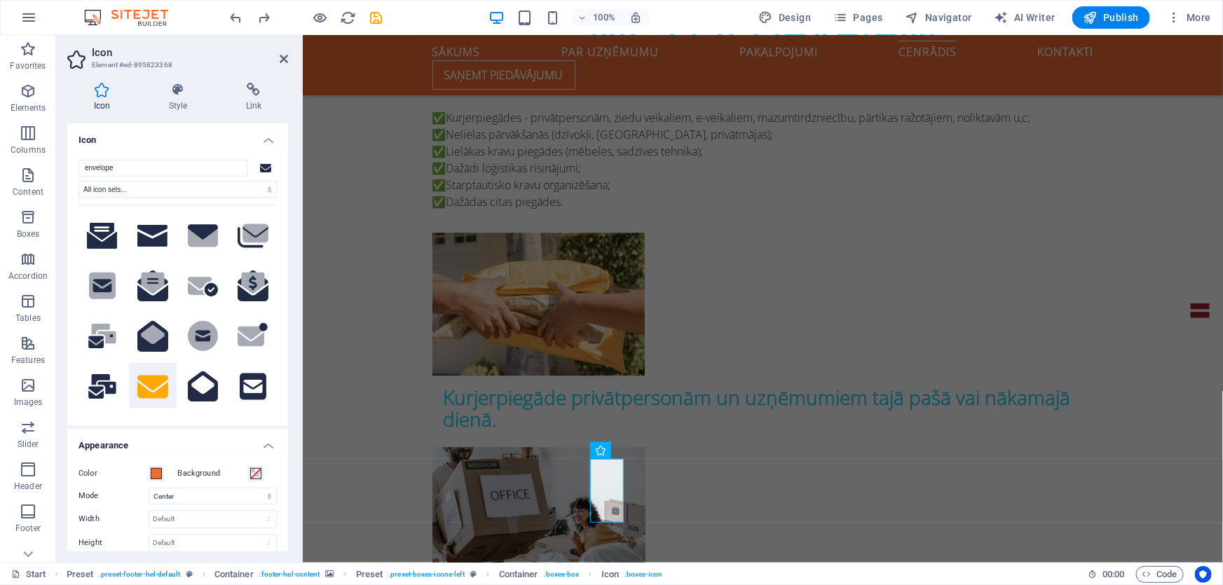
drag, startPoint x: 485, startPoint y: 384, endPoint x: 781, endPoint y: 420, distance: 298.6
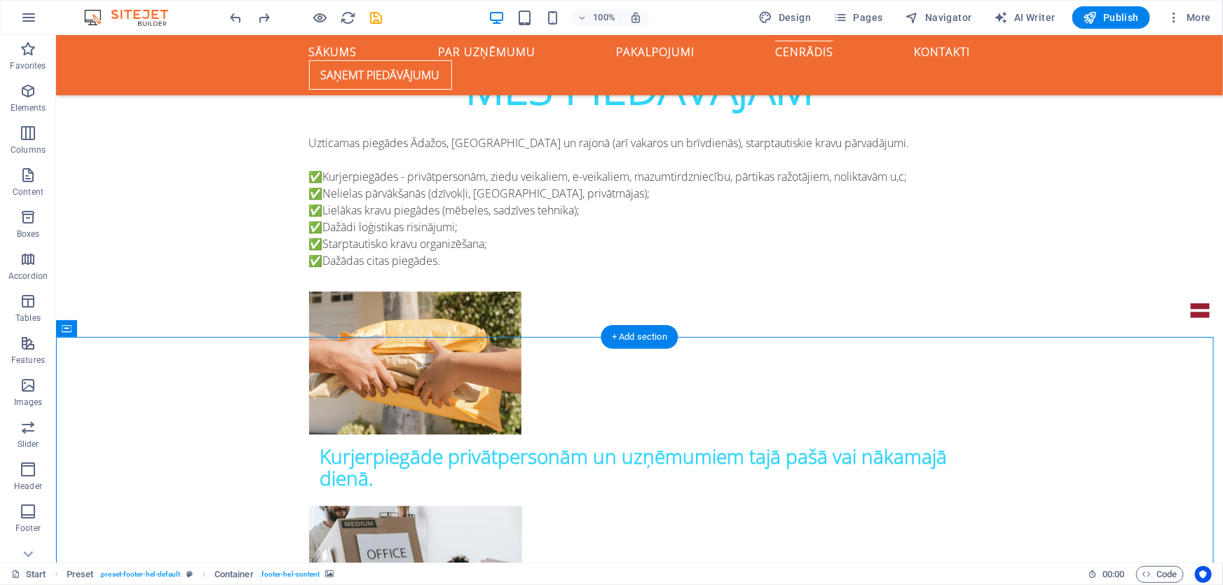
scroll to position [1626, 0]
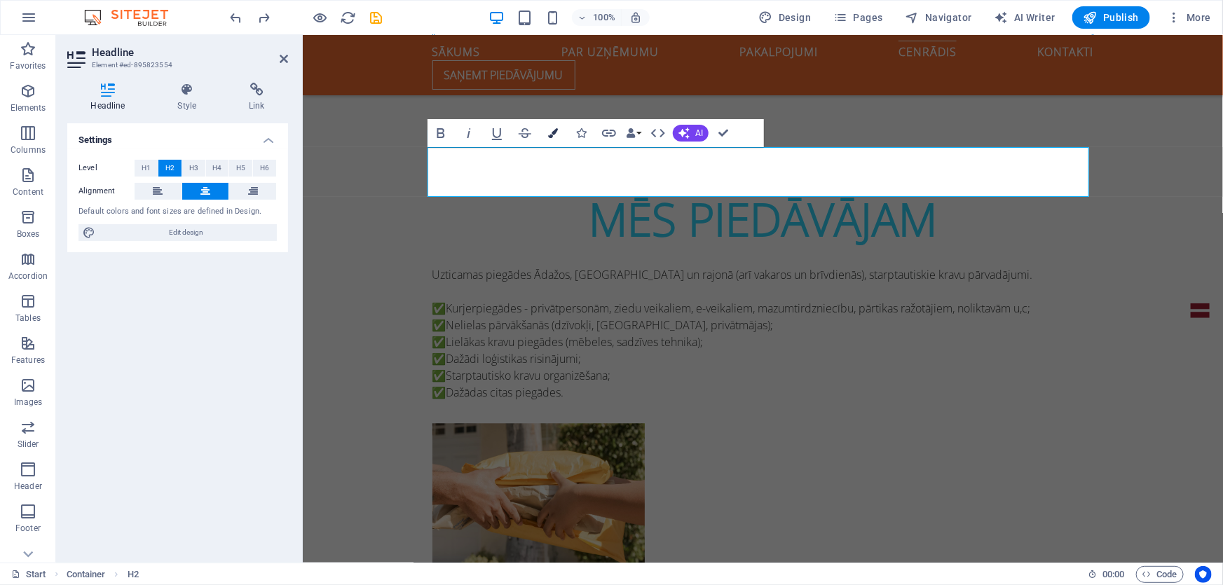
click at [546, 134] on button "Colors" at bounding box center [553, 133] width 27 height 28
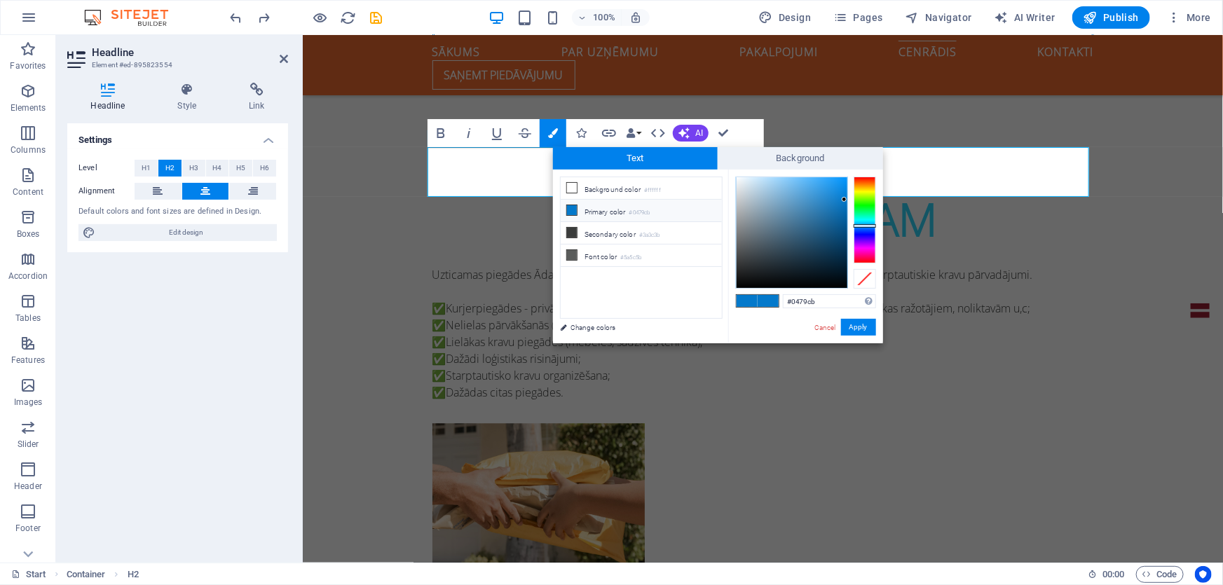
drag, startPoint x: 805, startPoint y: 302, endPoint x: 710, endPoint y: 291, distance: 95.9
click at [703, 289] on div "less Background color #ffffff Primary color #0479cb Secondary color #3a3c3b Fon…" at bounding box center [718, 257] width 330 height 174
type input "#f06b31"
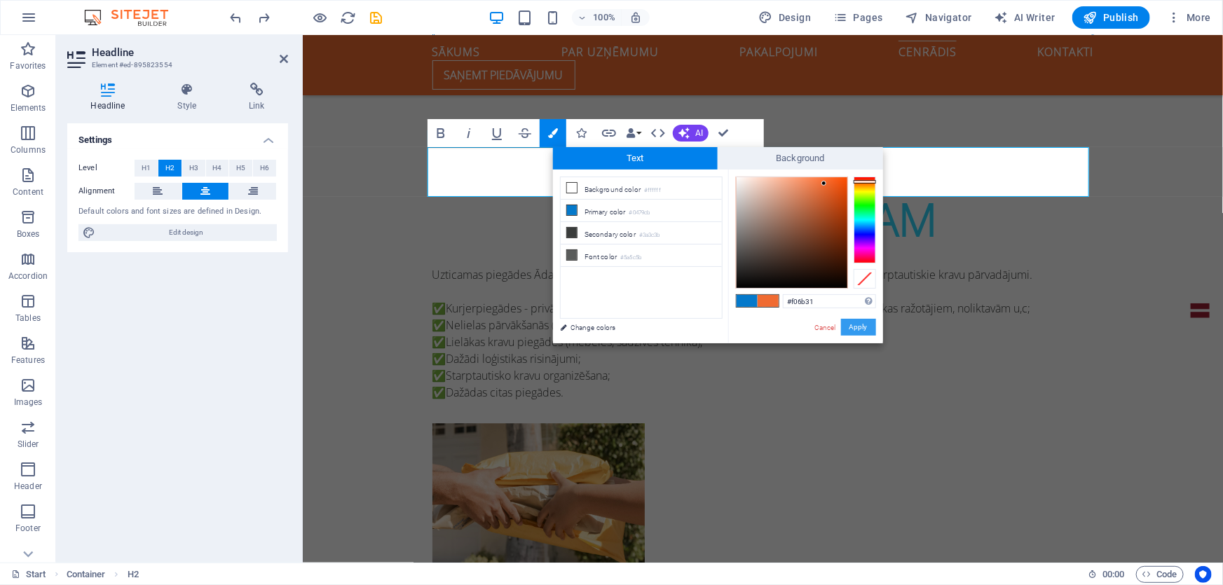
click at [860, 329] on button "Apply" at bounding box center [858, 327] width 35 height 17
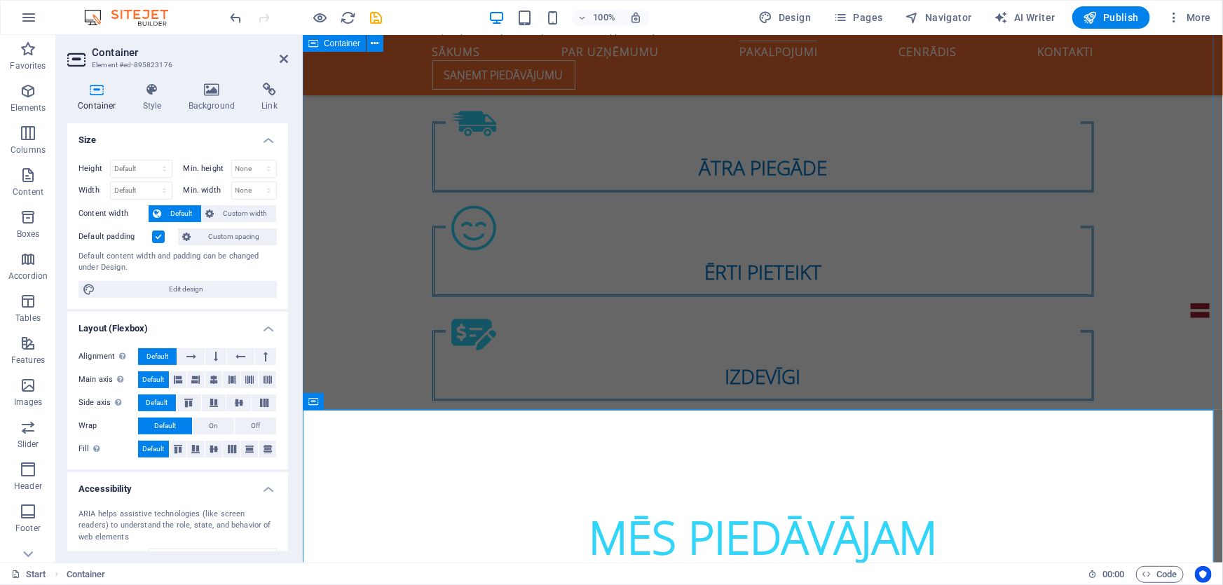
scroll to position [1052, 0]
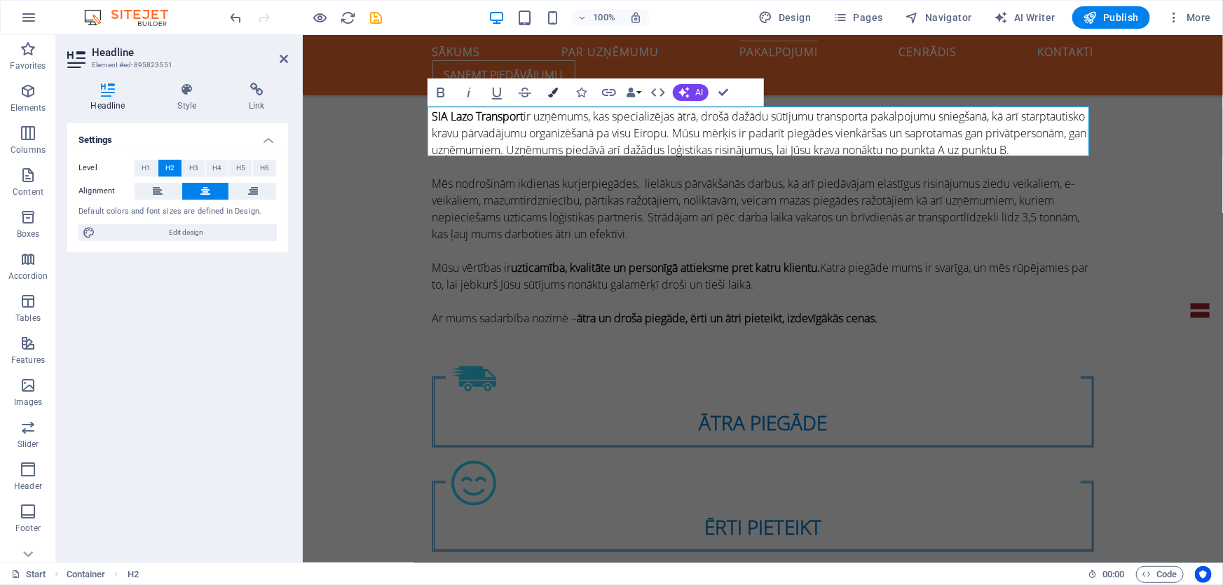
click at [547, 86] on button "Colors" at bounding box center [553, 92] width 27 height 28
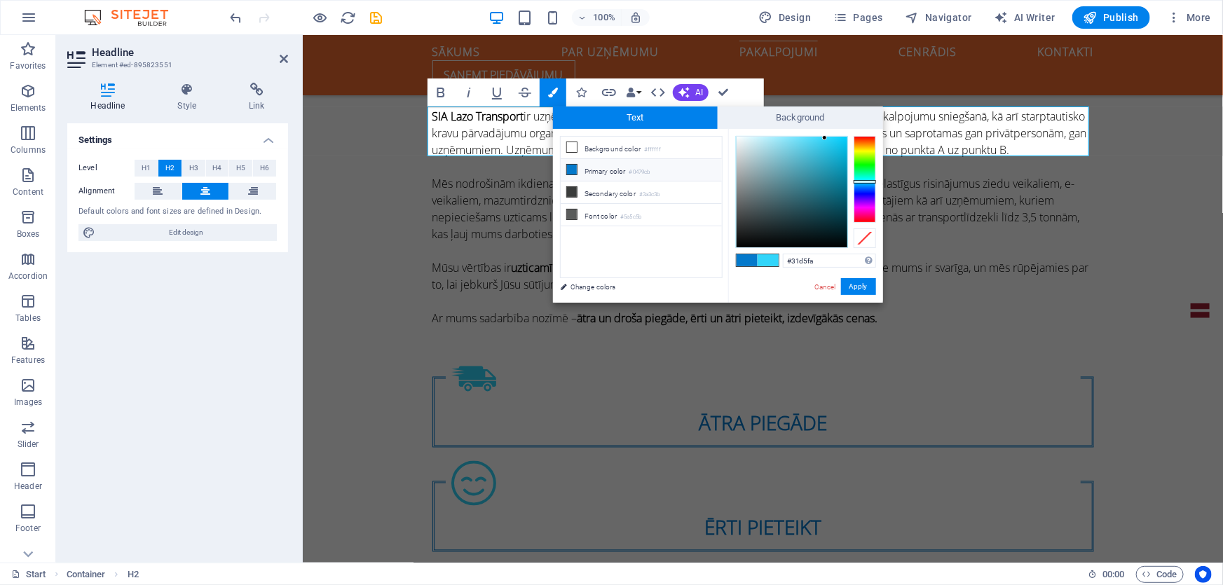
drag, startPoint x: 789, startPoint y: 258, endPoint x: 764, endPoint y: 259, distance: 25.3
click at [757, 256] on div "#31d5fa Supported formats #0852ed rgb(8, 82, 237) rgba(8, 82, 237, 90%) hsv(221…" at bounding box center [805, 317] width 155 height 377
type input "#f06b31"
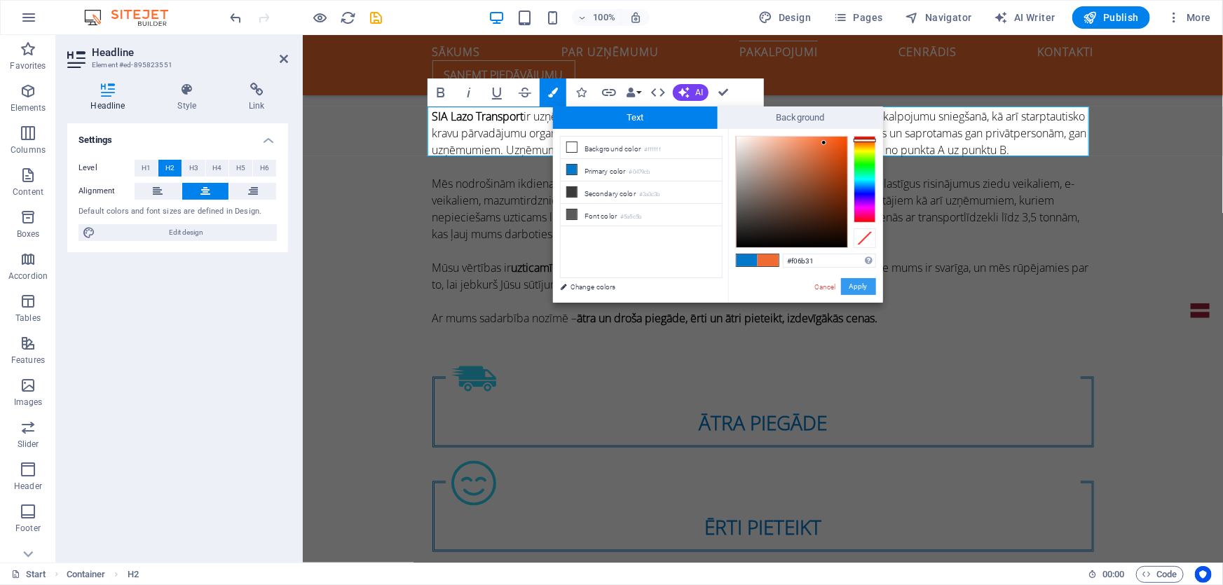
click at [869, 284] on button "Apply" at bounding box center [858, 286] width 35 height 17
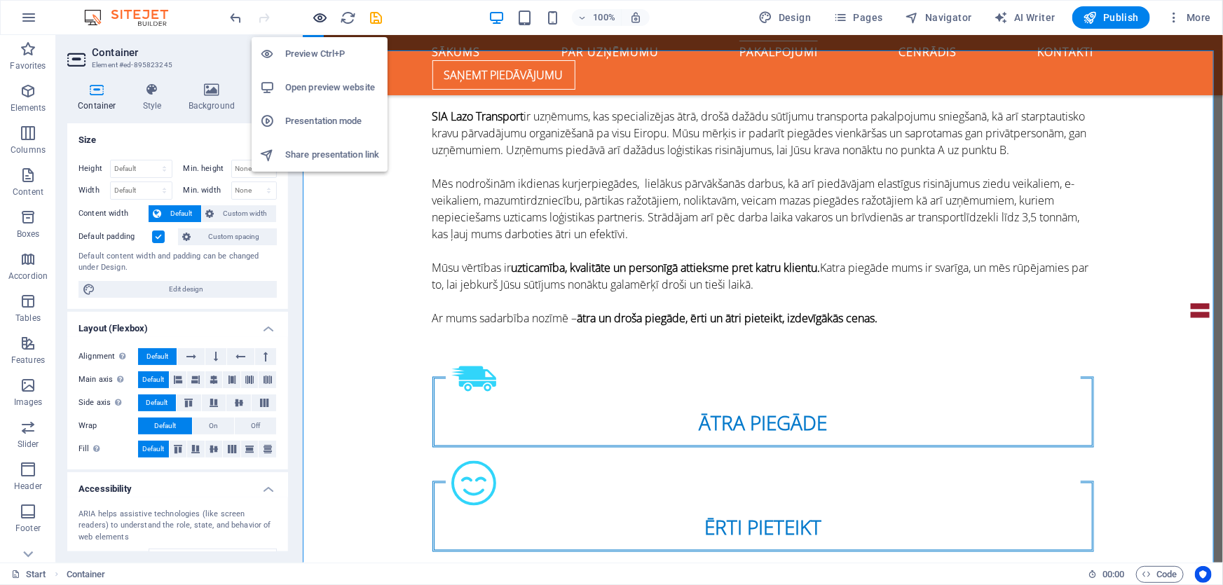
click at [323, 22] on icon "button" at bounding box center [320, 18] width 16 height 16
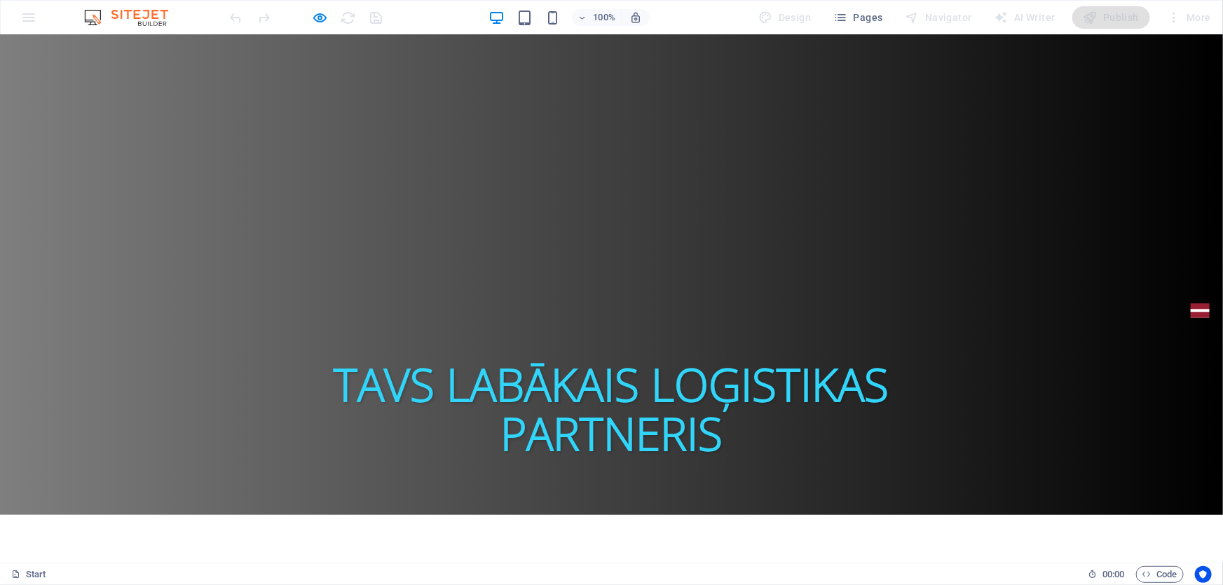
scroll to position [542, 0]
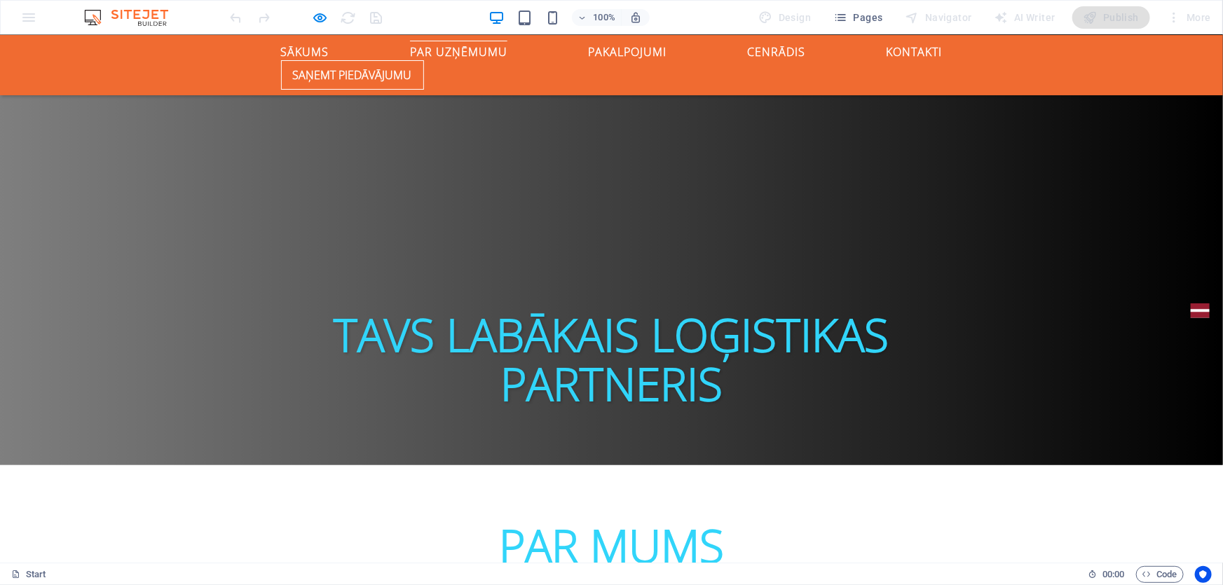
click at [574, 514] on span "PAR MUMS" at bounding box center [611, 544] width 225 height 61
click at [573, 514] on span "PAR MUMS" at bounding box center [611, 544] width 225 height 61
click at [323, 14] on div at bounding box center [306, 17] width 157 height 22
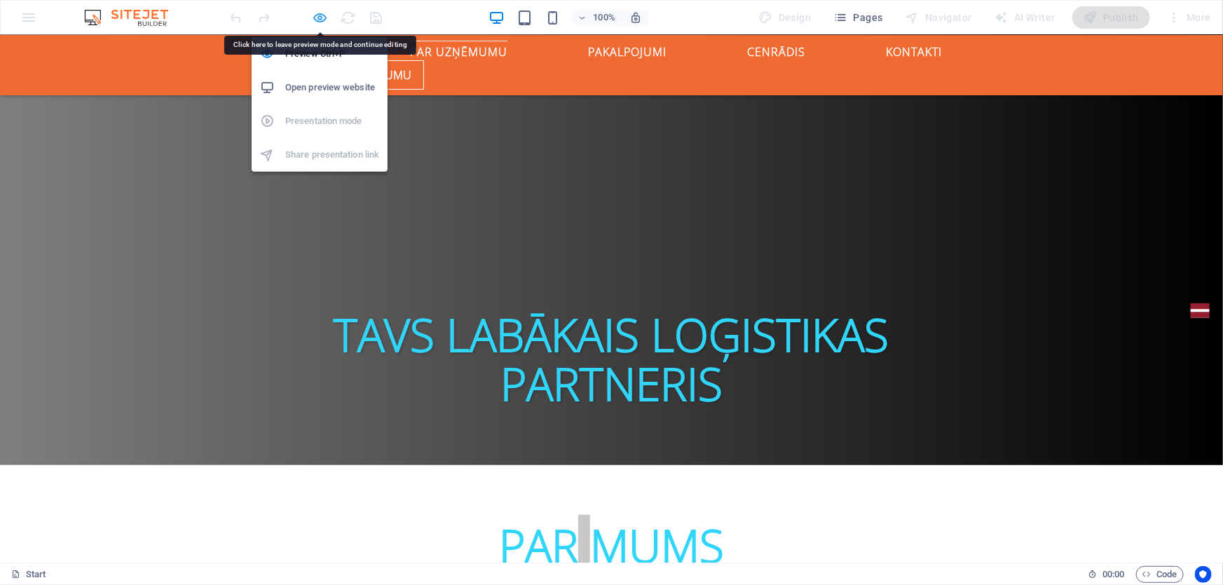
click at [323, 14] on icon "button" at bounding box center [320, 18] width 16 height 16
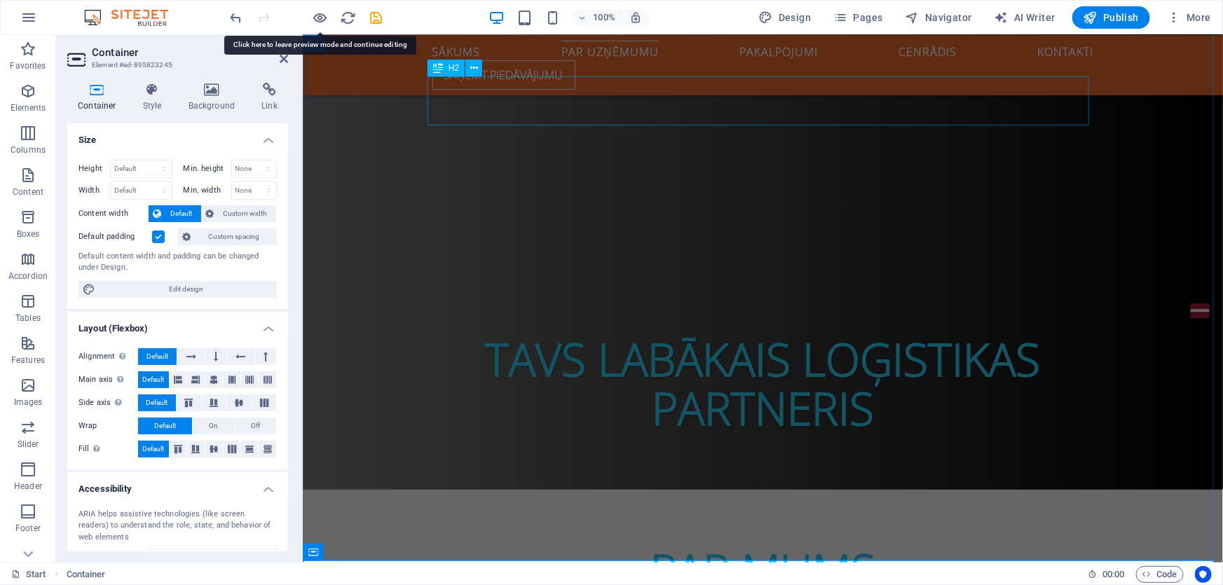
drag, startPoint x: 708, startPoint y: 118, endPoint x: 952, endPoint y: 118, distance: 243.1
click at [954, 545] on div "PAR MUMS" at bounding box center [762, 569] width 661 height 49
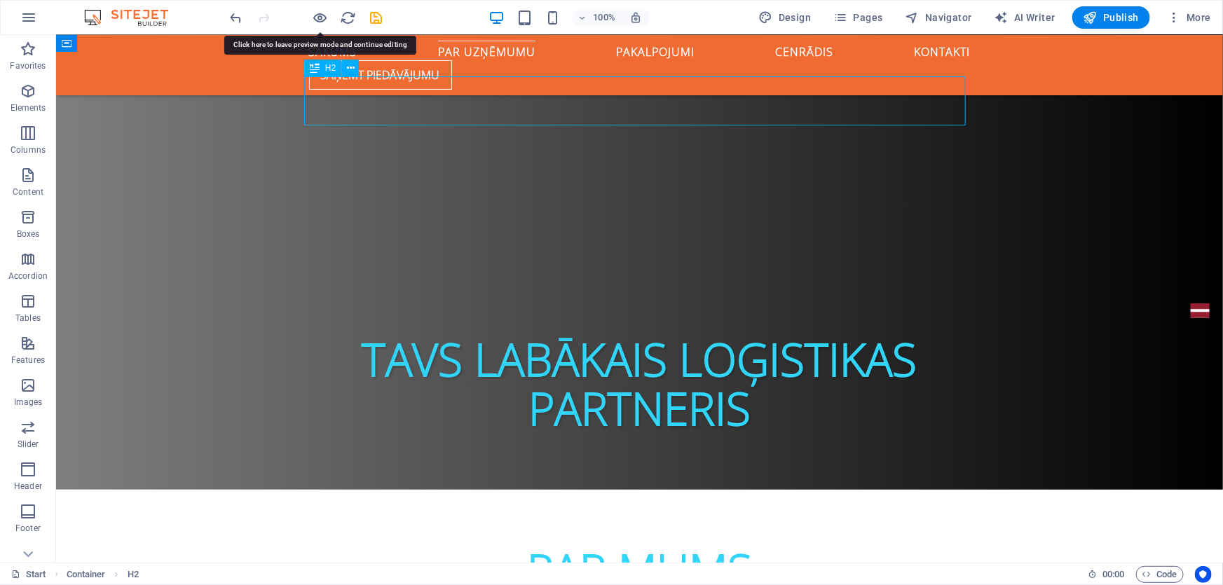
click at [705, 545] on div "PAR MUMS" at bounding box center [638, 569] width 661 height 49
click at [698, 545] on div "PAR MUMS" at bounding box center [638, 569] width 661 height 49
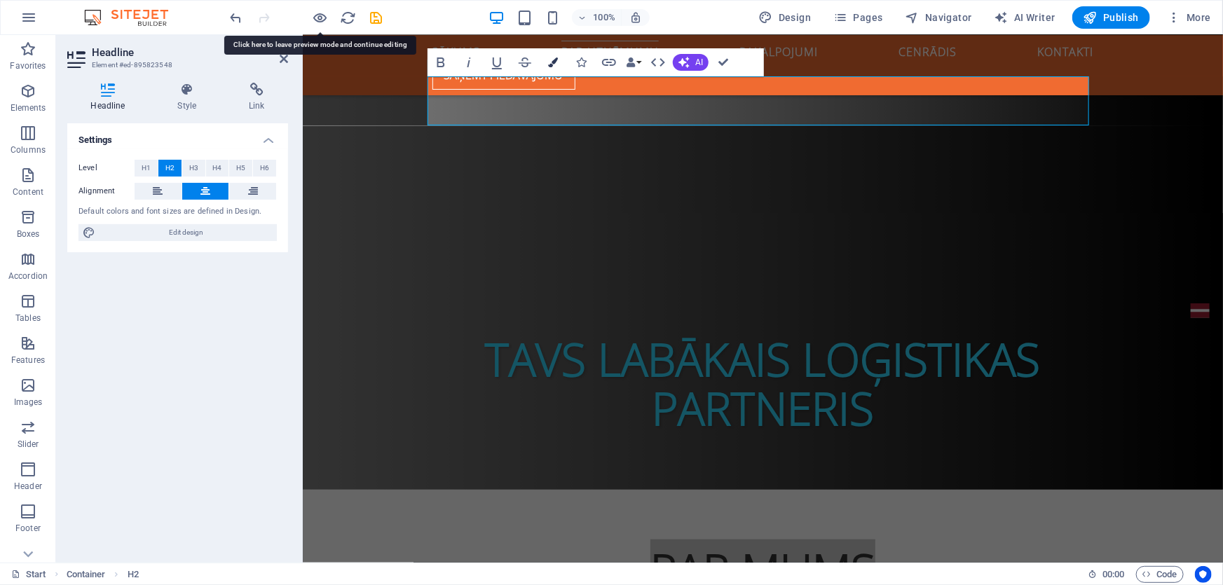
click at [554, 63] on icon "button" at bounding box center [553, 62] width 10 height 10
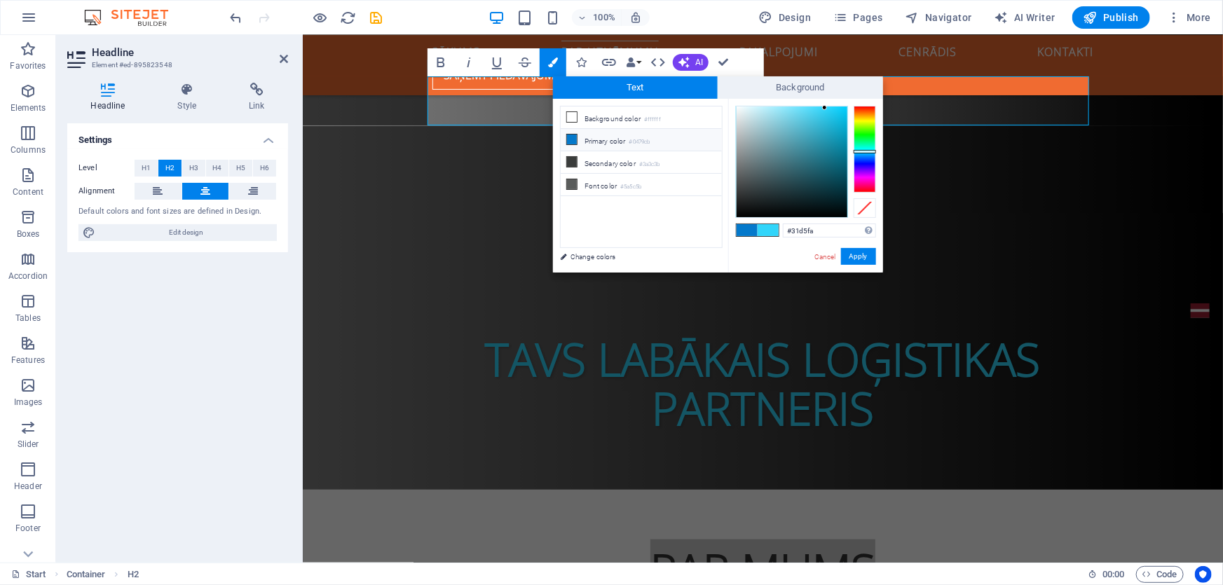
drag, startPoint x: 831, startPoint y: 232, endPoint x: 763, endPoint y: 229, distance: 68.0
click at [744, 226] on div "#31d5fa Supported formats #0852ed rgb(8, 82, 237) rgba(8, 82, 237, 90%) hsv(221…" at bounding box center [805, 287] width 155 height 377
type input "#f06b31"
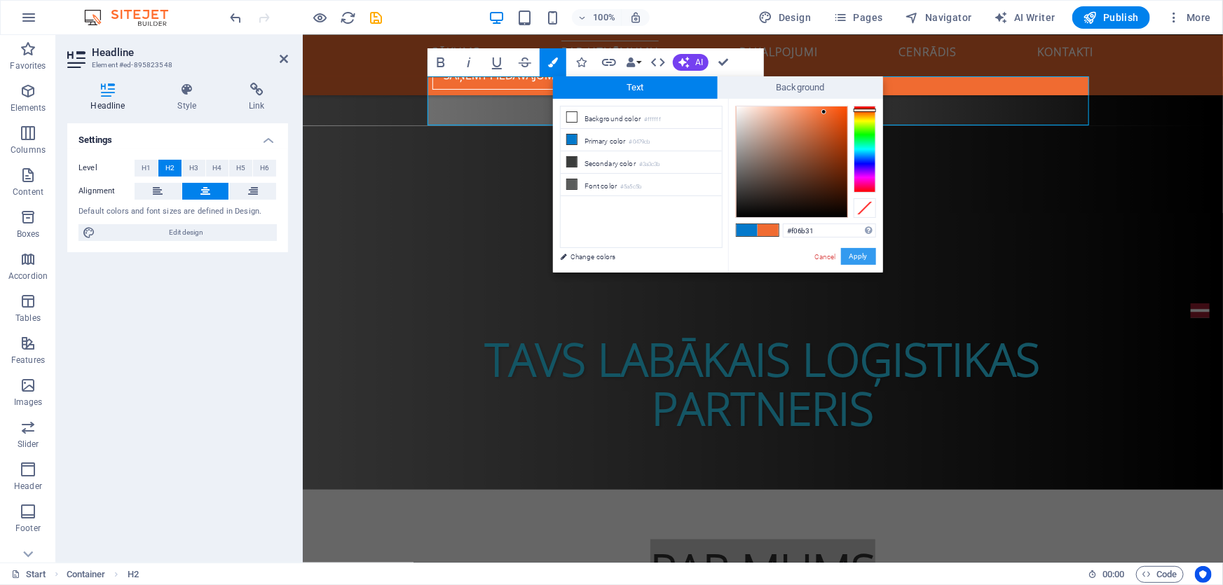
click at [851, 252] on button "Apply" at bounding box center [858, 256] width 35 height 17
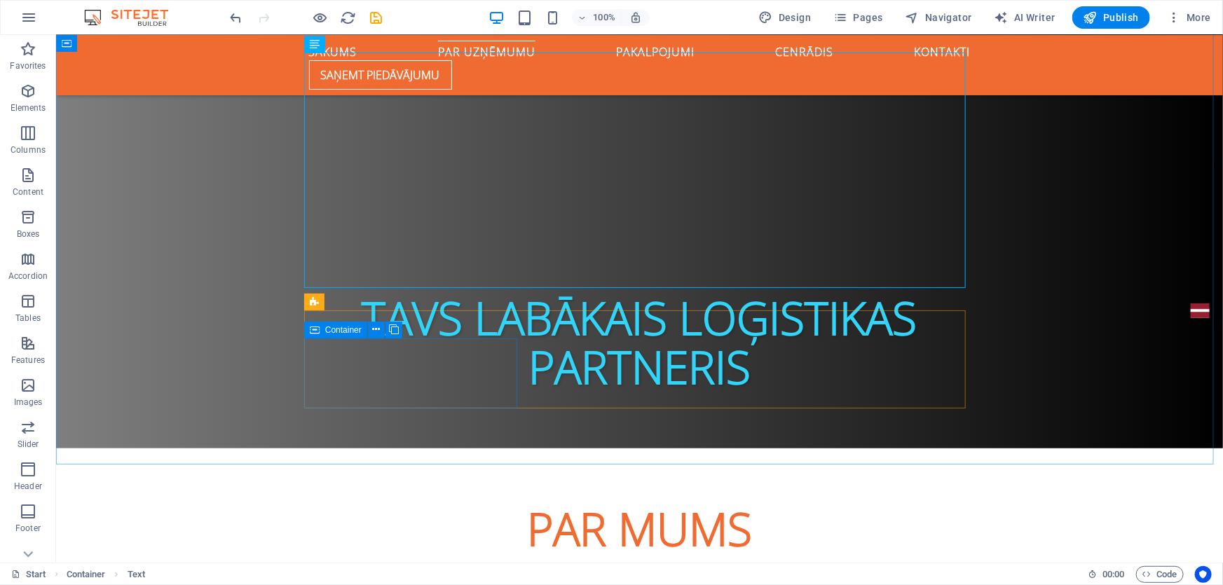
scroll to position [670, 0]
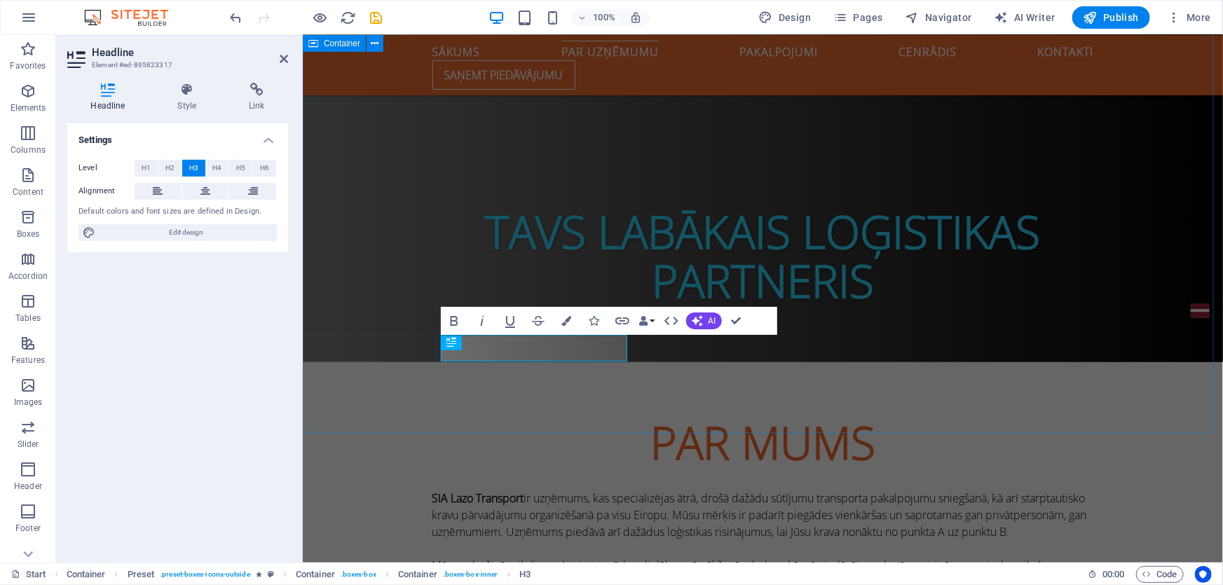
scroll to position [1, 0]
click at [570, 319] on button "Colors" at bounding box center [566, 321] width 27 height 28
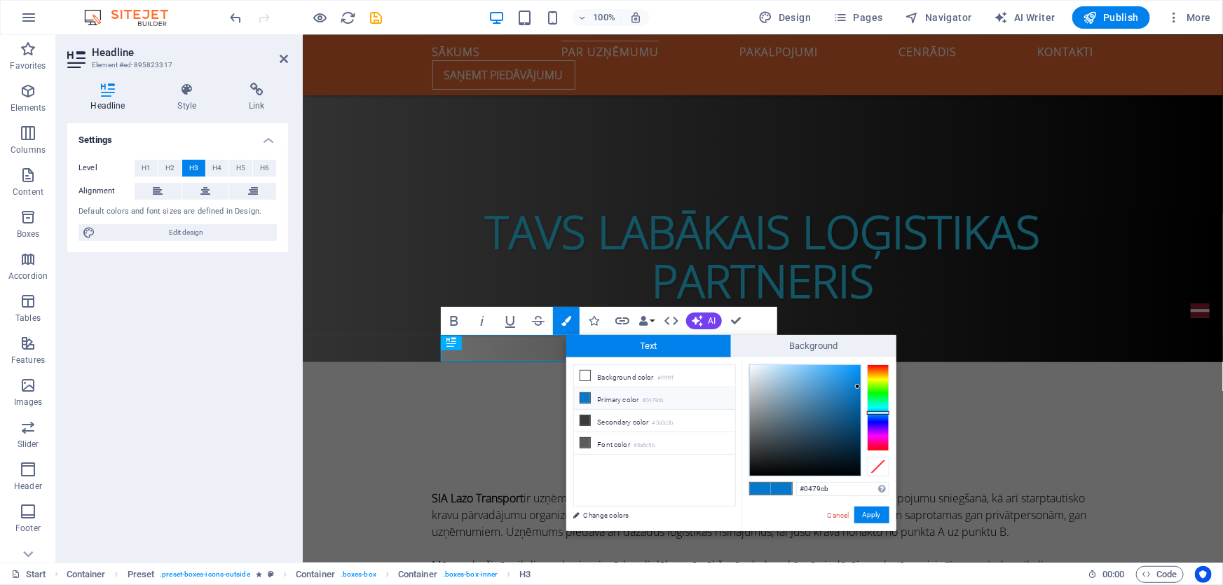
drag, startPoint x: 772, startPoint y: 483, endPoint x: 750, endPoint y: 483, distance: 22.4
click at [736, 478] on div "less Background color #ffffff Primary color #0479cb Secondary color #3a3c3b Fon…" at bounding box center [731, 444] width 330 height 174
type input "#f06b31"
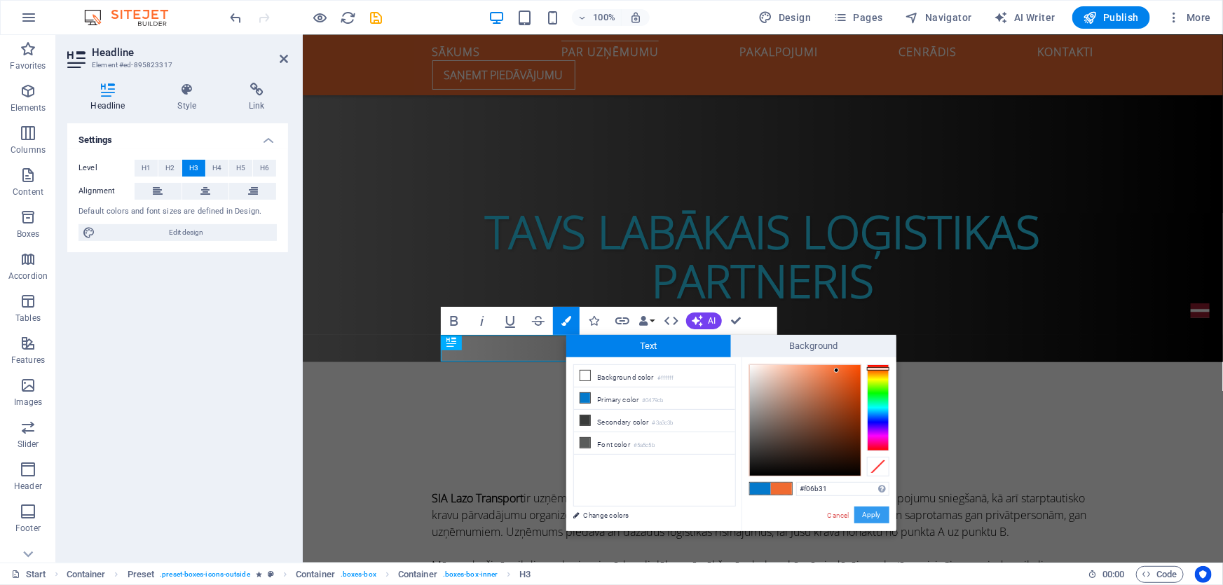
click at [870, 511] on button "Apply" at bounding box center [871, 515] width 35 height 17
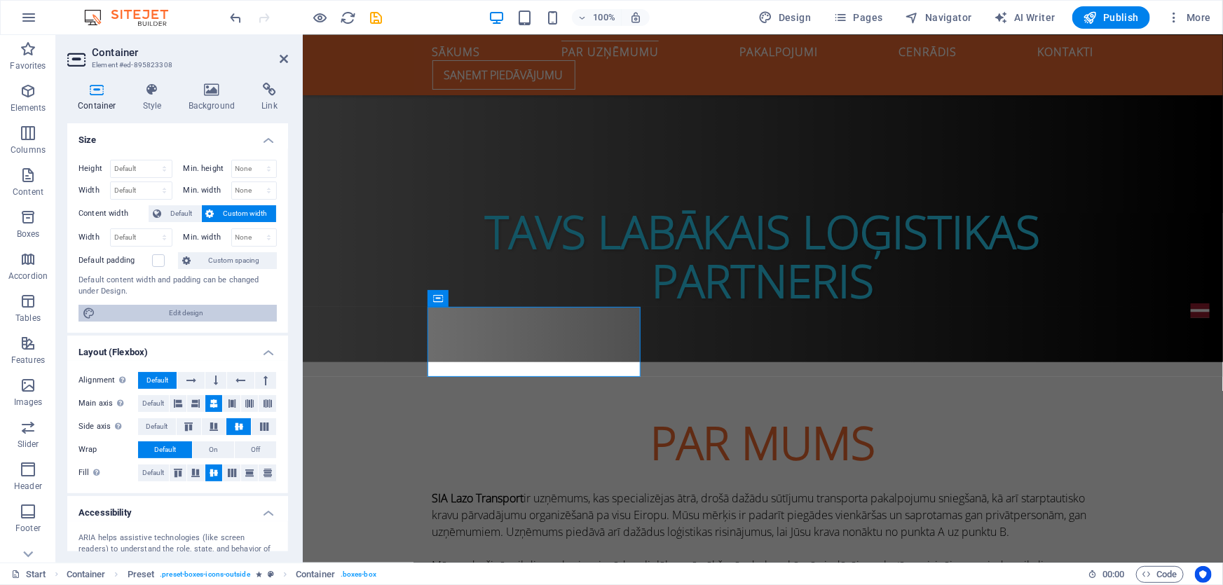
click at [167, 307] on span "Edit design" at bounding box center [185, 313] width 173 height 17
select select "px"
select select "400"
select select "px"
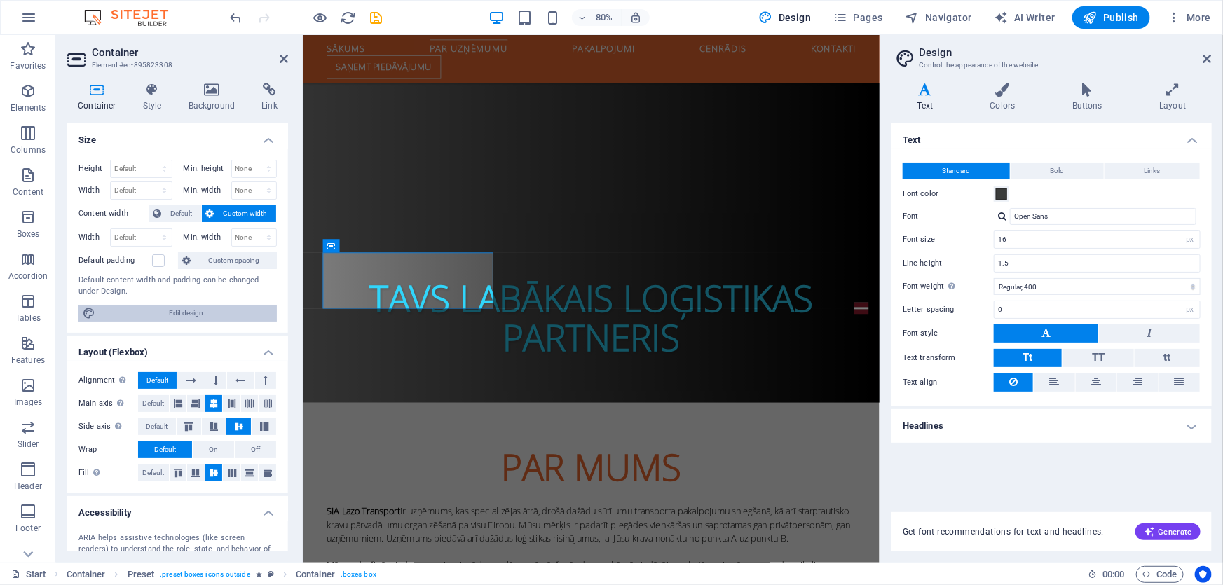
scroll to position [802, 0]
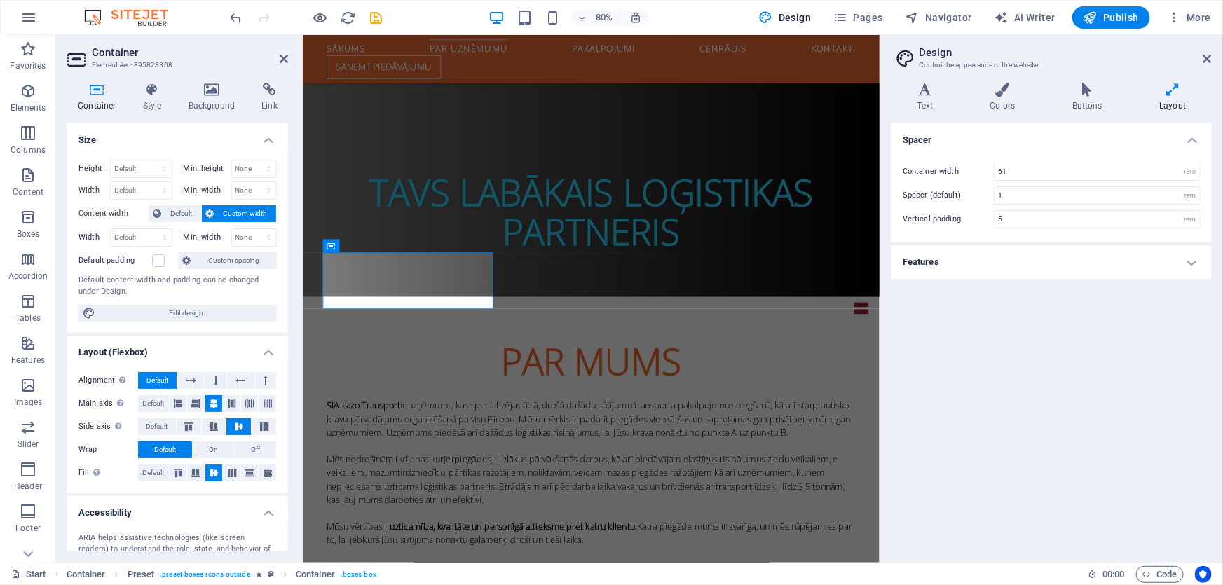
click at [996, 78] on div "Variants Text Colors Buttons Layout Text Standard Bold Links Font color Font Op…" at bounding box center [1051, 316] width 343 height 491
click at [999, 92] on icon at bounding box center [1002, 90] width 76 height 14
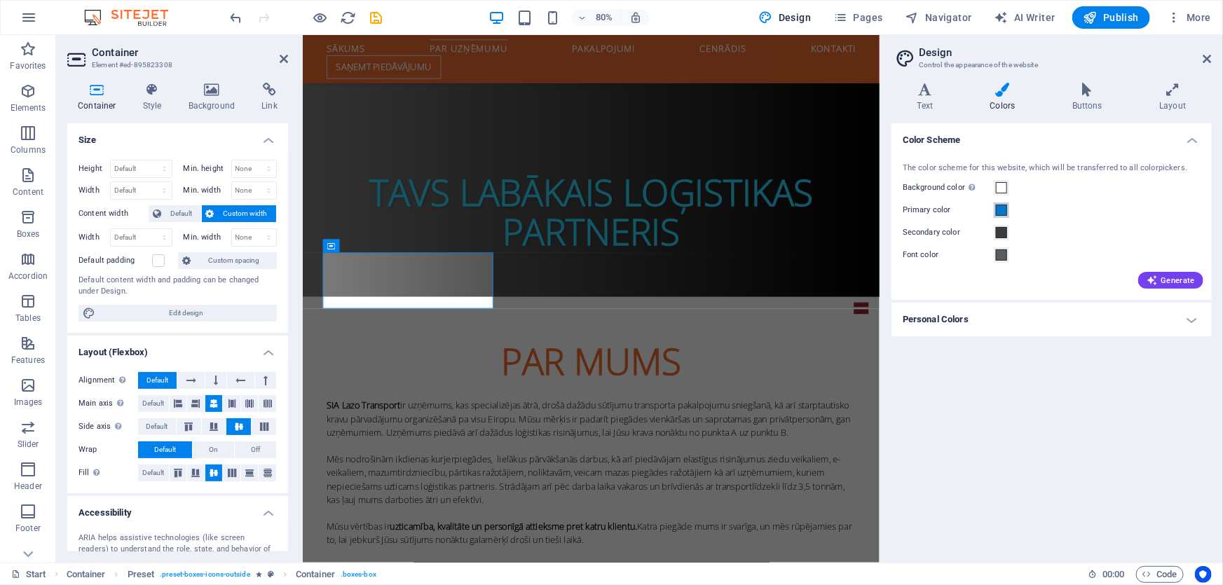
click at [1002, 215] on span at bounding box center [1001, 210] width 11 height 11
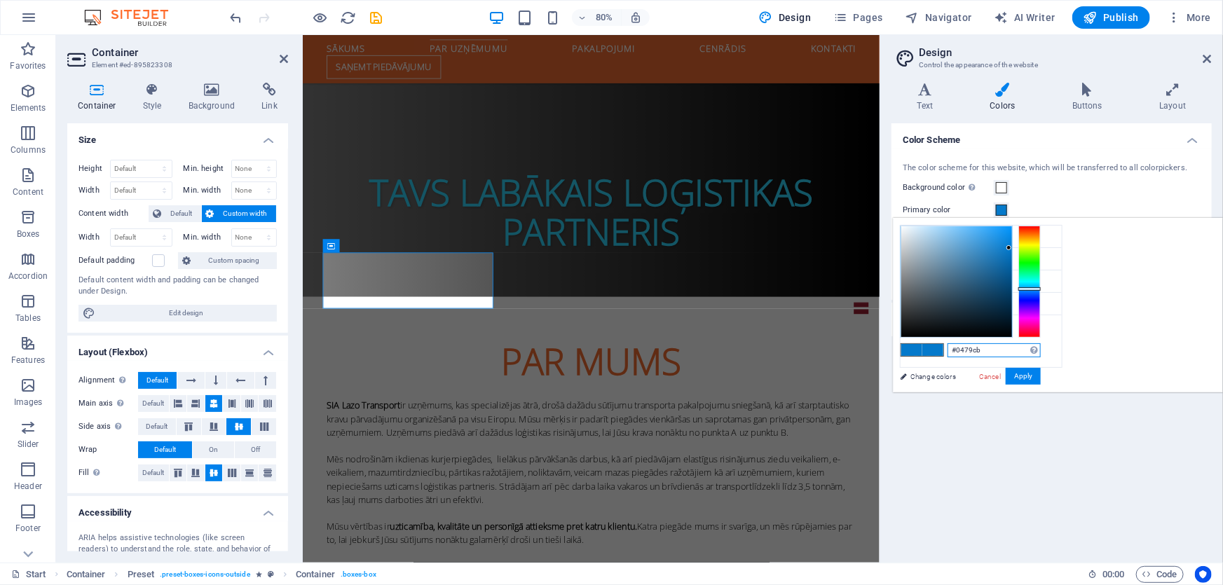
drag, startPoint x: 1185, startPoint y: 353, endPoint x: 1105, endPoint y: 350, distance: 80.0
click at [1047, 345] on div "#0479cb Supported formats #0852ed rgb(8, 82, 237) rgba(8, 82, 237, 90%) hsv(221…" at bounding box center [970, 407] width 155 height 377
paste input "f06b31"
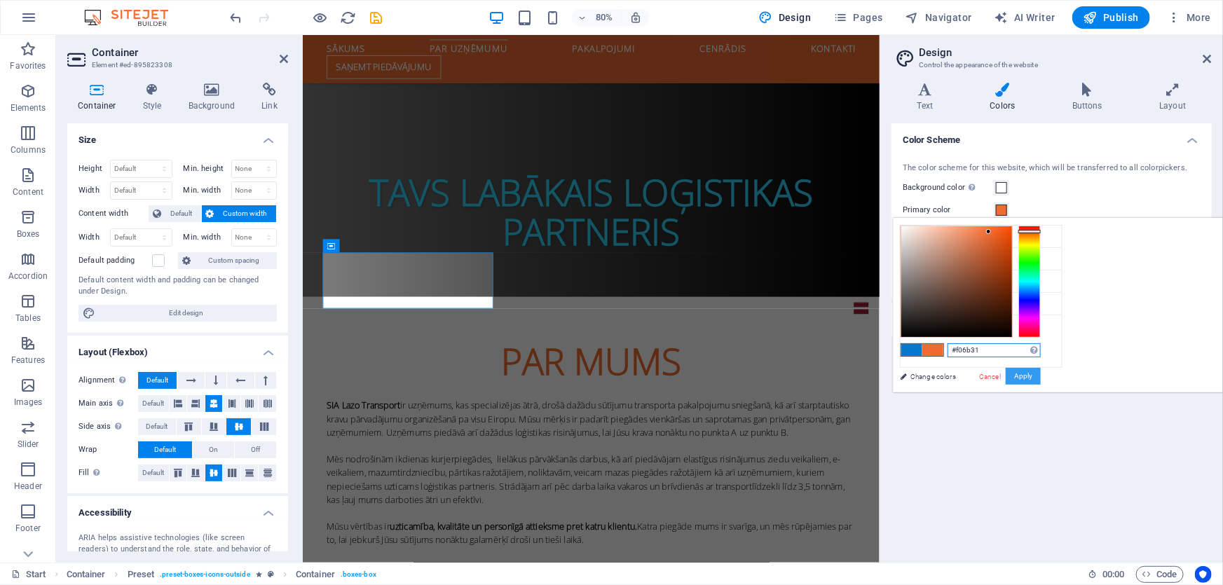
type input "#f06b31"
click at [1040, 369] on button "Apply" at bounding box center [1022, 376] width 35 height 17
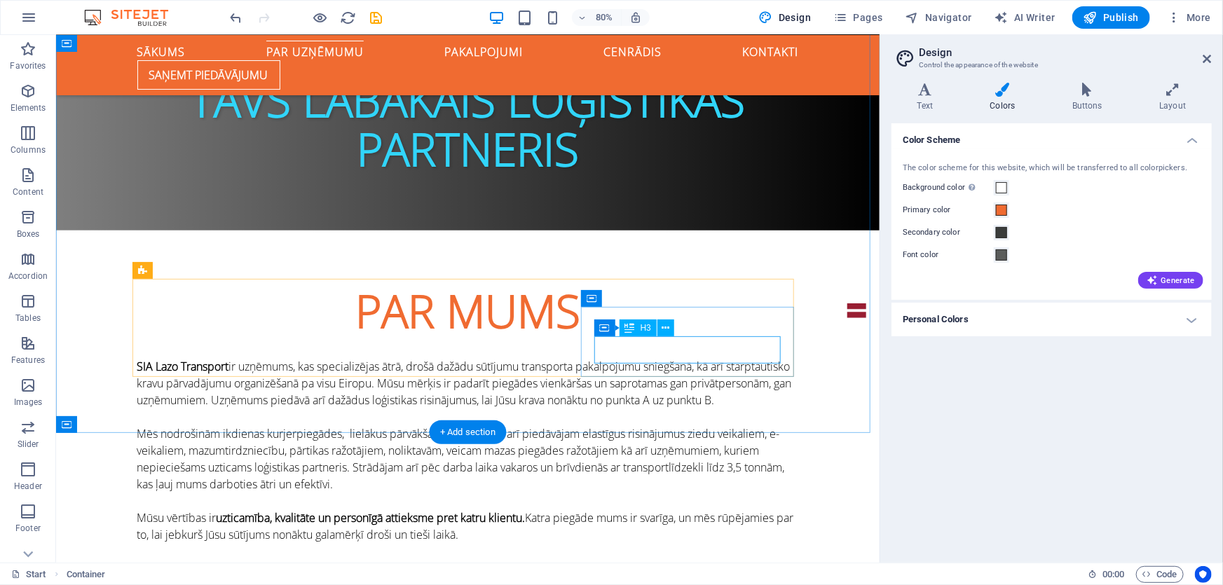
scroll to position [670, 0]
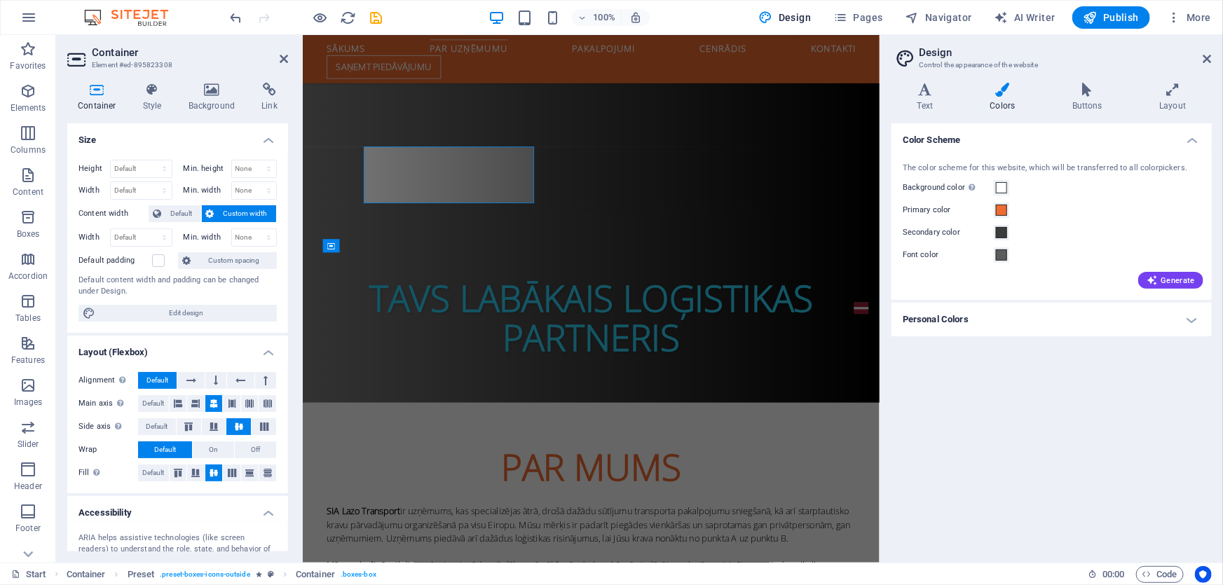
scroll to position [802, 0]
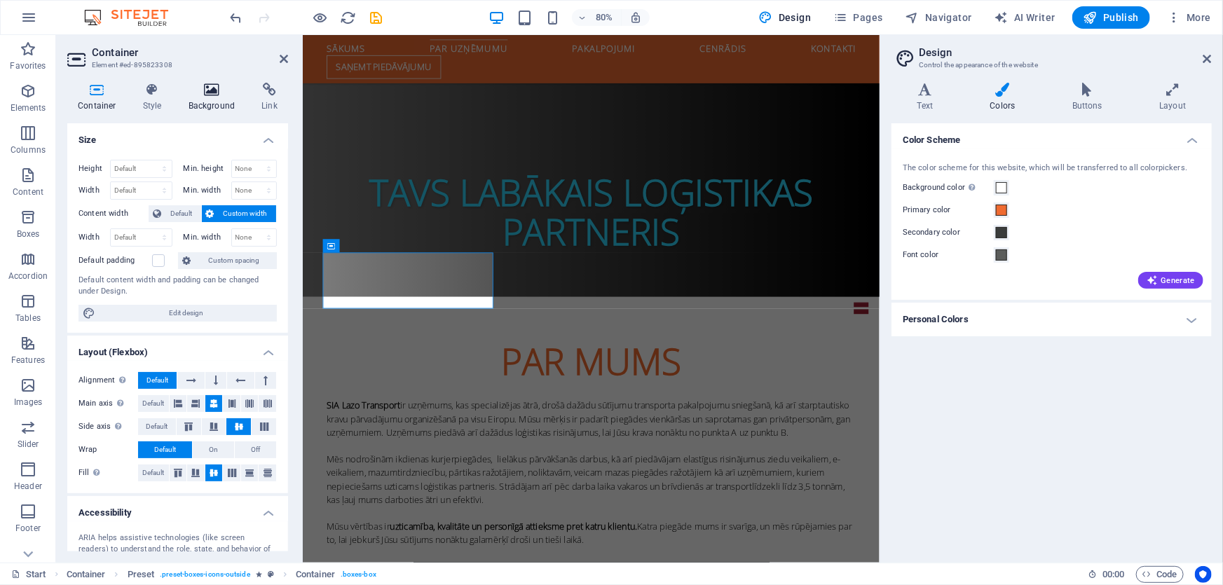
click at [198, 102] on h4 "Background" at bounding box center [215, 97] width 74 height 29
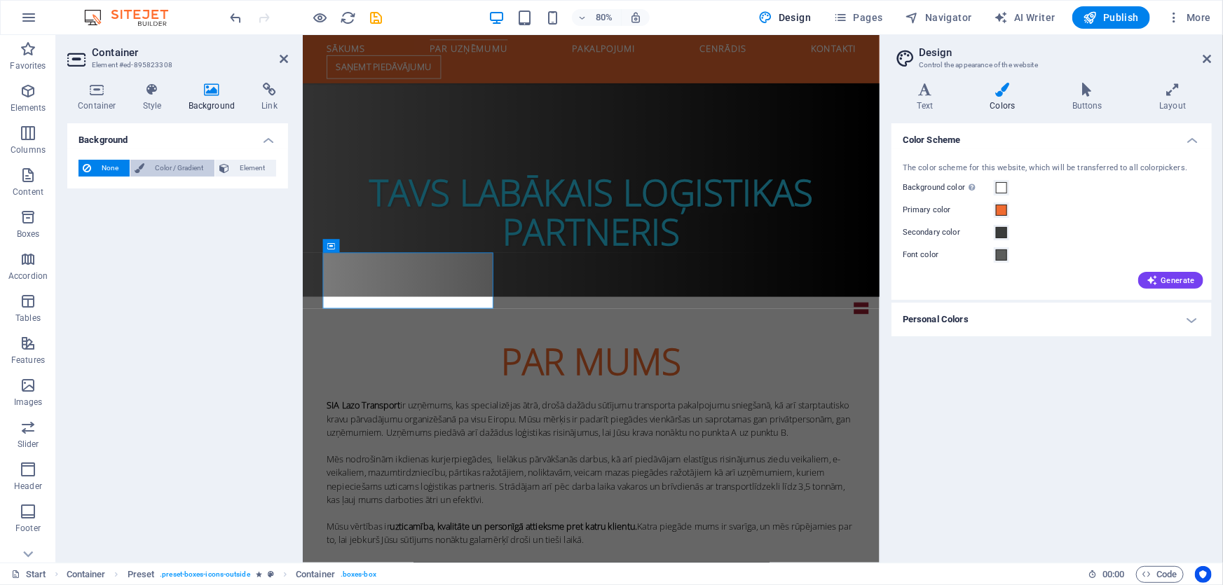
click at [153, 167] on span "Color / Gradient" at bounding box center [180, 168] width 62 height 17
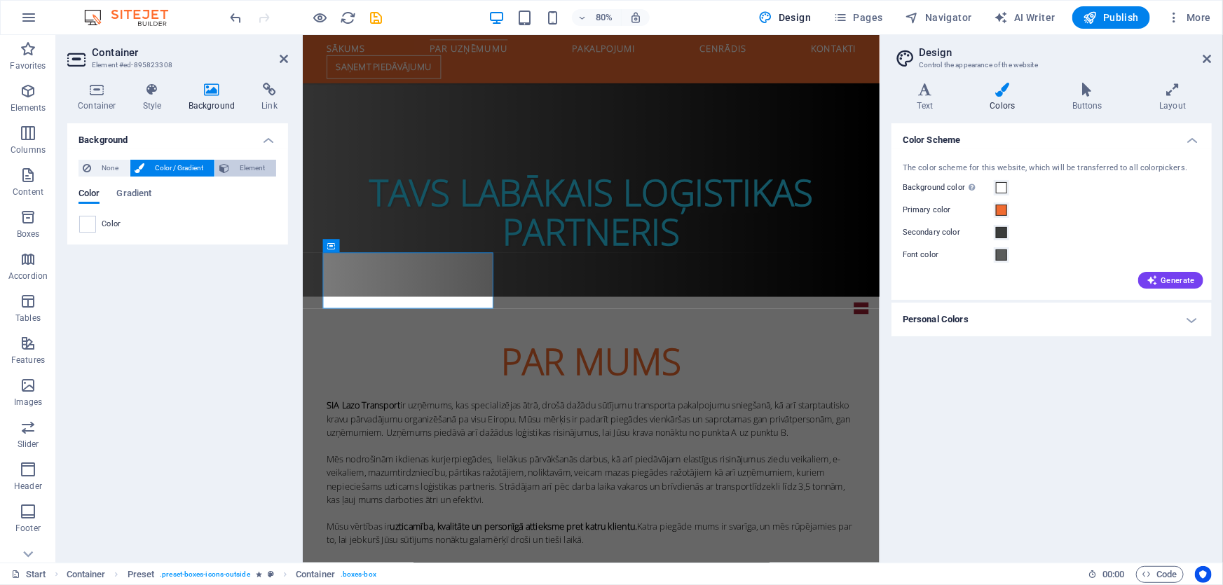
click at [240, 166] on span "Element" at bounding box center [252, 168] width 39 height 17
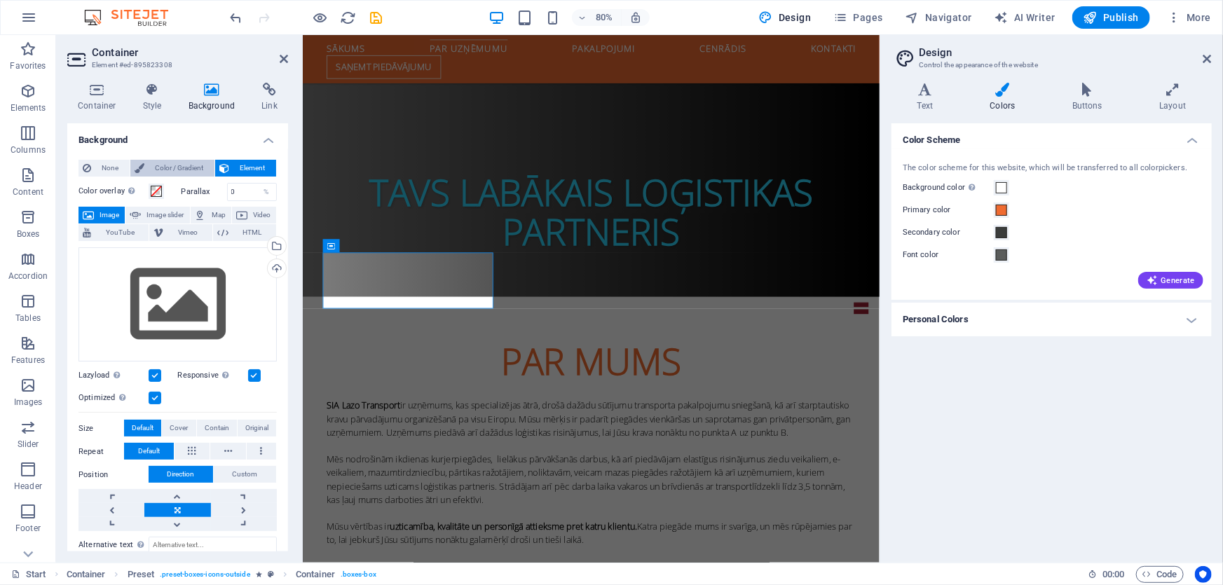
click at [177, 172] on span "Color / Gradient" at bounding box center [180, 168] width 62 height 17
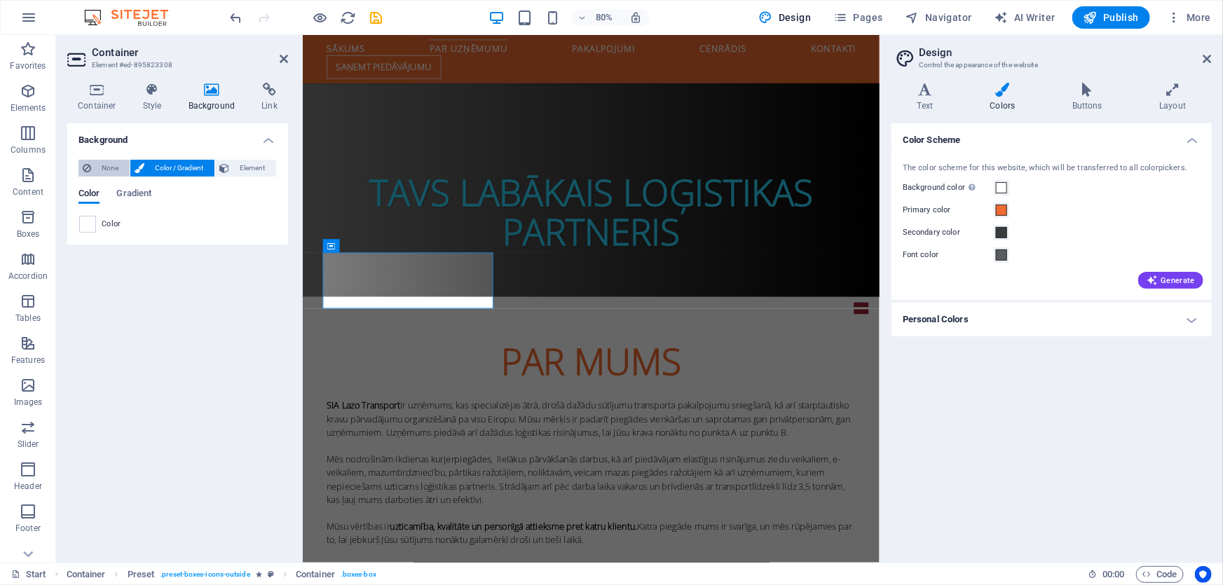
click at [115, 166] on span "None" at bounding box center [110, 168] width 30 height 17
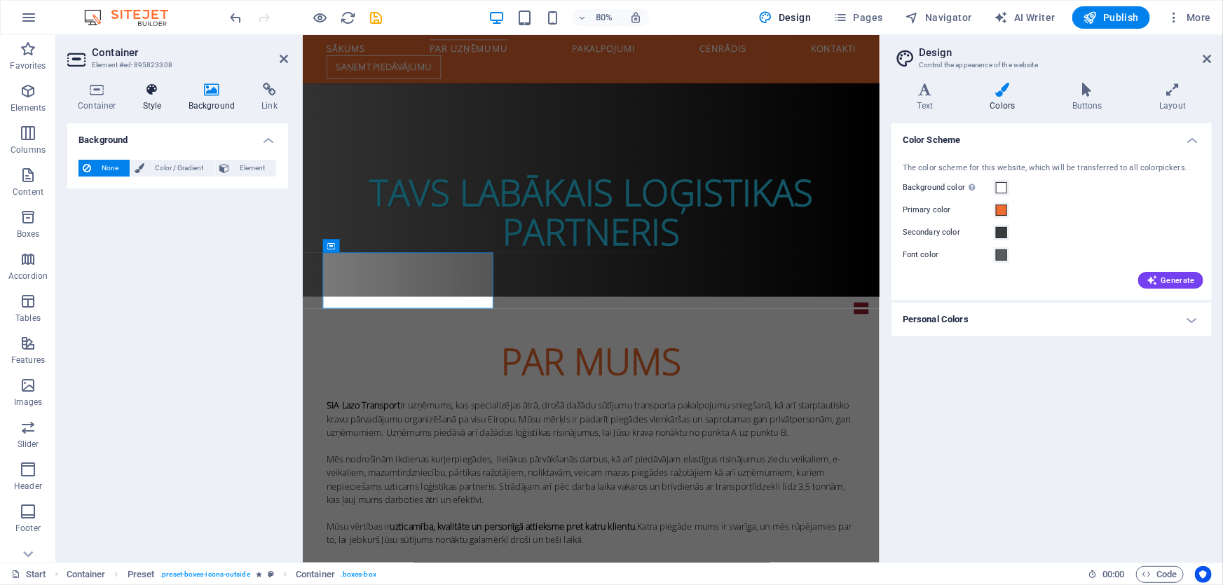
click at [151, 95] on icon at bounding box center [152, 90] width 40 height 14
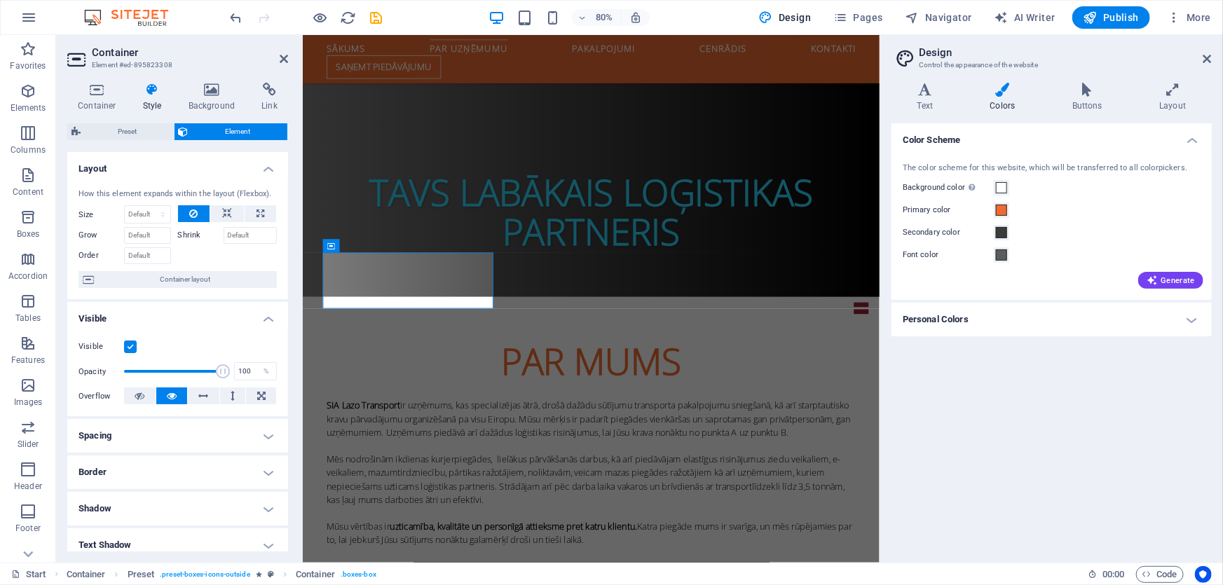
click at [113, 474] on h4 "Border" at bounding box center [177, 472] width 221 height 34
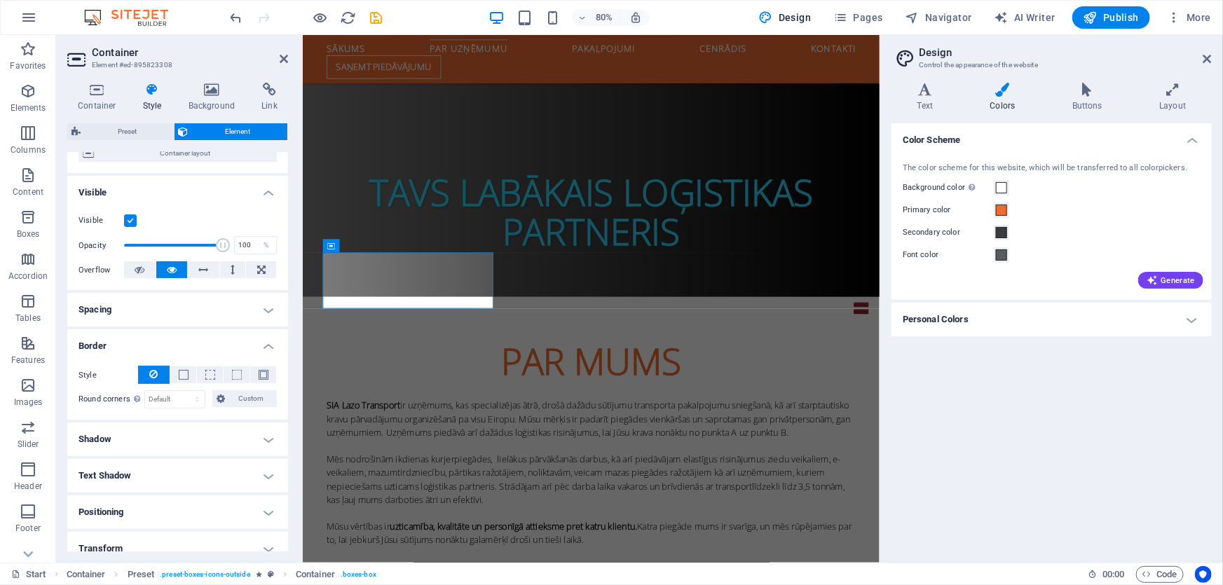
scroll to position [127, 0]
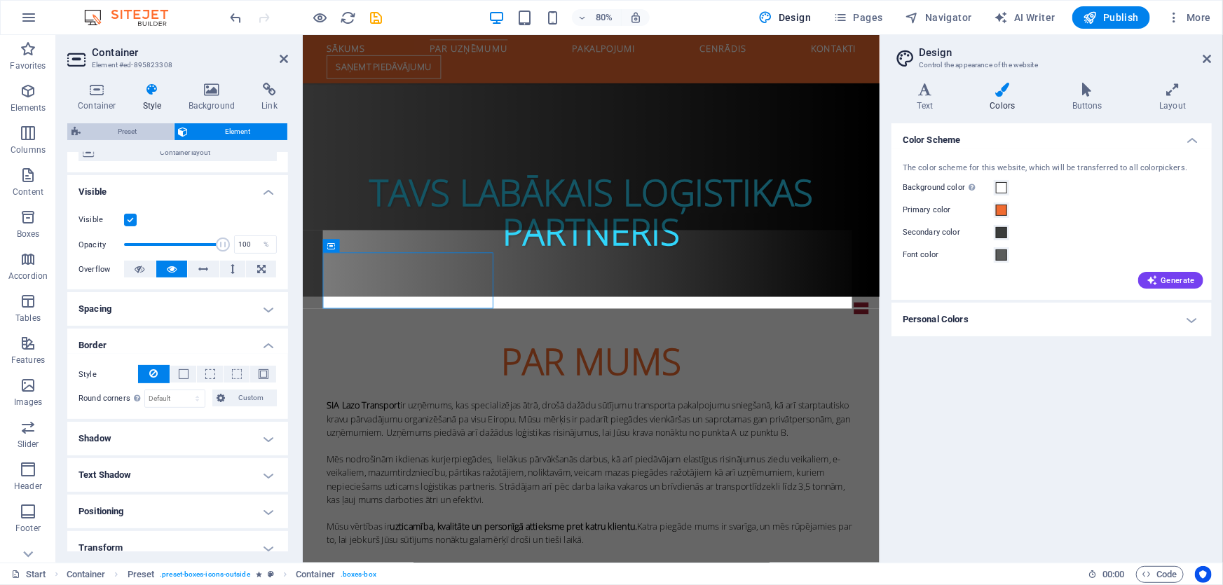
click at [121, 128] on span "Preset" at bounding box center [127, 131] width 85 height 17
select select "px"
select select "double"
select select "preset-boxes-icons-outside"
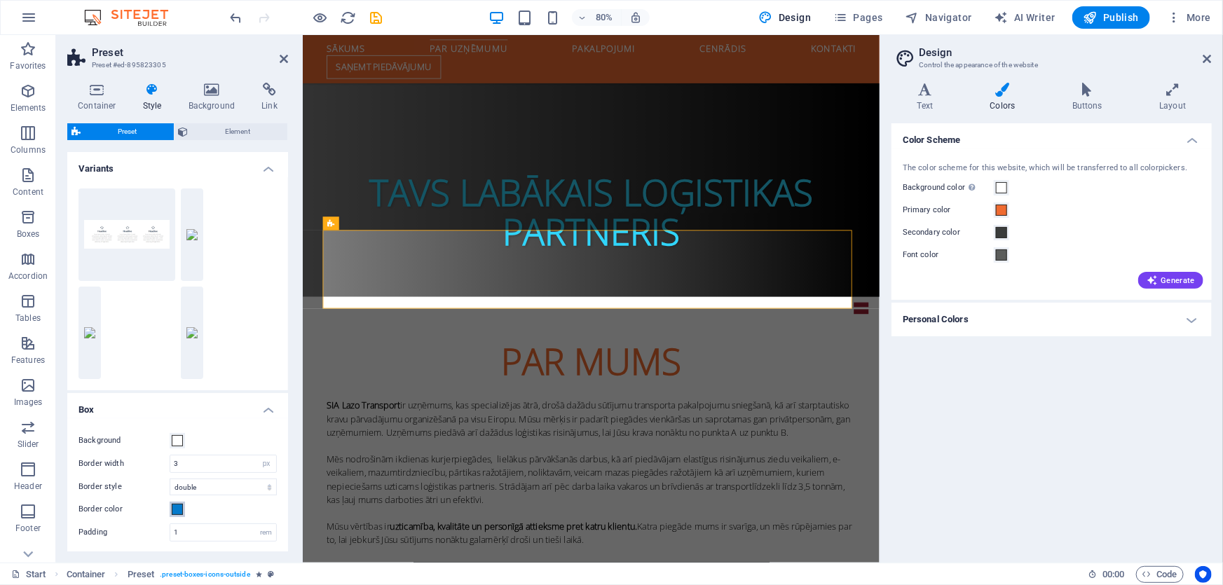
click at [174, 510] on span at bounding box center [177, 509] width 11 height 11
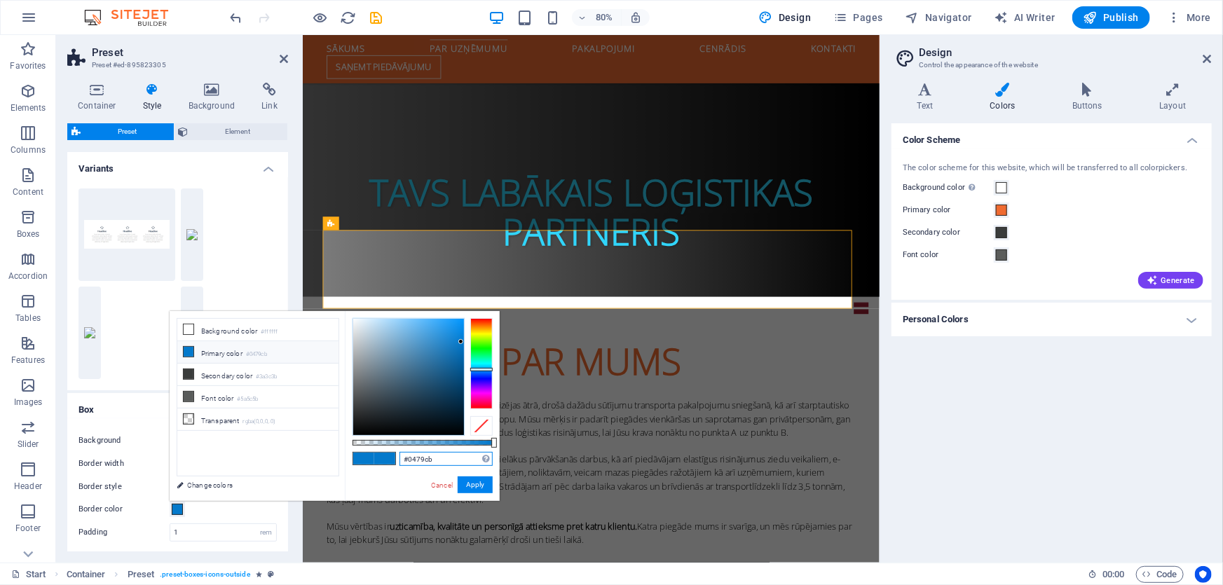
drag, startPoint x: 394, startPoint y: 454, endPoint x: 346, endPoint y: 448, distance: 48.0
click at [346, 448] on div "#0479cb Supported formats #0852ed rgb(8, 82, 237) rgba(8, 82, 237, 90%) hsv(221…" at bounding box center [422, 507] width 155 height 393
paste input "f06b31"
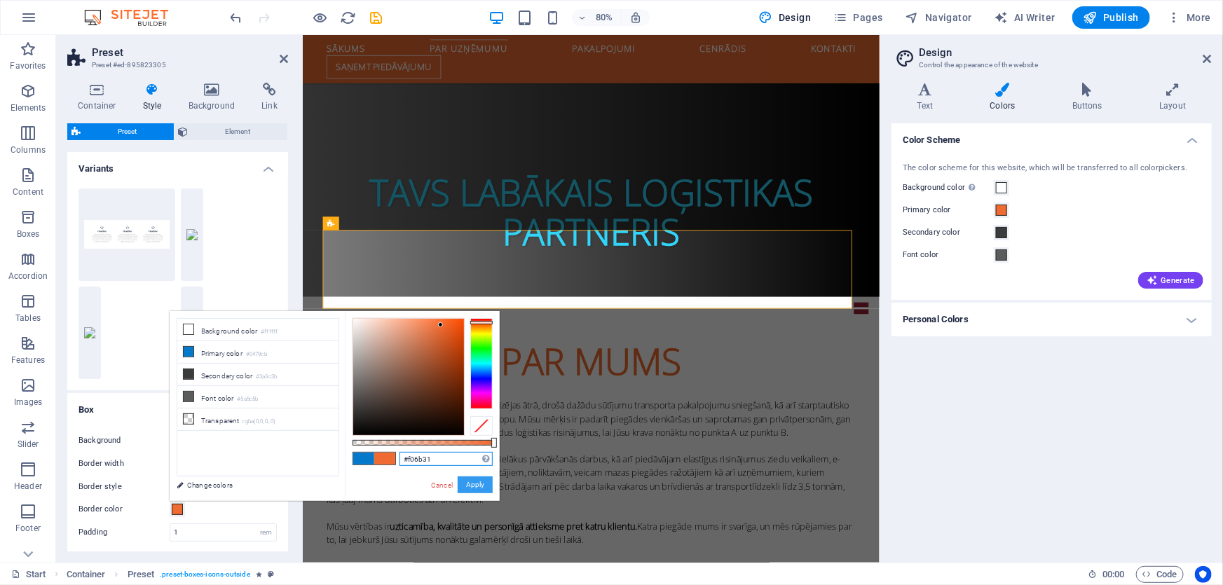
type input "#f06b31"
click at [471, 483] on button "Apply" at bounding box center [475, 484] width 35 height 17
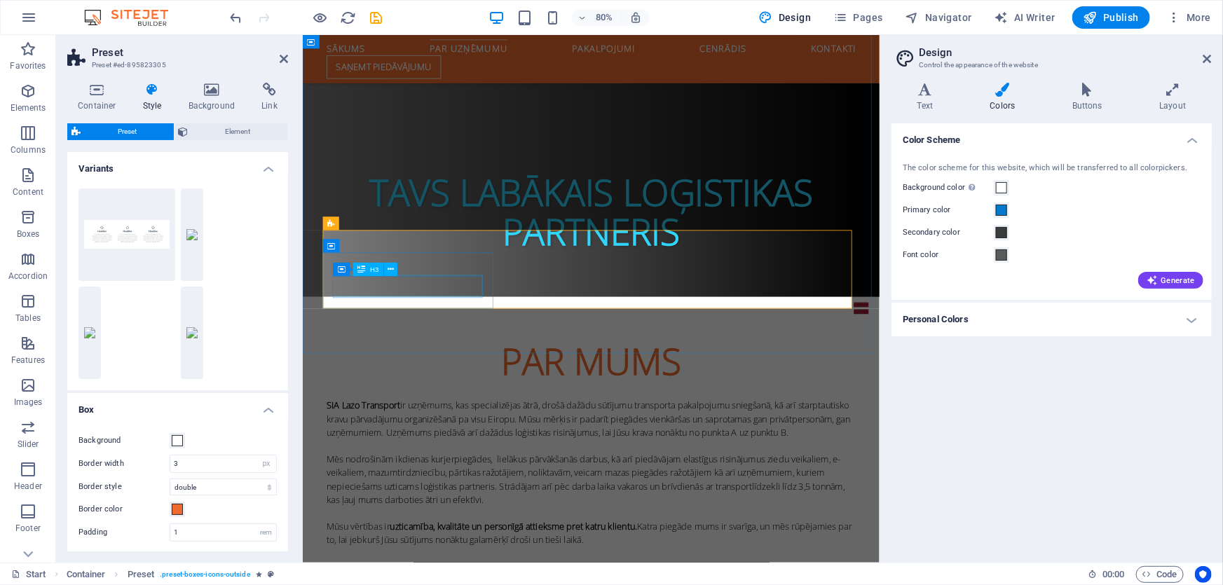
select select "xMidYMid"
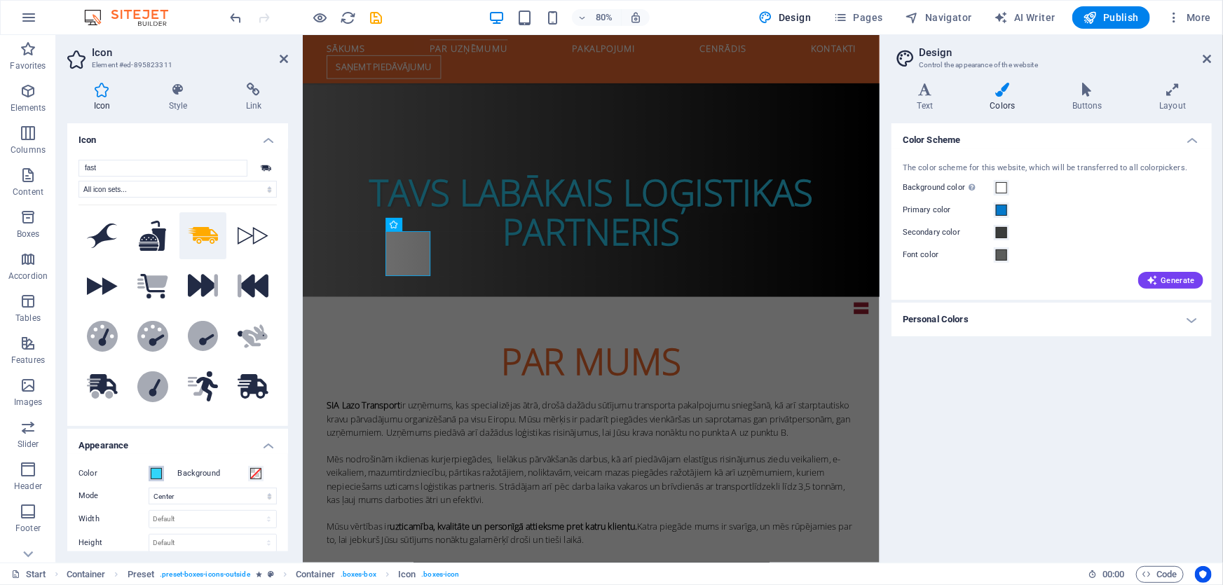
click at [159, 476] on span at bounding box center [156, 473] width 11 height 11
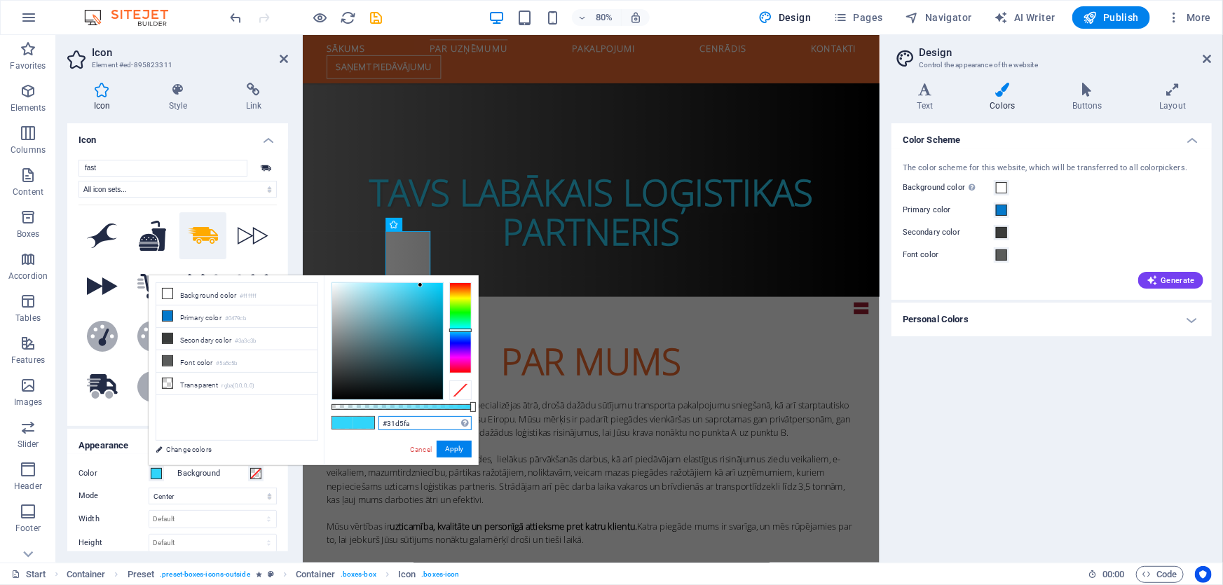
drag, startPoint x: 362, startPoint y: 423, endPoint x: 352, endPoint y: 423, distance: 9.8
click at [352, 423] on div "#31d5fa Supported formats #0852ed rgb(8, 82, 237) rgba(8, 82, 237, 90%) hsv(221…" at bounding box center [401, 471] width 155 height 393
paste input "f06b31"
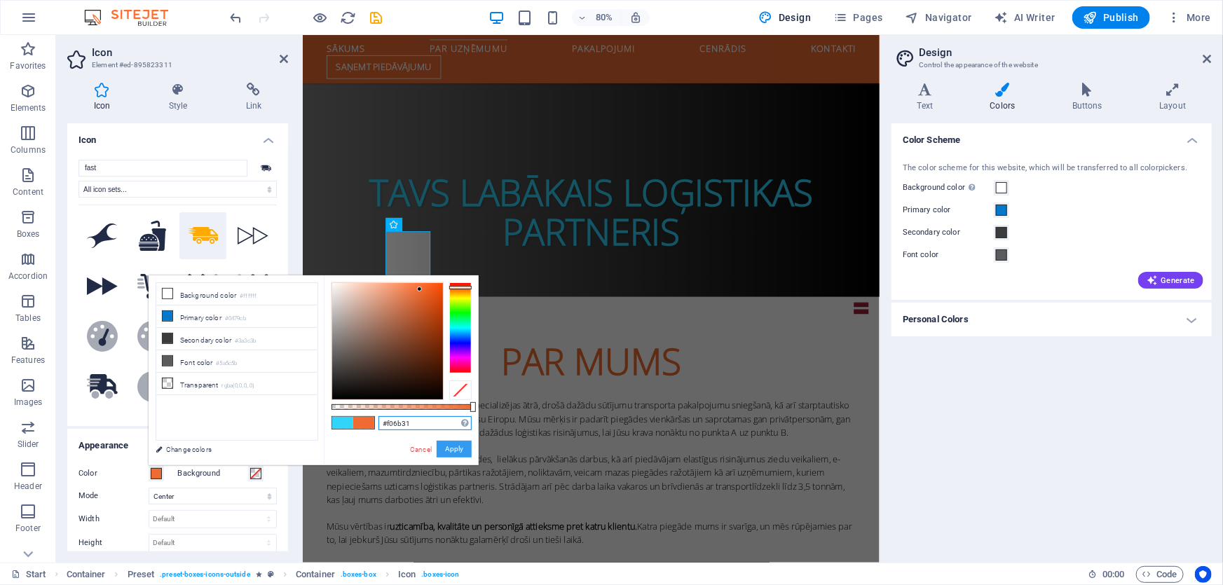
type input "#f06b31"
click at [460, 444] on button "Apply" at bounding box center [454, 449] width 35 height 17
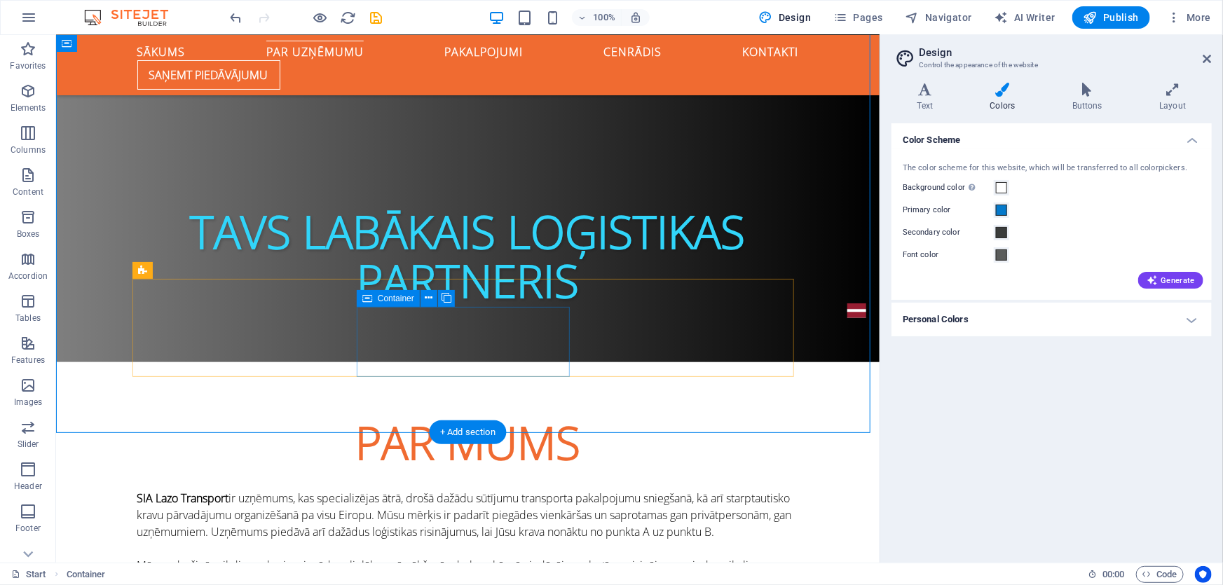
scroll to position [670, 0]
select select "xMidYMid"
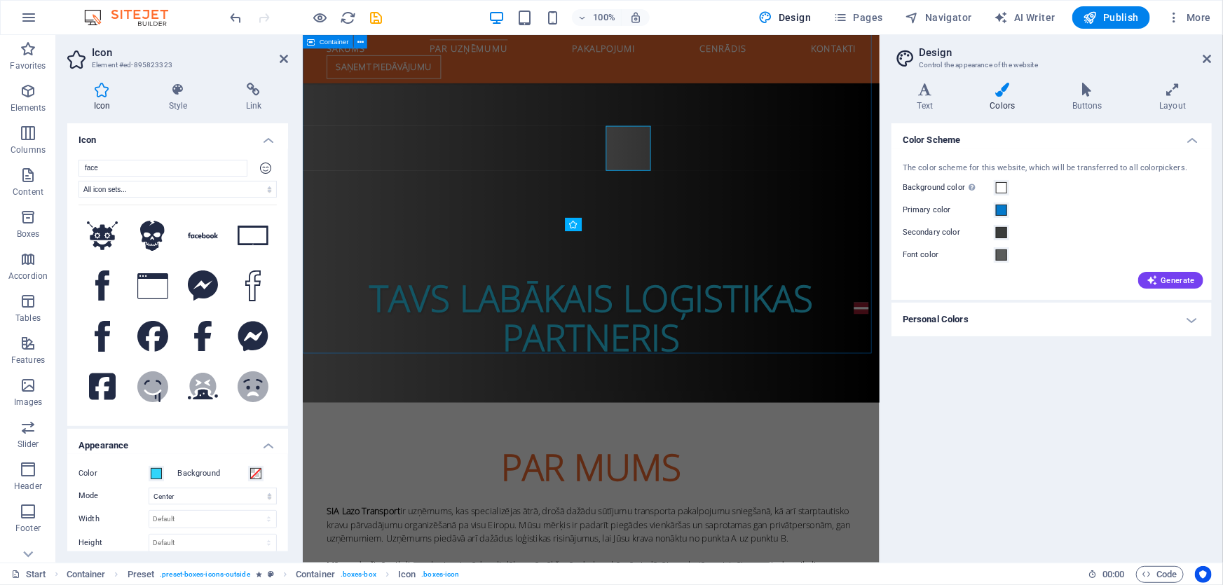
scroll to position [802, 0]
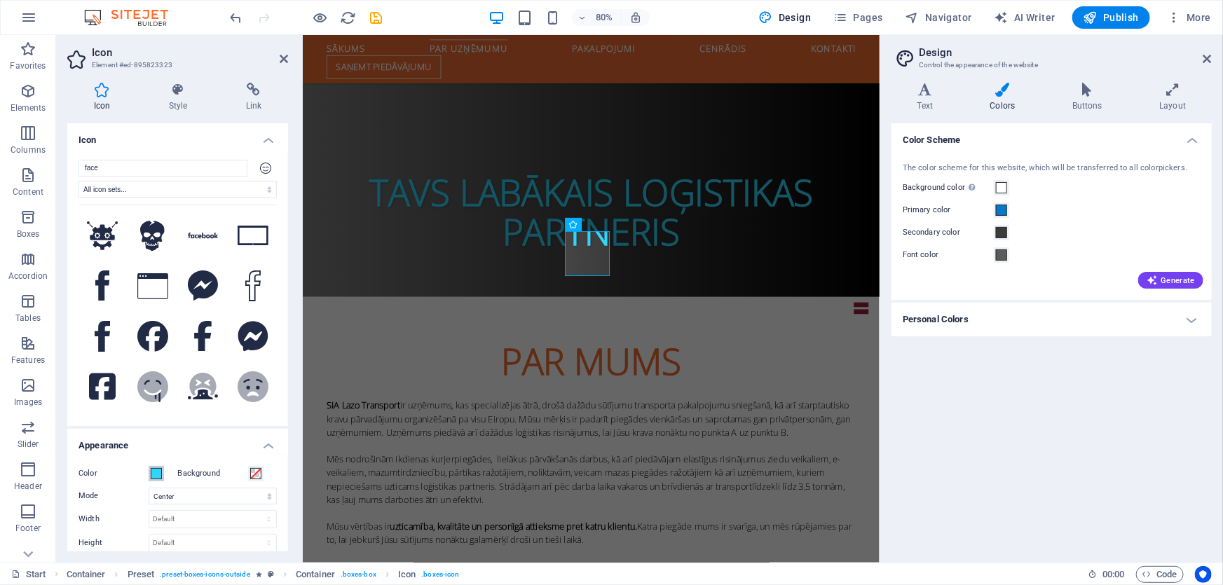
click at [160, 473] on span at bounding box center [156, 473] width 11 height 11
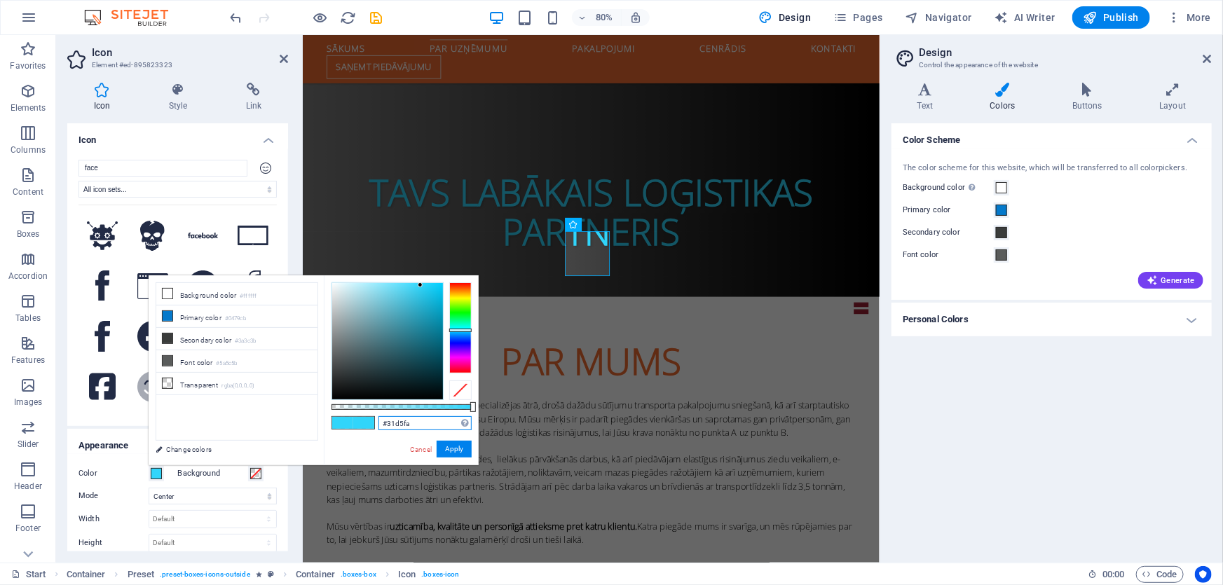
drag, startPoint x: 412, startPoint y: 416, endPoint x: 360, endPoint y: 418, distance: 51.9
click at [355, 415] on div "#31d5fa Supported formats #0852ed rgb(8, 82, 237) rgba(8, 82, 237, 90%) hsv(221…" at bounding box center [401, 471] width 155 height 393
click at [465, 453] on button "Apply" at bounding box center [454, 449] width 35 height 17
click at [434, 420] on input "v" at bounding box center [424, 423] width 93 height 14
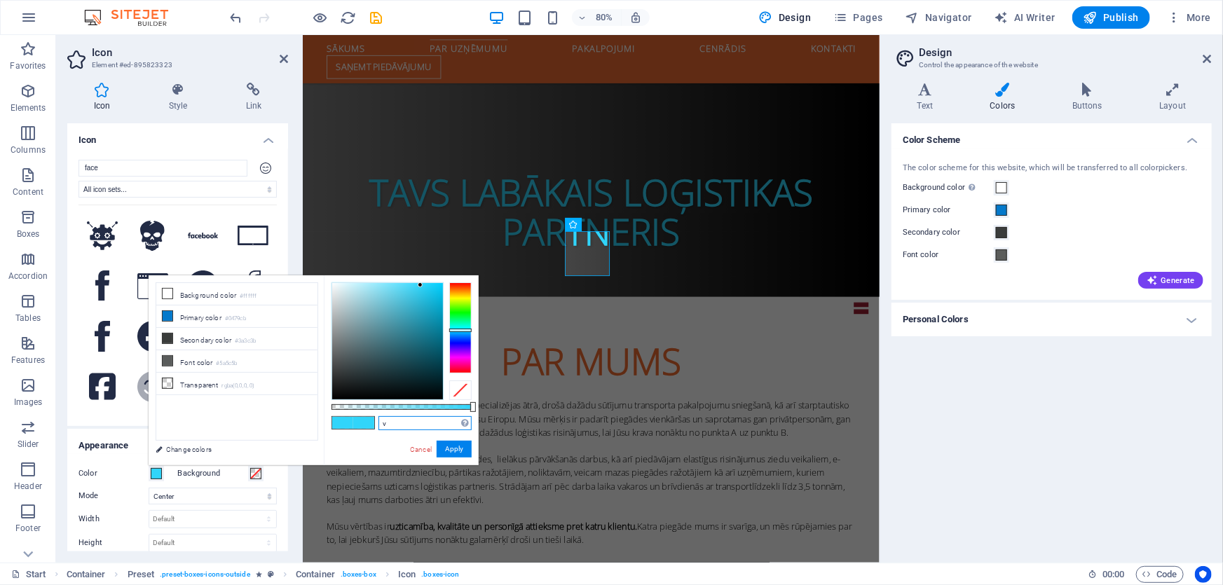
paste input "#f06b31"
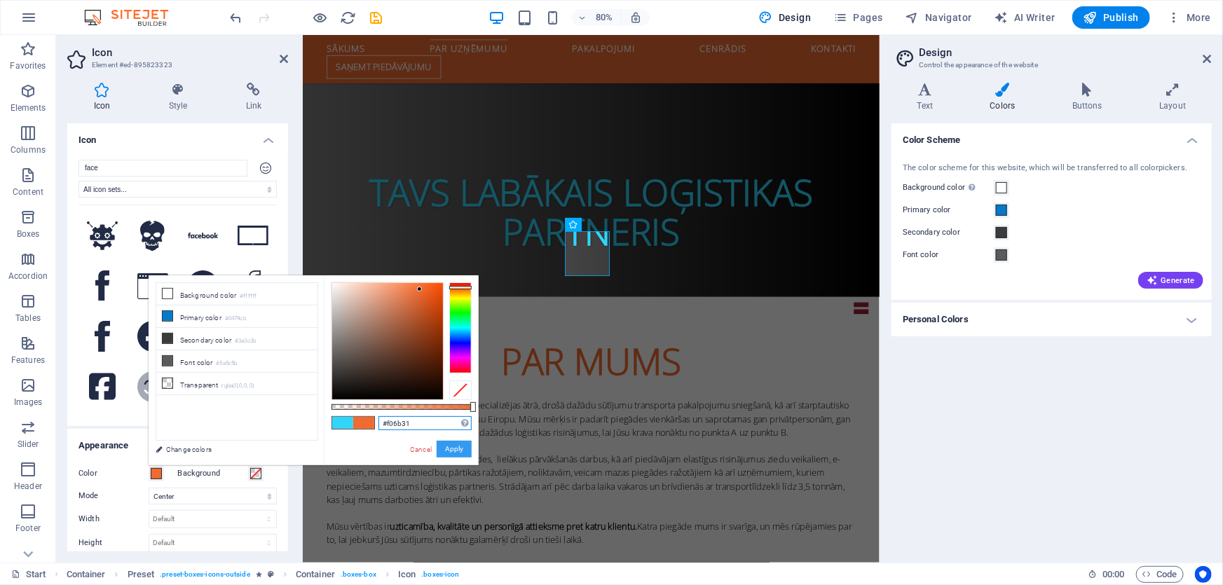
type input "#f06b31"
click at [463, 451] on button "Apply" at bounding box center [454, 449] width 35 height 17
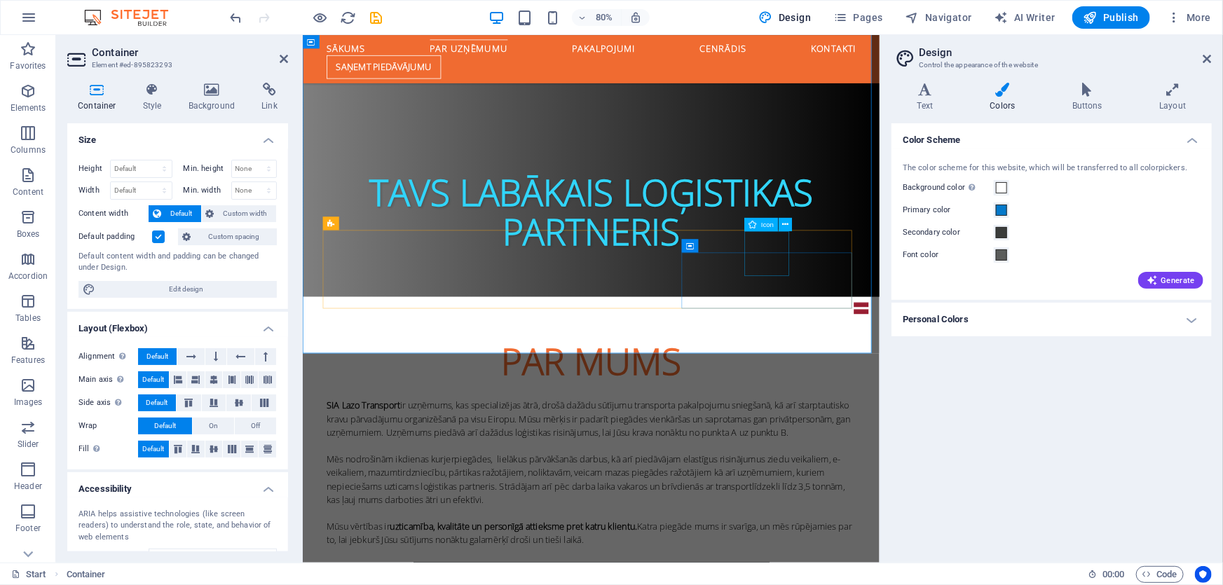
select select "xMidYMid"
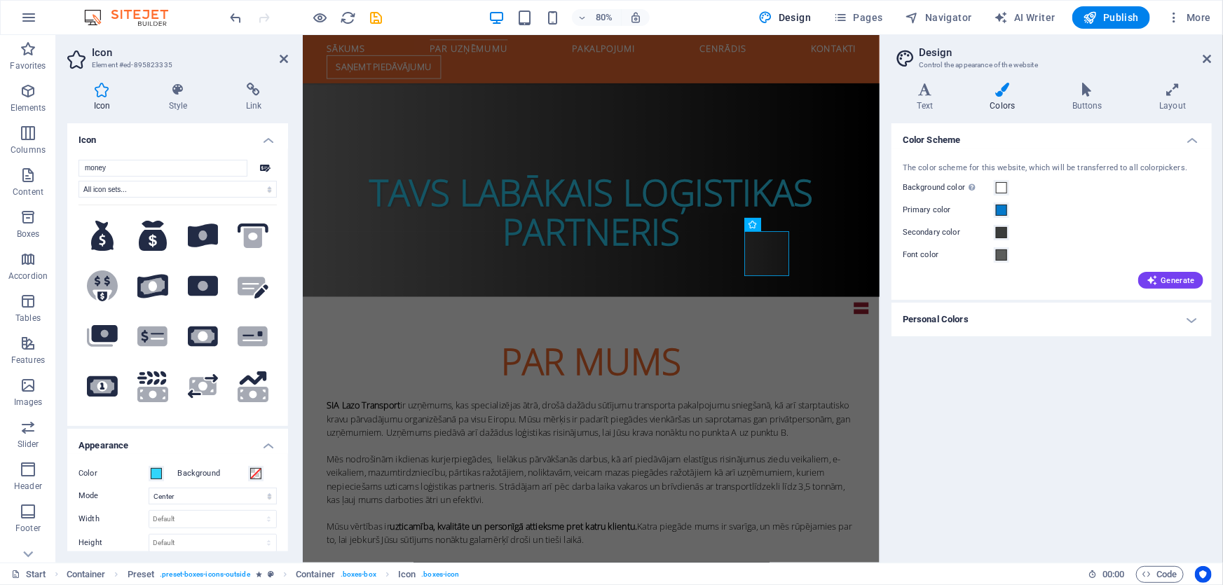
click at [146, 479] on label "Color" at bounding box center [113, 473] width 70 height 17
click at [149, 479] on button "Color" at bounding box center [156, 473] width 15 height 15
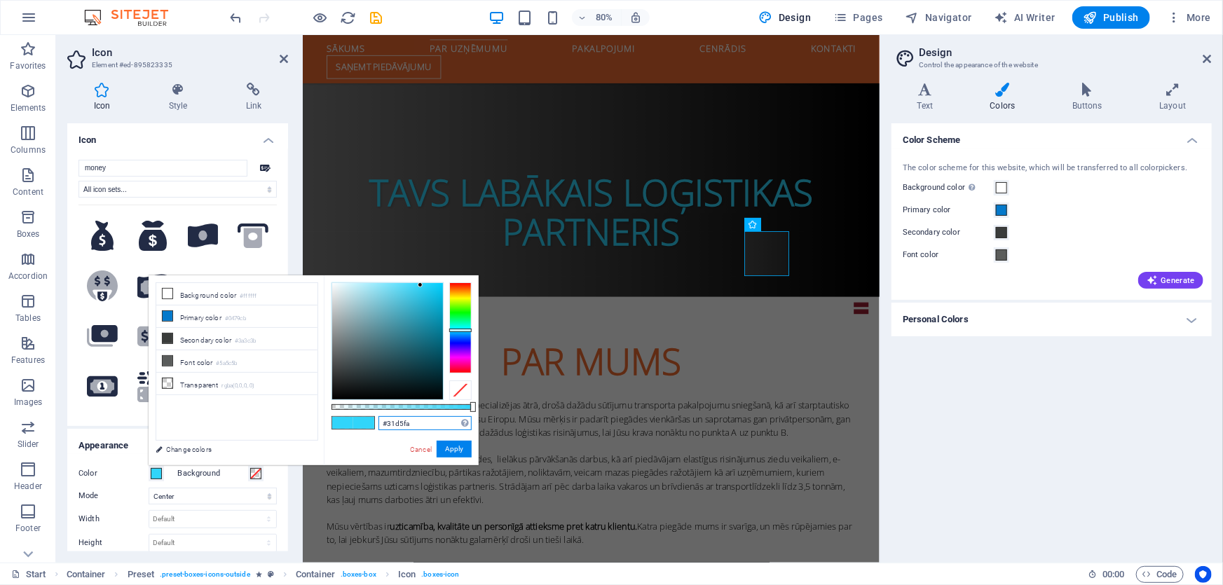
drag, startPoint x: 434, startPoint y: 423, endPoint x: 316, endPoint y: 409, distance: 118.5
click at [316, 408] on div "less Background color #ffffff Primary color #0479cb Secondary color #3a3c3b Fon…" at bounding box center [314, 370] width 330 height 190
click at [427, 448] on link "Cancel" at bounding box center [420, 449] width 25 height 11
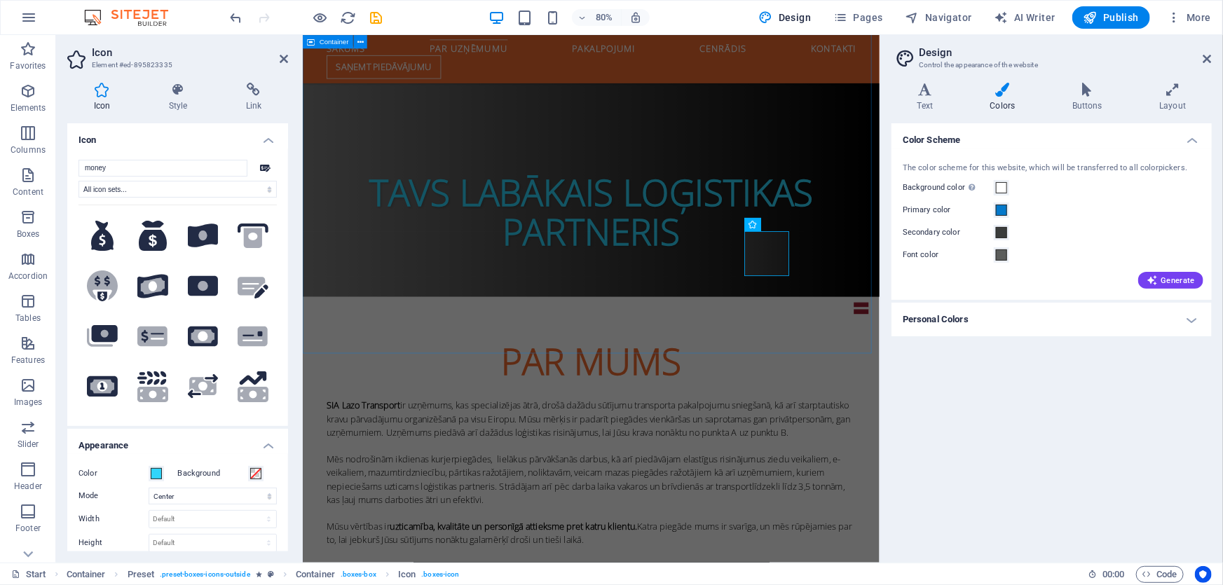
drag, startPoint x: 473, startPoint y: 418, endPoint x: 685, endPoint y: 342, distance: 225.0
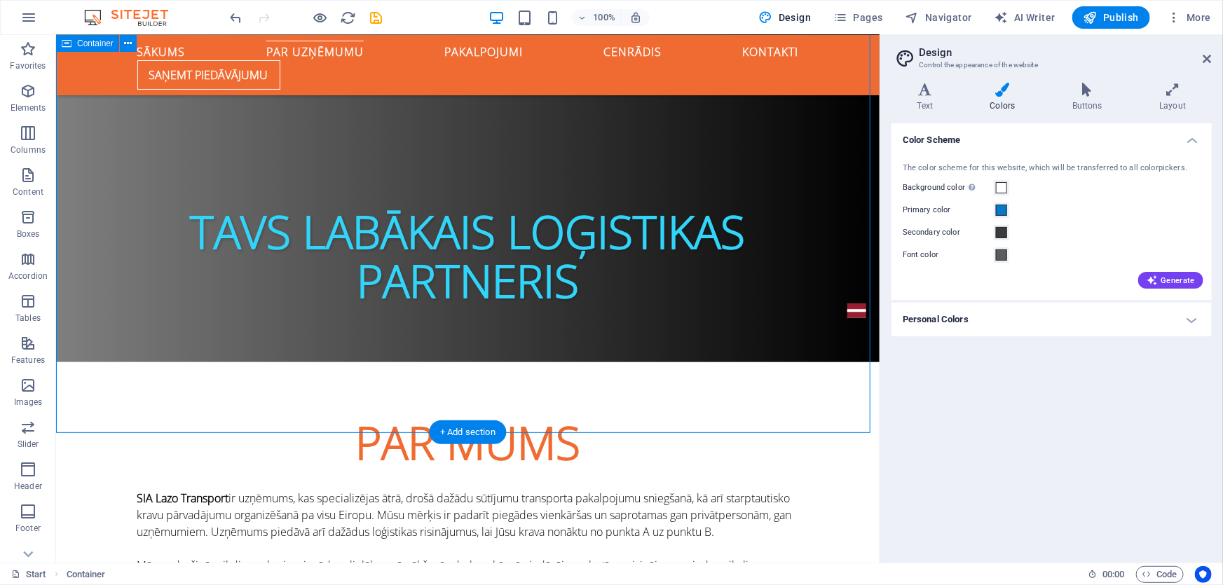
scroll to position [670, 0]
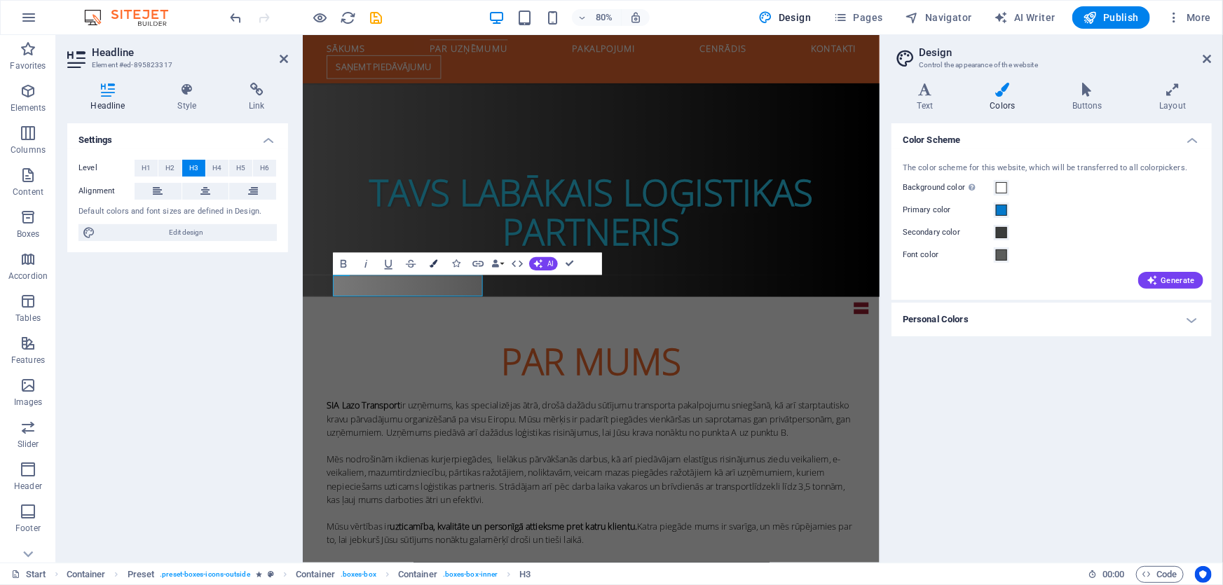
click at [427, 259] on button "Colors" at bounding box center [433, 263] width 21 height 22
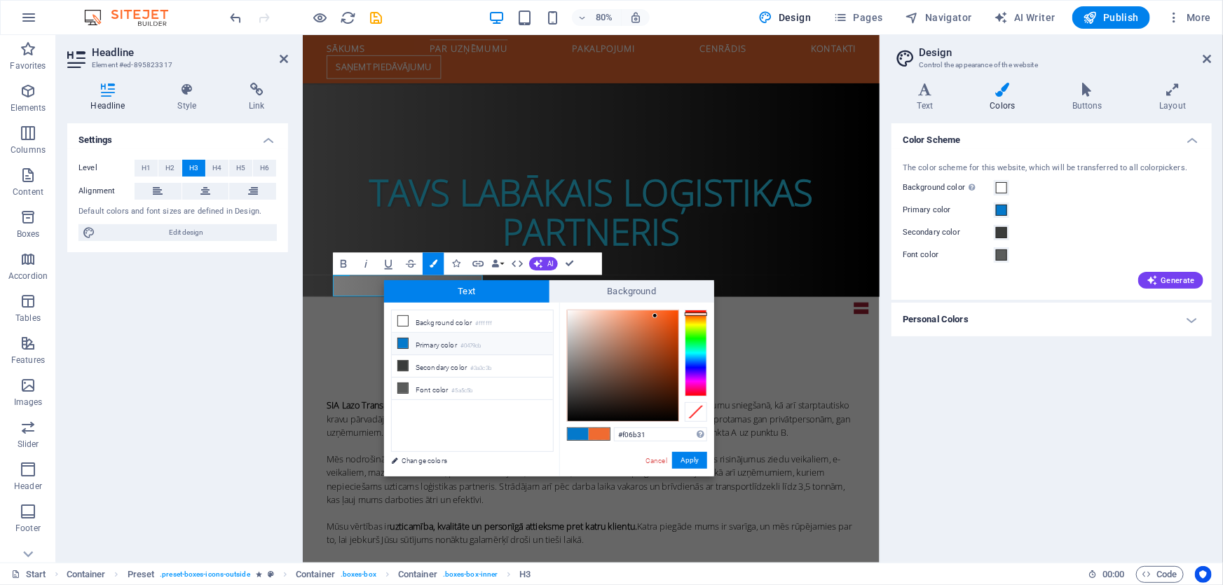
drag, startPoint x: 665, startPoint y: 434, endPoint x: 565, endPoint y: 424, distance: 100.0
click at [565, 424] on div "#f06b31 Supported formats #0852ed rgb(8, 82, 237) rgba(8, 82, 237, 90%) hsv(221…" at bounding box center [636, 491] width 155 height 377
type input "#31d5fa"
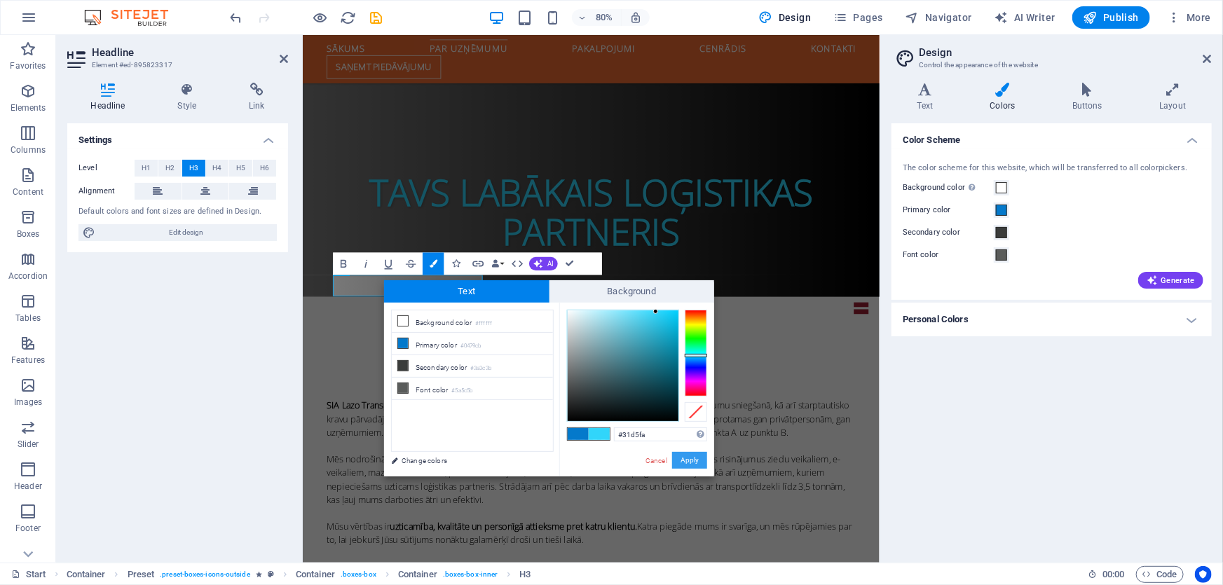
click at [689, 460] on button "Apply" at bounding box center [689, 460] width 35 height 17
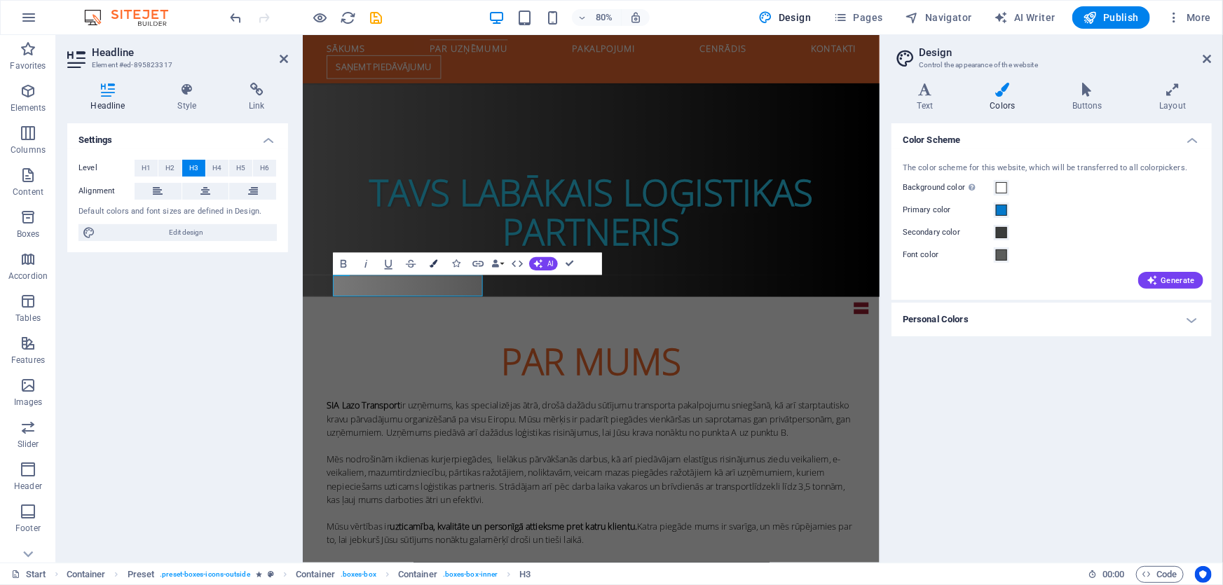
click at [434, 263] on icon "button" at bounding box center [434, 263] width 8 height 8
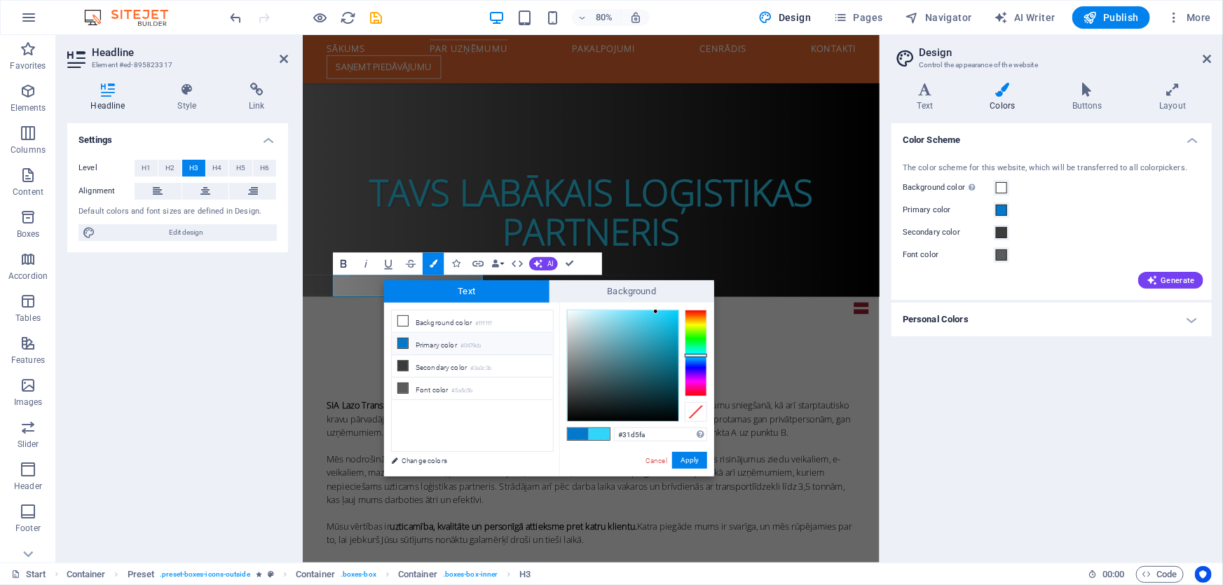
click at [339, 256] on icon "button" at bounding box center [343, 262] width 13 height 13
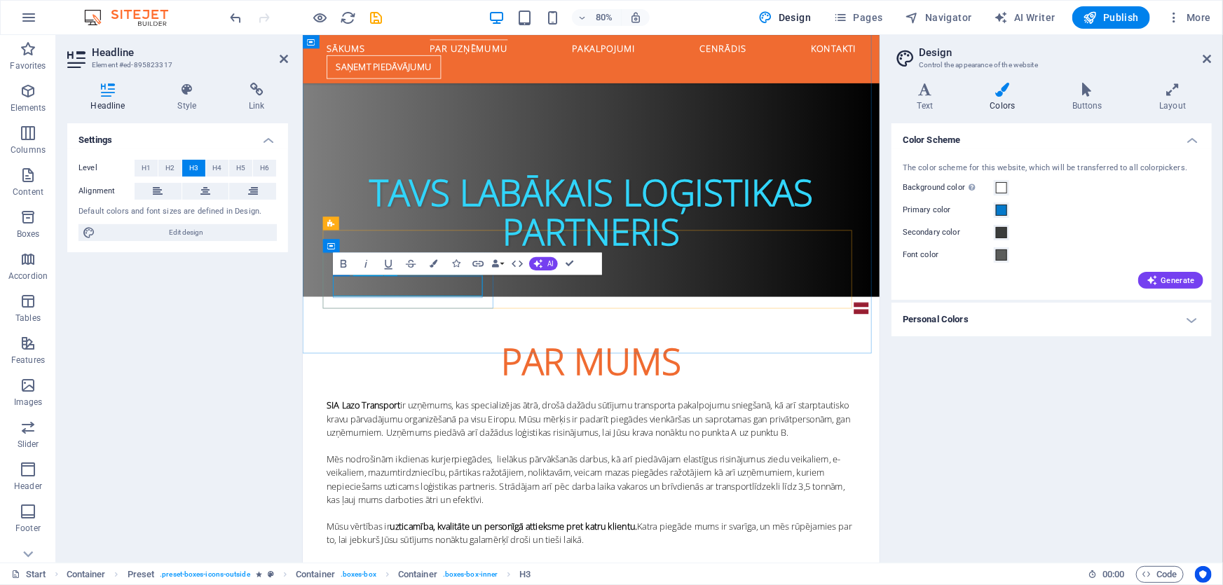
scroll to position [804, 0]
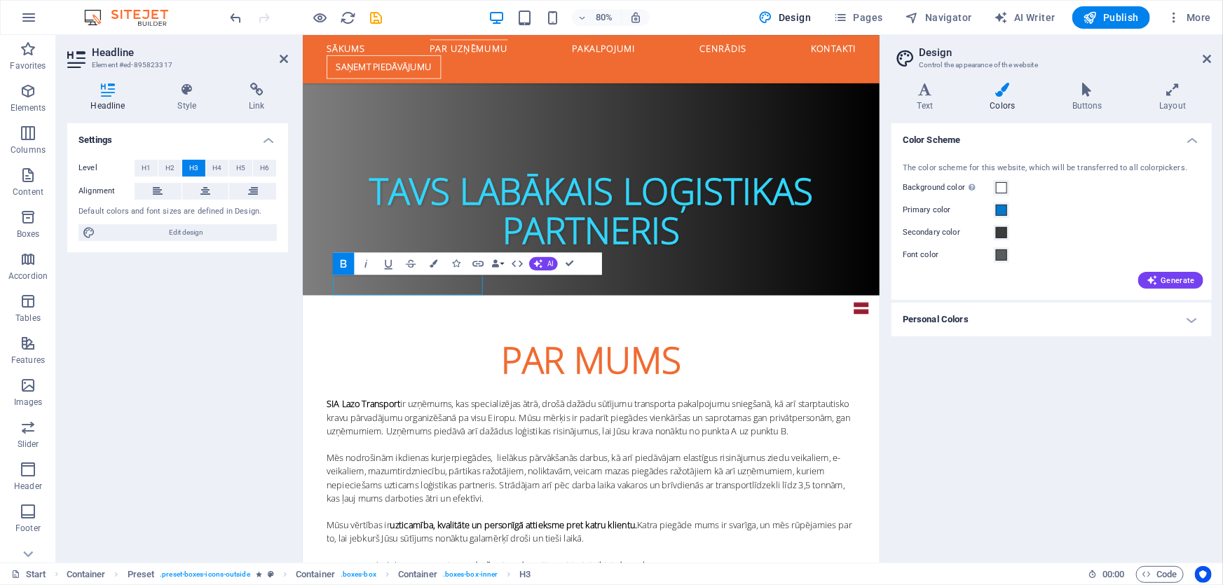
click at [346, 261] on icon "button" at bounding box center [344, 263] width 6 height 8
click at [364, 263] on icon "button" at bounding box center [365, 262] width 13 height 13
click at [389, 263] on icon "button" at bounding box center [388, 262] width 13 height 13
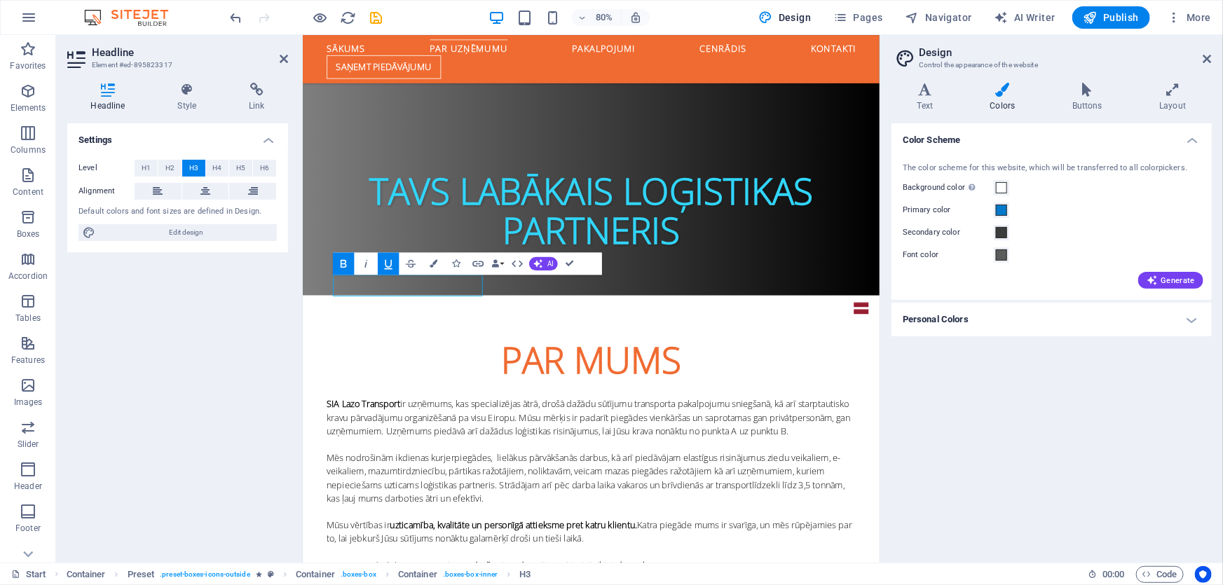
click at [389, 263] on icon "button" at bounding box center [388, 262] width 13 height 13
click at [369, 266] on icon "button" at bounding box center [365, 262] width 13 height 13
click at [364, 263] on icon "button" at bounding box center [365, 262] width 13 height 13
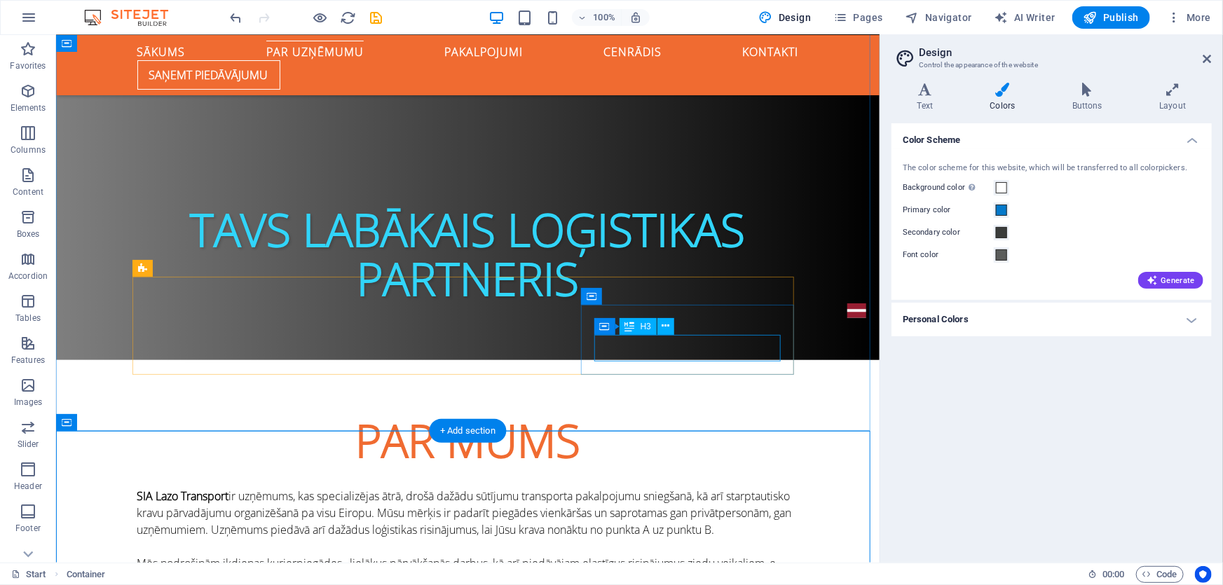
scroll to position [672, 0]
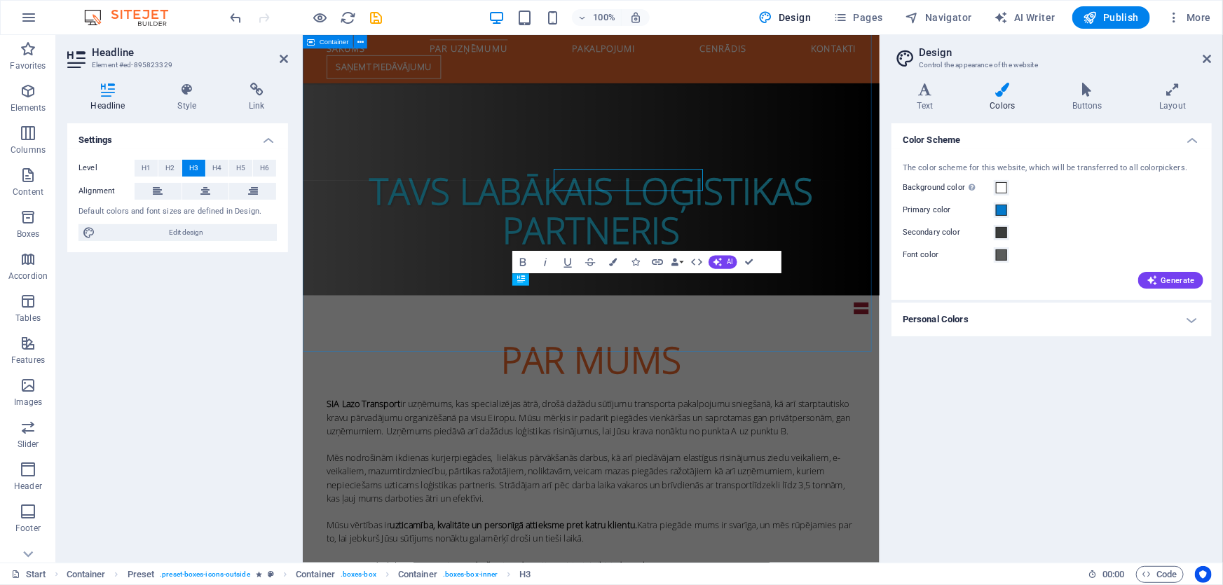
scroll to position [1, 0]
click at [616, 262] on icon "button" at bounding box center [613, 262] width 8 height 8
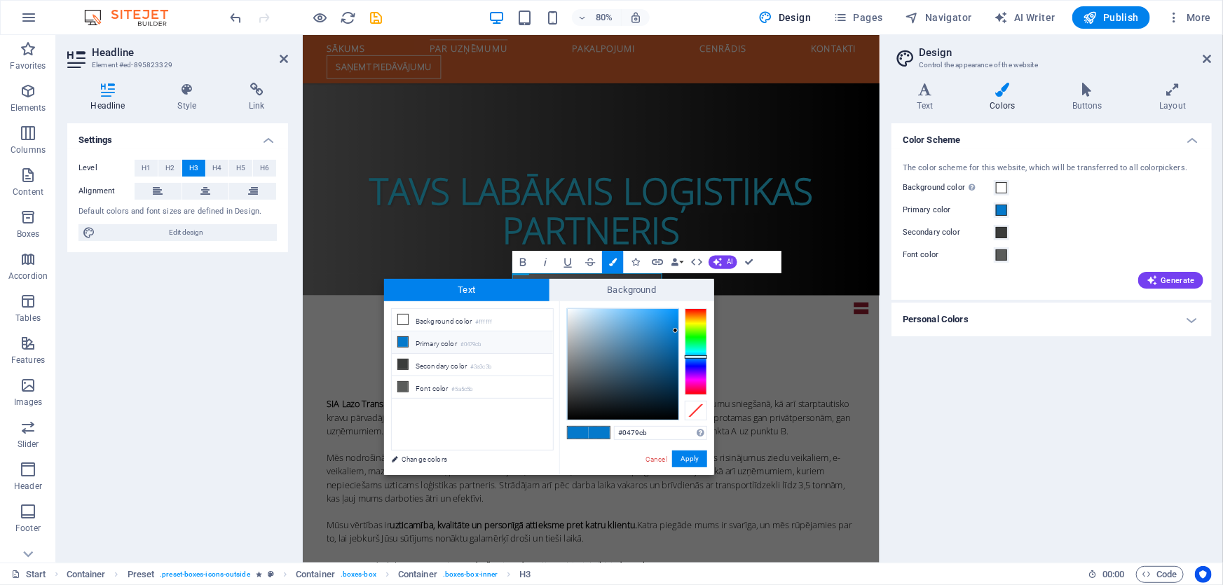
drag, startPoint x: 653, startPoint y: 429, endPoint x: 591, endPoint y: 430, distance: 61.7
click at [591, 430] on div "#0479cb Supported formats #0852ed rgb(8, 82, 237) rgba(8, 82, 237, 90%) hsv(221…" at bounding box center [636, 489] width 155 height 377
type input "#31d5fa"
click at [686, 458] on button "Apply" at bounding box center [689, 459] width 35 height 17
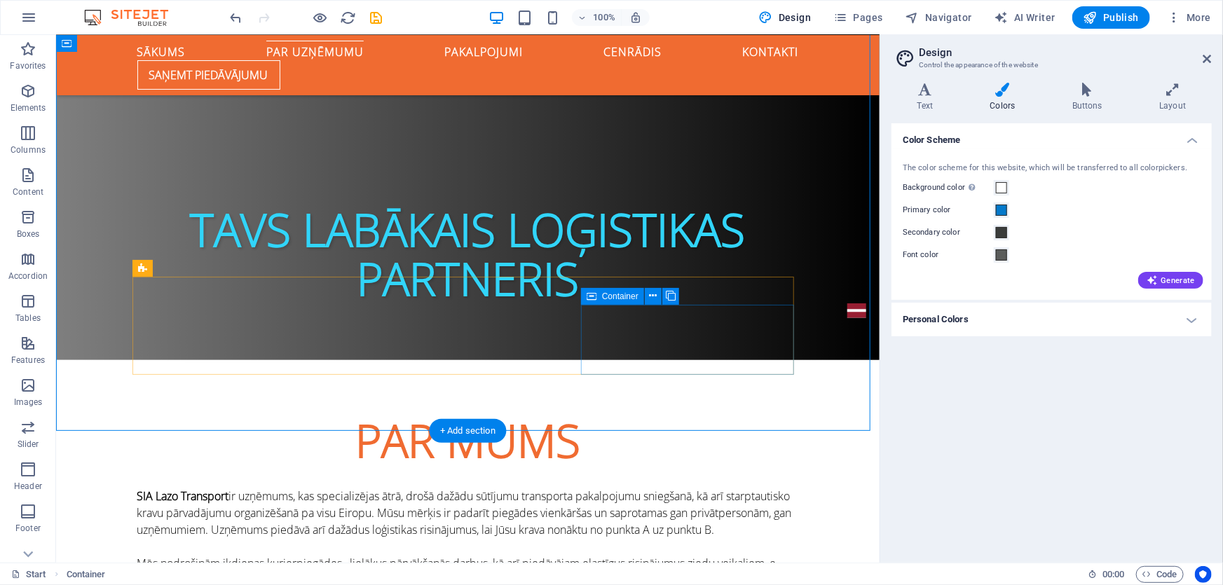
scroll to position [672, 0]
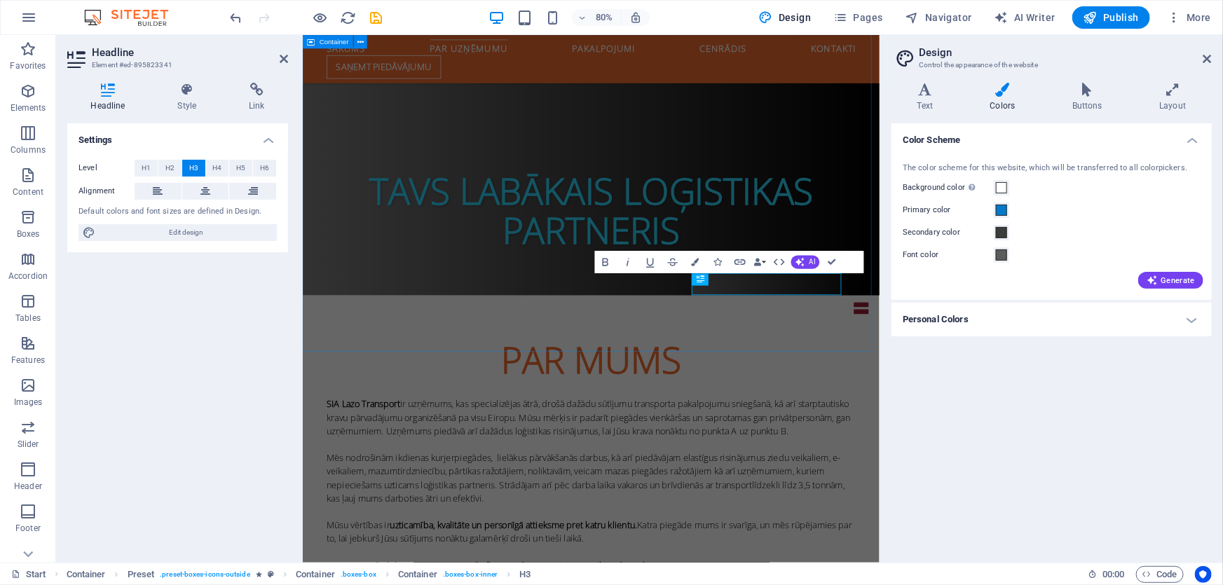
scroll to position [1, 0]
click at [693, 265] on icon "button" at bounding box center [696, 262] width 8 height 8
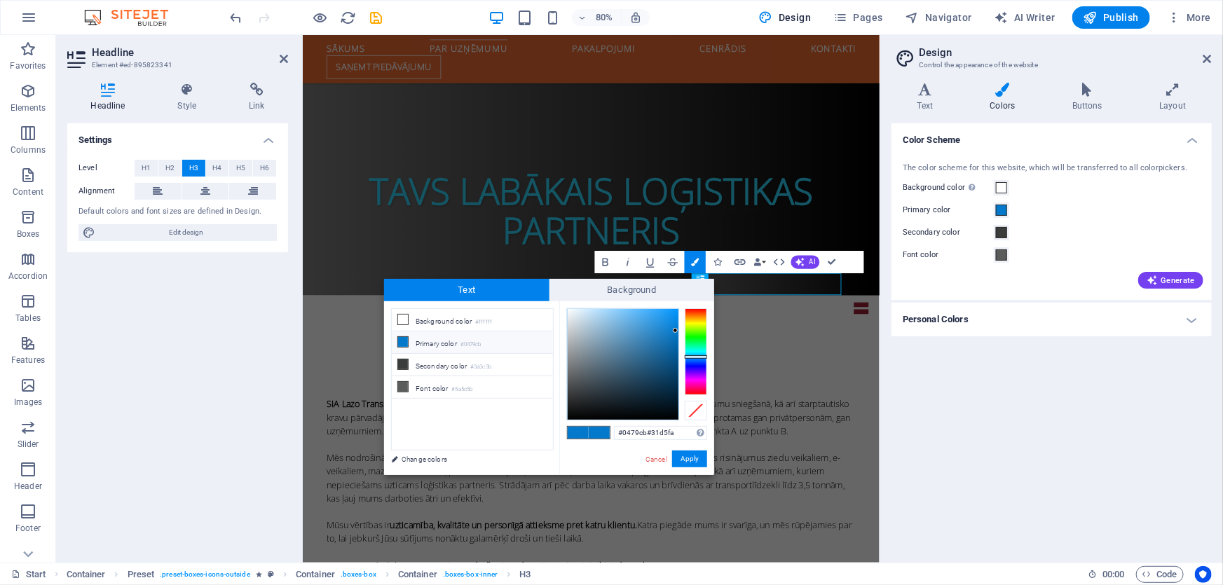
drag, startPoint x: 674, startPoint y: 431, endPoint x: 561, endPoint y: 418, distance: 114.2
click at [561, 418] on div "#0479cb#31d5fa Supported formats #0852ed rgb(8, 82, 237) rgba(8, 82, 237, 90%) …" at bounding box center [636, 489] width 155 height 377
type input "#31d5fa"
click at [681, 457] on button "Apply" at bounding box center [689, 459] width 35 height 17
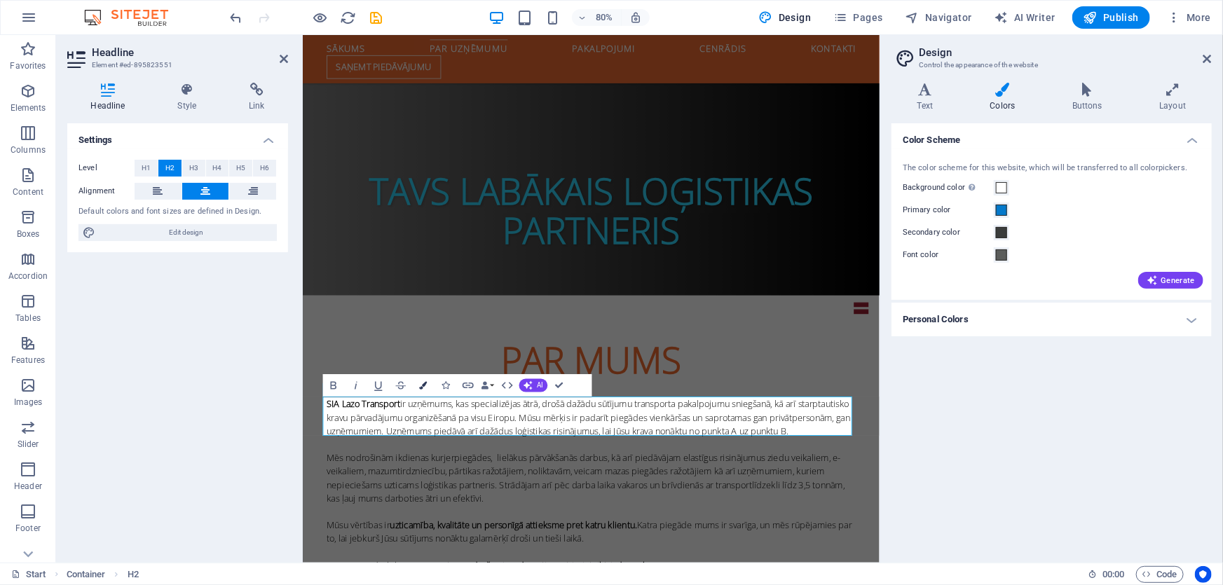
click at [425, 383] on icon "button" at bounding box center [423, 385] width 8 height 8
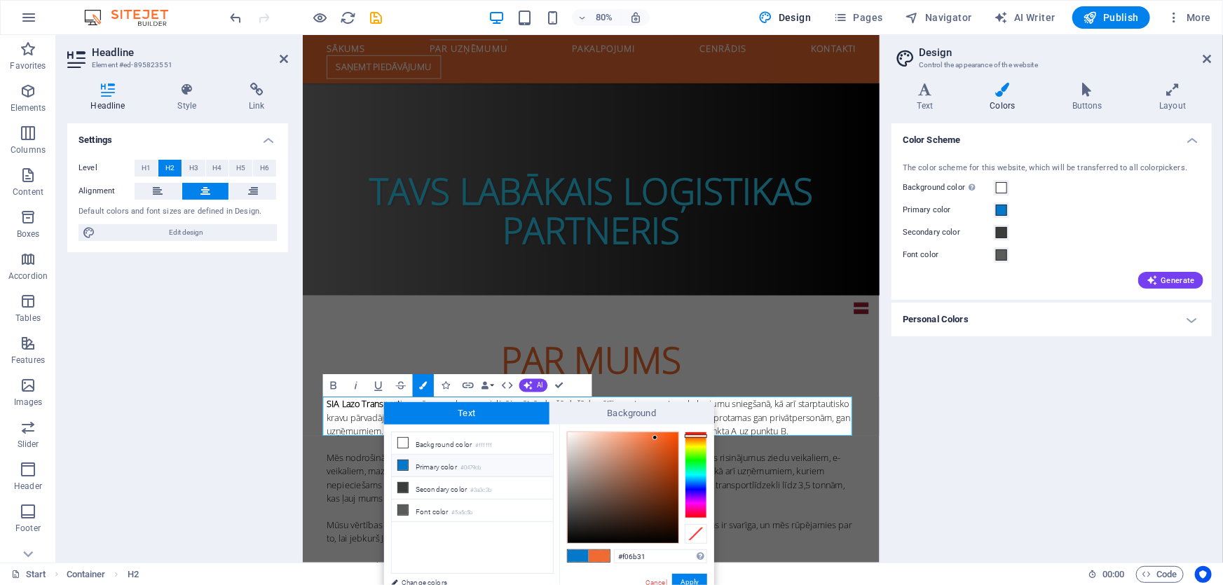
drag, startPoint x: 655, startPoint y: 557, endPoint x: 568, endPoint y: 547, distance: 88.2
click at [650, 582] on link "Cancel" at bounding box center [656, 582] width 25 height 11
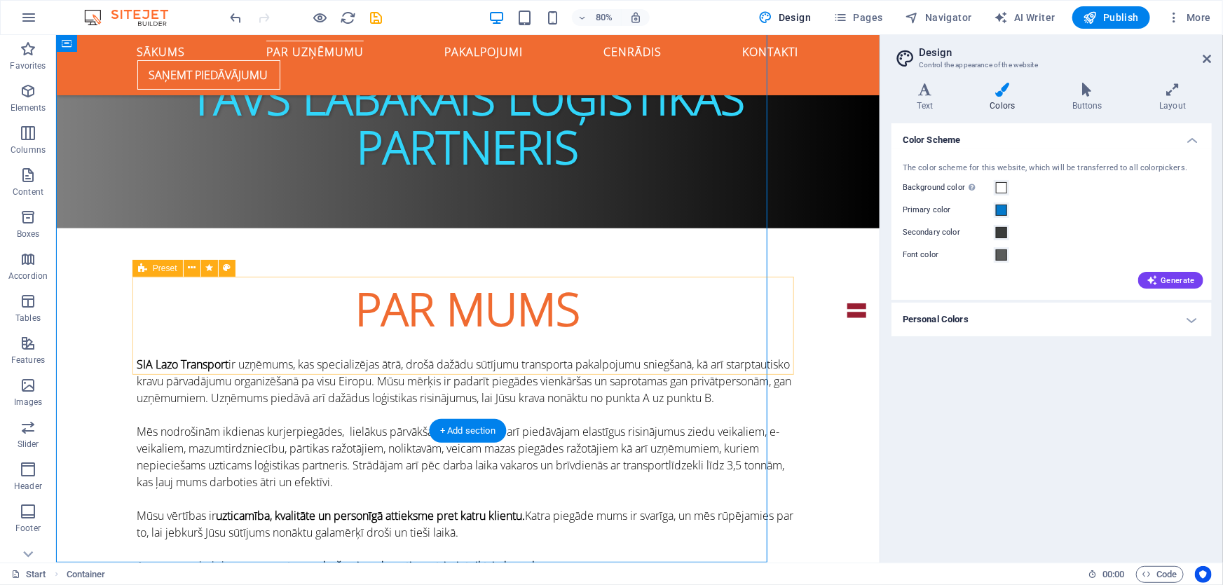
scroll to position [672, 0]
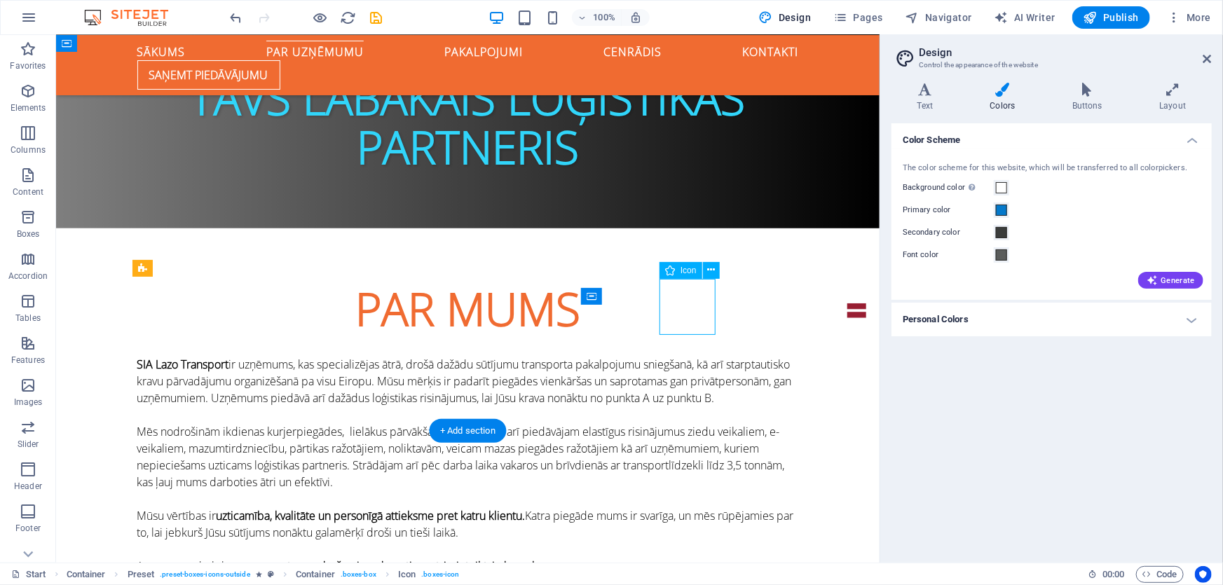
select select "xMidYMid"
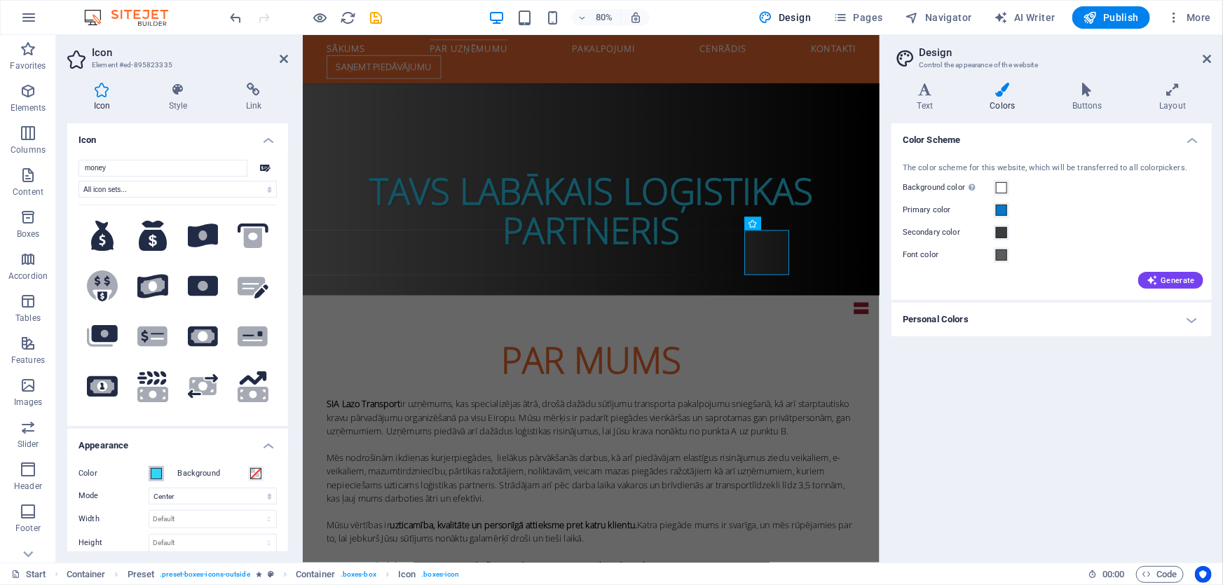
click at [156, 474] on span at bounding box center [156, 473] width 11 height 11
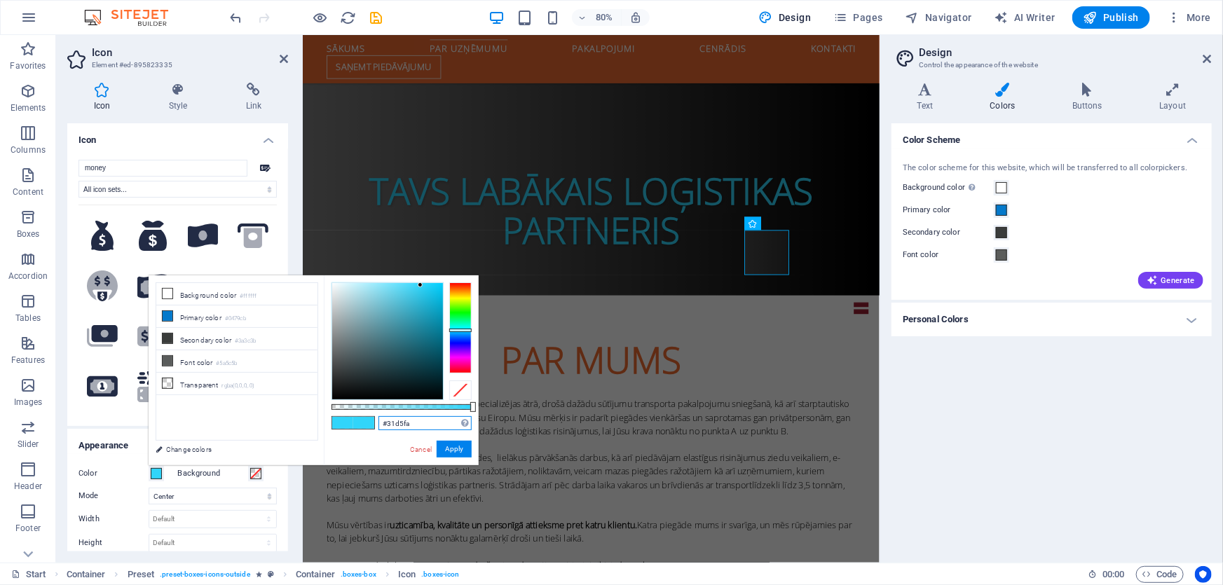
drag, startPoint x: 355, startPoint y: 418, endPoint x: 286, endPoint y: 413, distance: 69.5
click at [280, 413] on div "less Background color #ffffff Primary color #0479cb Secondary color #3a3c3b Fon…" at bounding box center [314, 370] width 330 height 190
paste input "f06b31"
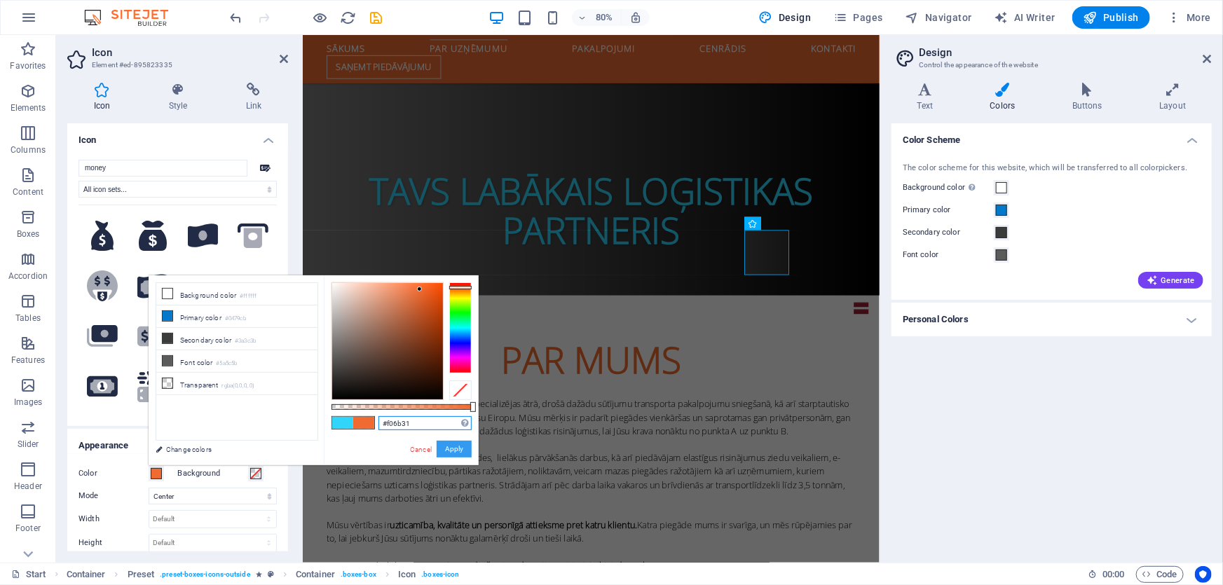
type input "#f06b31"
click at [455, 444] on button "Apply" at bounding box center [454, 449] width 35 height 17
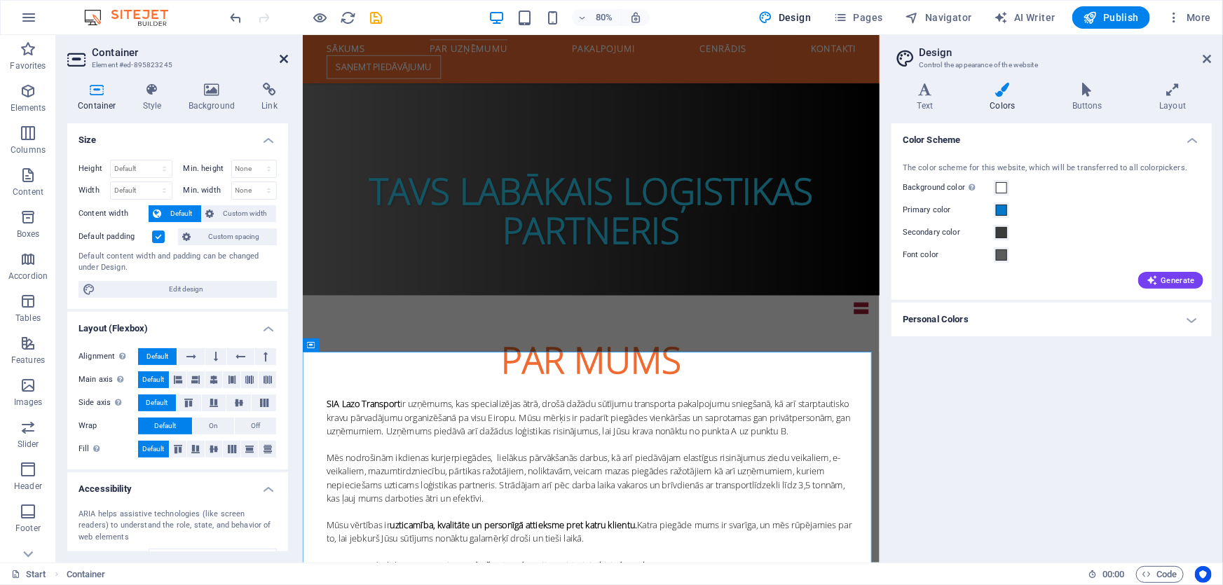
click at [284, 53] on icon at bounding box center [284, 58] width 8 height 11
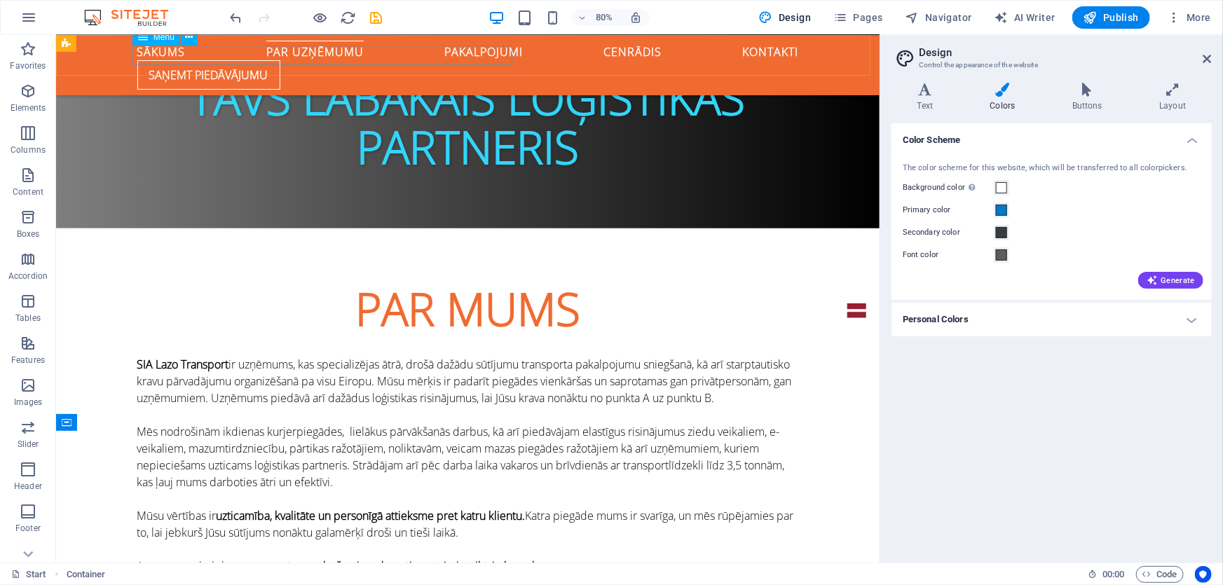
scroll to position [672, 0]
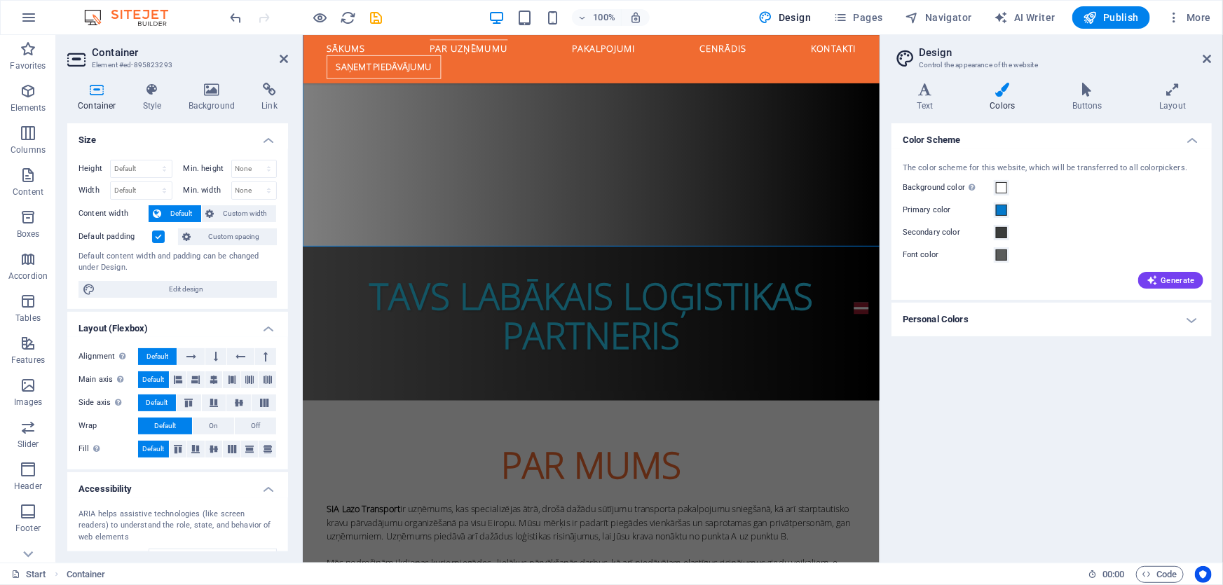
scroll to position [804, 0]
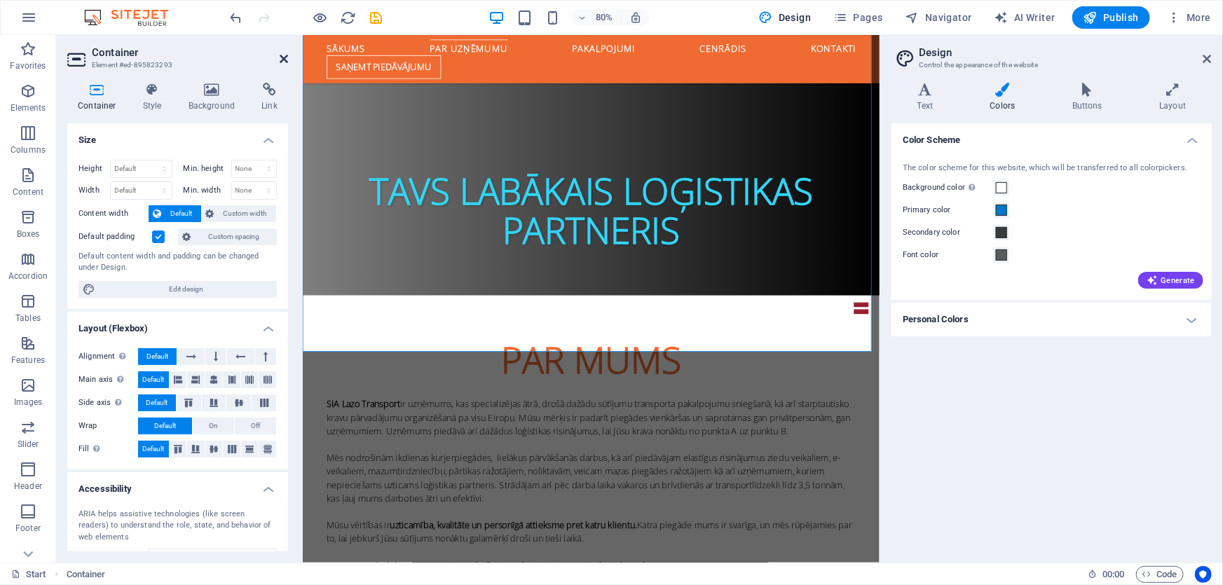
click at [283, 55] on icon at bounding box center [284, 58] width 8 height 11
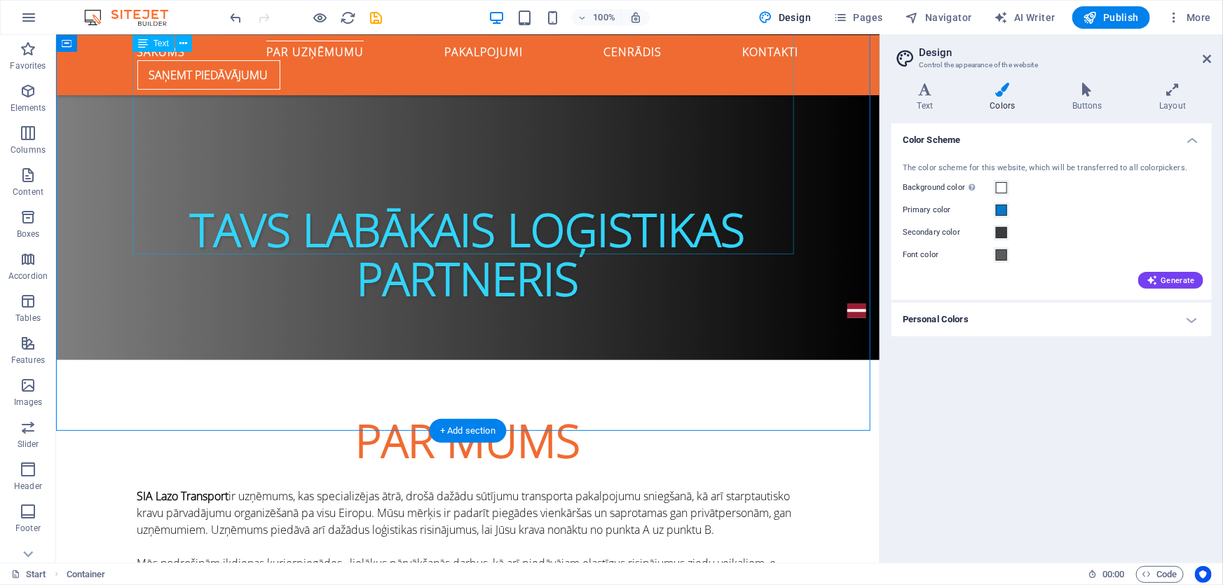
scroll to position [672, 0]
click at [1204, 53] on icon at bounding box center [1207, 58] width 8 height 11
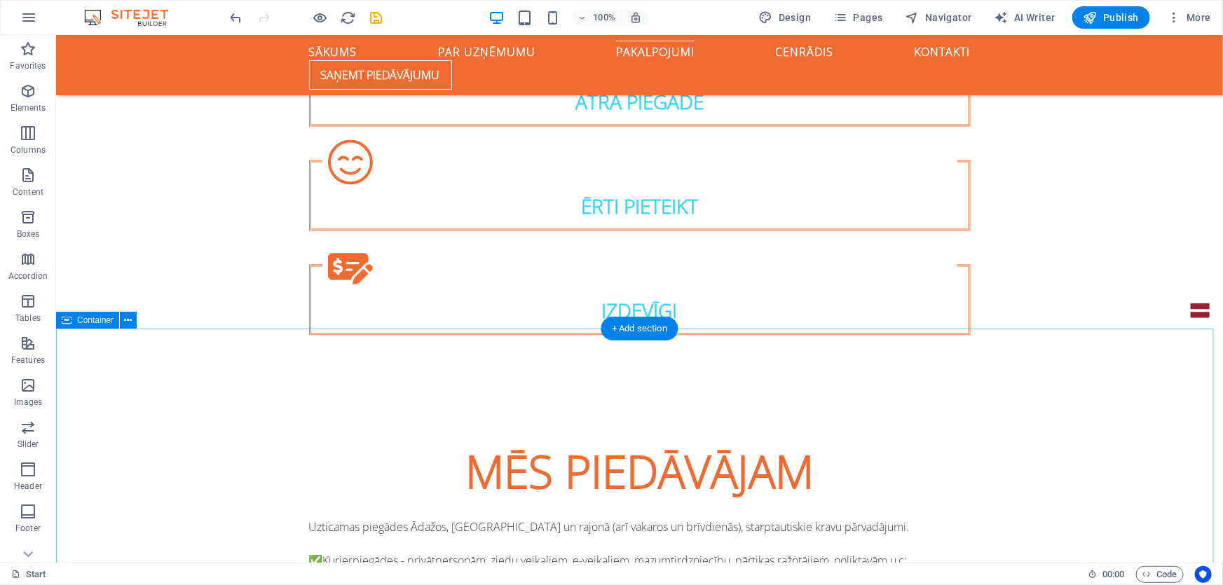
scroll to position [1691, 0]
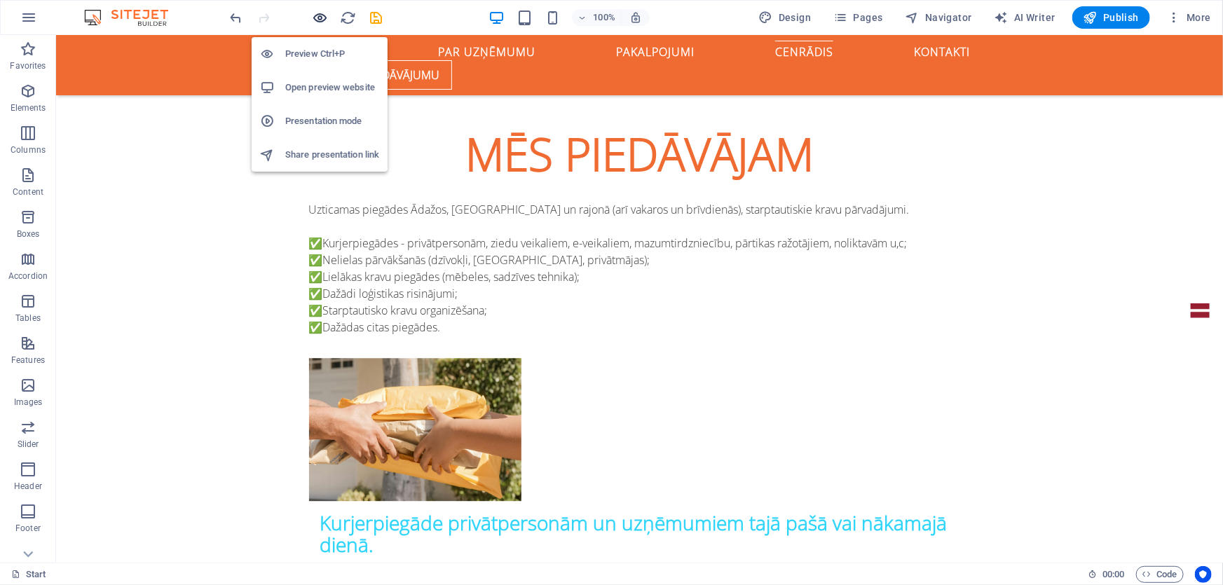
click at [323, 11] on icon "button" at bounding box center [320, 18] width 16 height 16
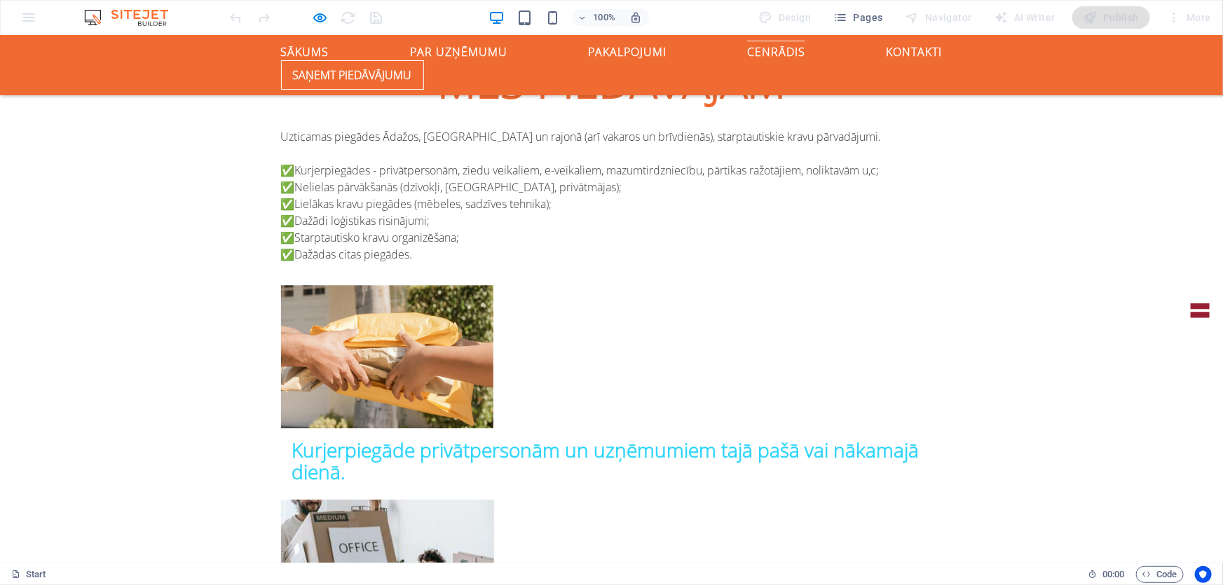
scroll to position [1632, 0]
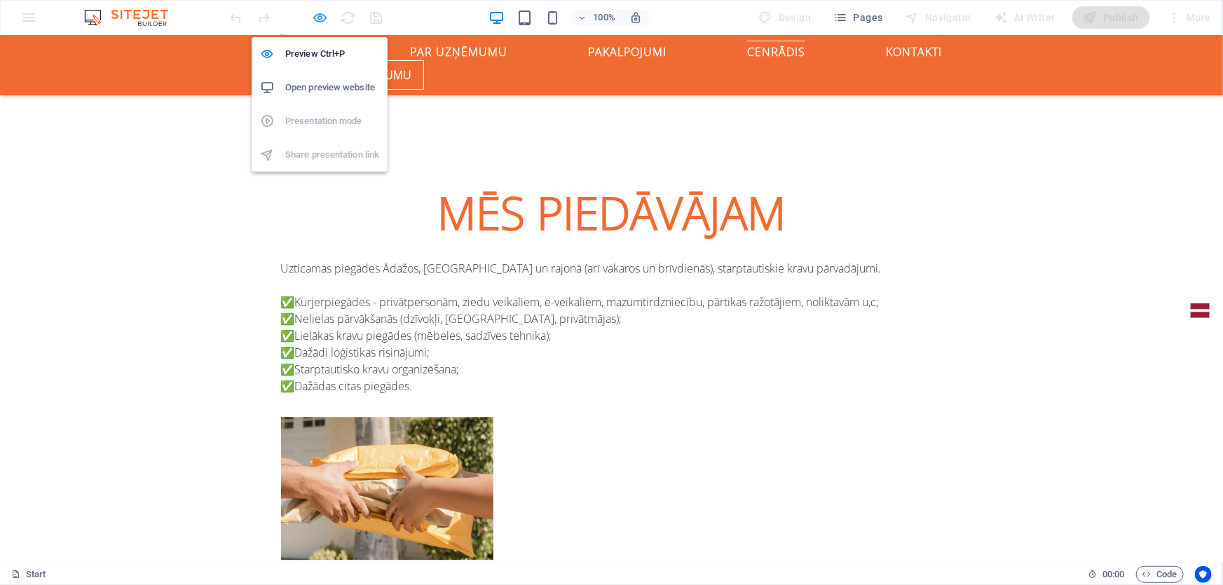
click at [320, 20] on icon "button" at bounding box center [320, 18] width 16 height 16
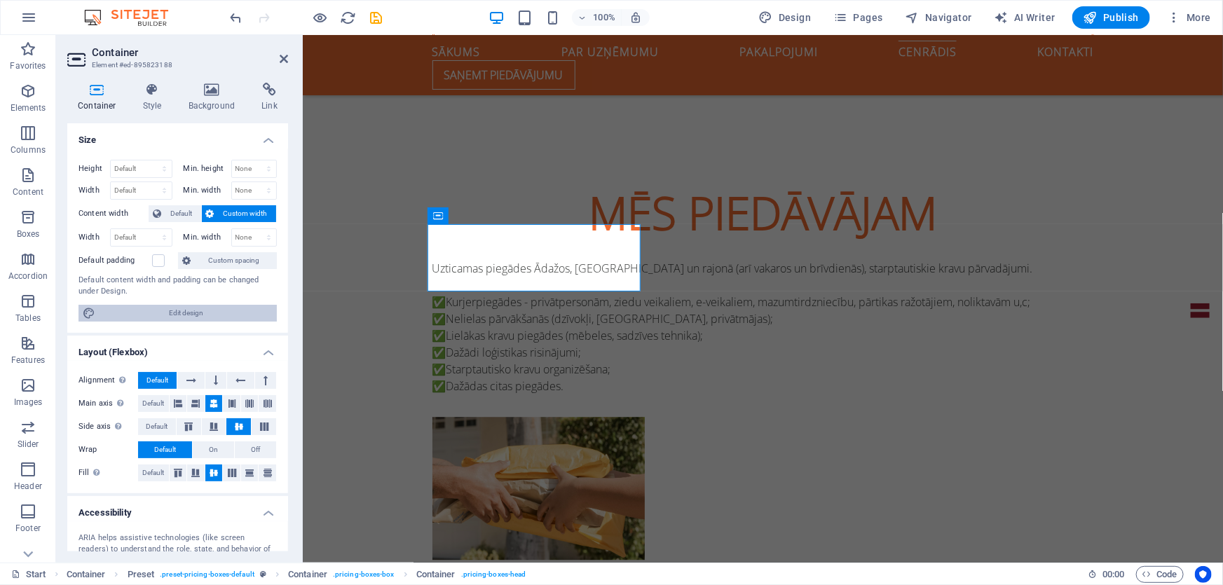
click at [170, 315] on span "Edit design" at bounding box center [185, 313] width 173 height 17
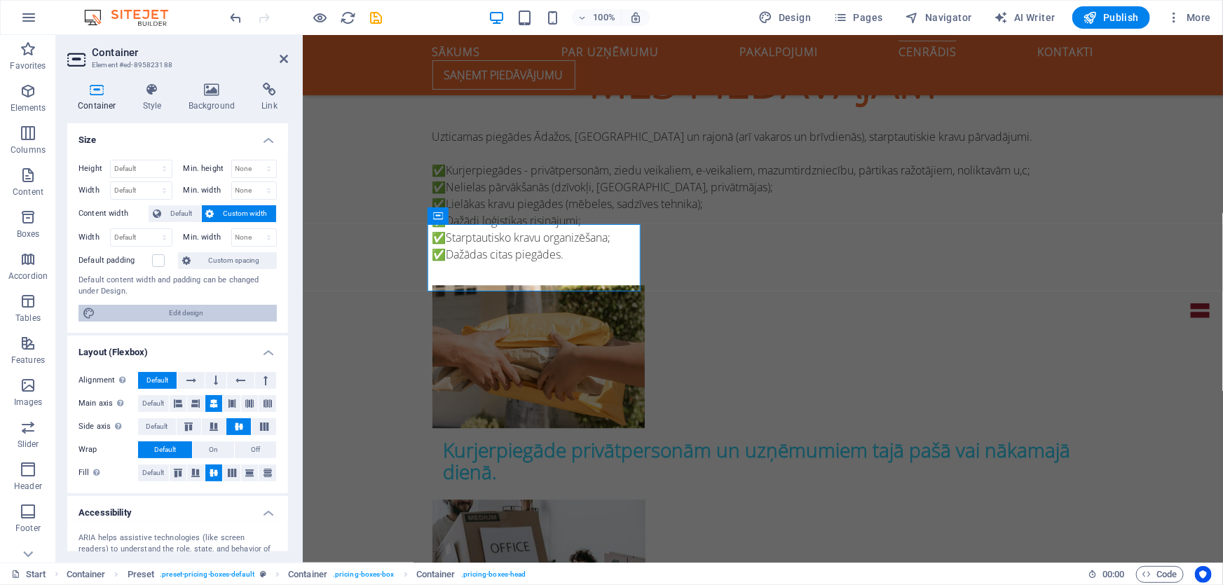
select select "rem"
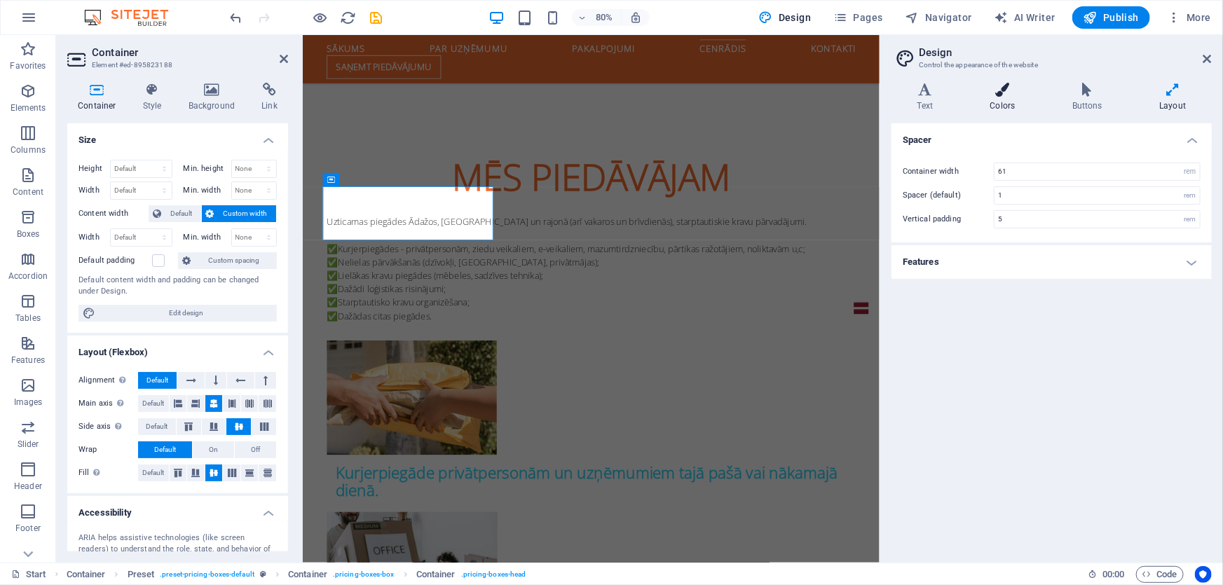
click at [998, 107] on h4 "Colors" at bounding box center [1005, 97] width 82 height 29
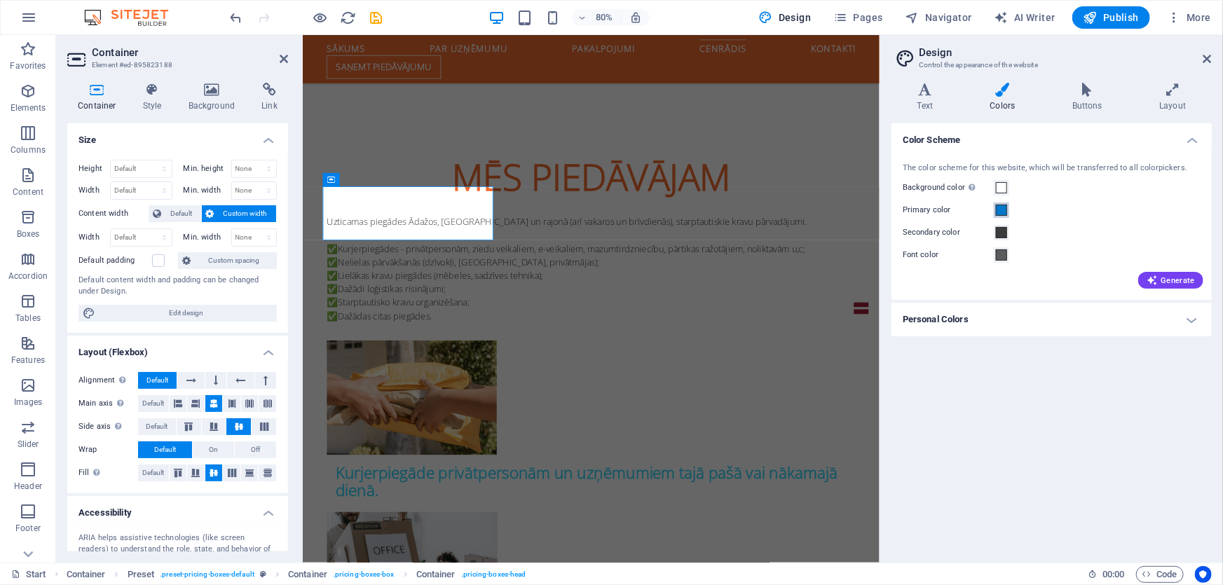
click at [1001, 215] on span at bounding box center [1001, 210] width 11 height 11
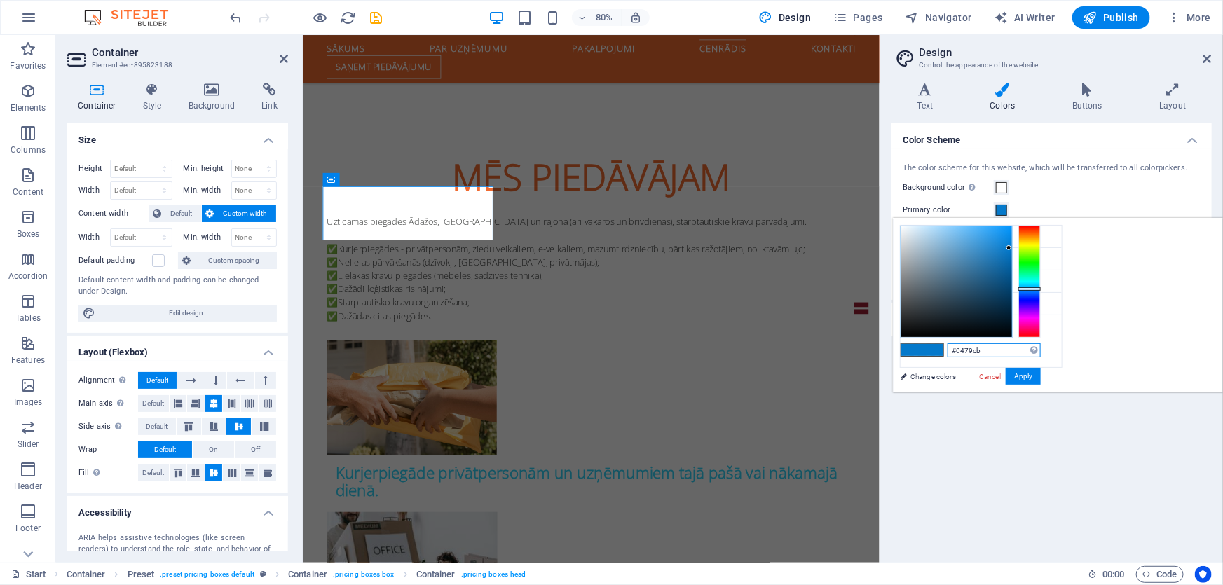
drag, startPoint x: 1166, startPoint y: 350, endPoint x: 1073, endPoint y: 348, distance: 93.2
click at [1047, 348] on div "#0479cb Supported formats #0852ed rgb(8, 82, 237) rgba(8, 82, 237, 90%) hsv(221…" at bounding box center [970, 407] width 155 height 377
paste input "f06b31"
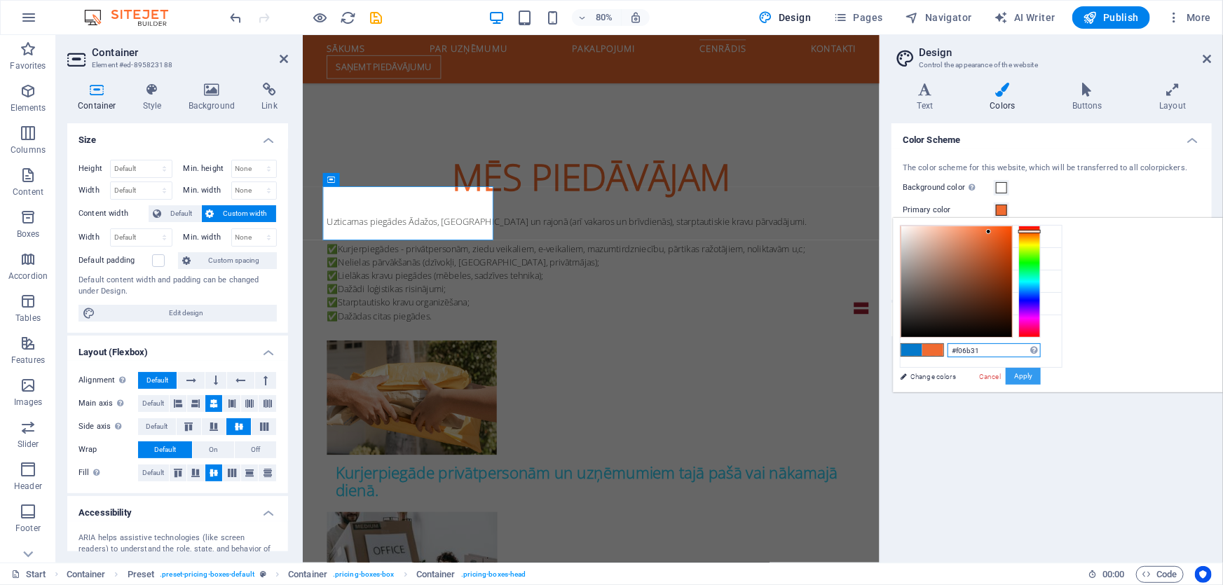
type input "#f06b31"
click at [1040, 371] on button "Apply" at bounding box center [1022, 376] width 35 height 17
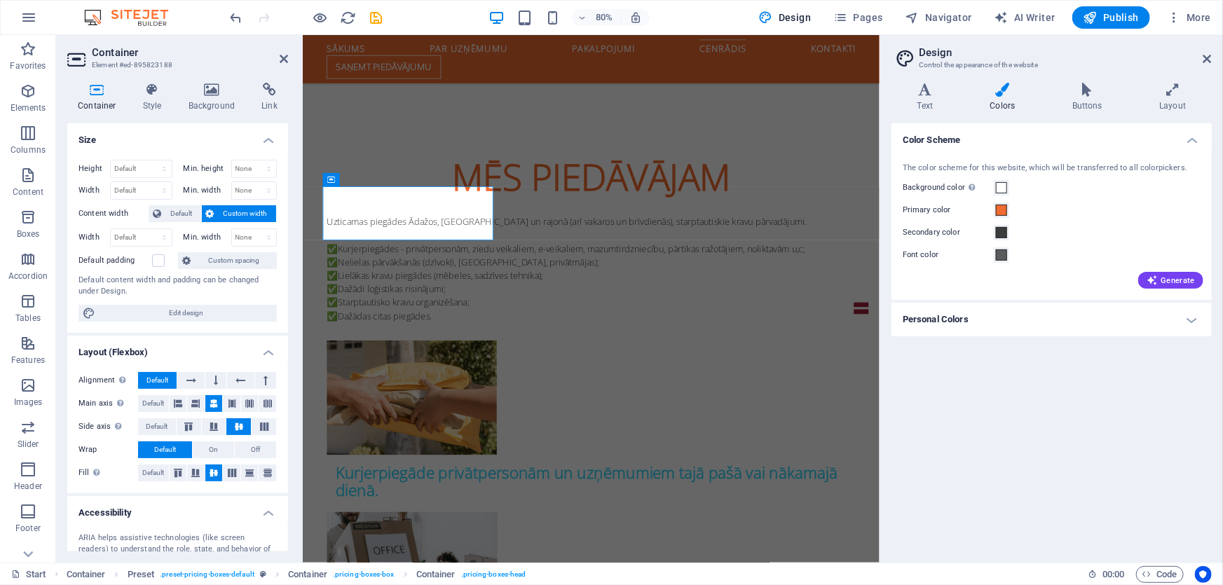
click at [1132, 431] on div "Color Scheme The color scheme for this website, which will be transferred to al…" at bounding box center [1051, 337] width 320 height 428
click at [1204, 60] on icon at bounding box center [1207, 58] width 8 height 11
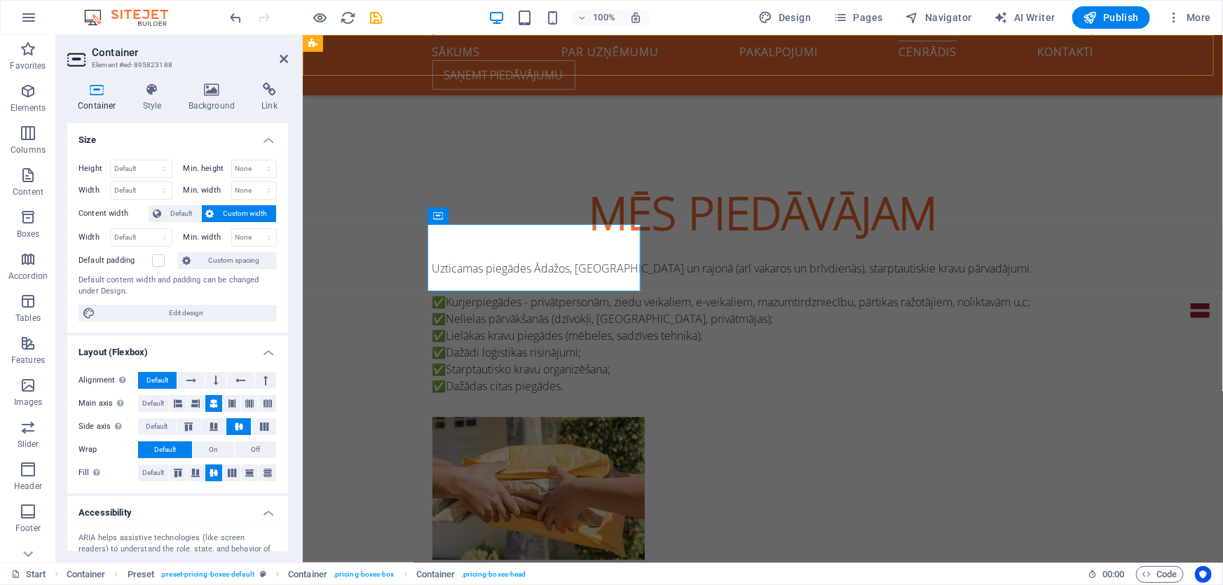
scroll to position [1632, 0]
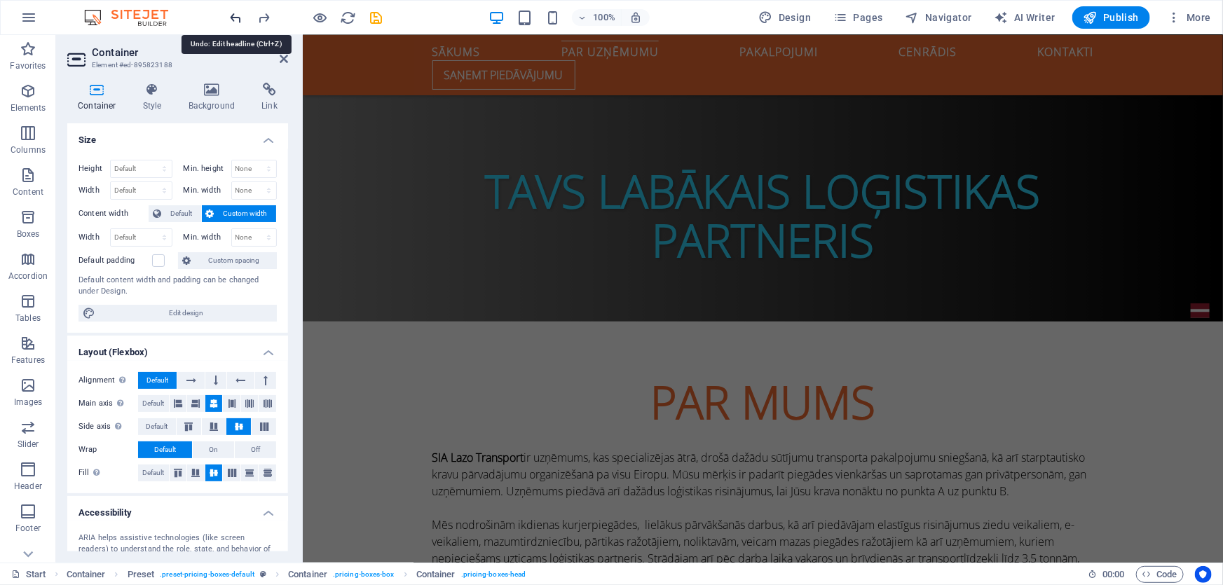
scroll to position [680, 0]
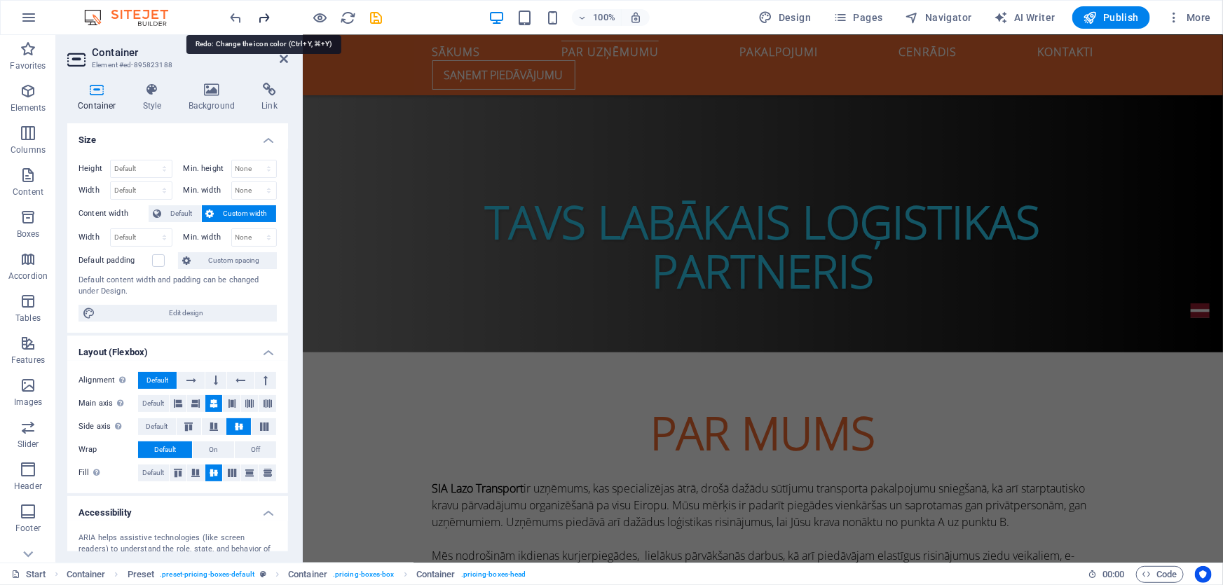
click at [263, 17] on icon "redo" at bounding box center [264, 18] width 16 height 16
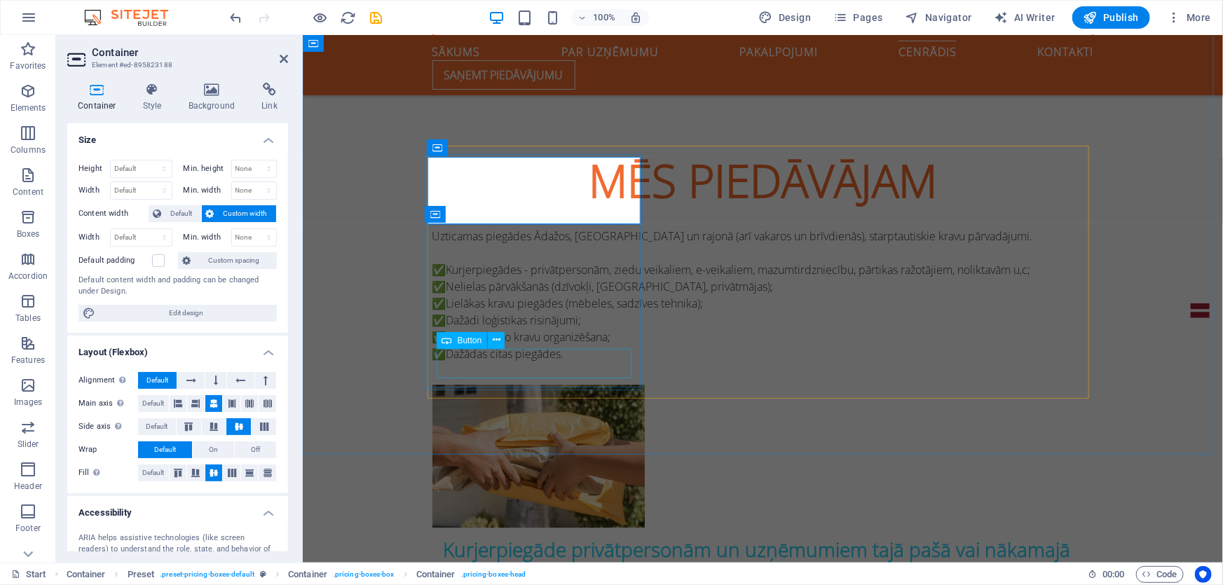
scroll to position [1571, 0]
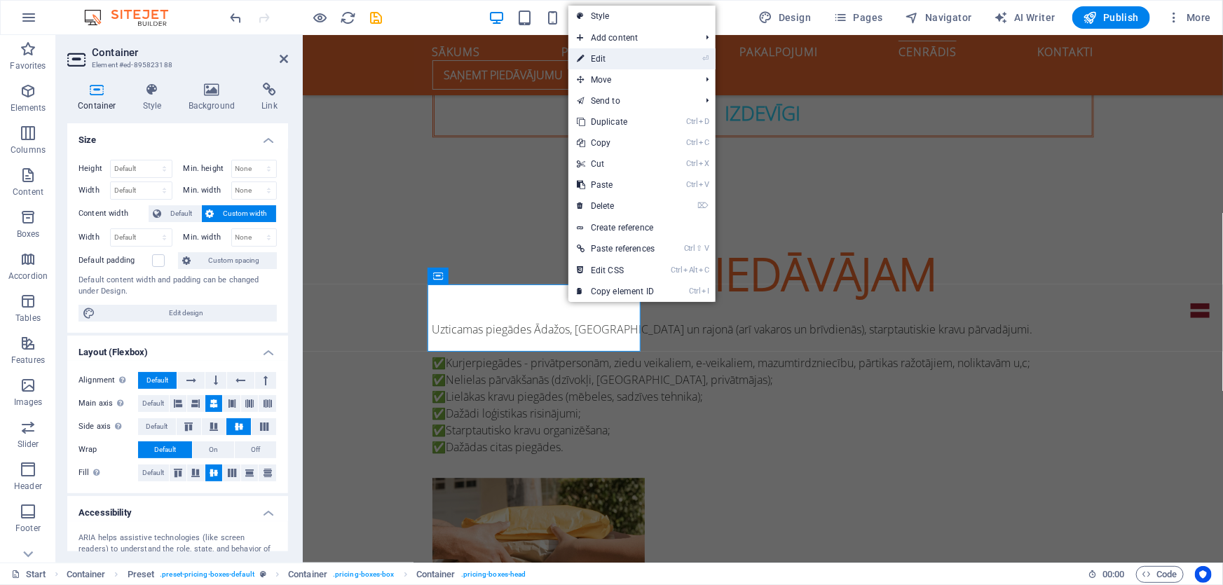
click at [626, 62] on link "⏎ Edit" at bounding box center [615, 58] width 95 height 21
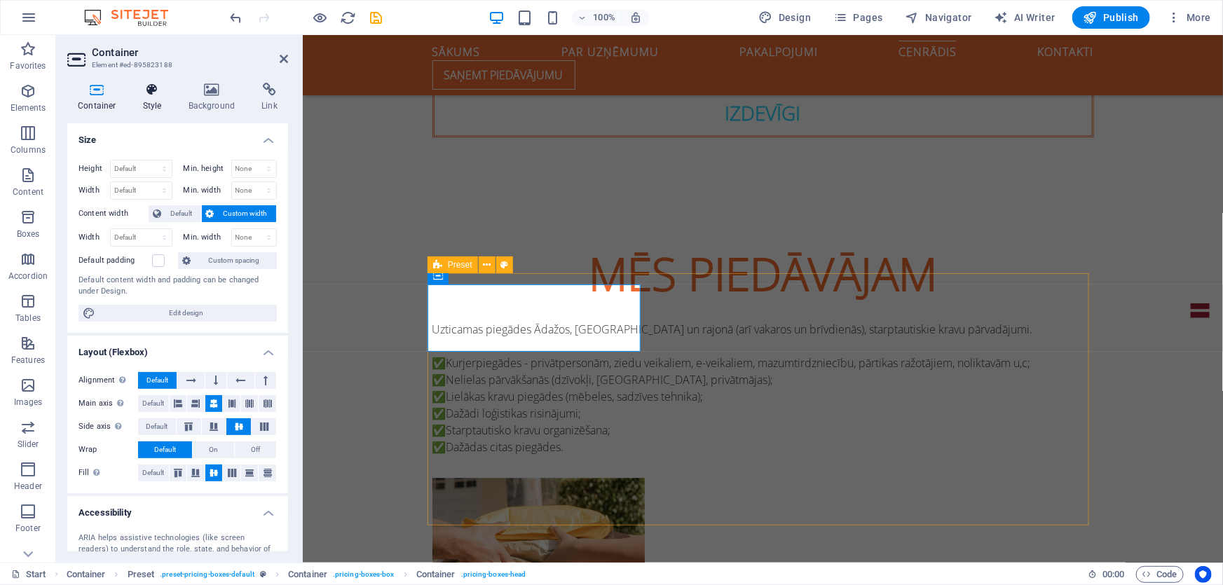
click at [154, 106] on h4 "Style" at bounding box center [155, 97] width 46 height 29
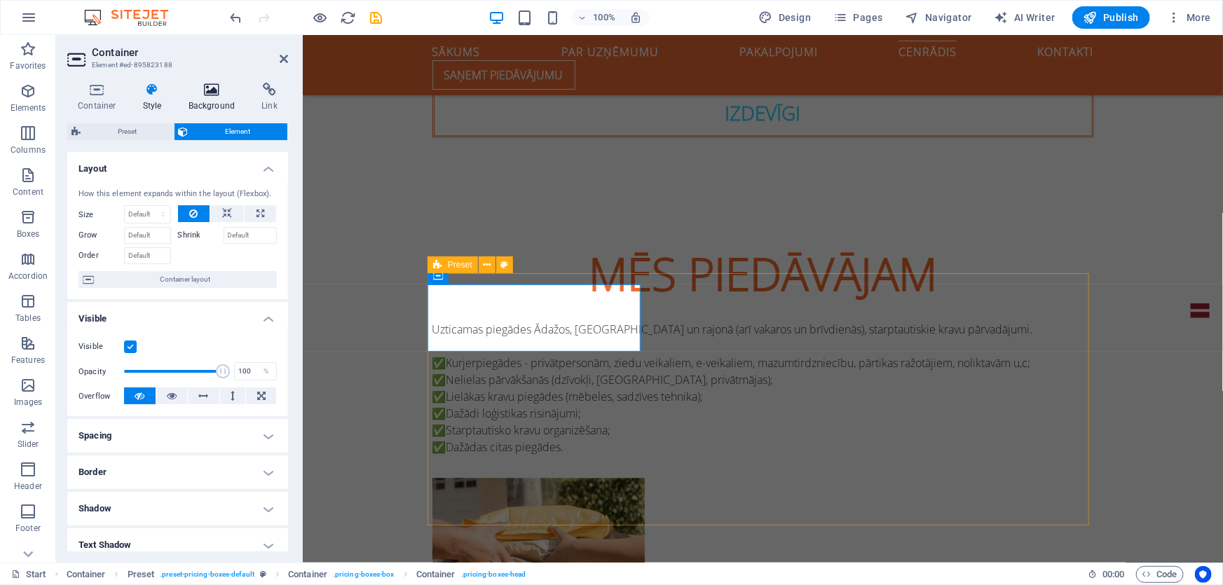
click at [203, 96] on icon at bounding box center [212, 90] width 68 height 14
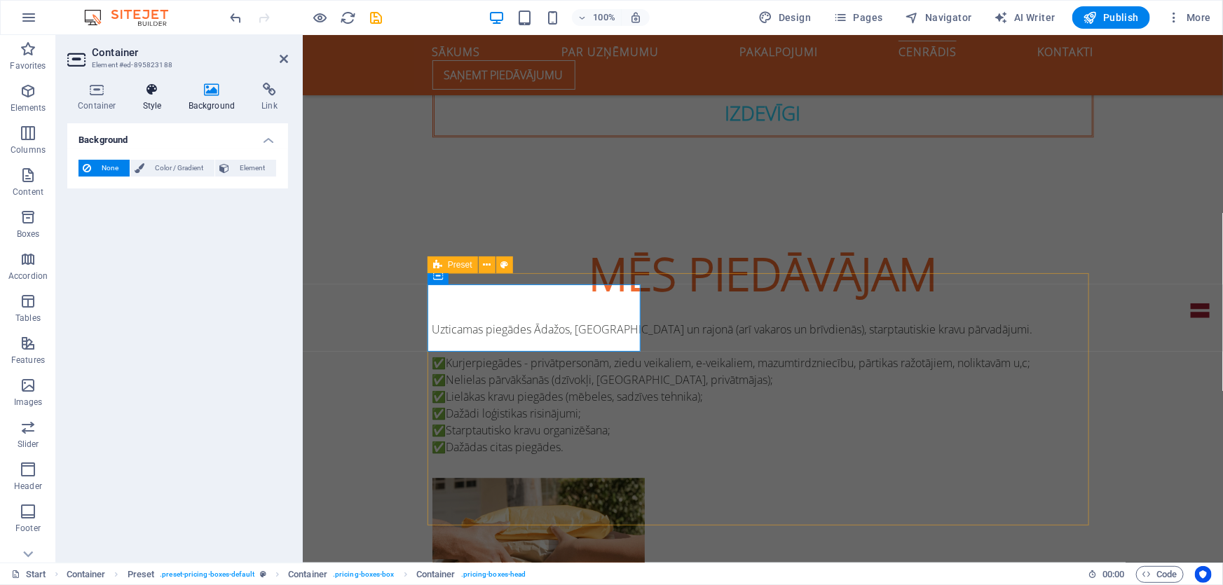
click at [147, 106] on h4 "Style" at bounding box center [155, 97] width 46 height 29
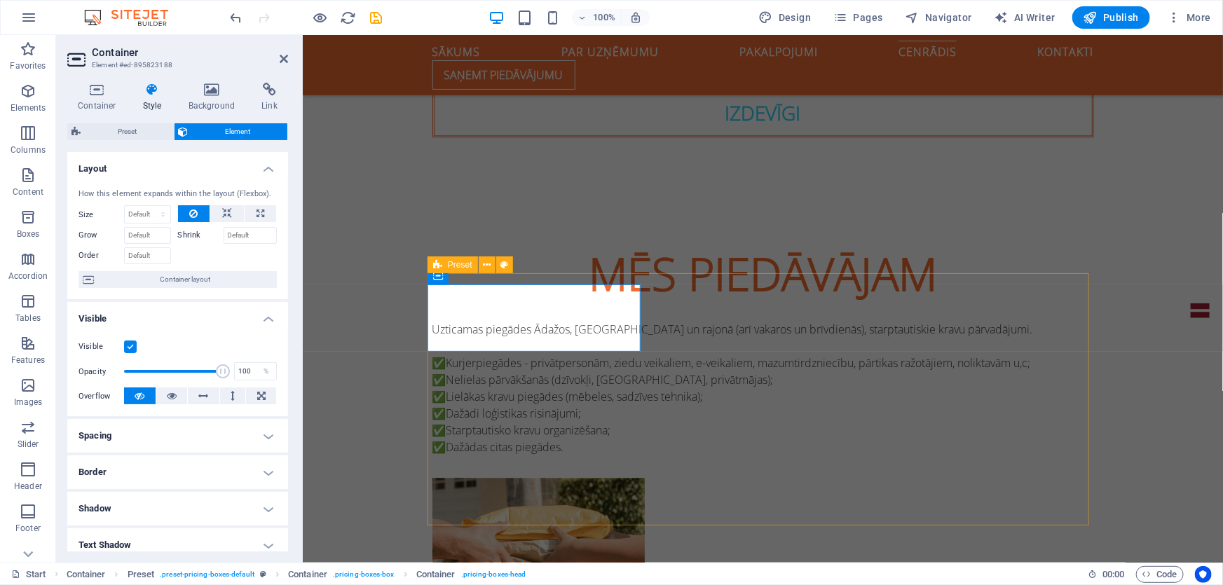
click at [139, 438] on h4 "Spacing" at bounding box center [177, 436] width 221 height 34
click at [139, 438] on h4 "Spacing" at bounding box center [177, 431] width 221 height 25
click at [125, 483] on h4 "Border" at bounding box center [177, 472] width 221 height 34
click at [127, 471] on h4 "Border" at bounding box center [177, 467] width 221 height 25
click at [112, 502] on h4 "Shadow" at bounding box center [177, 509] width 221 height 34
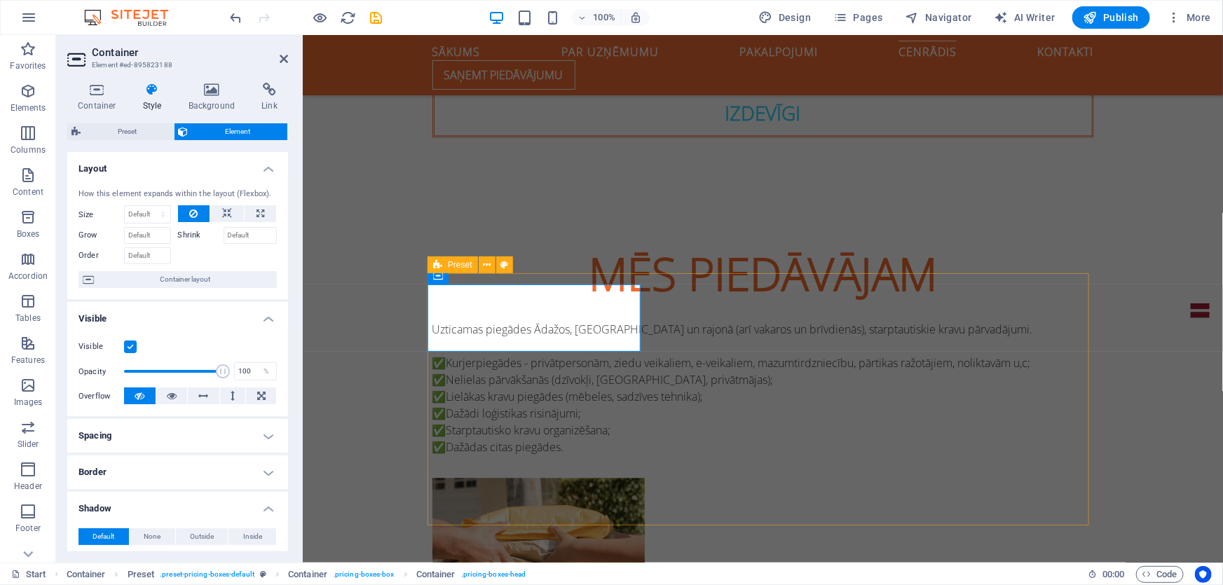
click at [112, 502] on h4 "Shadow" at bounding box center [177, 504] width 221 height 25
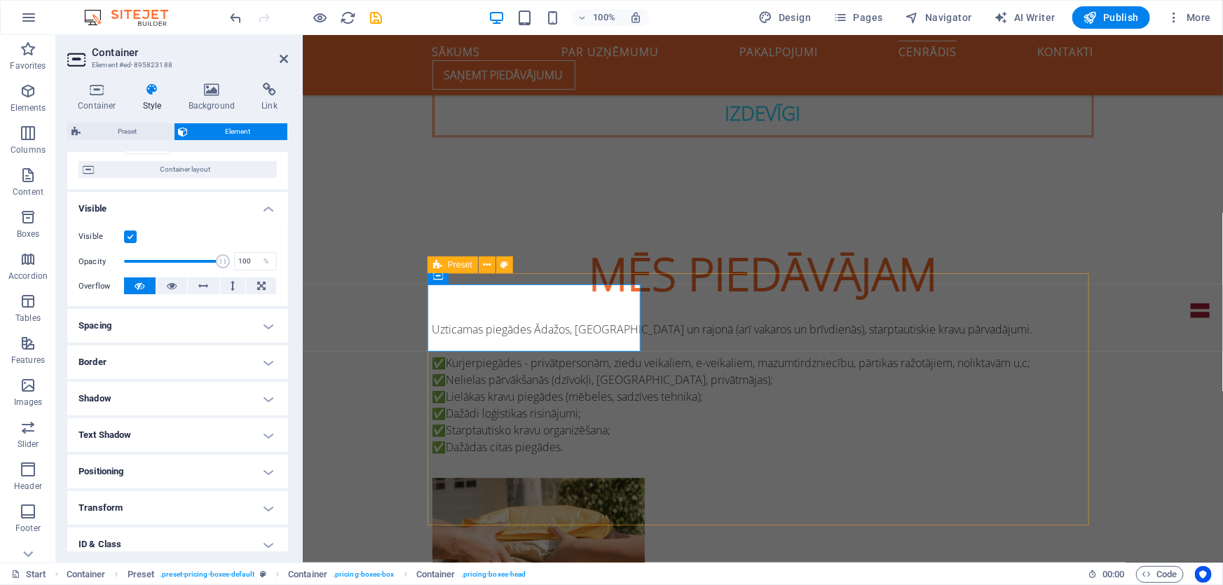
scroll to position [127, 0]
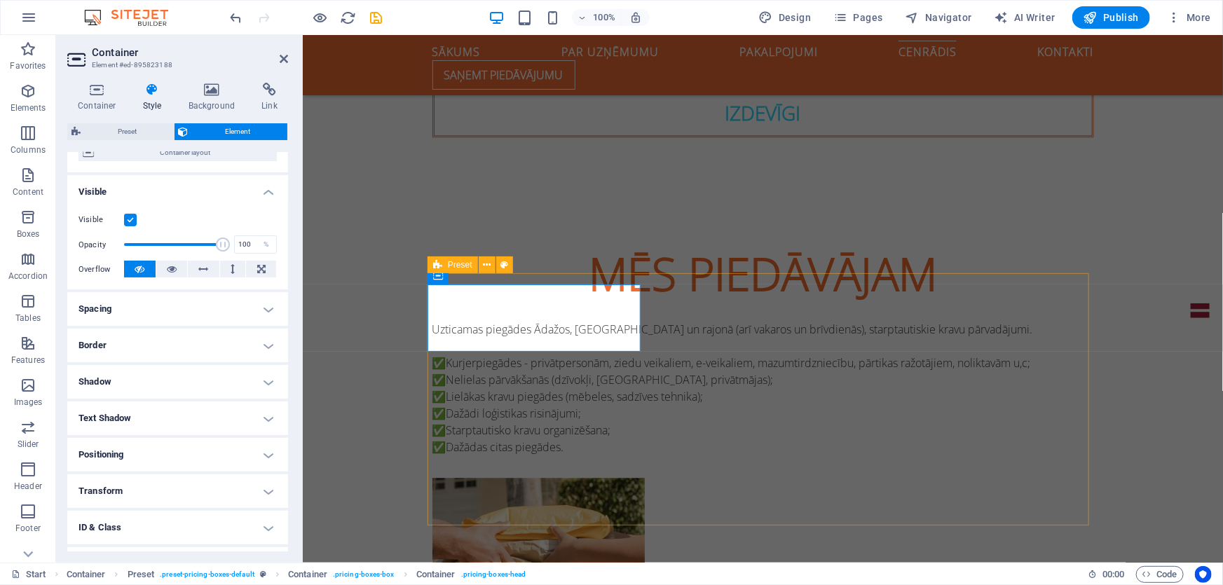
click at [167, 359] on h4 "Border" at bounding box center [177, 346] width 221 height 34
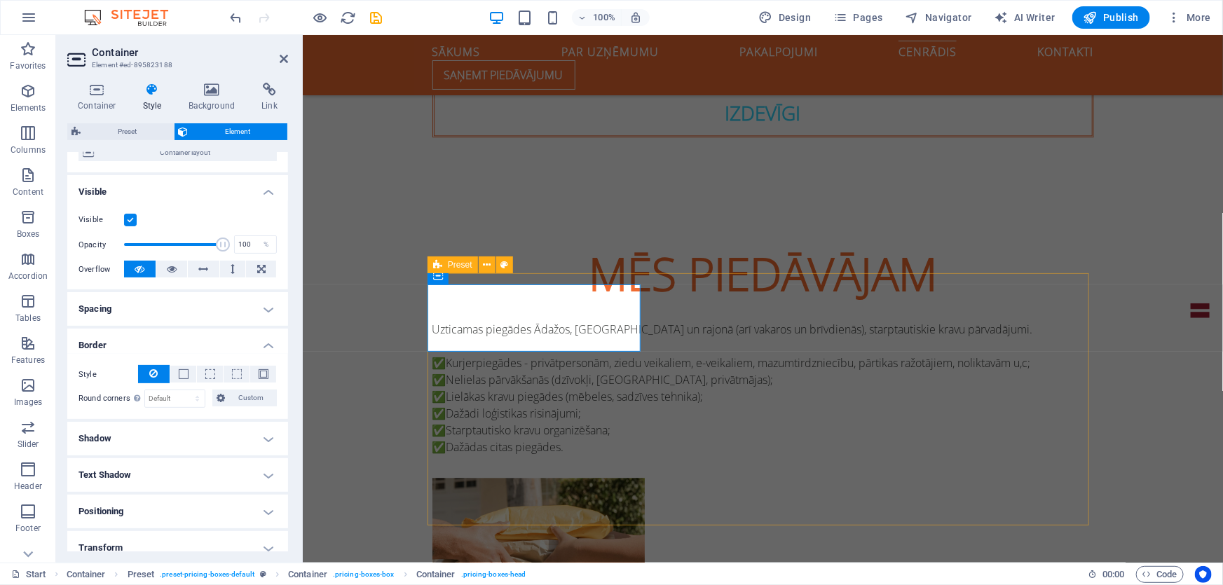
click at [184, 345] on h4 "Border" at bounding box center [177, 341] width 221 height 25
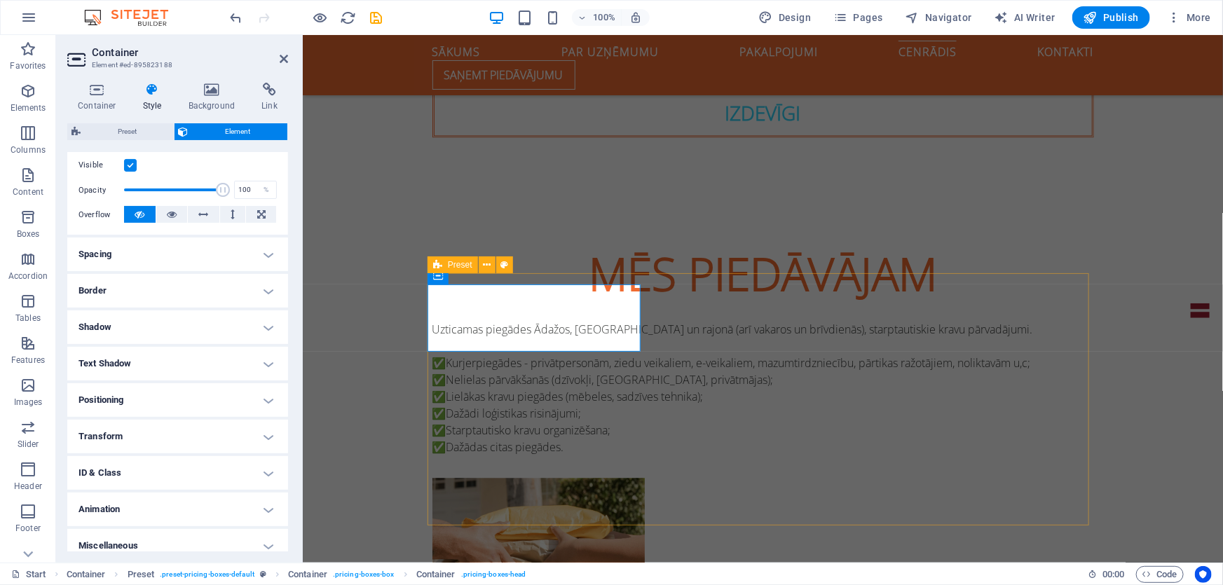
scroll to position [192, 0]
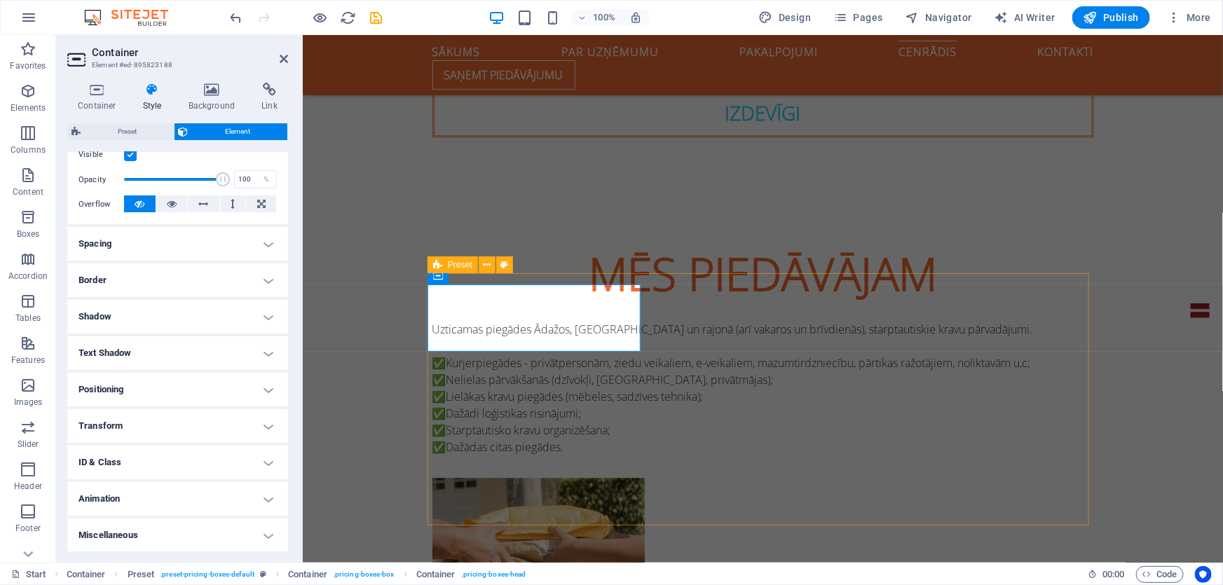
click at [143, 495] on h4 "Animation" at bounding box center [177, 499] width 221 height 34
click at [147, 493] on h4 "Animation" at bounding box center [177, 494] width 221 height 25
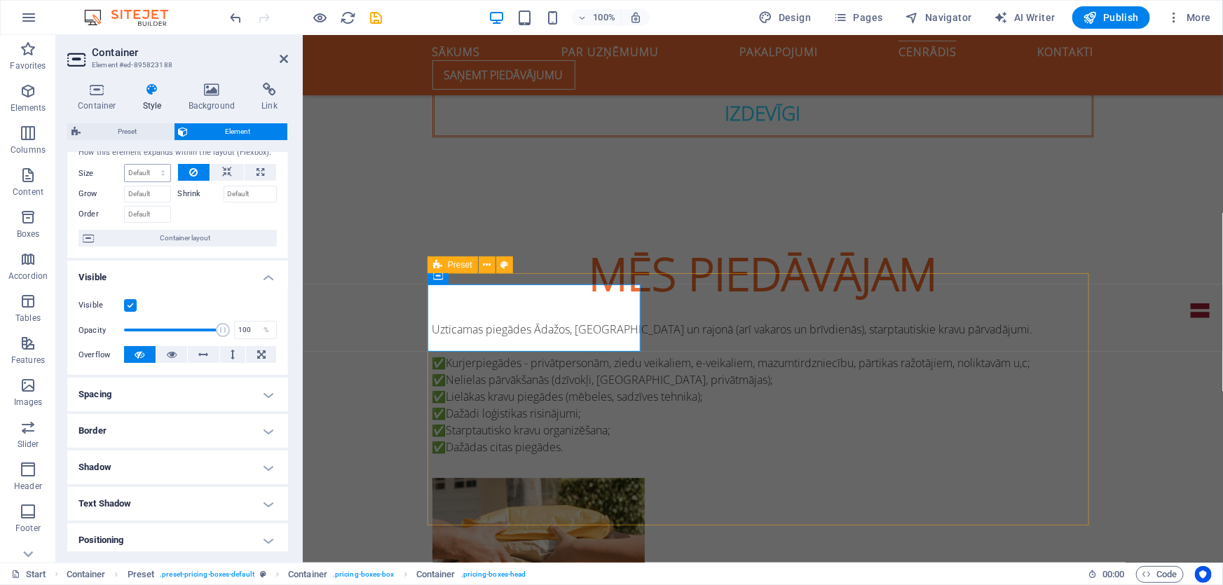
scroll to position [0, 0]
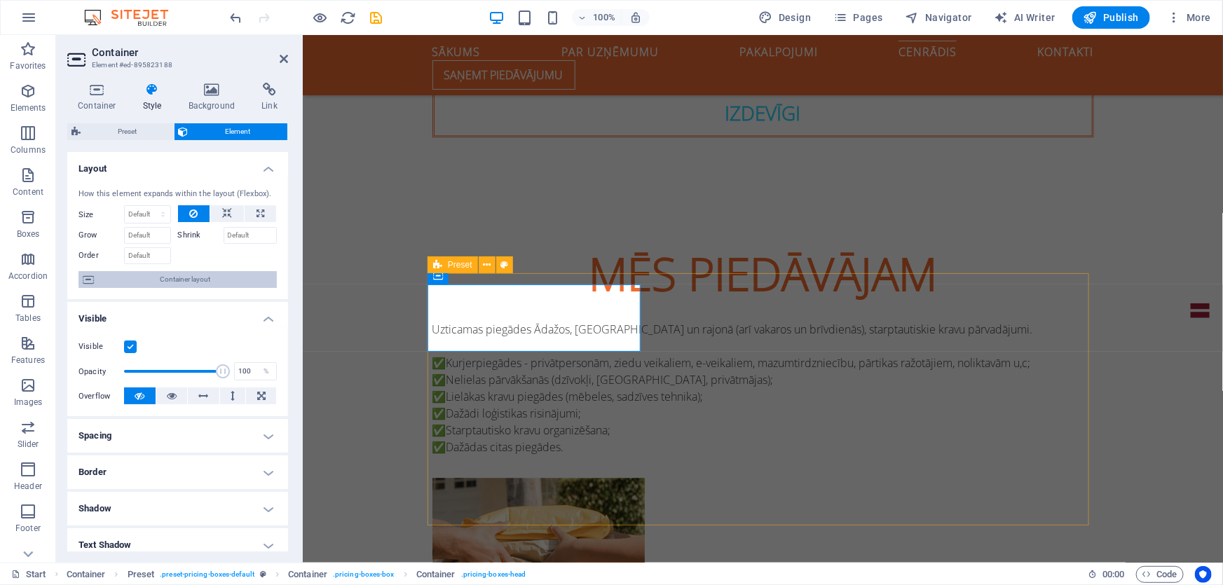
click at [135, 282] on span "Container layout" at bounding box center [185, 279] width 174 height 17
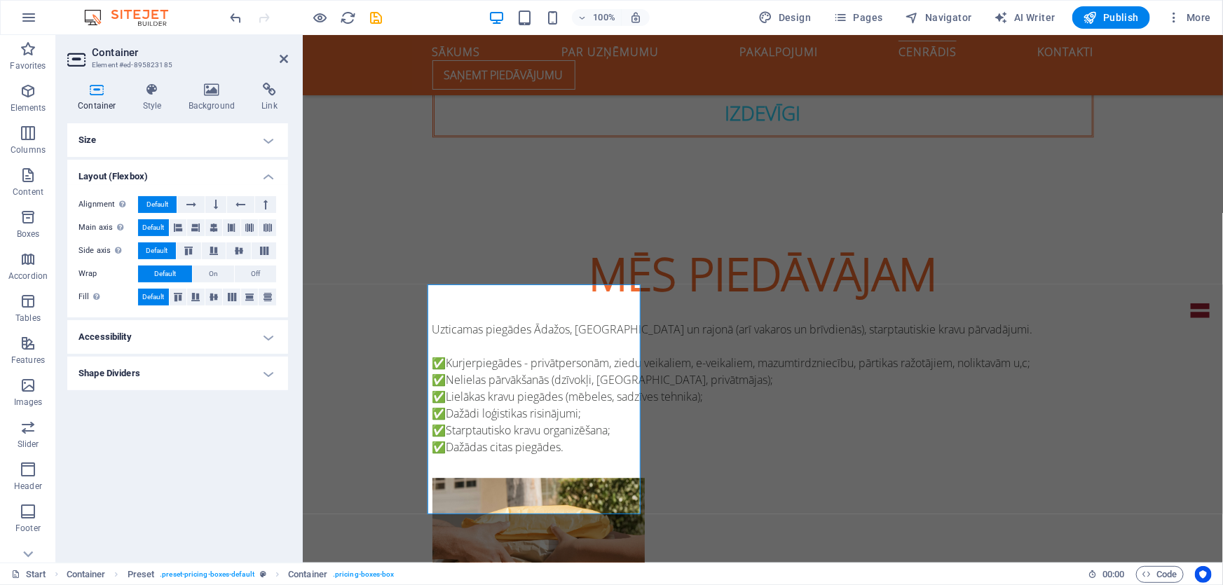
click at [99, 335] on h4 "Accessibility" at bounding box center [177, 337] width 221 height 34
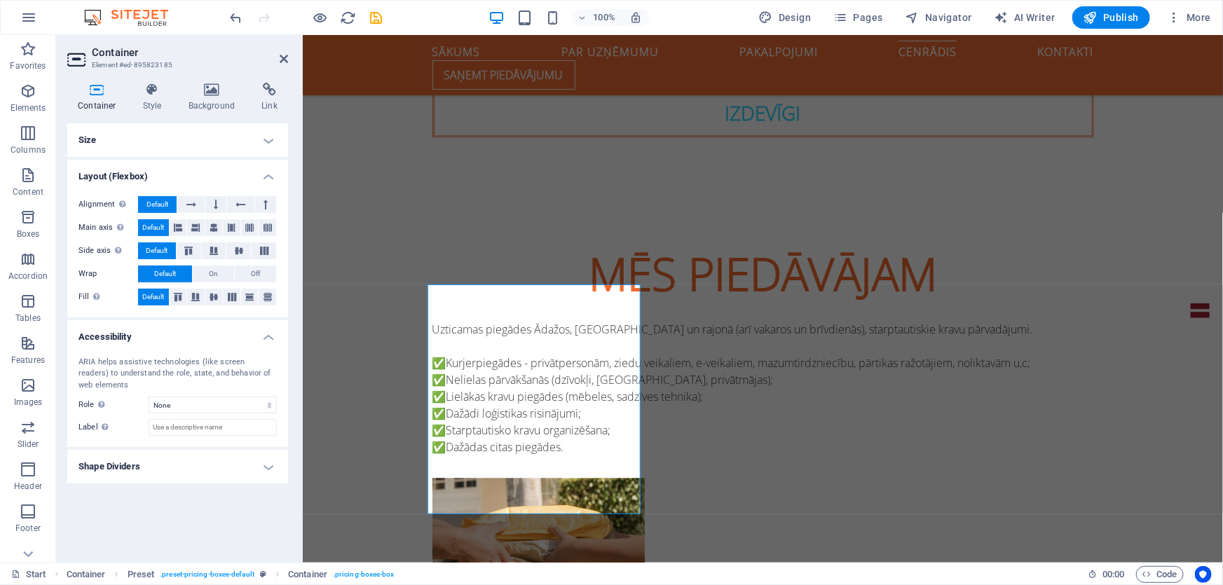
click at [100, 465] on h4 "Shape Dividers" at bounding box center [177, 467] width 221 height 34
click at [150, 98] on h4 "Style" at bounding box center [155, 97] width 46 height 29
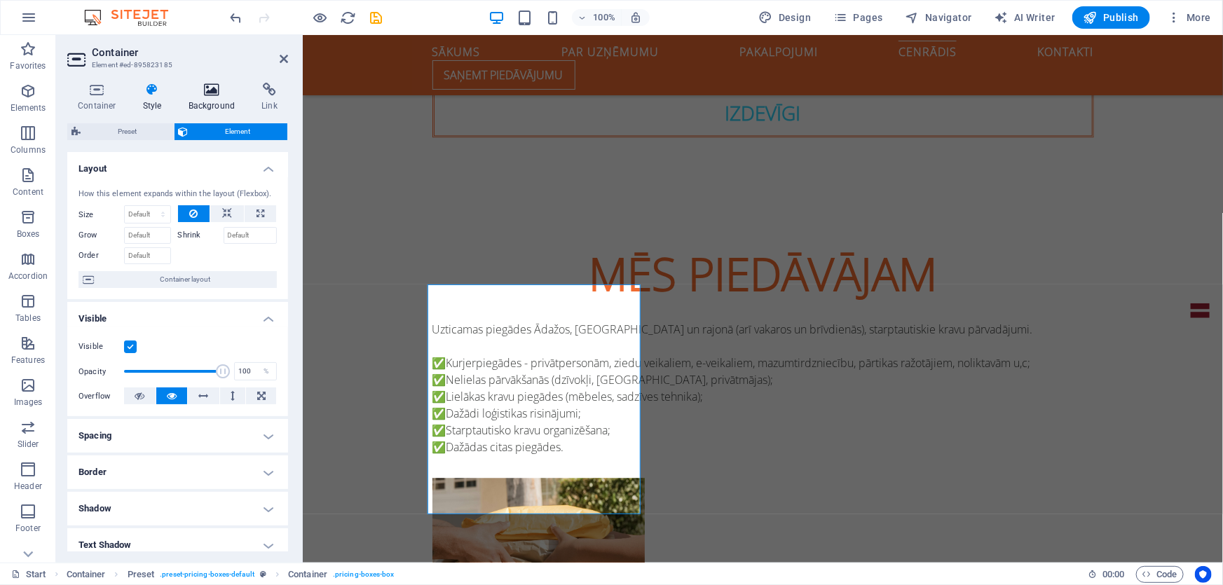
click at [202, 93] on icon at bounding box center [212, 90] width 68 height 14
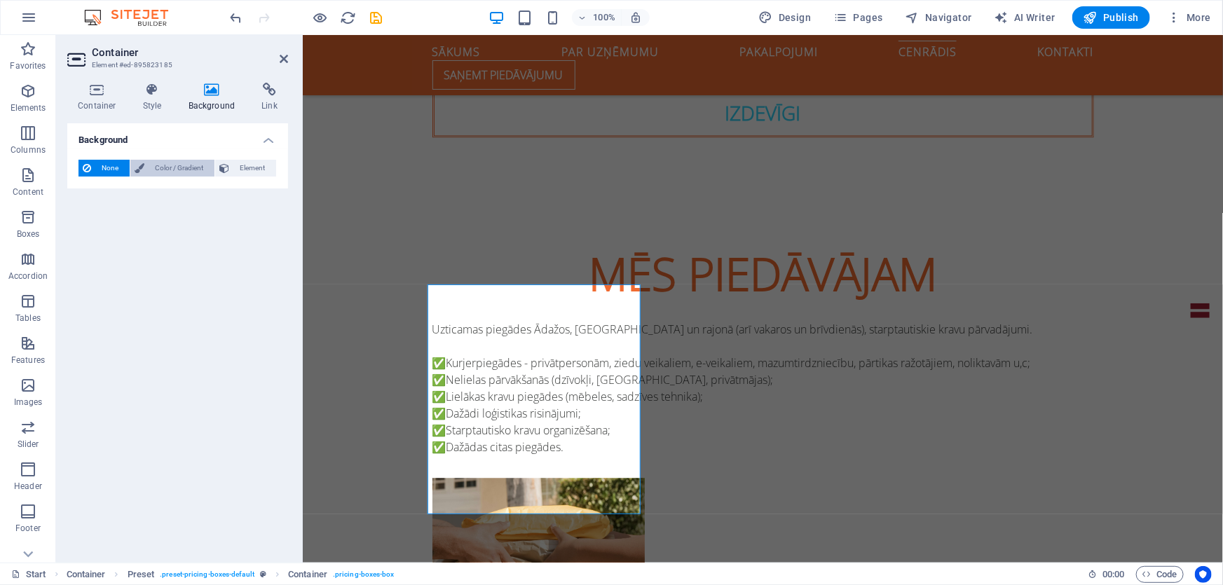
click at [174, 168] on span "Color / Gradient" at bounding box center [180, 168] width 62 height 17
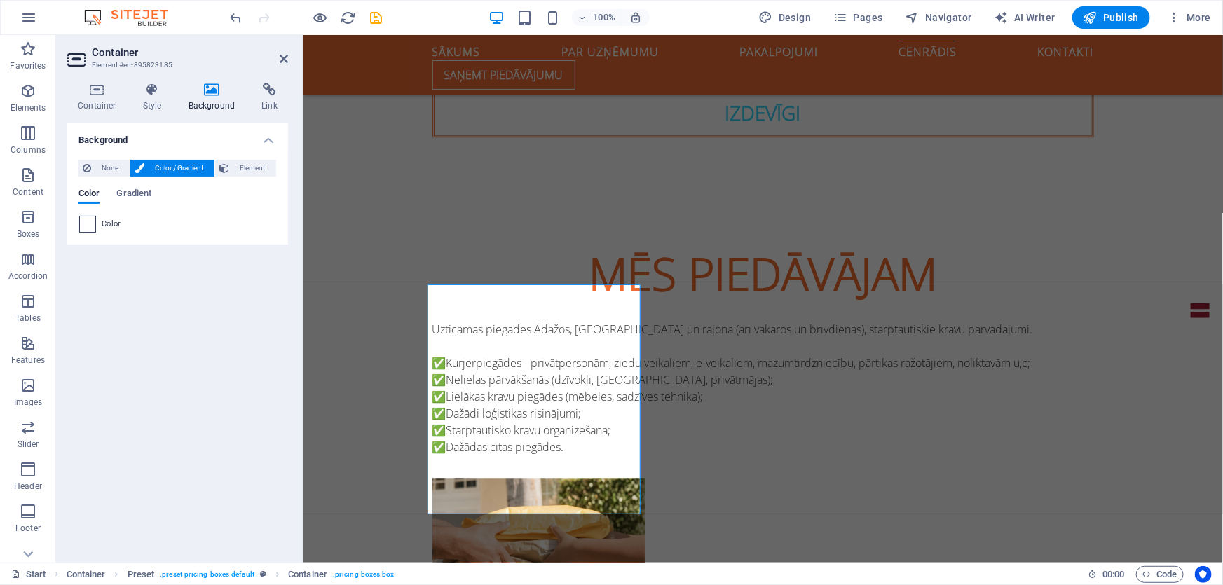
click at [92, 231] on span at bounding box center [87, 224] width 15 height 15
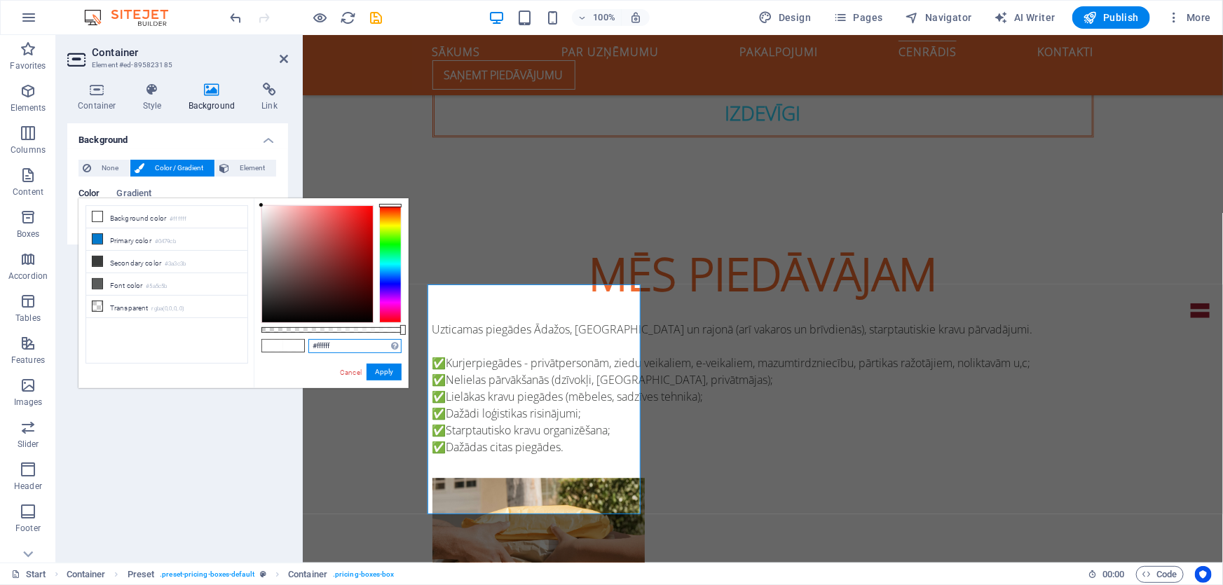
drag, startPoint x: 361, startPoint y: 343, endPoint x: 259, endPoint y: 337, distance: 101.8
click at [259, 337] on div "#ffffff Supported formats #0852ed rgb(8, 82, 237) rgba(8, 82, 237, 90%) hsv(221…" at bounding box center [331, 394] width 155 height 393
paste input "06b31"
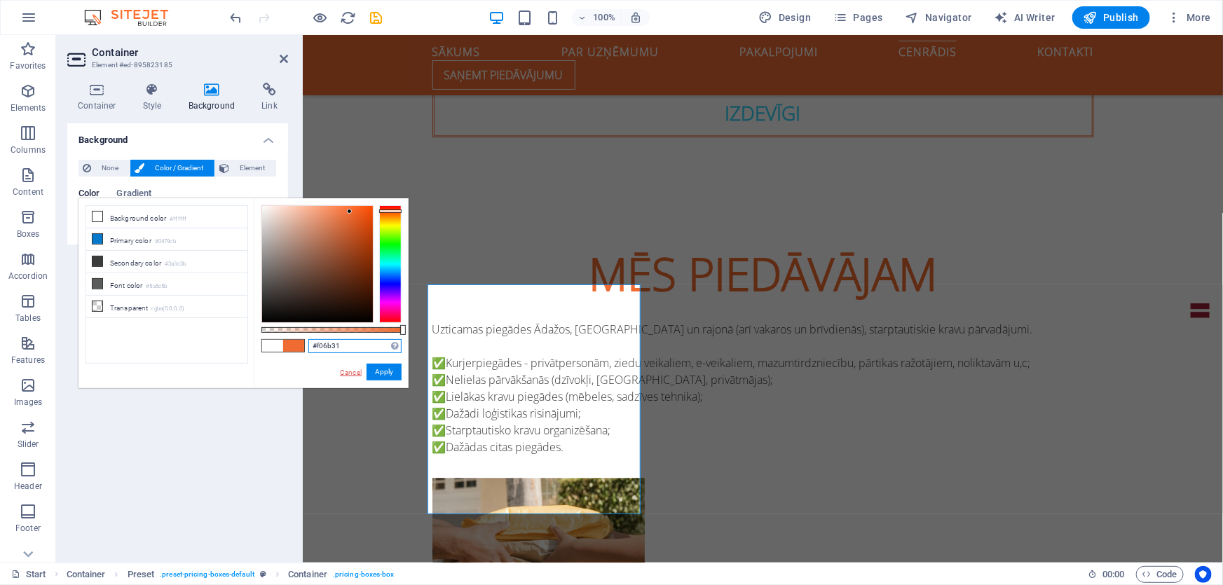
type input "#f06b31"
click at [351, 370] on link "Cancel" at bounding box center [350, 372] width 25 height 11
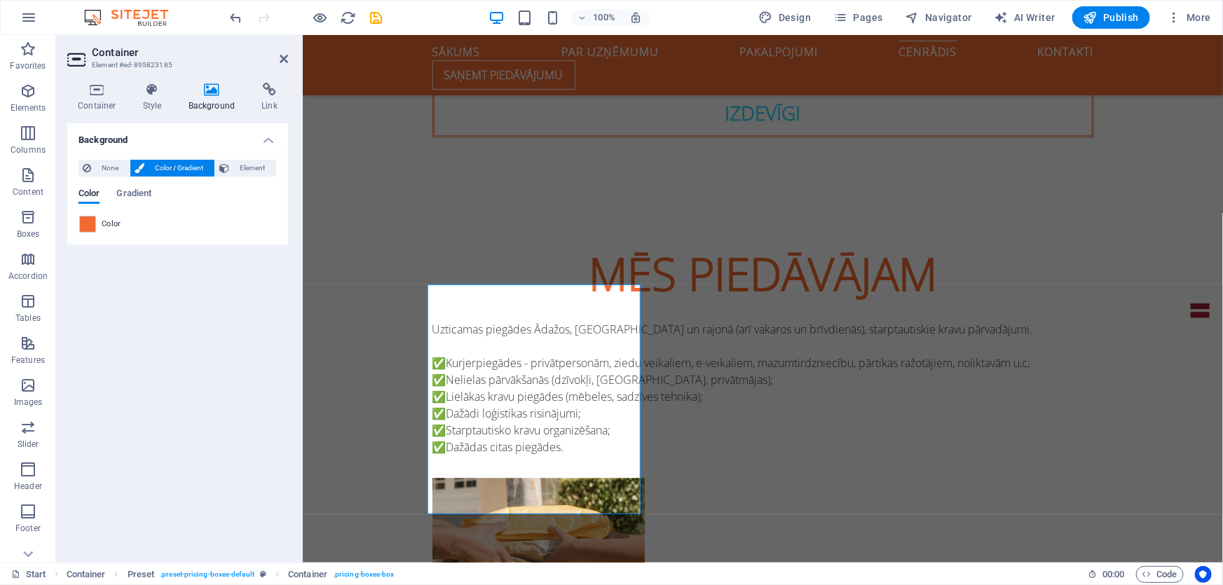
click at [127, 350] on div "Background None Color / Gradient Element Stretch background to full-width Color…" at bounding box center [177, 337] width 221 height 428
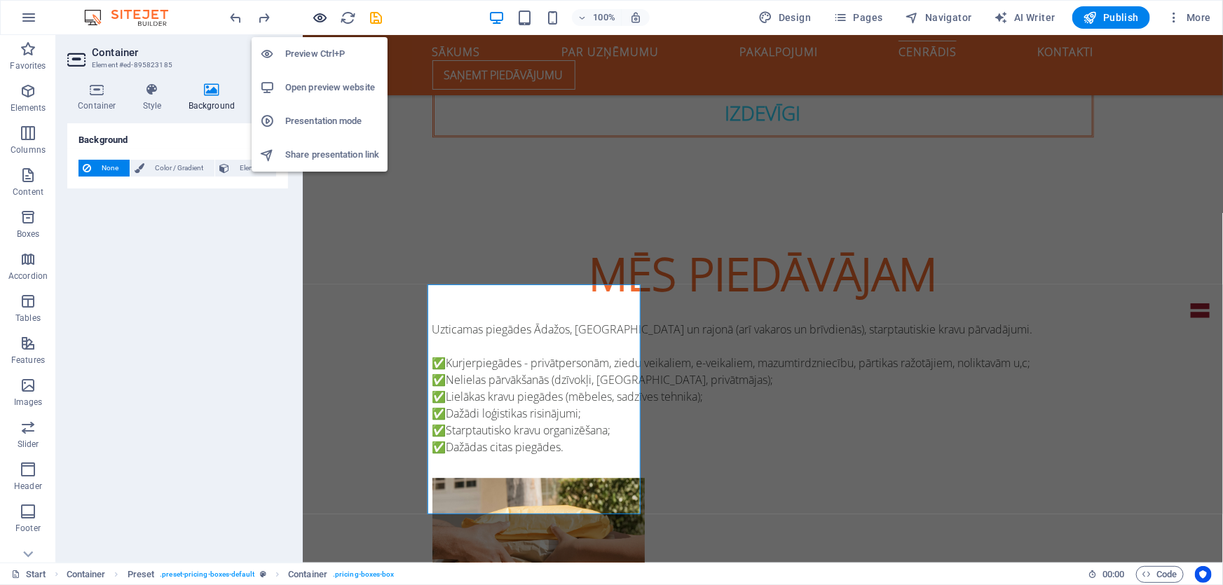
click at [327, 22] on icon "button" at bounding box center [320, 18] width 16 height 16
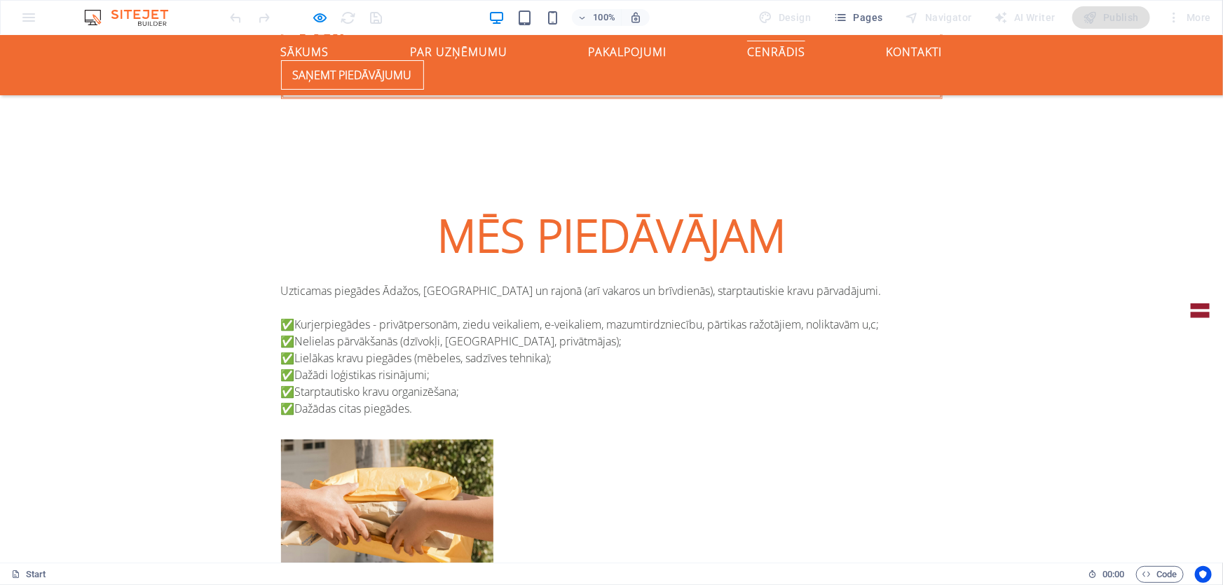
scroll to position [1645, 0]
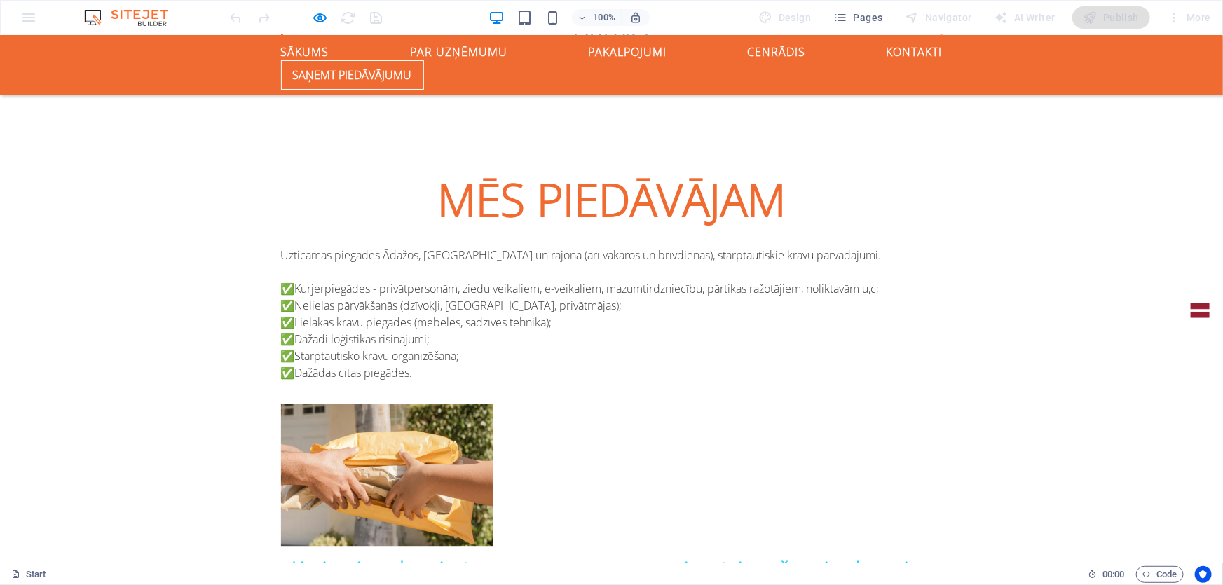
click at [324, 7] on div at bounding box center [306, 17] width 157 height 22
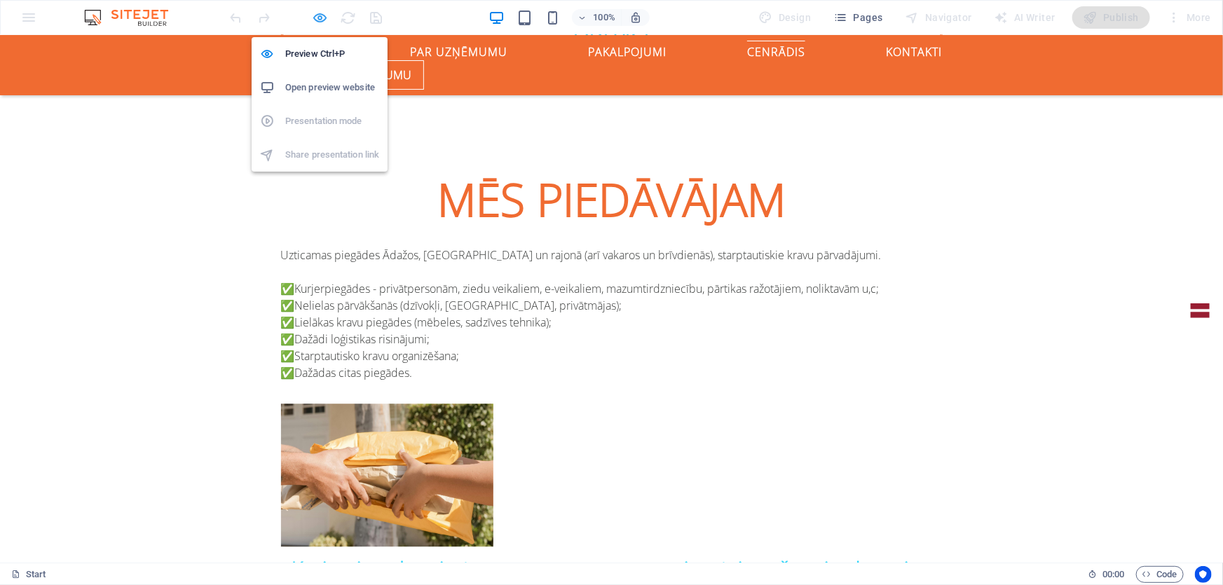
click at [321, 15] on icon "button" at bounding box center [320, 18] width 16 height 16
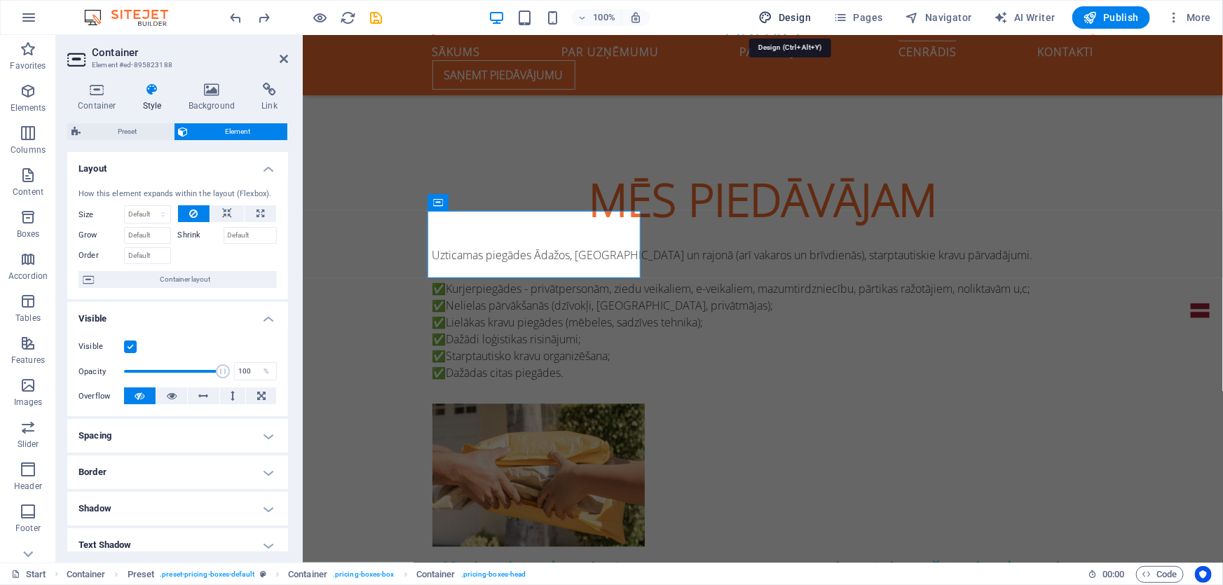
click at [799, 23] on span "Design" at bounding box center [785, 18] width 53 height 14
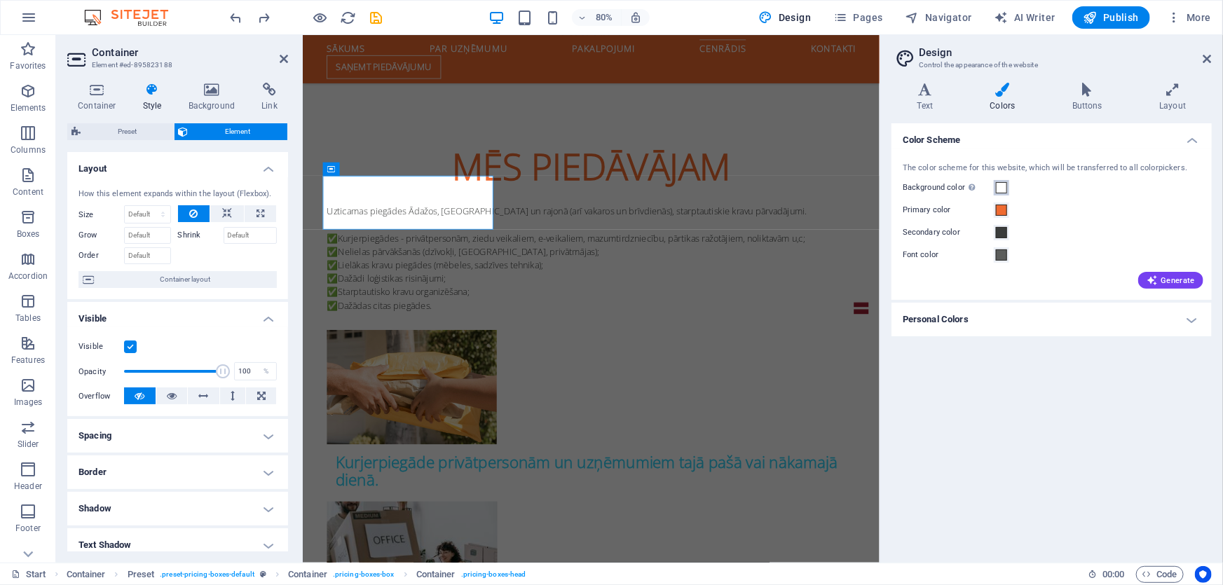
click at [1008, 188] on button "Background color Only visible if it is not covered by other backgrounds." at bounding box center [1001, 187] width 15 height 15
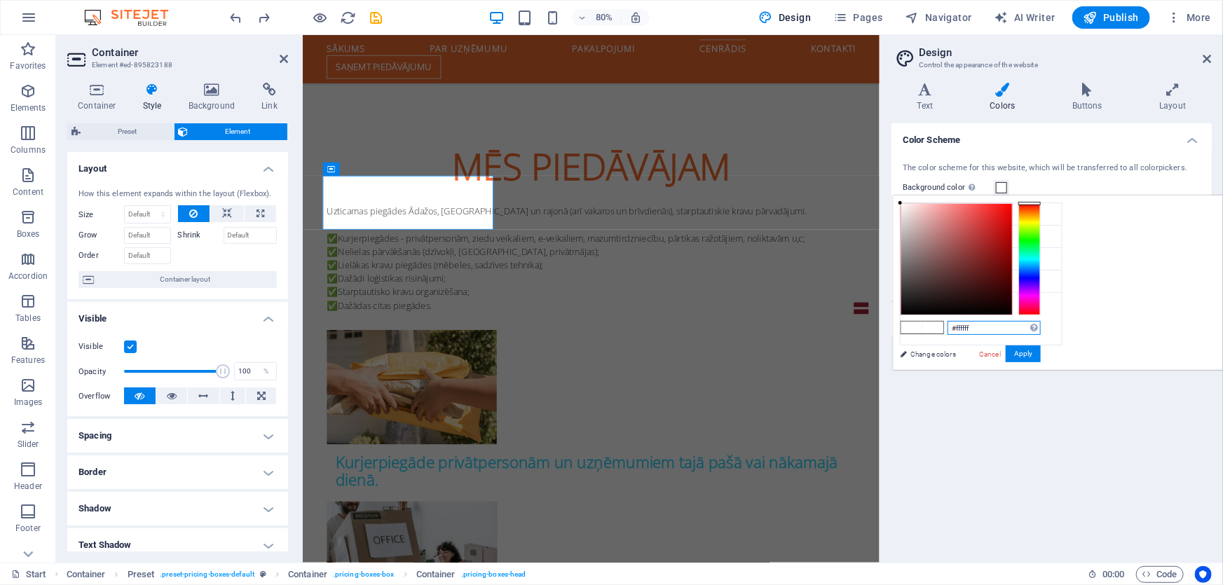
drag, startPoint x: 1159, startPoint y: 324, endPoint x: 1077, endPoint y: 324, distance: 82.0
click at [1047, 324] on div "#ffffff Supported formats #0852ed rgb(8, 82, 237) rgba(8, 82, 237, 90%) hsv(221…" at bounding box center [970, 384] width 155 height 377
paste input "06b31"
type input "#f06b31"
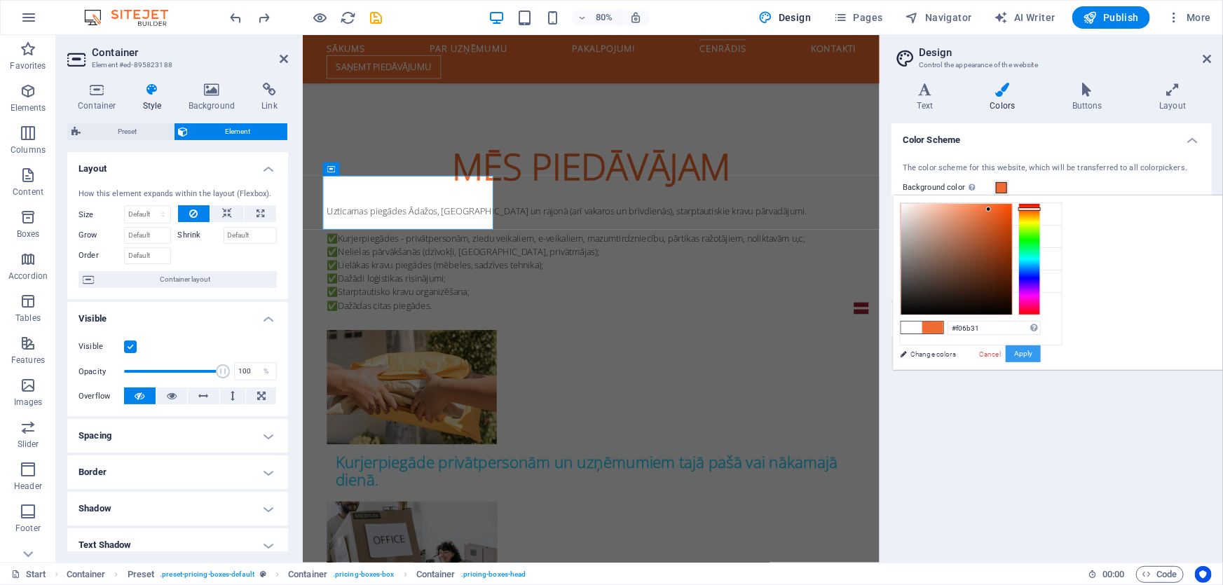
click at [1040, 355] on button "Apply" at bounding box center [1022, 353] width 35 height 17
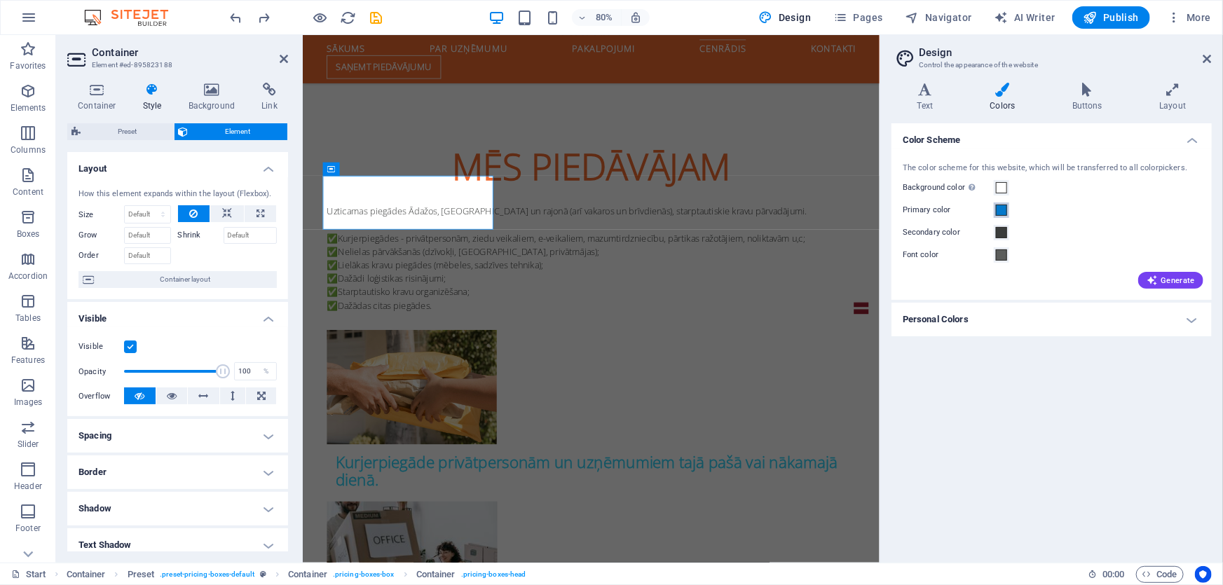
click at [1006, 209] on span at bounding box center [1001, 210] width 11 height 11
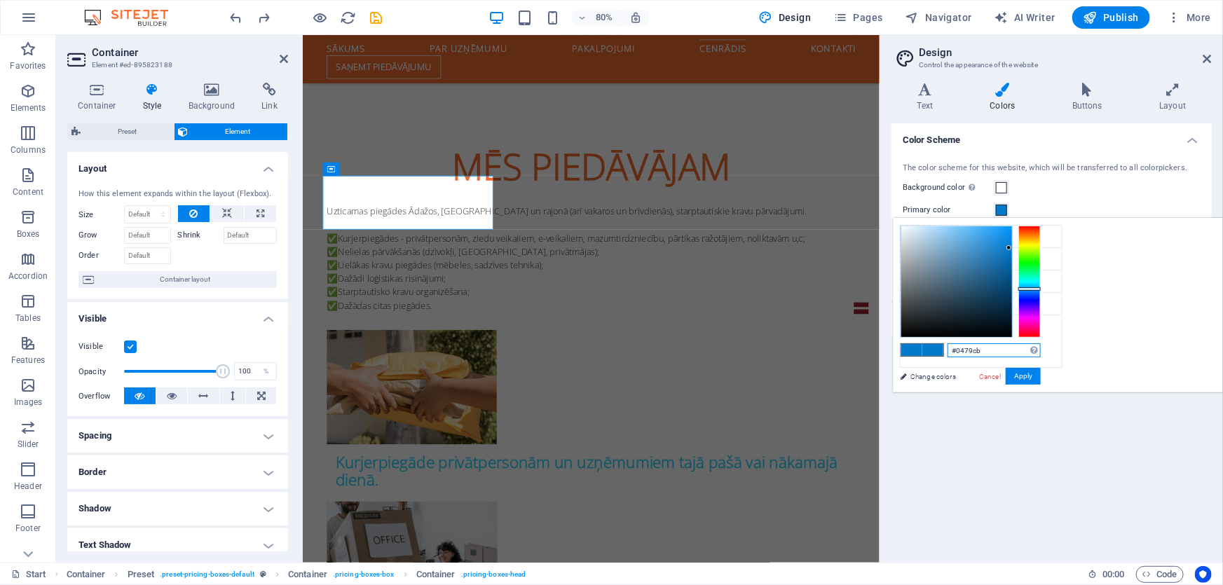
drag, startPoint x: 1153, startPoint y: 352, endPoint x: 1026, endPoint y: 331, distance: 129.4
click at [1026, 331] on div "less Background color #ffffff Primary color #0479cb Secondary color #3a3c3b Fon…" at bounding box center [1058, 305] width 330 height 174
paste input "f06b31"
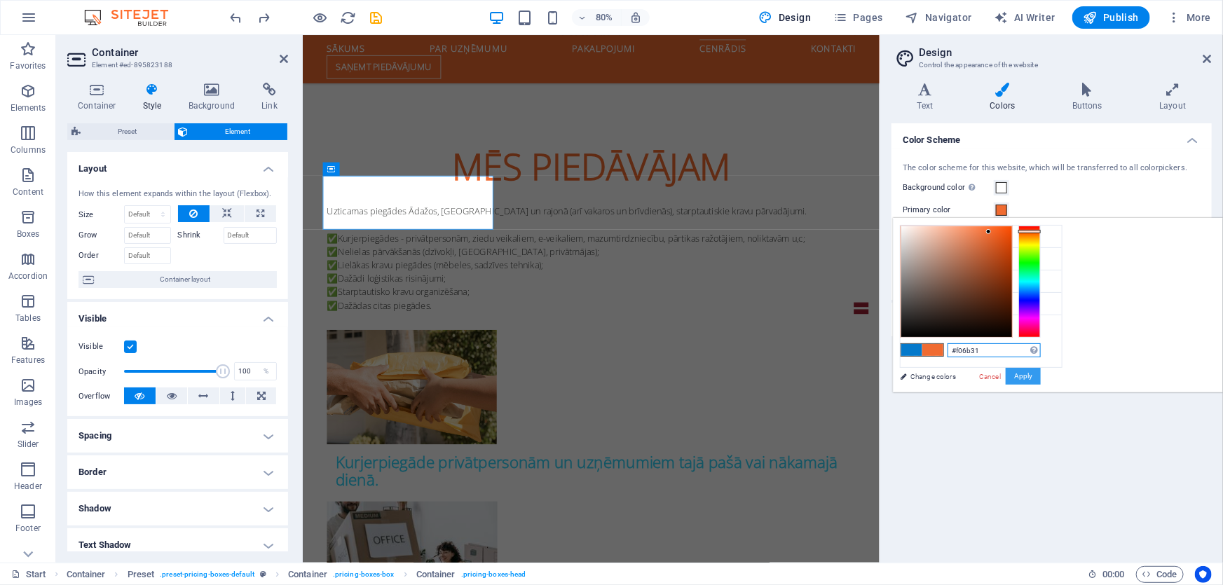
type input "#f06b31"
click at [1040, 371] on button "Apply" at bounding box center [1022, 376] width 35 height 17
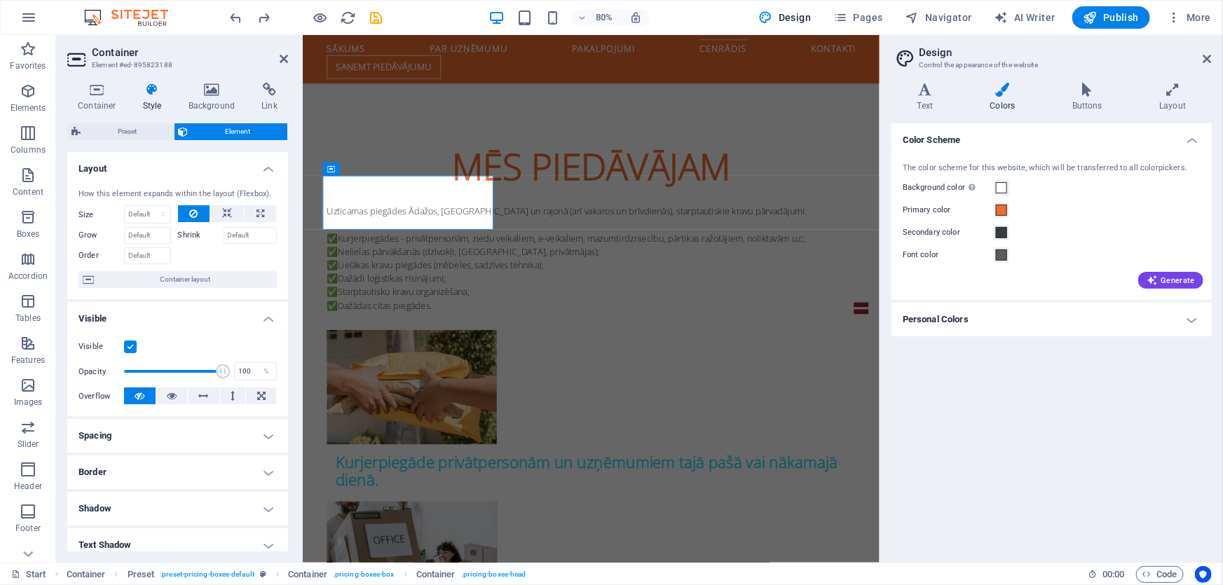
click at [1134, 436] on div "Color Scheme The color scheme for this website, which will be transferred to al…" at bounding box center [1051, 337] width 320 height 428
click at [996, 317] on h4 "Personal Colors" at bounding box center [1051, 320] width 320 height 34
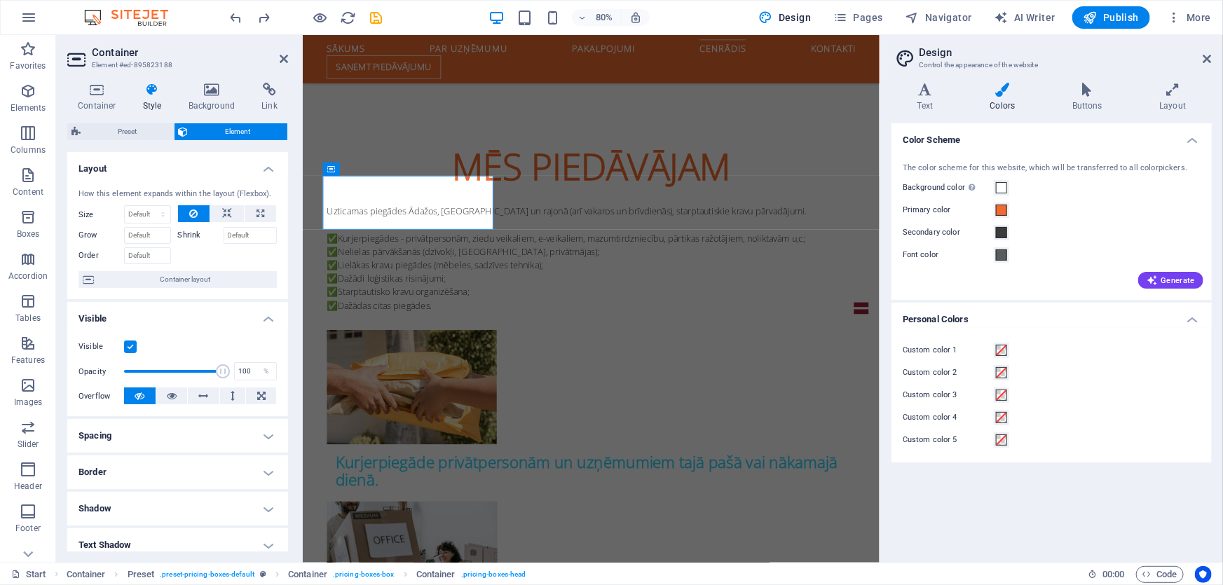
click at [996, 317] on h4 "Personal Colors" at bounding box center [1051, 315] width 320 height 25
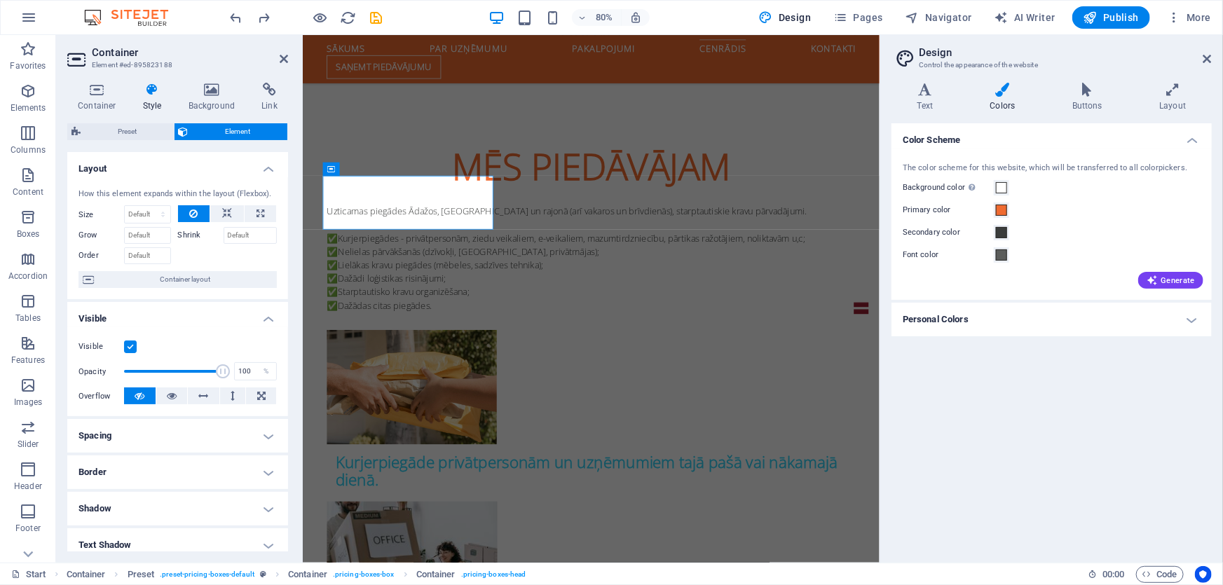
click at [996, 317] on h4 "Personal Colors" at bounding box center [1051, 320] width 320 height 34
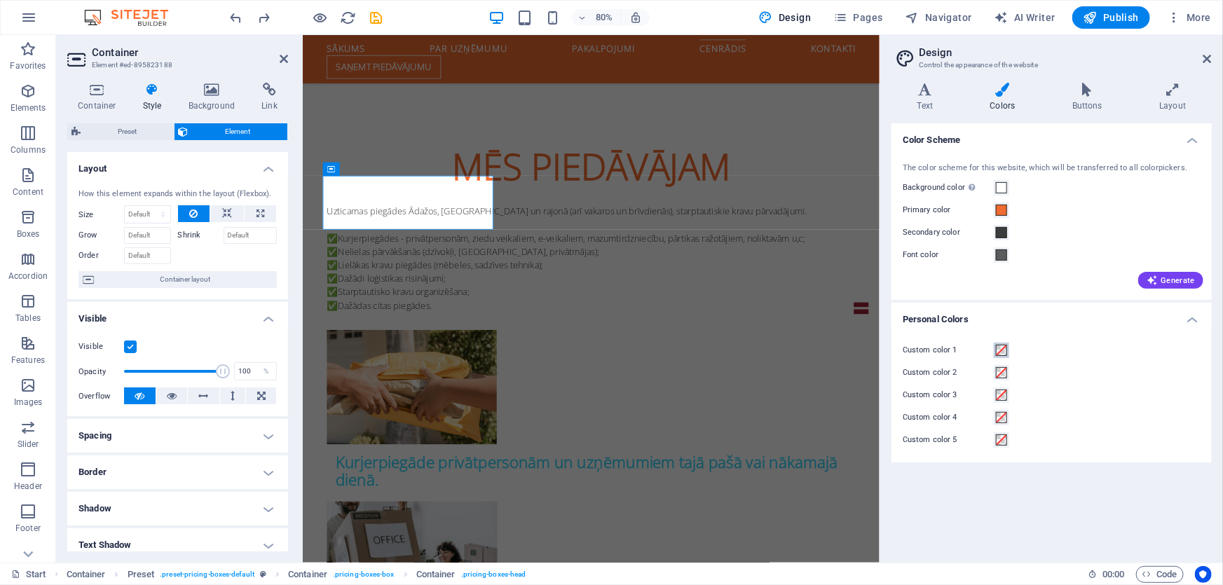
click at [1007, 350] on span at bounding box center [1001, 350] width 11 height 11
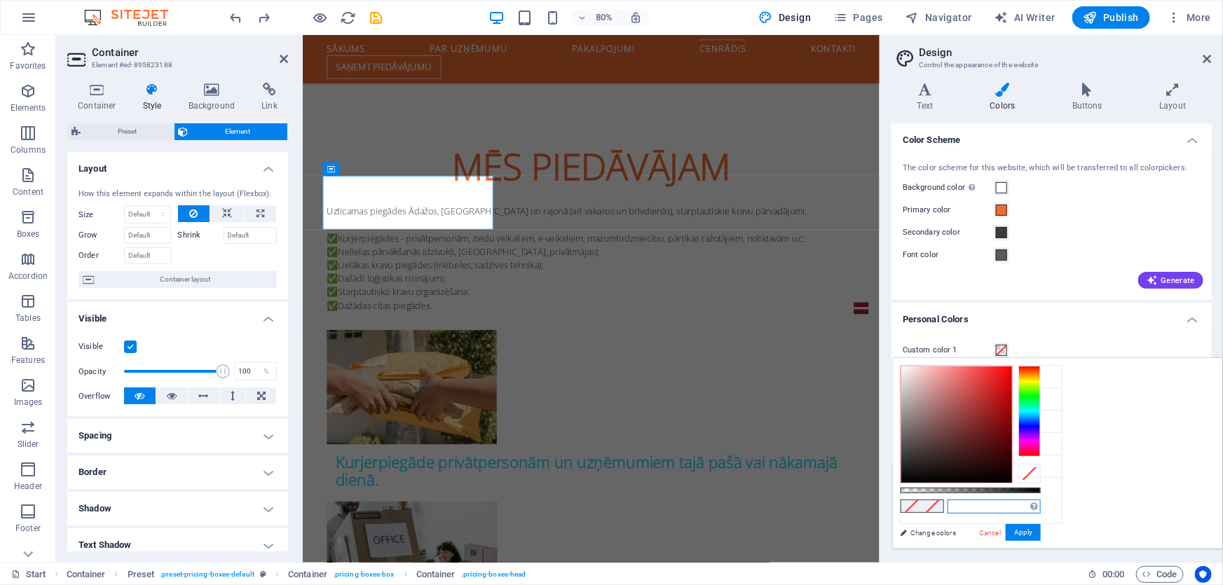
click at [1040, 510] on input "text" at bounding box center [993, 507] width 93 height 14
paste input "#f06b31"
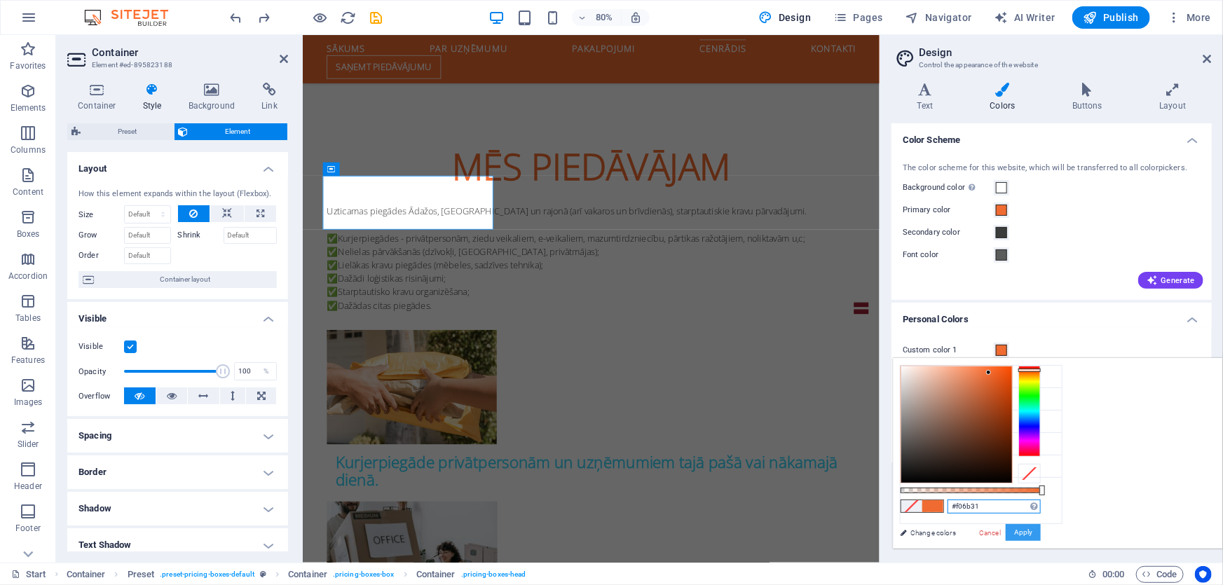
type input "#f06b31"
click at [1040, 528] on button "Apply" at bounding box center [1022, 532] width 35 height 17
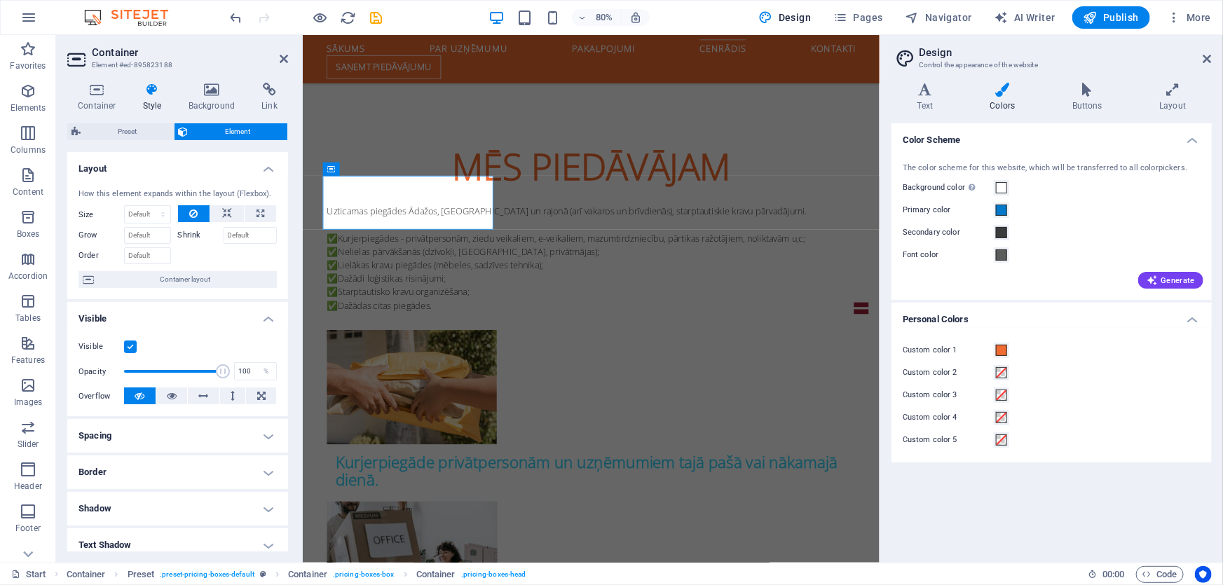
click at [1128, 212] on div "Primary color" at bounding box center [1051, 210] width 298 height 17
click at [224, 15] on div "80% Design Pages Navigator AI Writer Publish More" at bounding box center [611, 18] width 1221 height 34
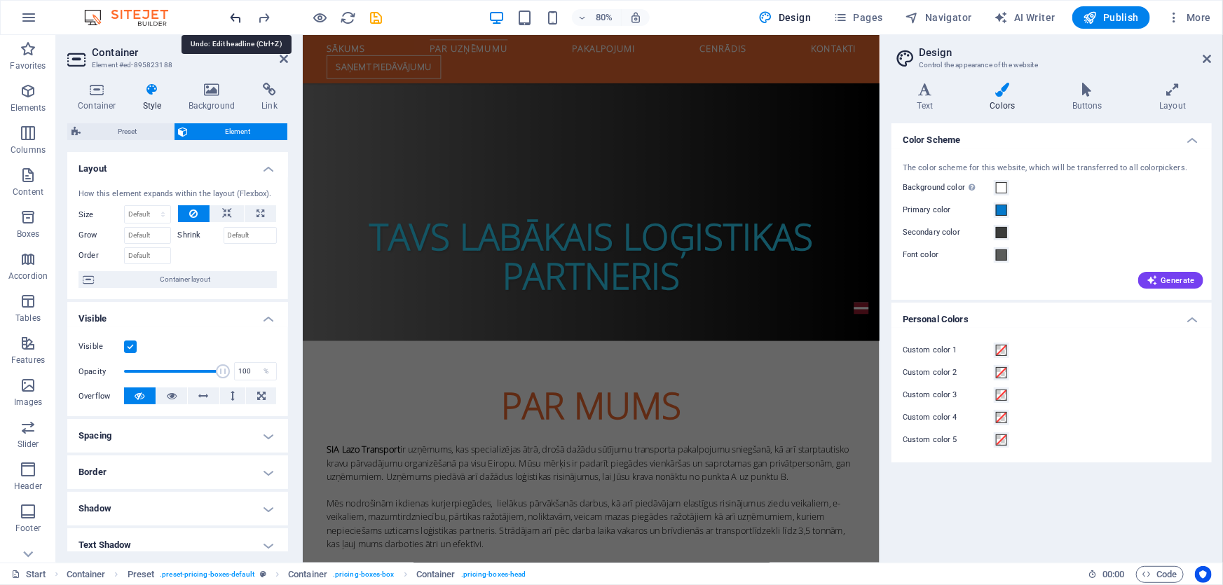
scroll to position [745, 0]
click at [266, 11] on icon "redo" at bounding box center [264, 18] width 16 height 16
click at [1218, 58] on aside "Design Control the appearance of the website Variants Text Colors Buttons Layou…" at bounding box center [1050, 299] width 343 height 528
click at [1211, 57] on icon at bounding box center [1207, 58] width 8 height 11
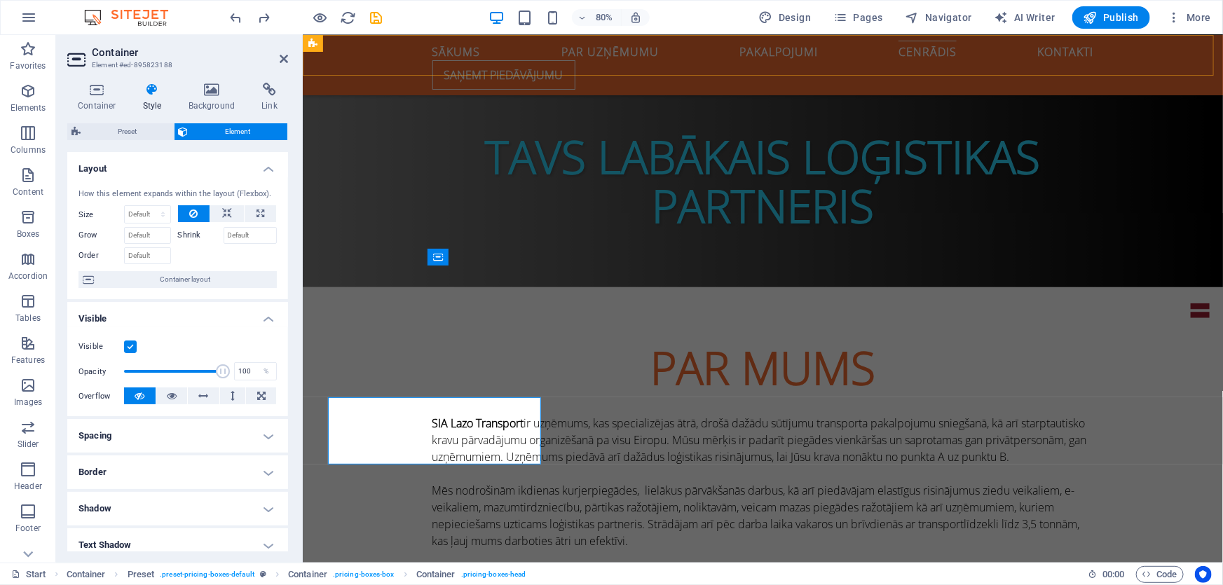
scroll to position [1591, 0]
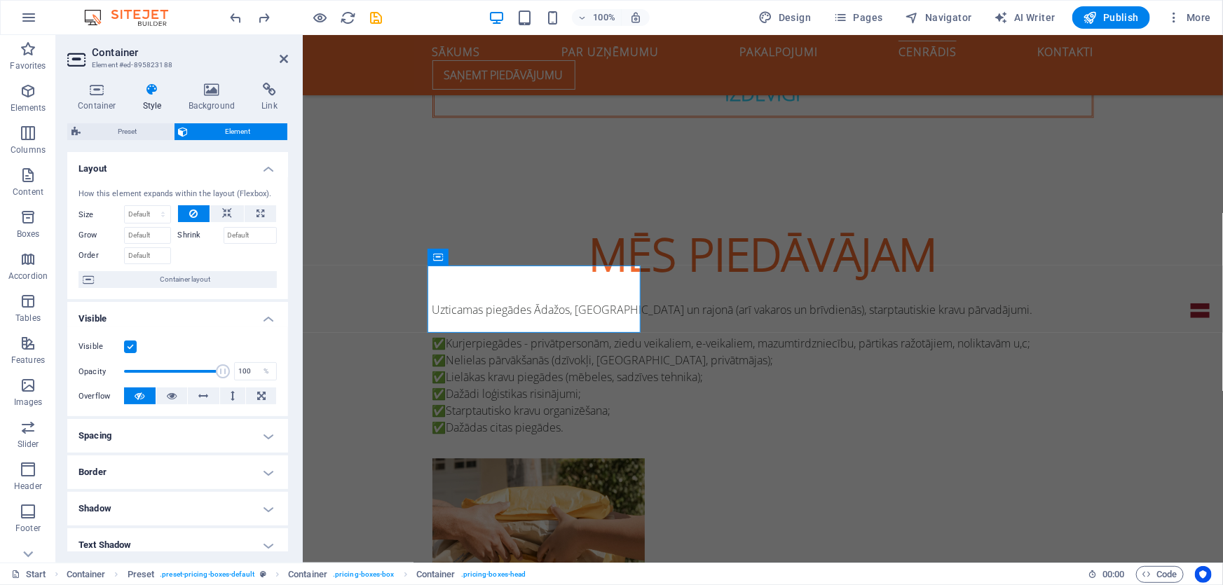
click at [272, 55] on h2 "Container" at bounding box center [190, 52] width 196 height 13
drag, startPoint x: 284, startPoint y: 57, endPoint x: 245, endPoint y: 89, distance: 50.8
click at [284, 57] on icon at bounding box center [284, 58] width 8 height 11
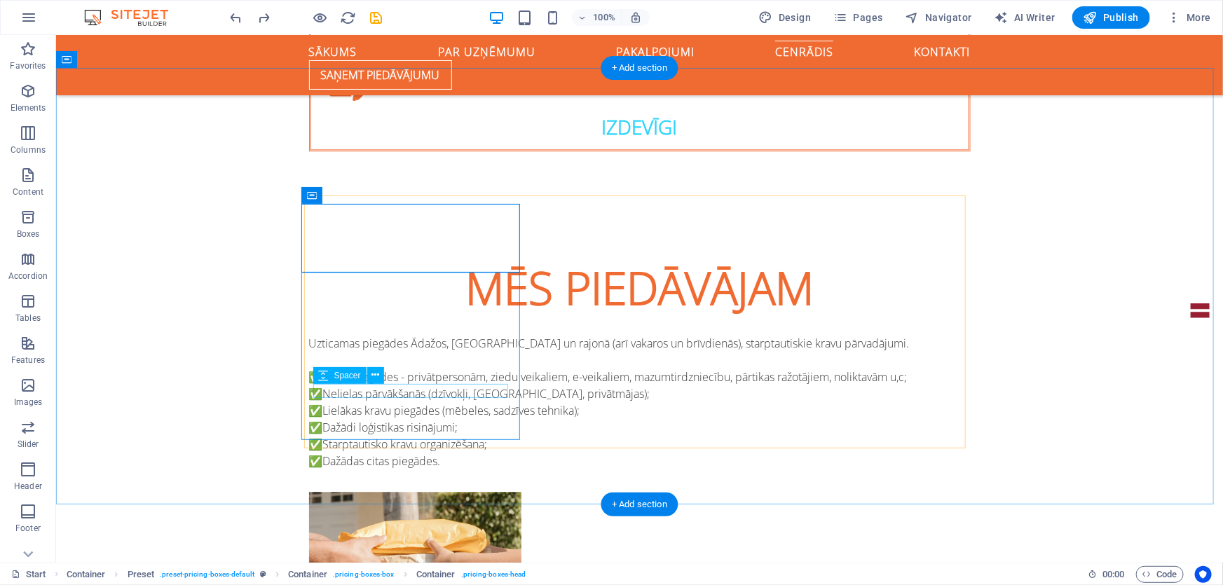
scroll to position [1527, 0]
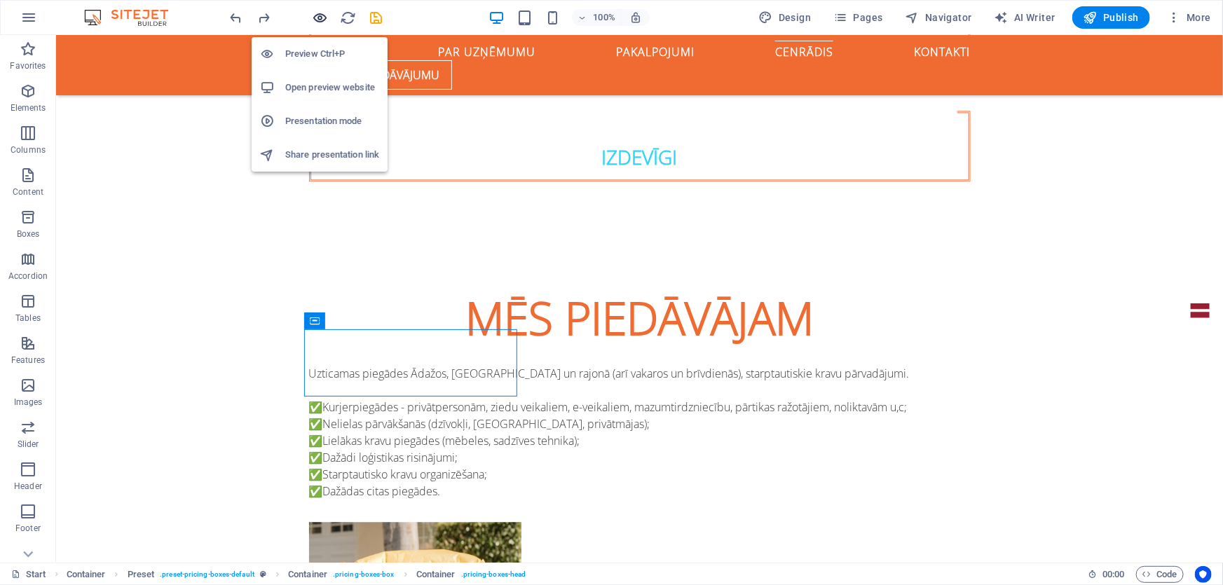
click at [321, 20] on icon "button" at bounding box center [320, 18] width 16 height 16
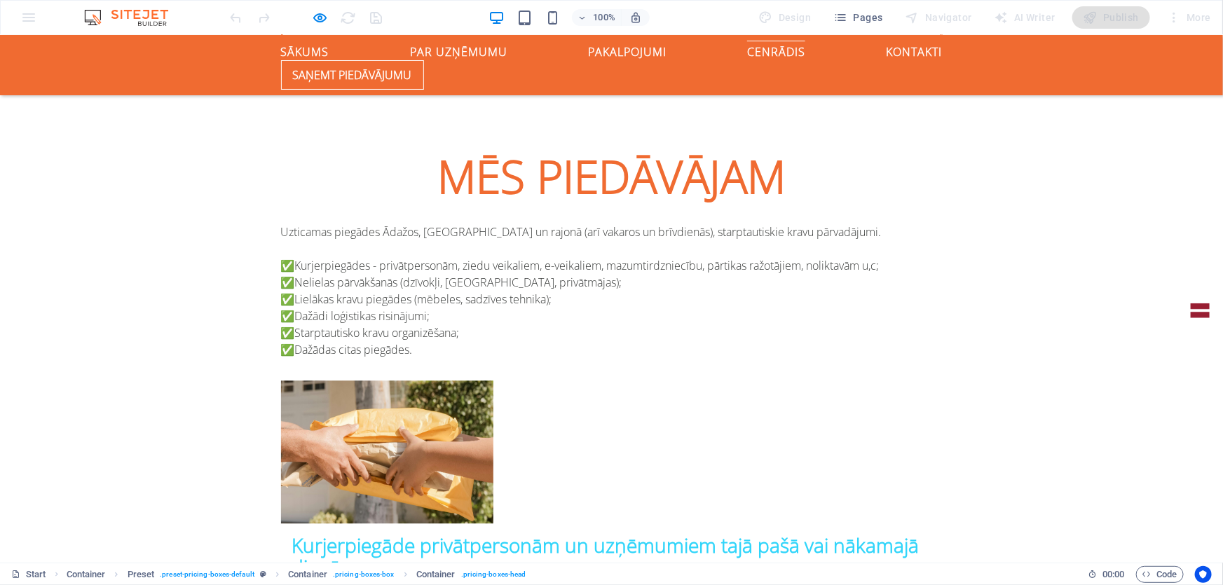
scroll to position [1635, 0]
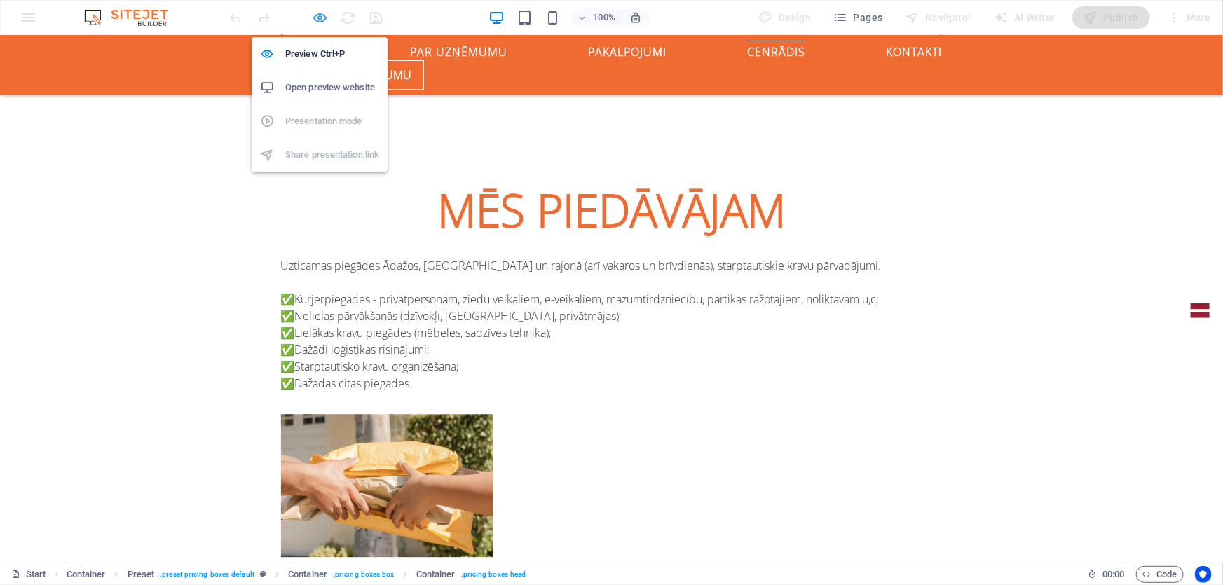
click at [316, 11] on icon "button" at bounding box center [320, 18] width 16 height 16
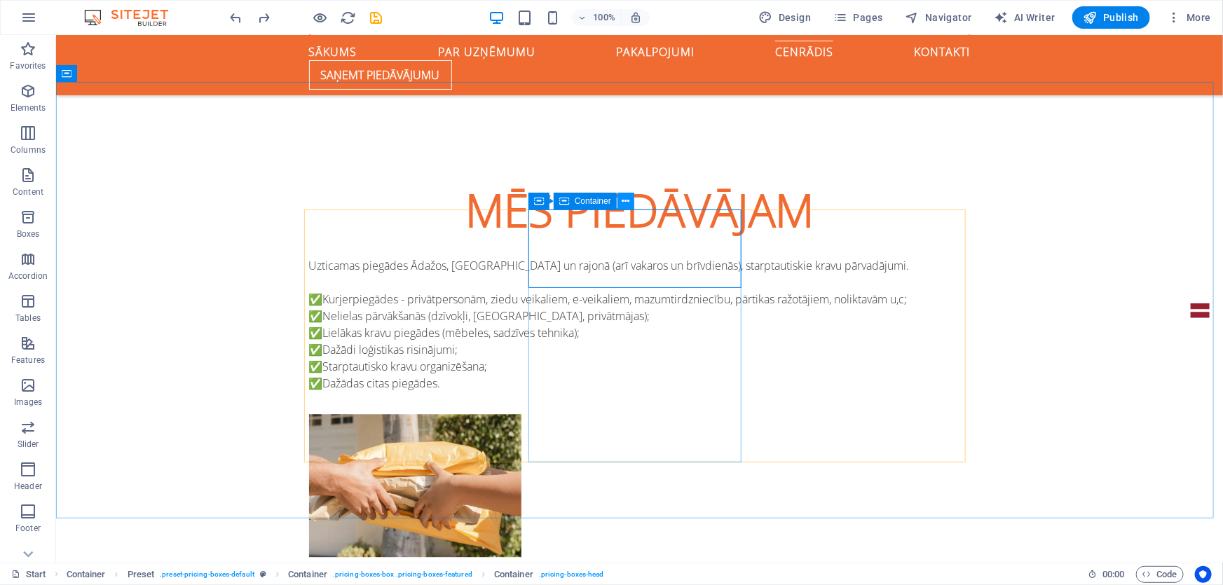
click at [624, 200] on icon at bounding box center [625, 201] width 8 height 15
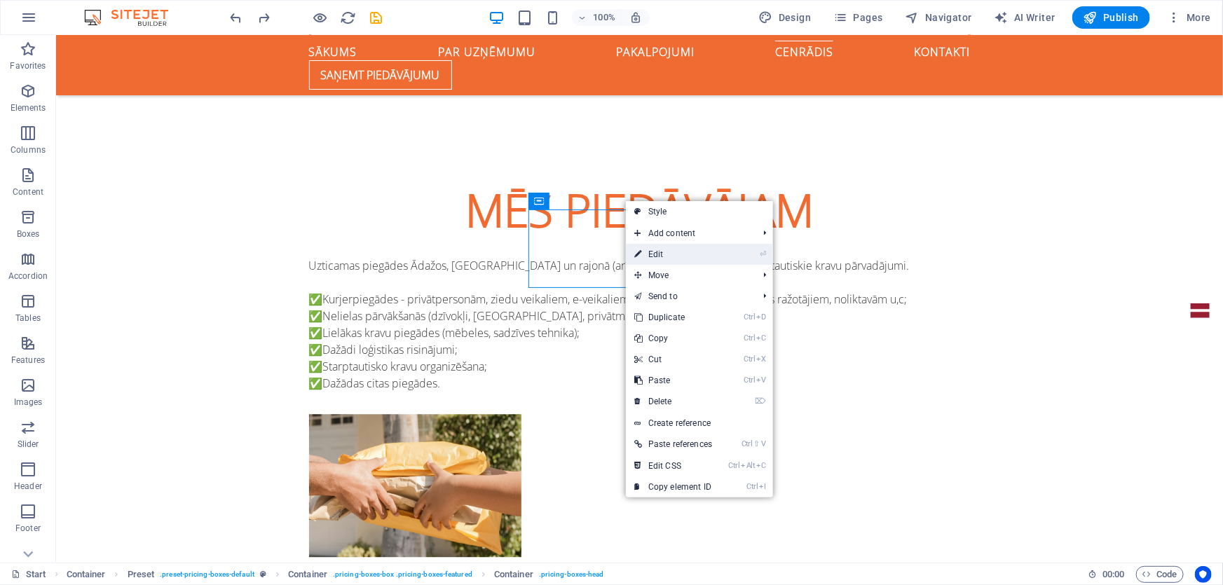
click at [645, 255] on link "⏎ Edit" at bounding box center [673, 254] width 95 height 21
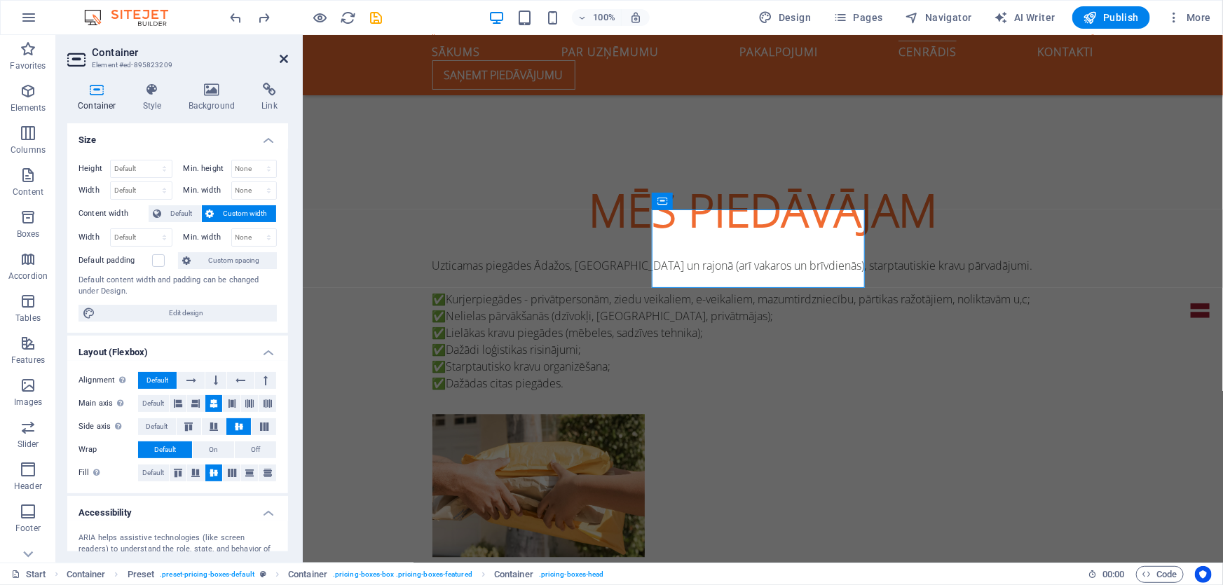
click at [280, 57] on icon at bounding box center [284, 58] width 8 height 11
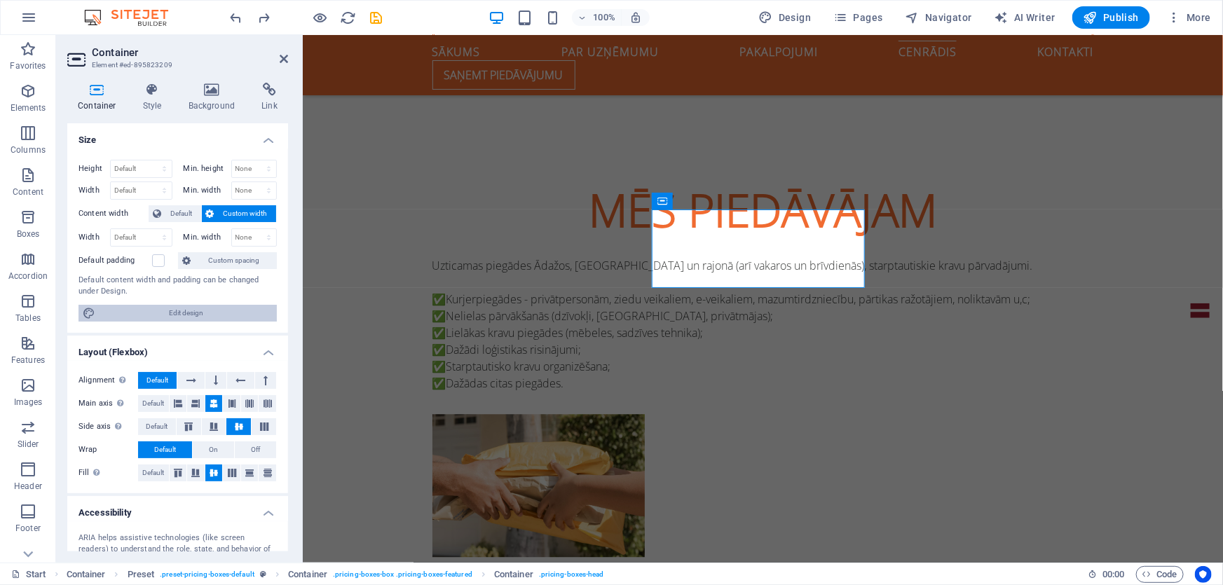
click at [181, 311] on span "Edit design" at bounding box center [185, 313] width 173 height 17
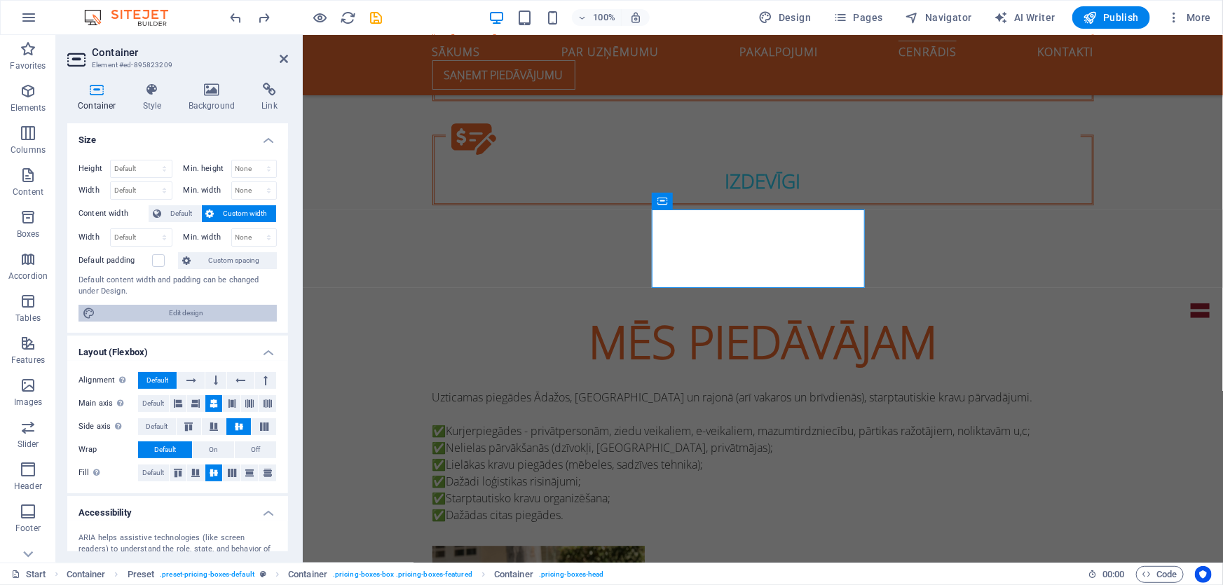
scroll to position [1766, 0]
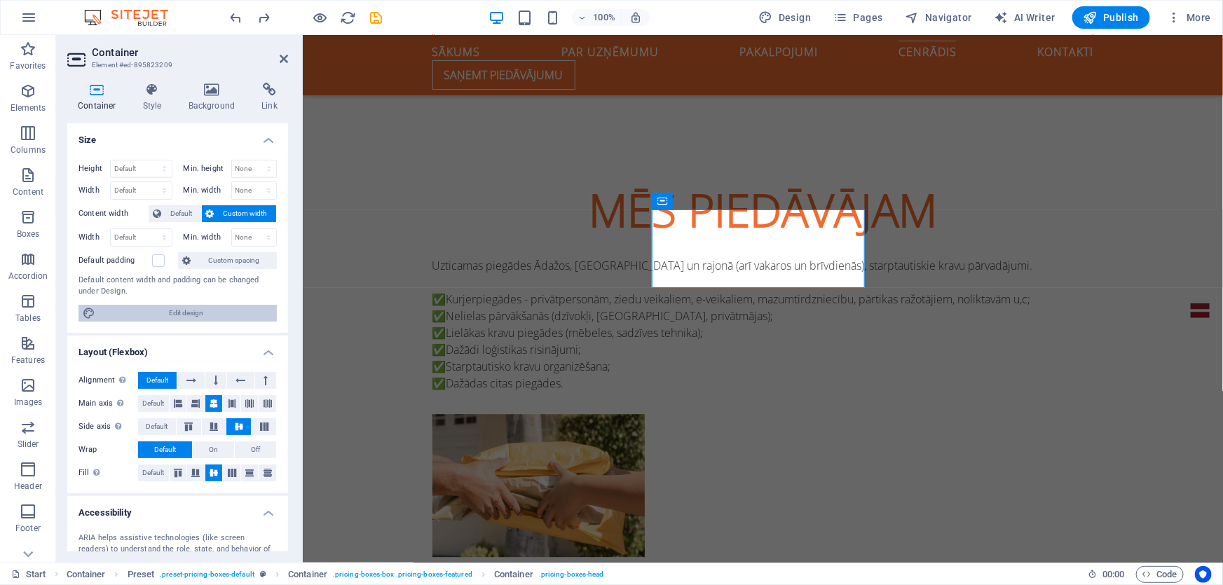
select select "rem"
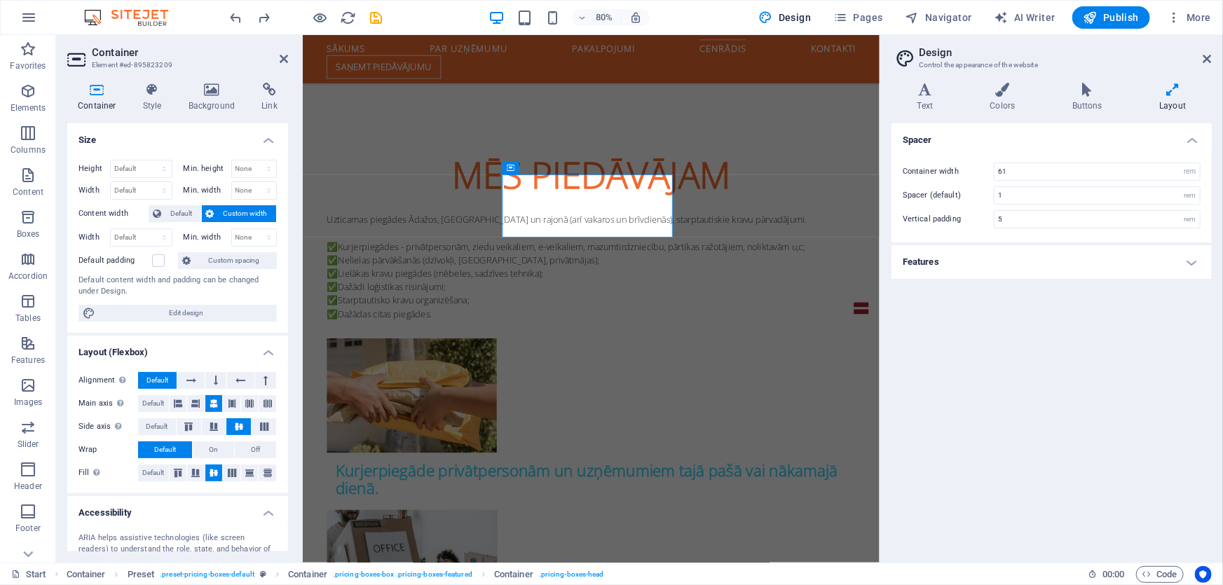
click at [925, 259] on h4 "Features" at bounding box center [1051, 262] width 320 height 34
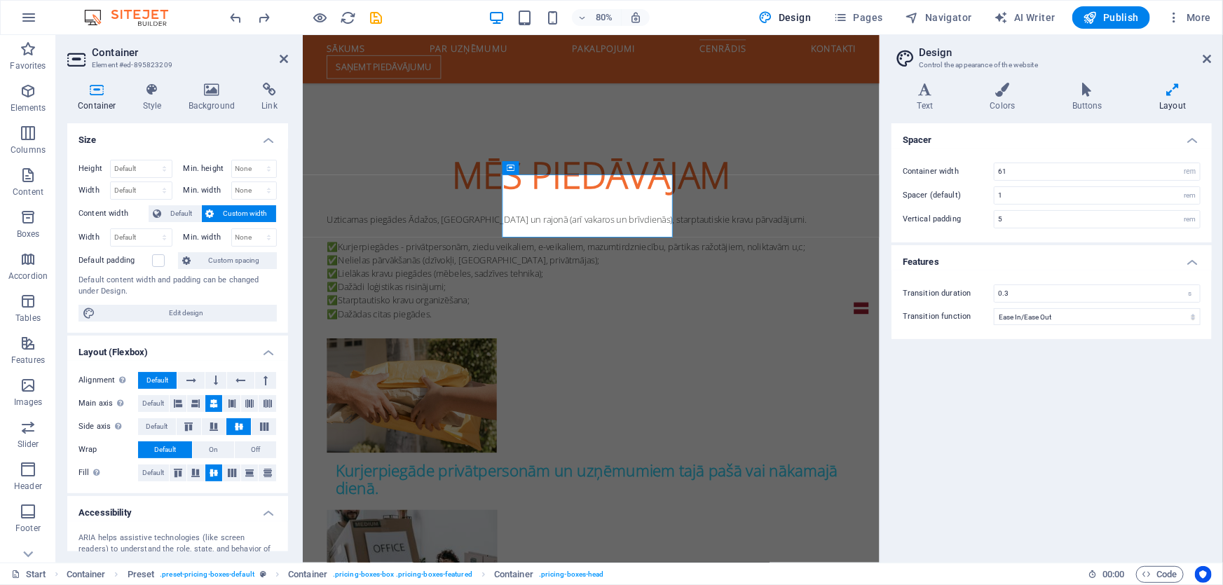
click at [998, 80] on div "Variants Text Colors Buttons Layout Text Standard Bold Links Font color Font Op…" at bounding box center [1051, 316] width 343 height 491
click at [995, 90] on icon at bounding box center [1002, 90] width 76 height 14
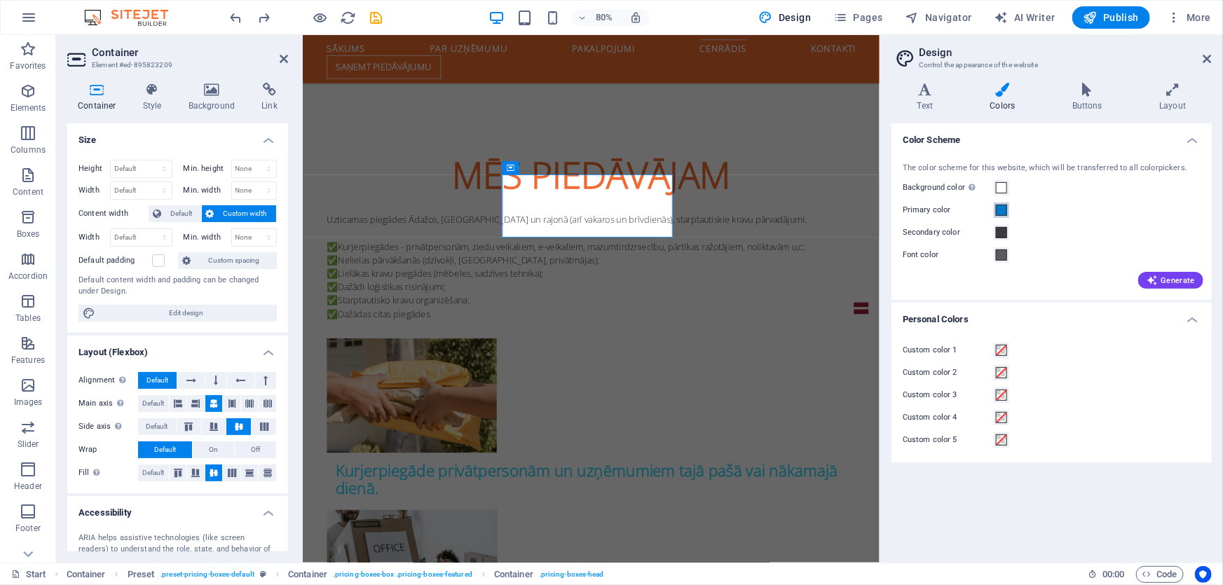
click at [1005, 217] on button "Primary color" at bounding box center [1001, 209] width 15 height 15
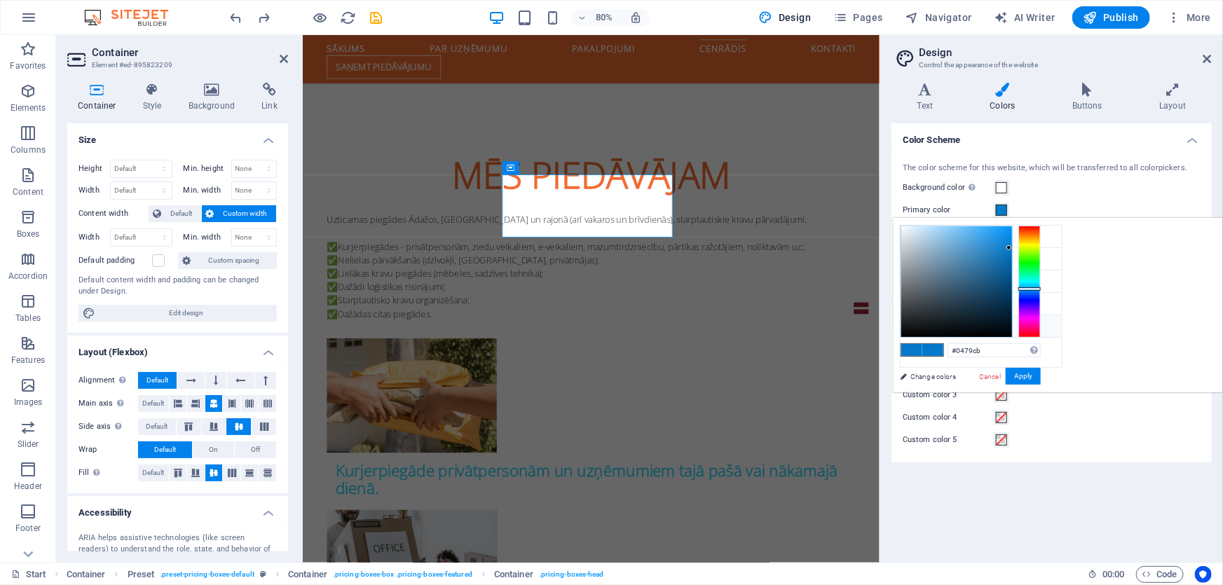
click at [918, 330] on li "Custom color 1 #f06b31" at bounding box center [980, 326] width 161 height 22
type input "#f06b31"
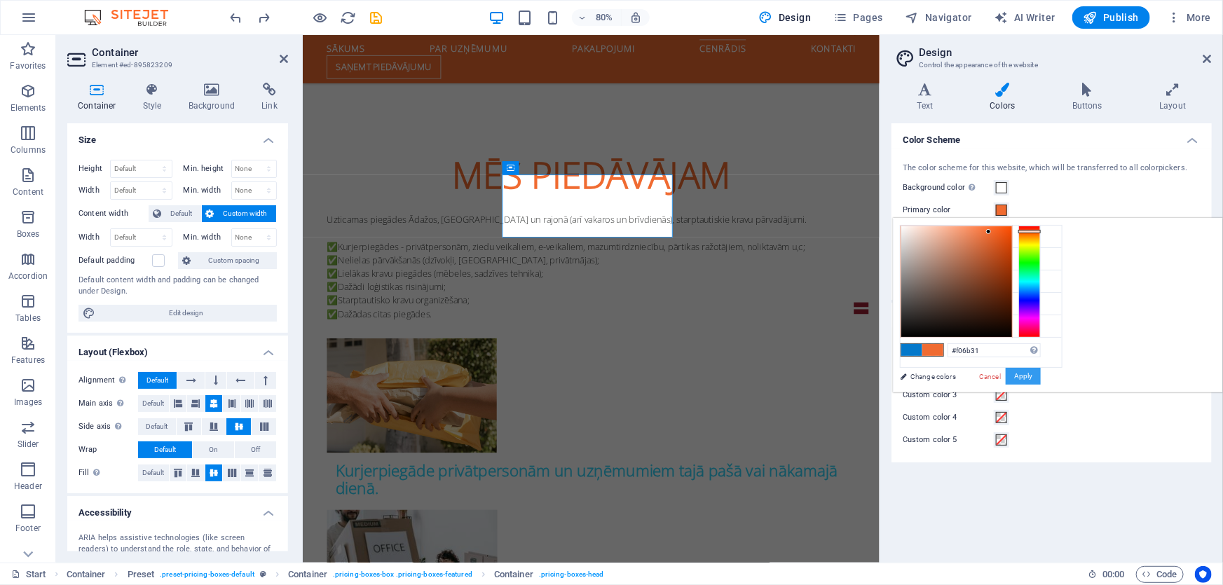
click at [1040, 375] on button "Apply" at bounding box center [1022, 376] width 35 height 17
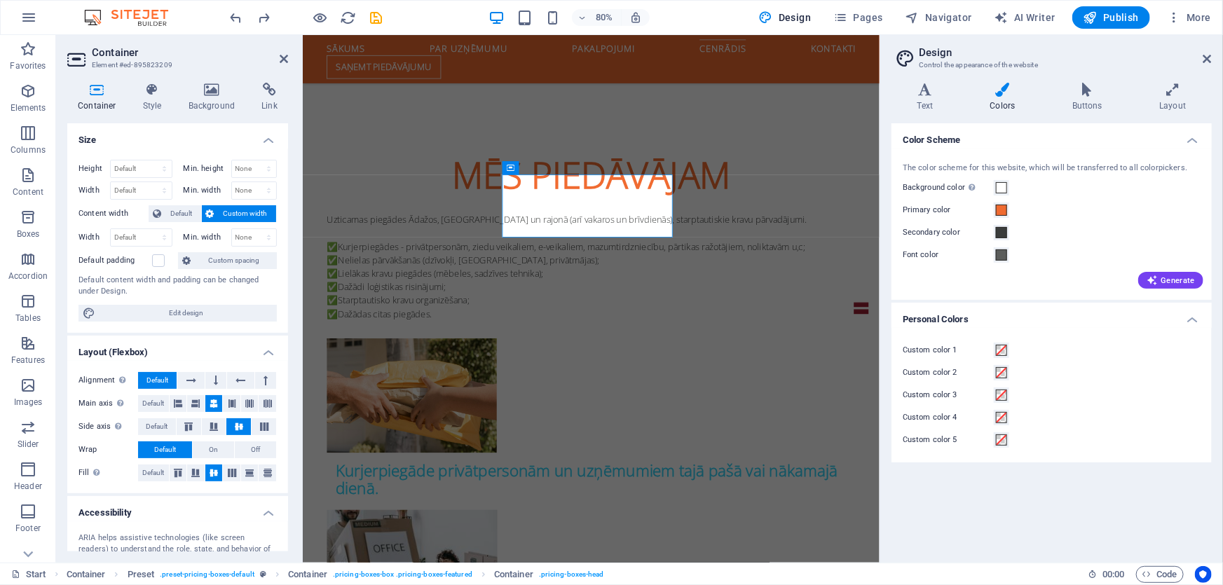
click at [1200, 53] on h2 "Design" at bounding box center [1065, 52] width 293 height 13
select select "xMidYMid"
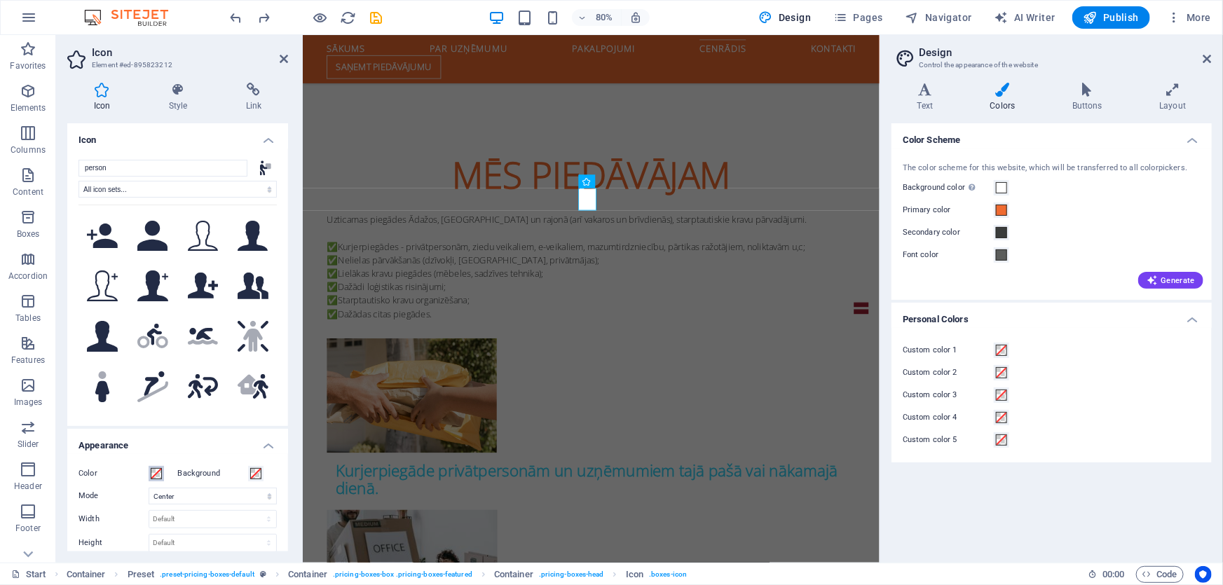
click at [153, 480] on button "Color" at bounding box center [156, 473] width 15 height 15
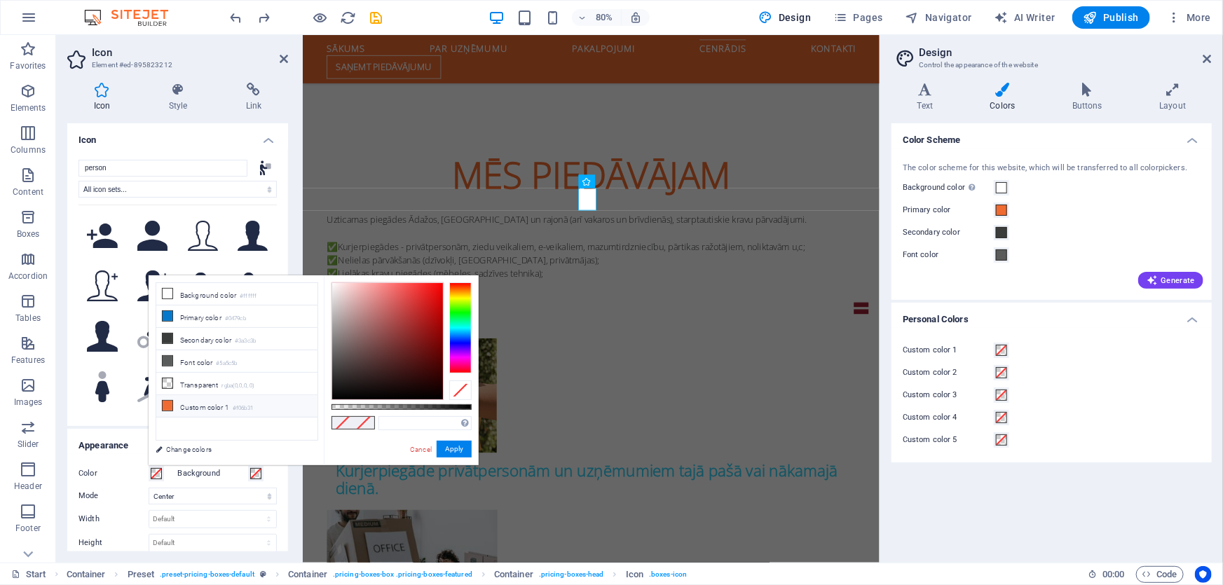
click at [210, 410] on li "Custom color 1 #f06b31" at bounding box center [236, 406] width 161 height 22
type input "#f06b31"
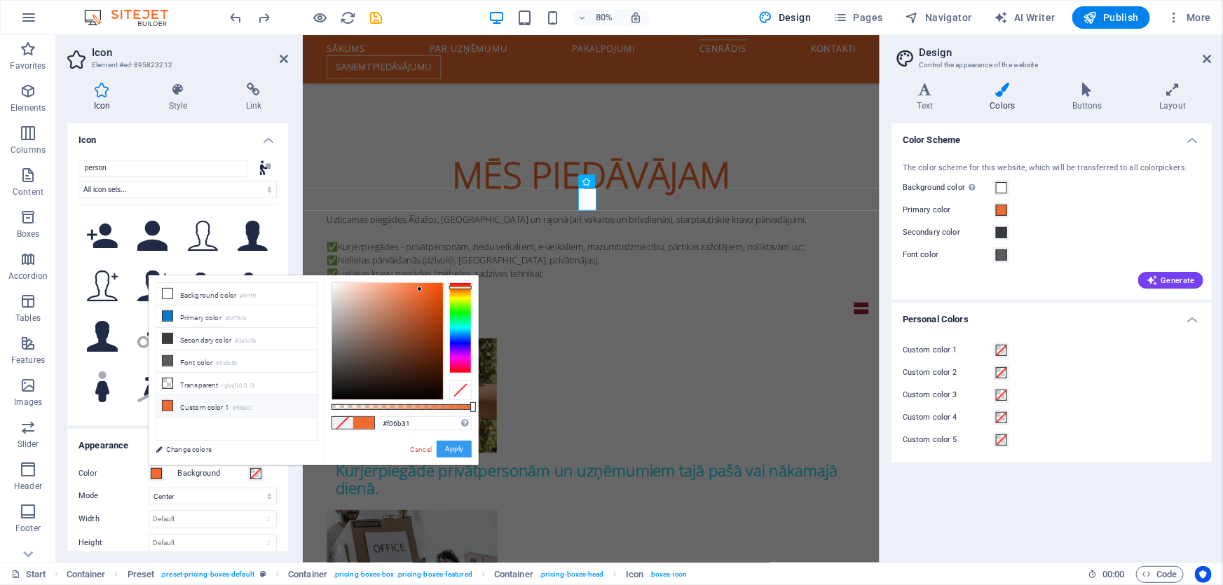
click at [470, 449] on button "Apply" at bounding box center [454, 449] width 35 height 17
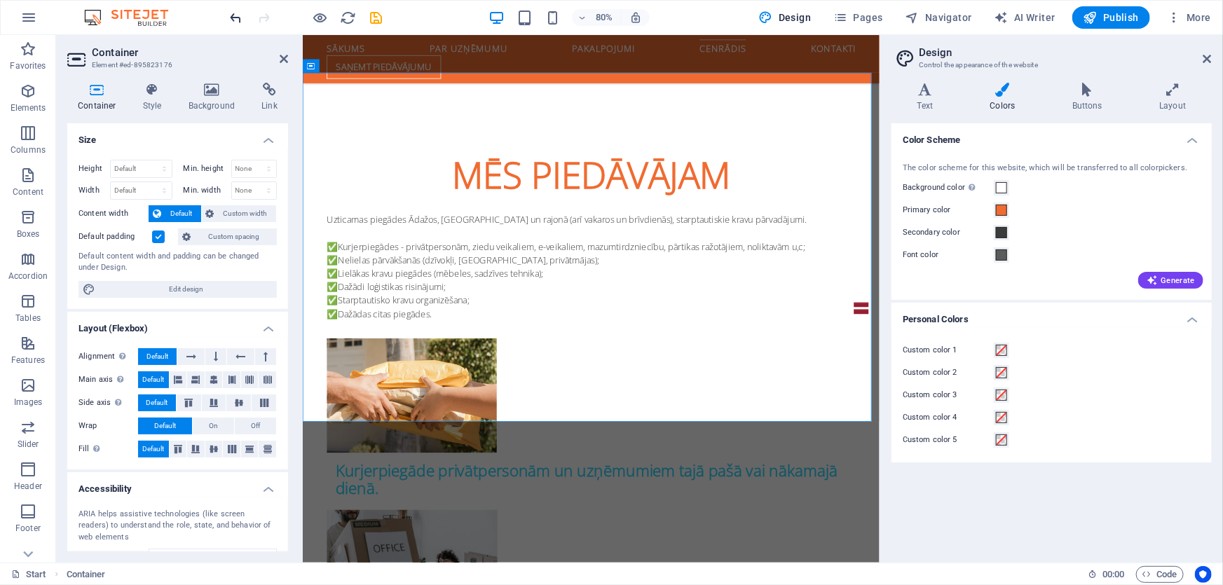
click at [236, 8] on div at bounding box center [306, 17] width 157 height 22
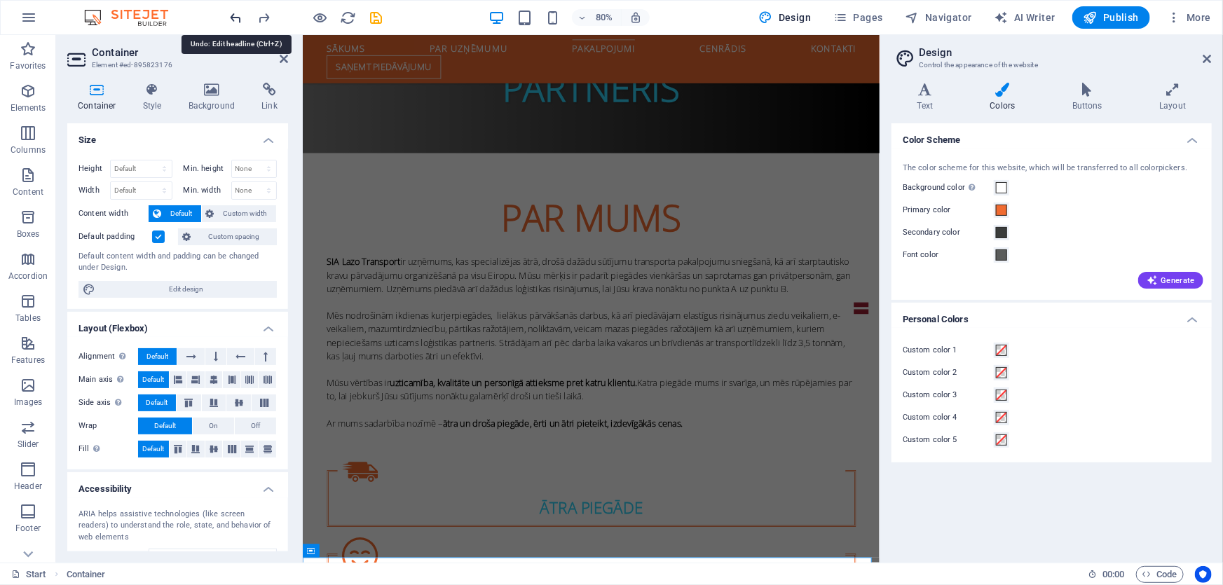
scroll to position [745, 0]
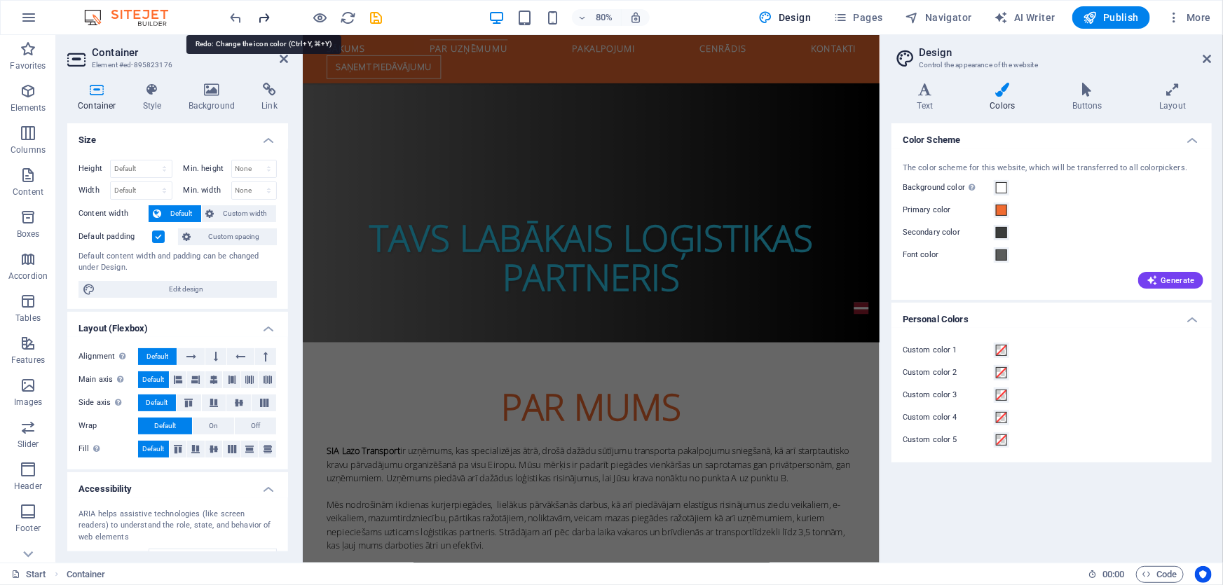
click at [265, 18] on icon "redo" at bounding box center [264, 18] width 16 height 16
click at [891, 214] on div "The color scheme for this website, which will be transferred to all colorpicker…" at bounding box center [1051, 225] width 326 height 152
drag, startPoint x: 294, startPoint y: 60, endPoint x: 287, endPoint y: 60, distance: 7.0
click at [290, 60] on aside "Container Element #ed-895823176 Container Style Background Link Size Height Def…" at bounding box center [179, 299] width 247 height 528
click at [287, 59] on icon at bounding box center [284, 58] width 8 height 11
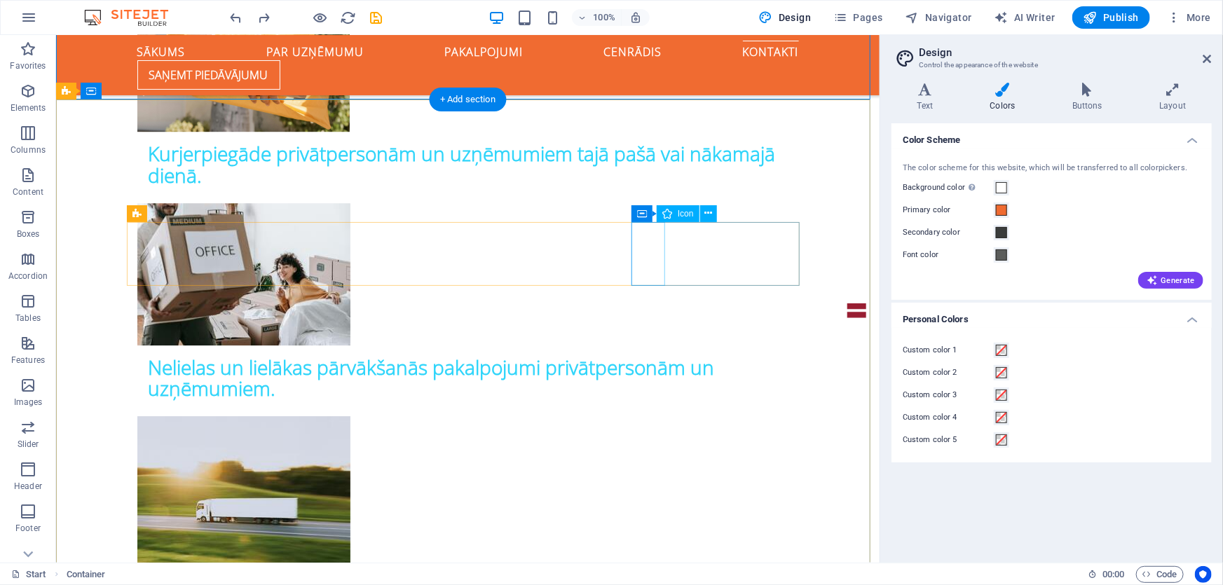
scroll to position [2018, 0]
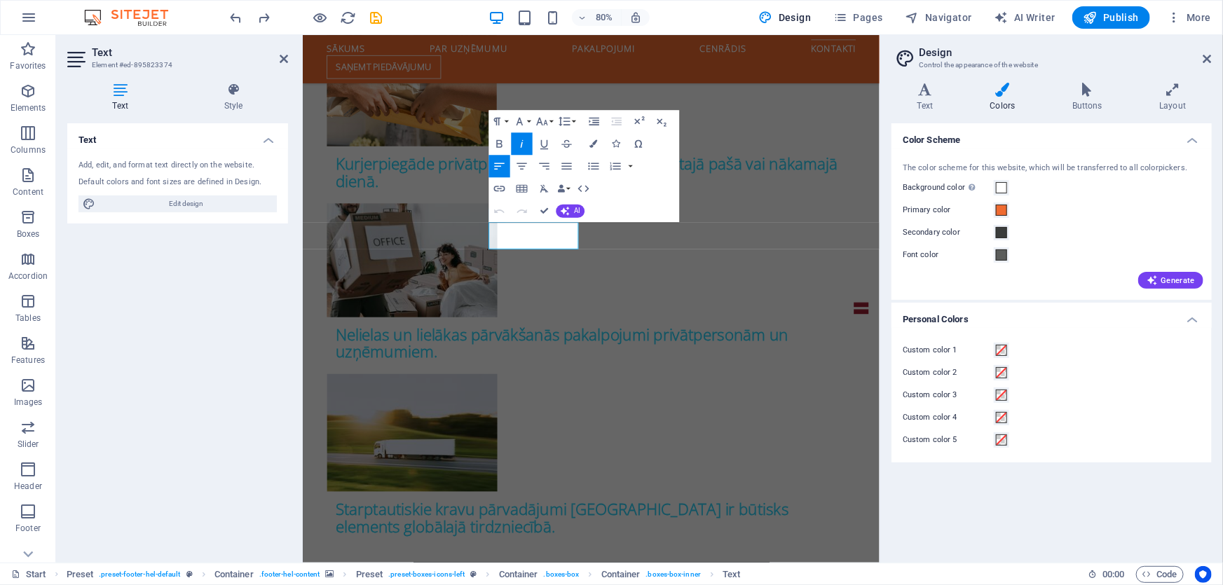
scroll to position [2150, 0]
drag, startPoint x: 575, startPoint y: 272, endPoint x: 821, endPoint y: 225, distance: 250.4
click at [521, 146] on icon "button" at bounding box center [522, 143] width 3 height 8
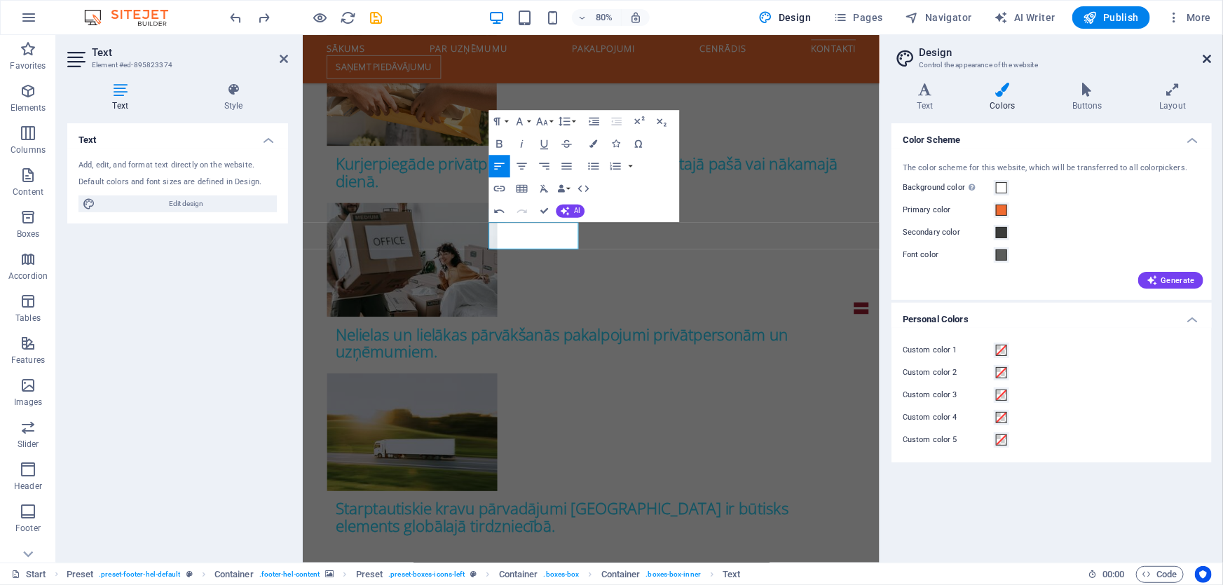
click at [1211, 53] on aside "Design Control the appearance of the website Variants Text Colors Buttons Layou…" at bounding box center [1050, 299] width 343 height 528
click at [1210, 62] on icon at bounding box center [1207, 58] width 8 height 11
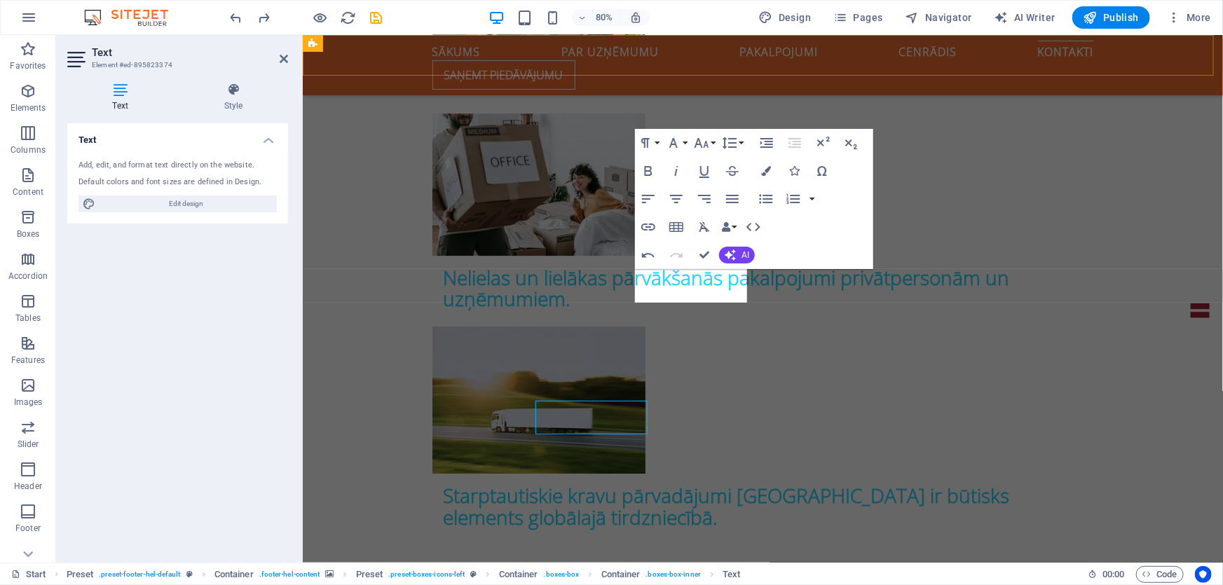
scroll to position [2018, 0]
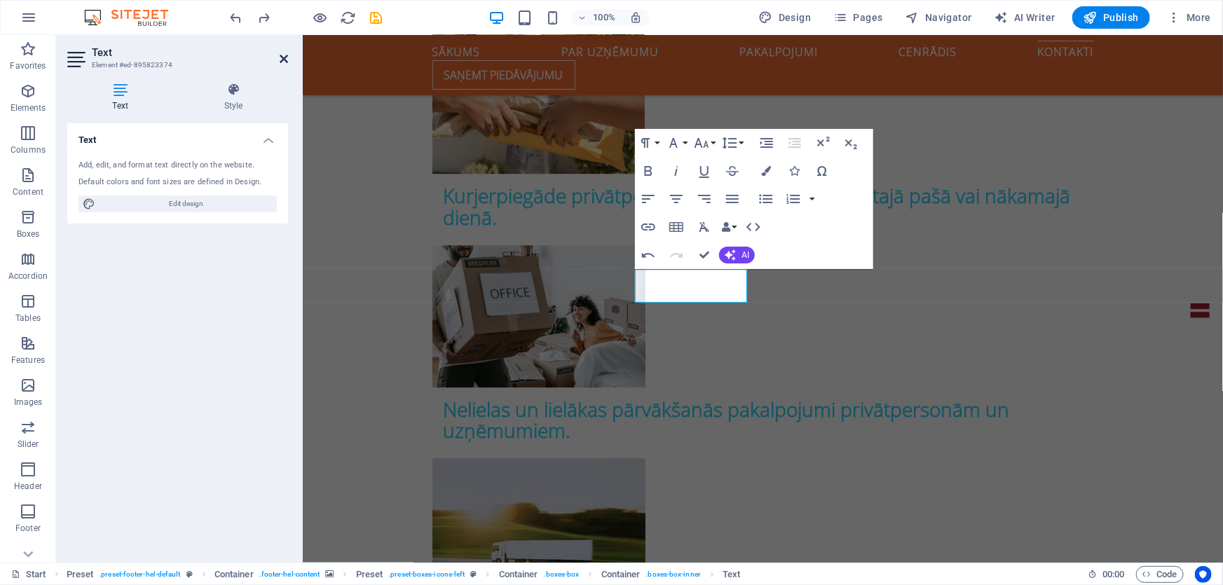
click at [280, 58] on icon at bounding box center [284, 58] width 8 height 11
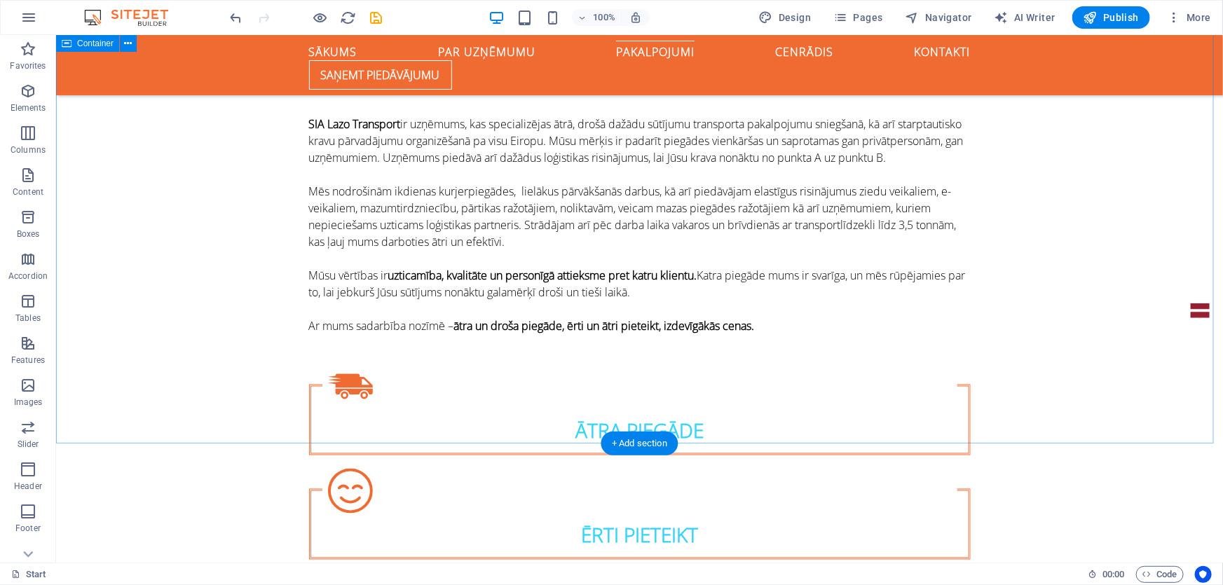
scroll to position [1019, 0]
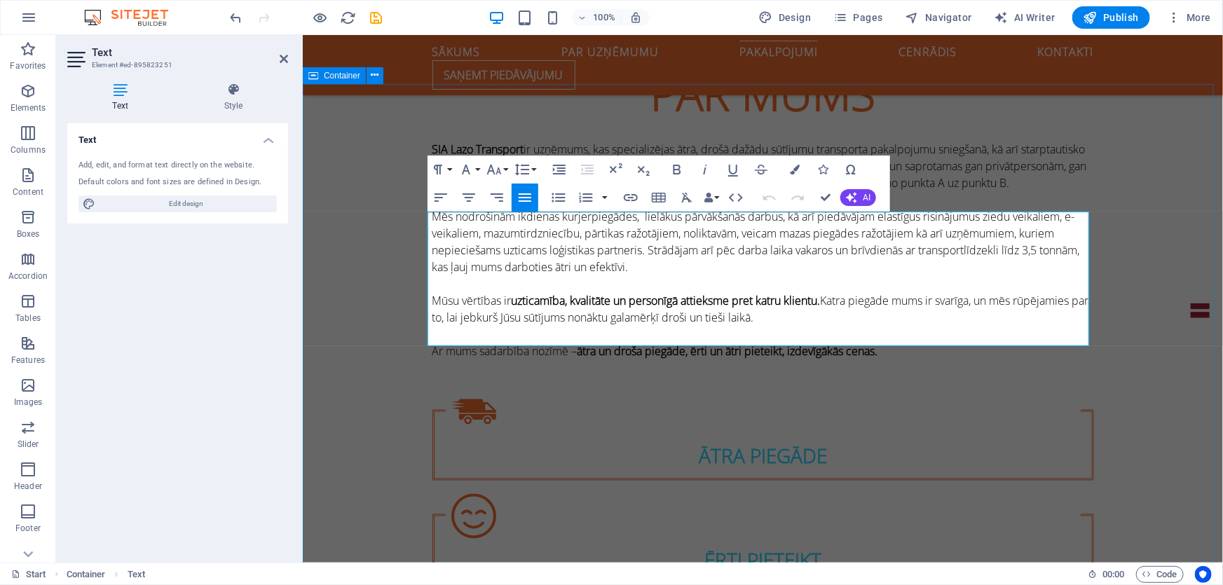
drag, startPoint x: 441, startPoint y: 256, endPoint x: 387, endPoint y: 249, distance: 54.3
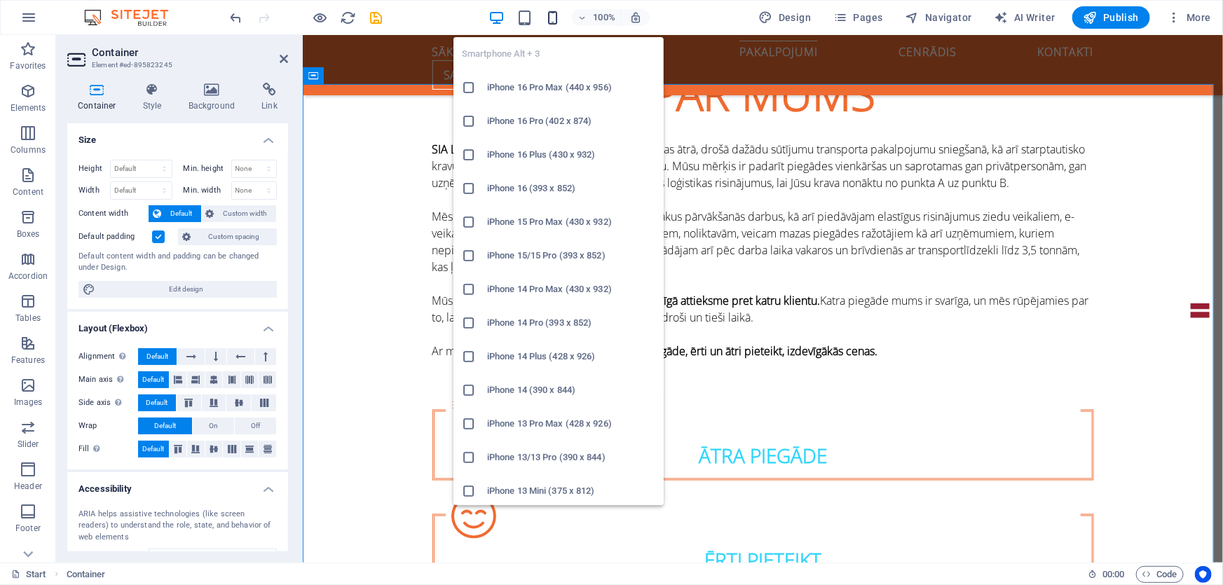
click at [554, 26] on div "Smartphone Alt + 3 iPhone 16 Pro Max (440 x 956) iPhone 16 Pro (402 x 874) iPho…" at bounding box center [558, 265] width 210 height 479
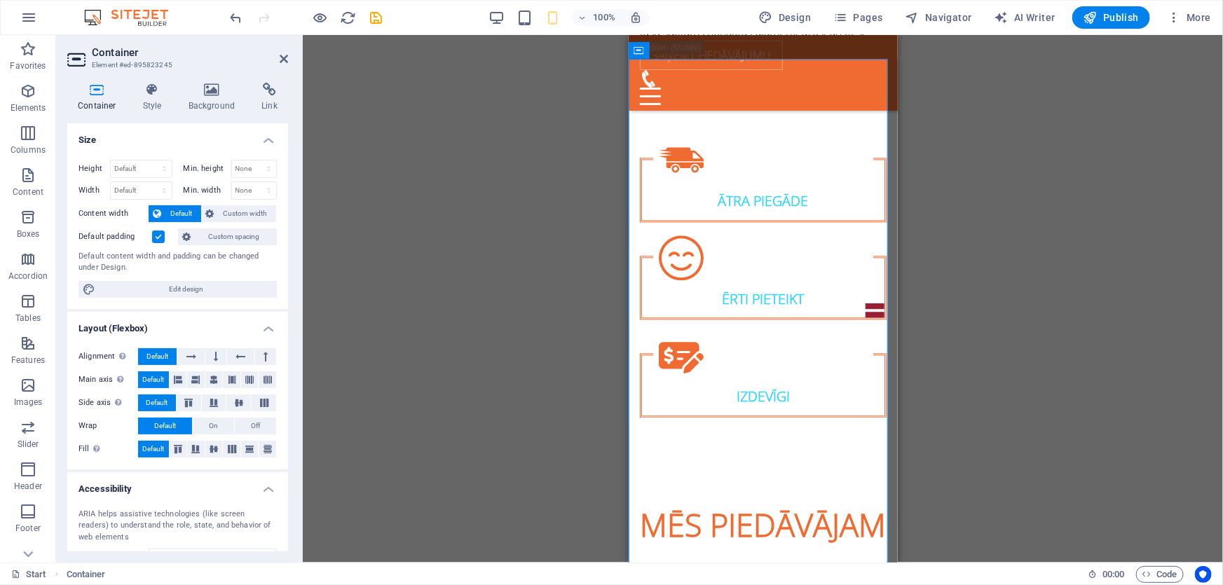
scroll to position [1528, 0]
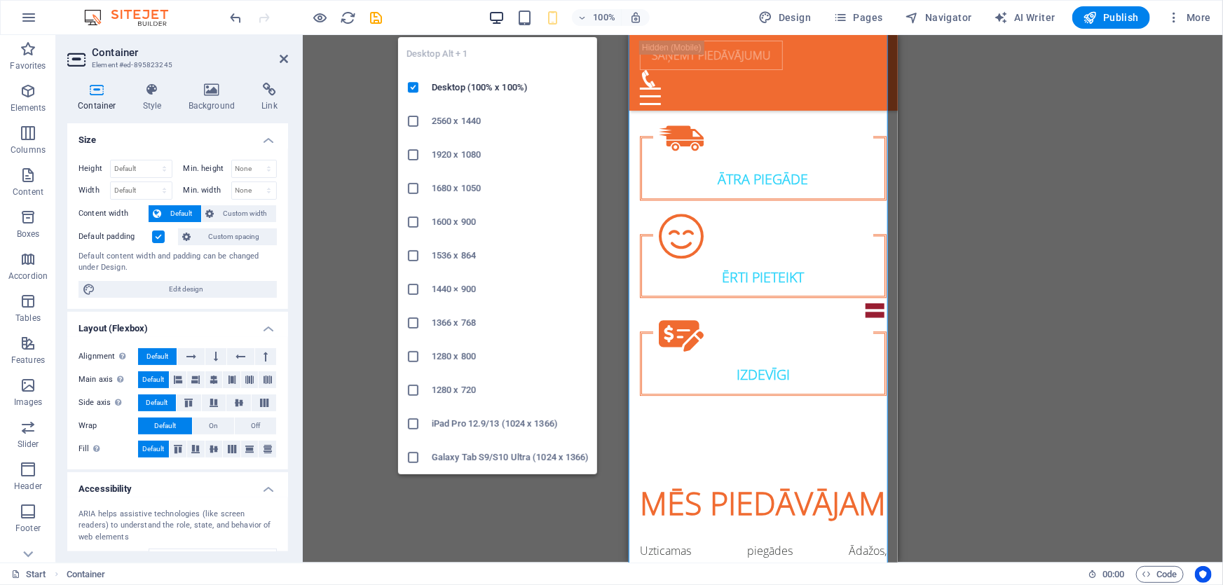
click at [495, 18] on icon "button" at bounding box center [496, 18] width 16 height 16
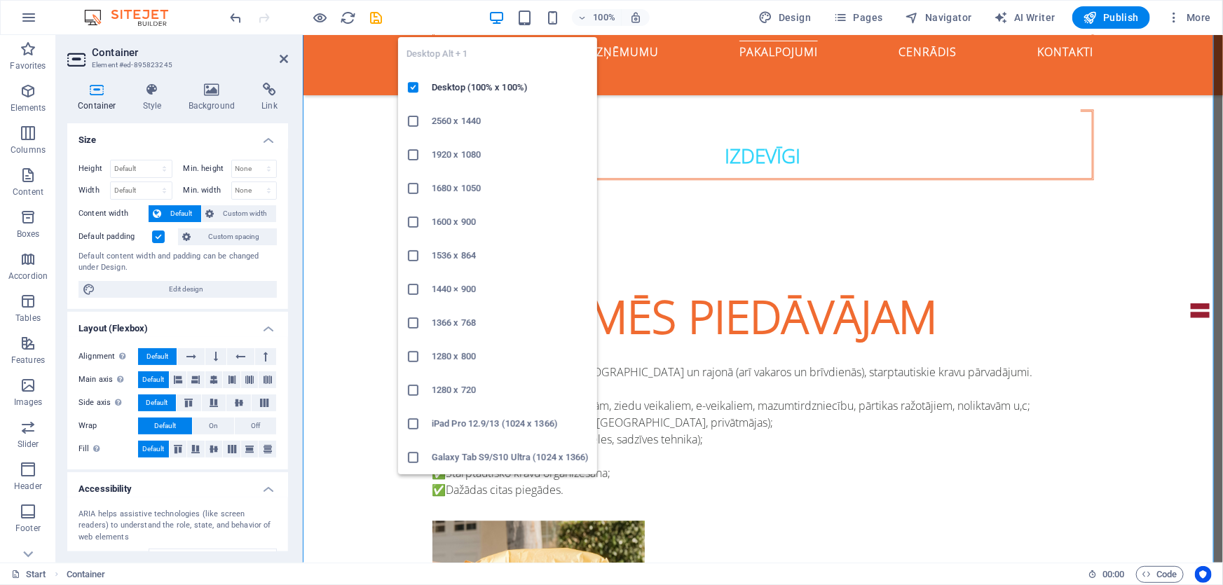
scroll to position [1, 0]
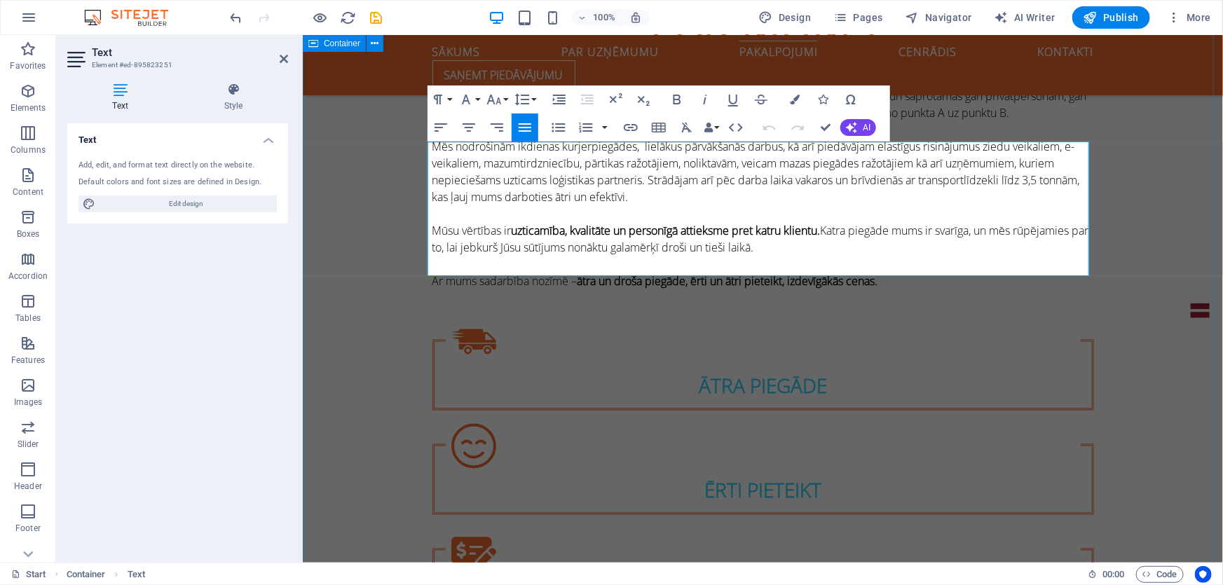
drag, startPoint x: 441, startPoint y: 195, endPoint x: 418, endPoint y: 198, distance: 23.3
drag, startPoint x: 441, startPoint y: 217, endPoint x: 413, endPoint y: 220, distance: 27.5
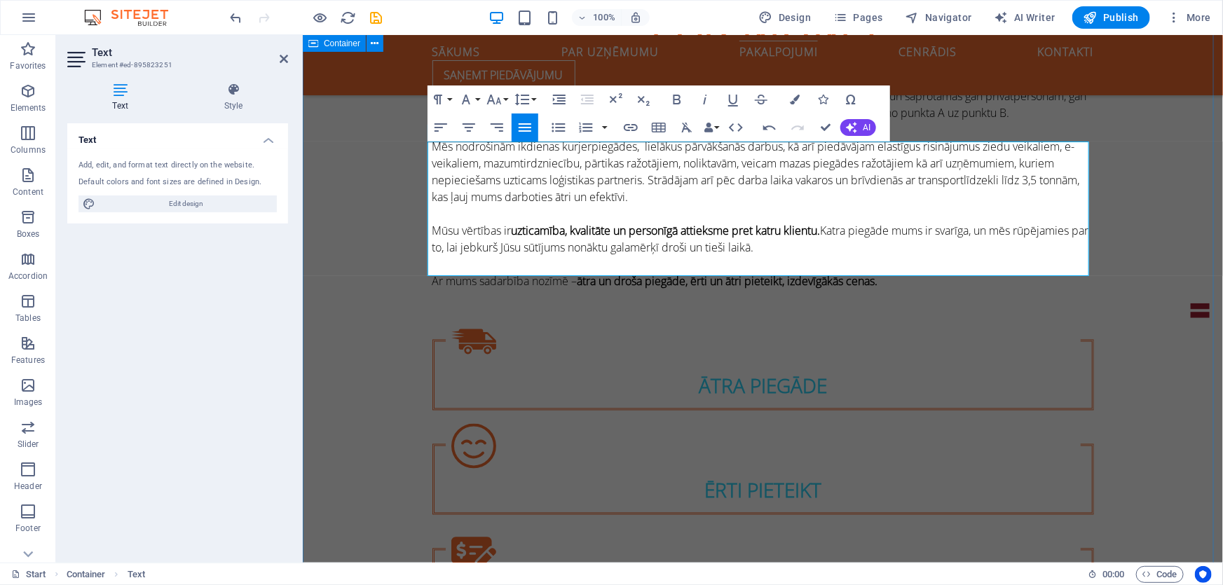
drag, startPoint x: 441, startPoint y: 231, endPoint x: 409, endPoint y: 230, distance: 31.6
drag, startPoint x: 441, startPoint y: 254, endPoint x: 416, endPoint y: 252, distance: 25.3
drag, startPoint x: 440, startPoint y: 270, endPoint x: 408, endPoint y: 266, distance: 31.7
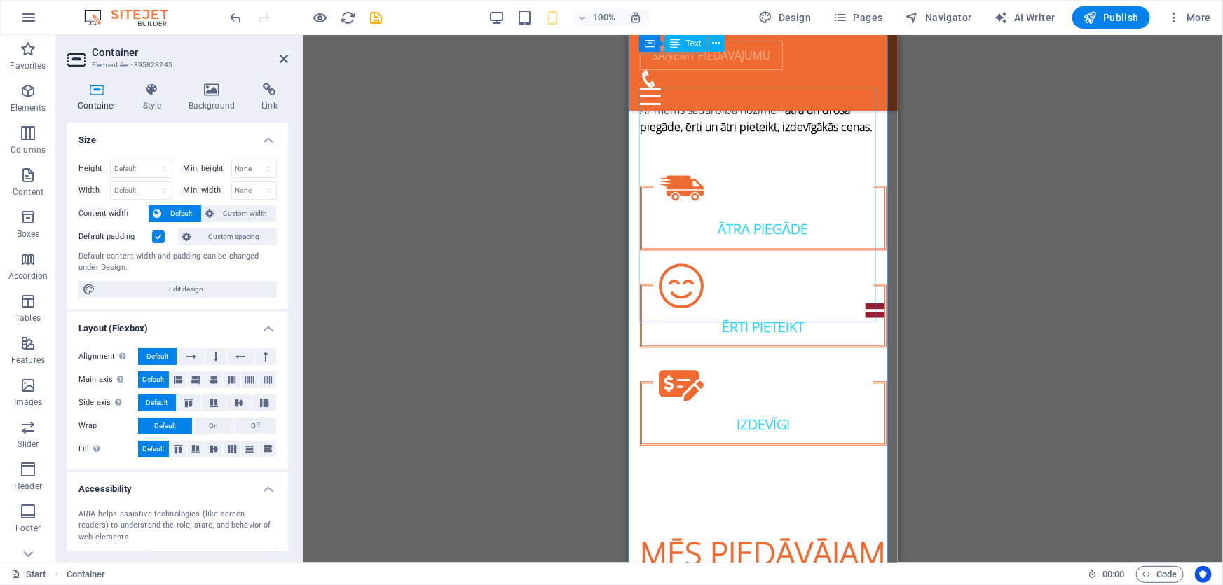
scroll to position [1471, 0]
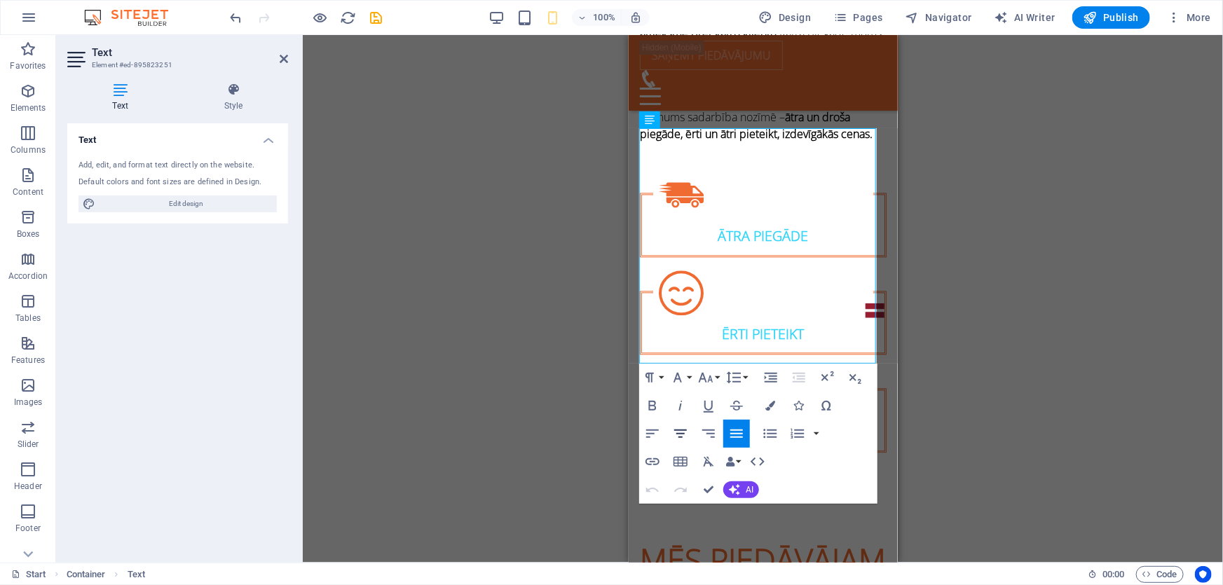
click at [681, 430] on icon "button" at bounding box center [680, 434] width 13 height 8
click at [732, 433] on icon "button" at bounding box center [736, 434] width 13 height 8
click at [652, 430] on icon "button" at bounding box center [652, 434] width 13 height 8
drag, startPoint x: 779, startPoint y: 358, endPoint x: 1249, endPoint y: 246, distance: 483.3
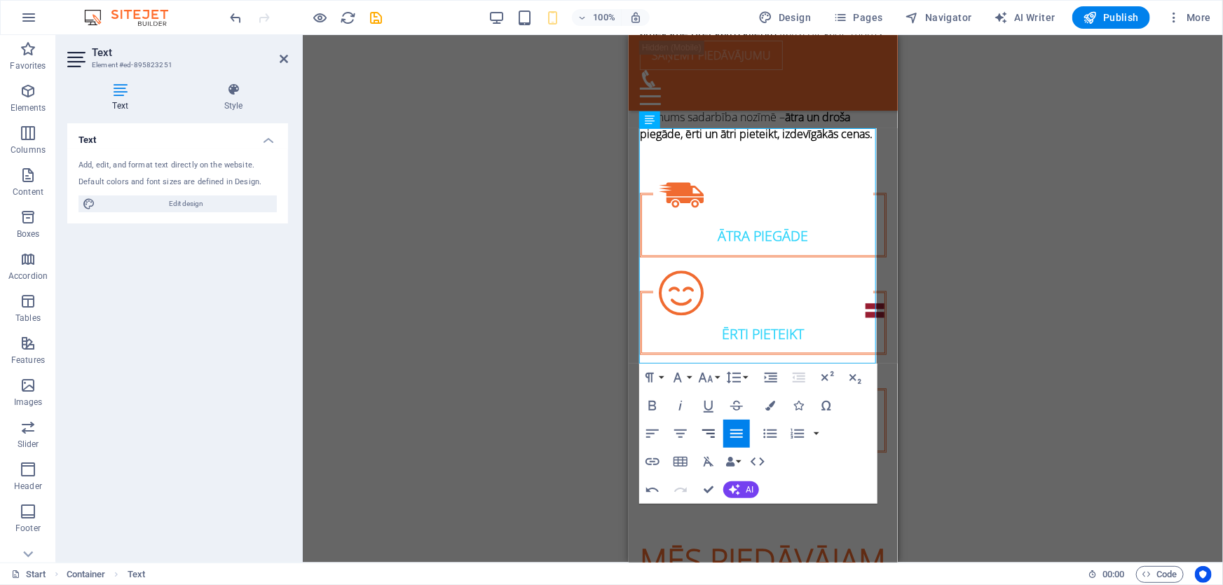
click at [713, 439] on icon "button" at bounding box center [708, 433] width 17 height 17
click at [679, 431] on icon "button" at bounding box center [680, 433] width 17 height 17
click at [645, 426] on icon "button" at bounding box center [652, 433] width 17 height 17
click at [734, 433] on icon "button" at bounding box center [736, 434] width 13 height 8
click at [654, 430] on icon "button" at bounding box center [652, 434] width 13 height 8
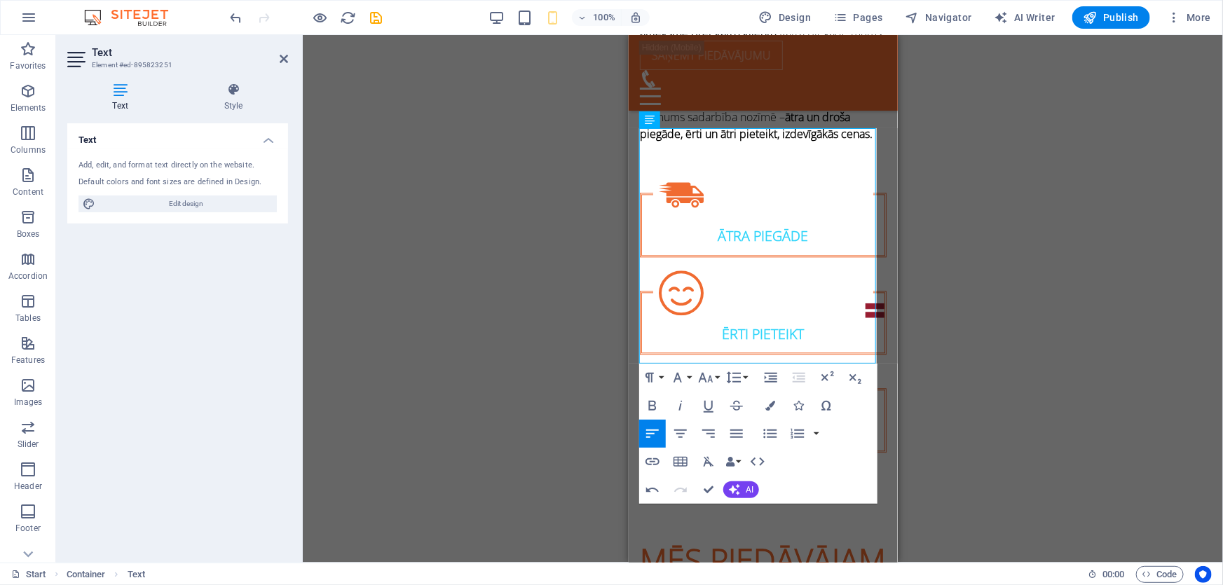
drag, startPoint x: 965, startPoint y: 287, endPoint x: 956, endPoint y: 290, distance: 8.9
click at [959, 289] on div "Drag here to replace the existing content. Press “Ctrl” if you want to create a…" at bounding box center [763, 299] width 920 height 528
click at [956, 290] on div "Drag here to replace the existing content. Press “Ctrl” if you want to create a…" at bounding box center [763, 299] width 920 height 528
click at [483, 18] on div "100% Design Pages Navigator AI Writer Publish More" at bounding box center [722, 17] width 989 height 22
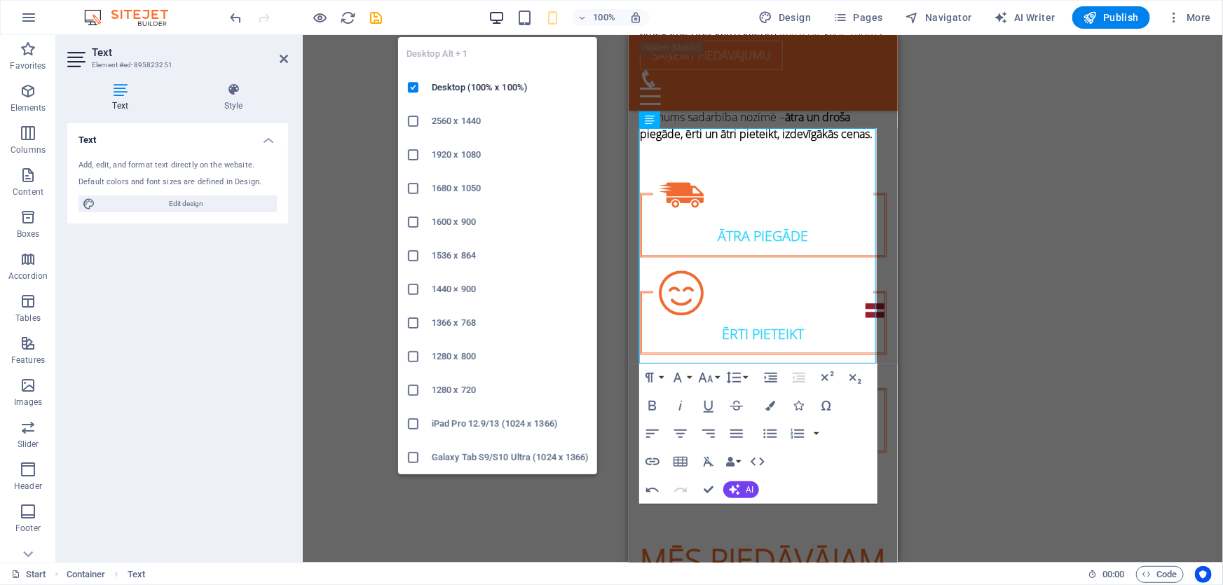
click at [493, 14] on icon "button" at bounding box center [496, 18] width 16 height 16
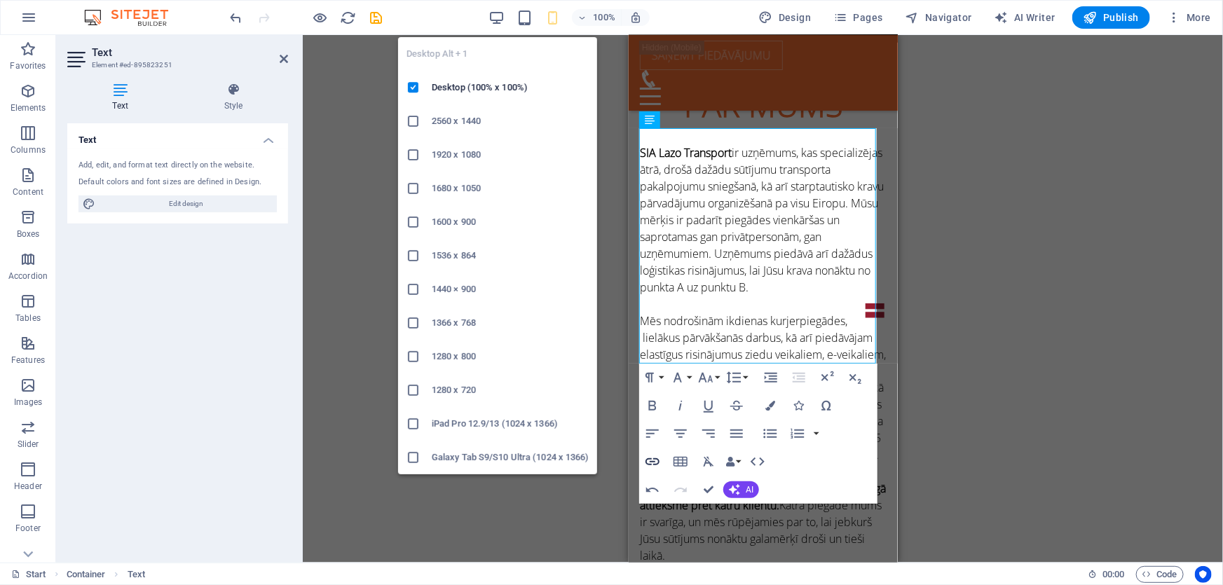
scroll to position [1, 0]
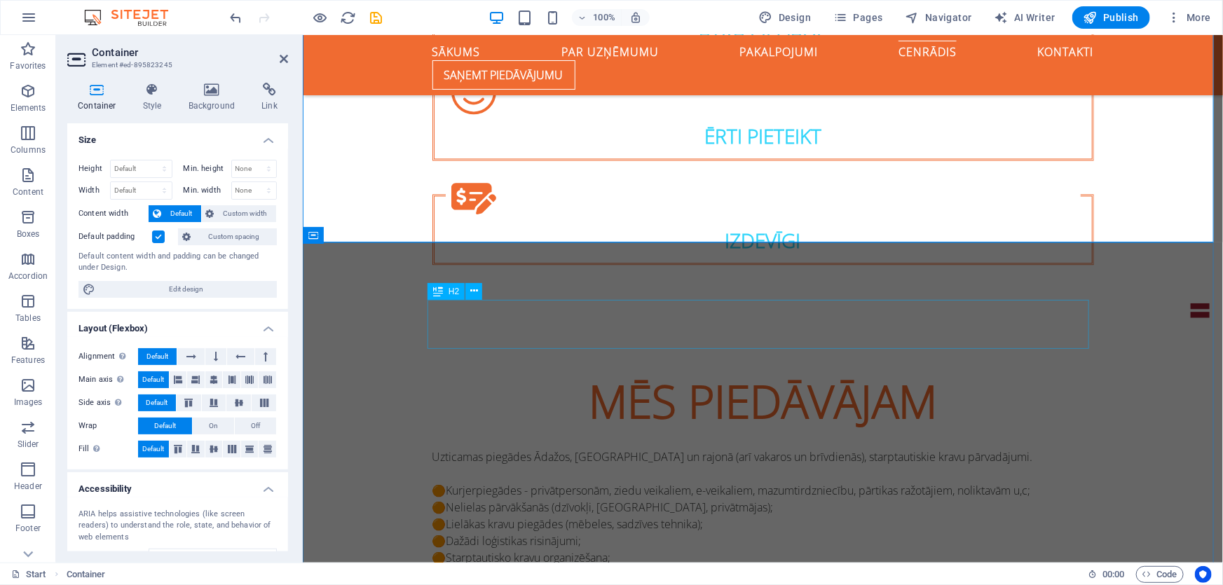
scroll to position [1635, 0]
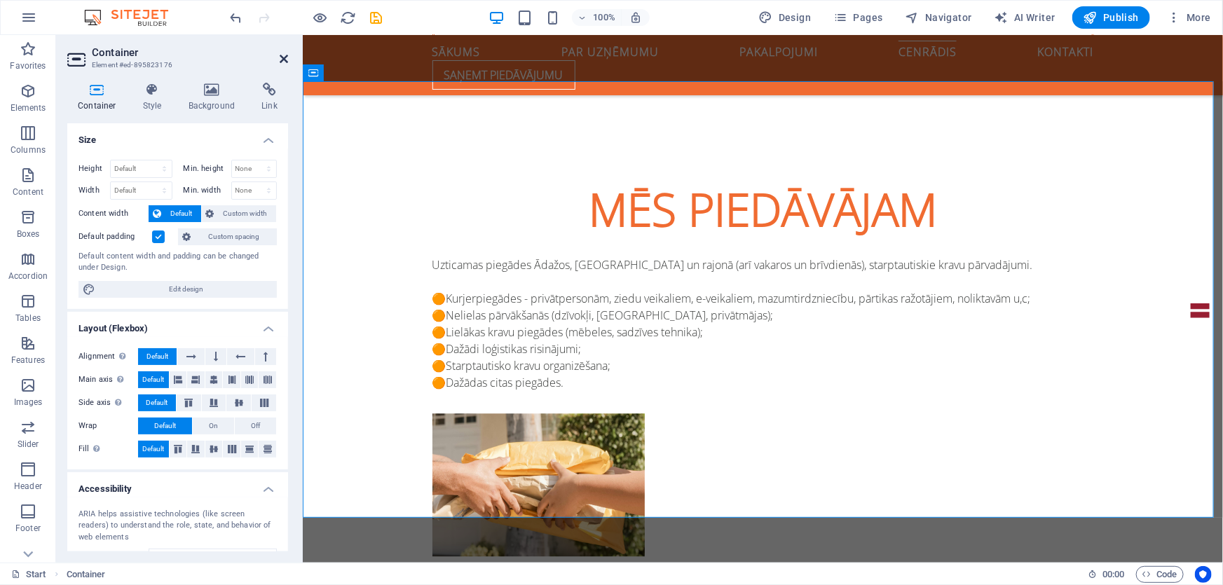
click at [280, 55] on icon at bounding box center [284, 58] width 8 height 11
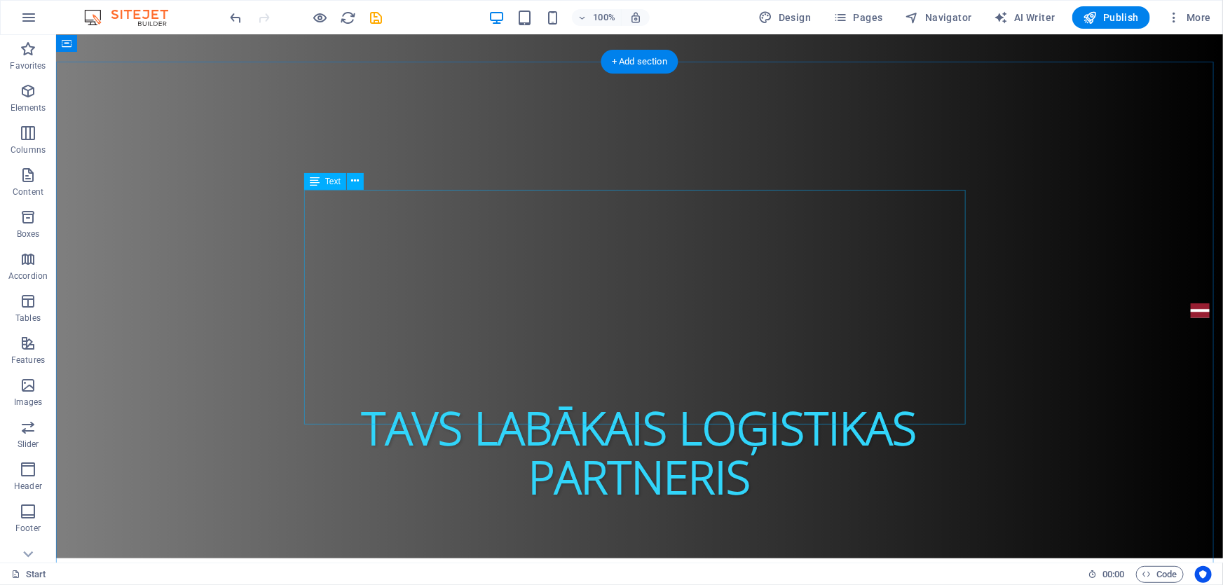
scroll to position [489, 0]
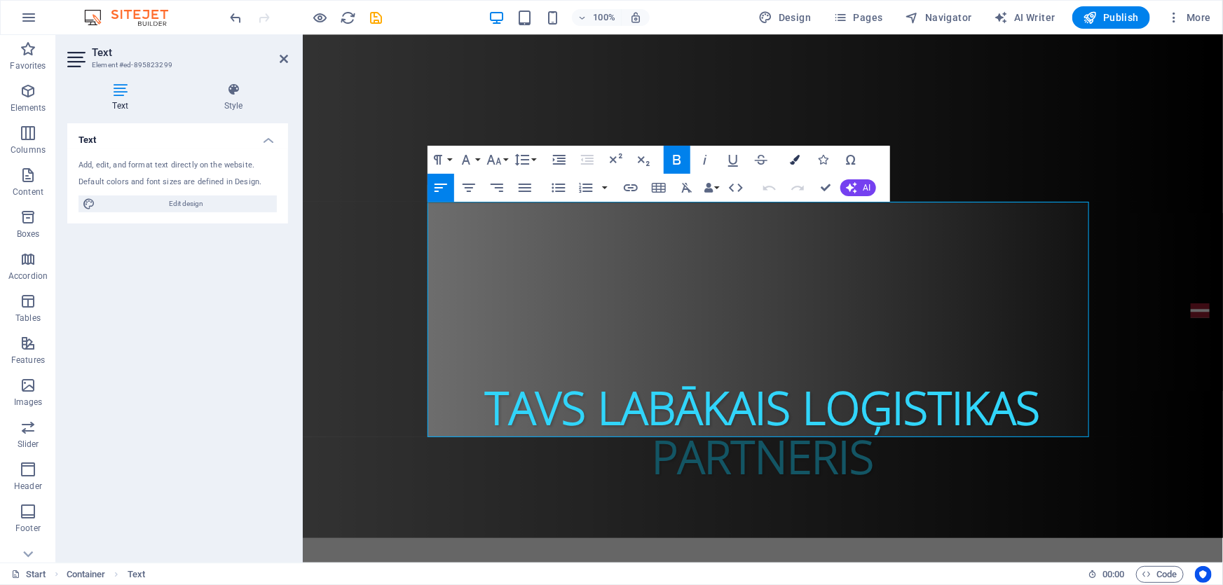
click at [792, 155] on icon "button" at bounding box center [795, 160] width 10 height 10
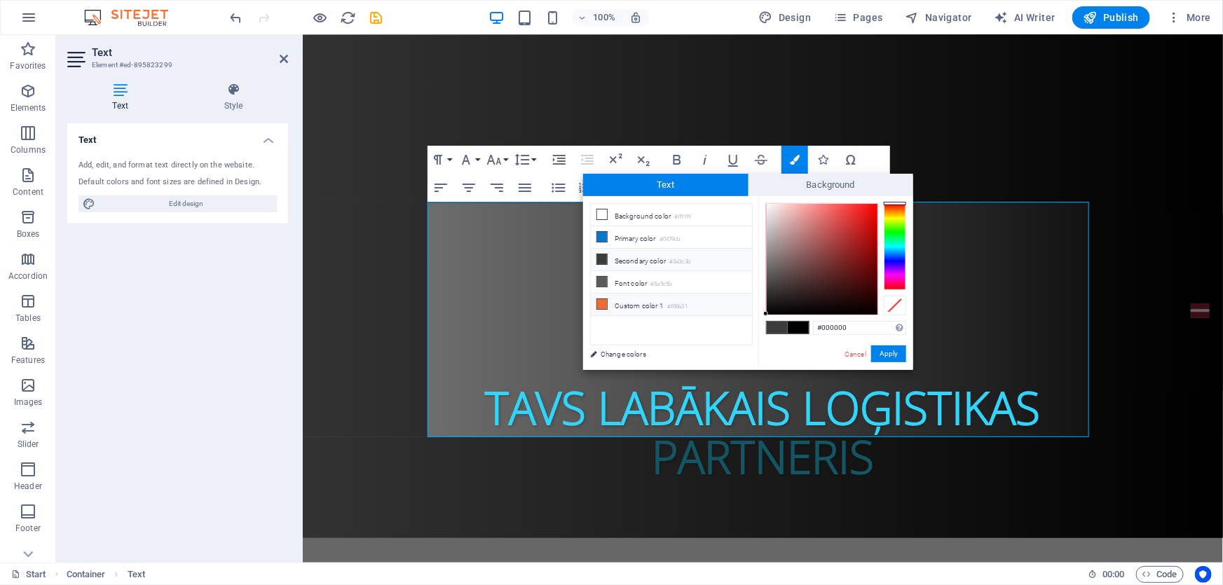
click at [647, 301] on li "Custom color 1 #f06b31" at bounding box center [671, 305] width 161 height 22
type input "#f06b31"
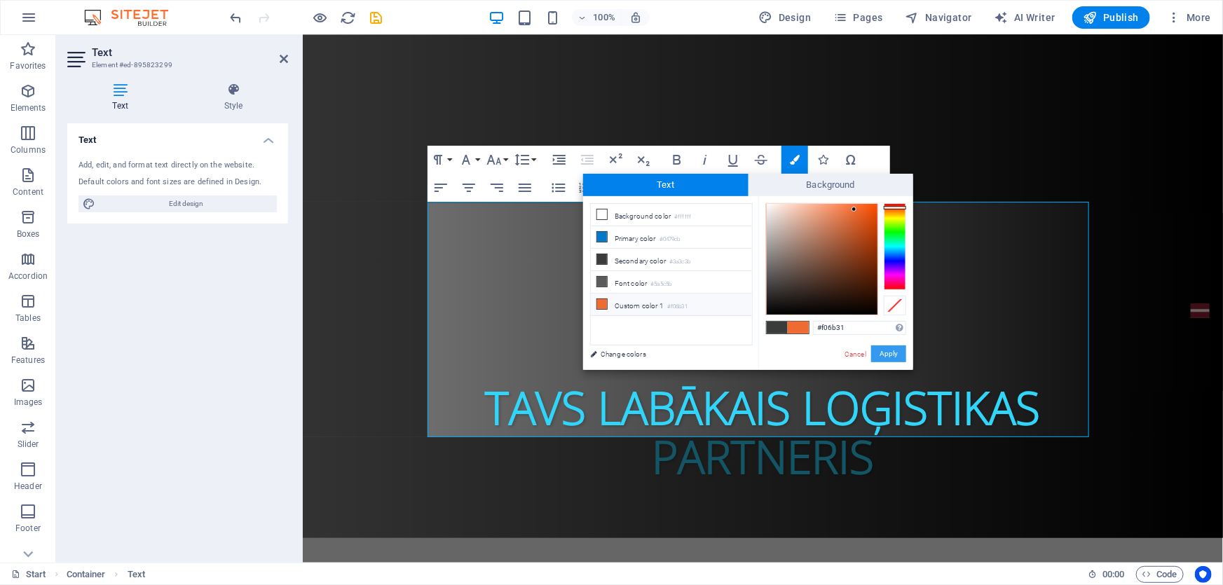
click at [885, 352] on button "Apply" at bounding box center [888, 353] width 35 height 17
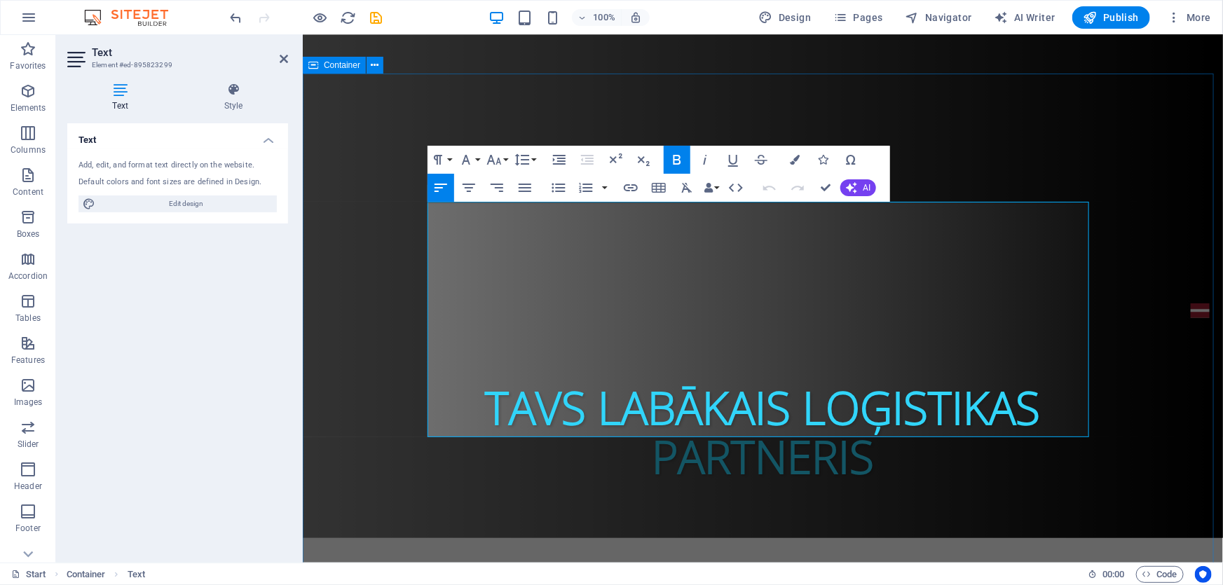
drag, startPoint x: 455, startPoint y: 252, endPoint x: 424, endPoint y: 214, distance: 48.3
click at [792, 160] on icon "button" at bounding box center [795, 160] width 10 height 10
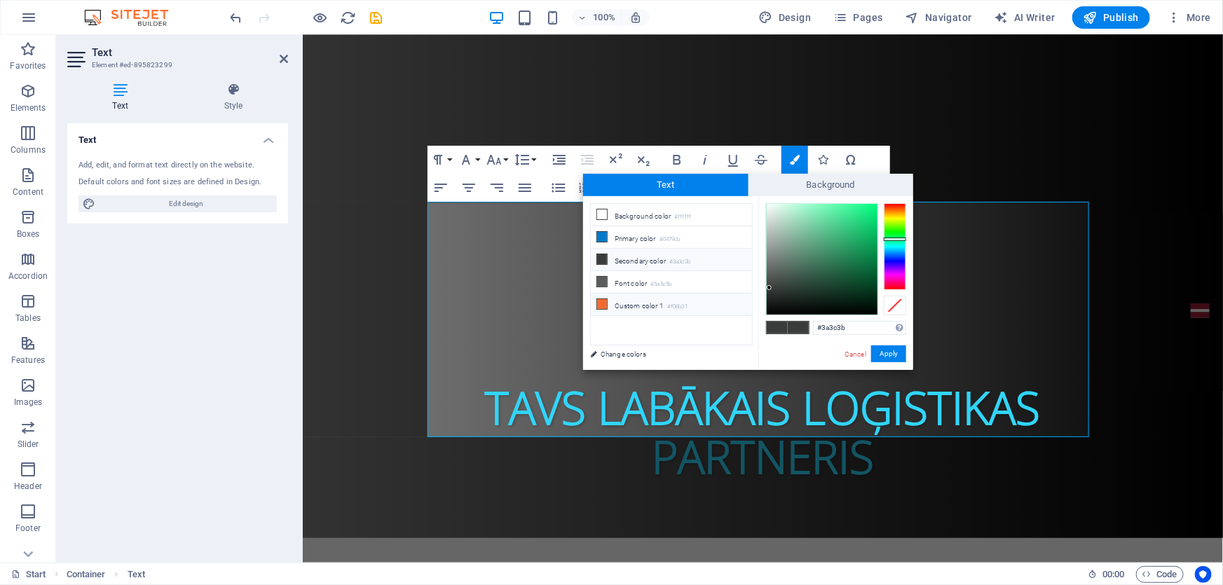
click at [615, 307] on li "Custom color 1 #f06b31" at bounding box center [671, 305] width 161 height 22
type input "#f06b31"
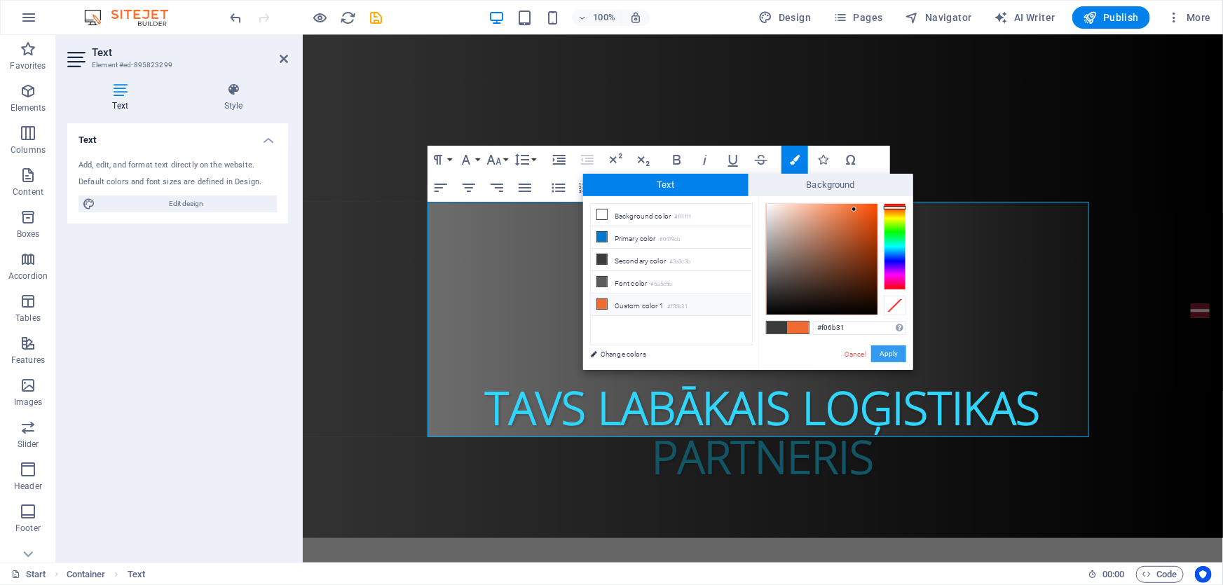
click at [890, 352] on button "Apply" at bounding box center [888, 353] width 35 height 17
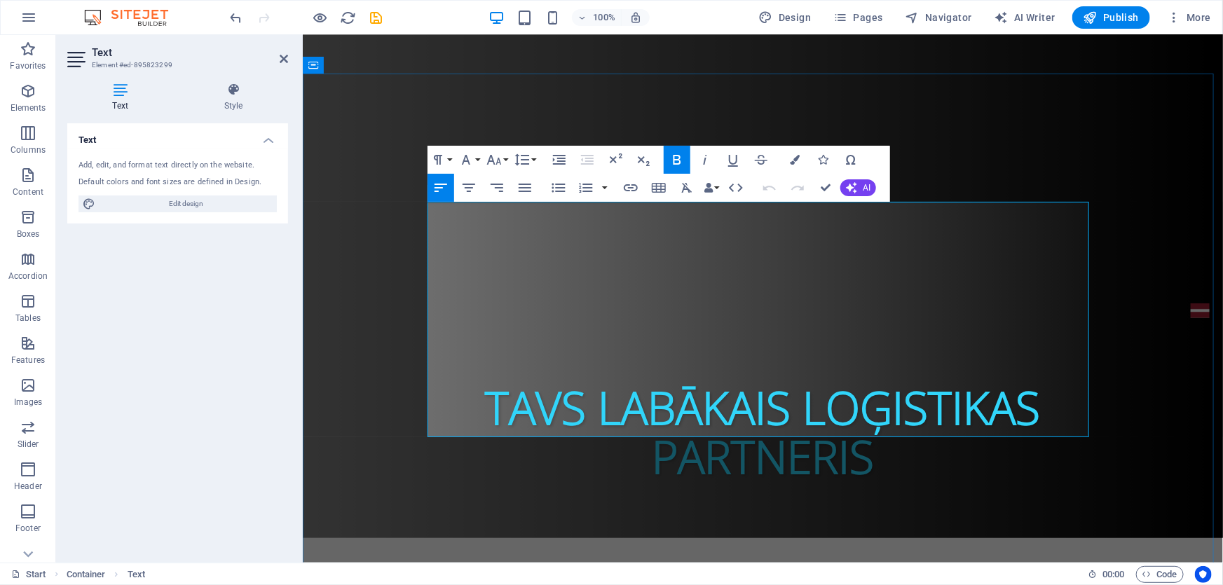
click at [266, 16] on icon "redo" at bounding box center [264, 18] width 16 height 16
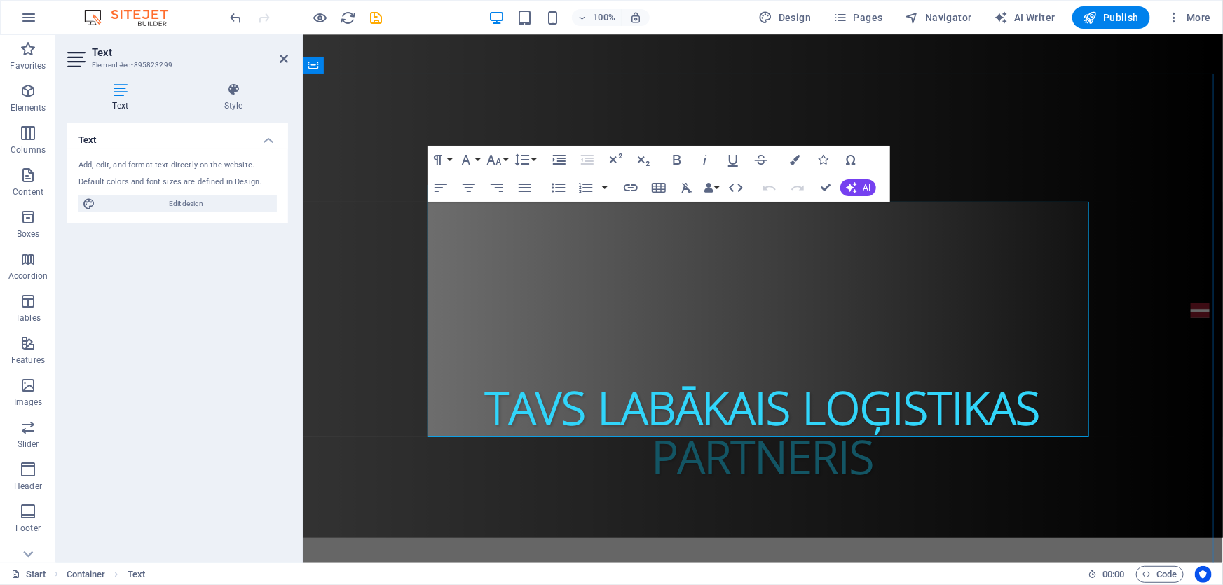
click at [259, 20] on icon "redo" at bounding box center [264, 18] width 16 height 16
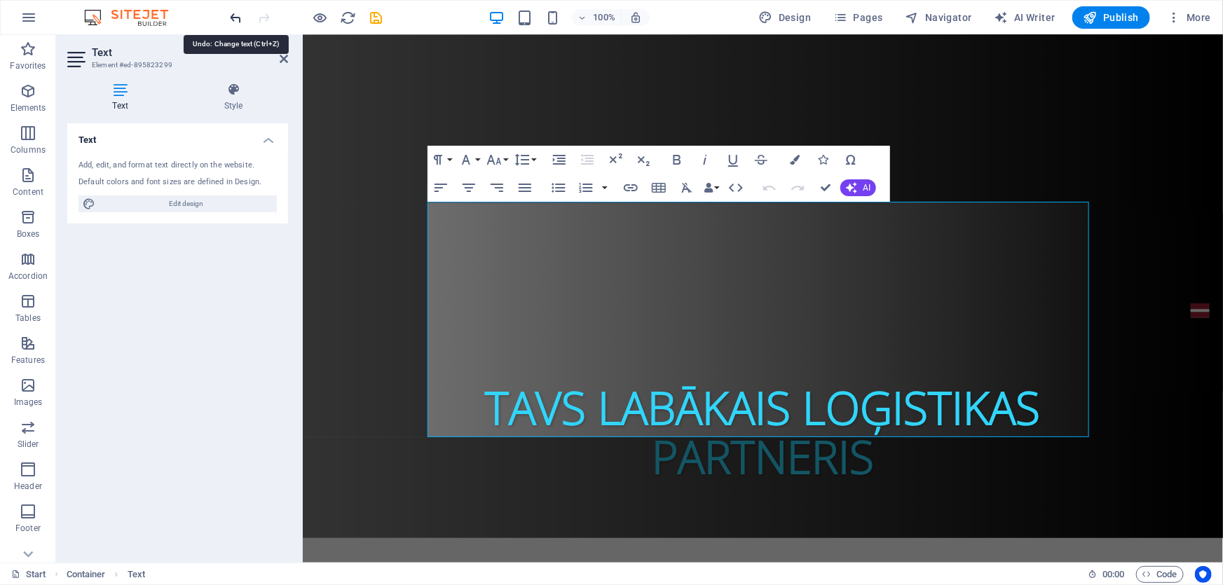
click at [261, 20] on icon "redo" at bounding box center [264, 18] width 16 height 16
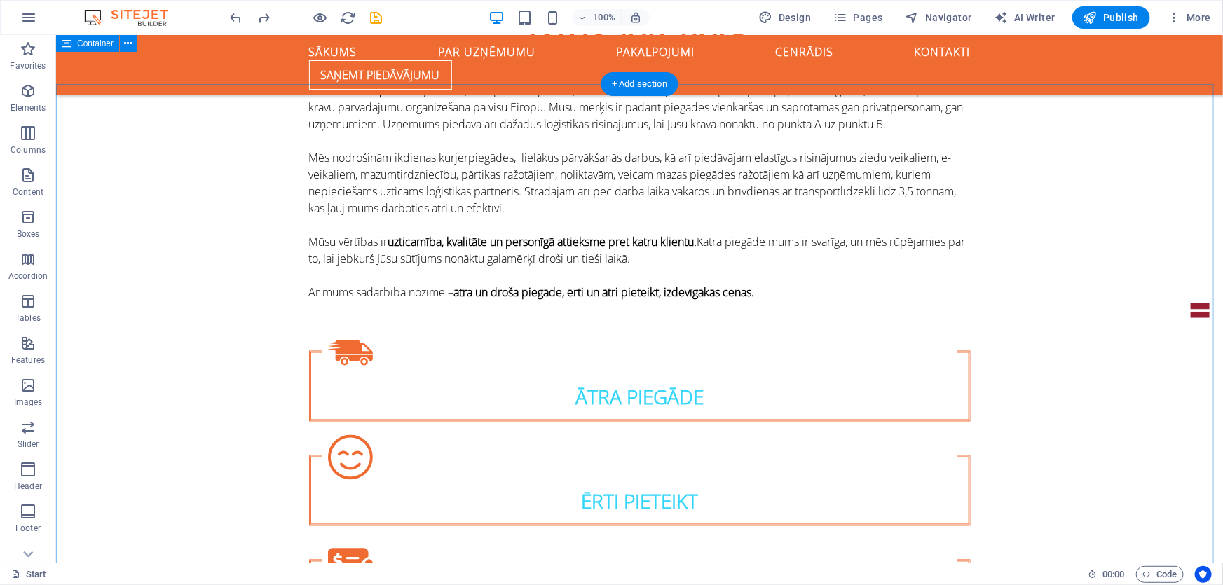
scroll to position [1019, 0]
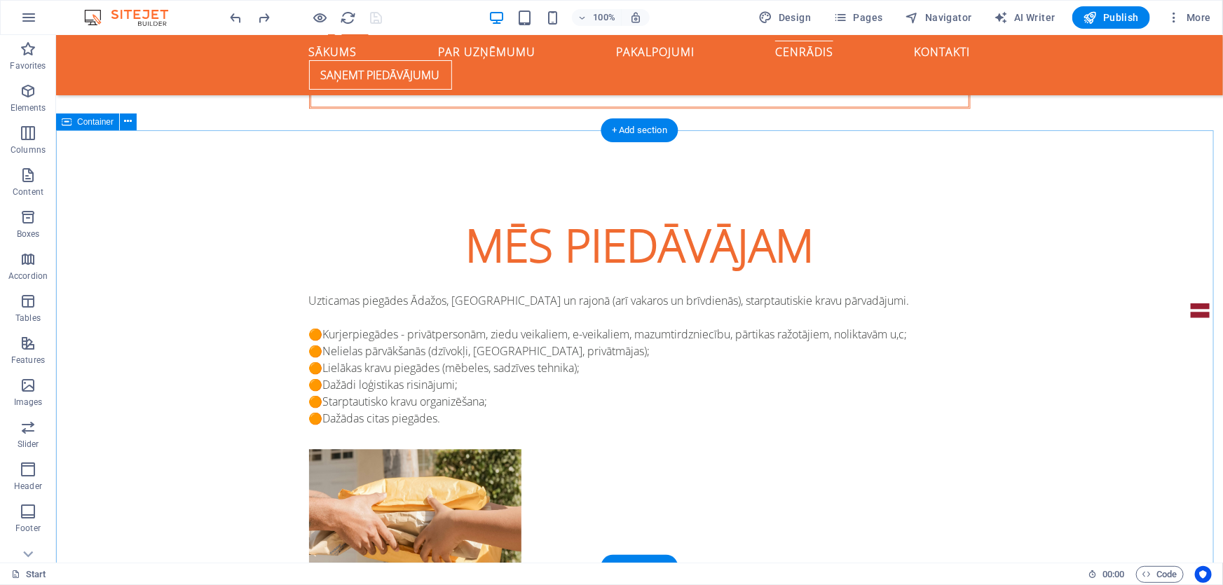
scroll to position [1656, 0]
